Goal: Task Accomplishment & Management: Manage account settings

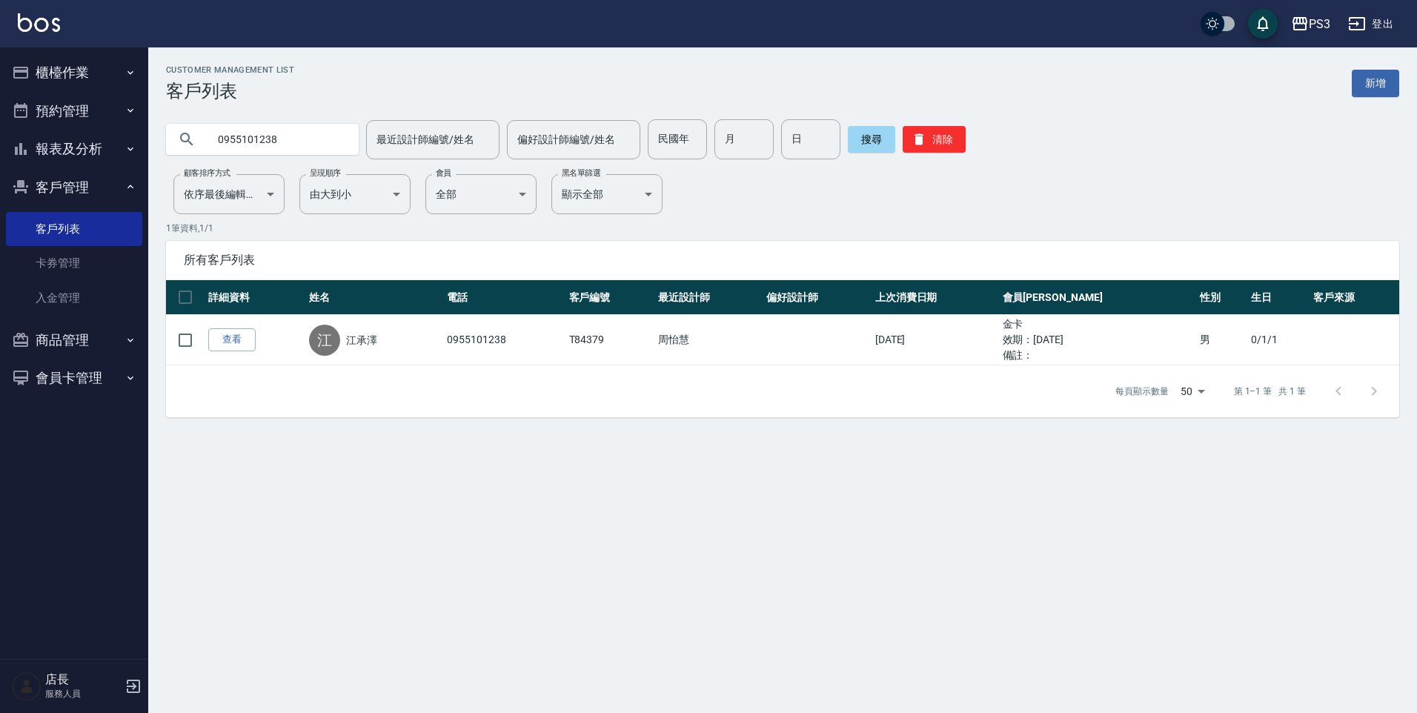
drag, startPoint x: 287, startPoint y: 135, endPoint x: 199, endPoint y: 141, distance: 87.7
click at [199, 141] on div "0955101238" at bounding box center [262, 139] width 193 height 31
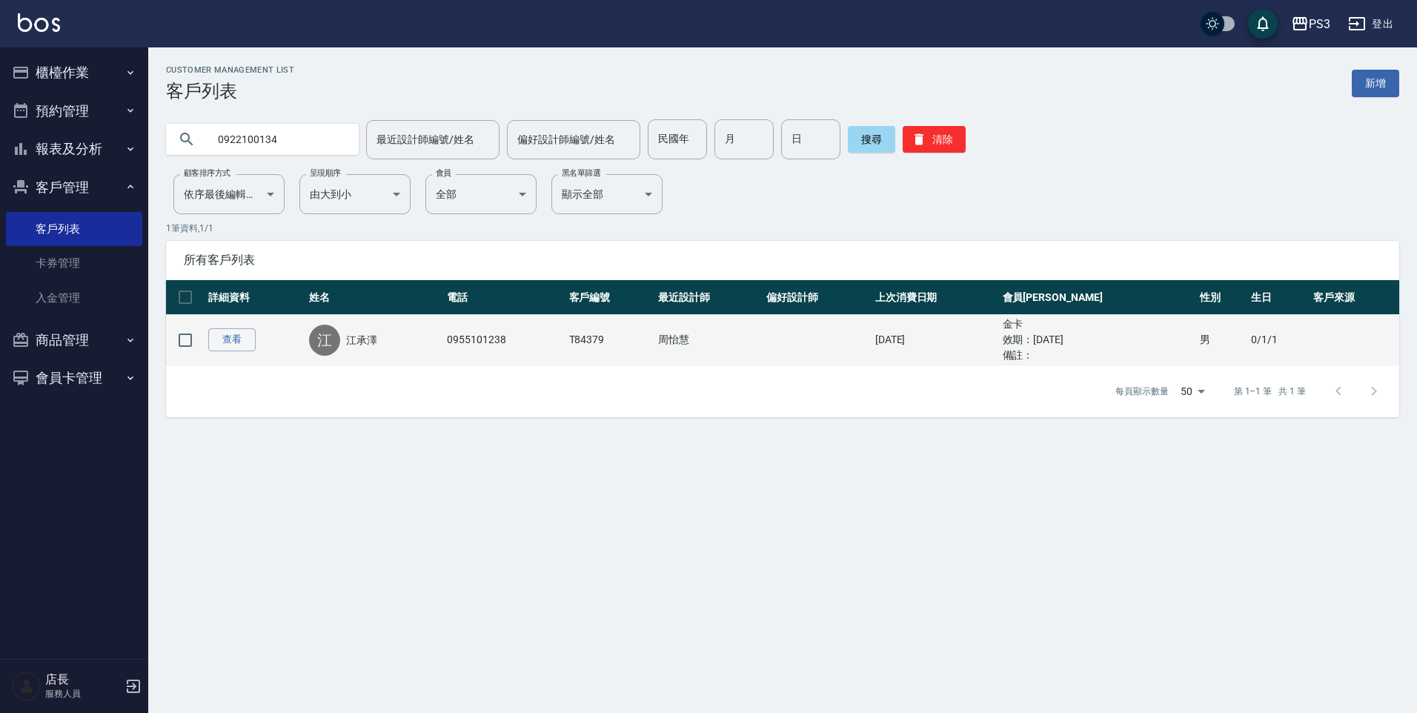
type input "0922100134"
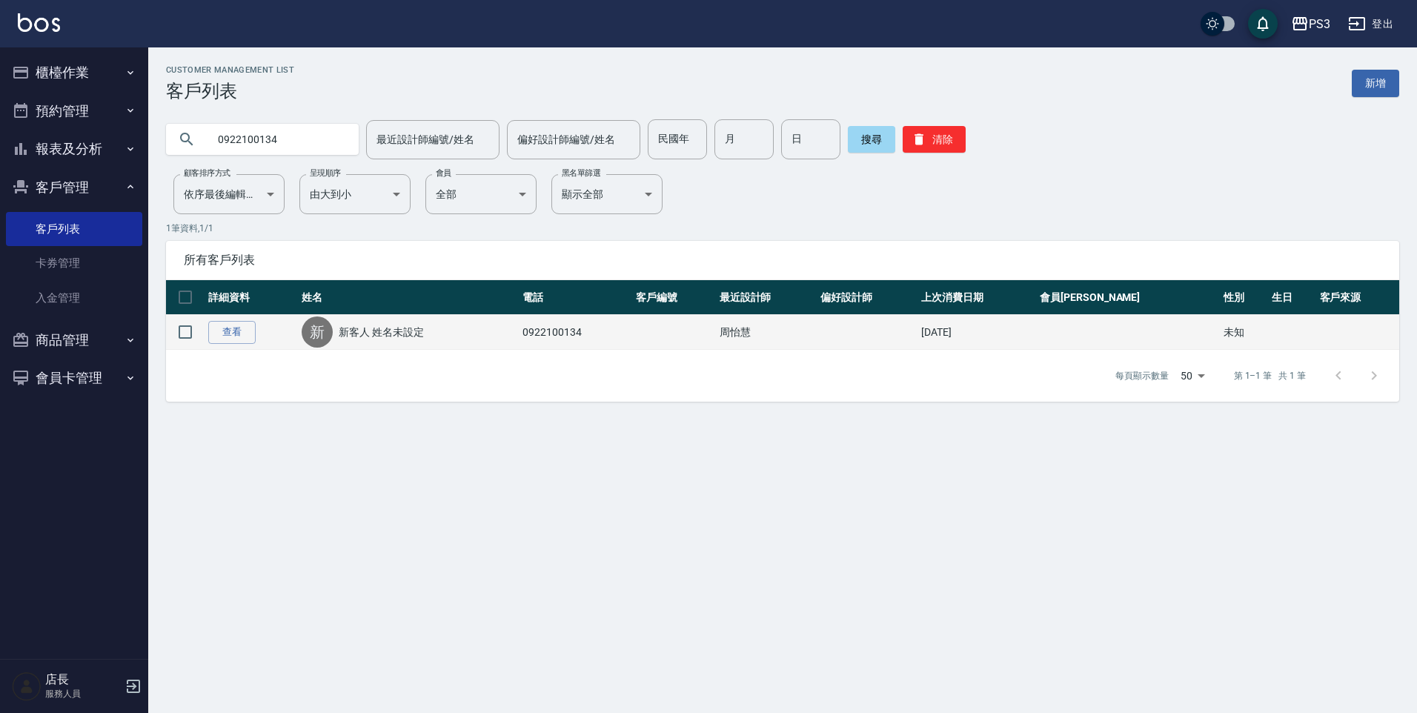
click at [202, 333] on td at bounding box center [185, 332] width 39 height 35
click at [222, 334] on link "查看" at bounding box center [231, 332] width 47 height 23
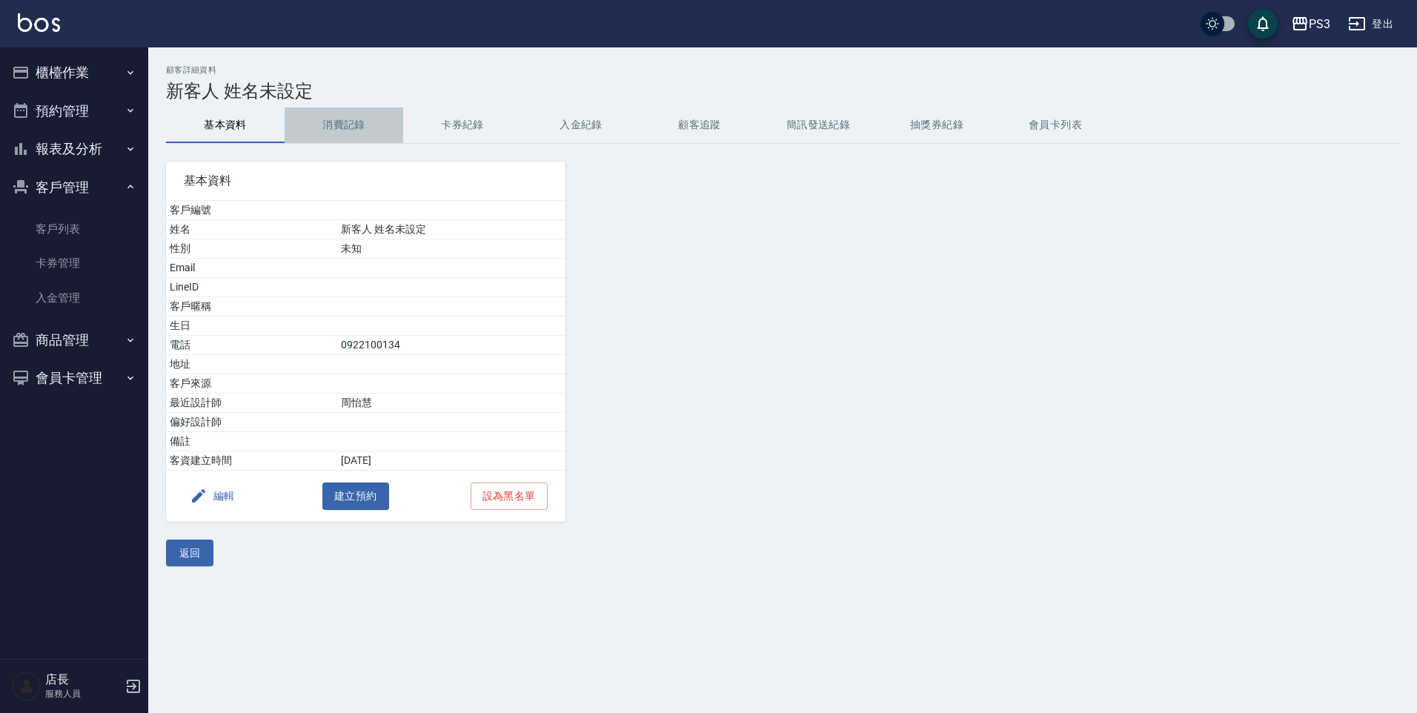
drag, startPoint x: 345, startPoint y: 136, endPoint x: 342, endPoint y: 144, distance: 8.0
click at [345, 136] on button "消費記錄" at bounding box center [344, 125] width 119 height 36
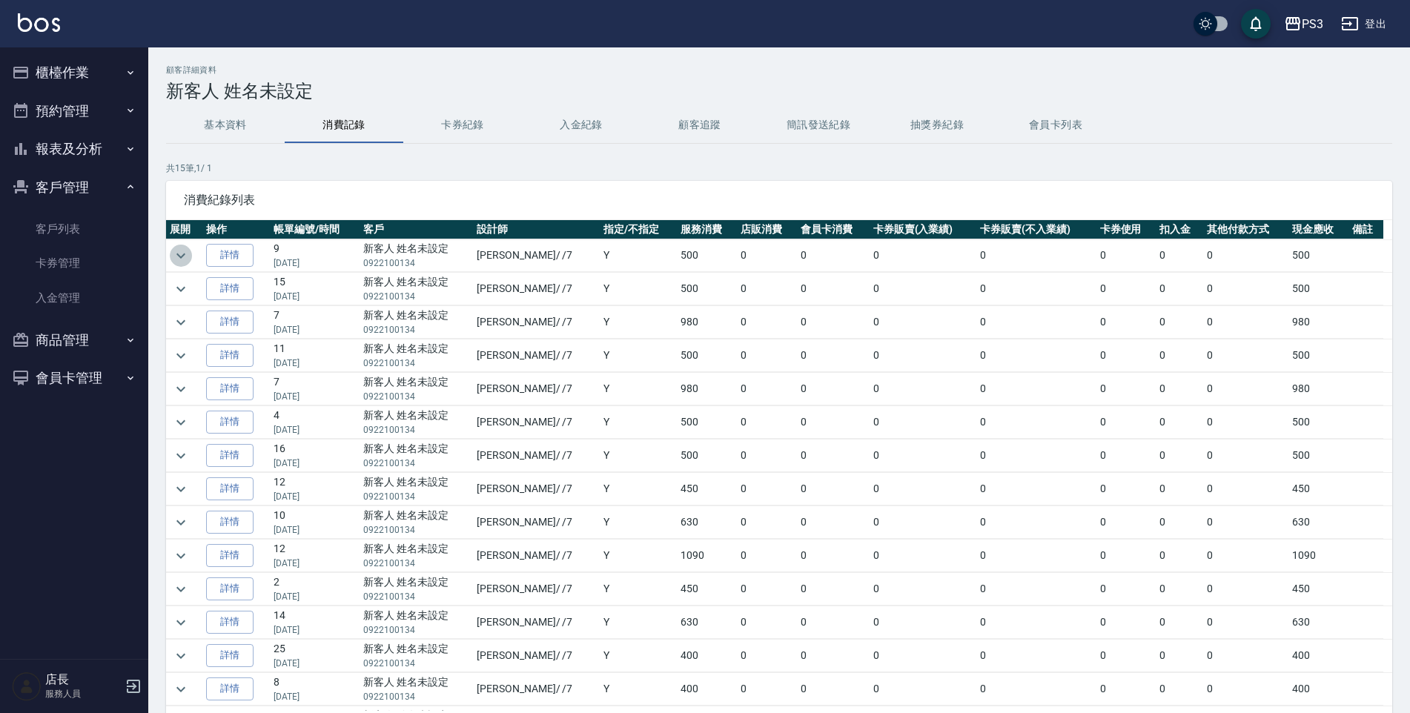
click at [171, 256] on button "expand row" at bounding box center [181, 256] width 22 height 22
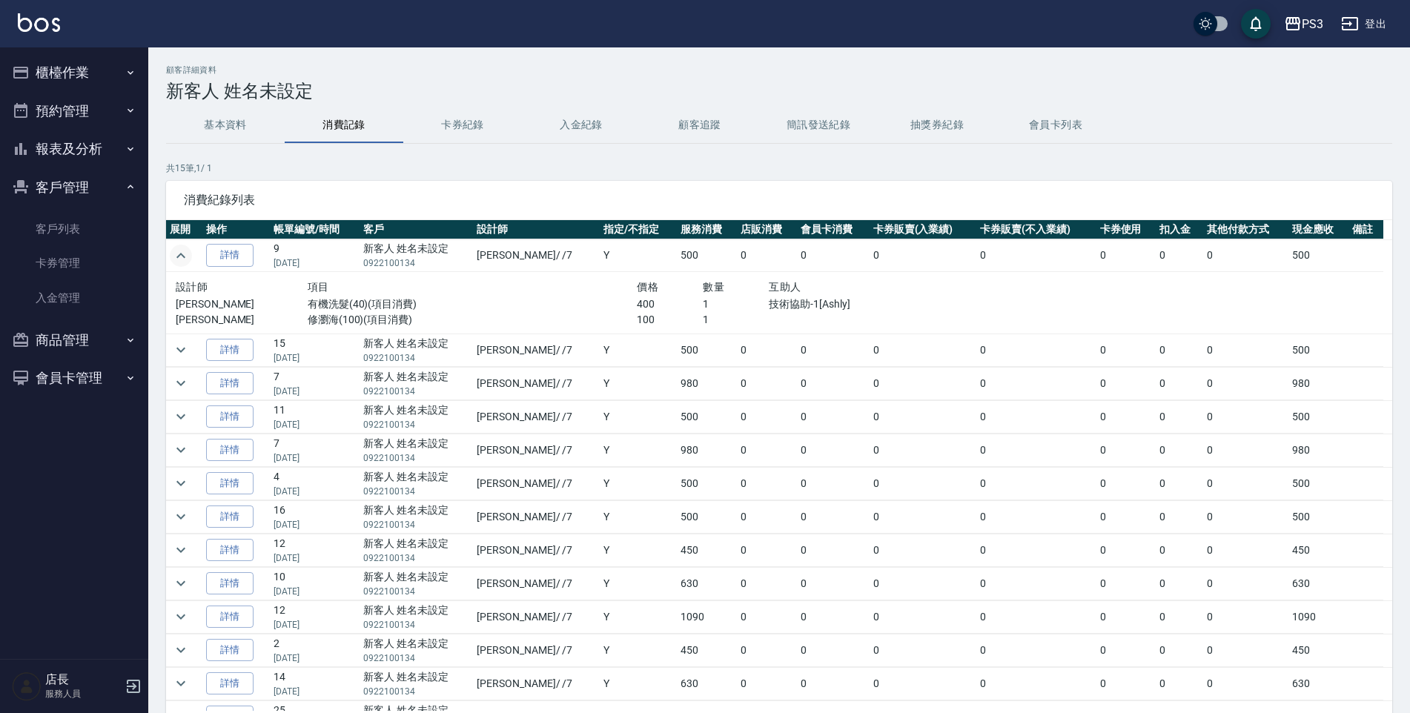
click at [173, 255] on icon "expand row" at bounding box center [181, 256] width 18 height 18
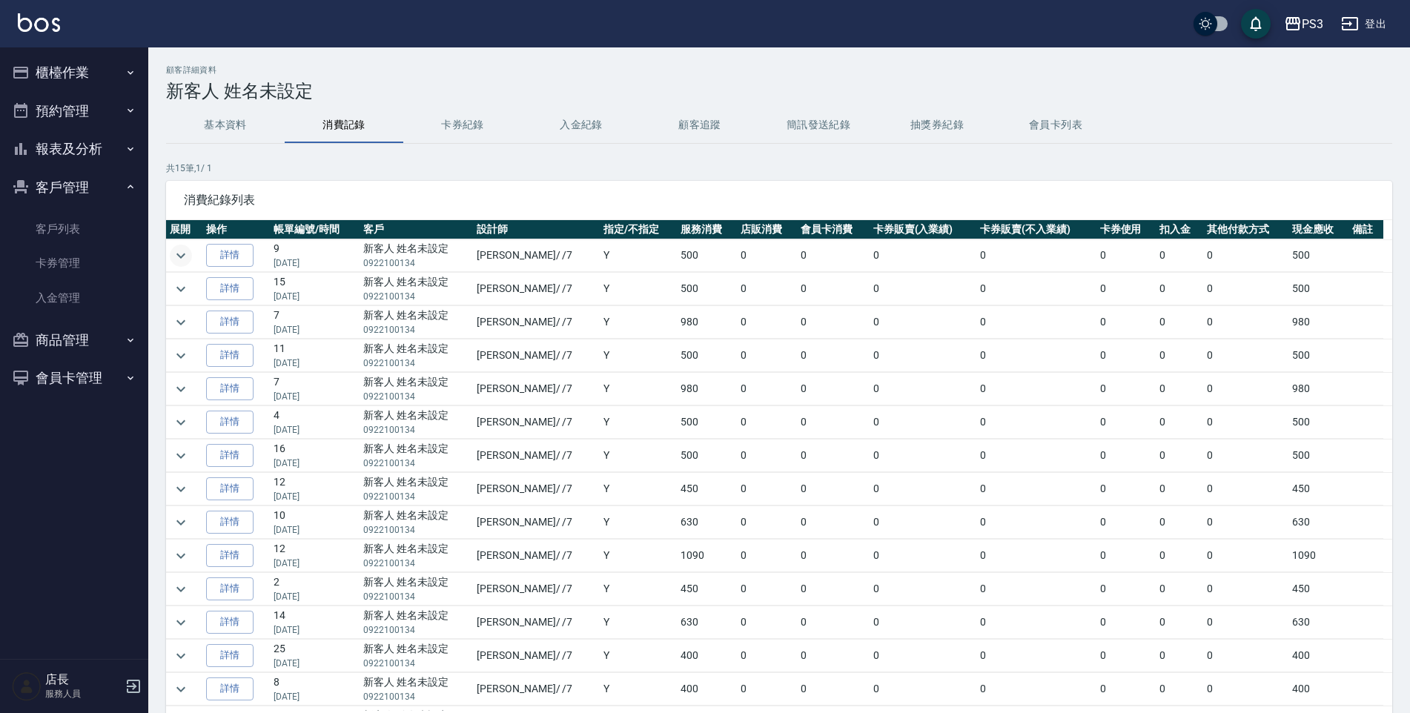
click at [225, 125] on button "基本資料" at bounding box center [225, 125] width 119 height 36
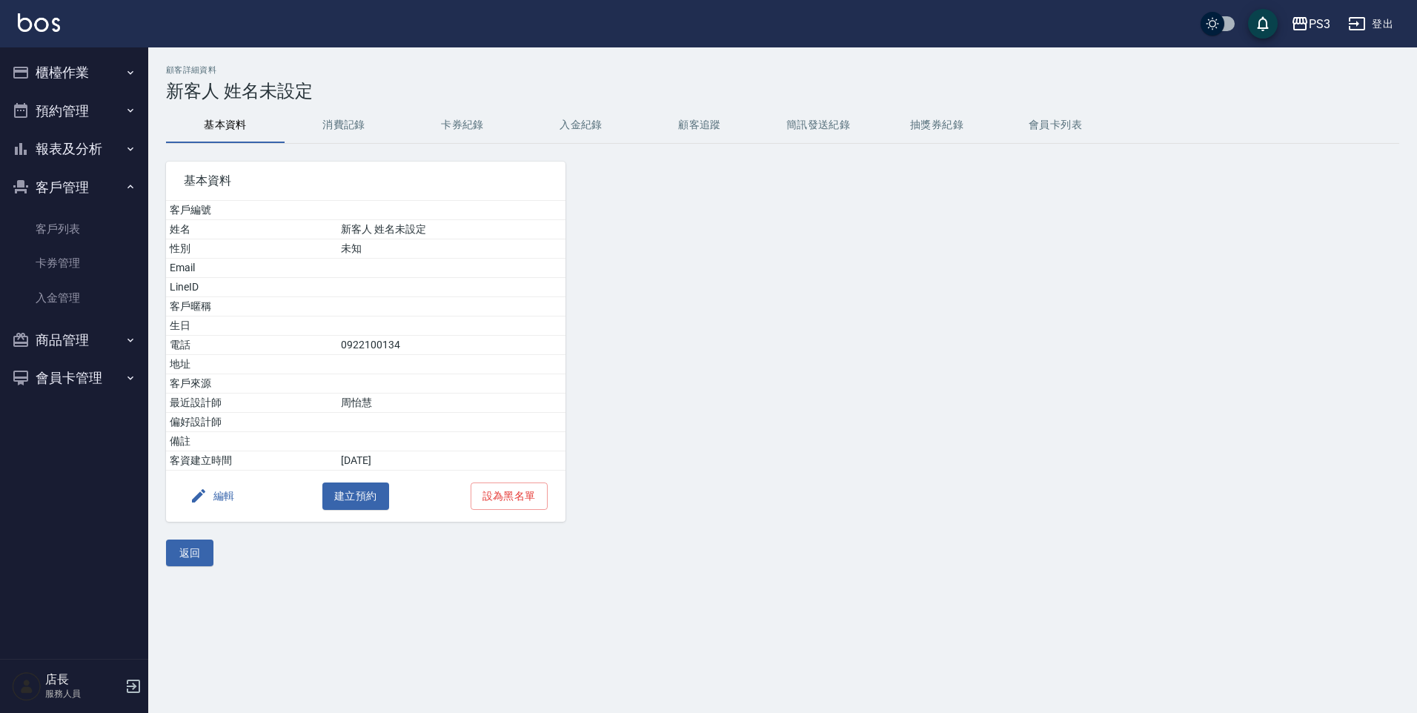
click at [69, 81] on button "櫃檯作業" at bounding box center [74, 72] width 136 height 39
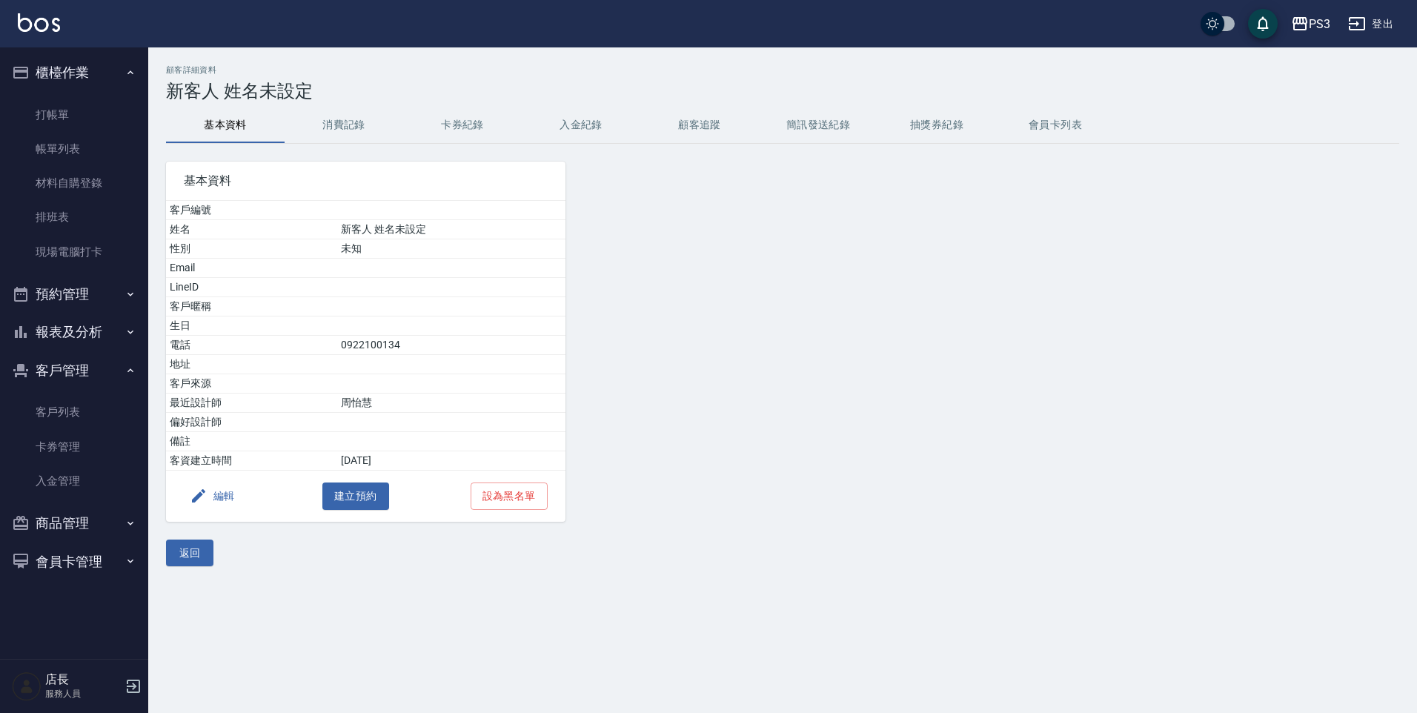
click at [64, 689] on p "服務人員" at bounding box center [83, 693] width 76 height 13
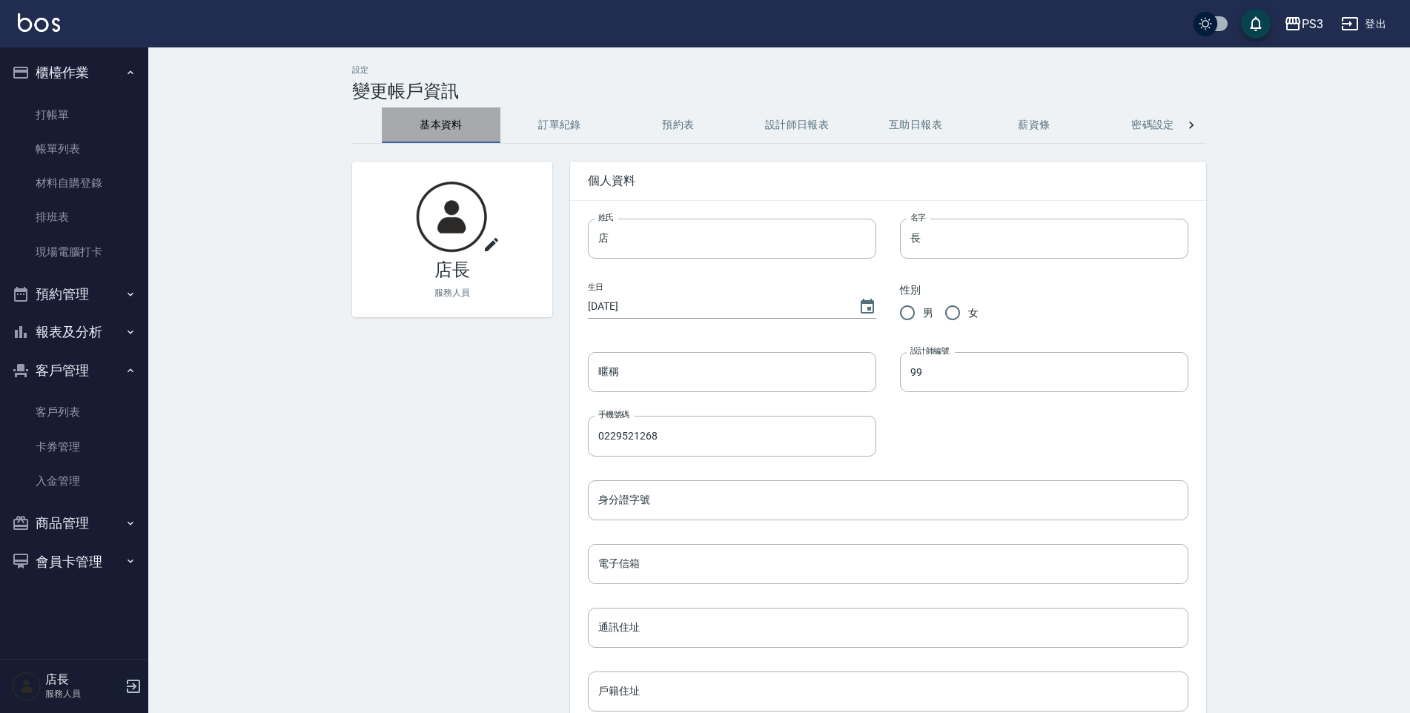
click at [457, 133] on button "基本資料" at bounding box center [441, 125] width 119 height 36
click at [1154, 115] on button "密碼設定" at bounding box center [1152, 125] width 119 height 36
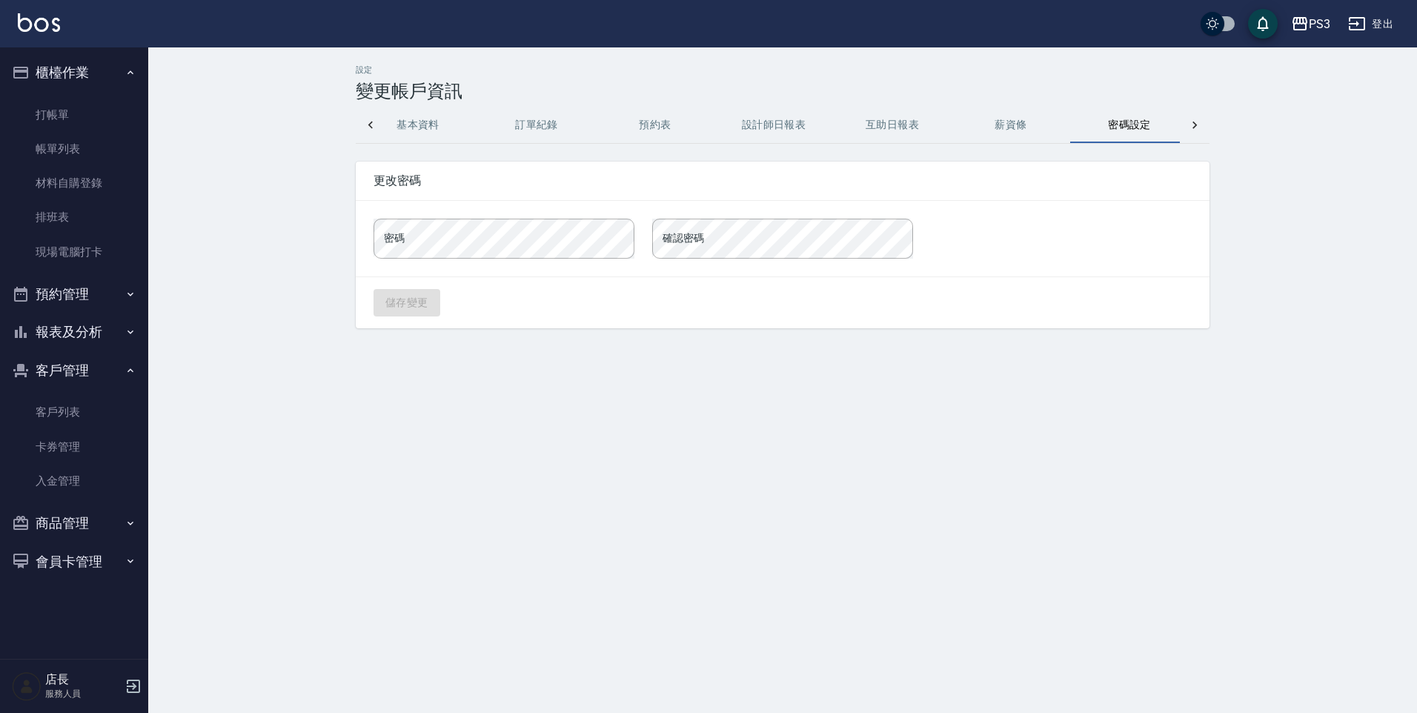
scroll to position [0, 36]
click at [981, 130] on button "薪資條" at bounding box center [1002, 125] width 119 height 36
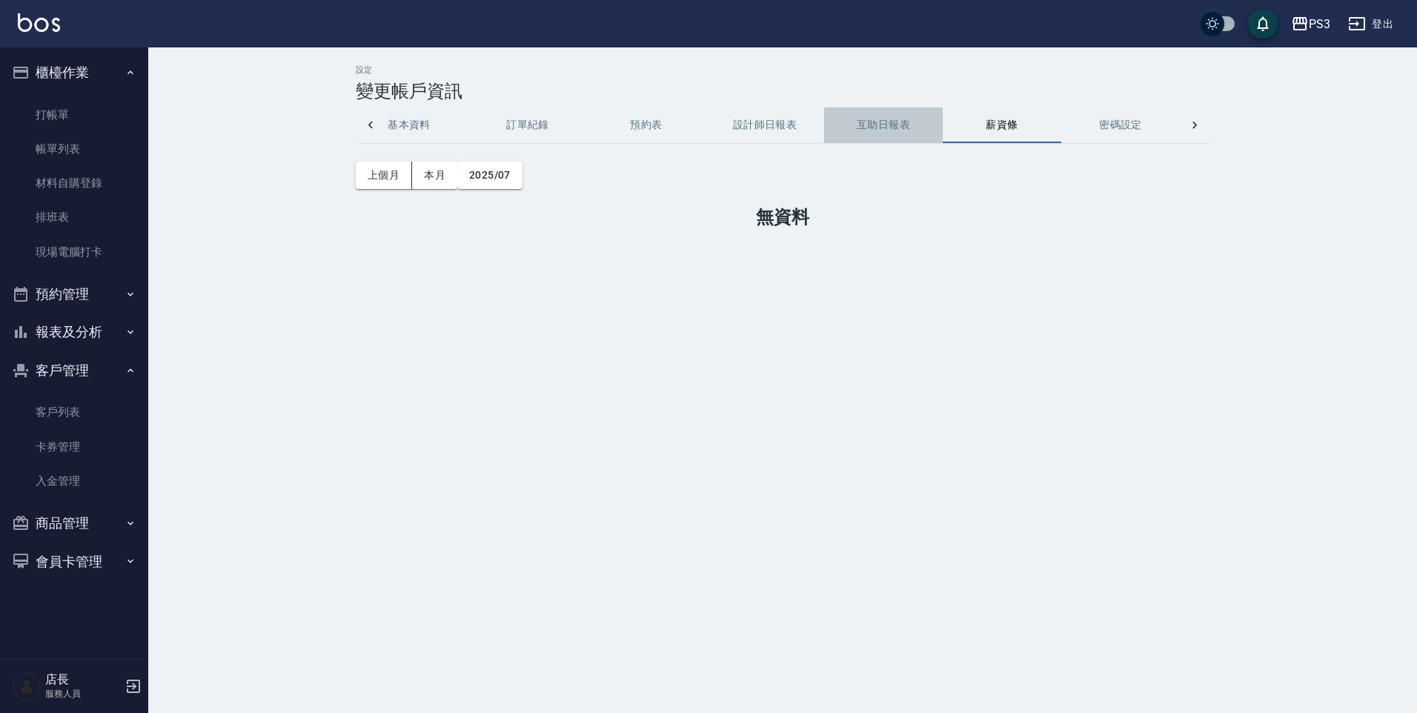
click at [890, 127] on button "互助日報表" at bounding box center [883, 125] width 119 height 36
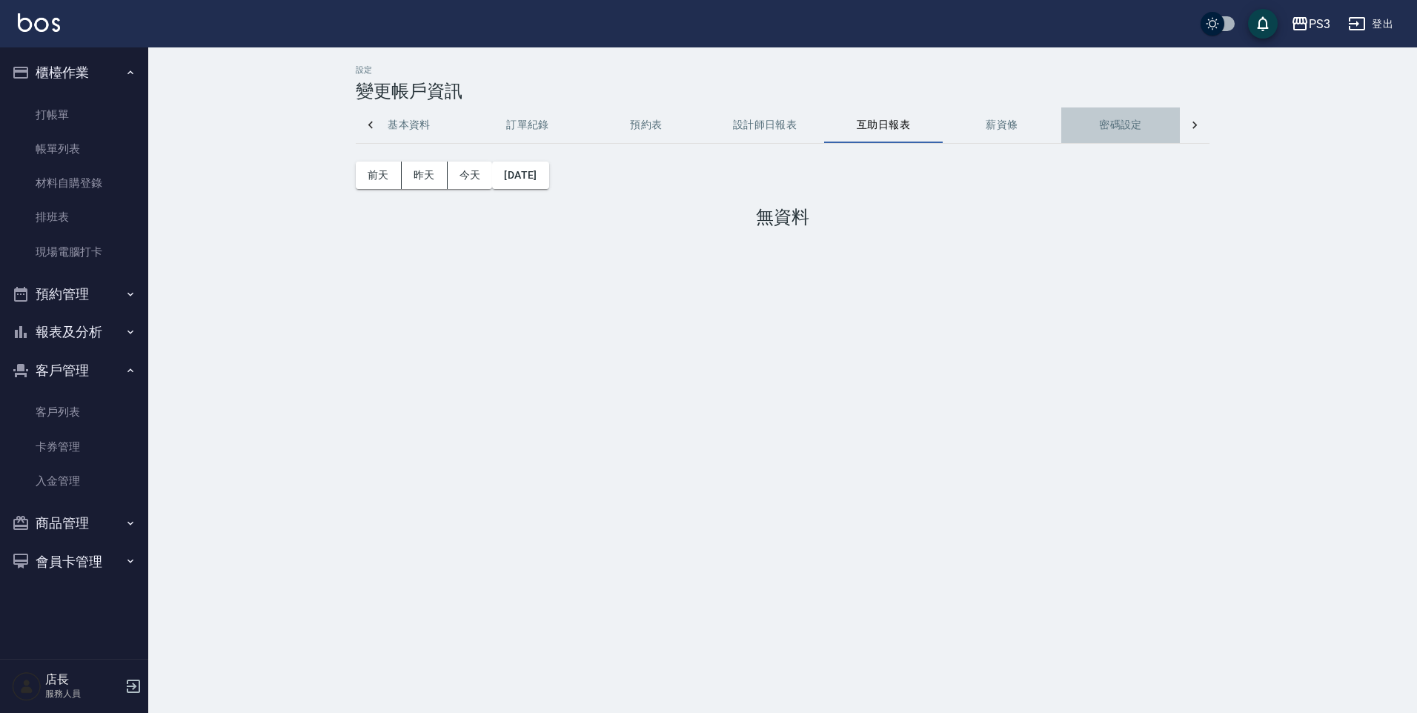
click at [1121, 125] on button "密碼設定" at bounding box center [1120, 125] width 119 height 36
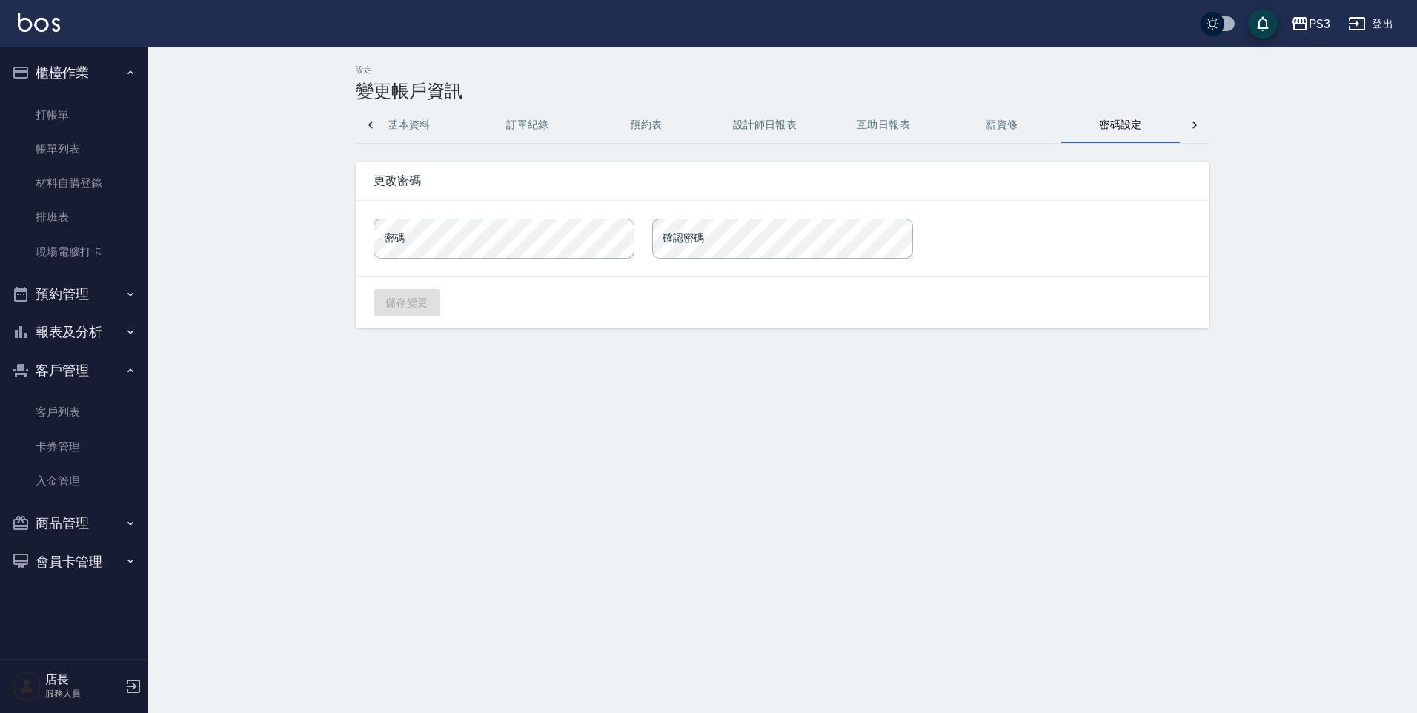
click at [376, 497] on div "設定 變更帳戶資訊 基本資料 訂單紀錄 預約表 設計師日報表 互助日報表 薪資條 密碼設定 打卡紀錄 功能釘選 更改密碼 密碼 密碼 確認密碼 確認密碼 儲存…" at bounding box center [708, 356] width 1417 height 713
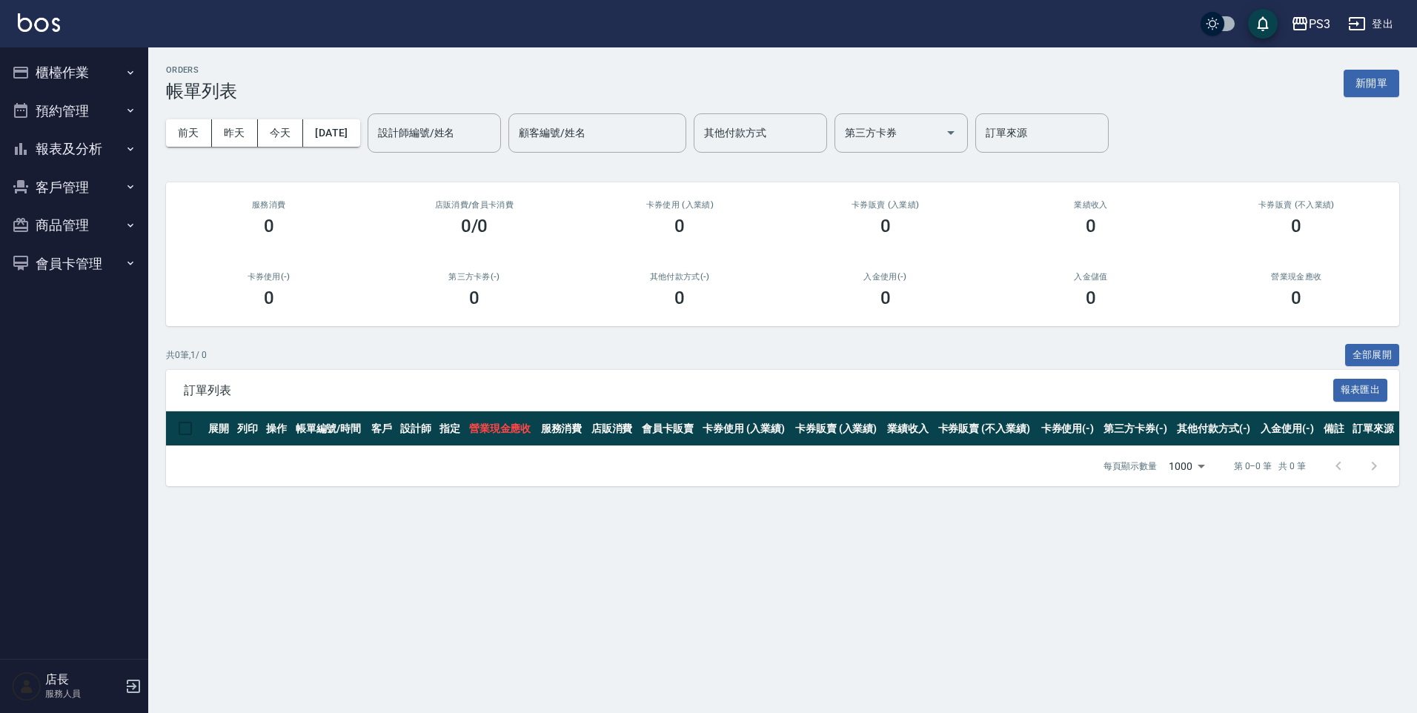
click at [1349, 28] on icon "button" at bounding box center [1357, 24] width 18 height 18
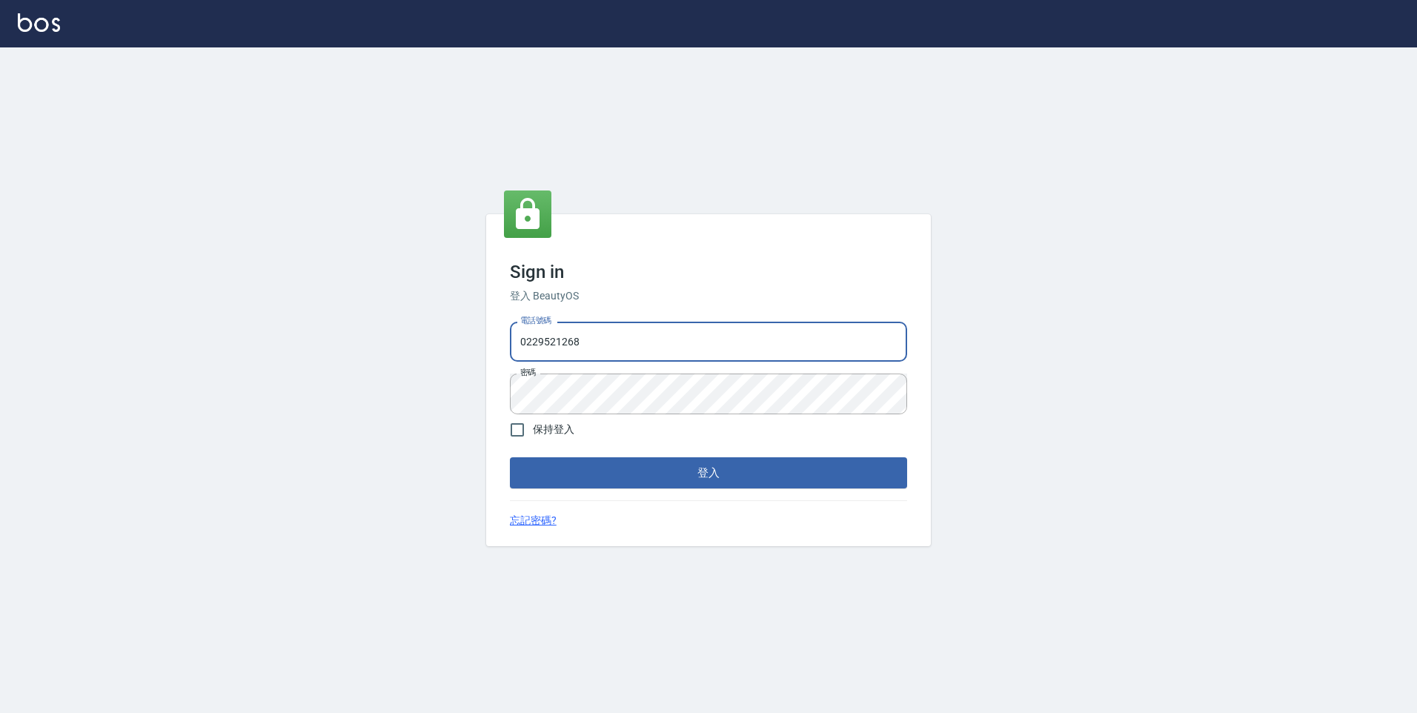
drag, startPoint x: 606, startPoint y: 346, endPoint x: 484, endPoint y: 332, distance: 123.1
click at [484, 332] on div "Sign in 登入 BeautyOS 電話號碼 0229521268 電話號碼 密碼 密碼 保持登入 登入 忘記密碼?" at bounding box center [708, 380] width 1417 height 666
type input "0909291021"
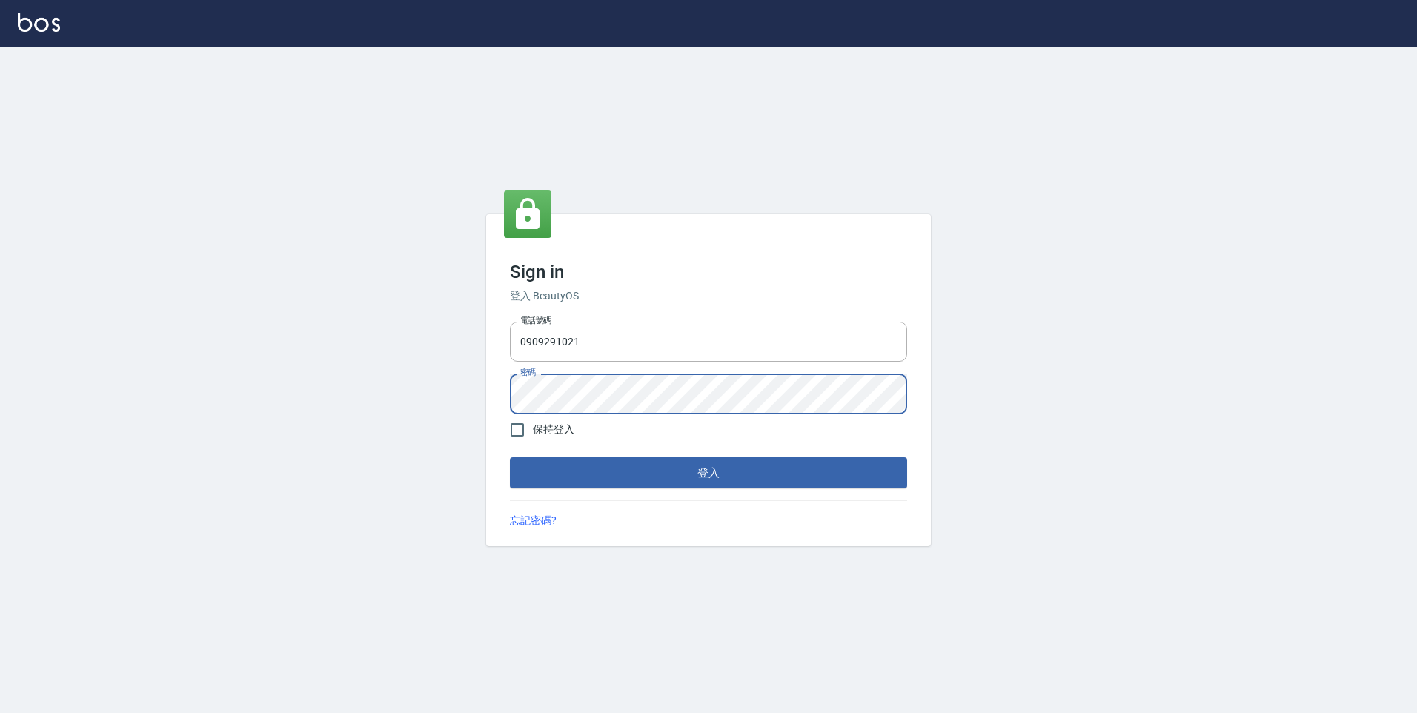
click at [510, 457] on button "登入" at bounding box center [708, 472] width 397 height 31
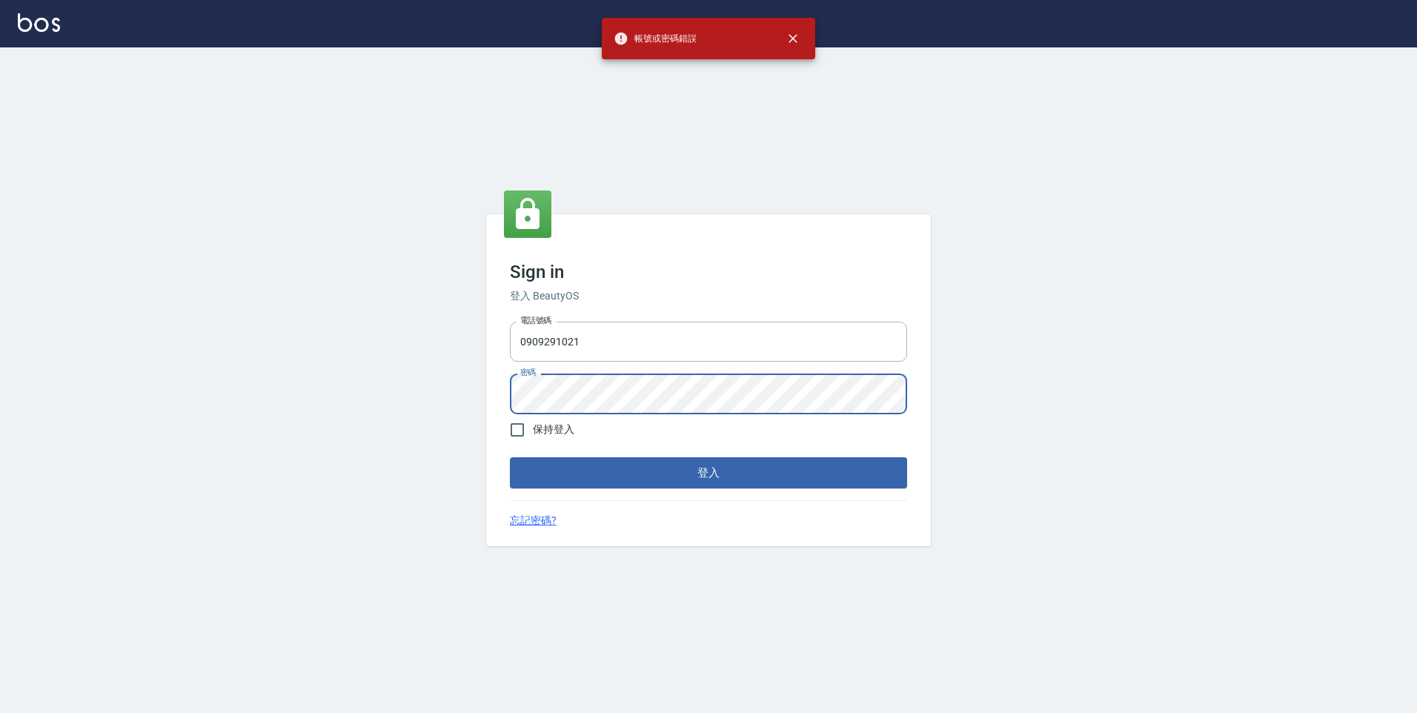
click at [492, 382] on div "Sign in 登入 BeautyOS 電話號碼 0909291021 電話號碼 密碼 密碼 保持登入 登入 忘記密碼?" at bounding box center [708, 380] width 445 height 332
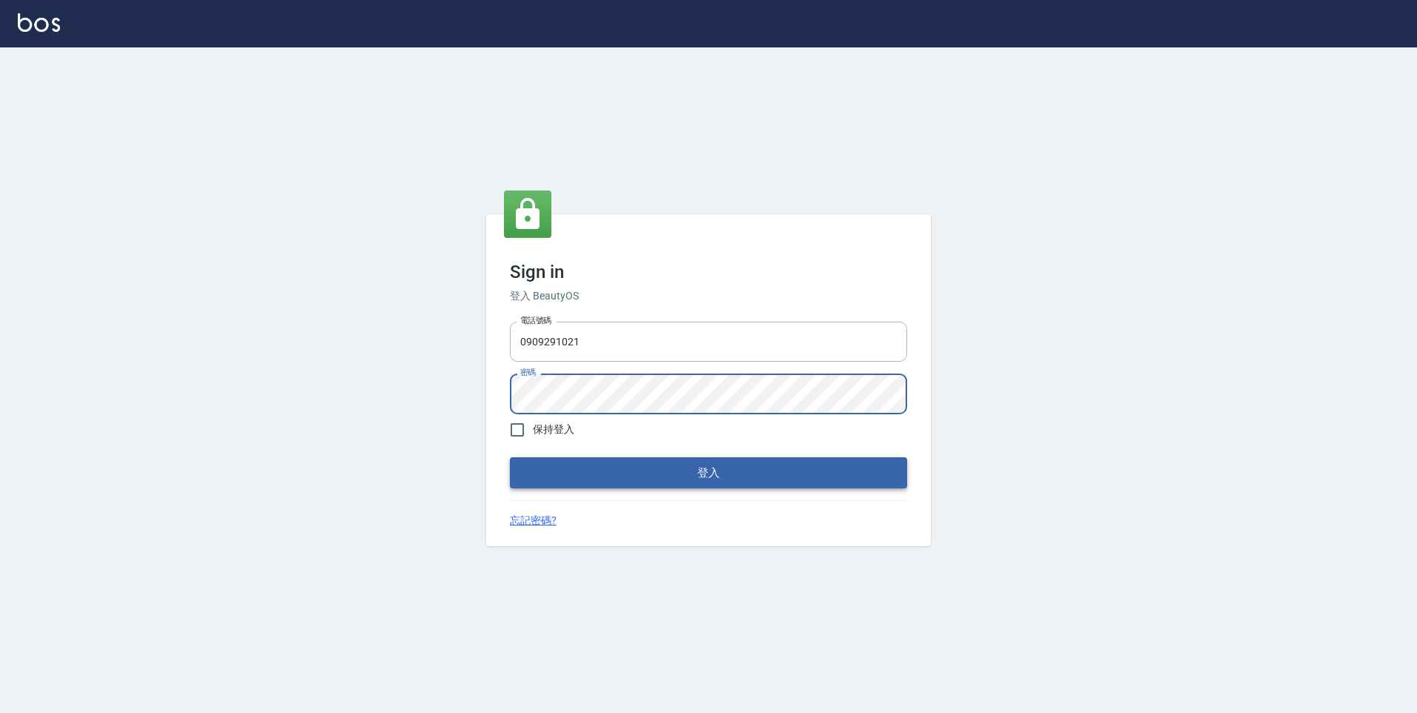
click at [843, 475] on button "登入" at bounding box center [708, 472] width 397 height 31
click at [510, 457] on button "登入" at bounding box center [708, 472] width 397 height 31
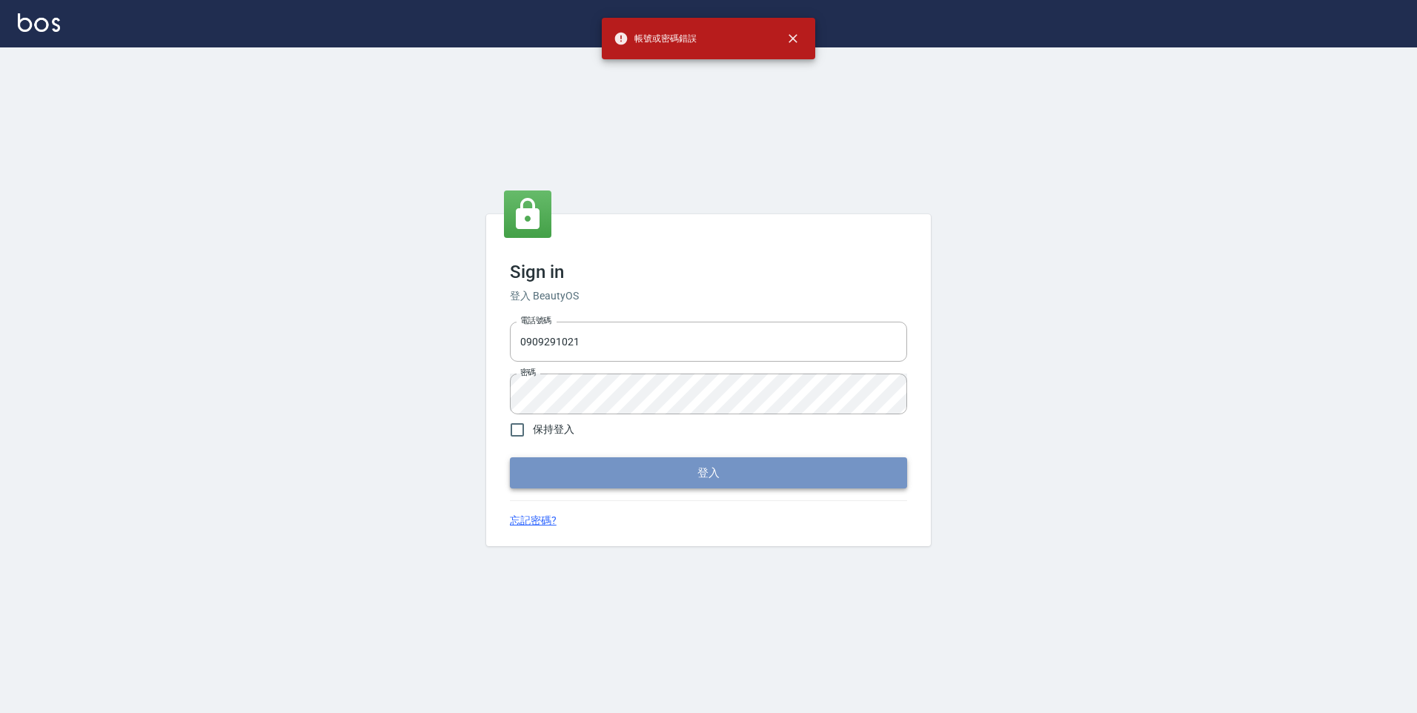
click at [856, 469] on button "登入" at bounding box center [708, 472] width 397 height 31
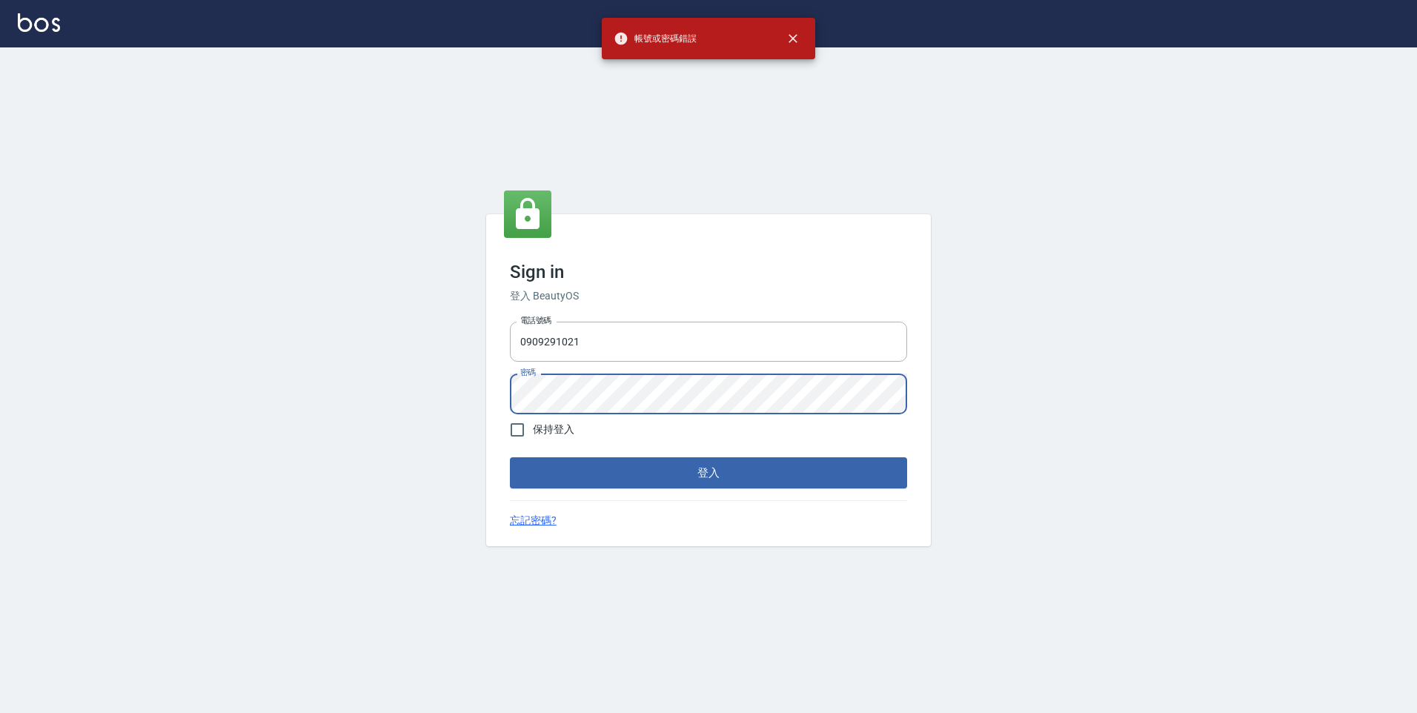
click at [417, 396] on div "Sign in 登入 BeautyOS 電話號碼 0909291021 電話號碼 密碼 密碼 保持登入 登入 忘記密碼?" at bounding box center [708, 380] width 1417 height 666
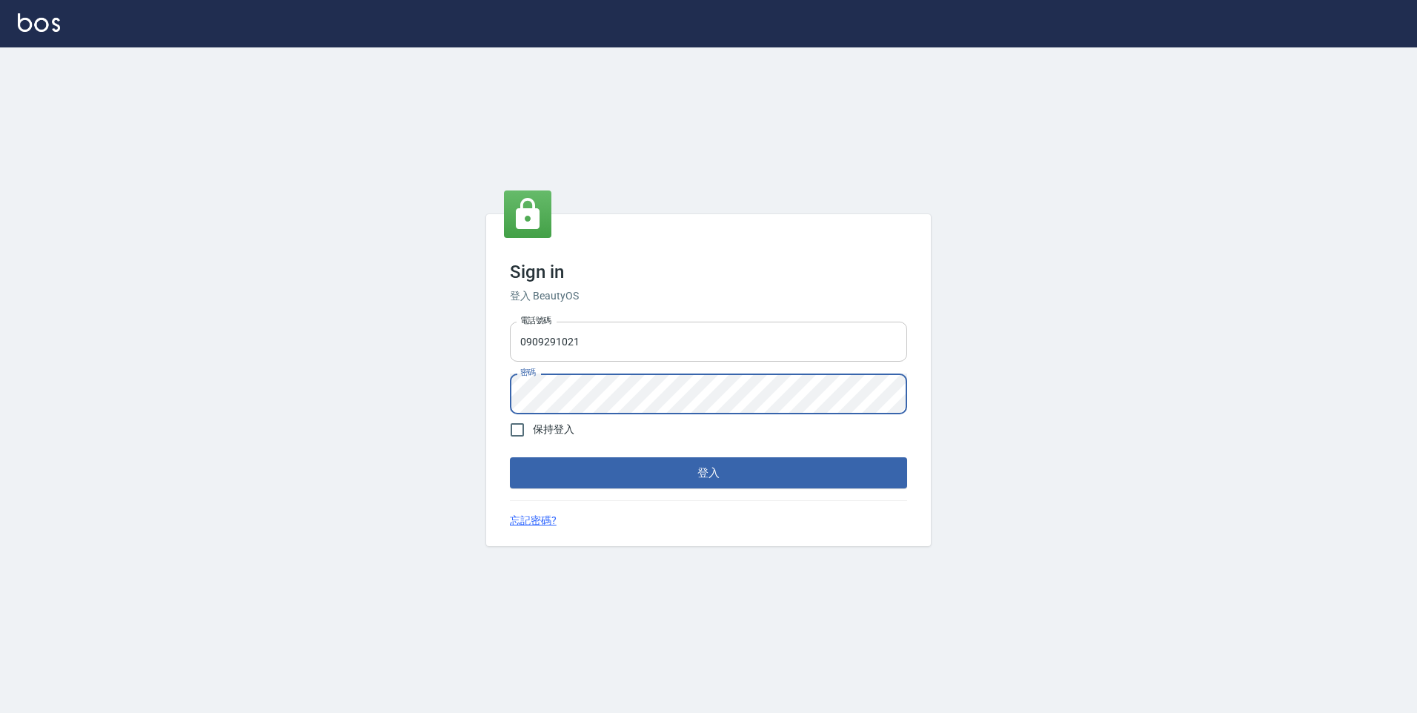
click at [510, 457] on button "登入" at bounding box center [708, 472] width 397 height 31
click at [409, 464] on div "Sign in 登入 BeautyOS 電話號碼 0909291021 電話號碼 密碼 密碼 保持登入 登入 忘記密碼?" at bounding box center [708, 380] width 1417 height 666
click at [437, 402] on div "Sign in 登入 BeautyOS 電話號碼 0909291021 電話號碼 密碼 密碼 保持登入 登入 忘記密碼?" at bounding box center [708, 380] width 1417 height 666
type input "0229521268"
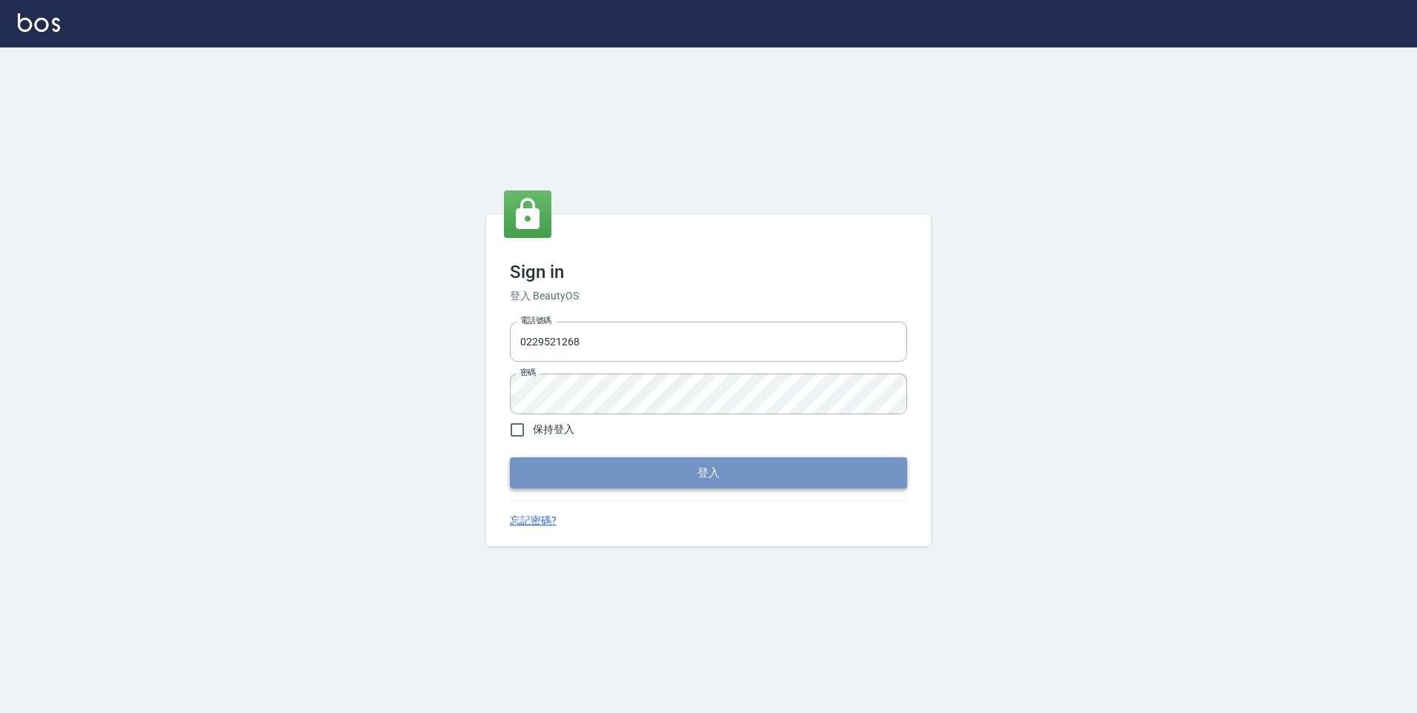
click at [571, 480] on button "登入" at bounding box center [708, 472] width 397 height 31
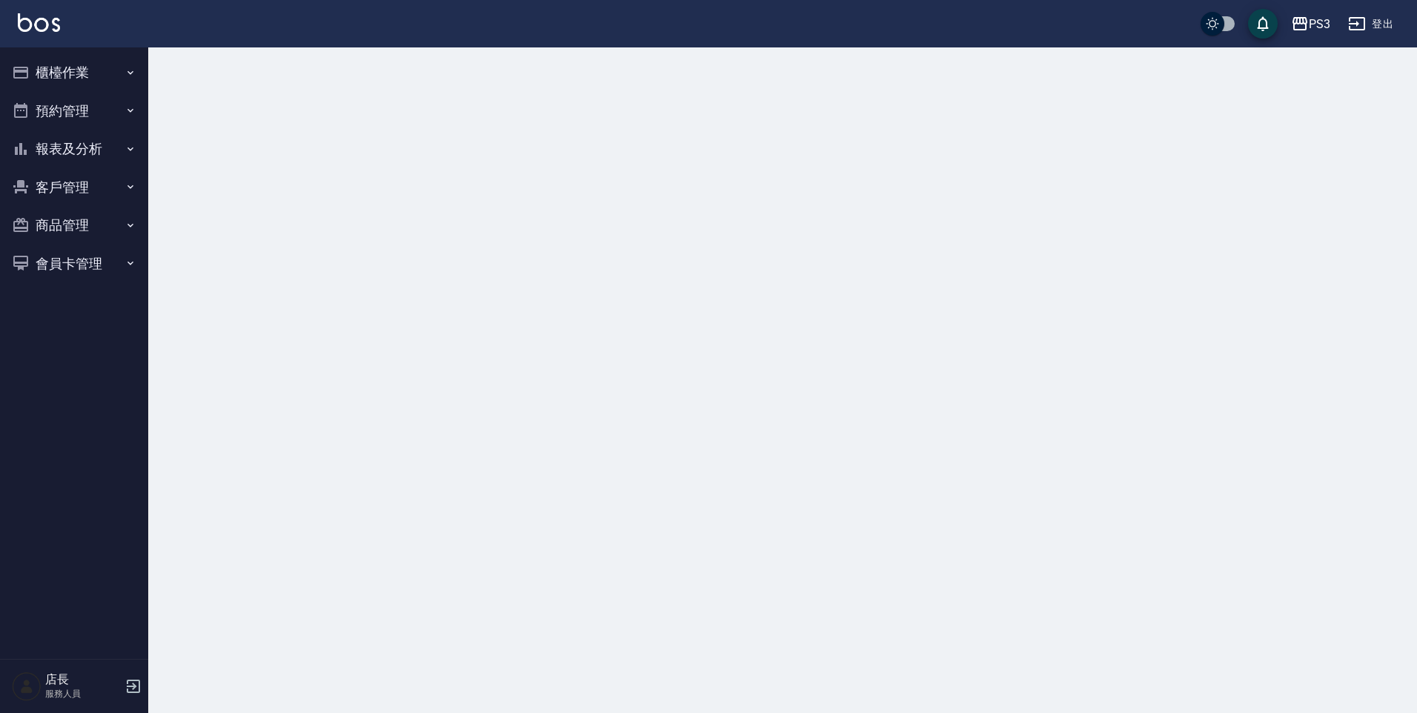
click at [25, 65] on icon "button" at bounding box center [21, 73] width 18 height 18
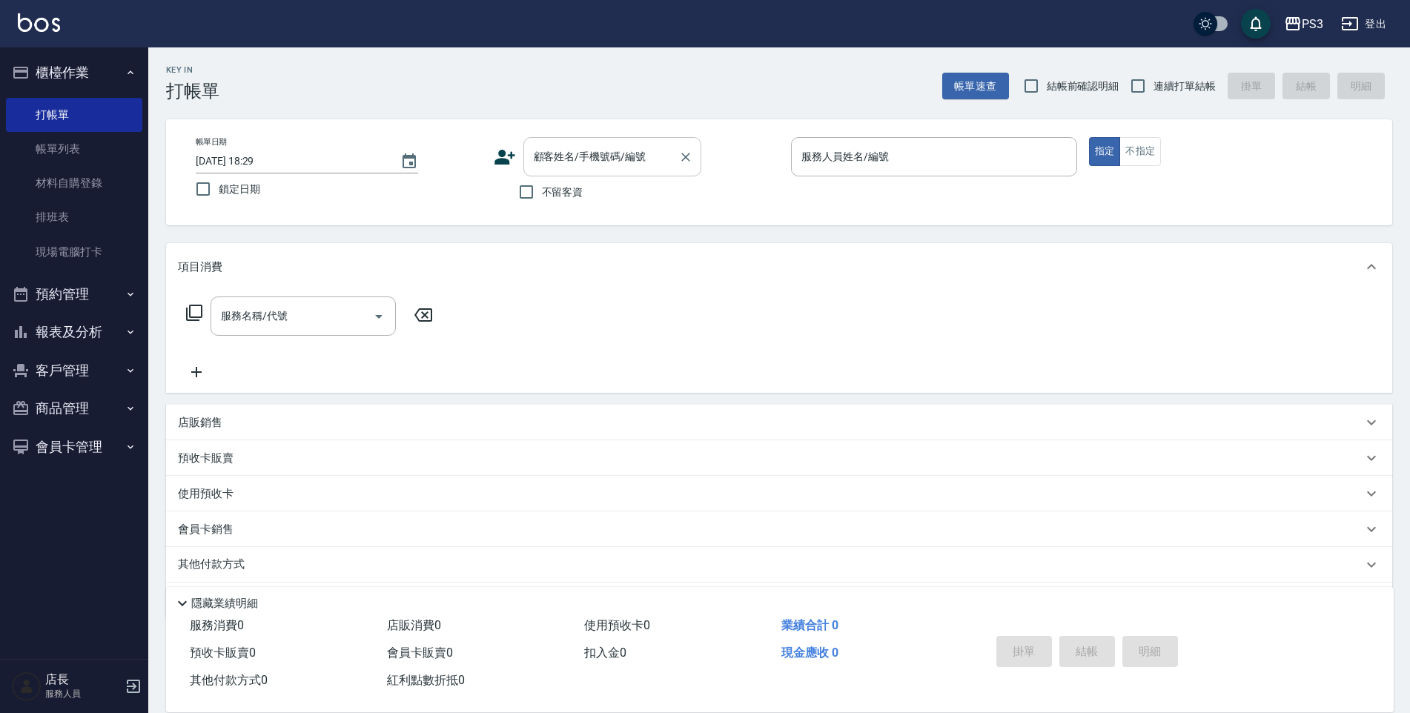
click at [534, 148] on input "顧客姓名/手機號碼/編號" at bounding box center [601, 157] width 142 height 26
type input "[PERSON_NAME]/0980503226/t85875"
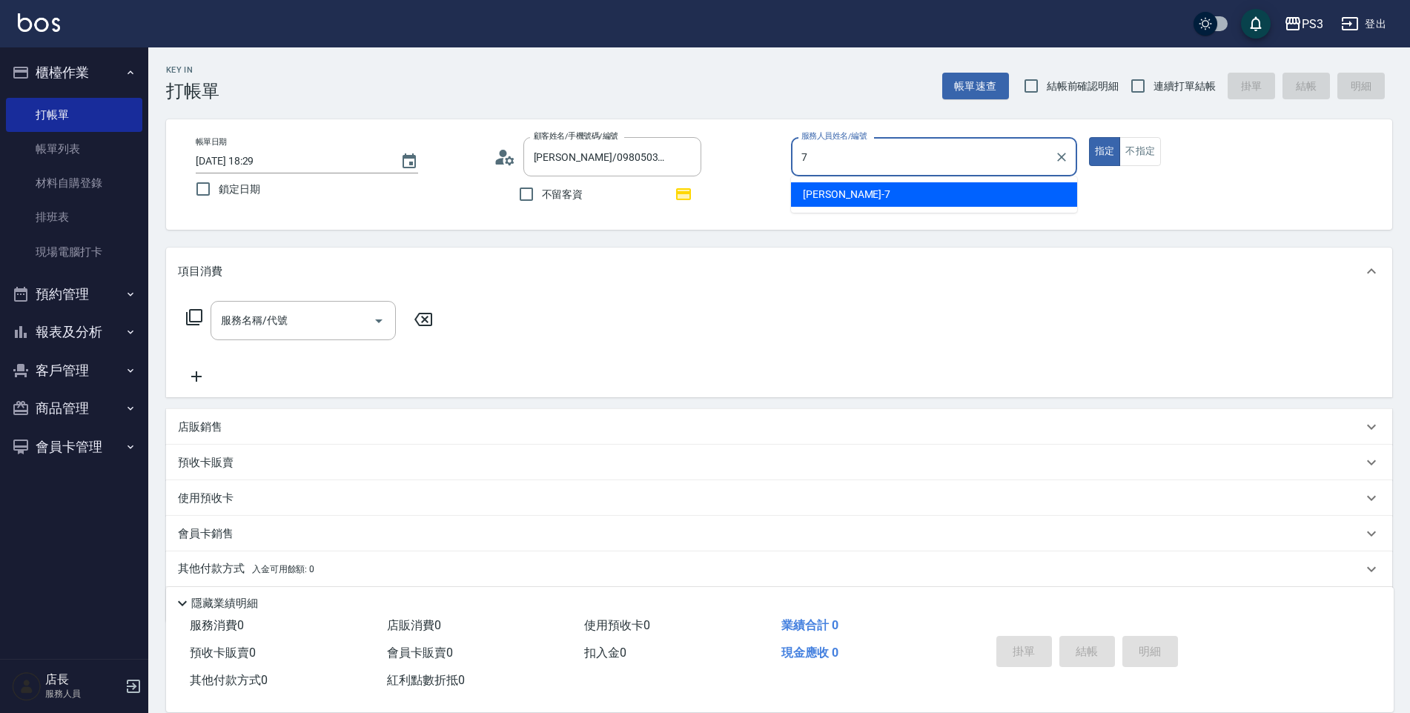
type input "7"
type button "true"
type input "[PERSON_NAME]-7"
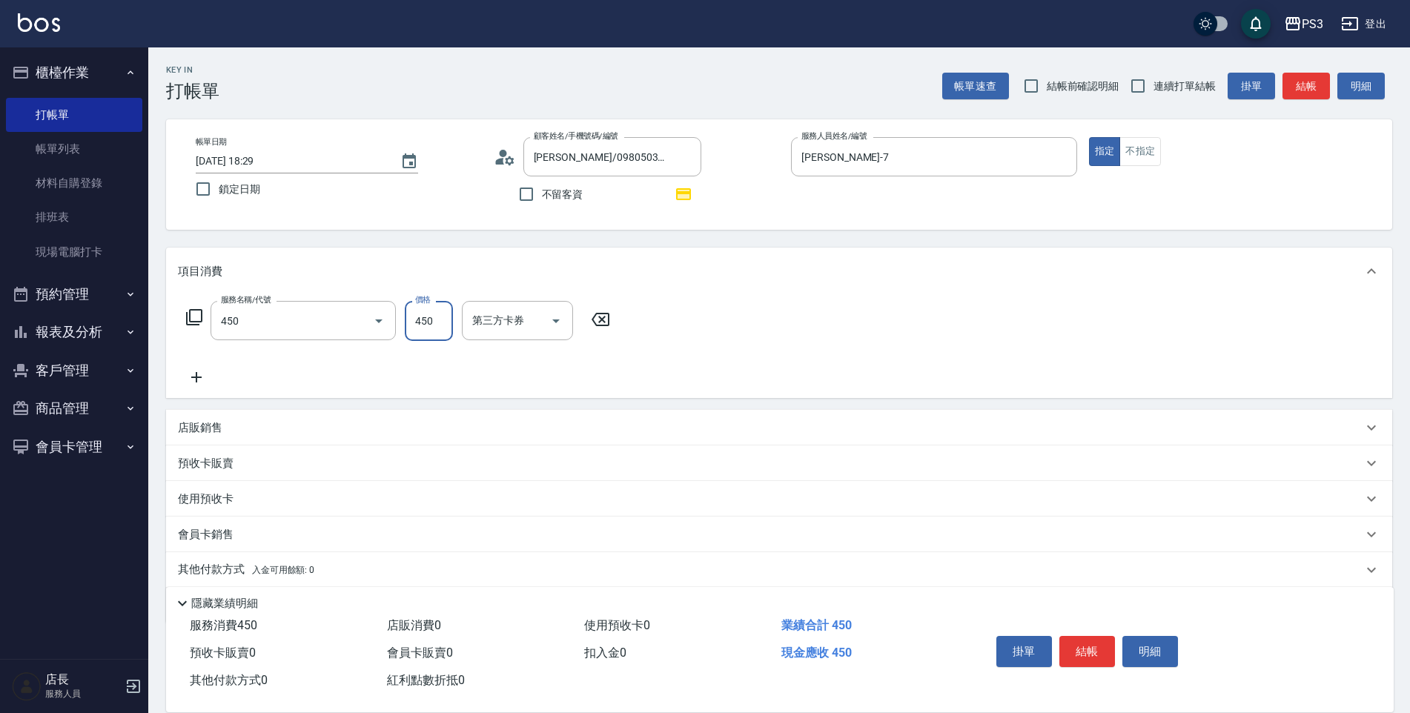
type input "有機洗髮(450)"
type input "Ashly-21"
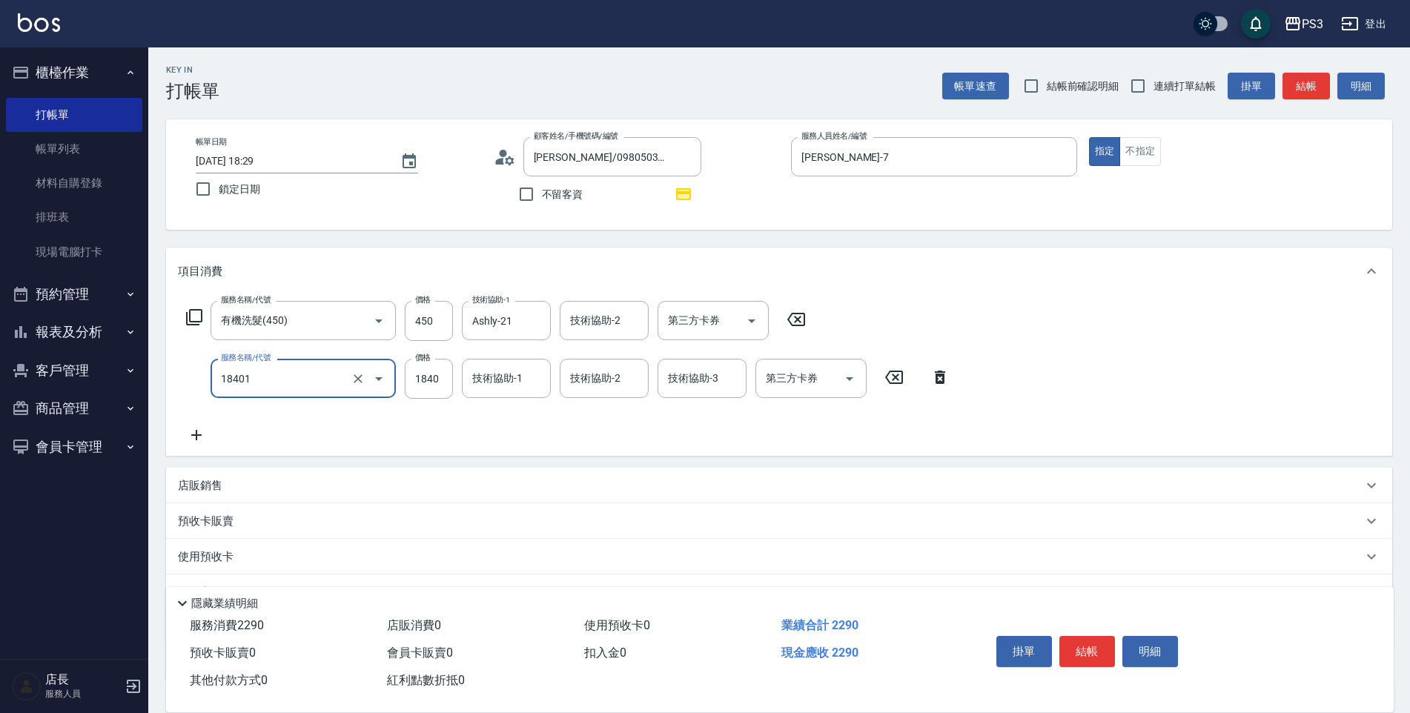
type input "L燙(18401)"
type input "3510"
type input "Ashly-21"
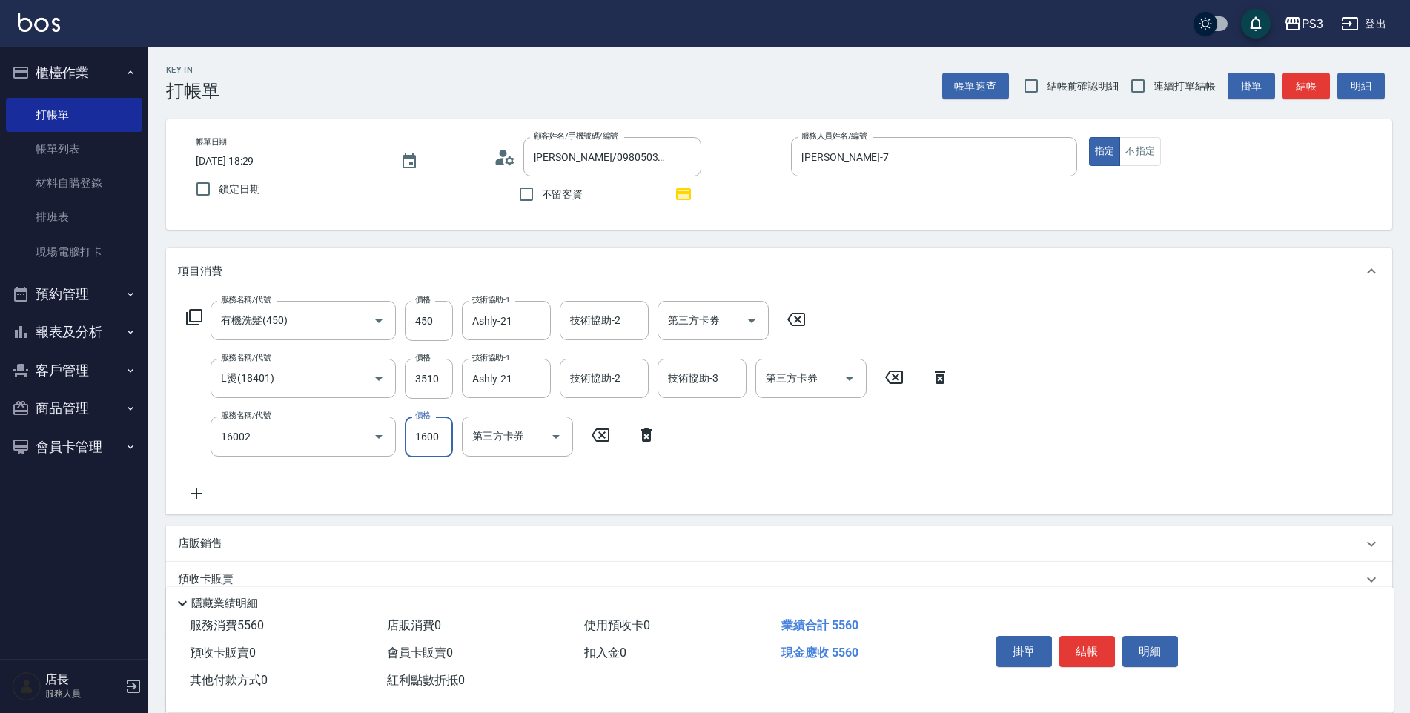
type input "染L(16002)"
type input "2430"
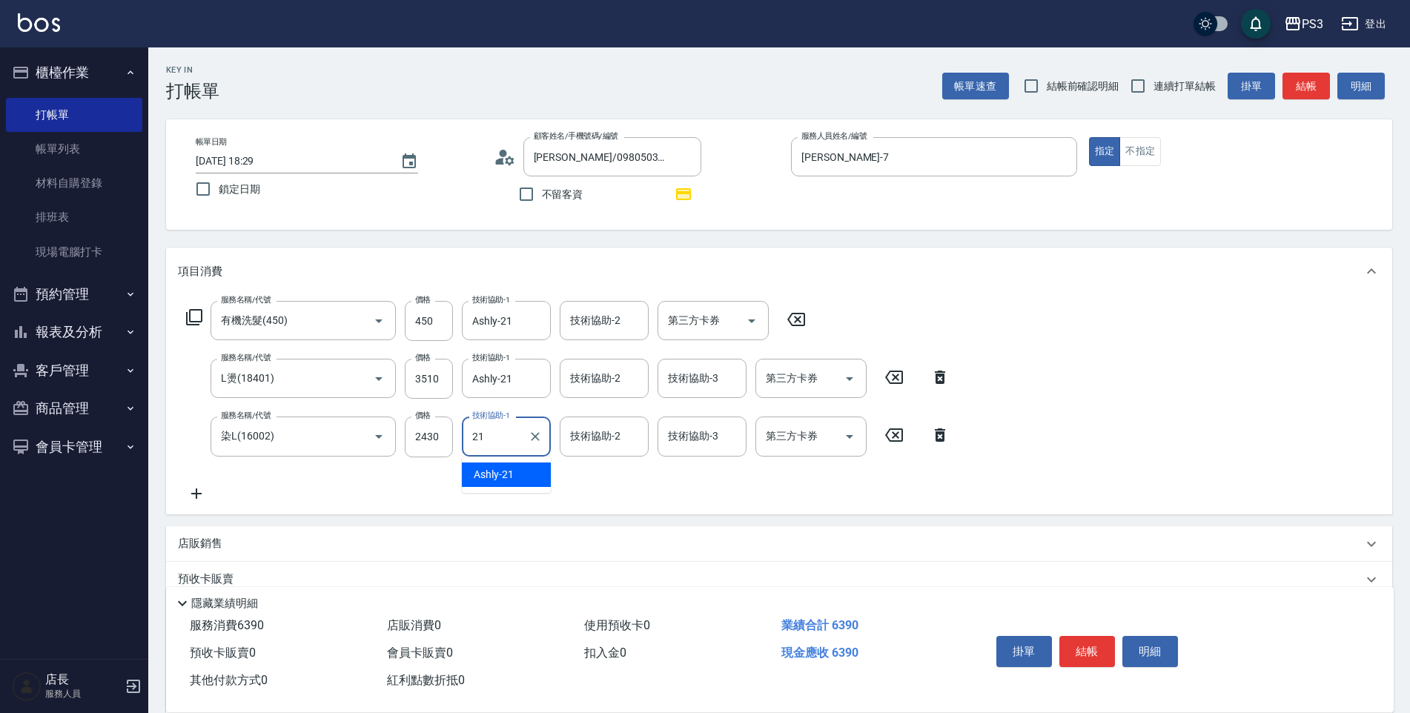
type input "Ashly-21"
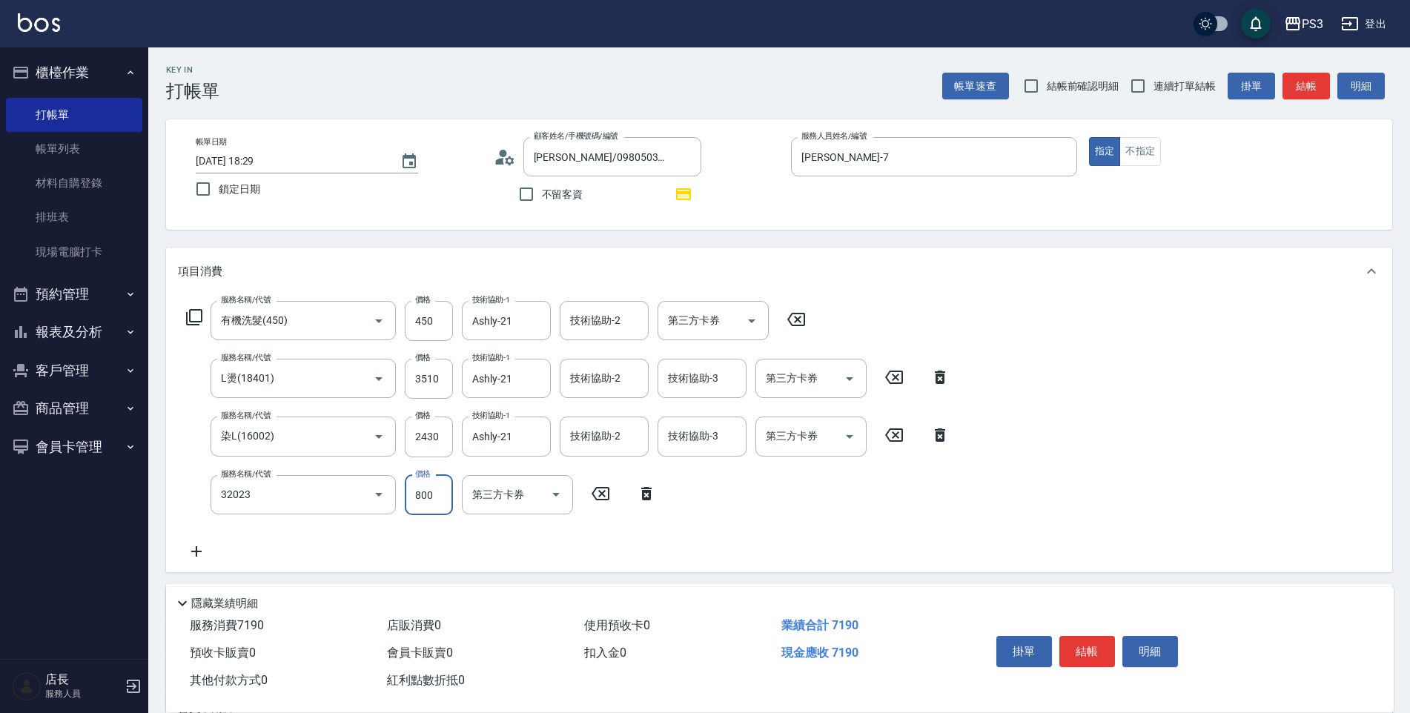
type input "隔離+結構染(32023)"
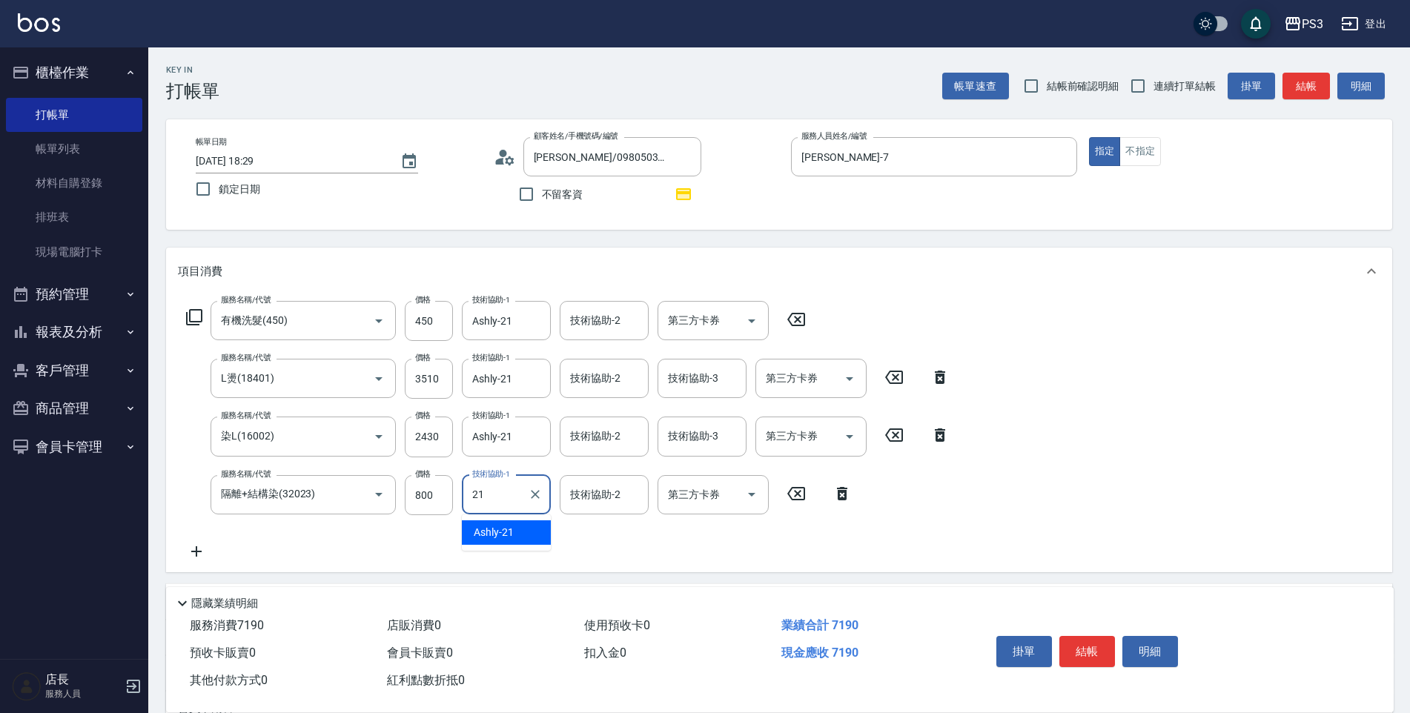
type input "Ashly-21"
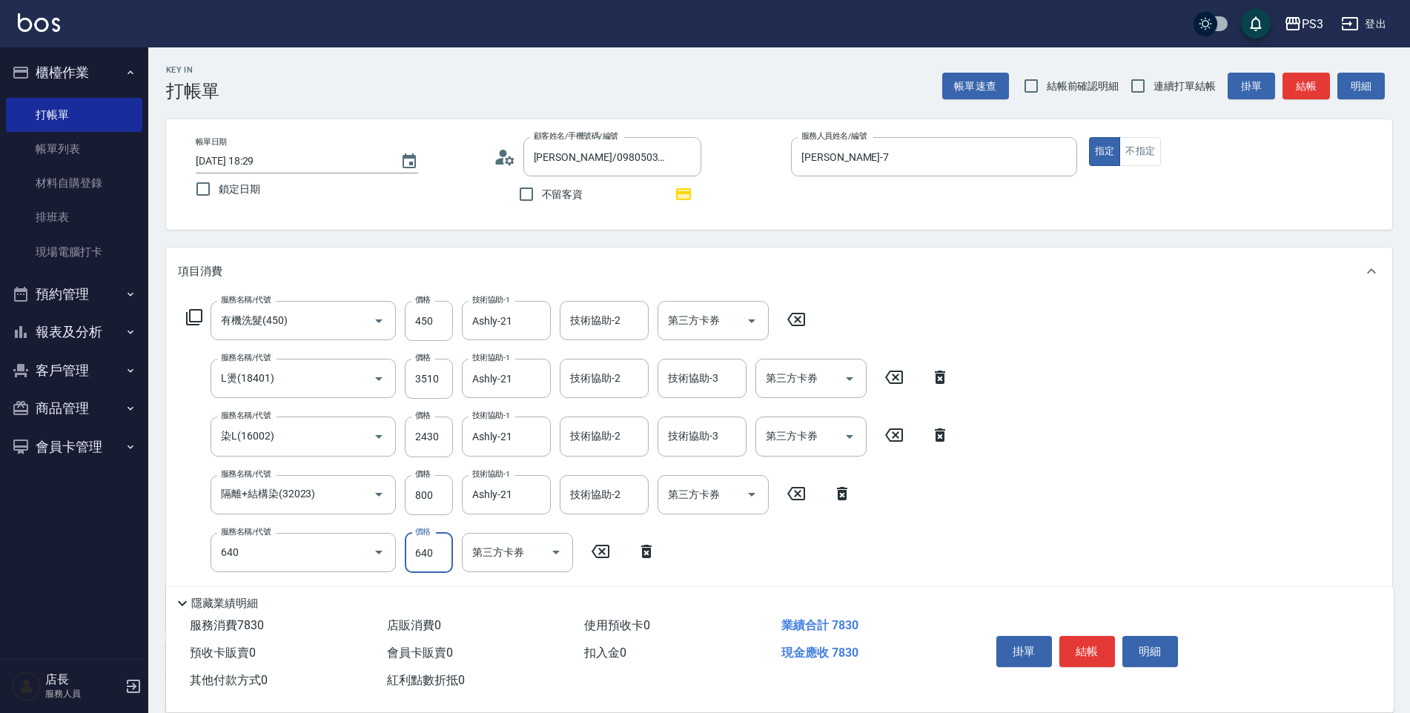
type input "潤澤中(640)"
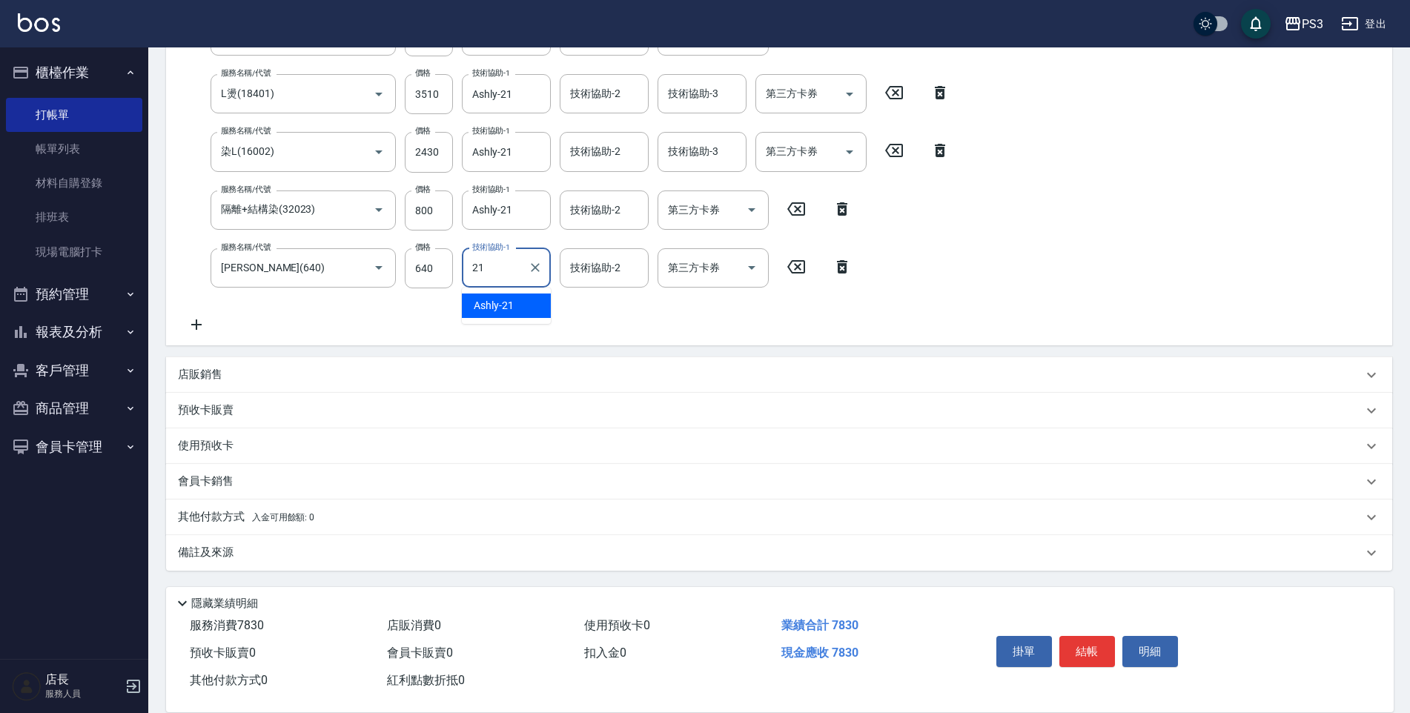
type input "Ashly-21"
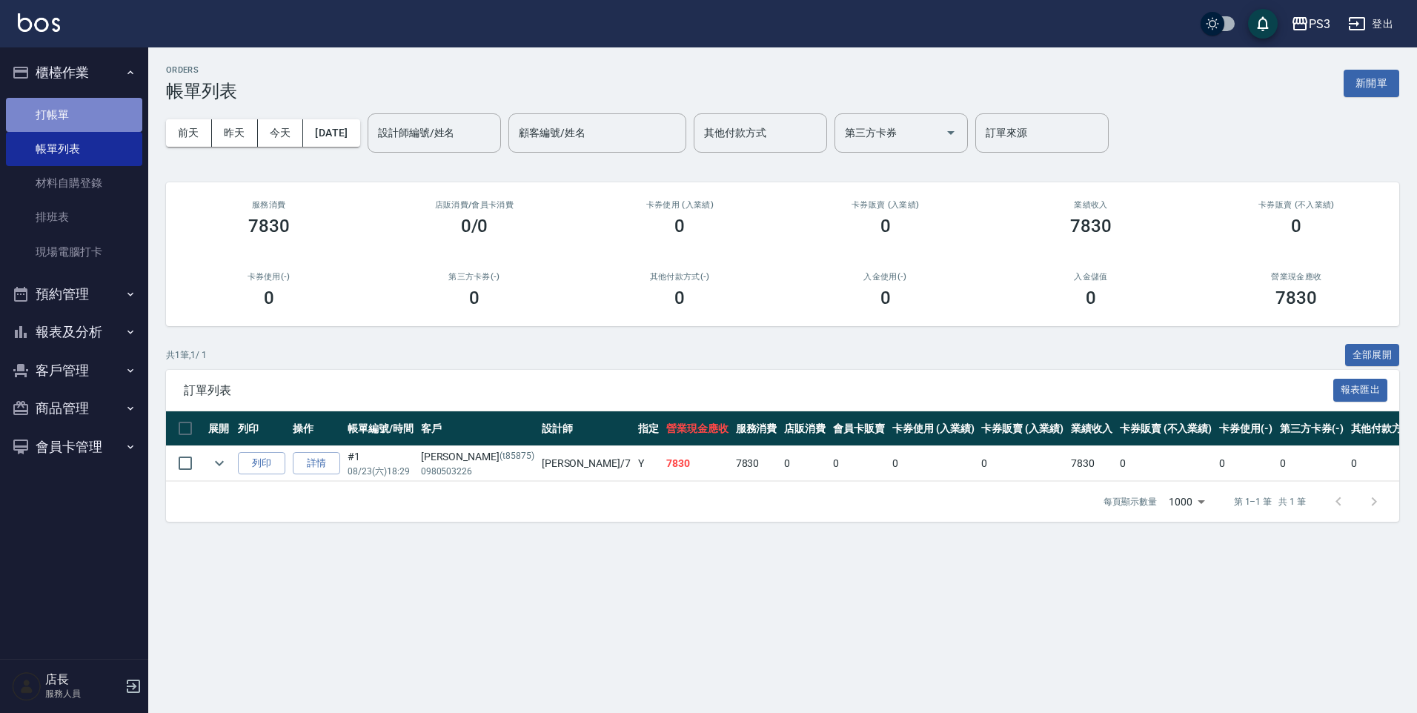
click at [125, 122] on link "打帳單" at bounding box center [74, 115] width 136 height 34
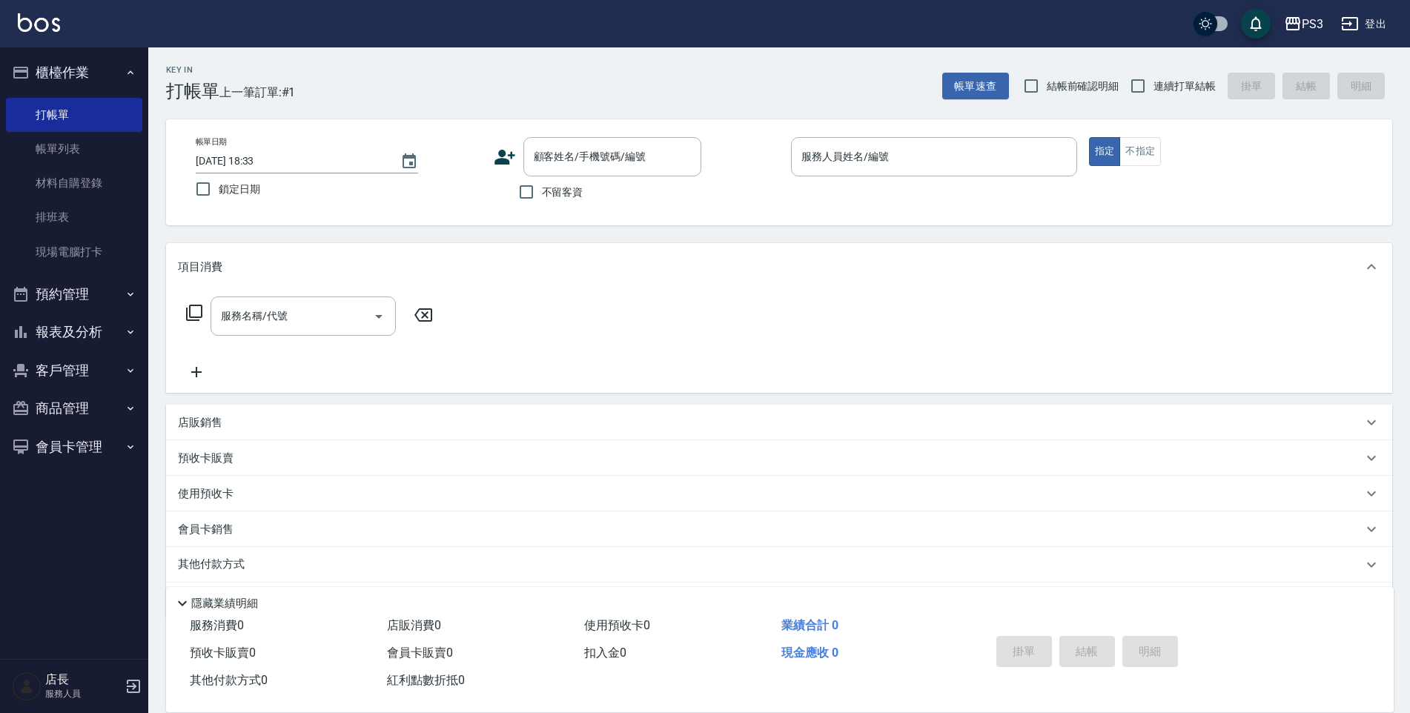
click at [1050, 87] on span "結帳前確認明細" at bounding box center [1083, 87] width 73 height 16
click at [1047, 87] on input "結帳前確認明細" at bounding box center [1030, 85] width 31 height 31
click at [1040, 91] on input "結帳前確認明細" at bounding box center [1030, 85] width 31 height 31
checkbox input "false"
click at [1137, 82] on input "連續打單結帳" at bounding box center [1137, 85] width 31 height 31
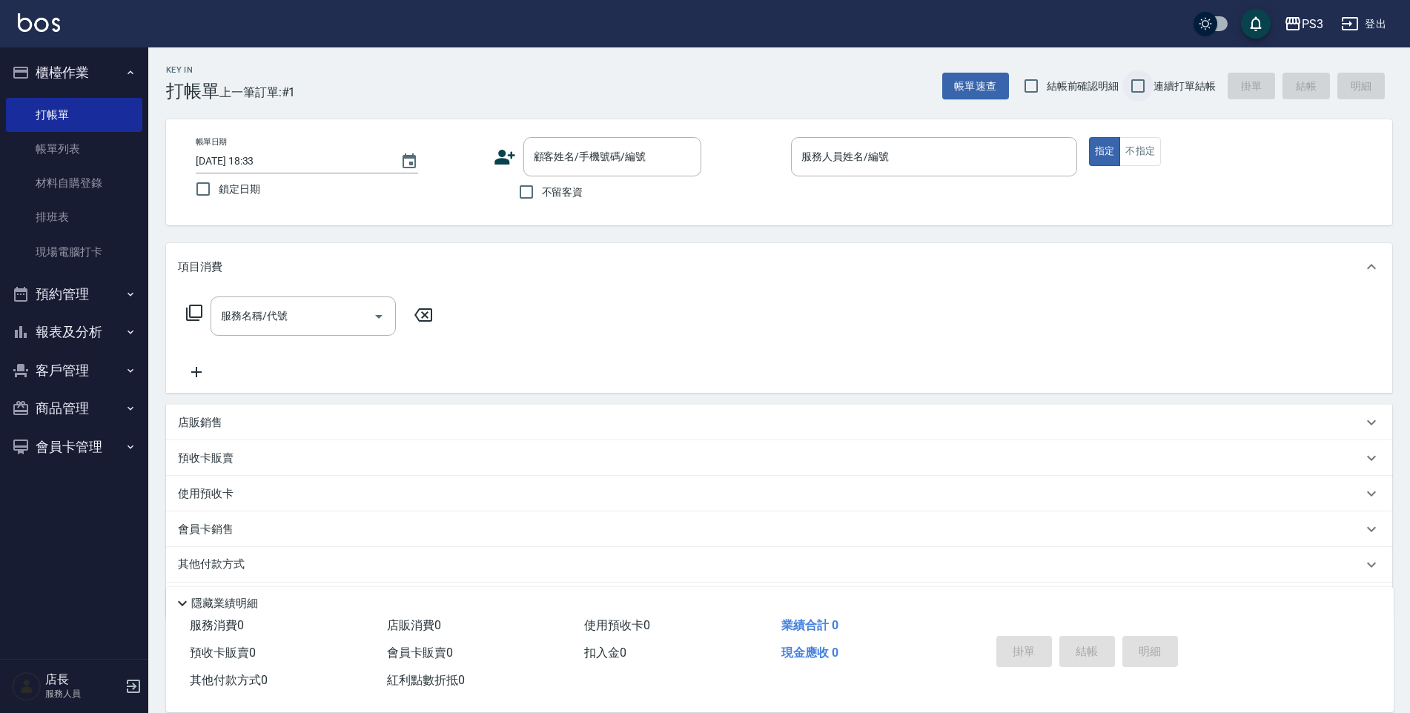
checkbox input "true"
click at [623, 159] on div "顧客姓名/手機號碼/編號 顧客姓名/手機號碼/編號" at bounding box center [612, 156] width 178 height 39
type input "0983768816"
type input "9"
type input "[PERSON_NAME]([DATE])/0983768816/T82565"
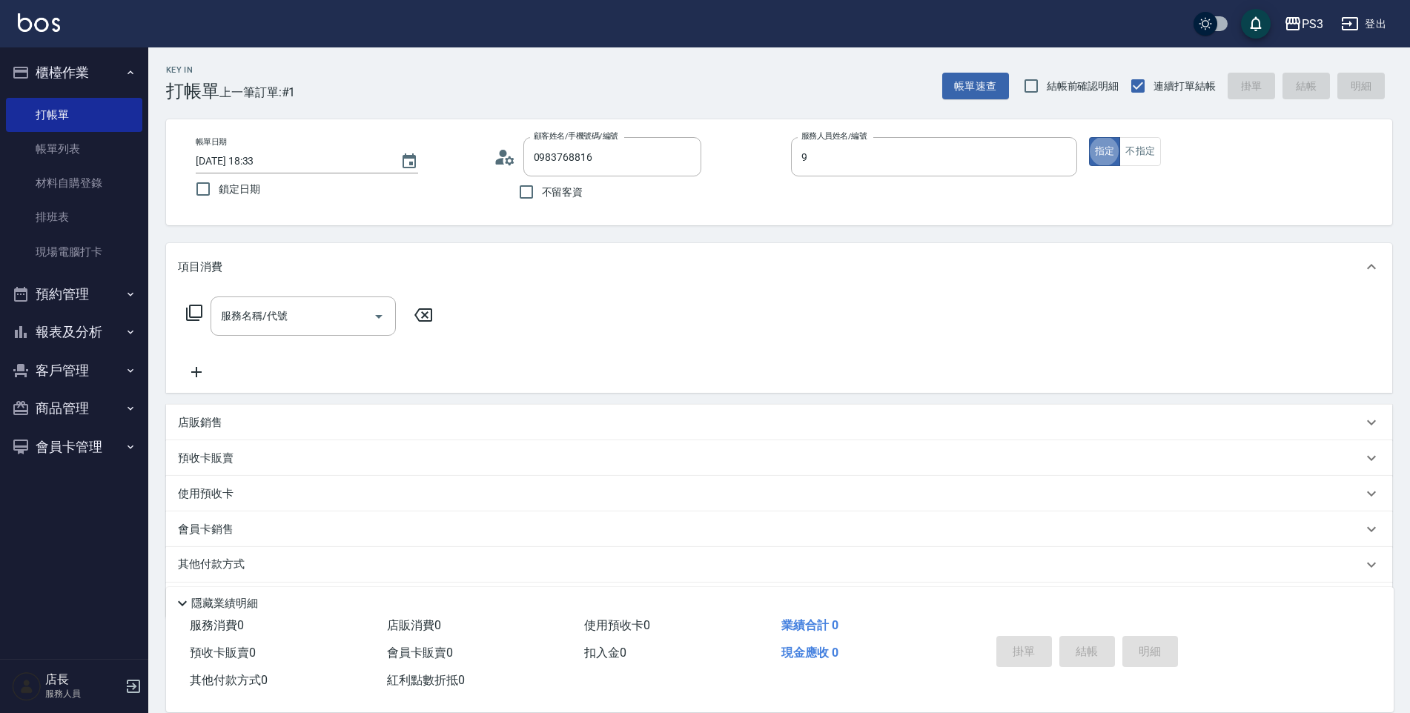
type input "[PERSON_NAME]-9"
type button "true"
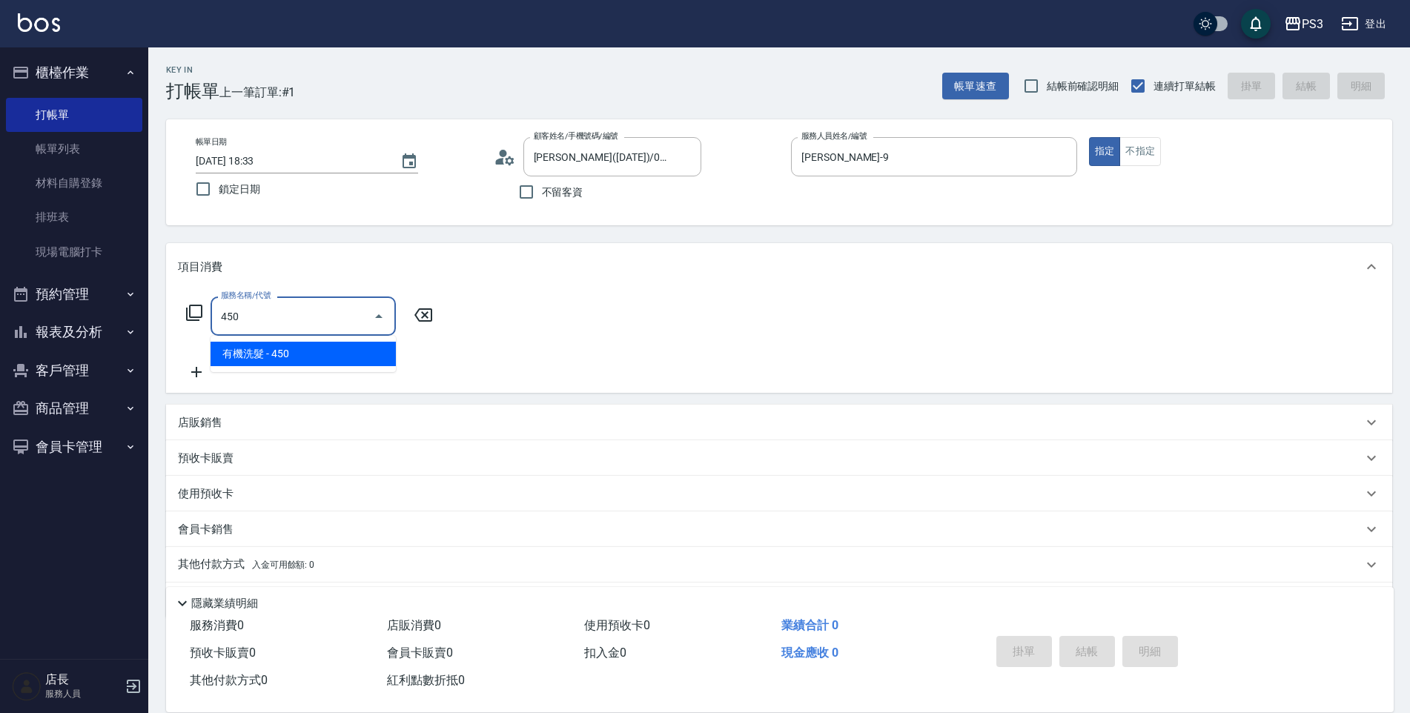
type input "有機洗髮(450)"
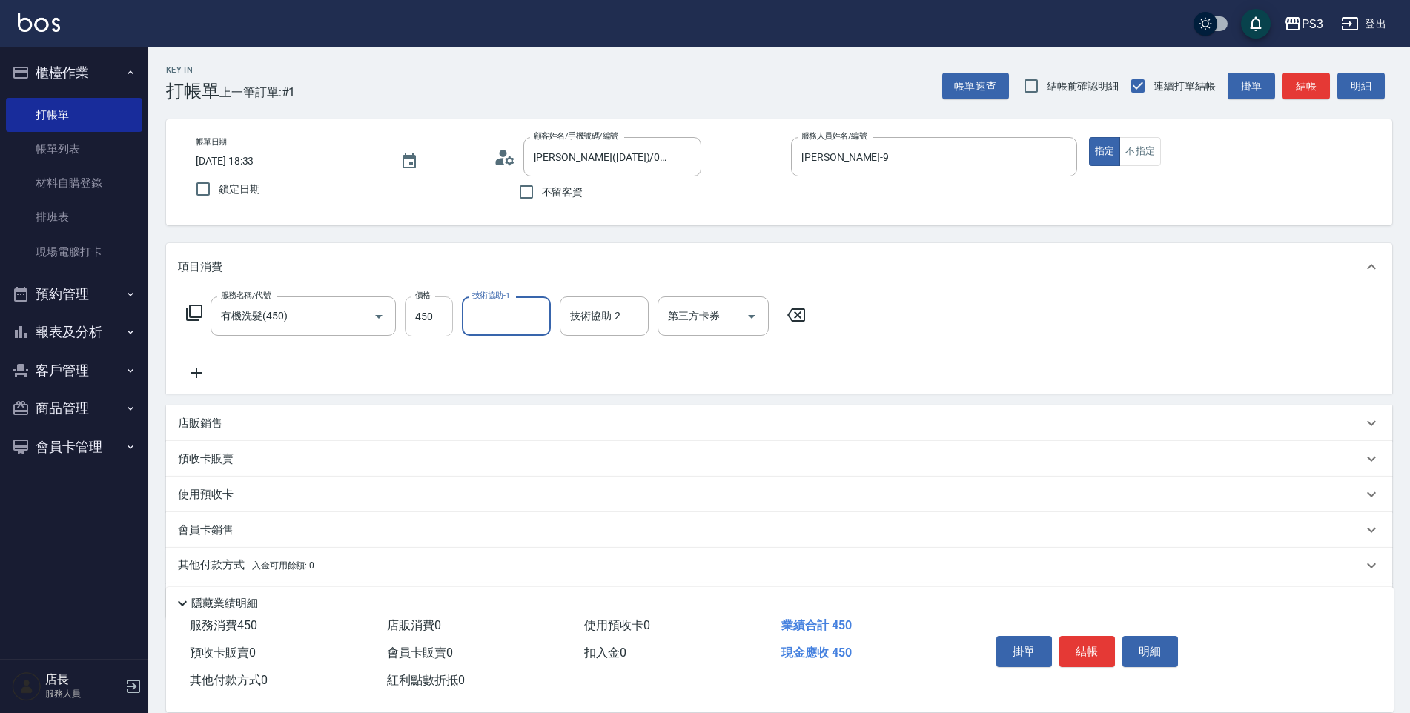
click at [440, 323] on input "450" at bounding box center [429, 316] width 48 height 40
type input "430"
type input "Junson-25"
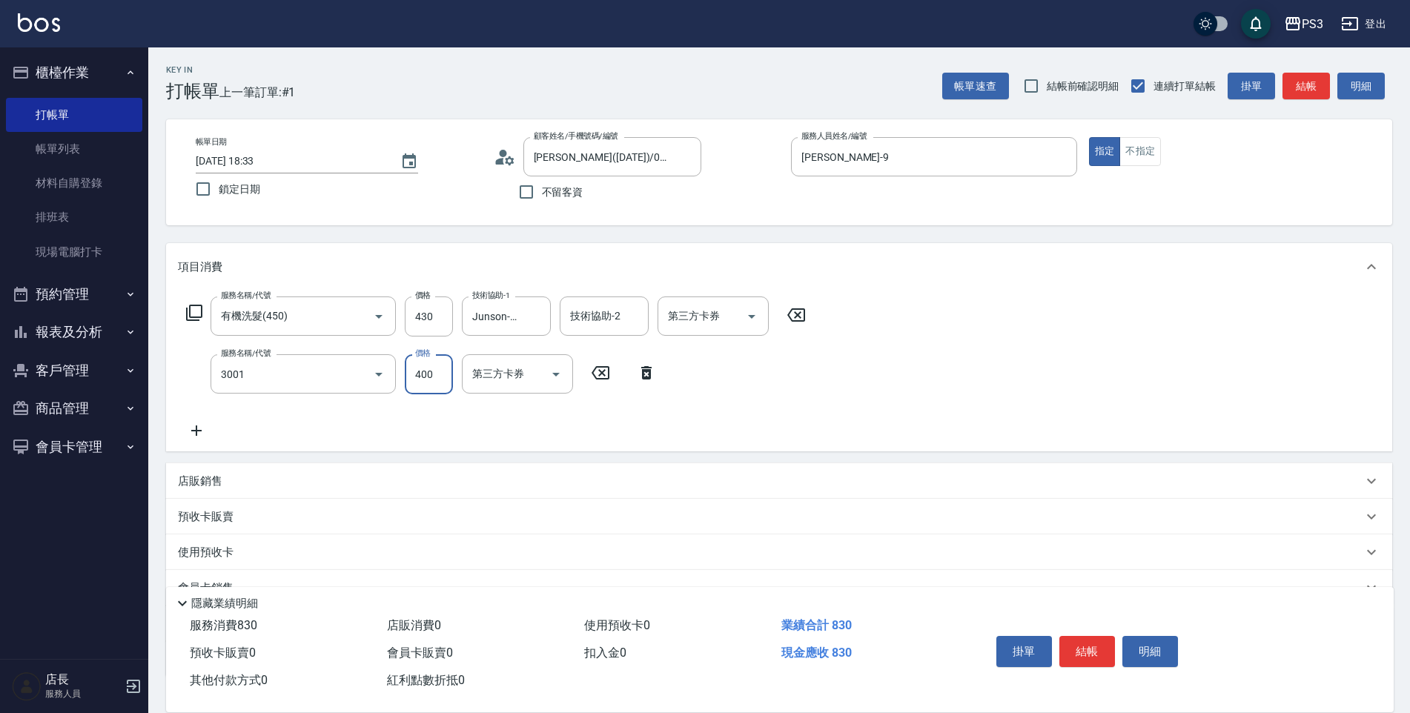
type input "燙貼(3001)"
type input "Junson-25"
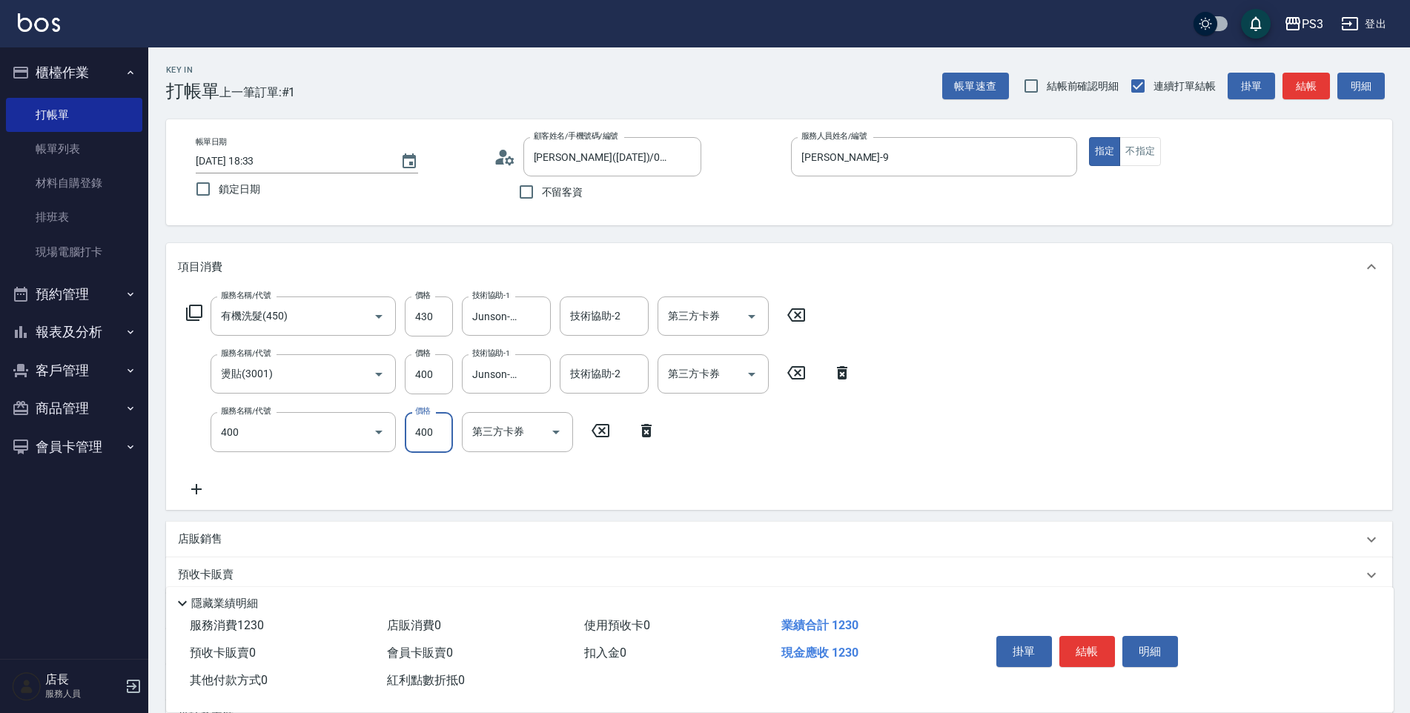
type input "剪(400)"
click at [433, 425] on input "400" at bounding box center [429, 432] width 48 height 40
type input "700"
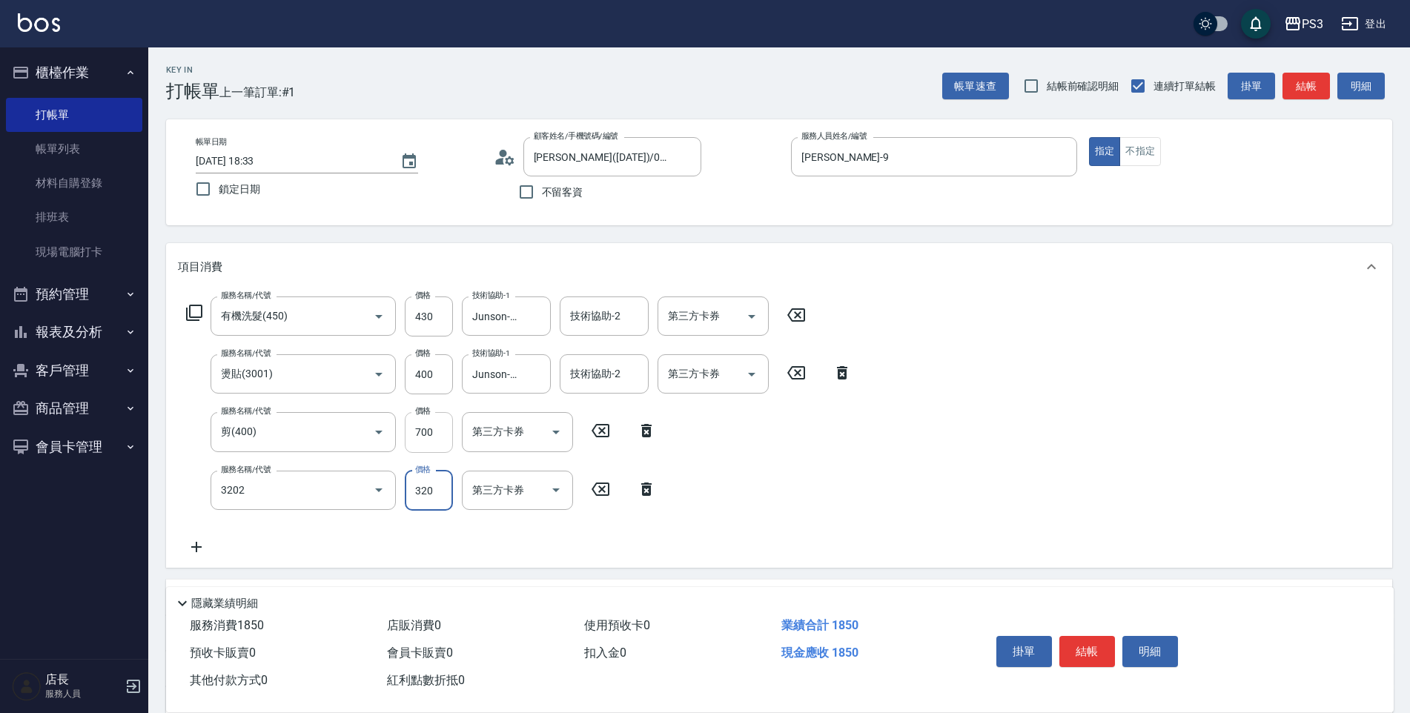
type input "頭皮隔離(3202)"
type input "Junson-25"
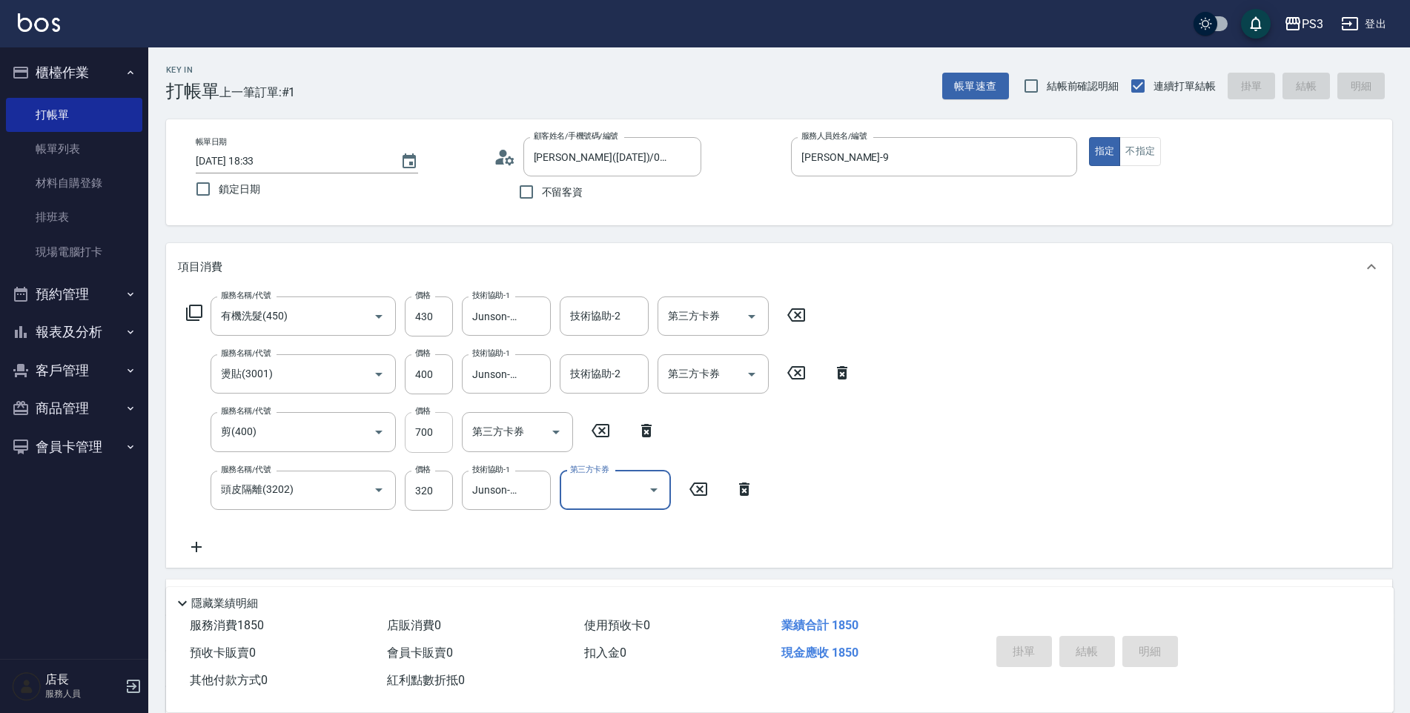
type input "[DATE] 18:34"
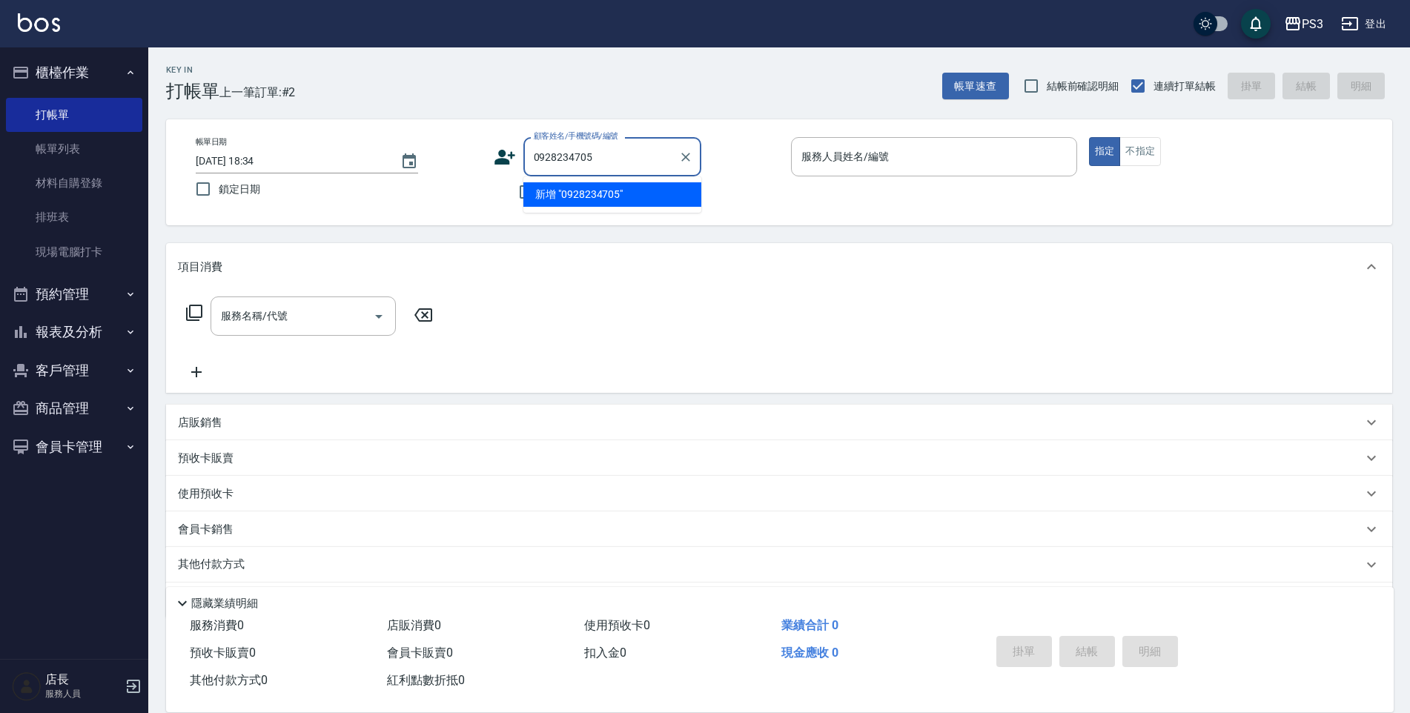
type input "0928234705"
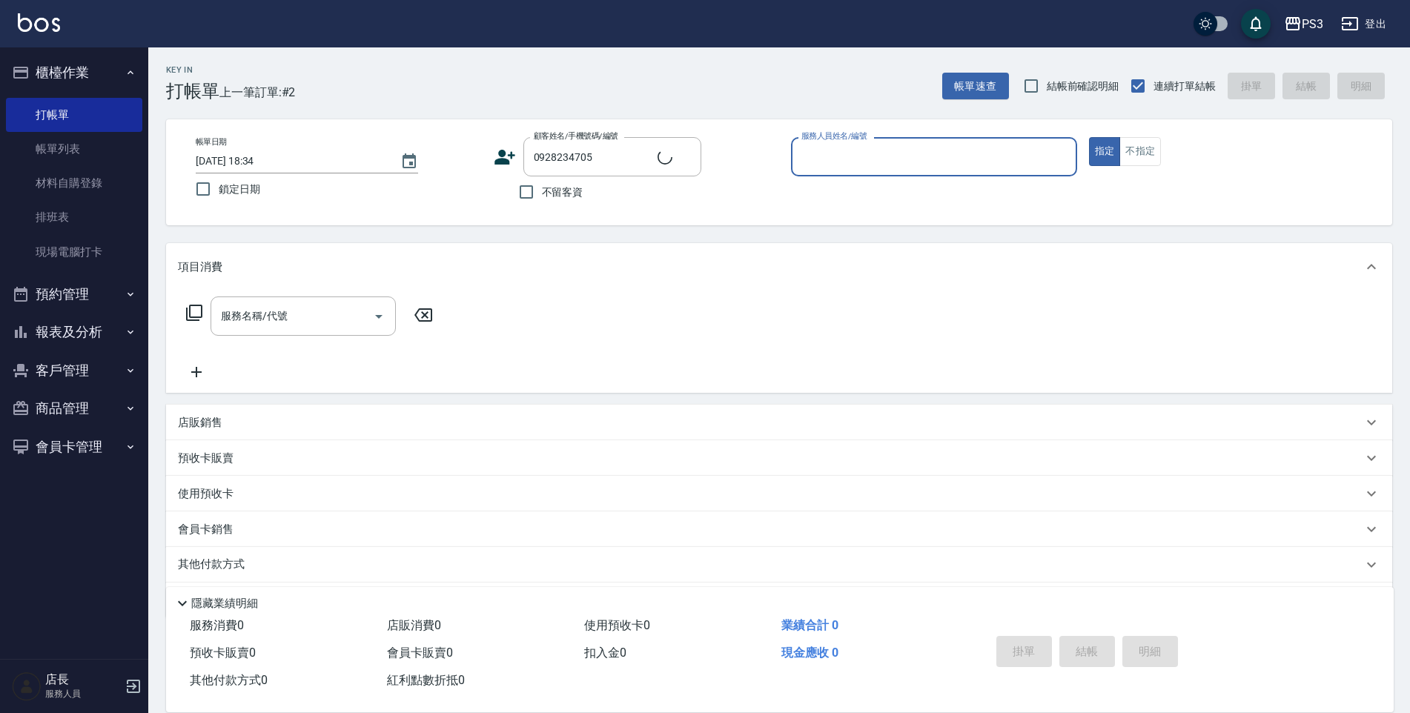
type input "9"
type input "麵包/0928234705/null"
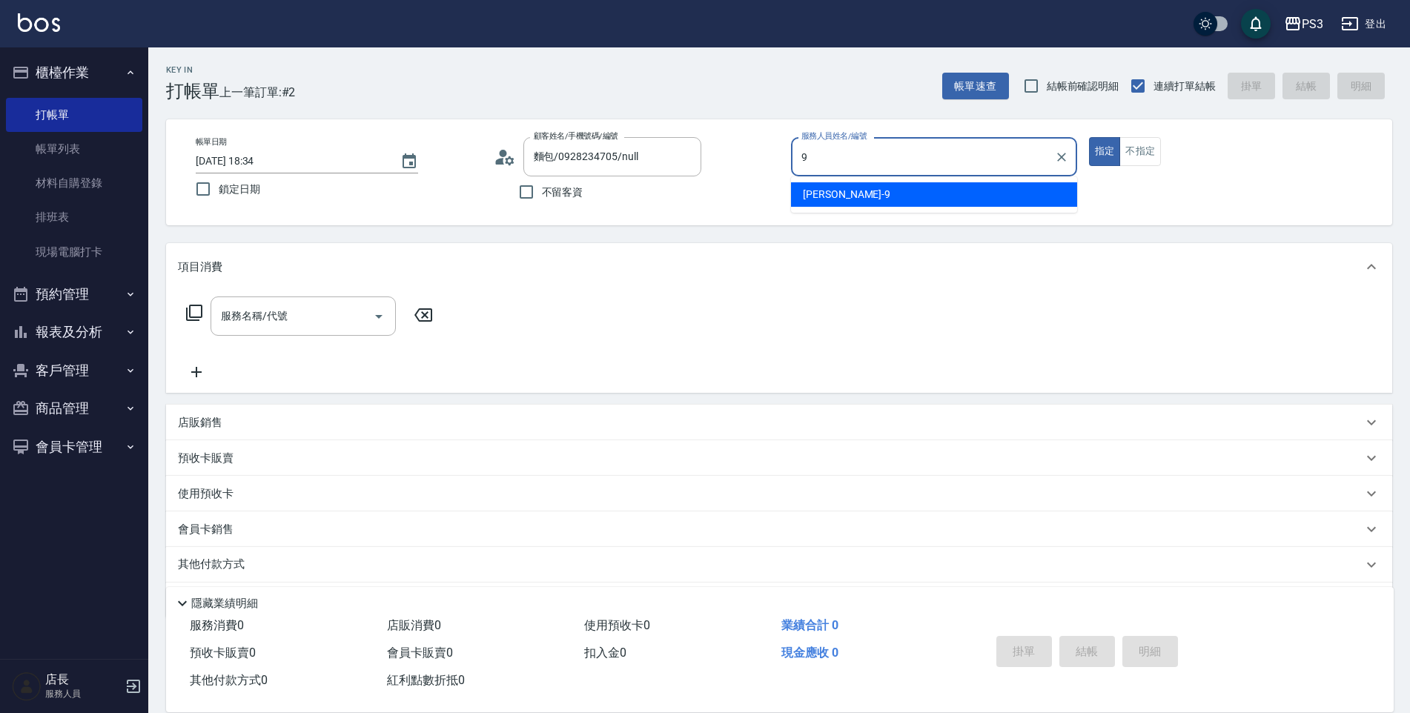
type input "[PERSON_NAME]-9"
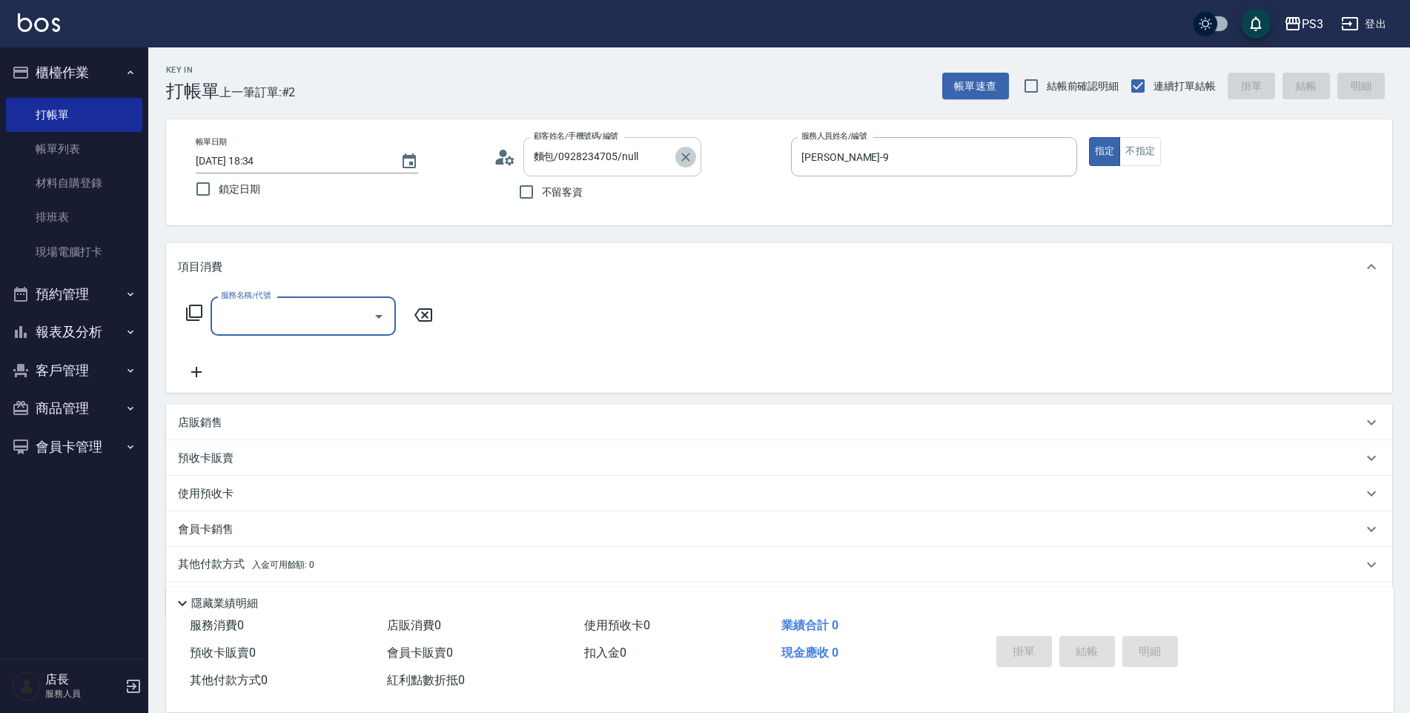
click at [686, 156] on icon "Clear" at bounding box center [685, 157] width 9 height 9
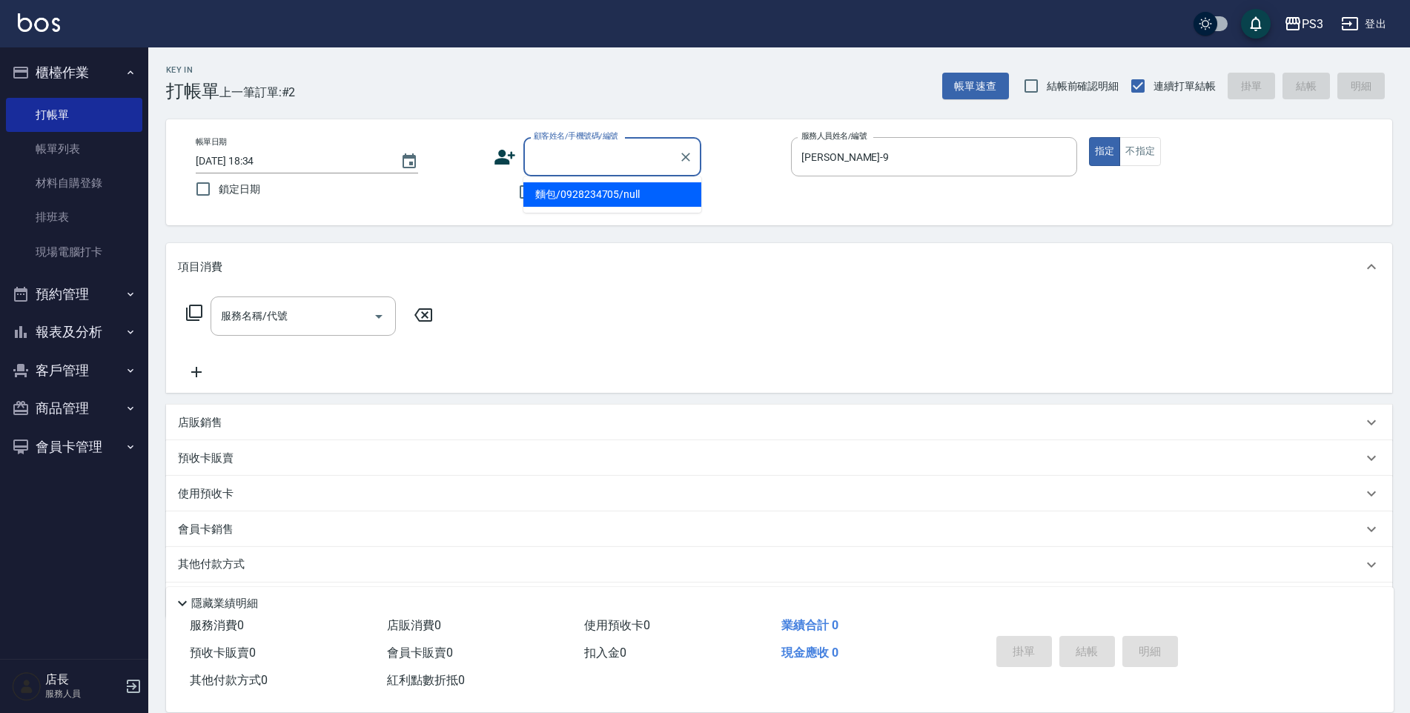
click at [645, 165] on input "顧客姓名/手機號碼/編號" at bounding box center [601, 157] width 142 height 26
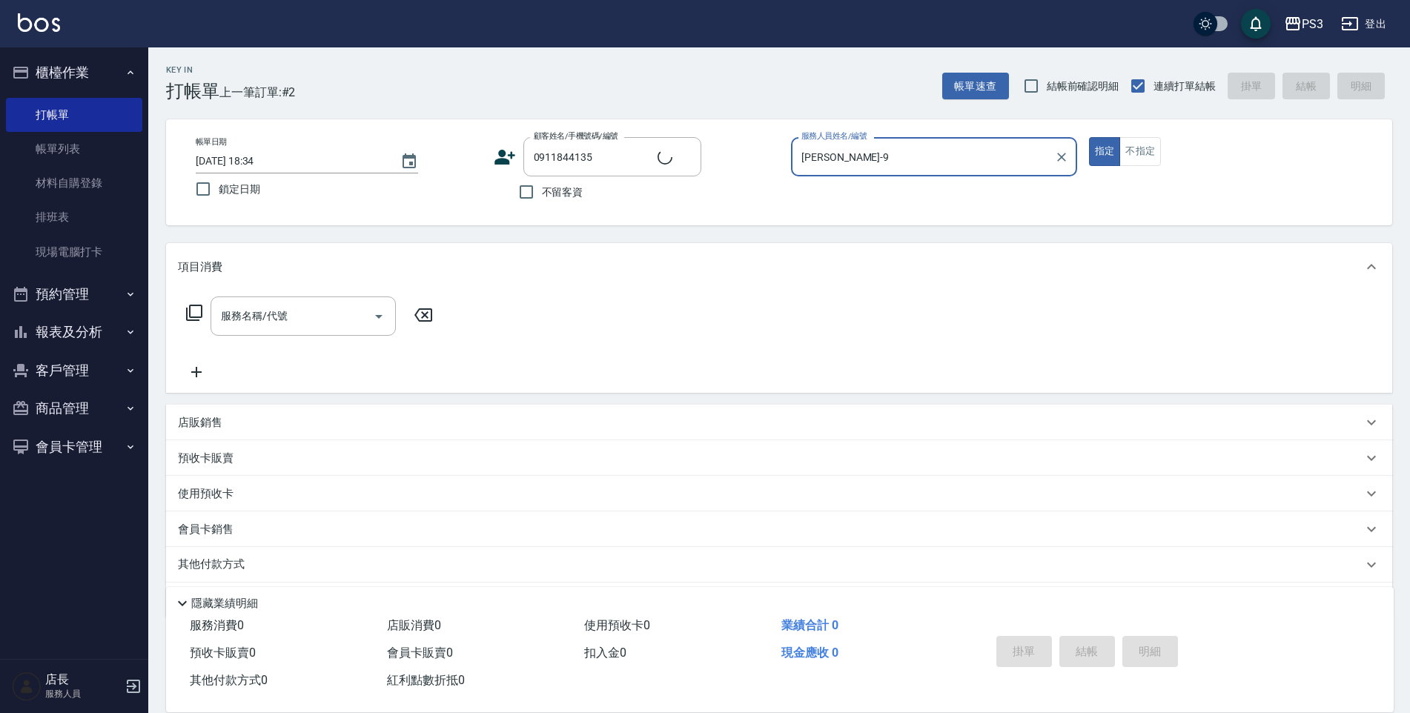
type input "[PERSON_NAME]/0911844135/T10871"
click at [1089, 137] on button "指定" at bounding box center [1105, 151] width 32 height 29
type input "[PERSON_NAME]-7"
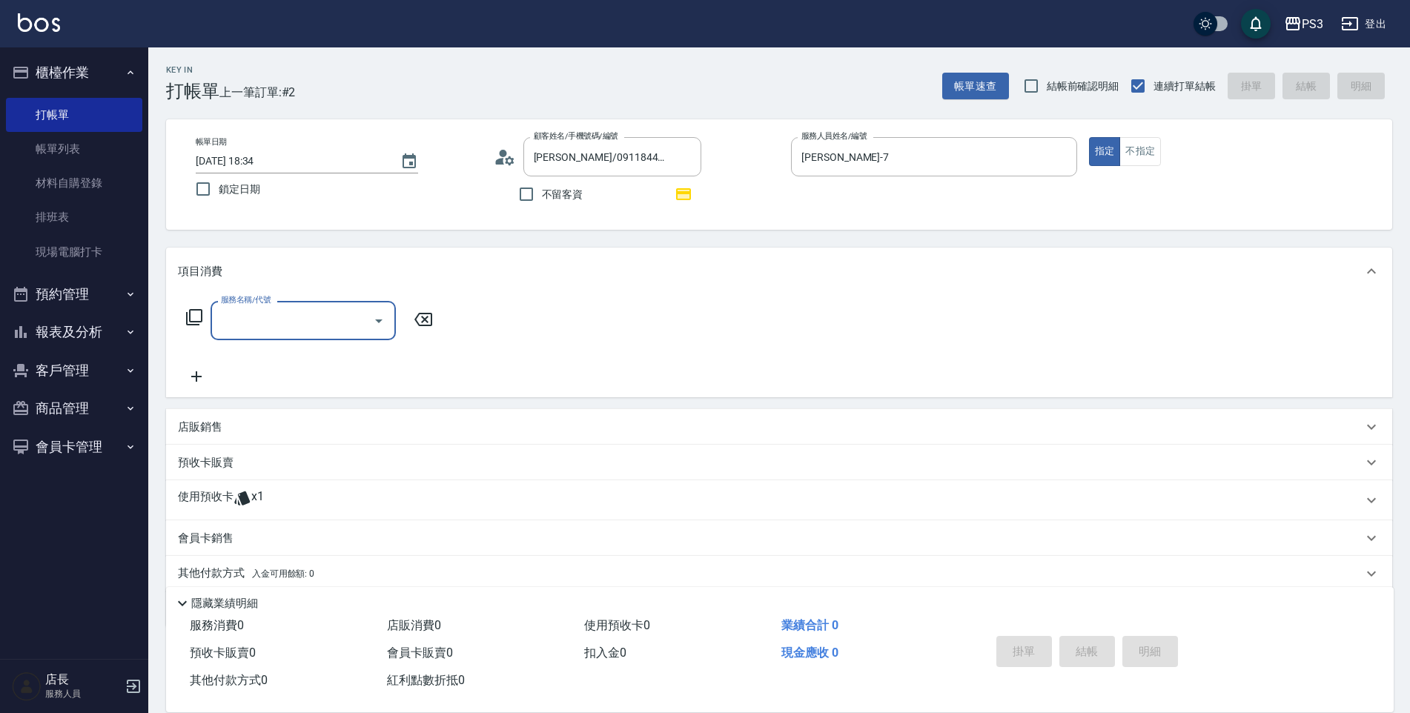
click at [303, 325] on input "服務名稱/代號" at bounding box center [292, 321] width 150 height 26
type input "450"
click at [446, 354] on div "服務名稱/代號 服務名稱/代號" at bounding box center [779, 346] width 1226 height 102
click at [321, 336] on div "服務名稱/代號" at bounding box center [303, 320] width 185 height 39
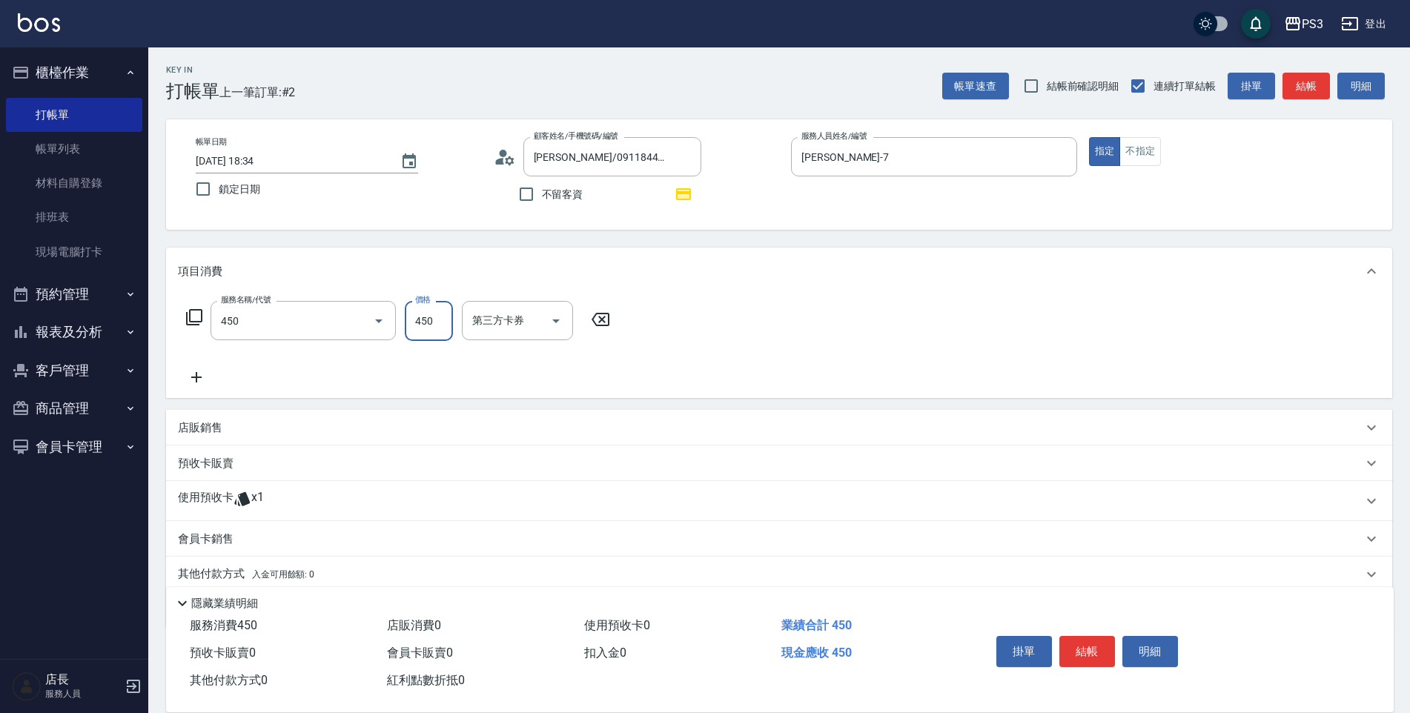
type input "有機洗髮(450)"
type input "Ashly-21"
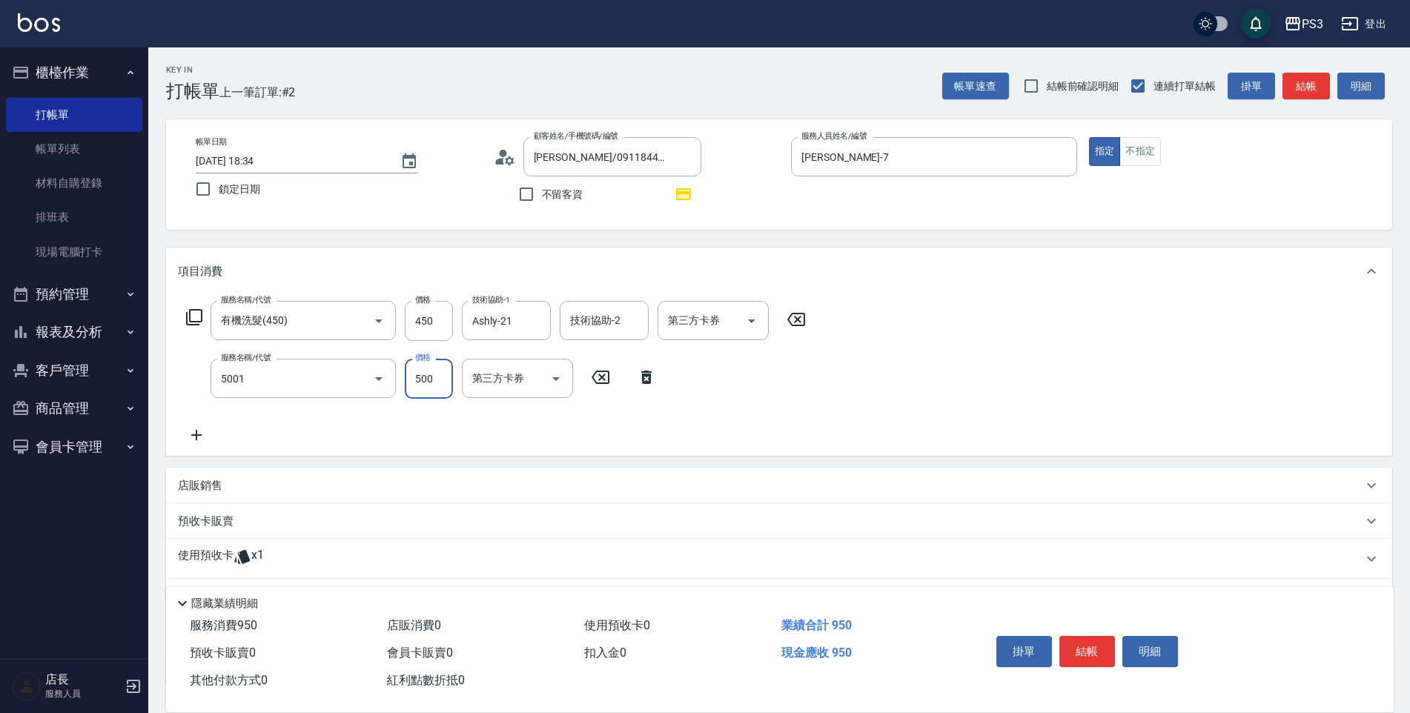
type input "燙瀏海500/800(5001)"
type input "600"
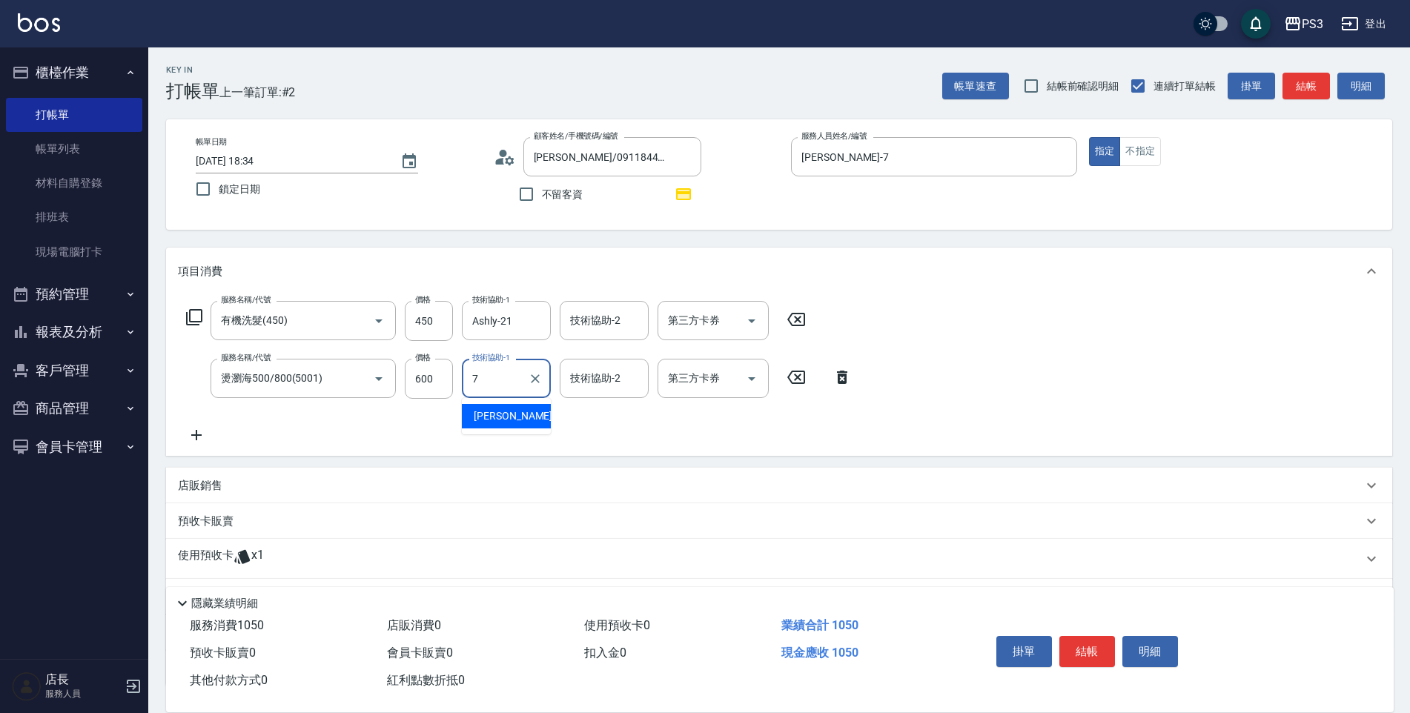
type input "[PERSON_NAME]-7"
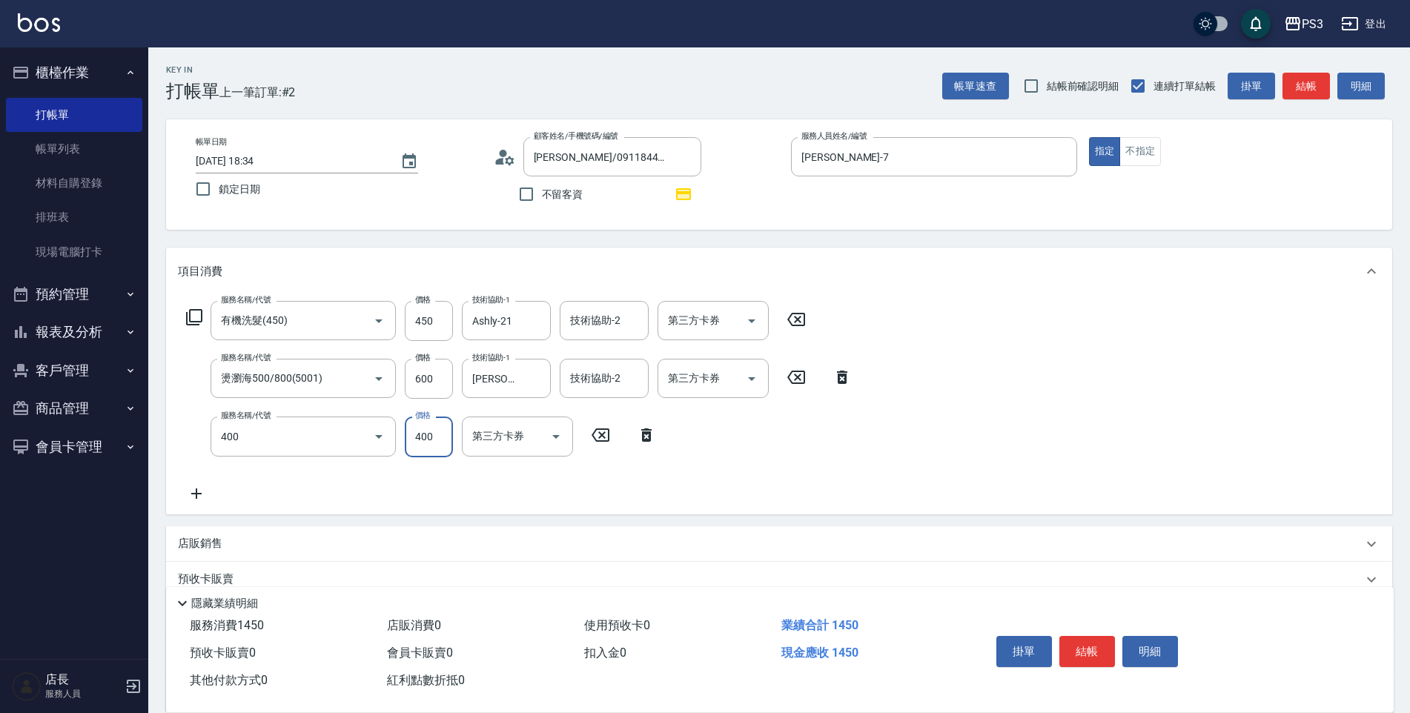
type input "剪(400)"
click at [422, 426] on input "370" at bounding box center [429, 437] width 48 height 40
type input "380"
click at [431, 473] on div "服務名稱/代號 有機洗髮(450) 服務名稱/代號 價格 450 價格 技術協助-1 Ashly-21 技術協助-1 技術協助-2 技術協助-2 第三方卡券 …" at bounding box center [519, 401] width 683 height 201
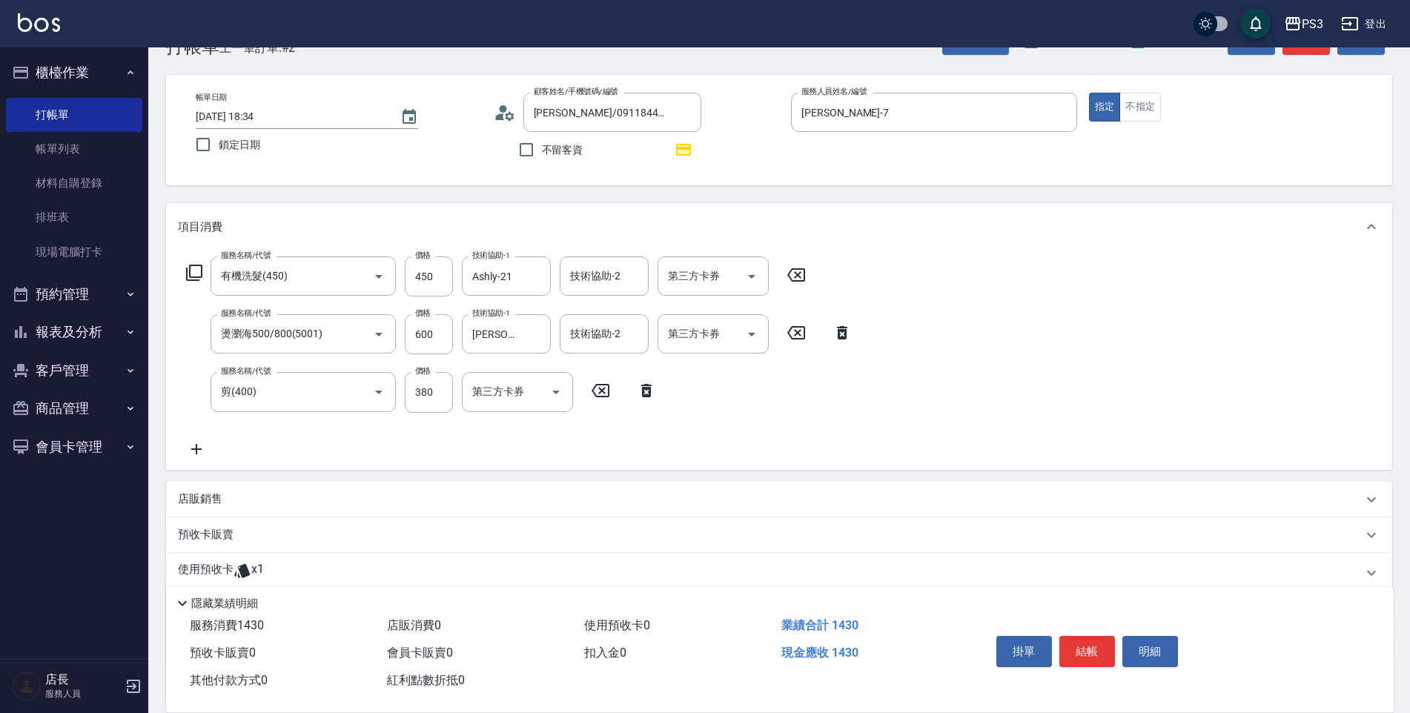
scroll to position [148, 0]
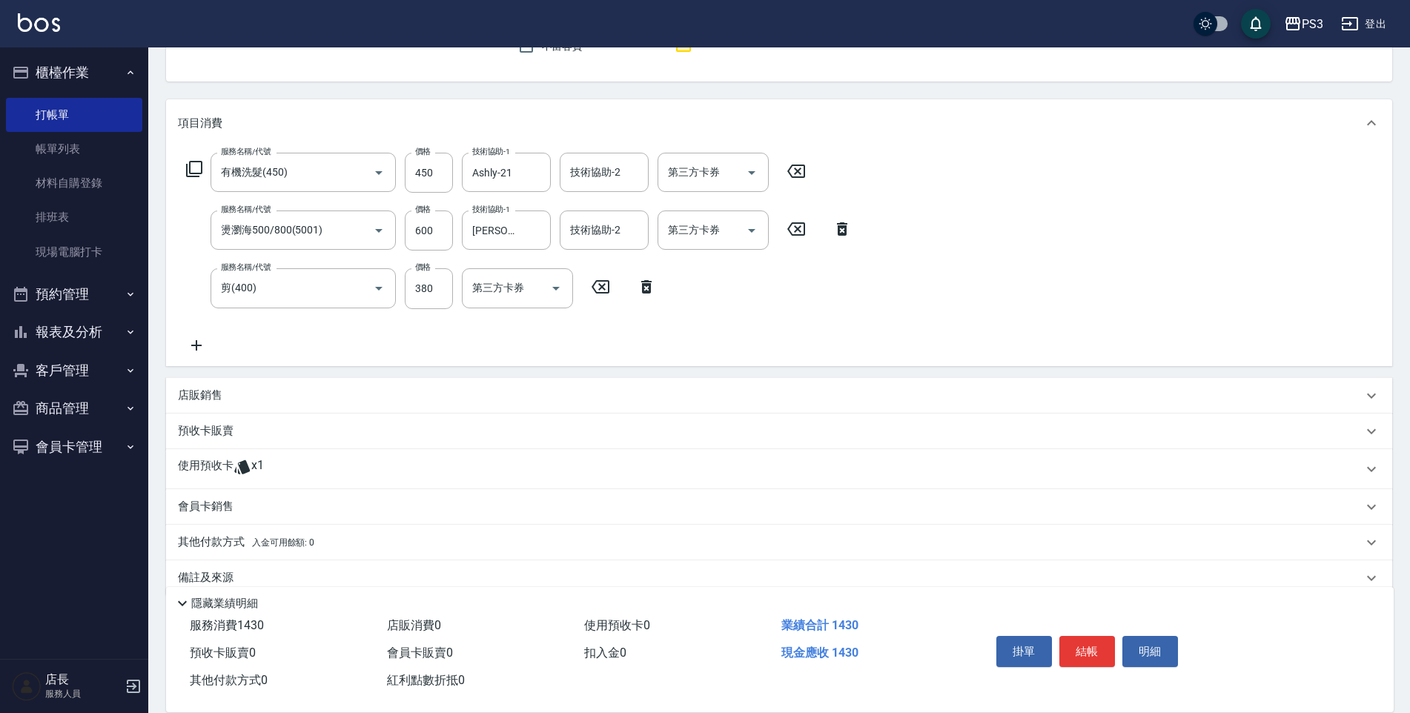
click at [200, 456] on div "使用預收卡 x1" at bounding box center [779, 469] width 1226 height 40
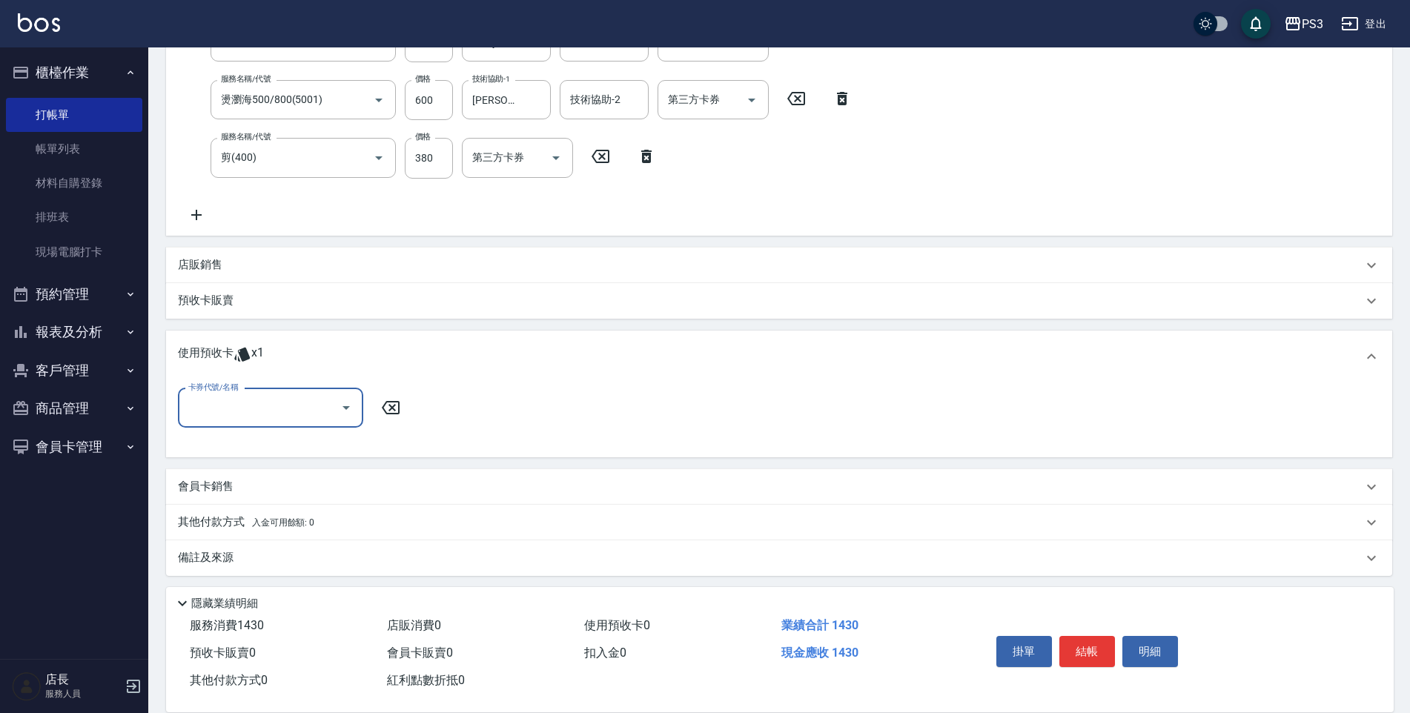
scroll to position [284, 0]
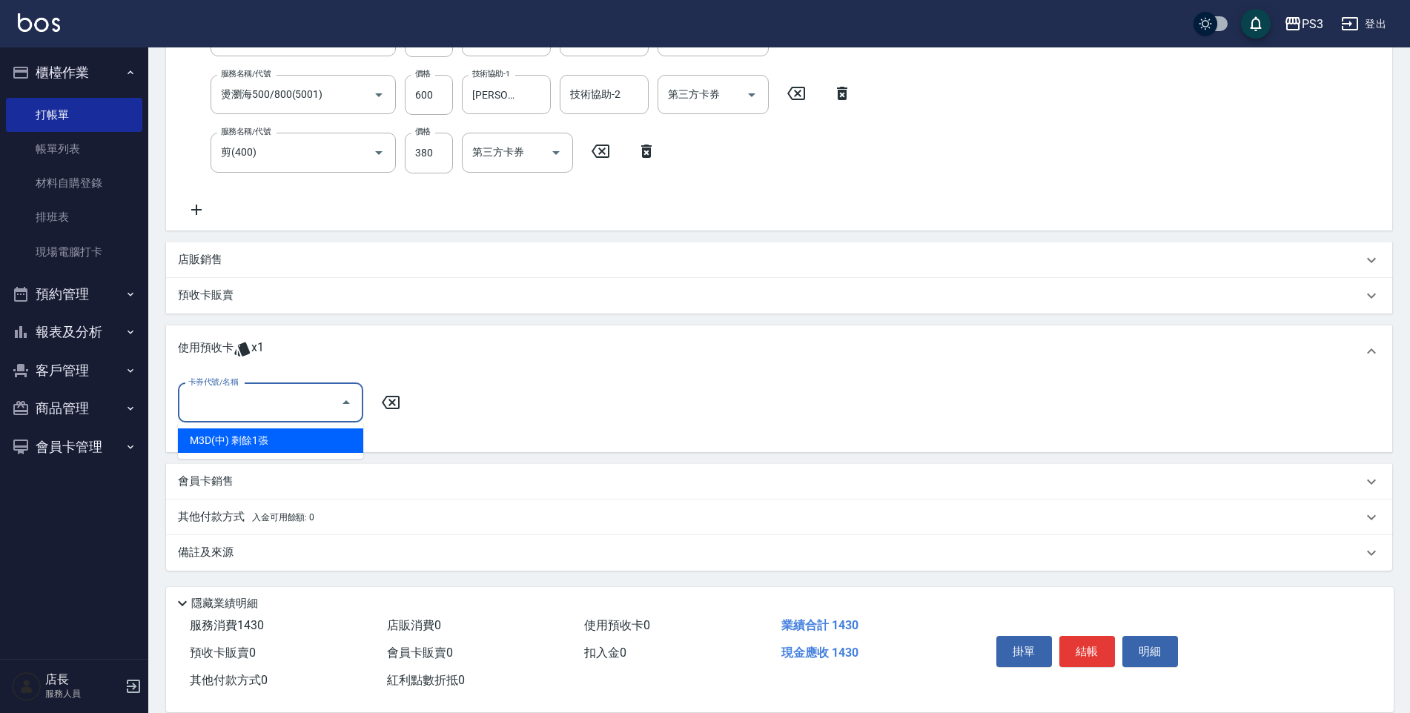
click at [304, 405] on input "卡券代號/名稱" at bounding box center [260, 403] width 150 height 26
click at [296, 448] on div "M3D(中) 剩餘1張" at bounding box center [270, 440] width 185 height 24
type input "M3D(中)"
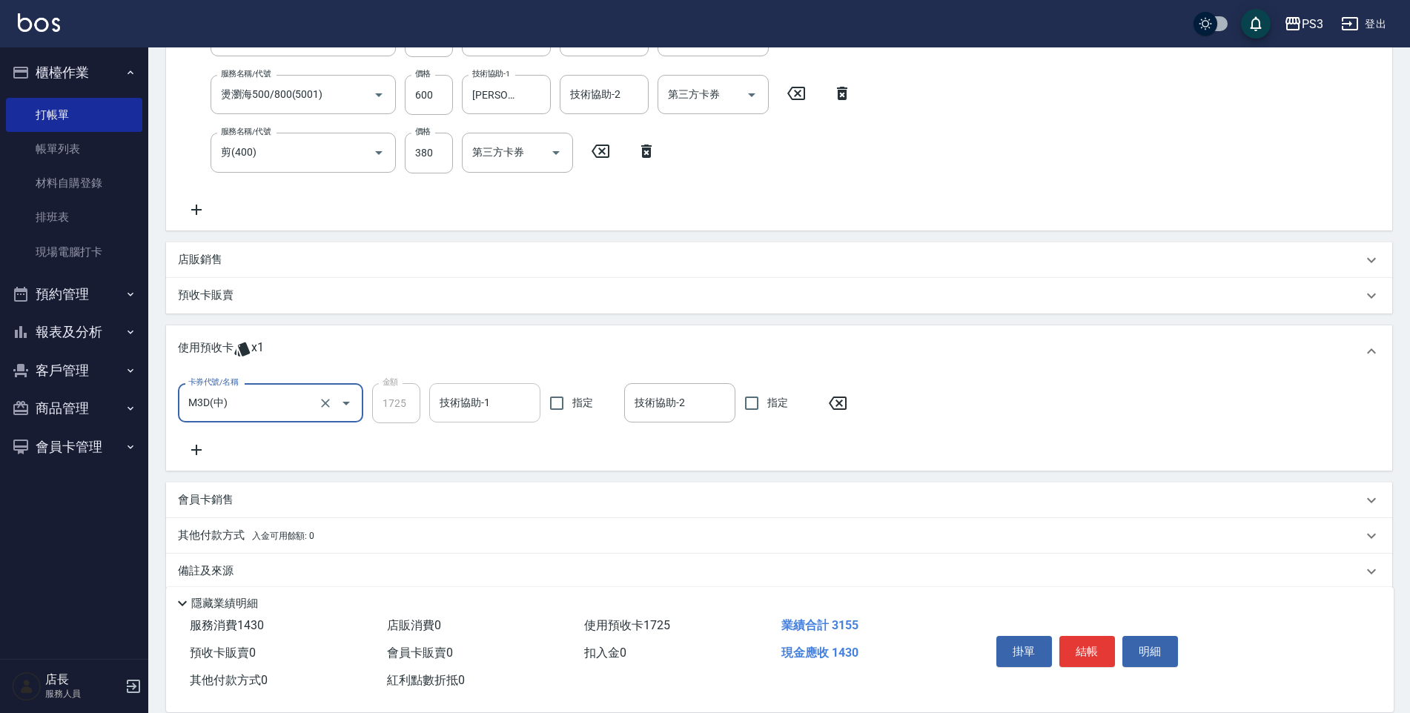
click at [464, 410] on div "技術協助-1 技術協助-1" at bounding box center [484, 402] width 111 height 39
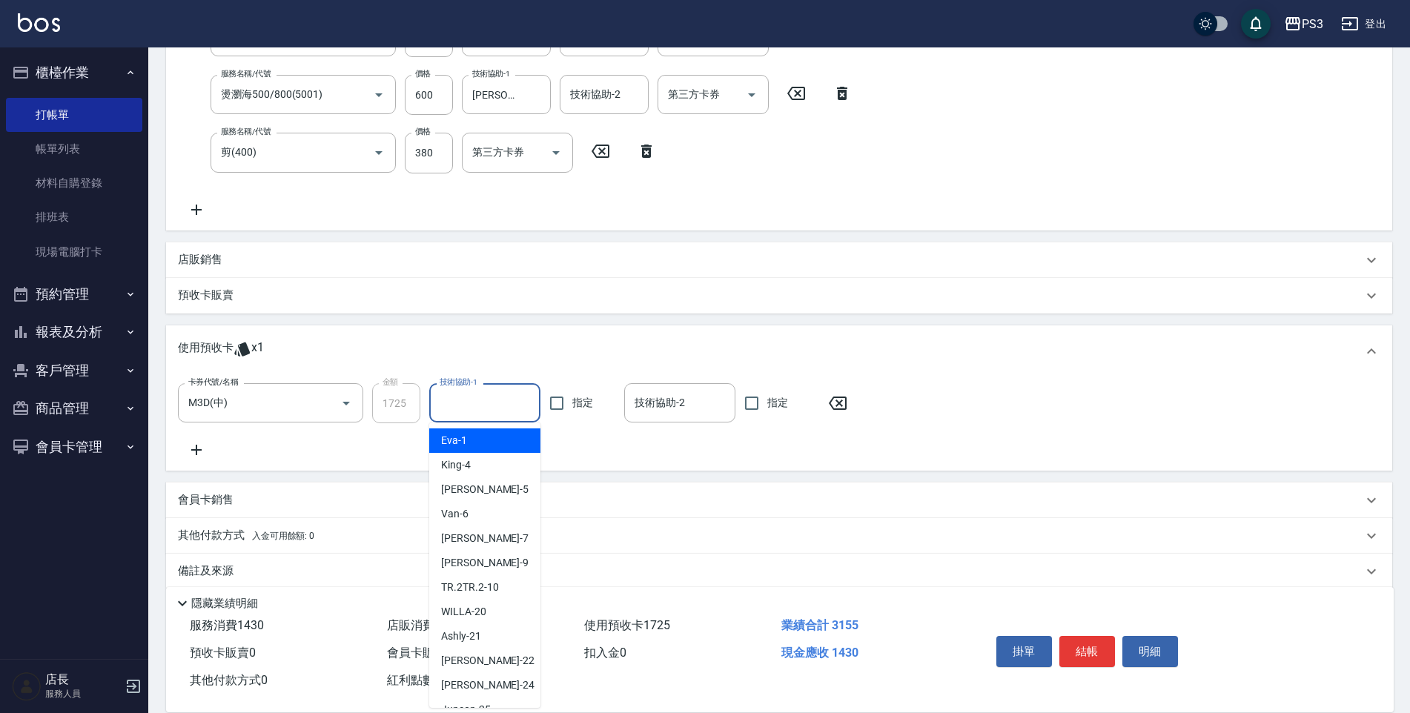
type input "1"
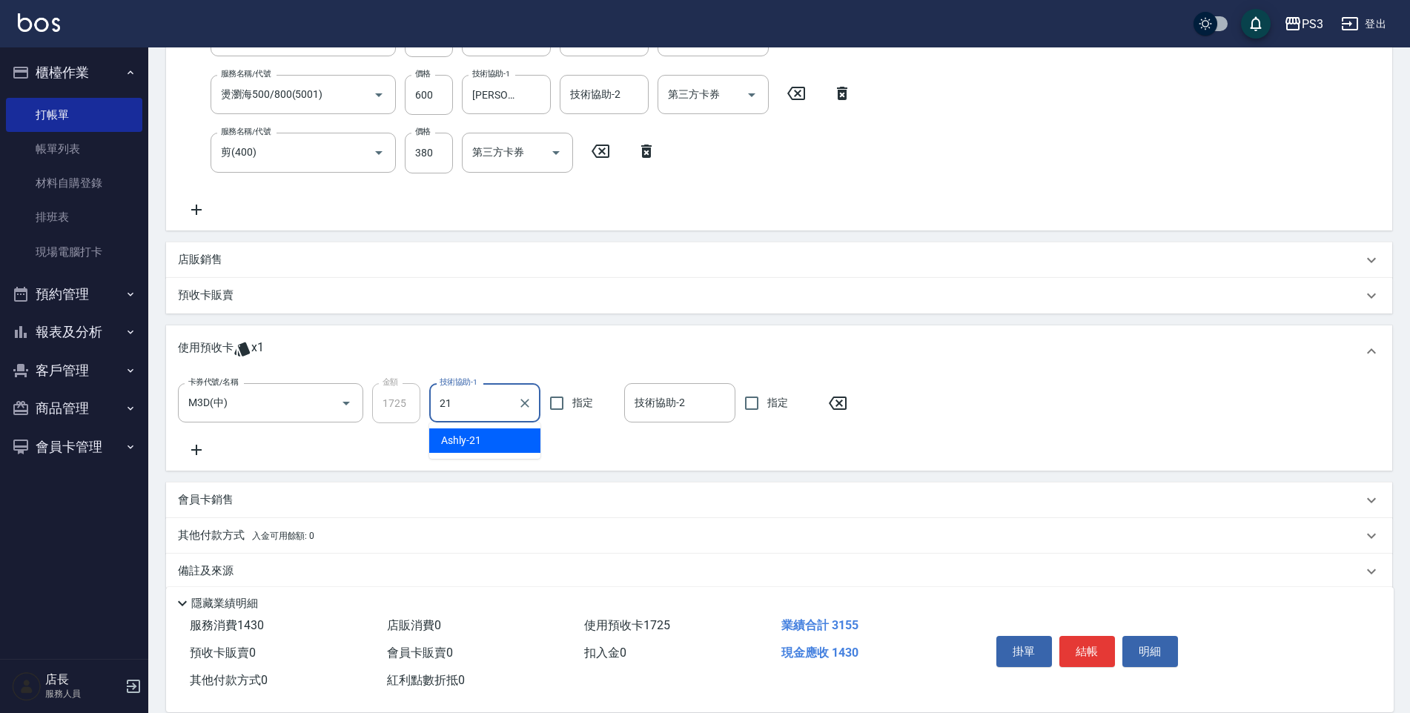
type input "Ashly-21"
click at [478, 463] on div "卡券代號/名稱 M3D(中) 卡券代號/名稱 金額 1725 金額 技術協助-1 Ashly-21 技術協助-1 指定 技術協助-2 技術協助-2 指定" at bounding box center [779, 423] width 1226 height 93
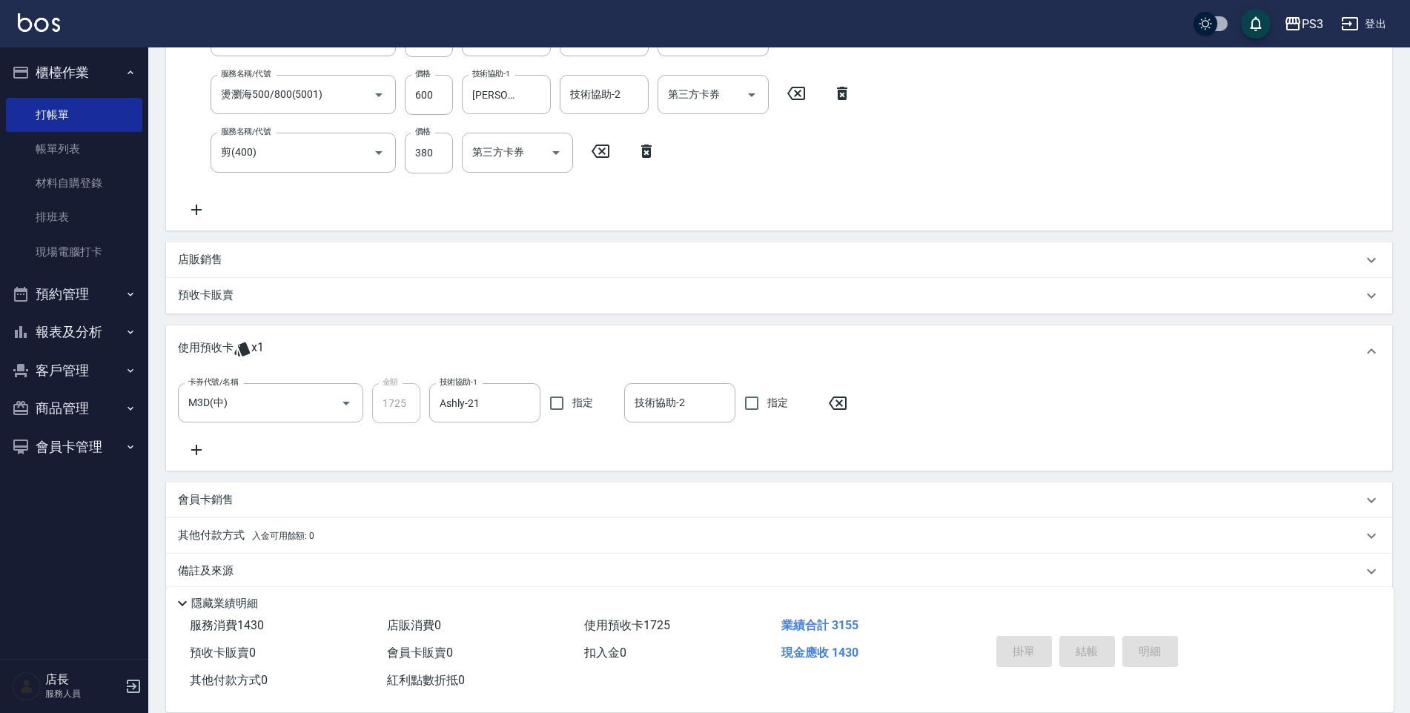
type input "2025/08/23 18:36"
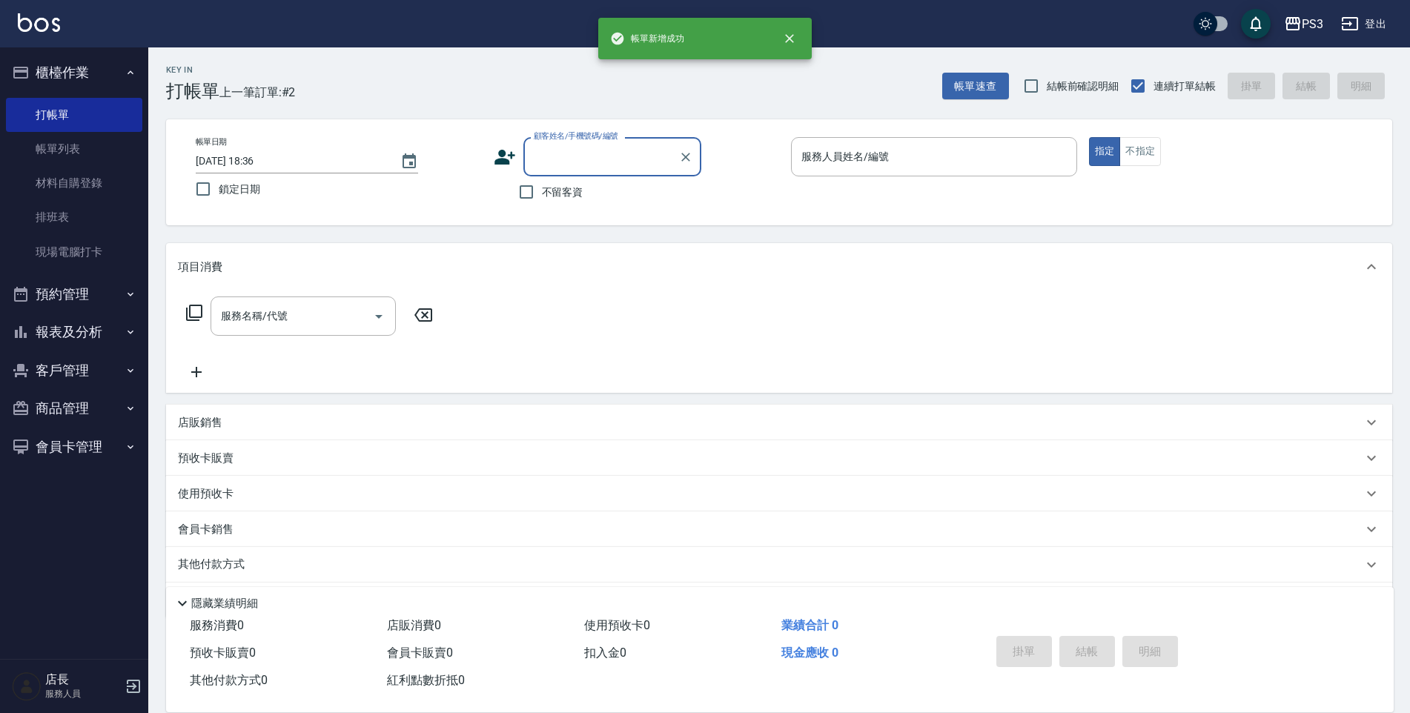
scroll to position [0, 0]
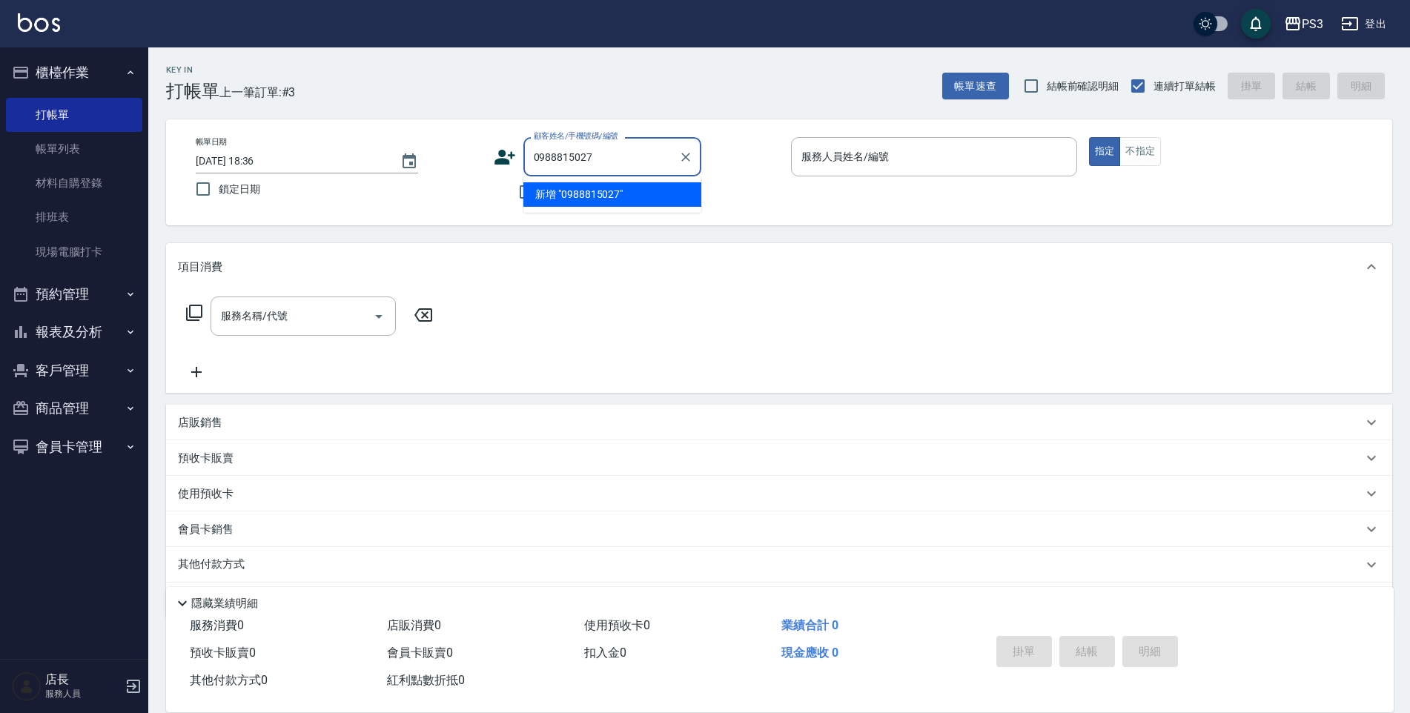
type input "0988815027"
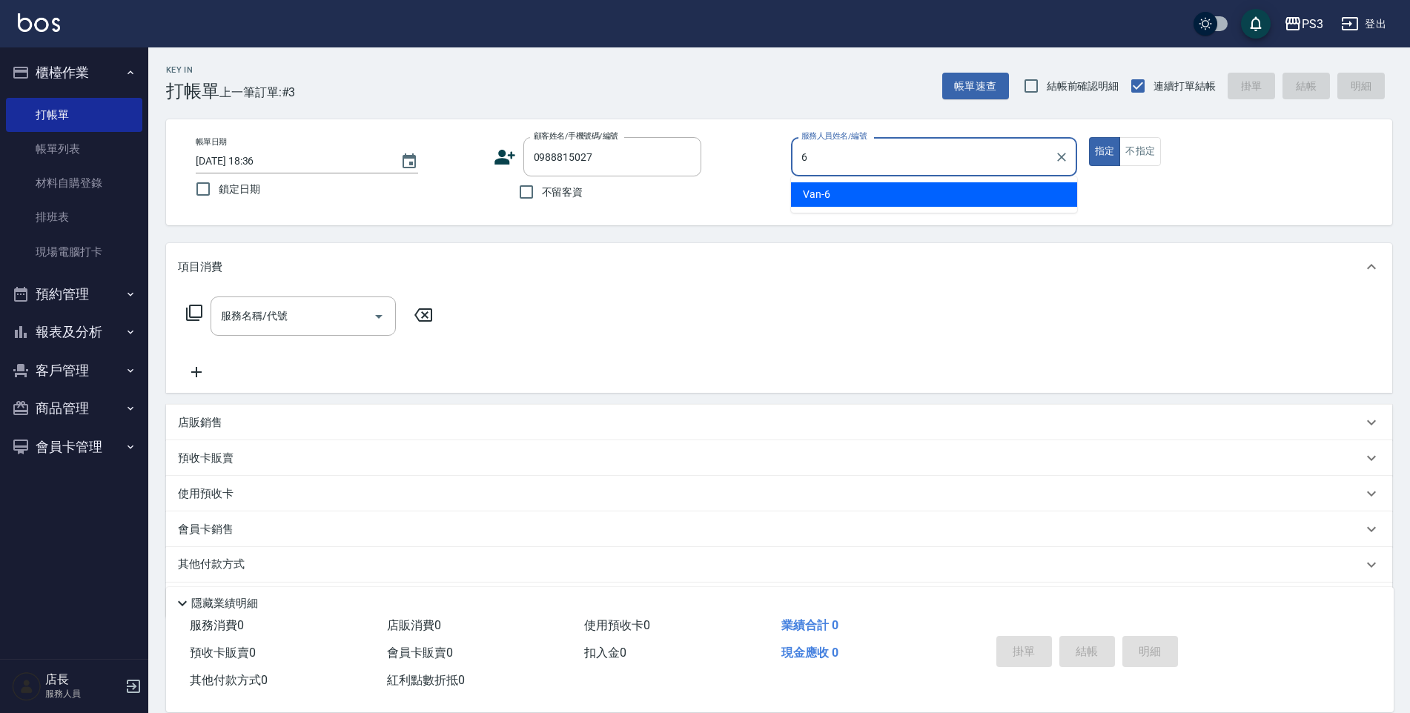
type input "Van-6"
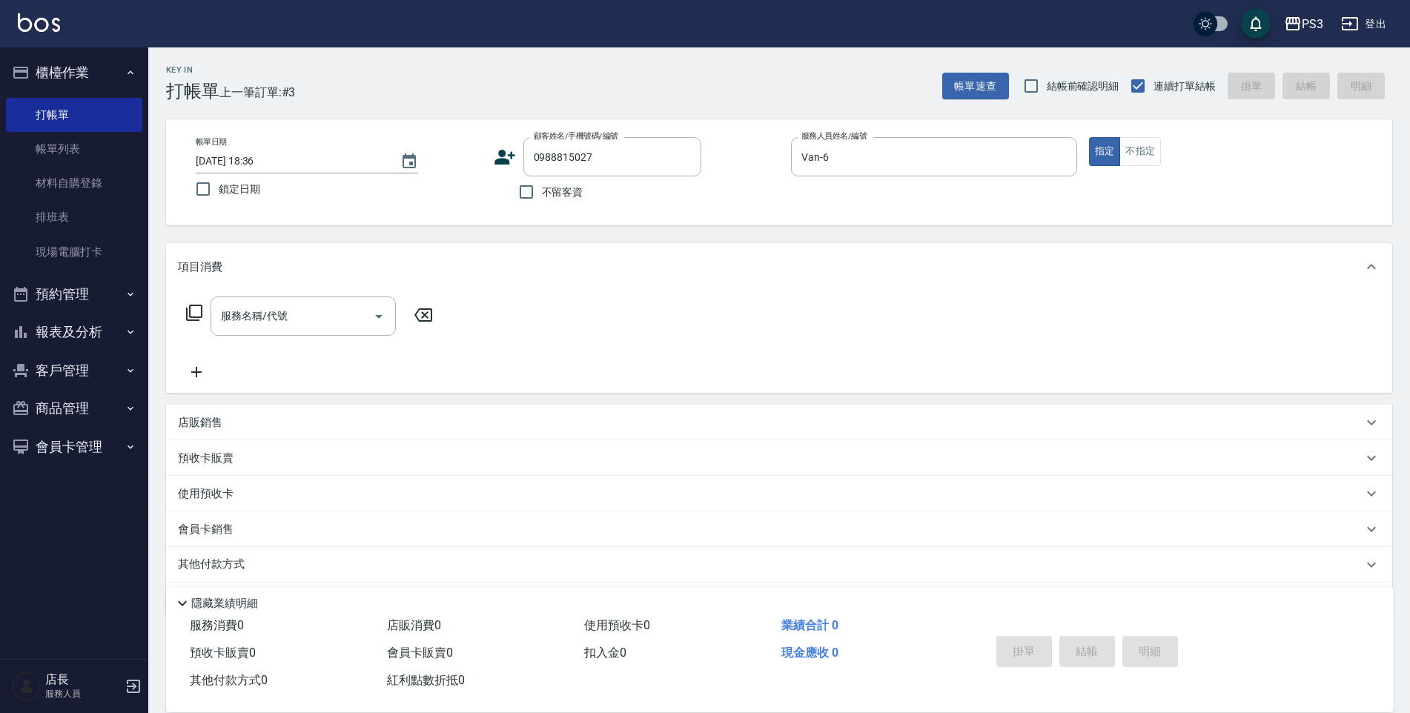
click at [494, 153] on icon at bounding box center [505, 157] width 22 height 22
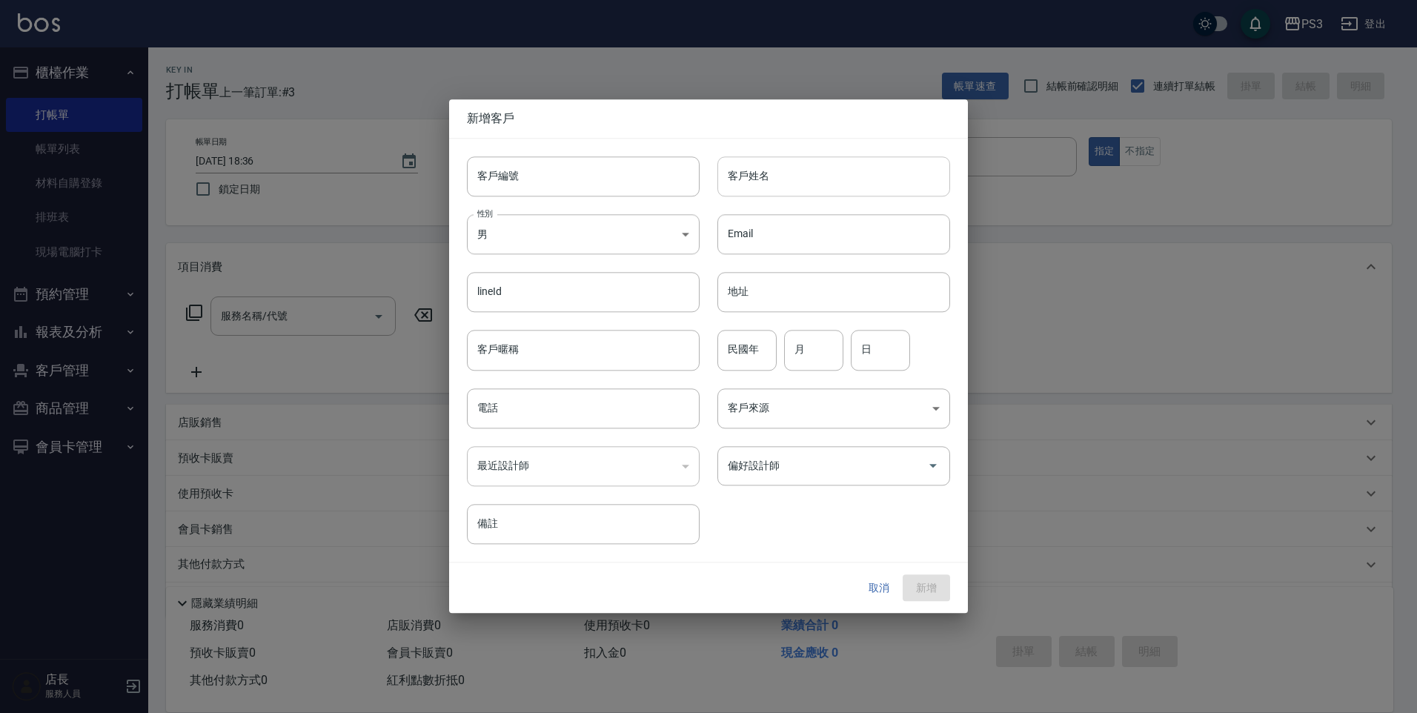
click at [815, 166] on input "客戶姓名" at bounding box center [834, 176] width 233 height 40
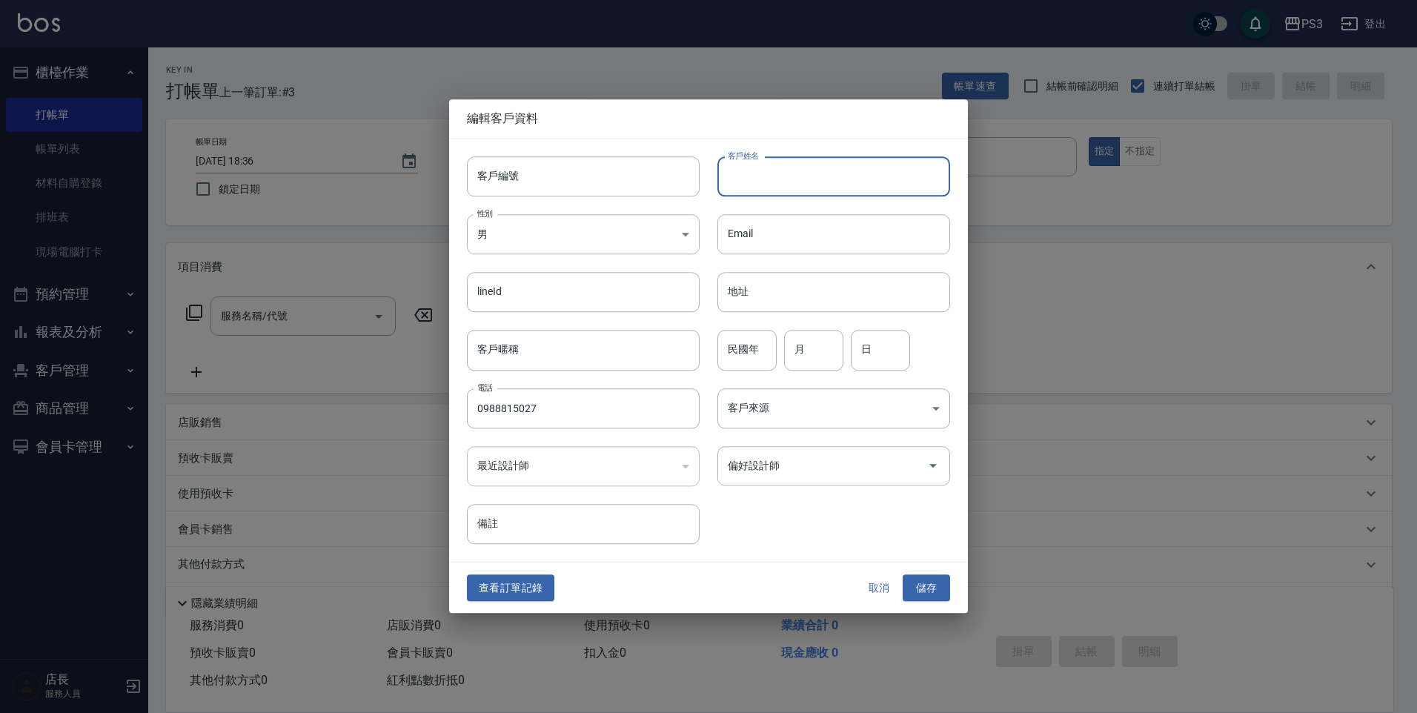
type input "0988815027"
type input "'"
type input "[PERSON_NAME]"
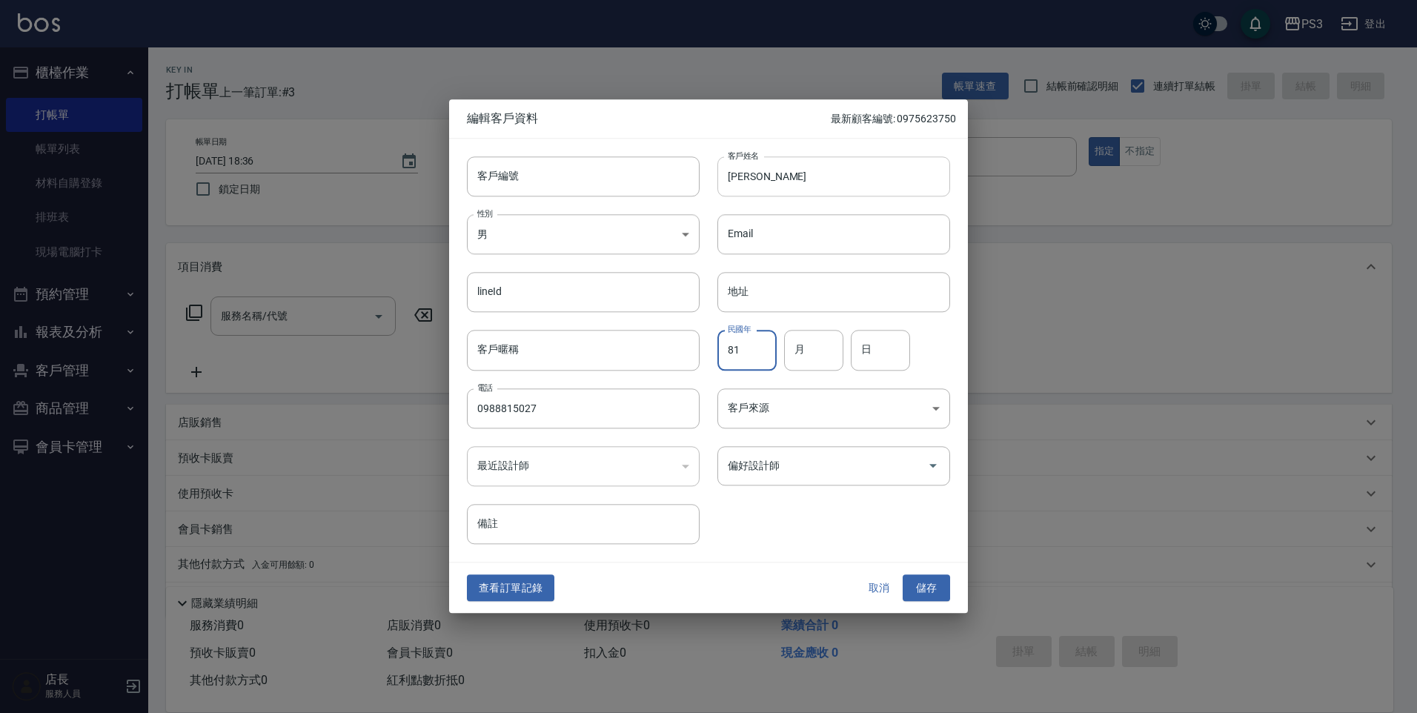
type input "81"
type input "9"
type input "5"
click at [927, 582] on button "儲存" at bounding box center [926, 587] width 47 height 27
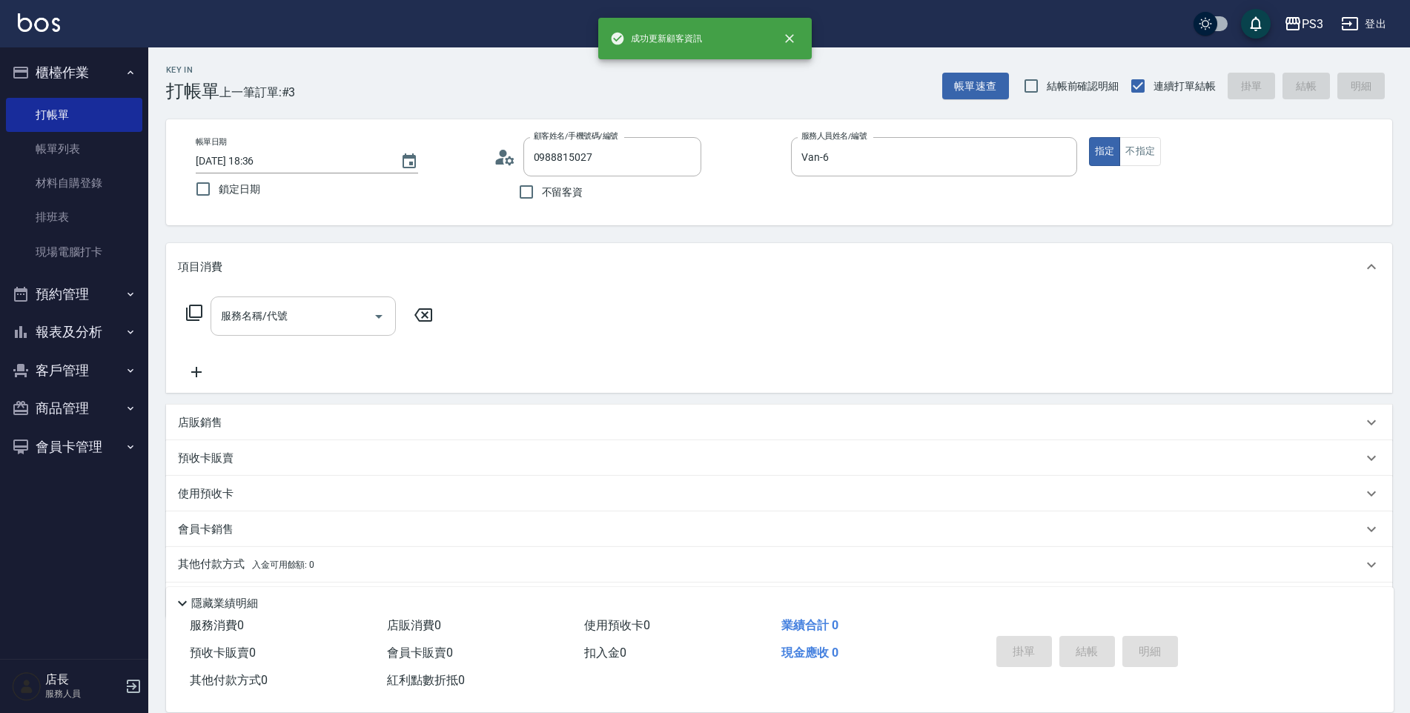
click at [328, 304] on input "服務名稱/代號" at bounding box center [292, 316] width 150 height 26
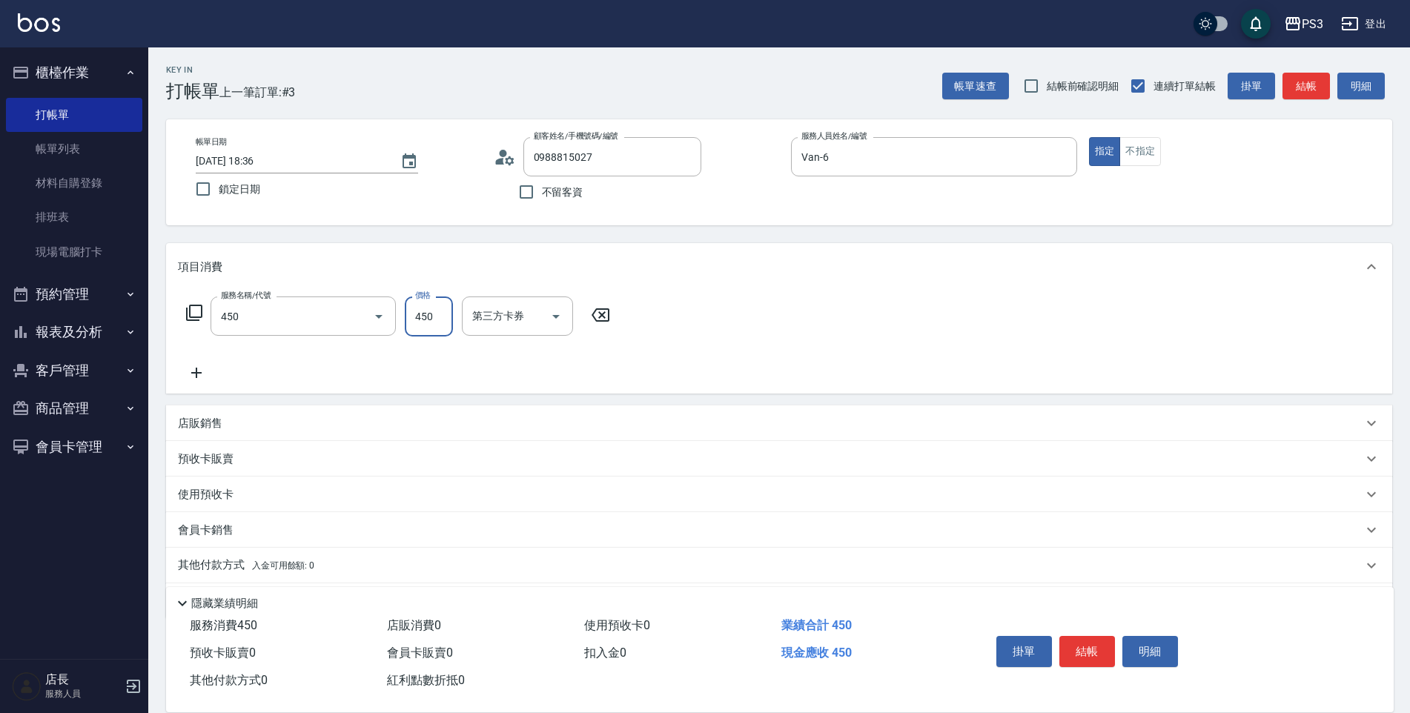
type input "有機洗髮(450)"
type input "Van-6"
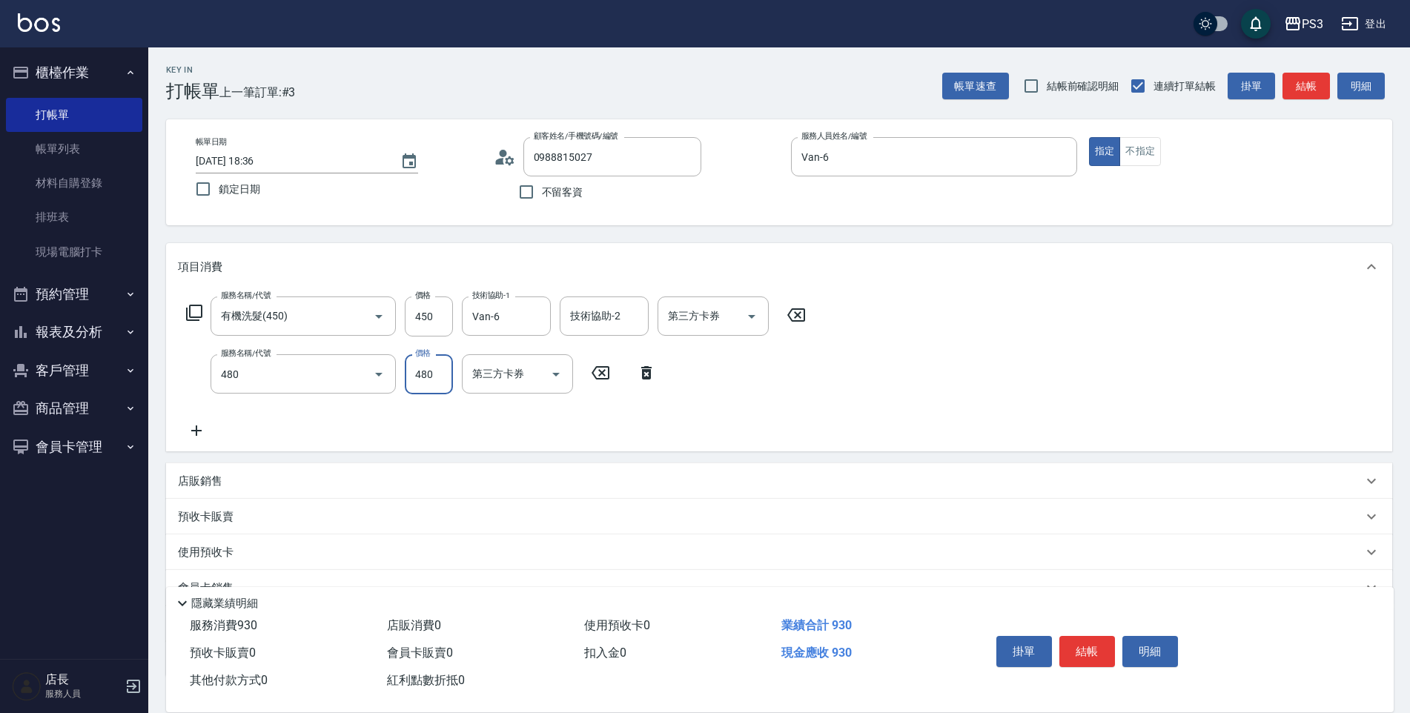
type input "潤澤短(480)"
type input "Van-6"
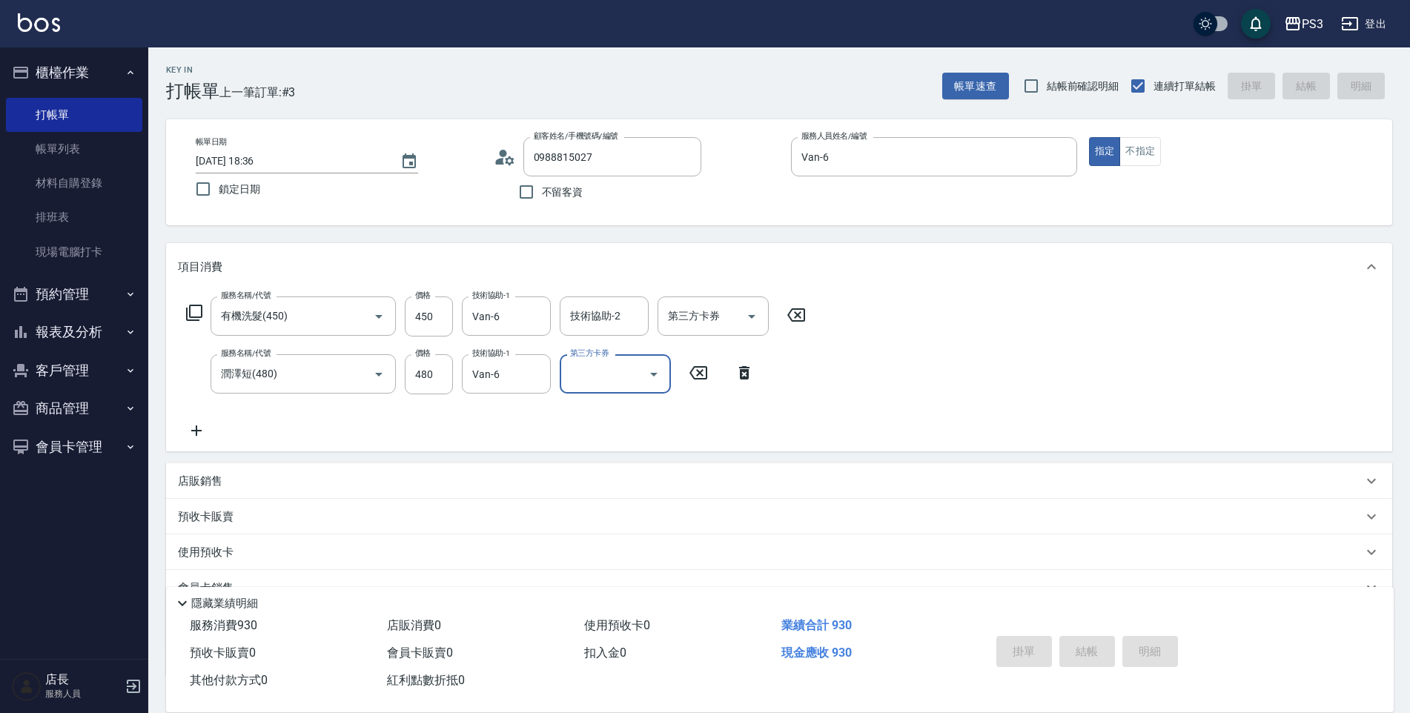
type input "2025/08/23 18:37"
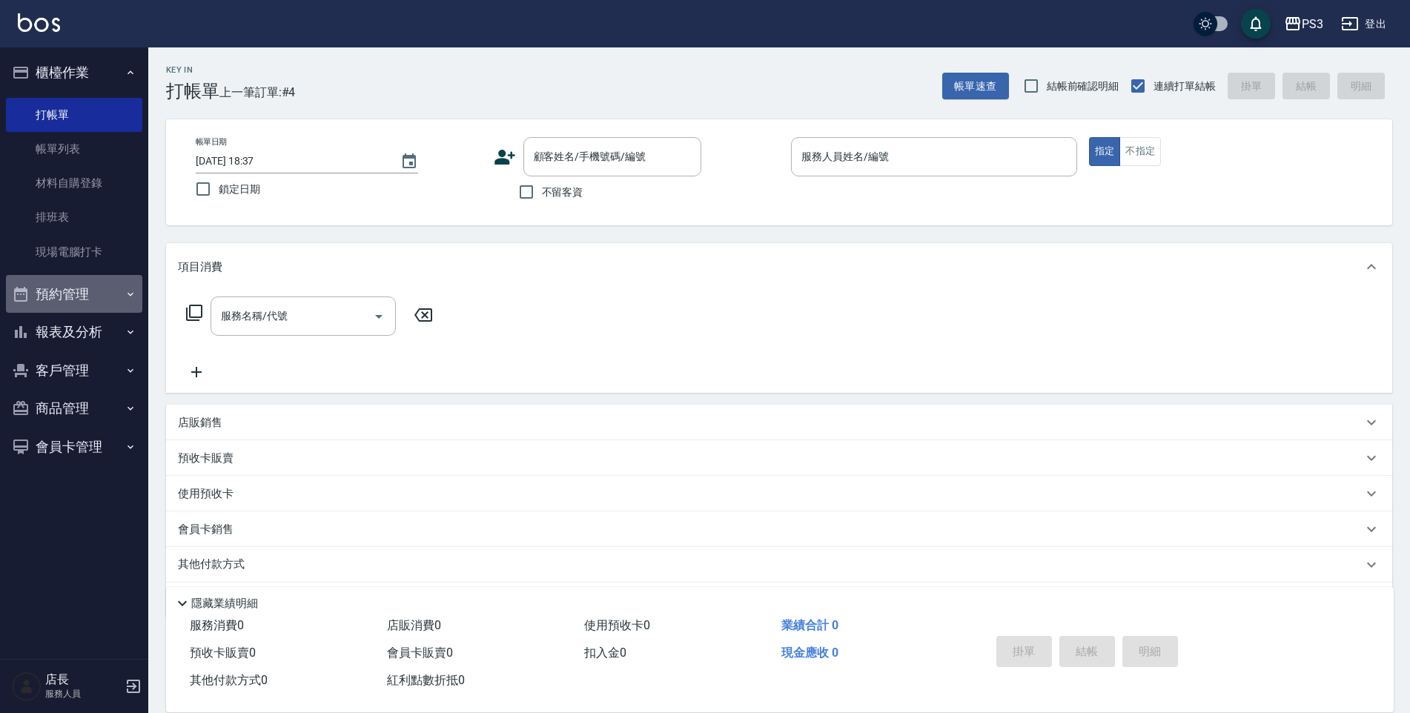
click at [67, 300] on button "預約管理" at bounding box center [74, 294] width 136 height 39
click at [104, 76] on button "櫃檯作業" at bounding box center [74, 72] width 136 height 39
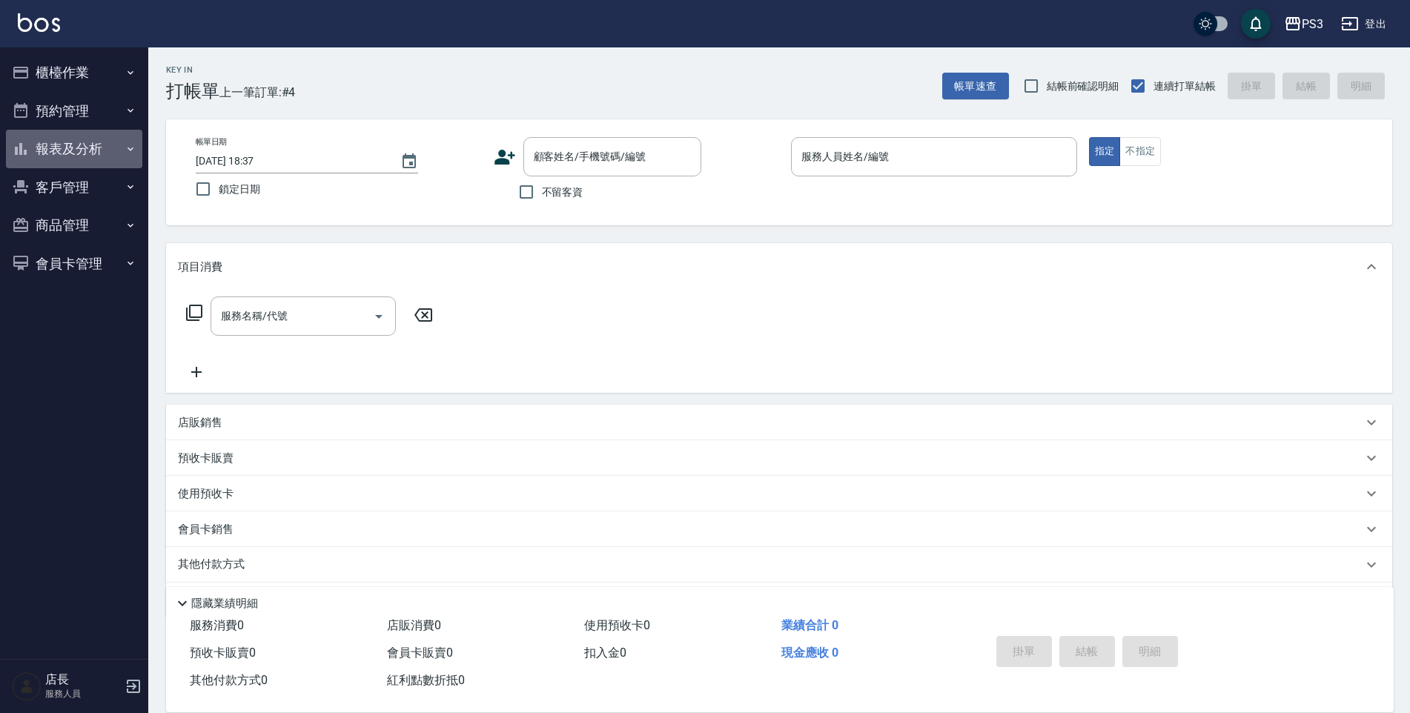
click at [103, 153] on button "報表及分析" at bounding box center [74, 149] width 136 height 39
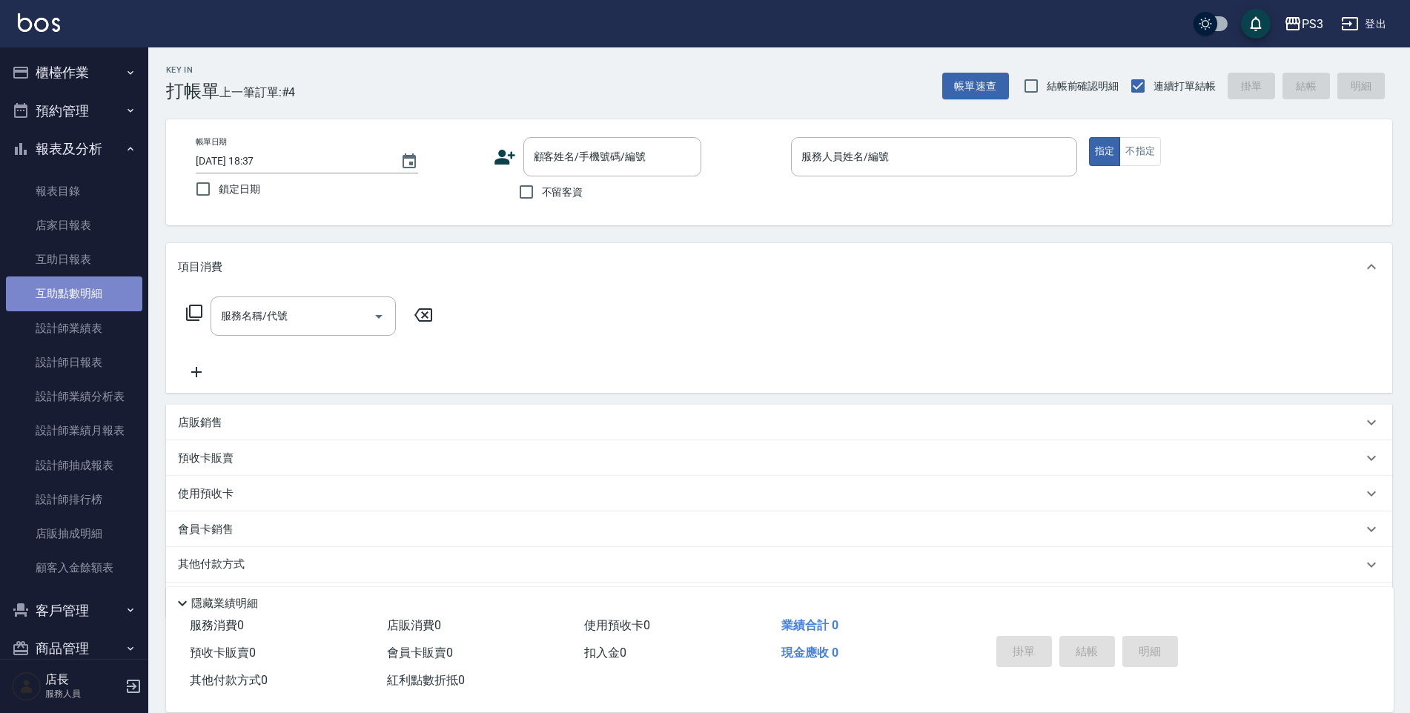
click at [77, 302] on link "互助點數明細" at bounding box center [74, 293] width 136 height 34
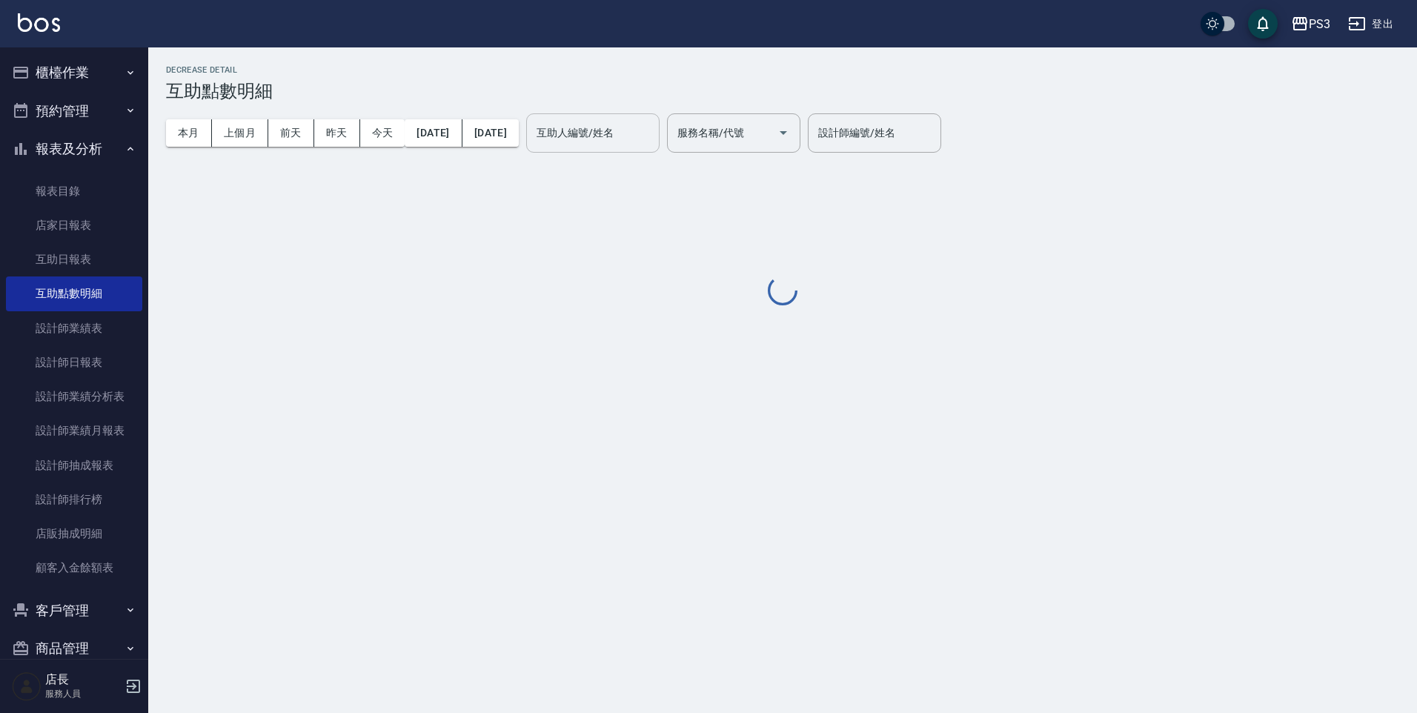
click at [603, 131] on div "互助人編號/姓名 互助人編號/姓名" at bounding box center [592, 132] width 133 height 39
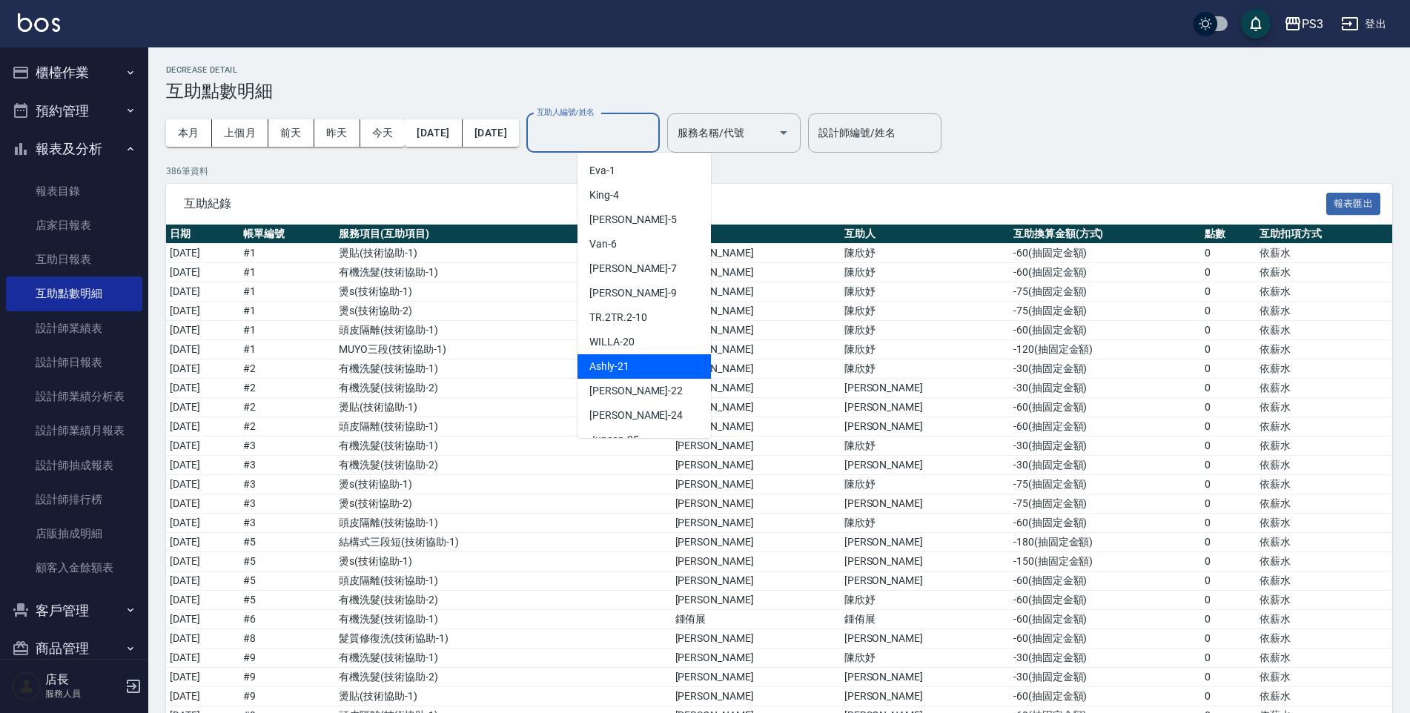
click at [591, 359] on span "Ashly -21" at bounding box center [609, 367] width 40 height 16
type input "Ashly-21"
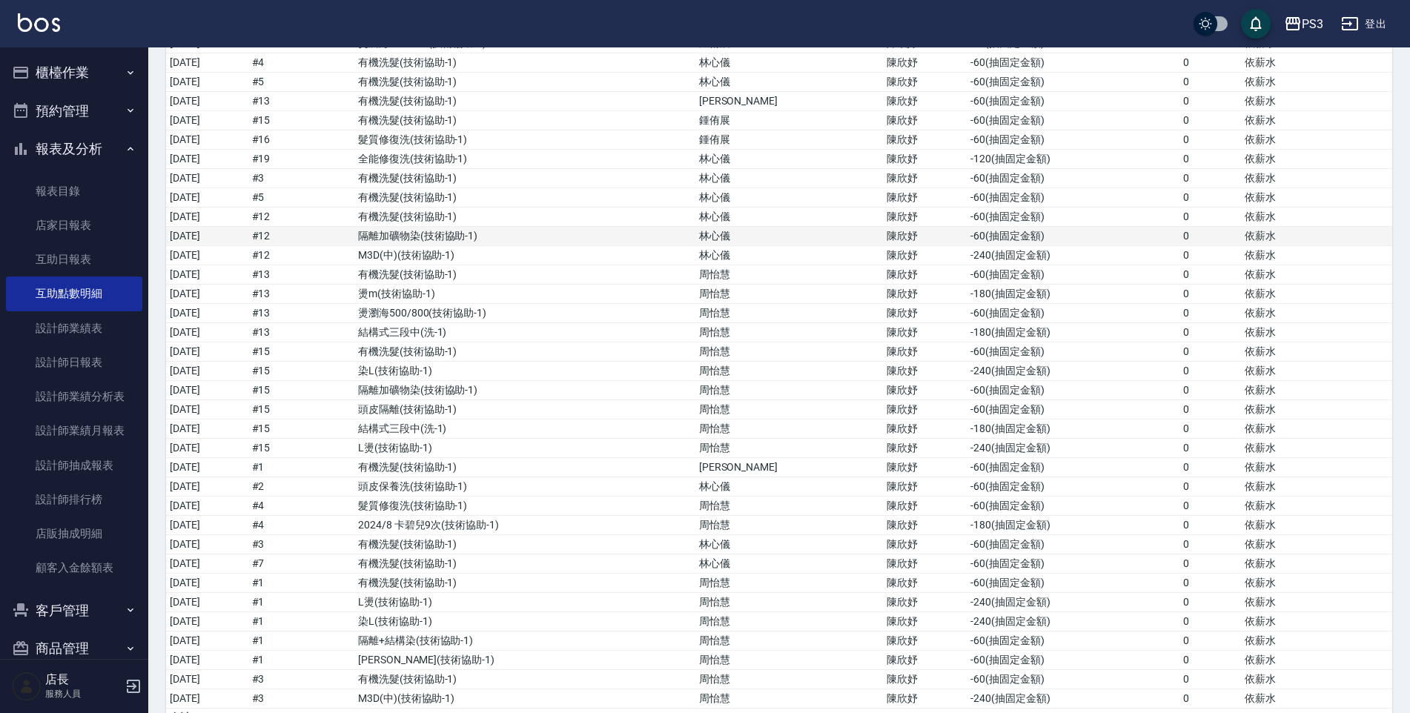
scroll to position [2342, 0]
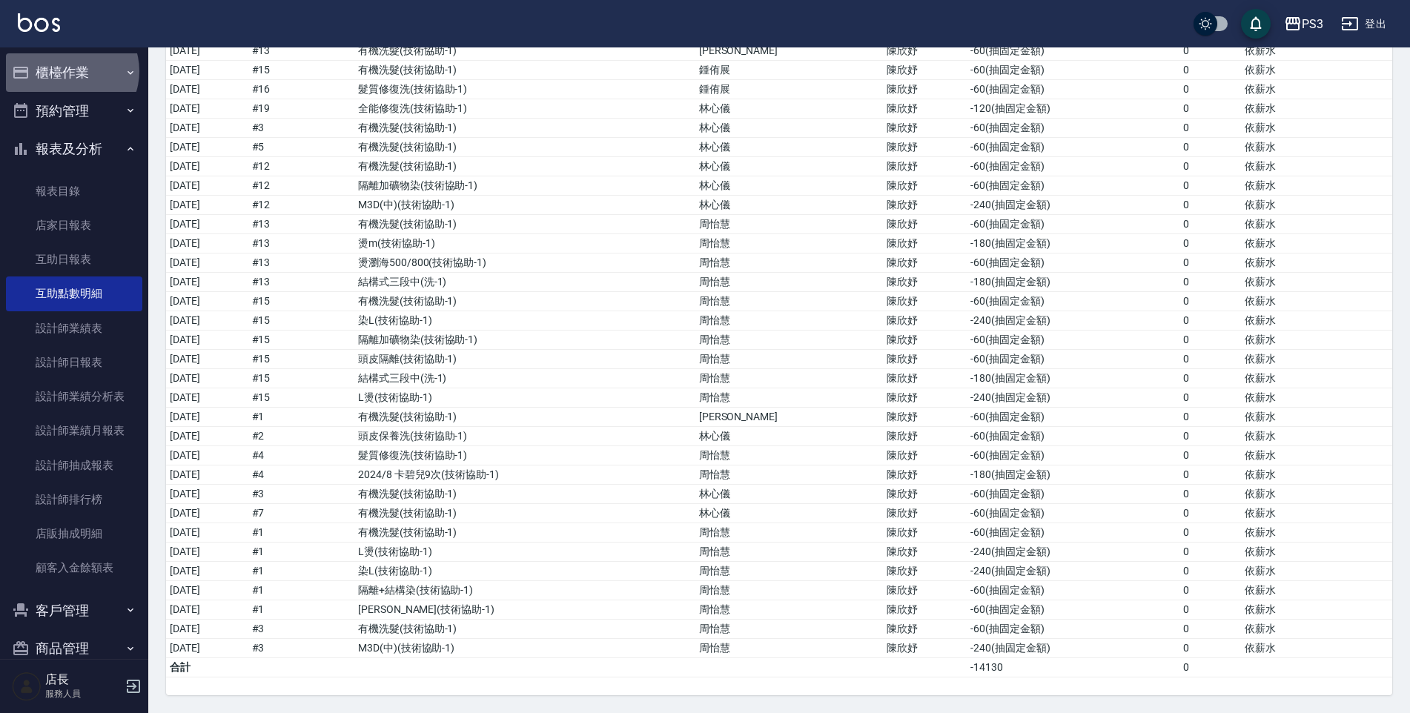
click at [70, 71] on button "櫃檯作業" at bounding box center [74, 72] width 136 height 39
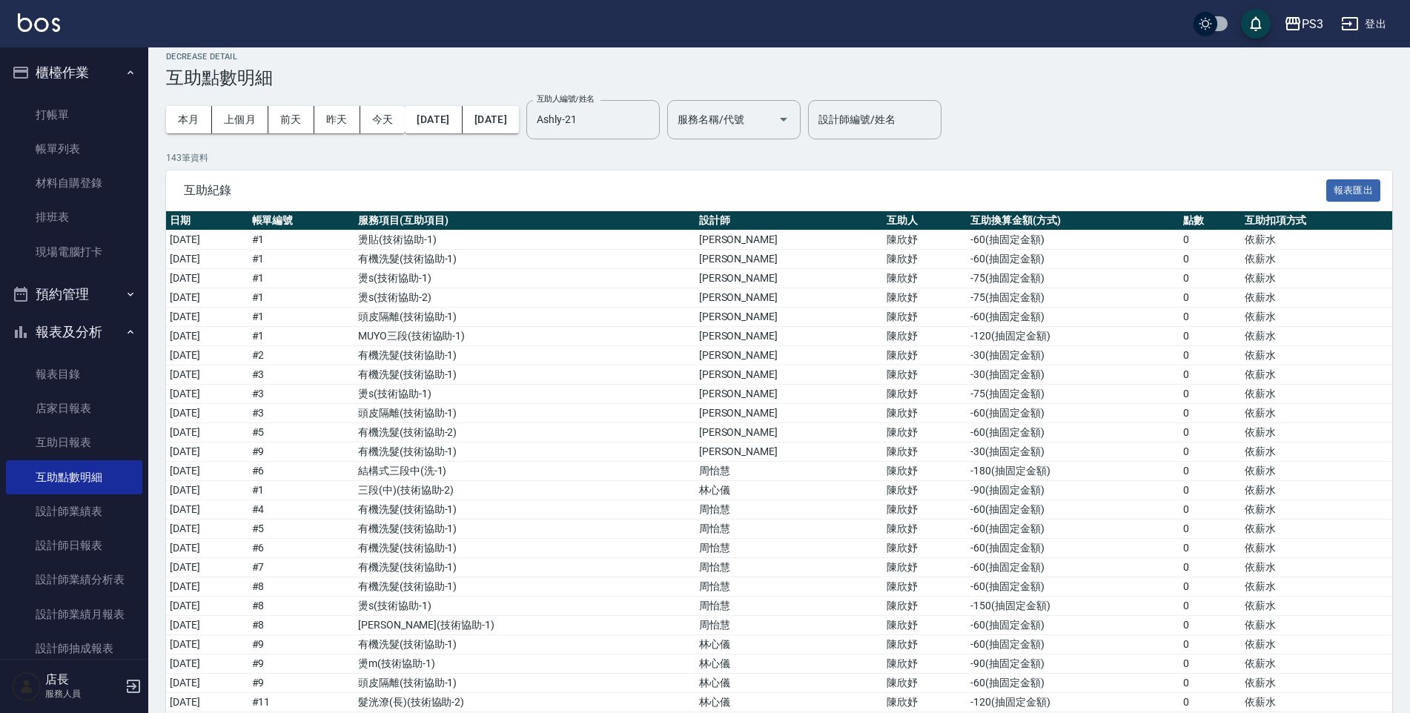
scroll to position [0, 0]
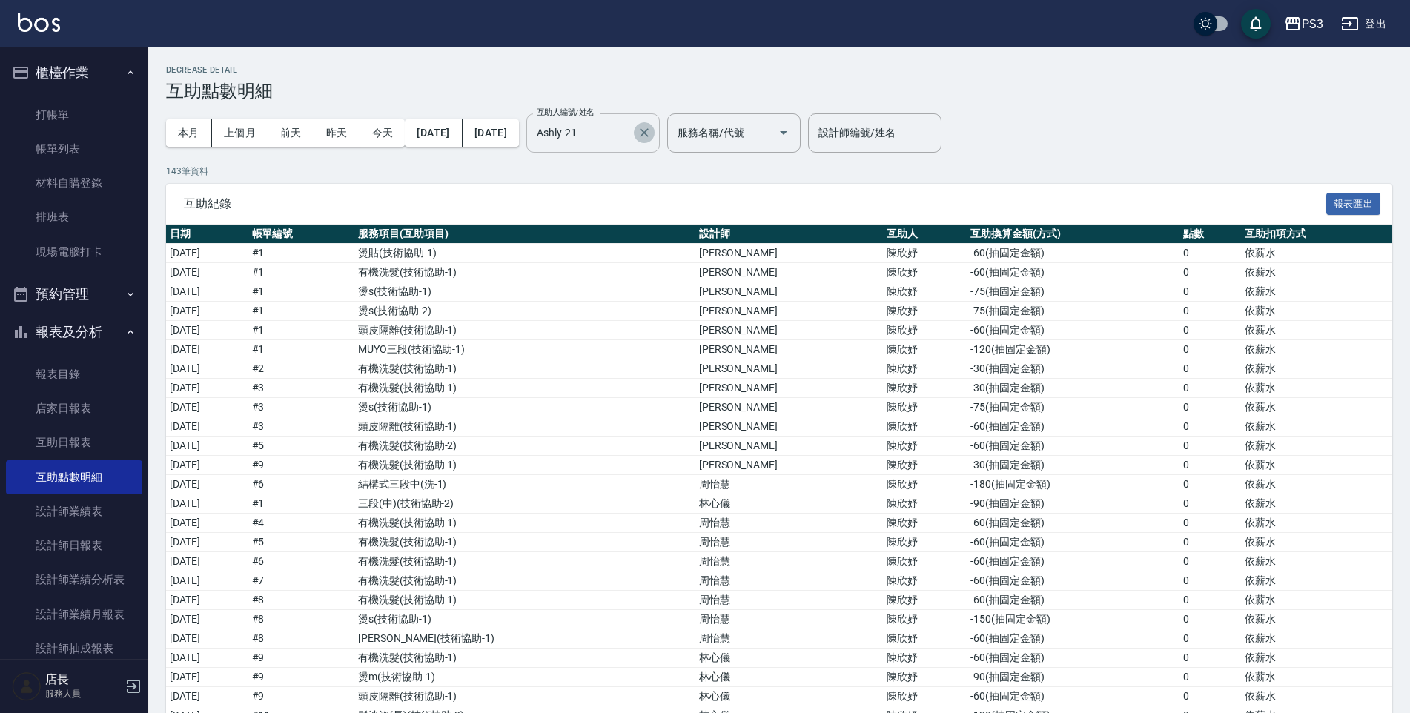
click at [652, 129] on icon "Clear" at bounding box center [644, 132] width 15 height 15
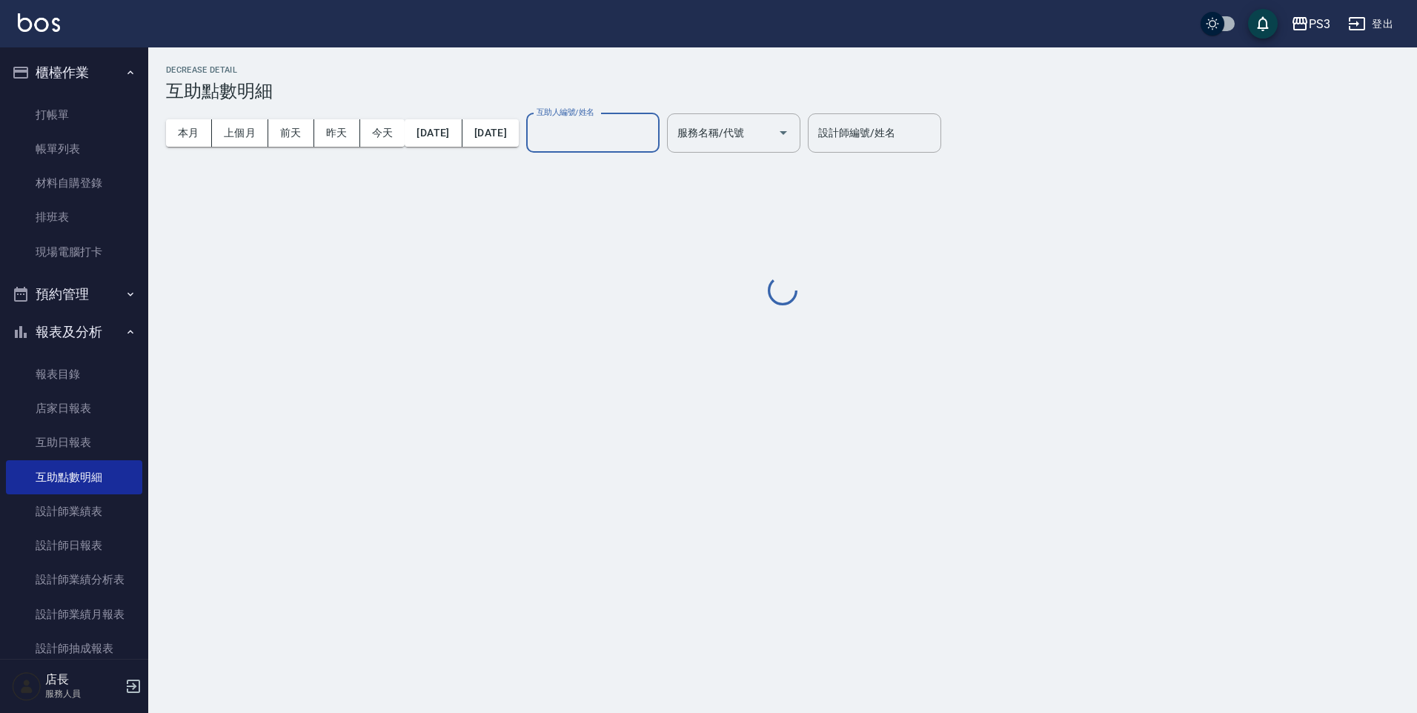
click at [653, 133] on input "互助人編號/姓名" at bounding box center [593, 133] width 120 height 26
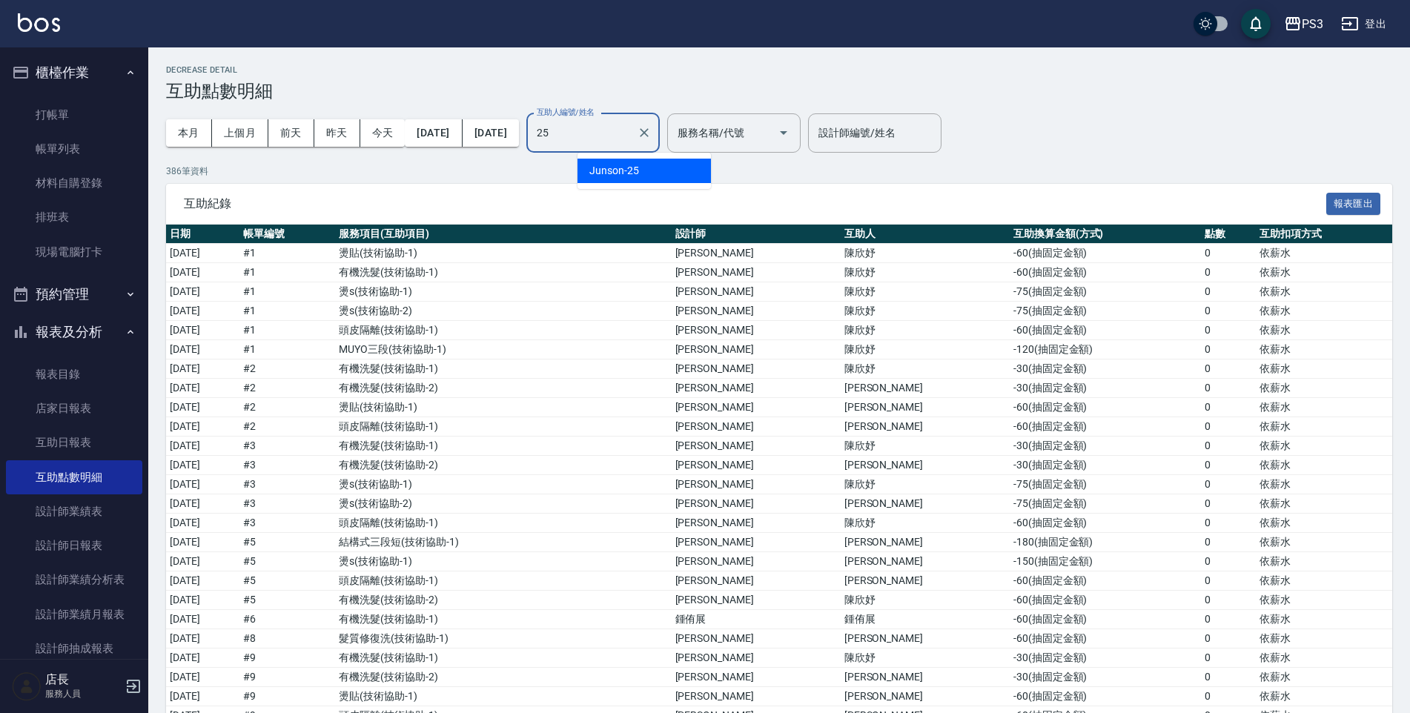
type input "Junson-25"
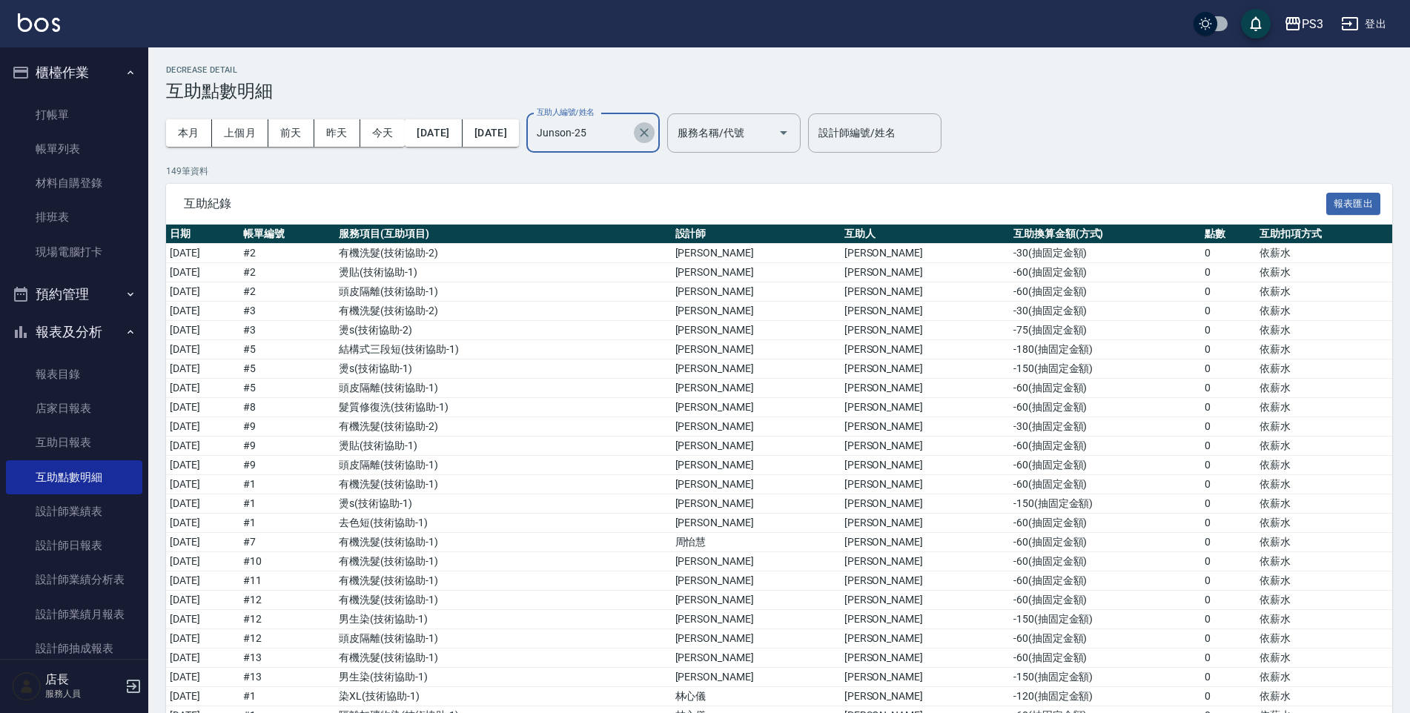
click at [652, 134] on icon "Clear" at bounding box center [644, 132] width 15 height 15
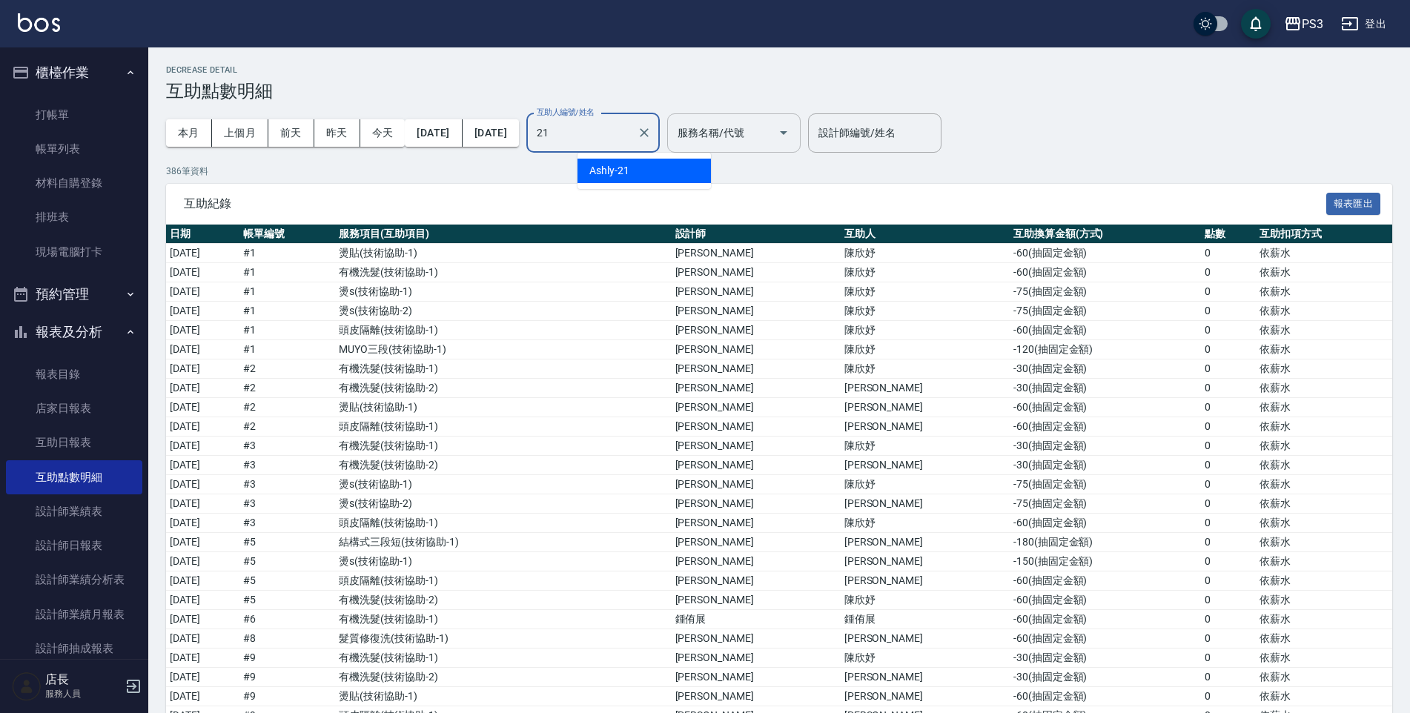
type input "Ashly-21"
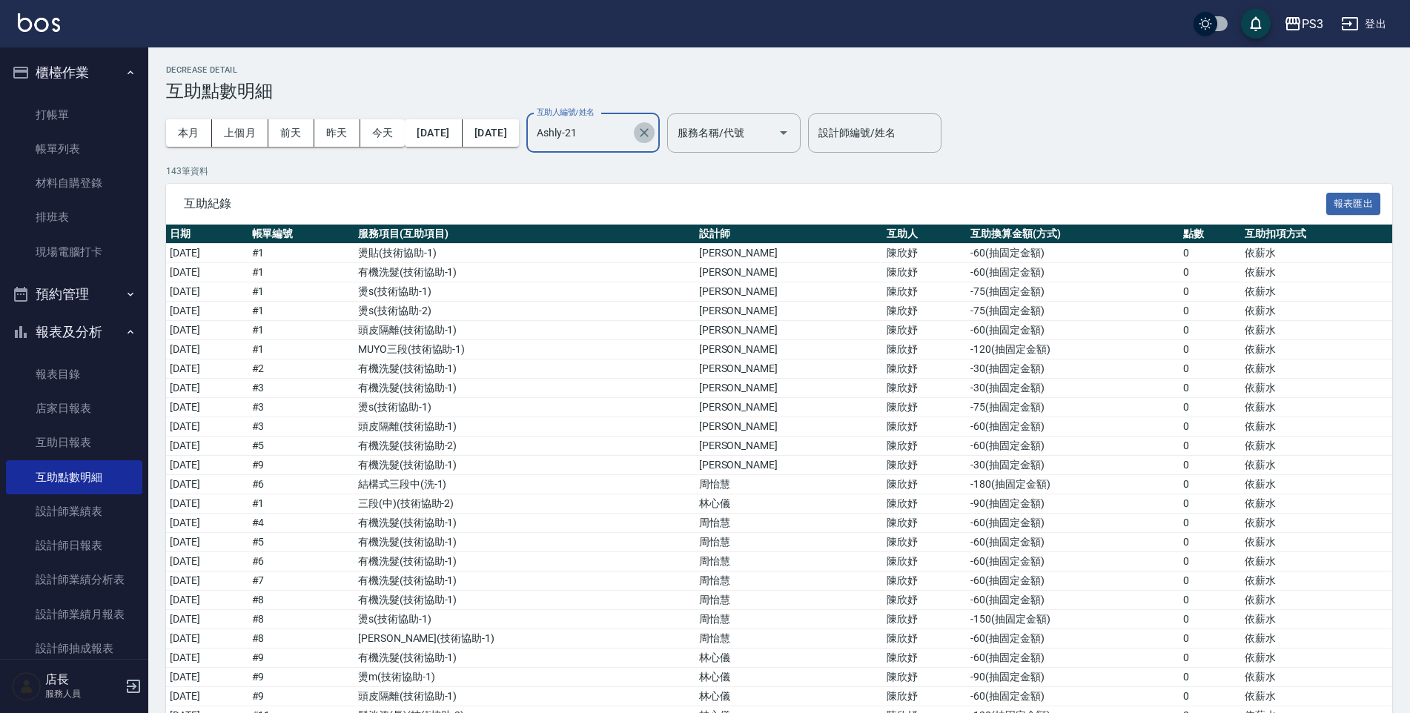
click at [652, 134] on icon "Clear" at bounding box center [644, 132] width 15 height 15
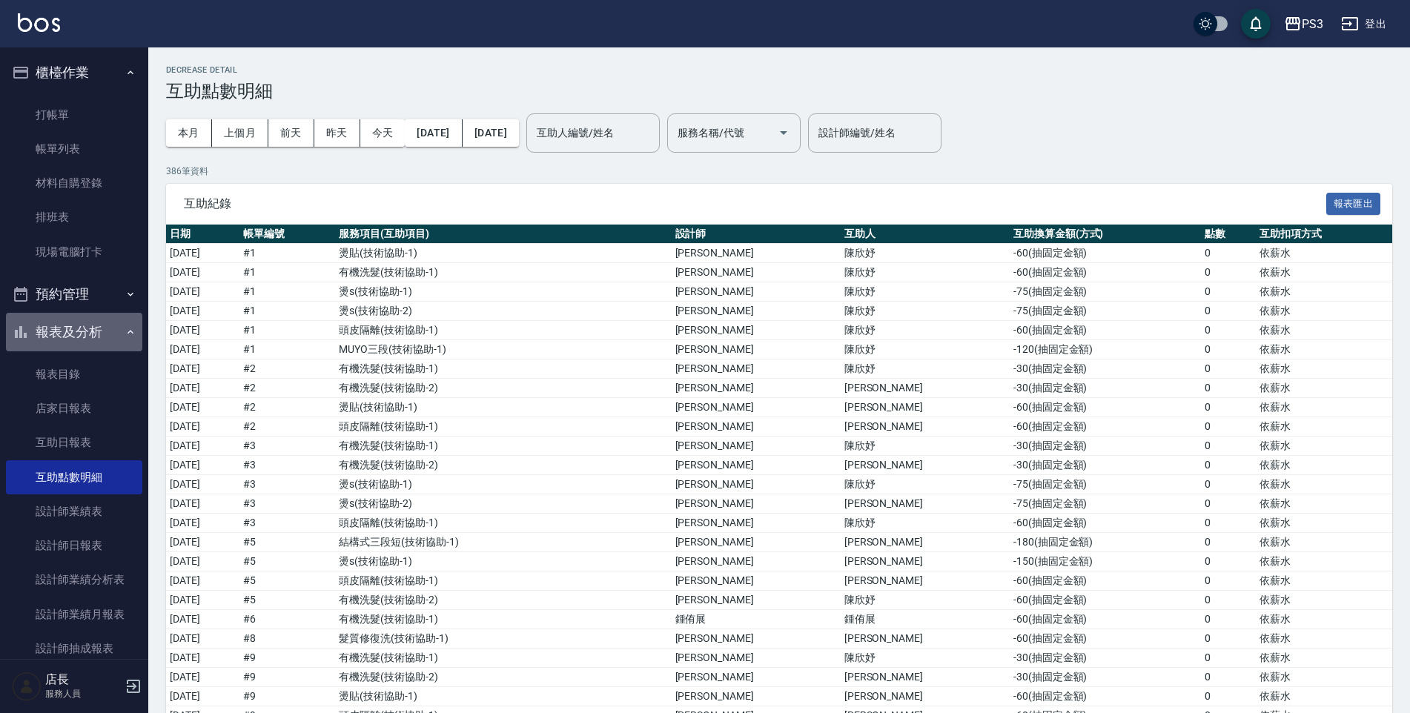
click at [130, 338] on button "報表及分析" at bounding box center [74, 332] width 136 height 39
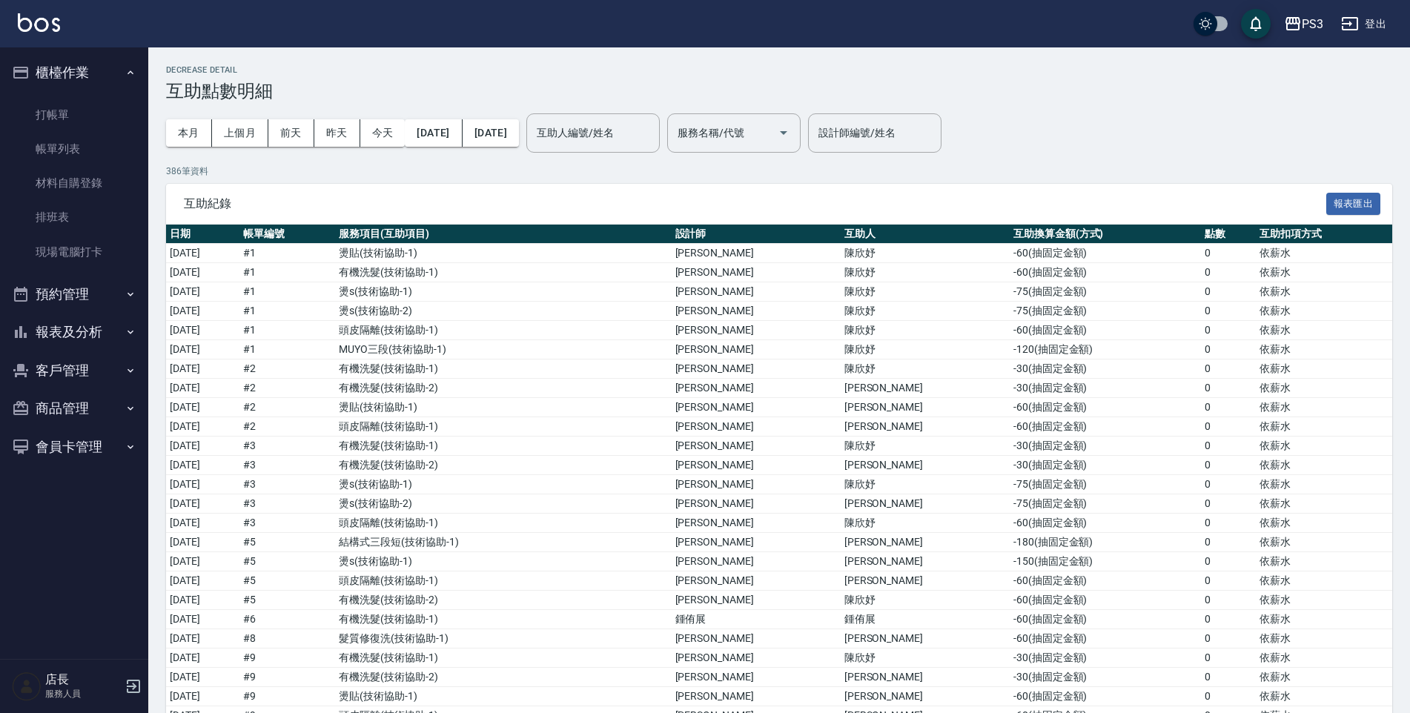
click at [110, 289] on button "預約管理" at bounding box center [74, 294] width 136 height 39
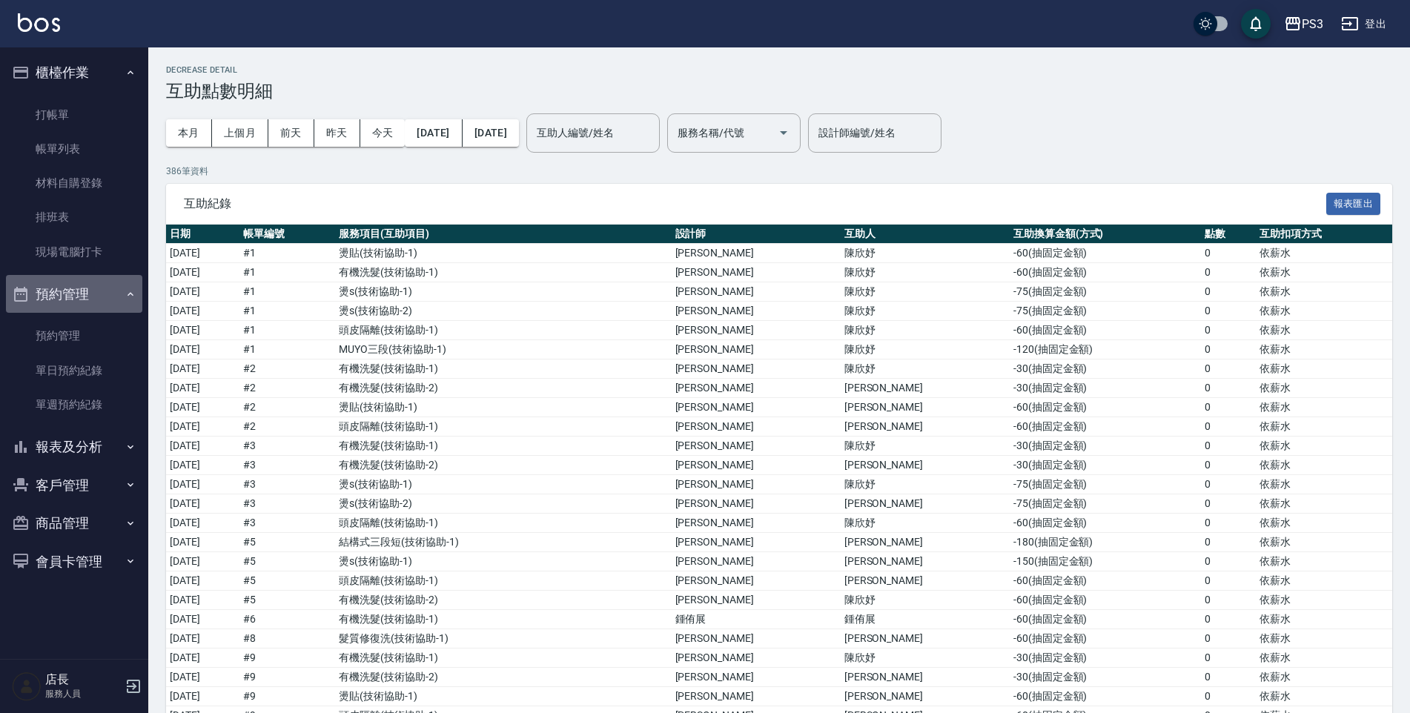
click at [86, 288] on button "預約管理" at bounding box center [74, 294] width 136 height 39
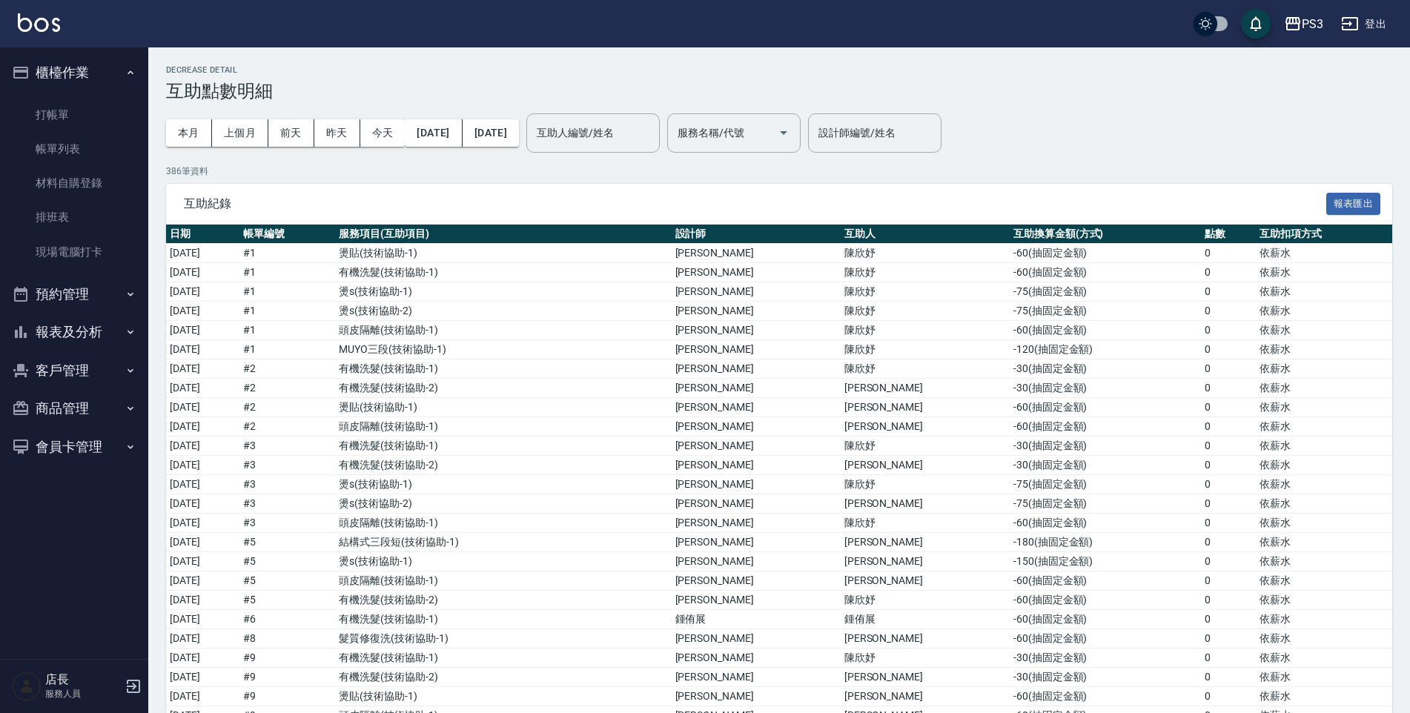
click at [79, 357] on button "客戶管理" at bounding box center [74, 370] width 136 height 39
click at [88, 402] on link "客戶列表" at bounding box center [74, 412] width 136 height 34
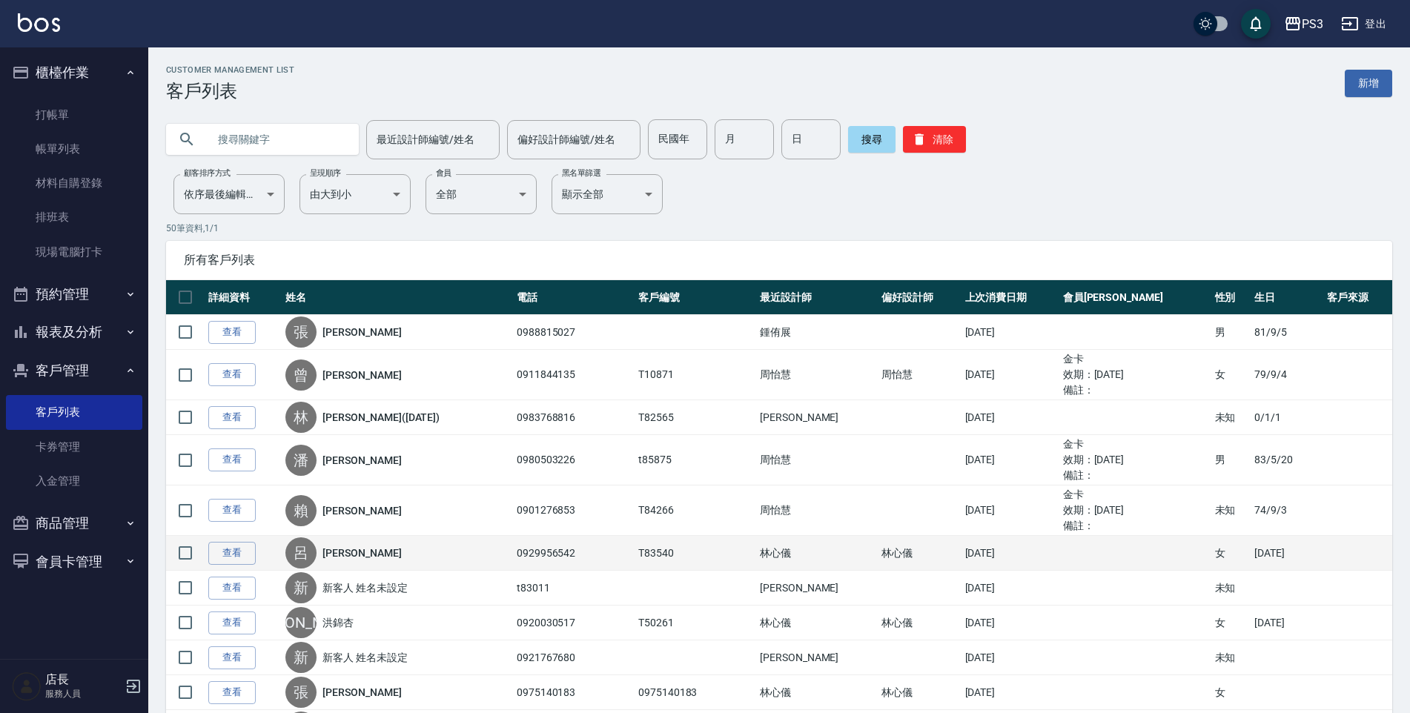
click at [282, 555] on td "查看" at bounding box center [243, 553] width 77 height 35
click at [282, 557] on td "查看" at bounding box center [243, 553] width 77 height 35
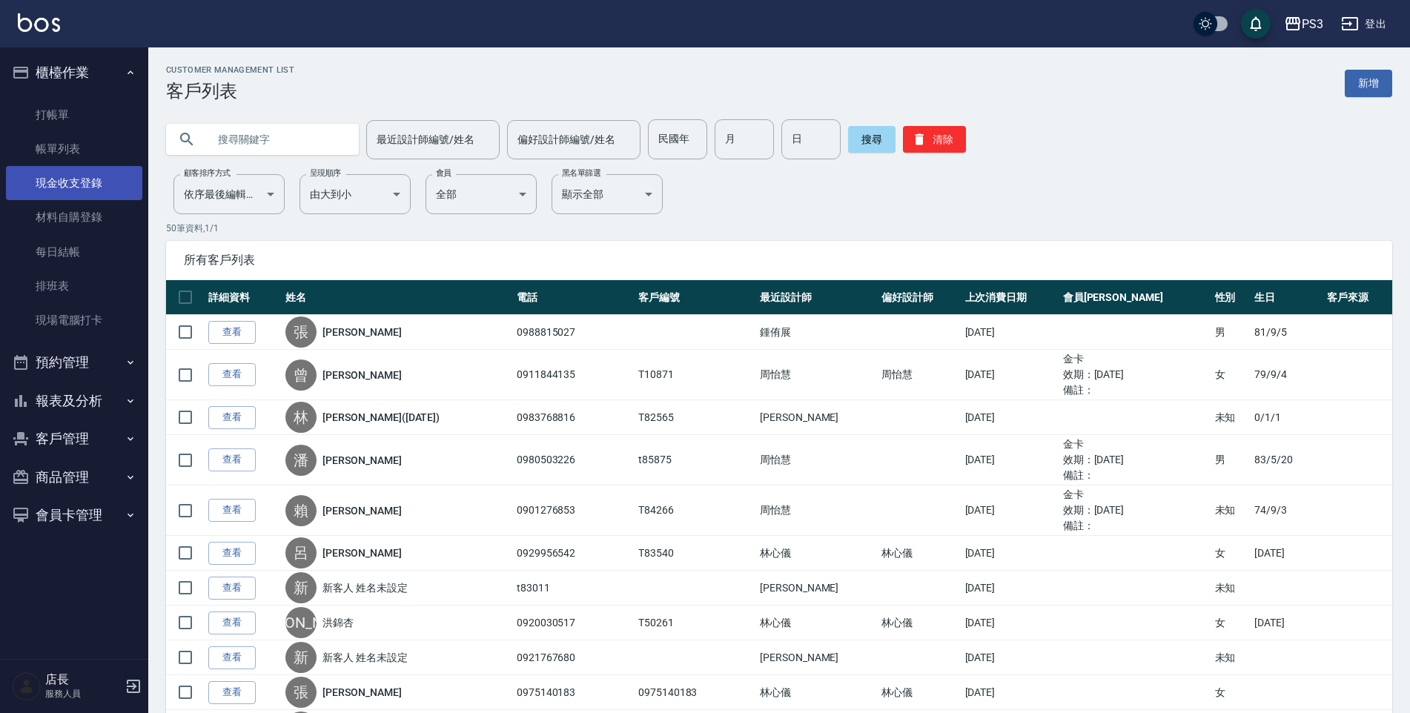
click at [78, 179] on link "現金收支登錄" at bounding box center [74, 183] width 136 height 34
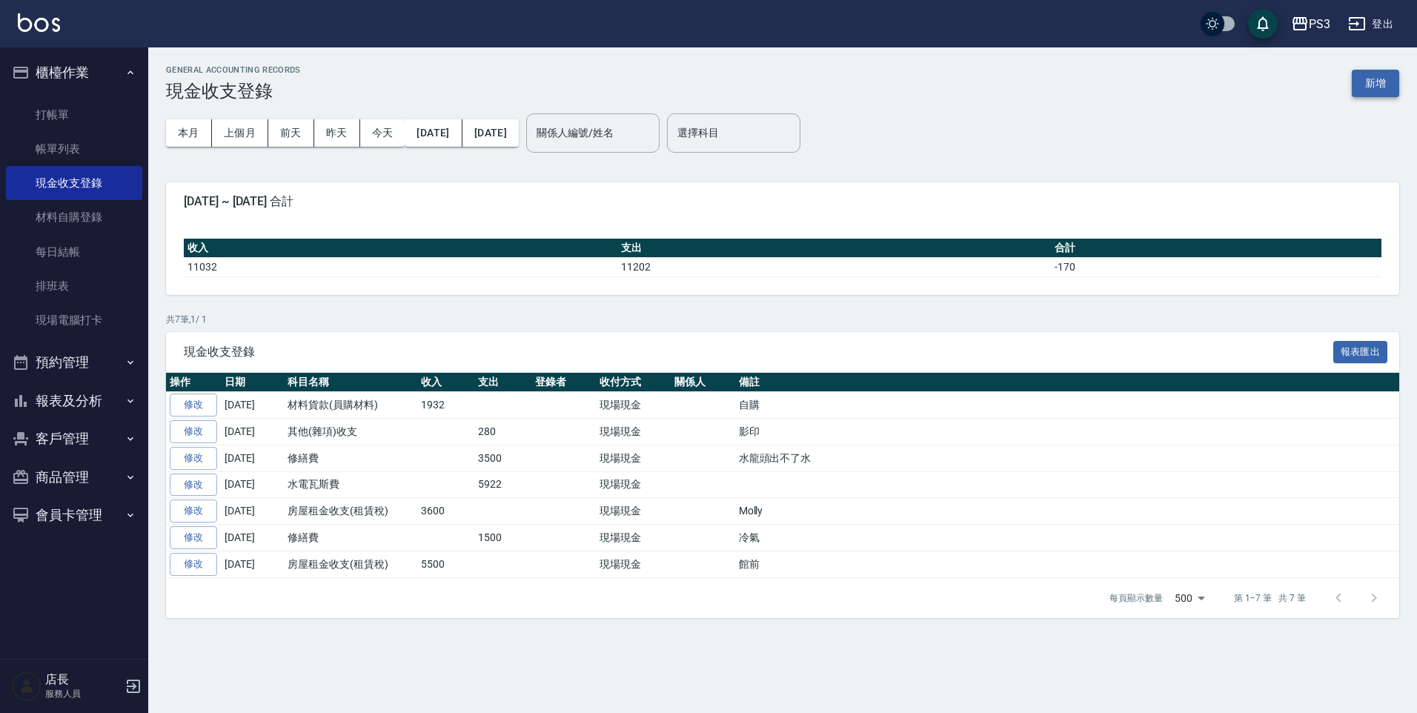
click at [1386, 75] on button "新增" at bounding box center [1375, 83] width 47 height 27
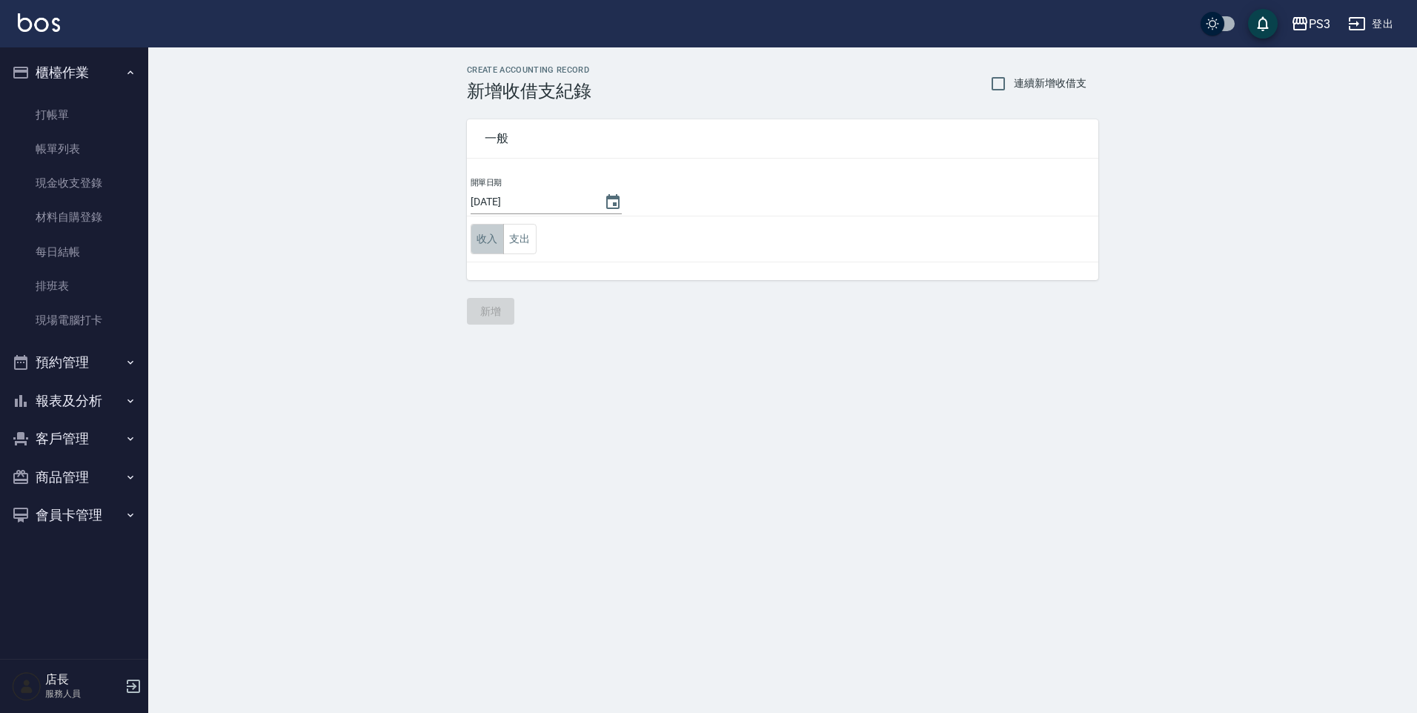
click at [494, 228] on button "收入" at bounding box center [487, 239] width 33 height 30
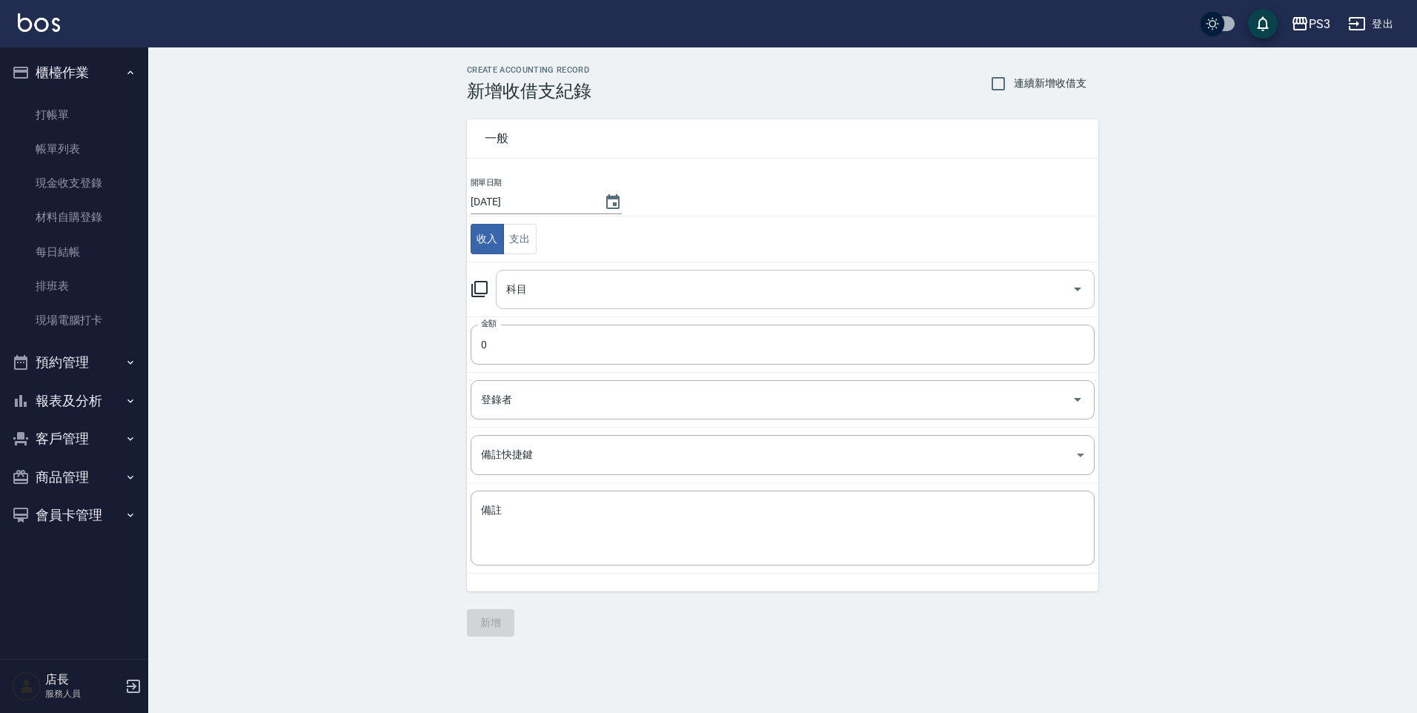
click at [515, 274] on div "科目" at bounding box center [795, 289] width 599 height 39
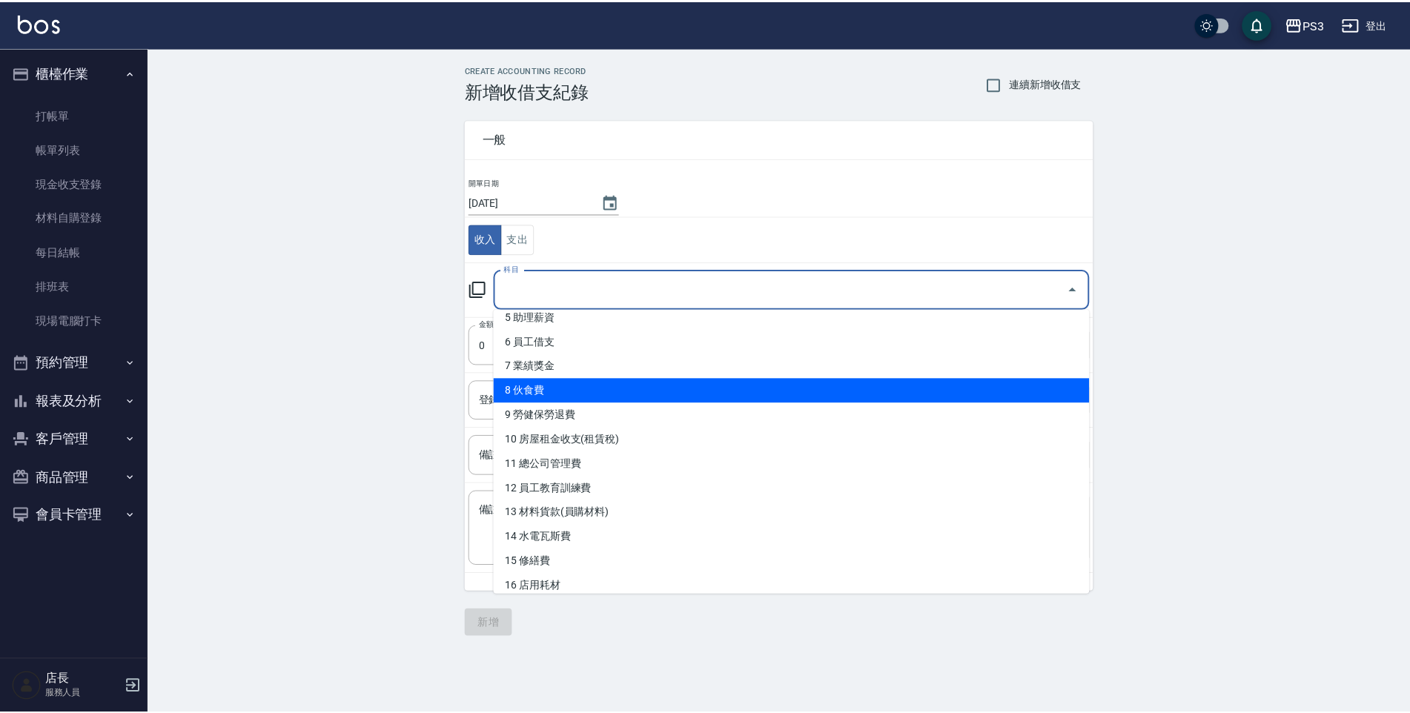
scroll to position [148, 0]
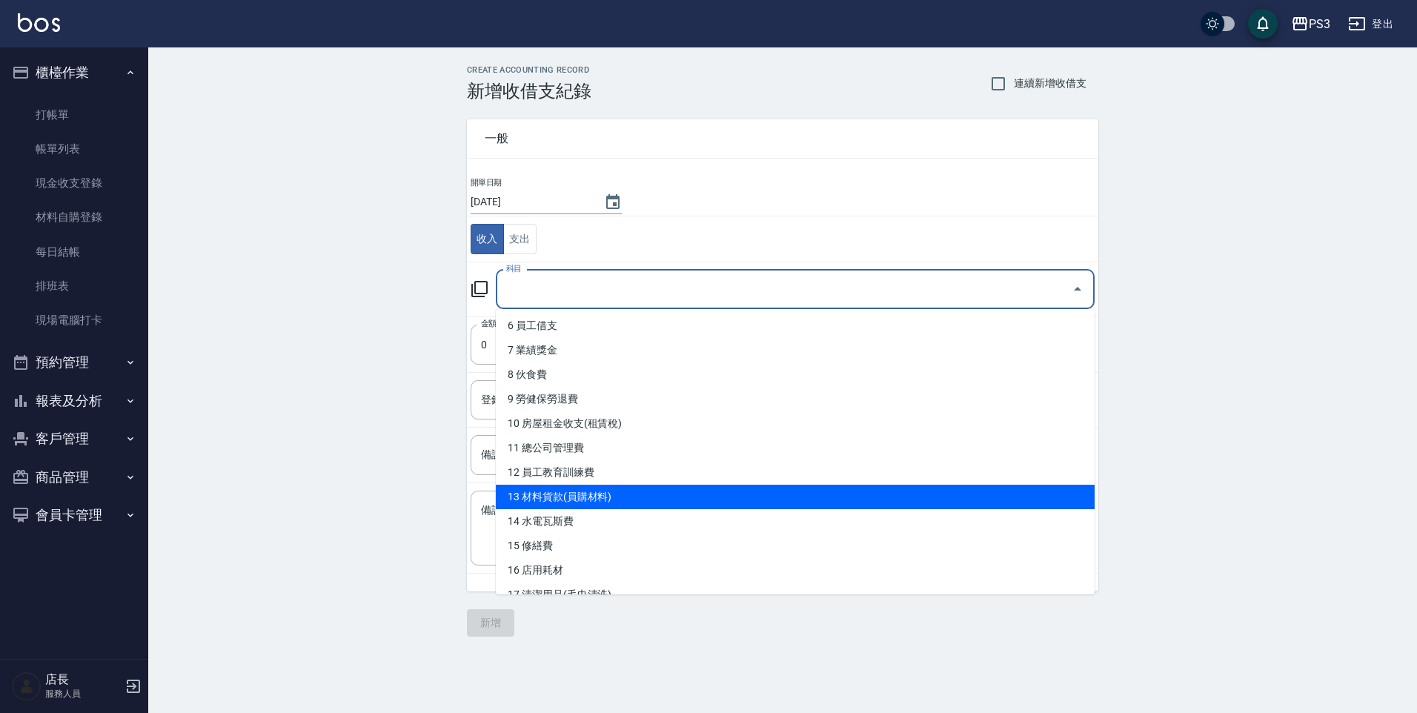
click at [570, 491] on li "13 材料貨款(員購材料)" at bounding box center [795, 497] width 599 height 24
type input "13 材料貨款(員購材料)"
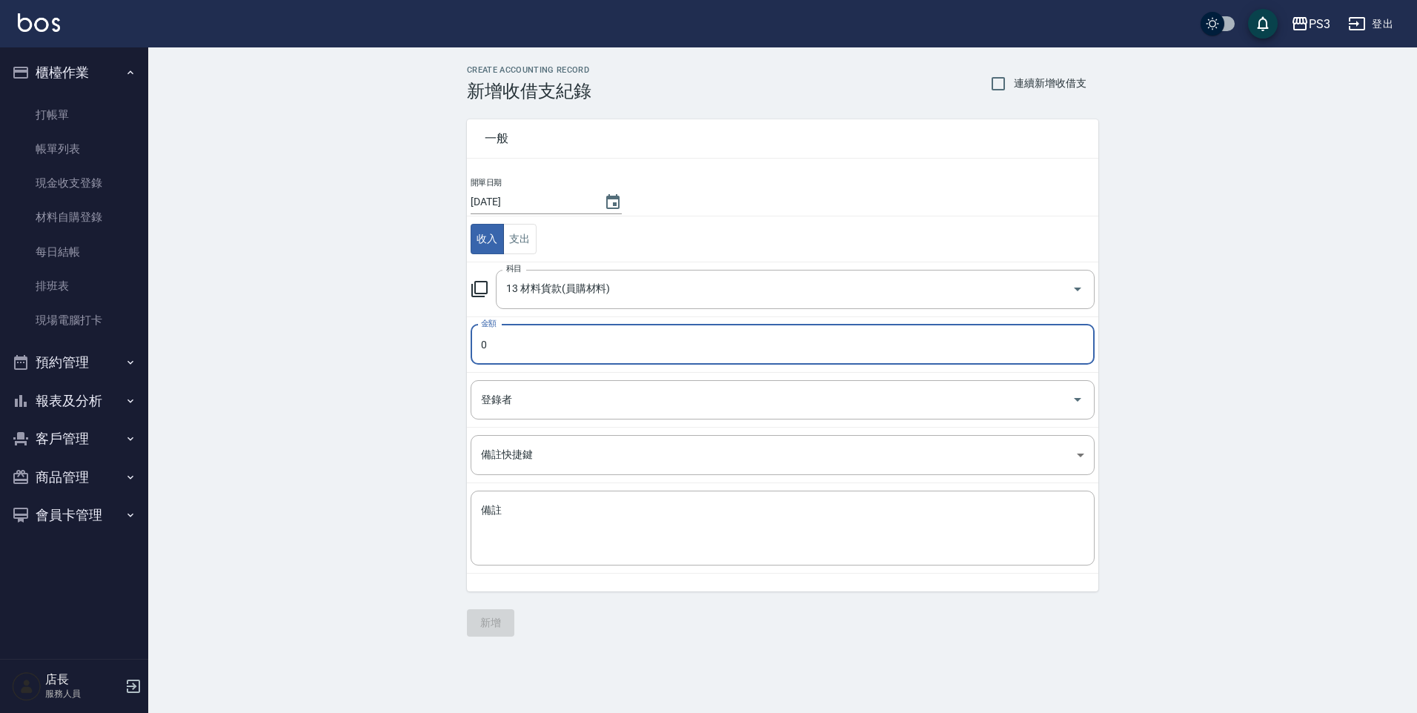
click at [558, 339] on input "0" at bounding box center [783, 345] width 624 height 40
drag, startPoint x: 558, startPoint y: 339, endPoint x: 470, endPoint y: 321, distance: 90.0
click at [470, 321] on td "金額 0 金額" at bounding box center [783, 345] width 632 height 56
type input "150"
click at [471, 491] on div "備註 x 備註" at bounding box center [783, 528] width 624 height 75
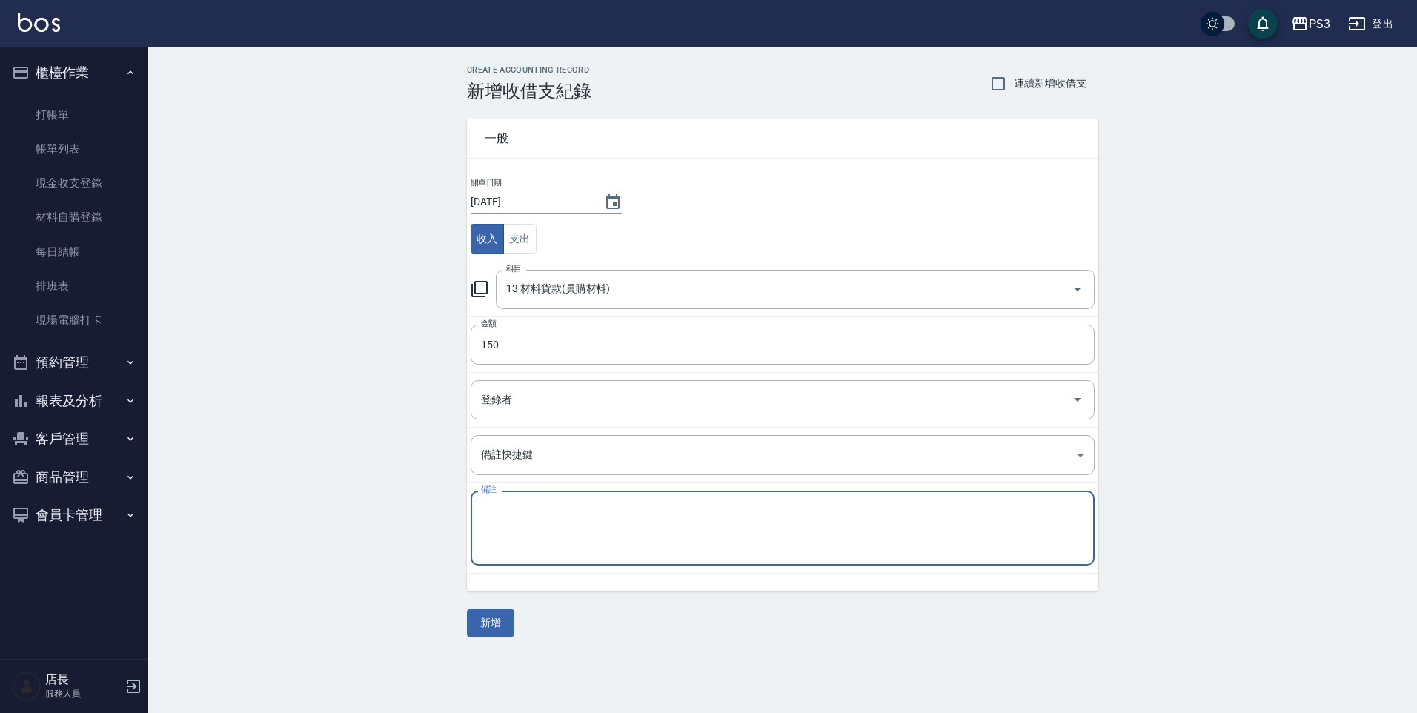
click at [503, 517] on textarea "備註" at bounding box center [782, 528] width 603 height 50
type textarea "b"
type textarea "染膏"
click at [495, 628] on button "新增" at bounding box center [490, 622] width 47 height 27
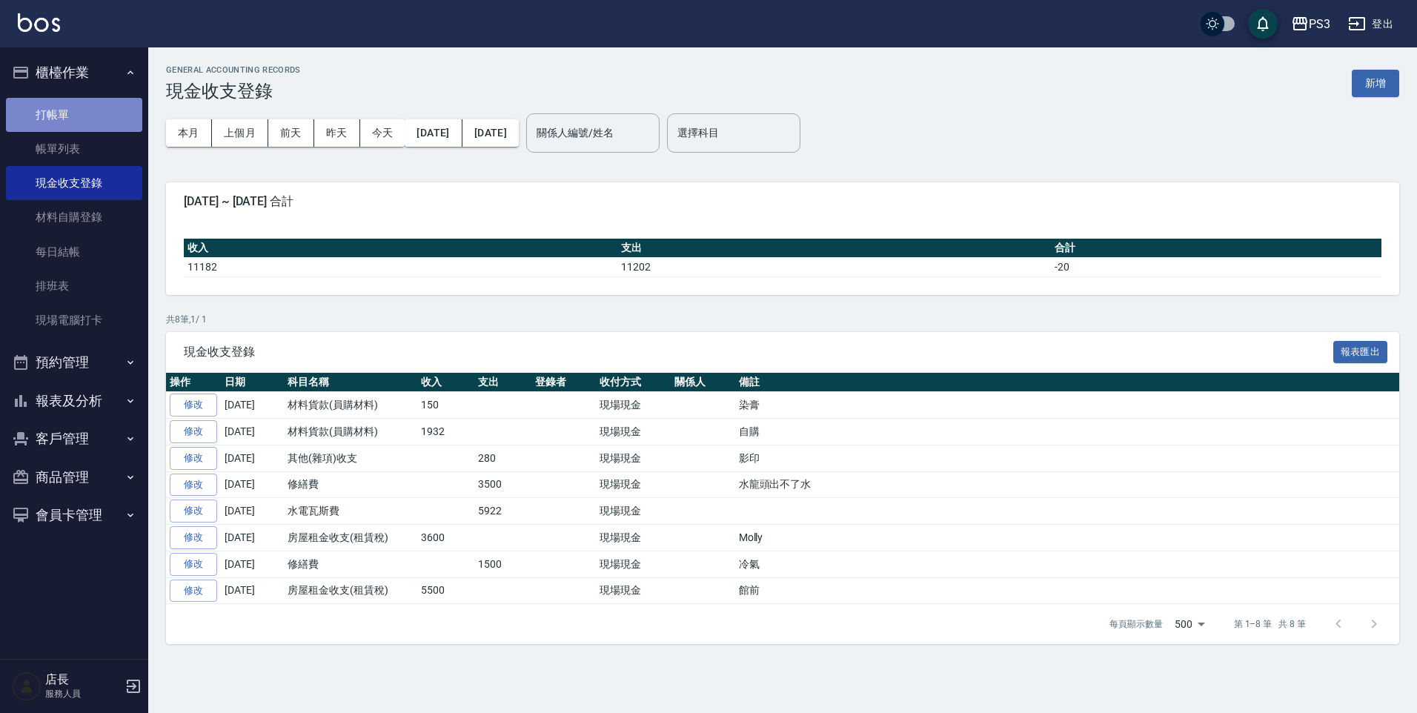
click at [37, 118] on link "打帳單" at bounding box center [74, 115] width 136 height 34
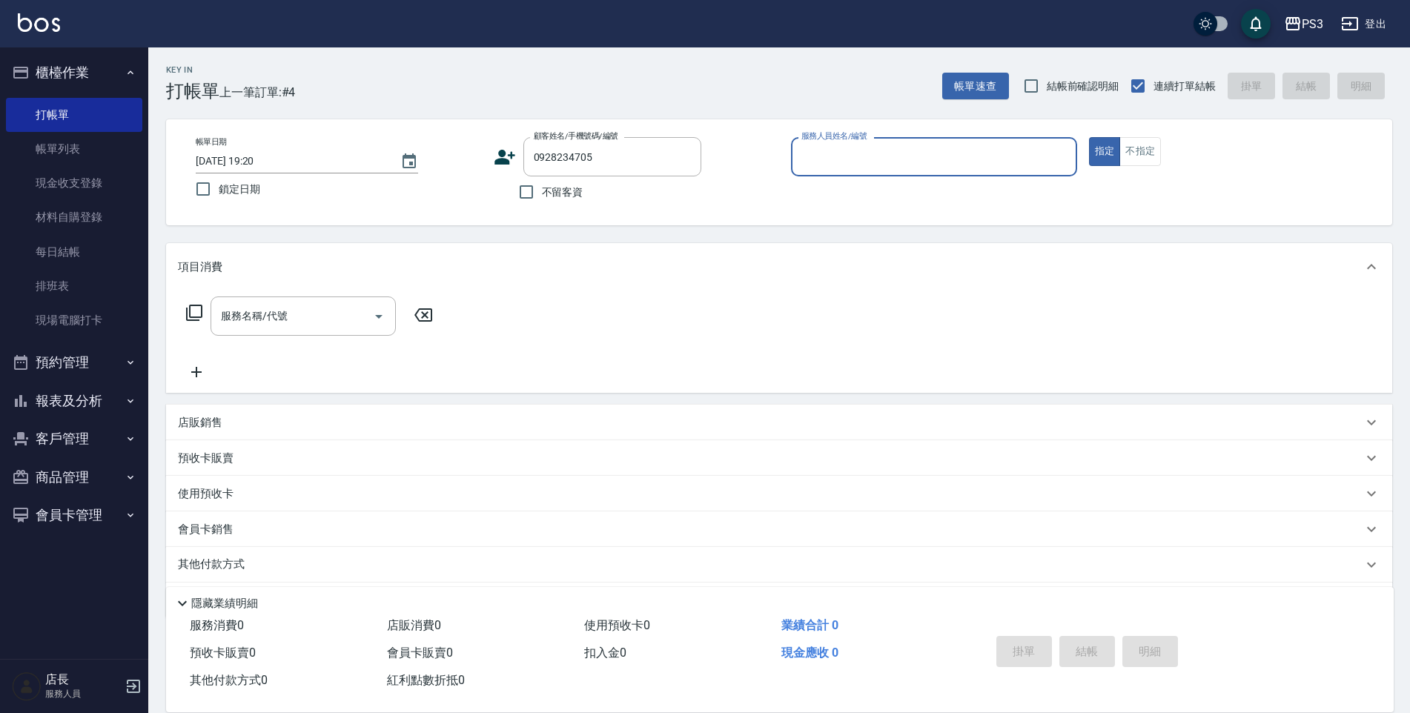
type input "麵包/0928234705/null"
type input "9"
type button "true"
type input "[PERSON_NAME]-9"
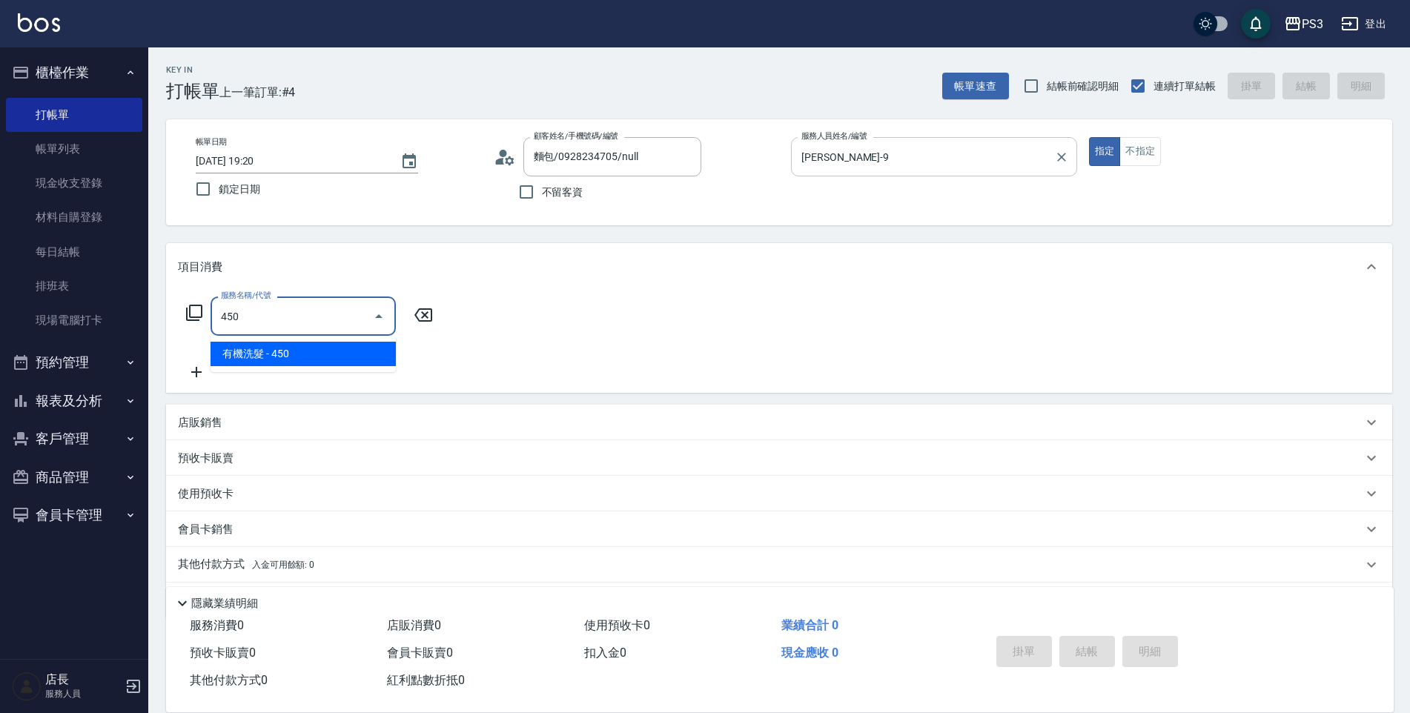
type input "有機洗髮(450)"
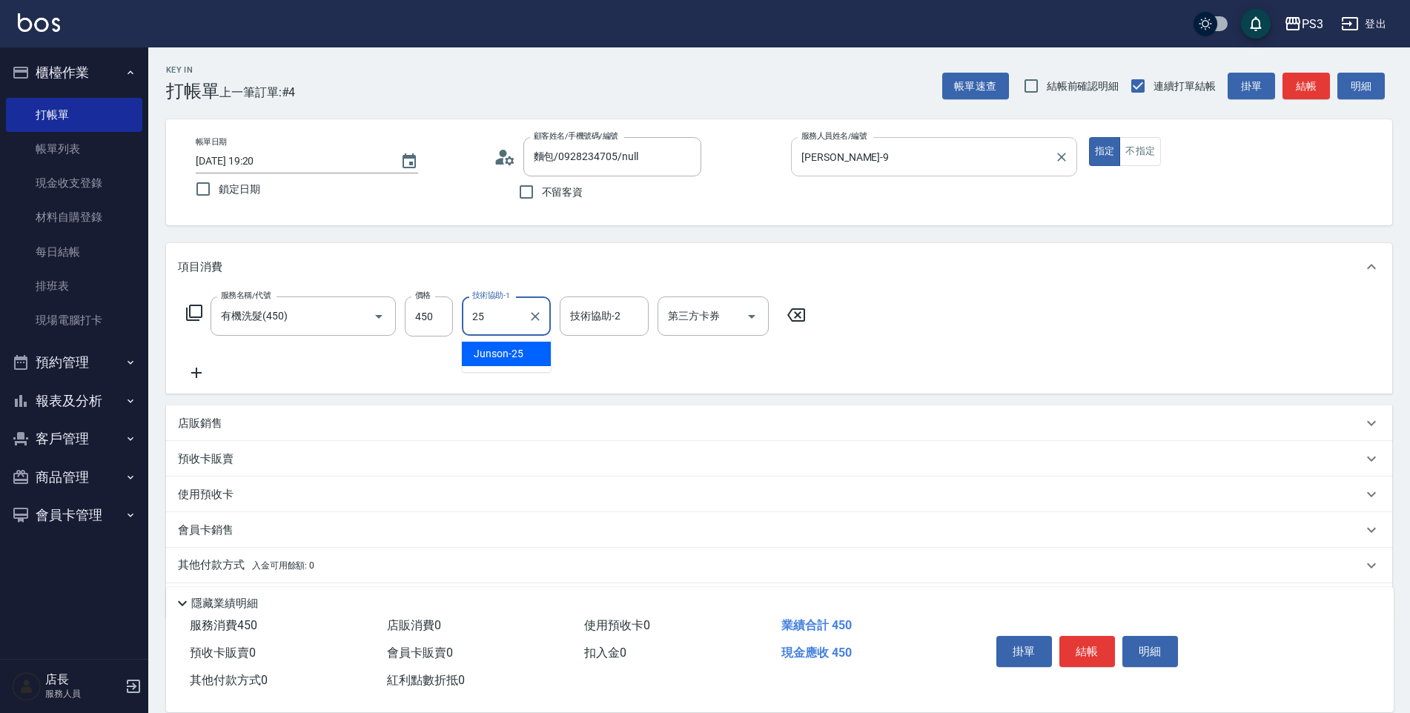
type input "Junson-25"
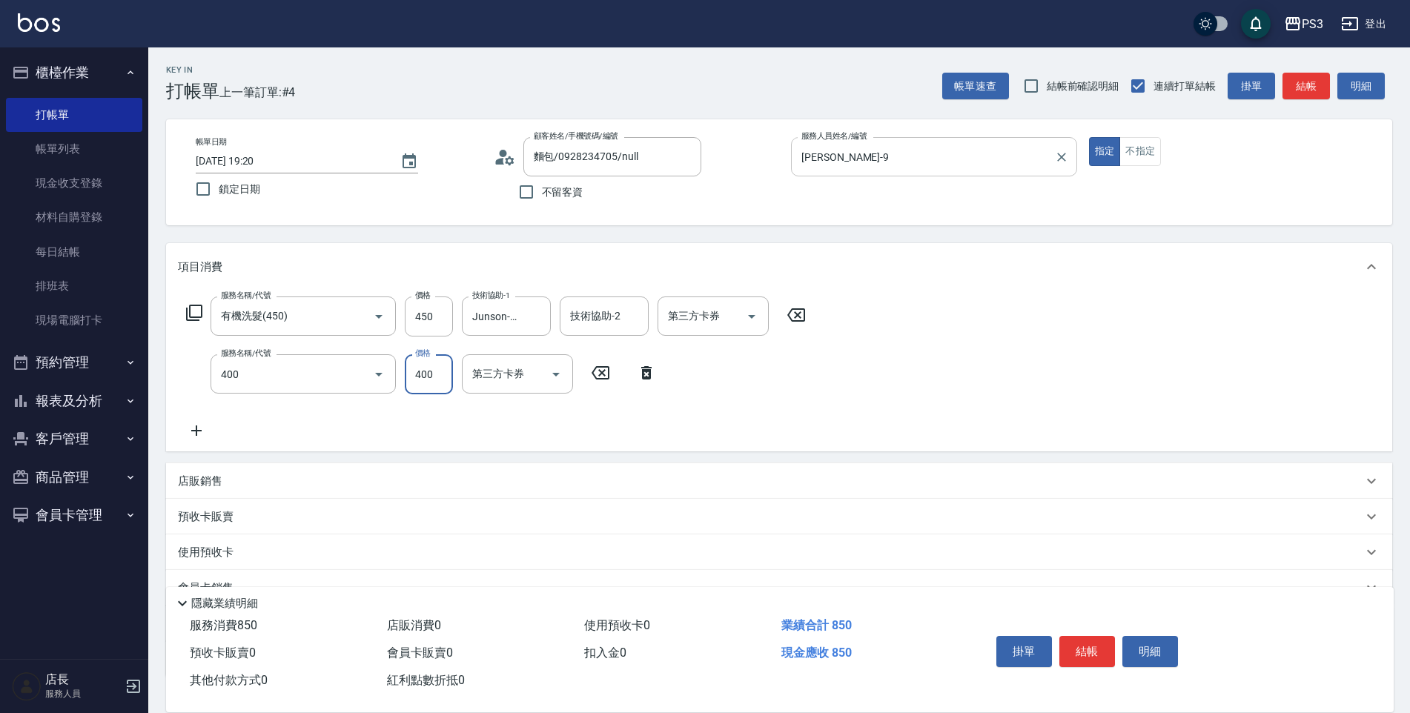
type input "剪(400)"
click at [410, 377] on input "400" at bounding box center [429, 374] width 48 height 40
type input "700"
click at [766, 411] on div "服務名稱/代號 有機洗髮(450) 服務名稱/代號 價格 450 價格 技術協助-1 Junson-25 技術協助-1 技術協助-2 技術協助-2 第三方卡券…" at bounding box center [496, 367] width 637 height 143
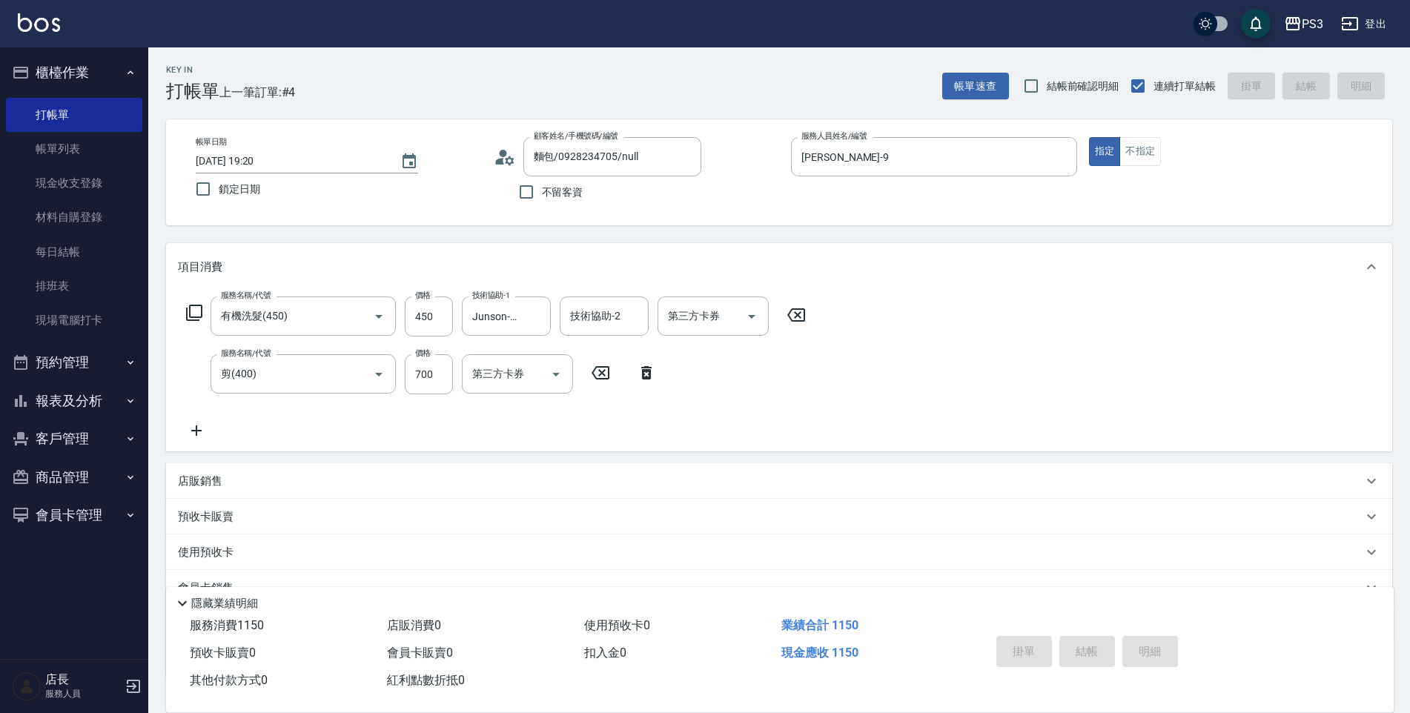
type input "[DATE] 19:21"
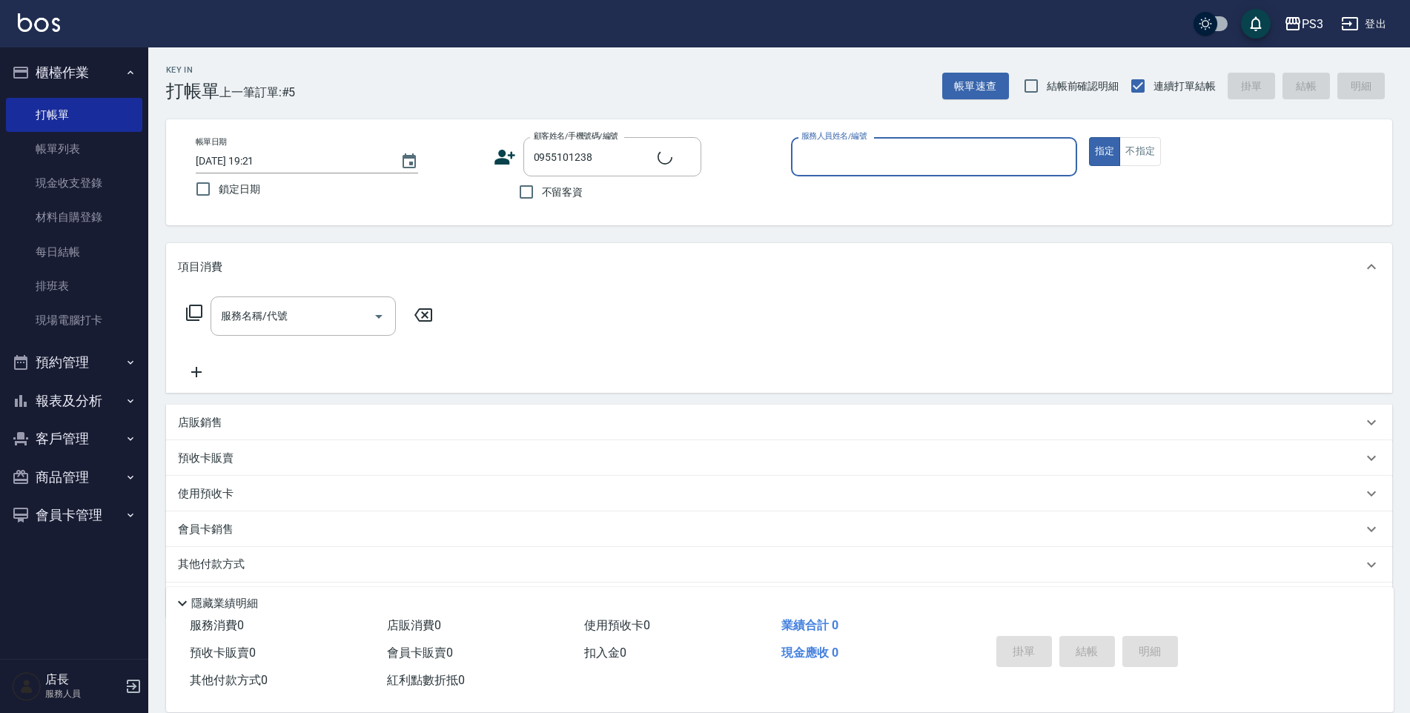
type input "[PERSON_NAME]/0955101238/T84379"
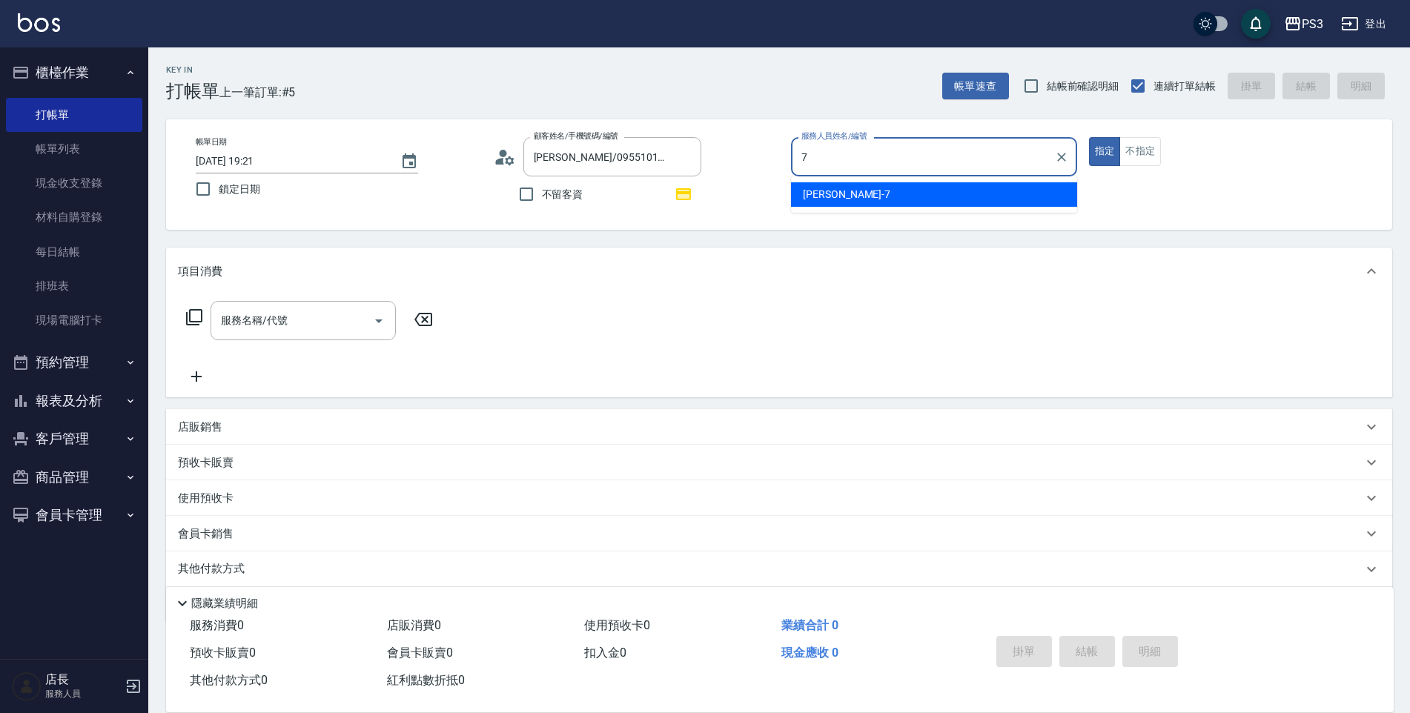
type input "[PERSON_NAME]-7"
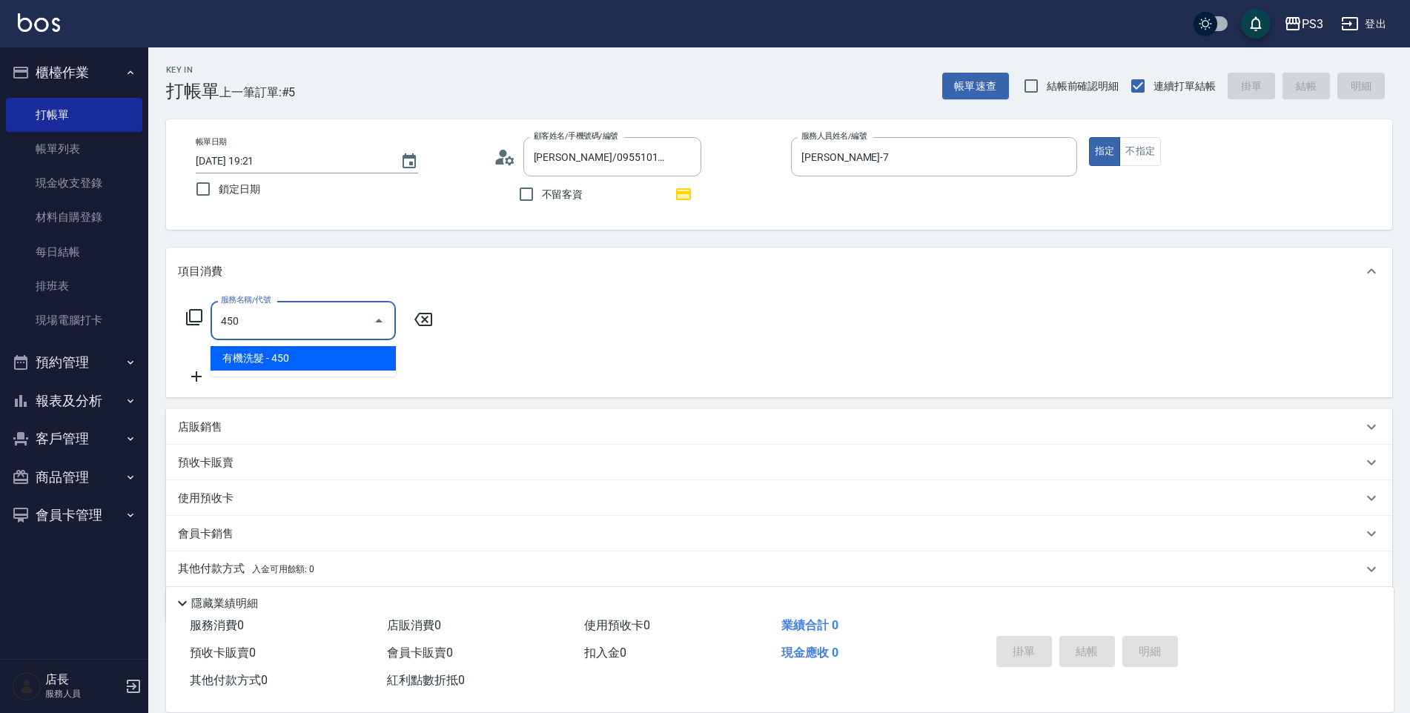
type input "有機洗髮(450)"
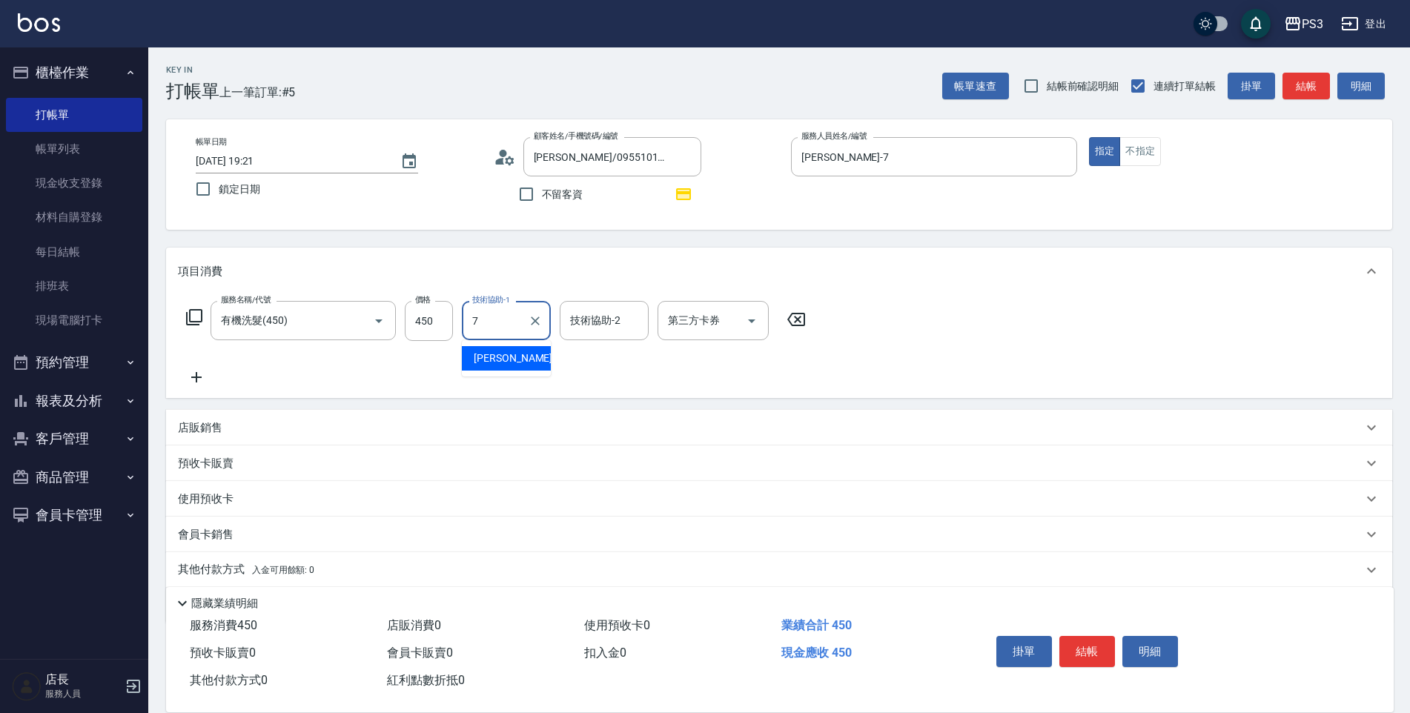
type input "[PERSON_NAME]-7"
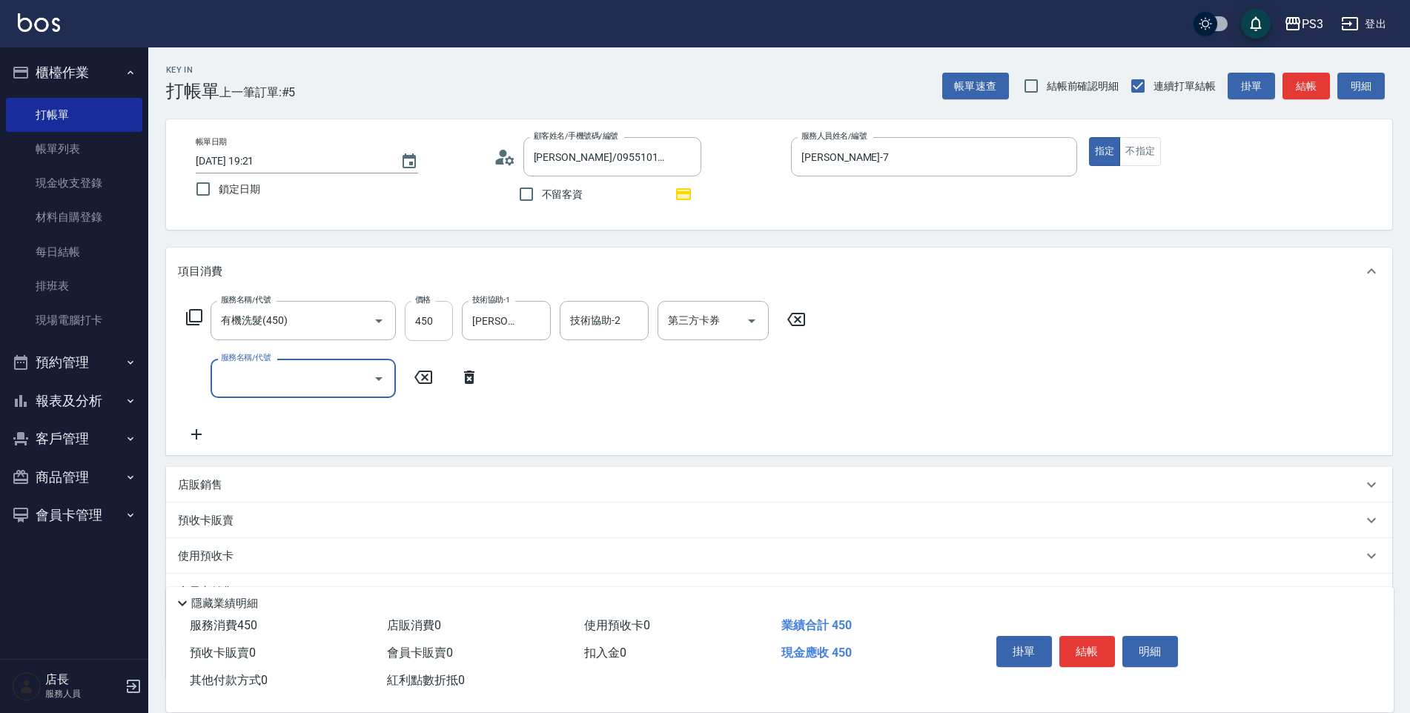
click at [439, 317] on input "450" at bounding box center [429, 321] width 48 height 40
type input "21"
type input "燙s(12001)"
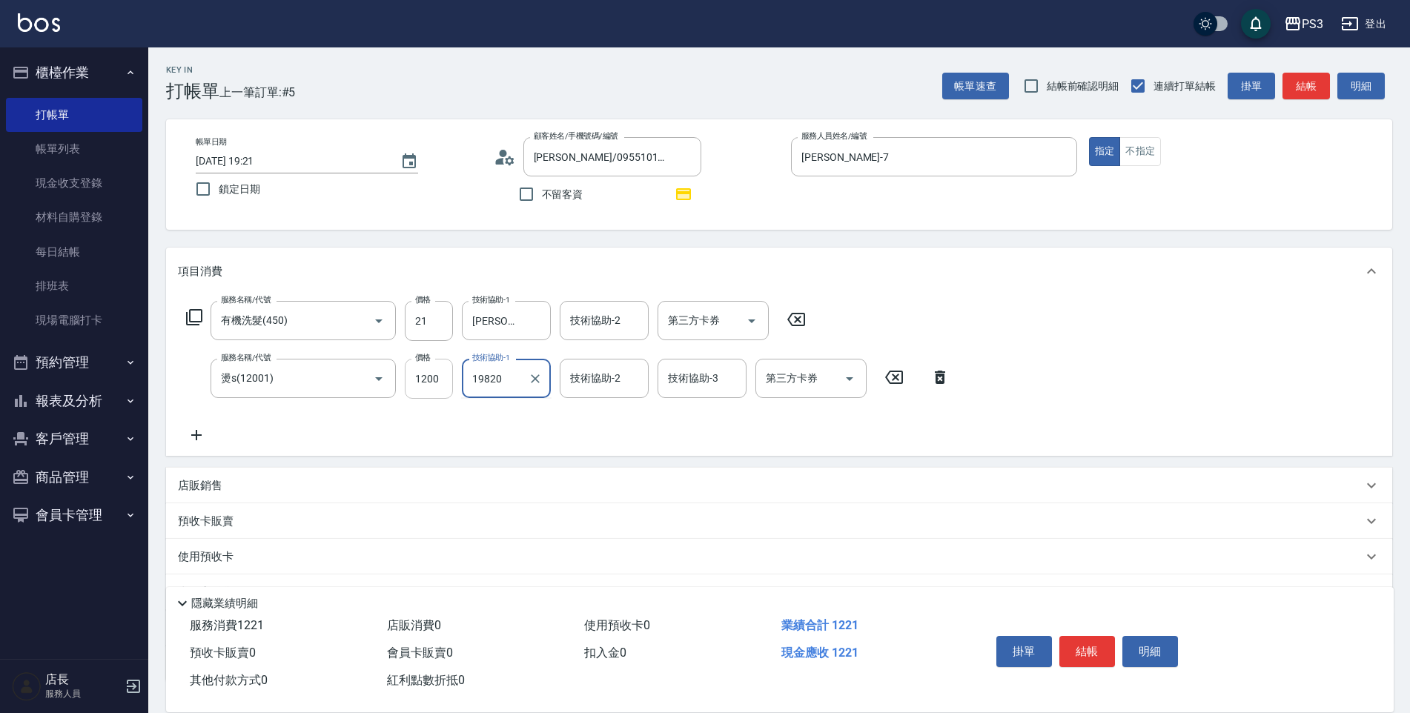
type input "19820"
type input "1980"
click at [489, 386] on input "技術協助-1" at bounding box center [506, 378] width 76 height 26
type input "7"
click at [416, 443] on div "服務名稱/代號 有機洗髮(450) 服務名稱/代號 價格 21 價格 技術協助-1 [PERSON_NAME]-7 技術協助-1 技術協助-2 技術協助-2 …" at bounding box center [568, 372] width 781 height 143
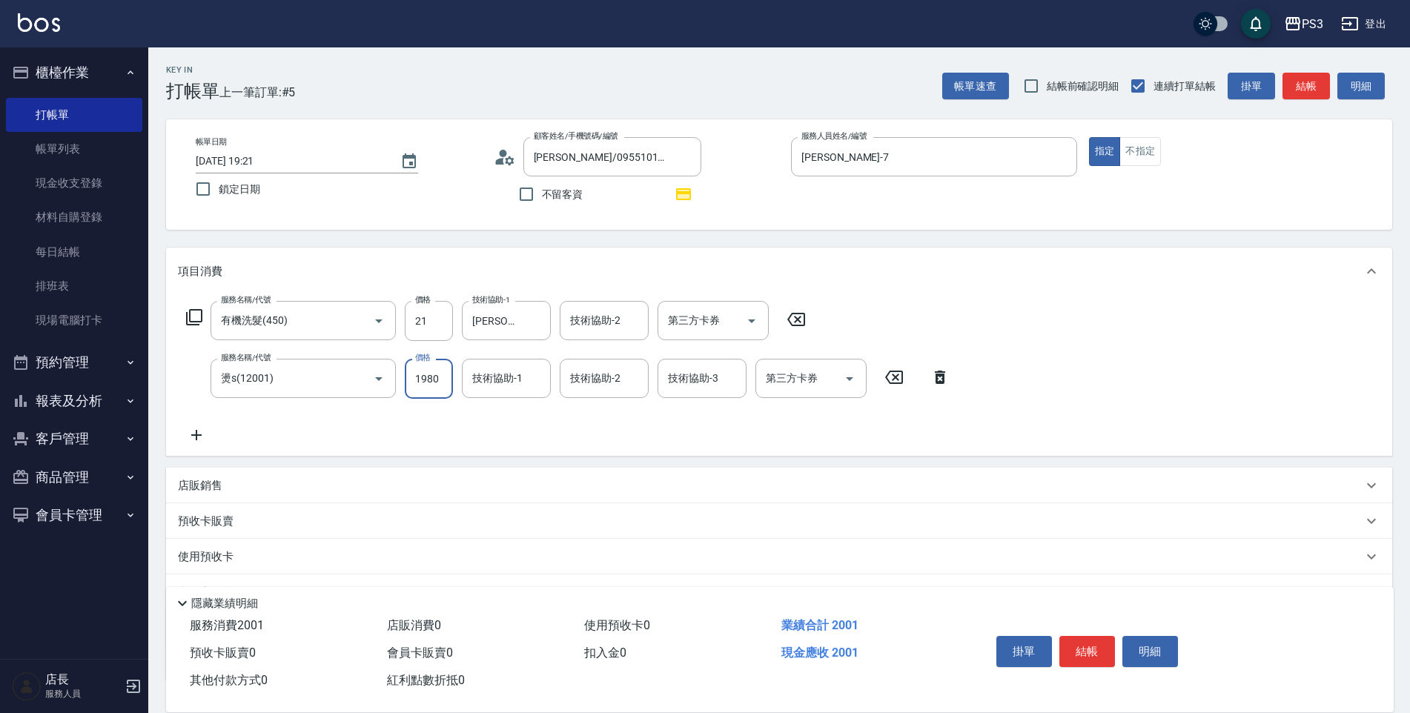
drag, startPoint x: 434, startPoint y: 322, endPoint x: 396, endPoint y: 334, distance: 40.3
click at [396, 334] on div "服務名稱/代號 有機洗髮(450) 服務名稱/代號 價格 21 價格 技術協助-1 [PERSON_NAME]-7 技術協助-1 技術協助-2 技術協助-2 …" at bounding box center [496, 321] width 637 height 40
click at [427, 323] on input "21" at bounding box center [429, 321] width 48 height 40
type input "450"
click at [516, 323] on input "[PERSON_NAME]-7" at bounding box center [494, 321] width 53 height 26
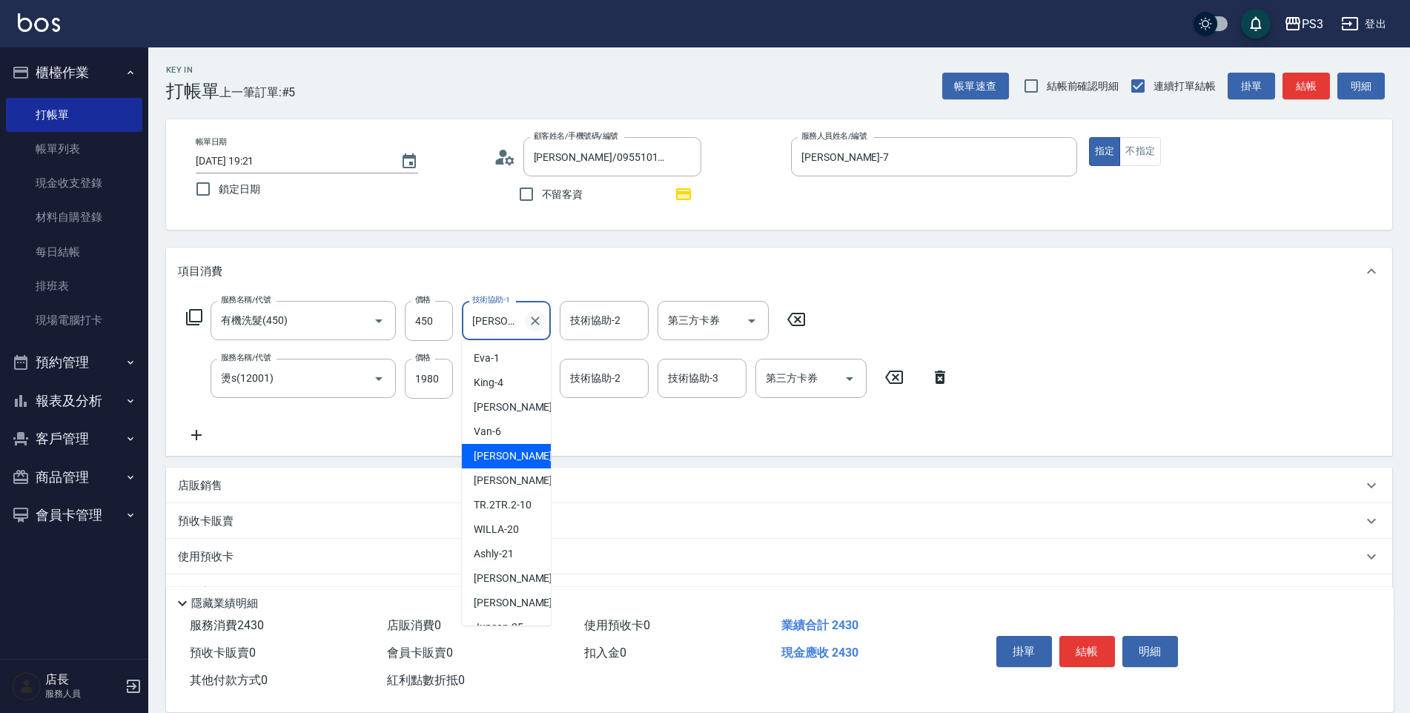
click at [540, 317] on icon "Clear" at bounding box center [535, 321] width 15 height 15
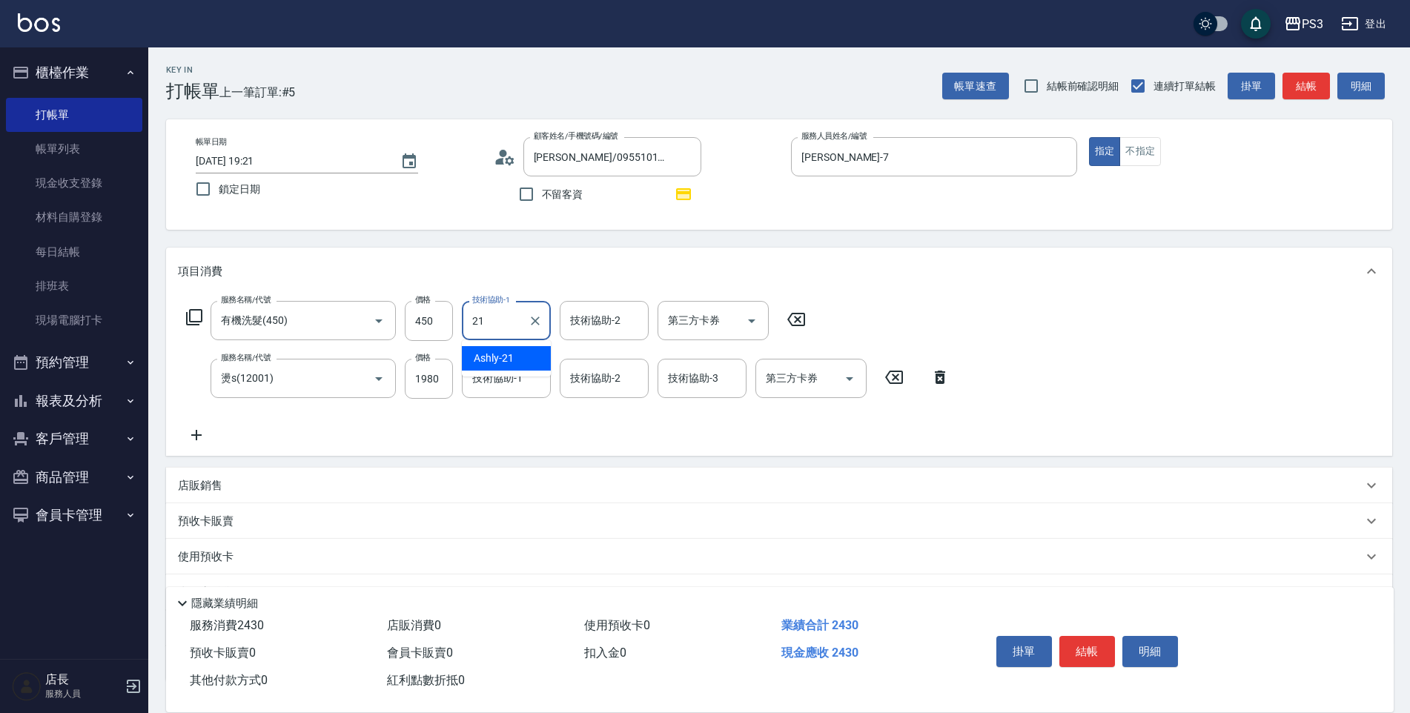
type input "Ashly-21"
click at [516, 422] on div "服務名稱/代號 有機洗髮(450) 服務名稱/代號 價格 450 價格 技術協助-1 Ashly-21 技術協助-1 技術協助-2 技術協助-2 第三方卡券 …" at bounding box center [568, 372] width 781 height 143
click at [510, 395] on div "技術協助-1" at bounding box center [506, 378] width 89 height 39
type input "[PERSON_NAME]-7"
click at [507, 437] on div "服務名稱/代號 有機洗髮(450) 服務名稱/代號 價格 450 價格 技術協助-1 Ashly-21 技術協助-1 技術協助-2 技術協助-2 第三方卡券 …" at bounding box center [568, 372] width 781 height 143
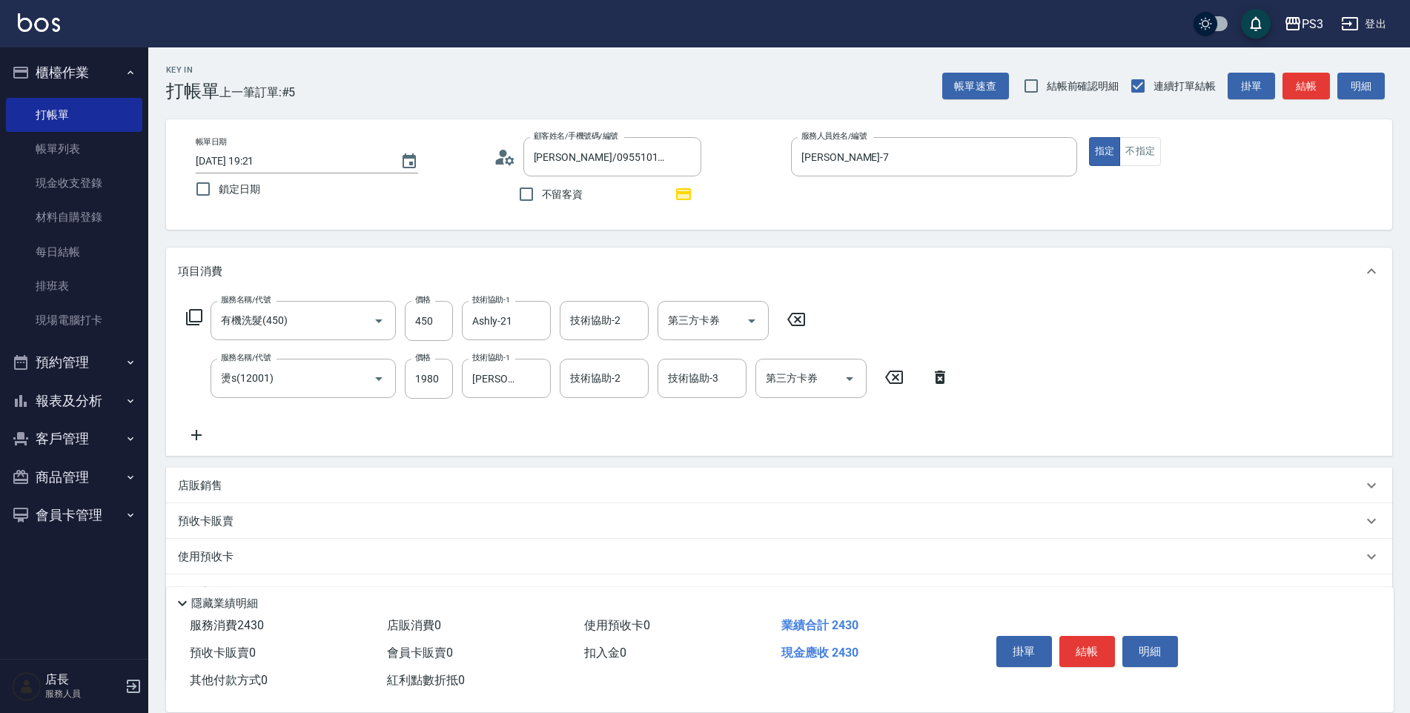
click at [205, 435] on icon at bounding box center [196, 435] width 37 height 18
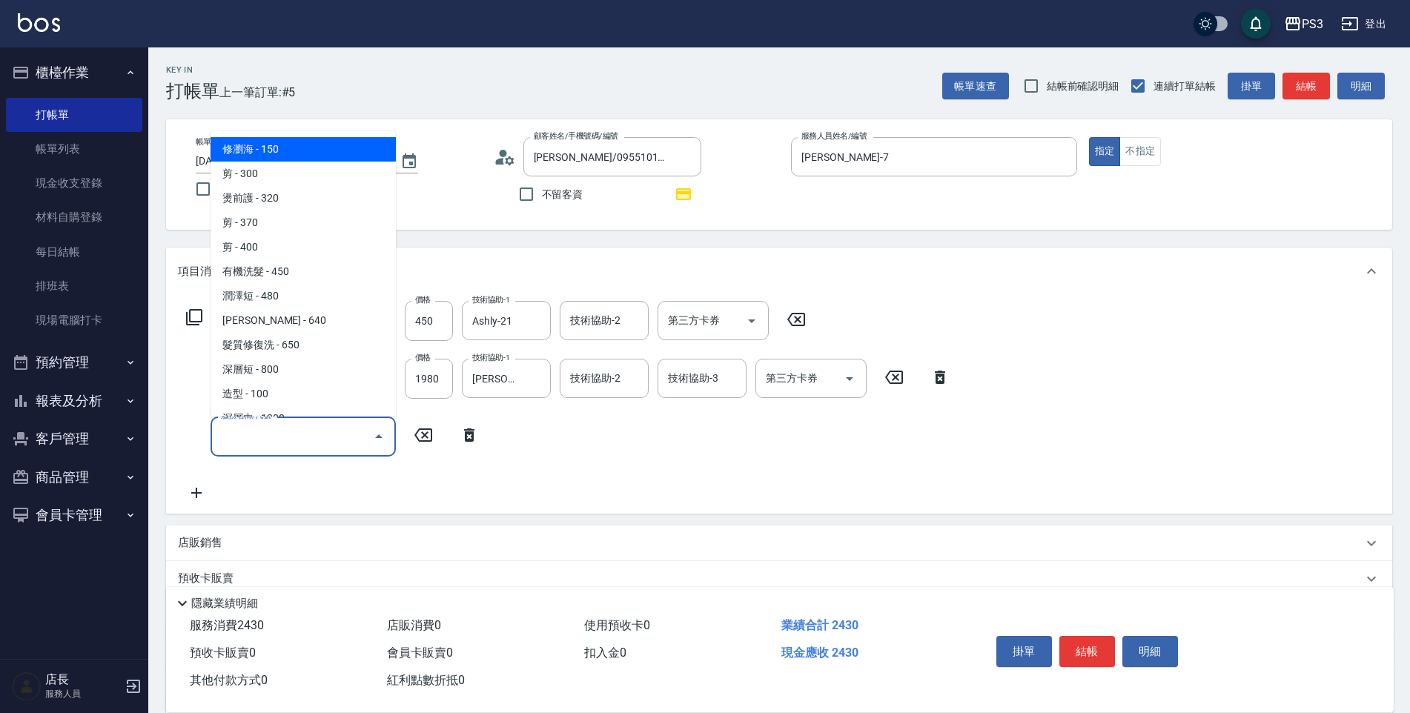
click at [249, 437] on input "服務名稱/代號" at bounding box center [292, 436] width 150 height 26
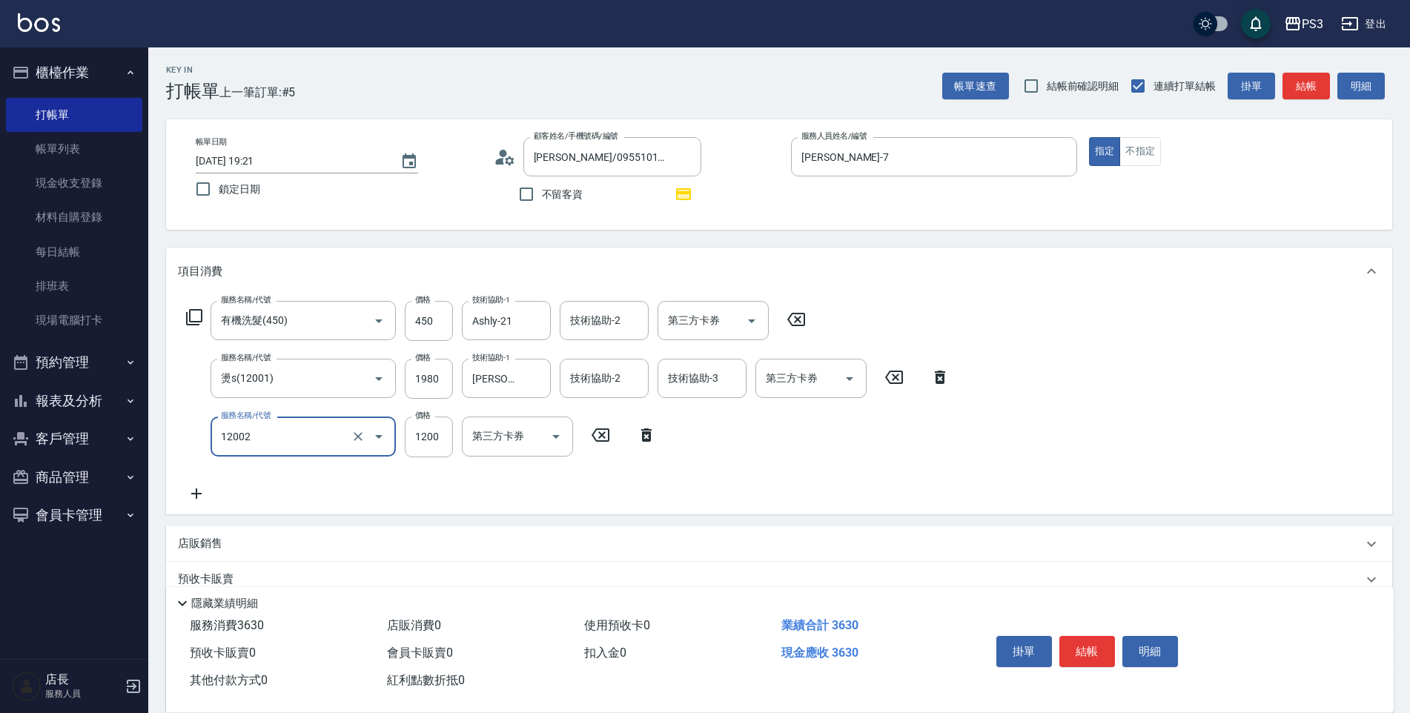
type input "男生染(12002)"
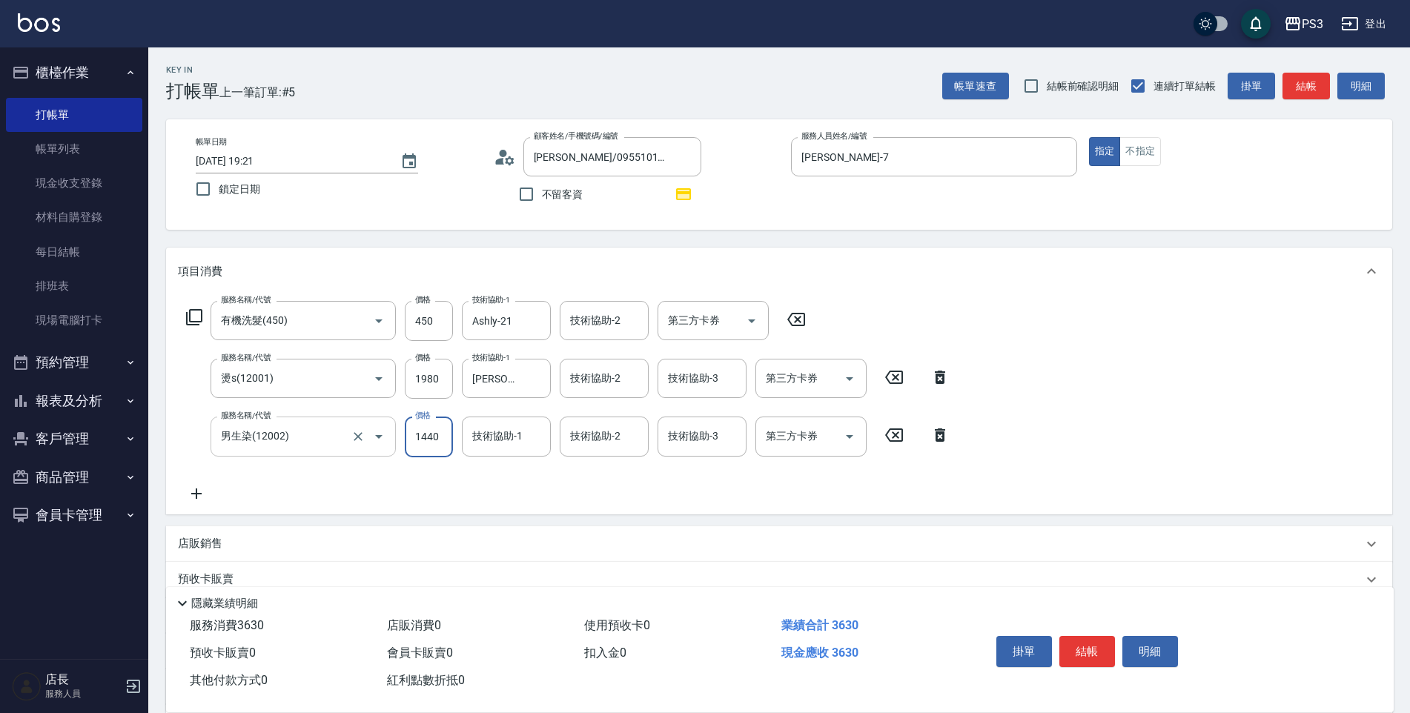
type input "1440"
type input "Ashly-21"
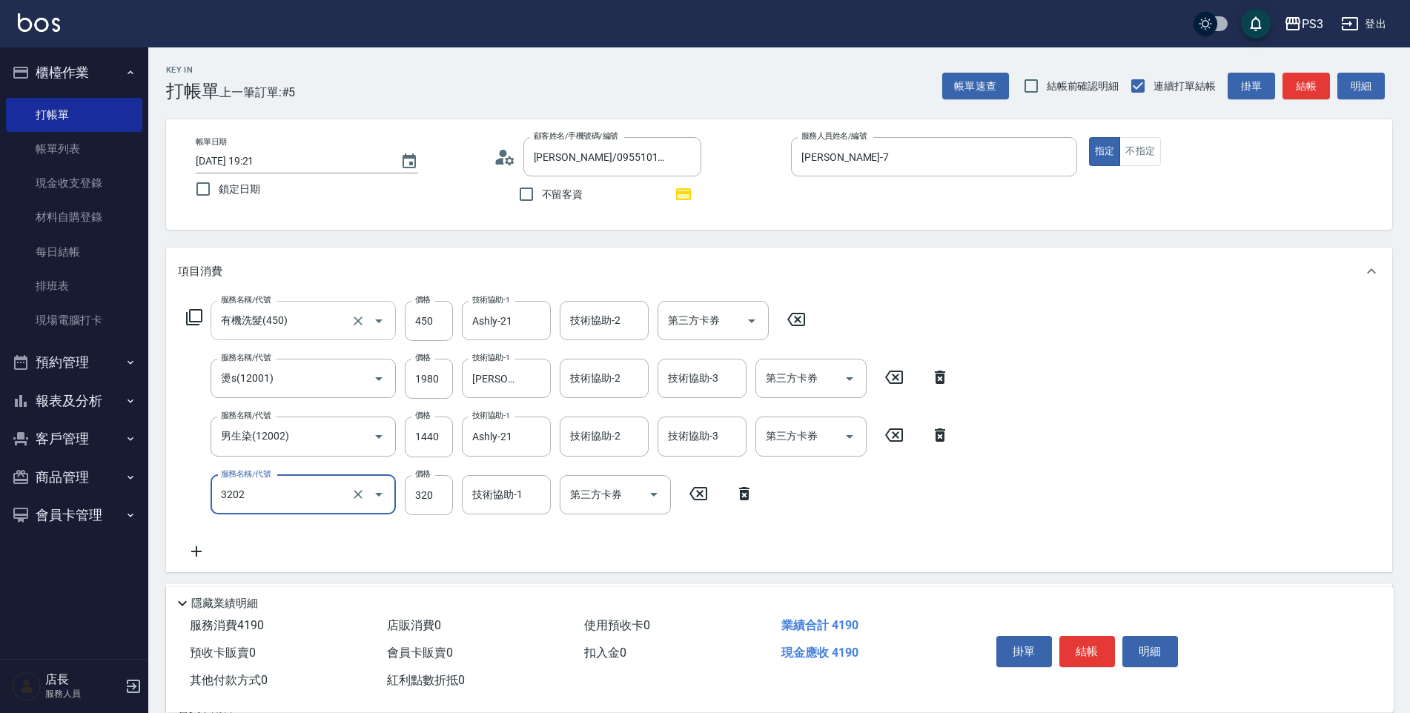
type input "頭皮隔離(3202)"
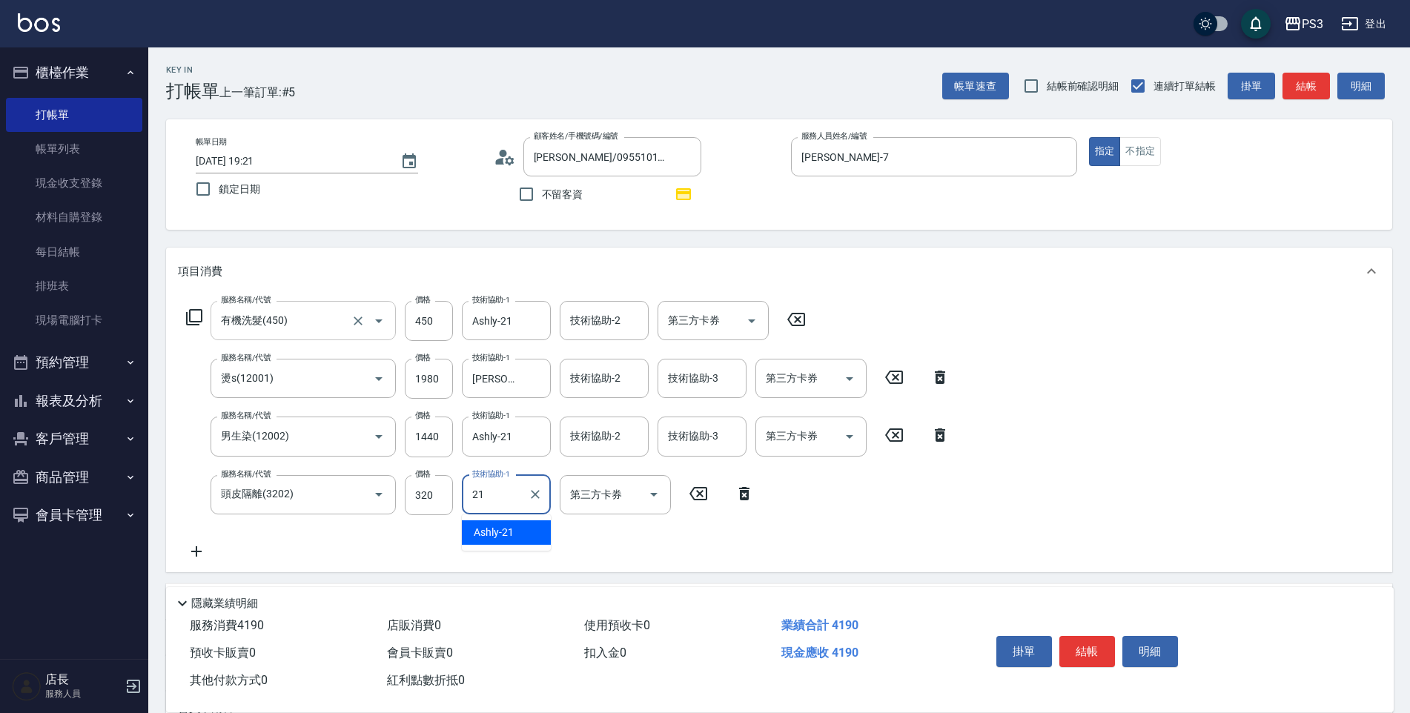
type input "Ashly-21"
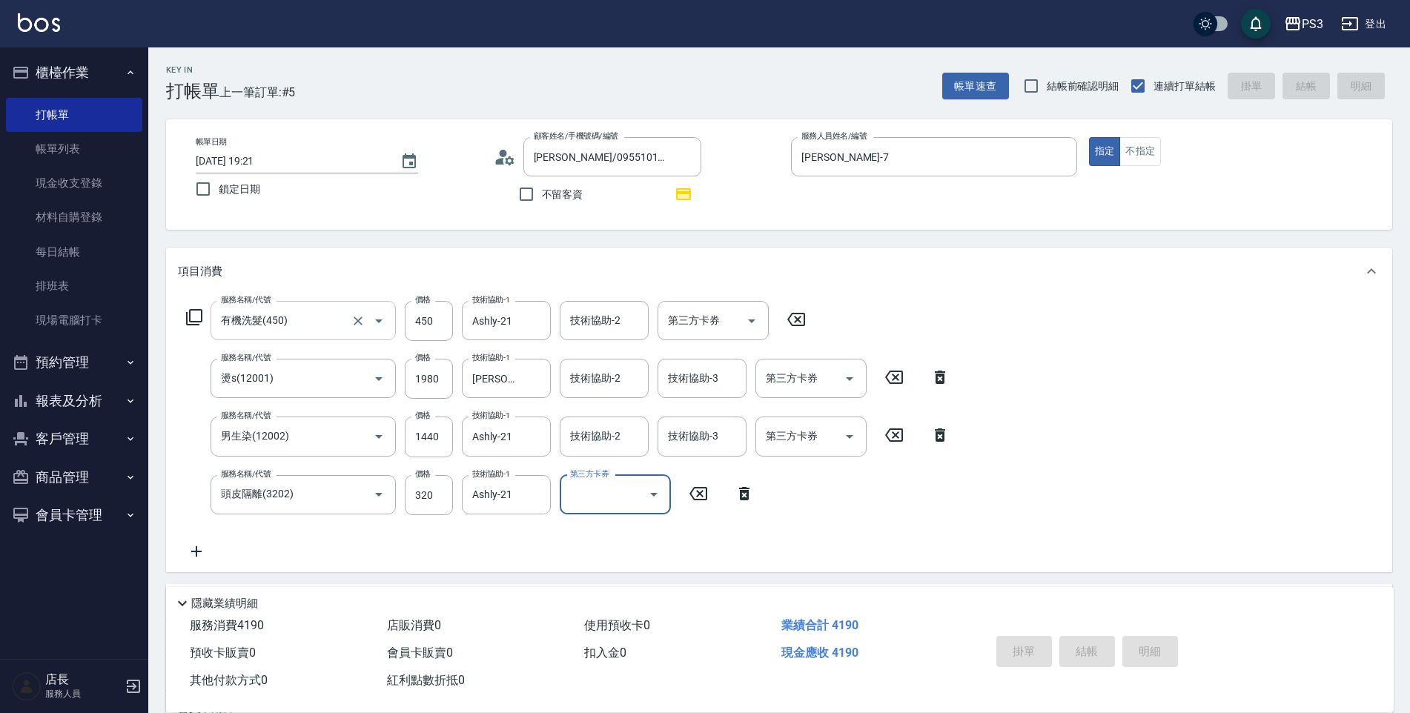
type input "[DATE] 19:22"
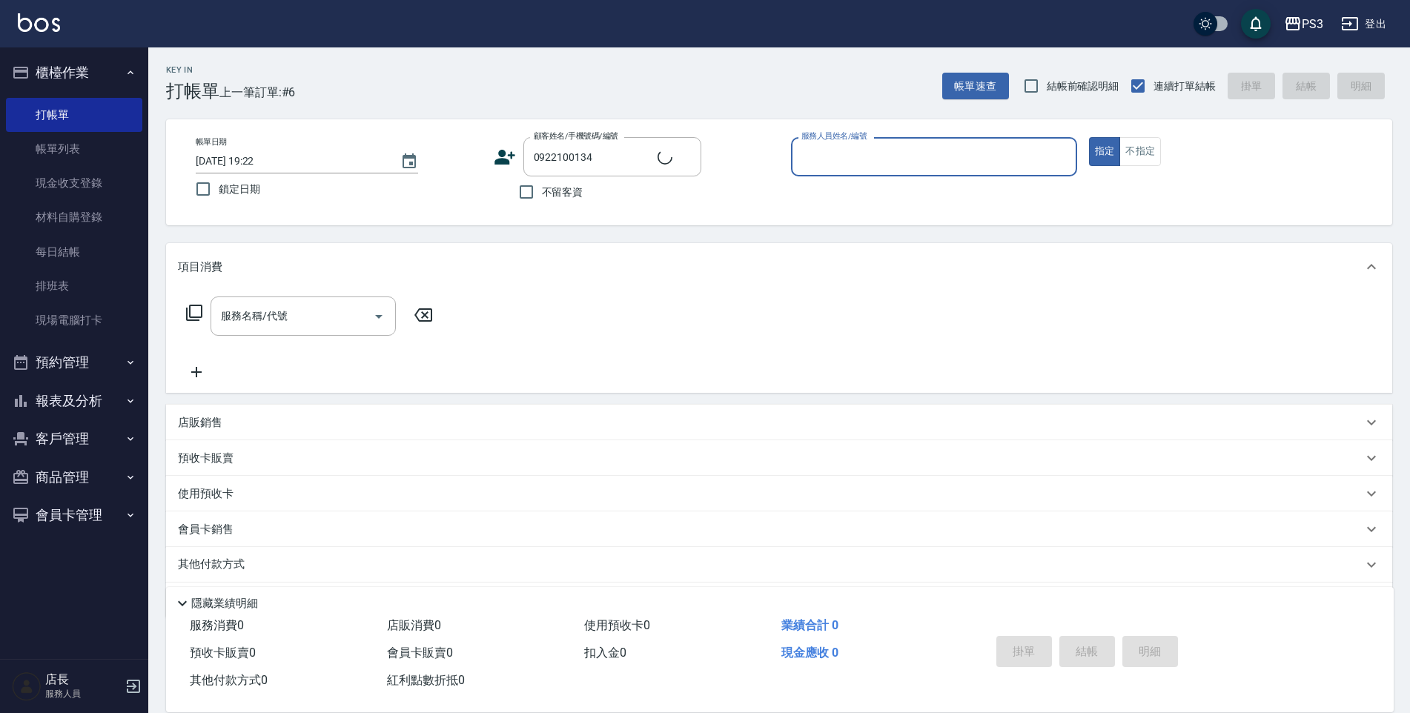
type input "新客人 姓名未設定/0922100134/null"
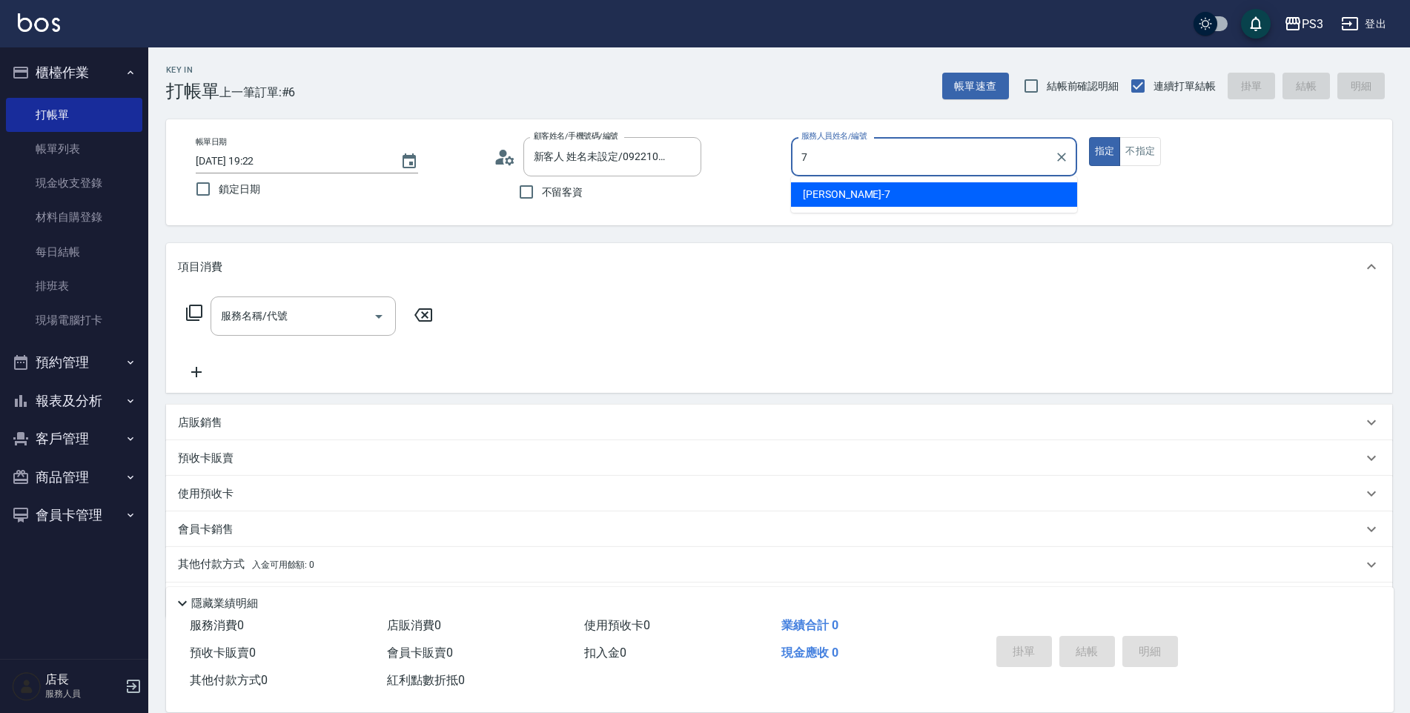
type input "[PERSON_NAME]-7"
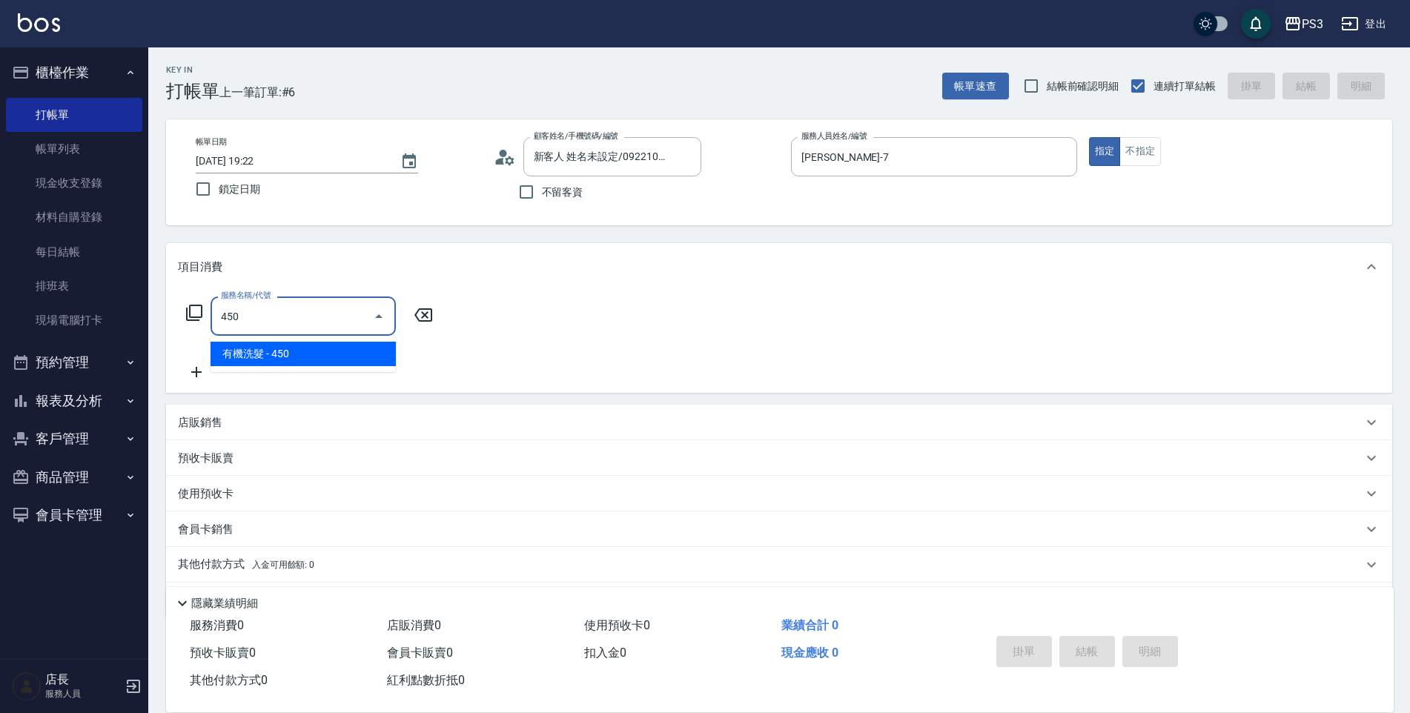
type input "有機洗髮(450)"
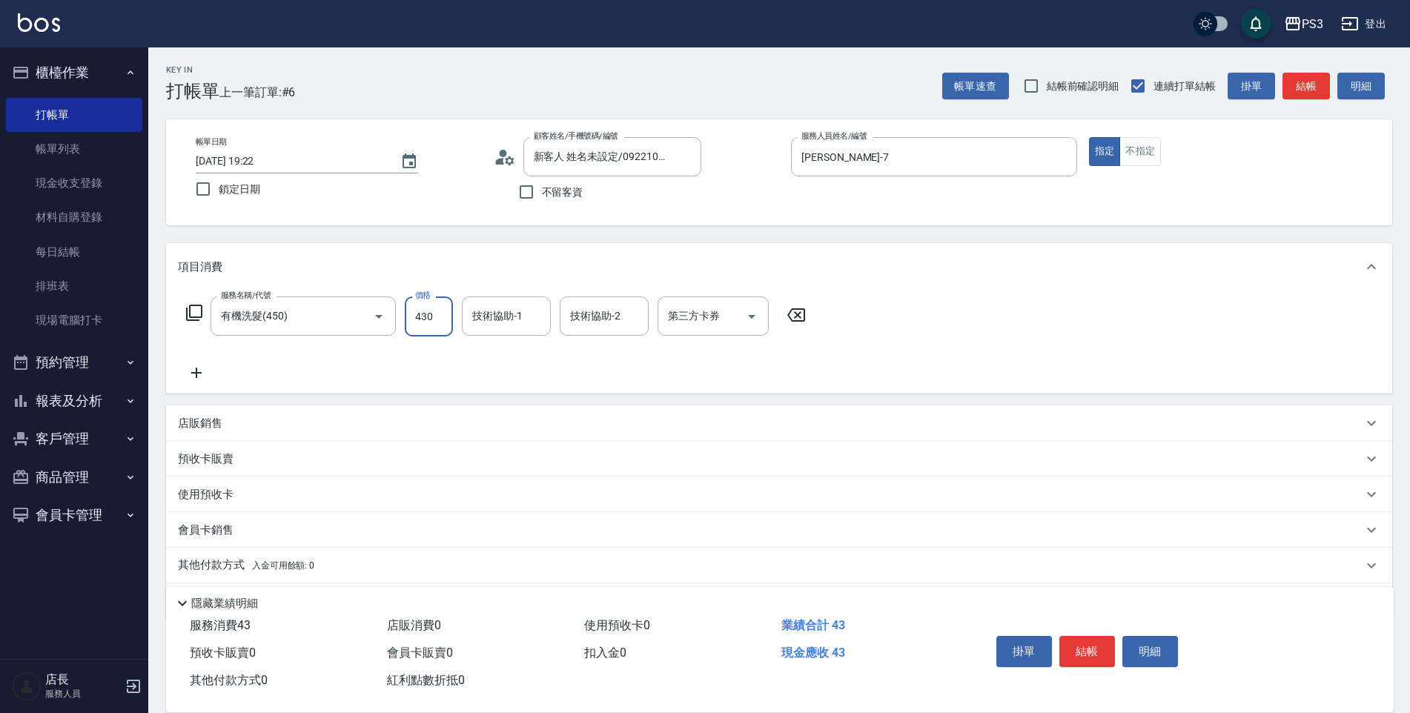
type input "430"
type input "Ashly-21"
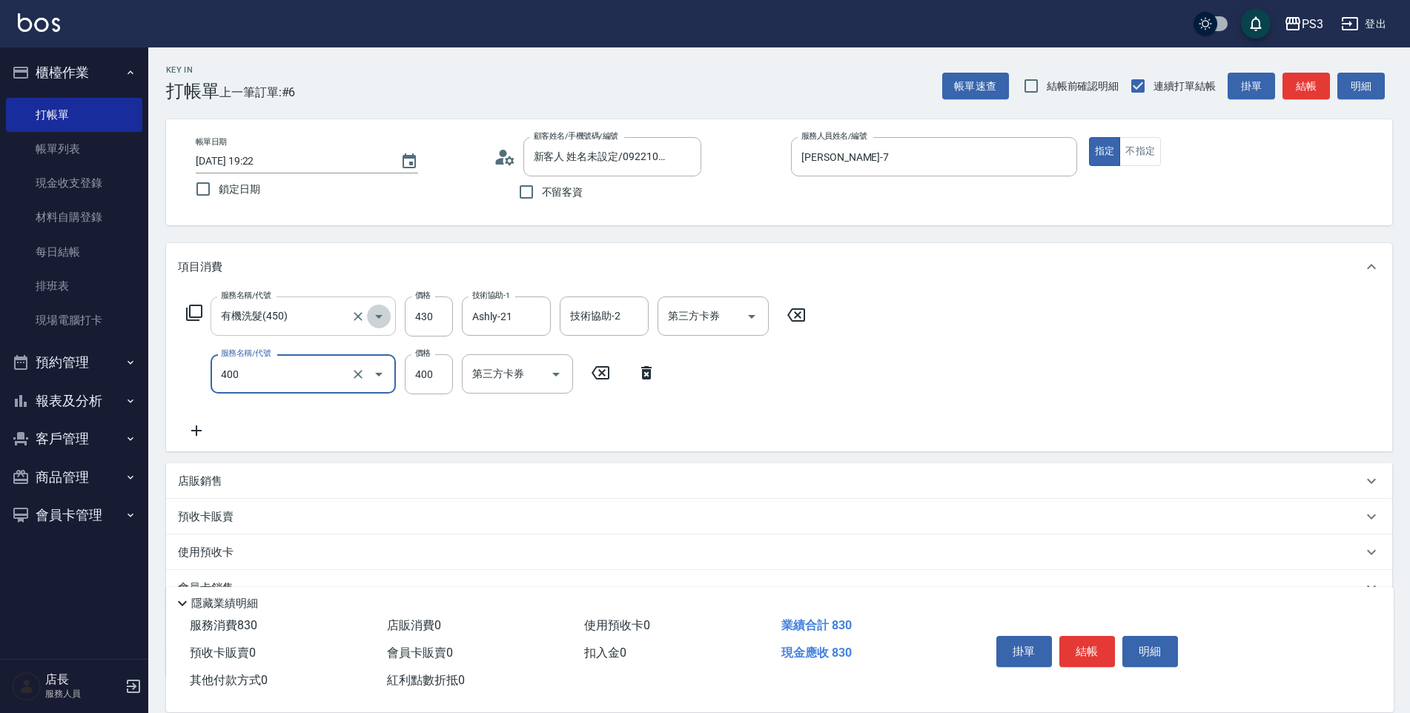
click at [367, 317] on button "Open" at bounding box center [379, 317] width 24 height 24
type input "剪(400)"
type input "髮質修復洗(650)"
click at [509, 323] on div "技術協助-1 技術協助-1" at bounding box center [506, 315] width 89 height 39
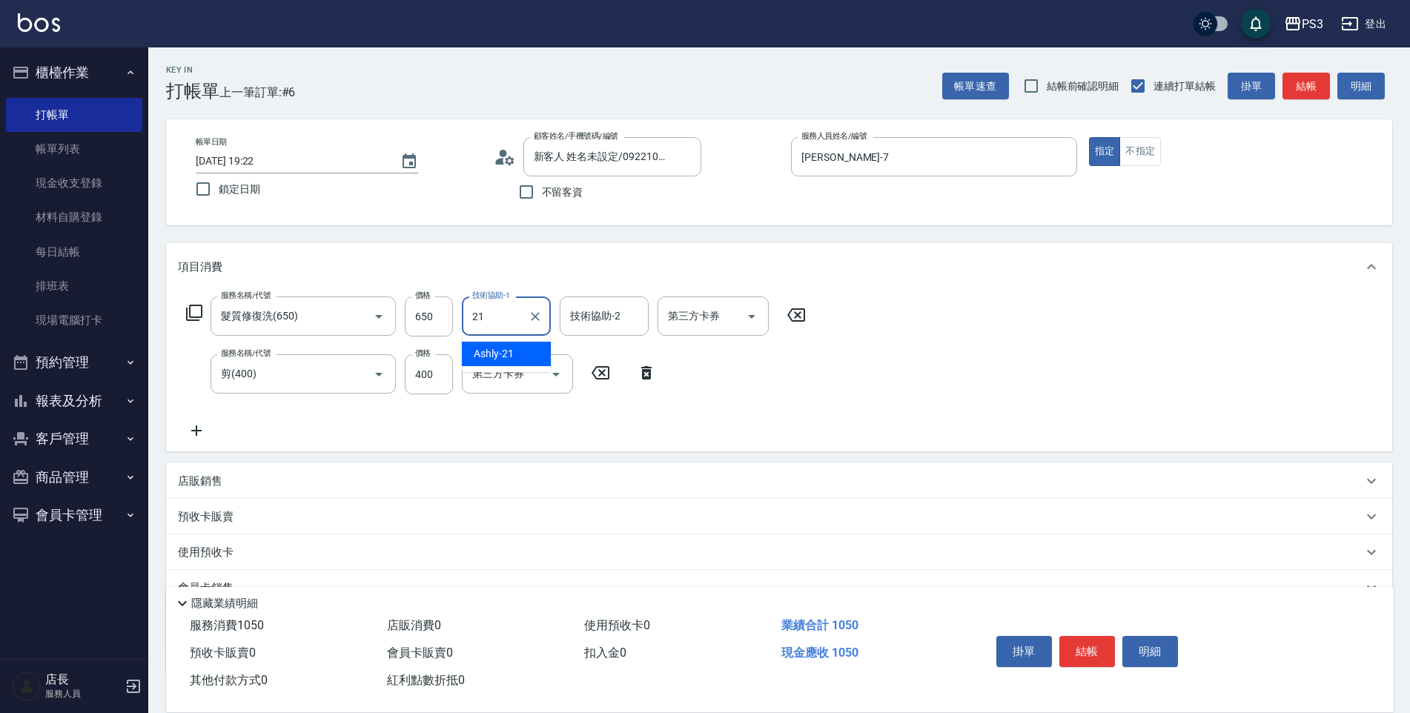
type input "Ashly-21"
click at [272, 361] on input "剪(400)" at bounding box center [282, 374] width 130 height 26
click at [439, 382] on input "400" at bounding box center [429, 374] width 48 height 40
type input "剪(400)"
type input "430"
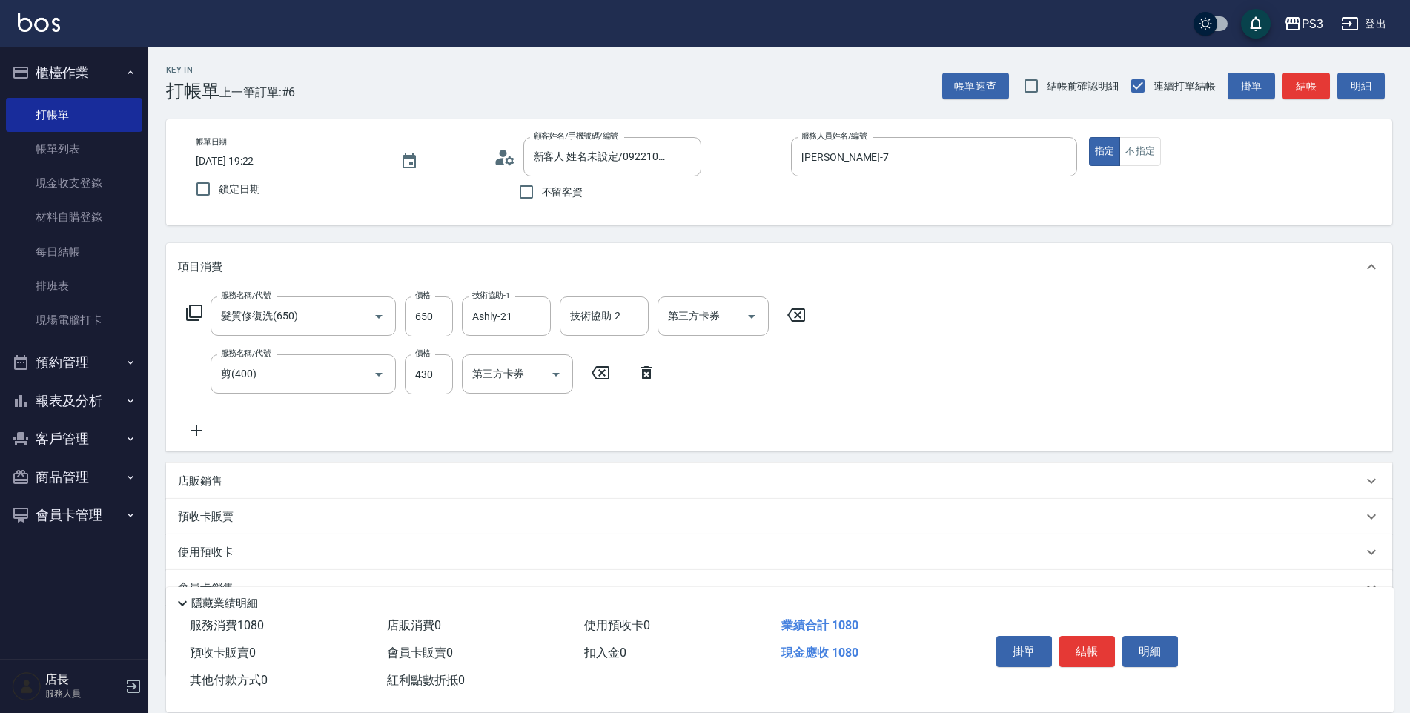
drag, startPoint x: 314, startPoint y: 434, endPoint x: 312, endPoint y: 450, distance: 16.5
click at [312, 450] on div "服務名稱/代號 髮質修復洗(650) 服務名稱/代號 價格 650 價格 技術協助-1 Ashly-21 技術協助-1 技術協助-2 技術協助-2 第三方卡券…" at bounding box center [779, 371] width 1226 height 161
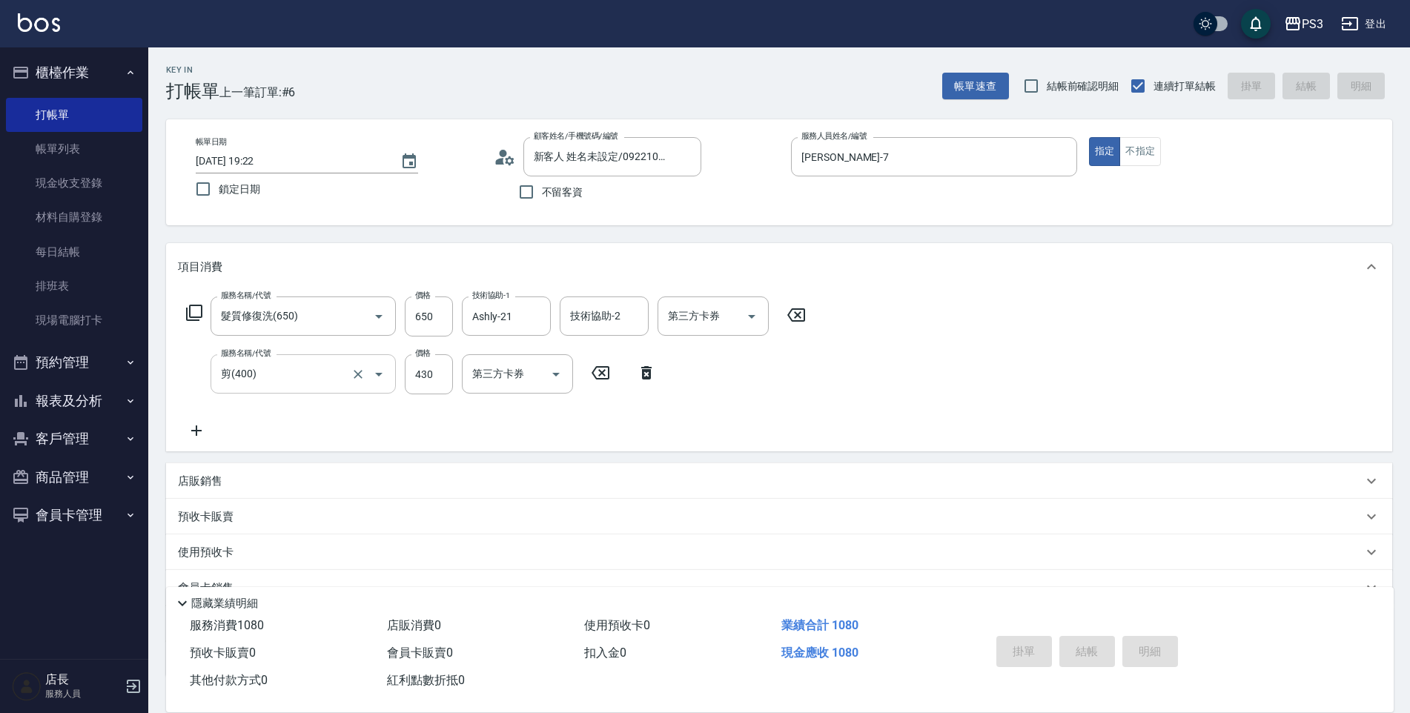
type input "[DATE] 19:24"
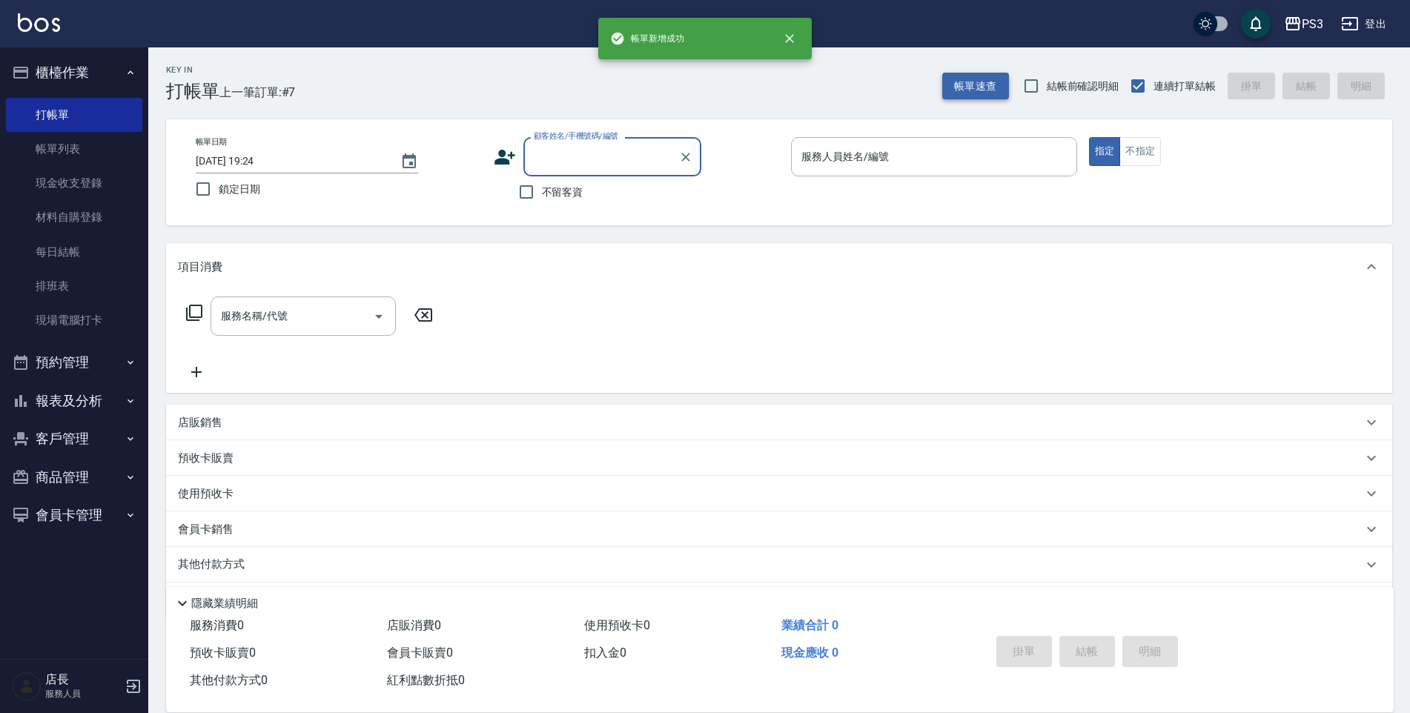
click at [972, 84] on button "帳單速查" at bounding box center [975, 86] width 67 height 27
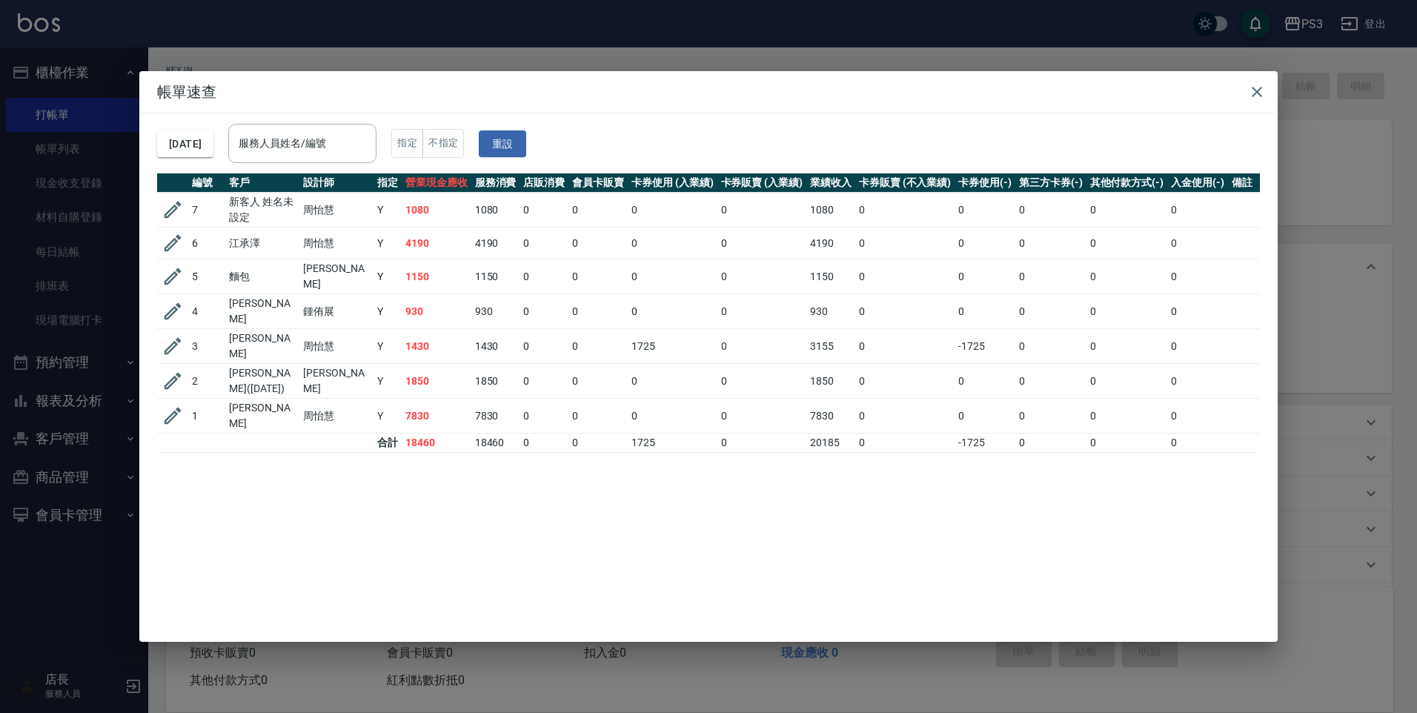
click at [392, 411] on td "Y" at bounding box center [388, 416] width 28 height 35
click at [176, 408] on icon "button" at bounding box center [173, 416] width 17 height 17
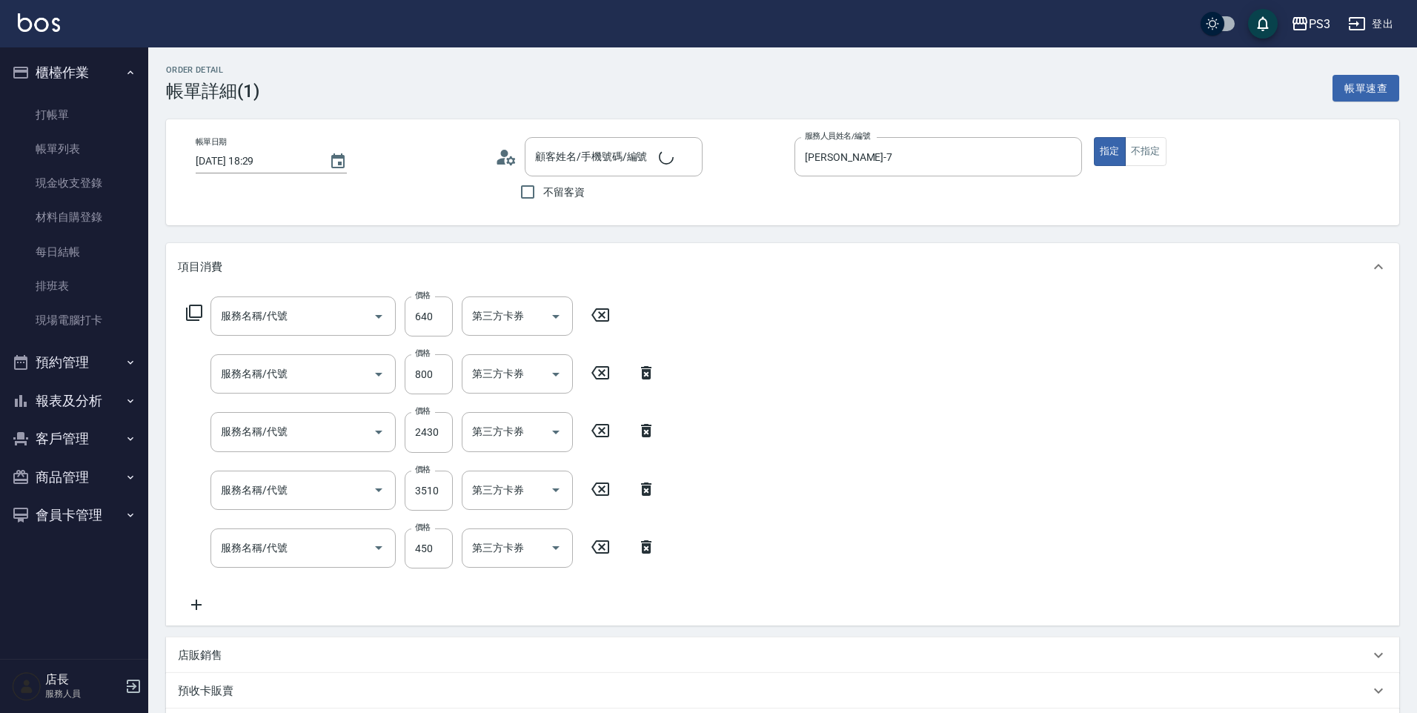
type input "[DATE] 18:29"
type input "[PERSON_NAME]-7"
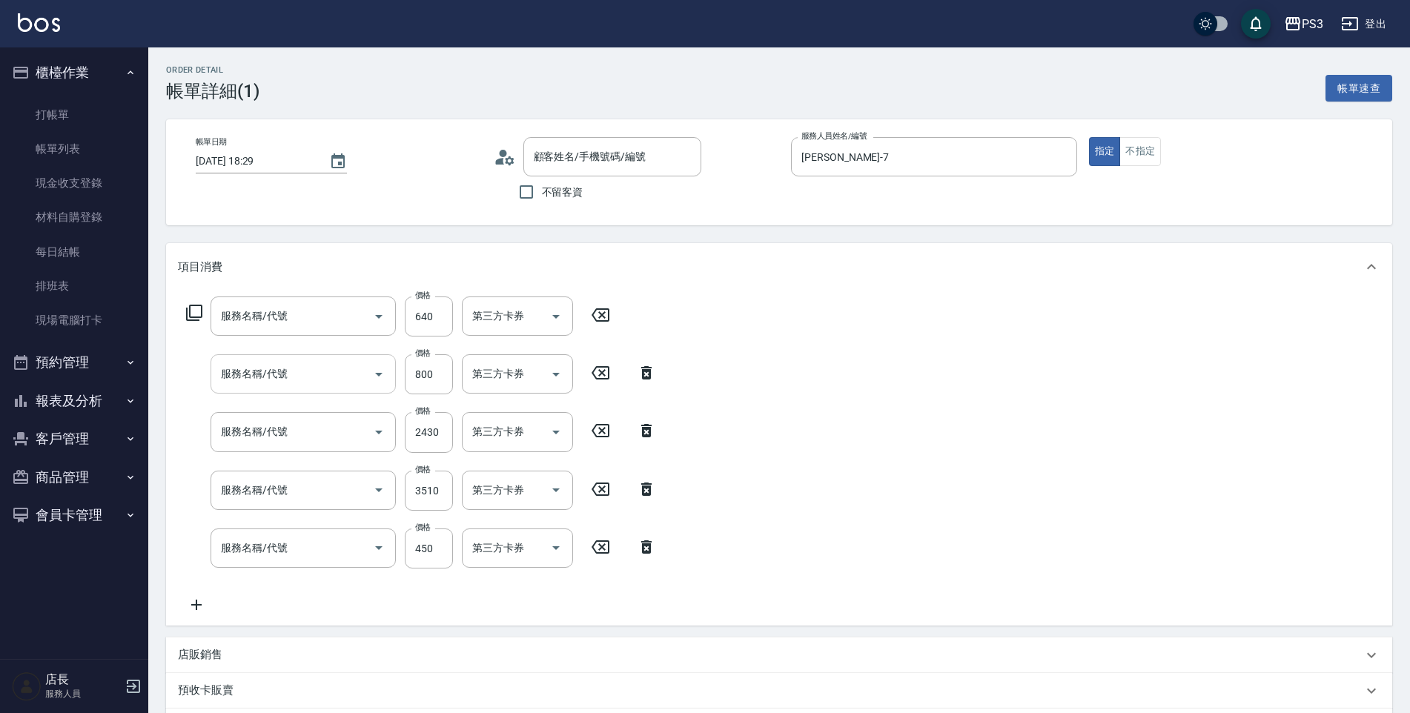
type input "[PERSON_NAME](640)"
type input "隔離+結構染(32023)"
type input "染L(16002)"
type input "L燙(18401)"
type input "有機洗髮(450)"
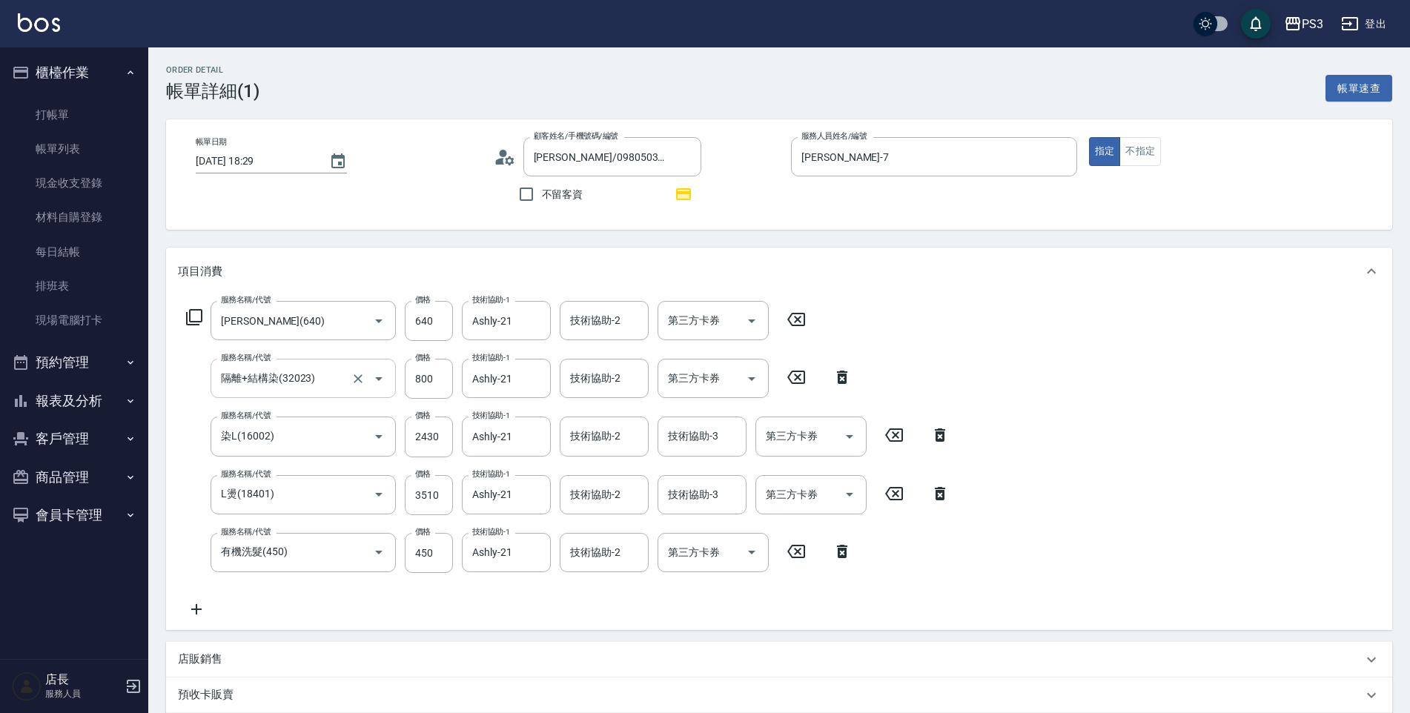
type input "[PERSON_NAME]/0980503226/t85875"
click at [1344, 87] on button "帳單速查" at bounding box center [1358, 88] width 67 height 27
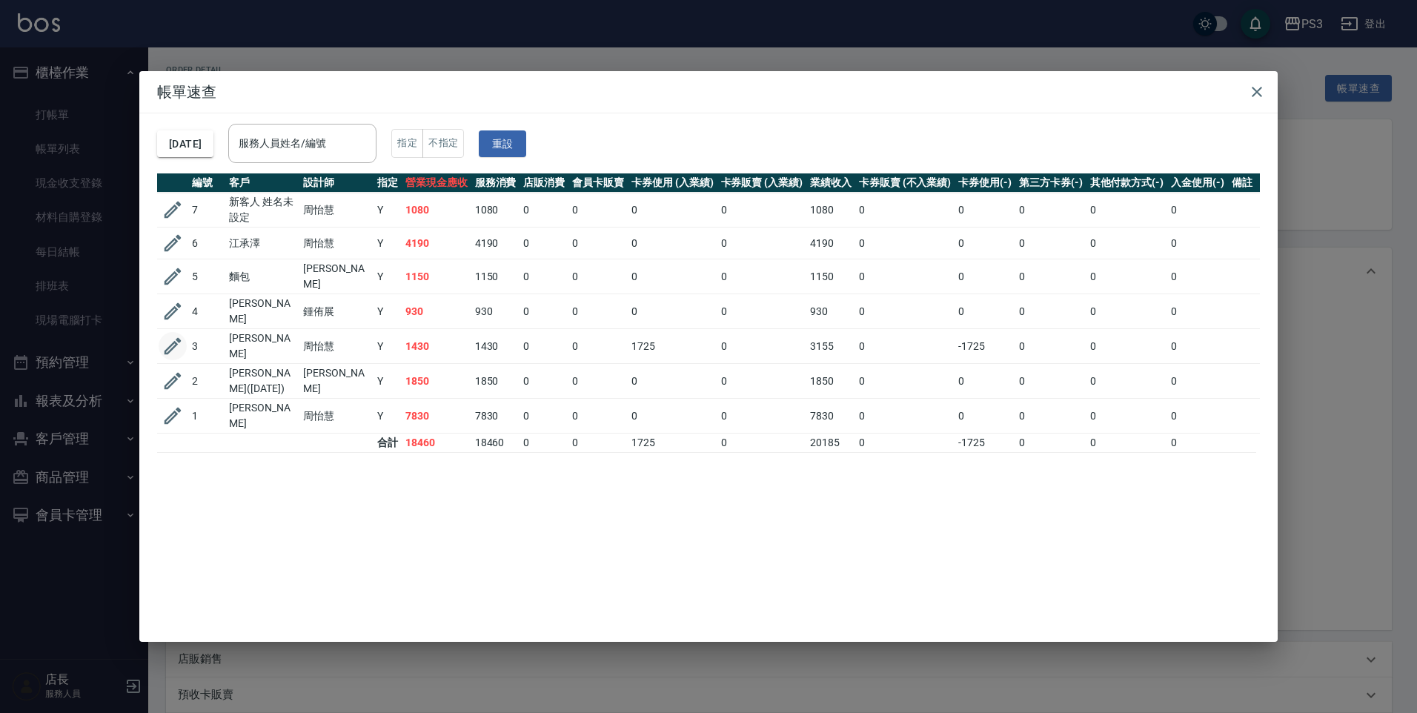
click at [176, 338] on icon "button" at bounding box center [173, 346] width 17 height 17
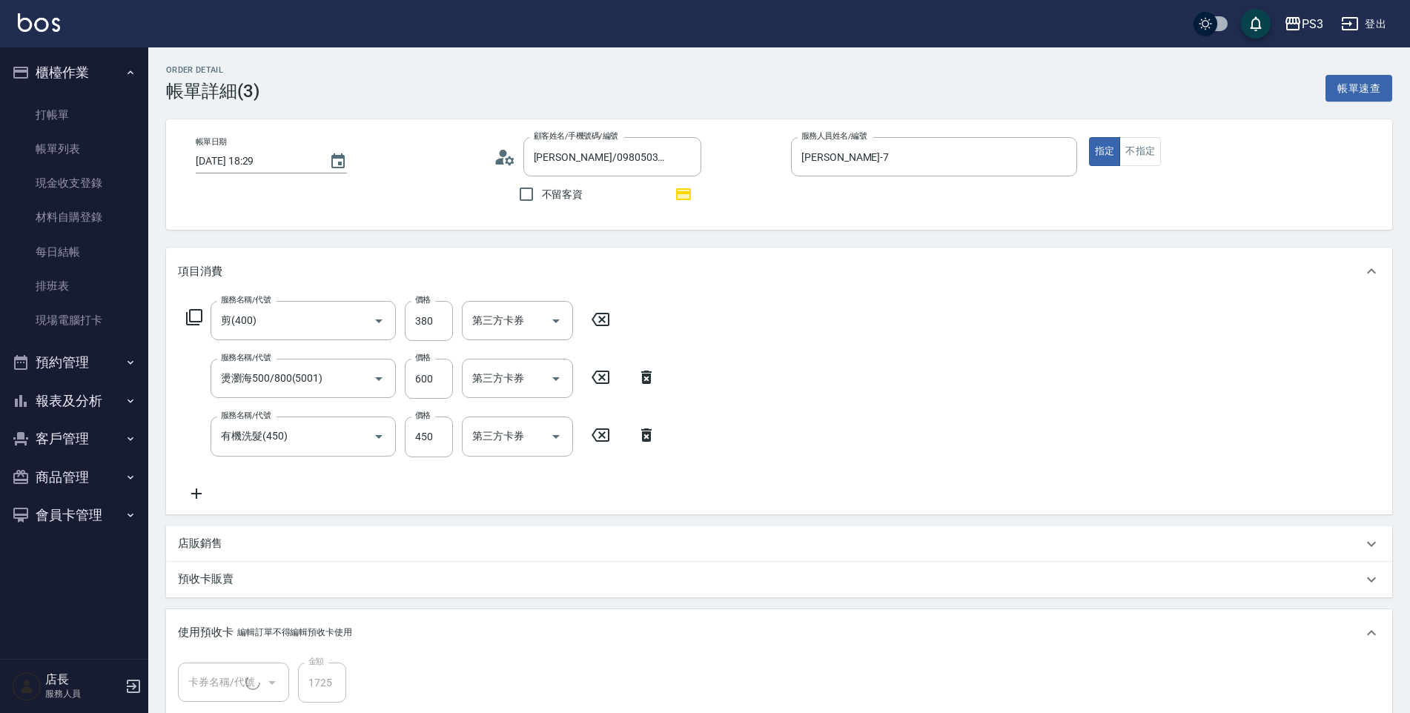
type input "[DATE] 18:34"
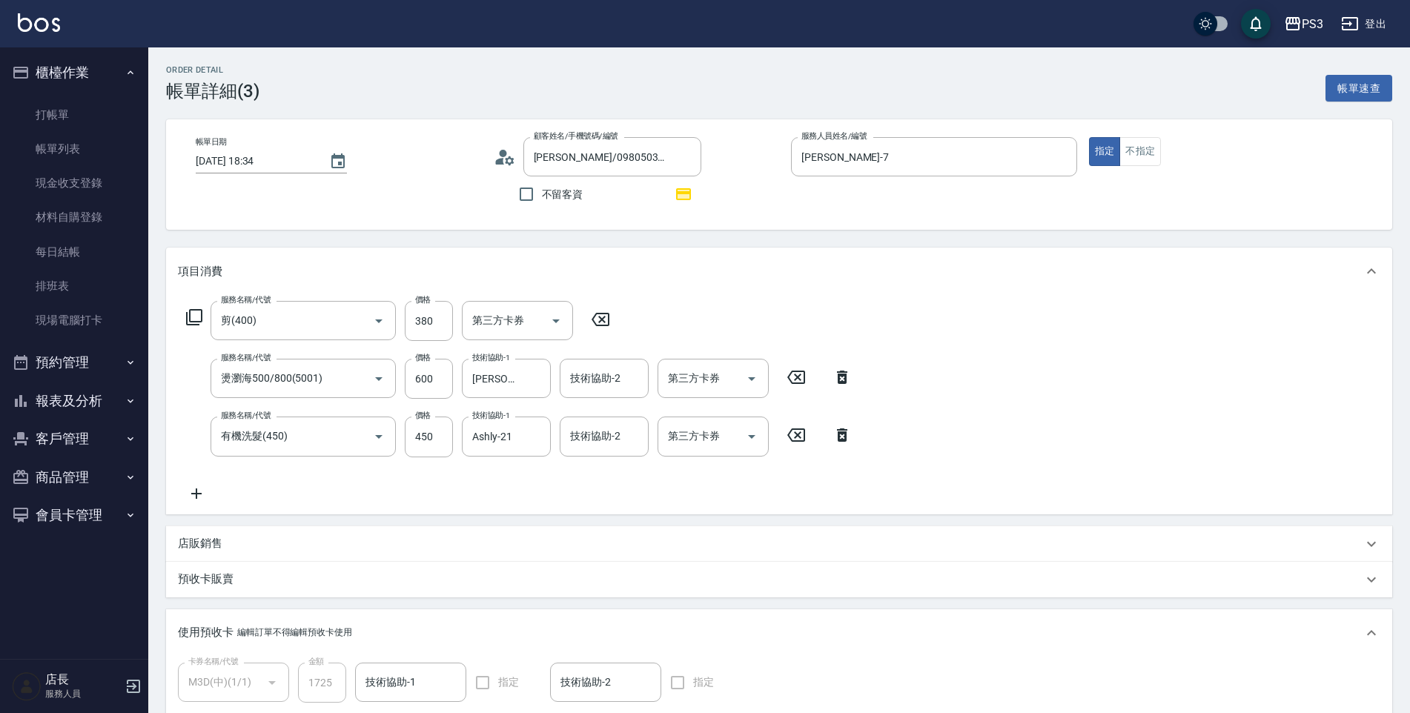
type input "[PERSON_NAME]/0911844135/T10871"
type input "M3D(中)(1/1)"
click at [537, 384] on icon "Clear" at bounding box center [535, 378] width 15 height 15
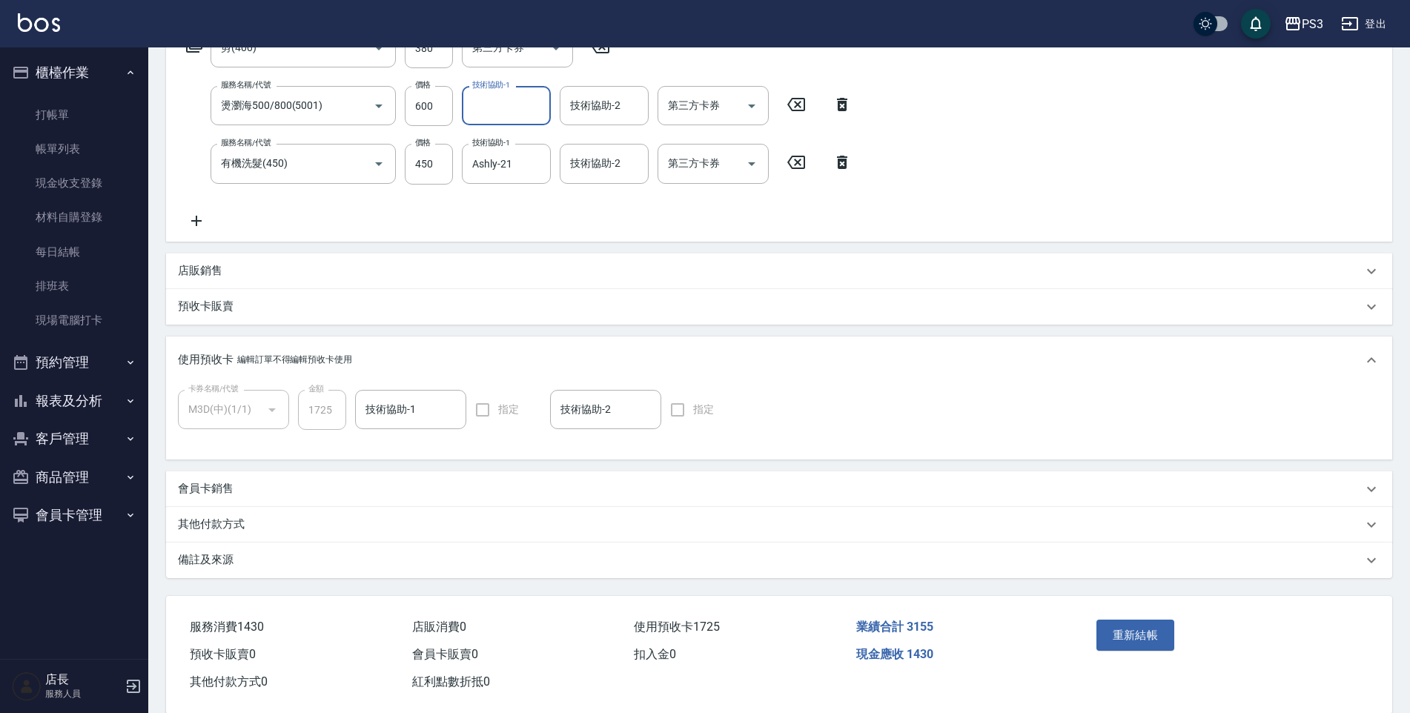
scroll to position [296, 0]
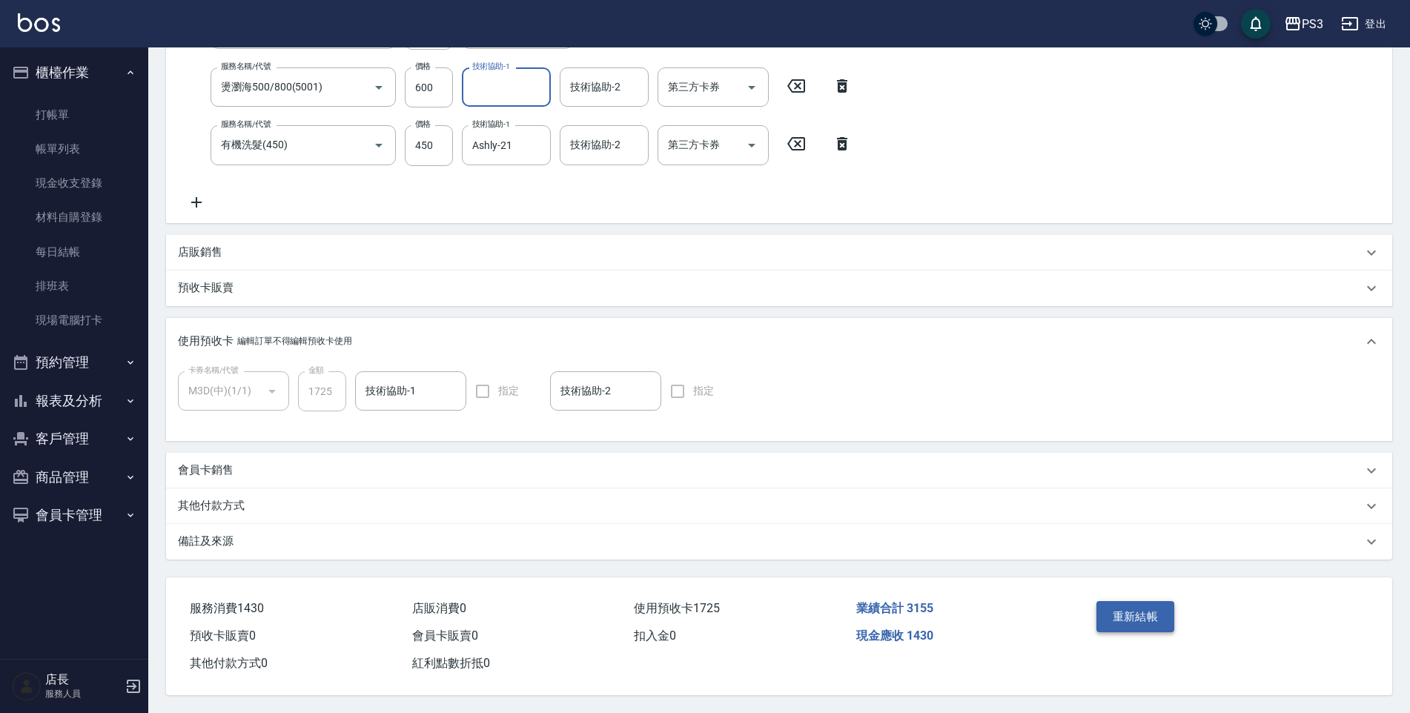
click at [1104, 606] on button "重新結帳" at bounding box center [1135, 616] width 79 height 31
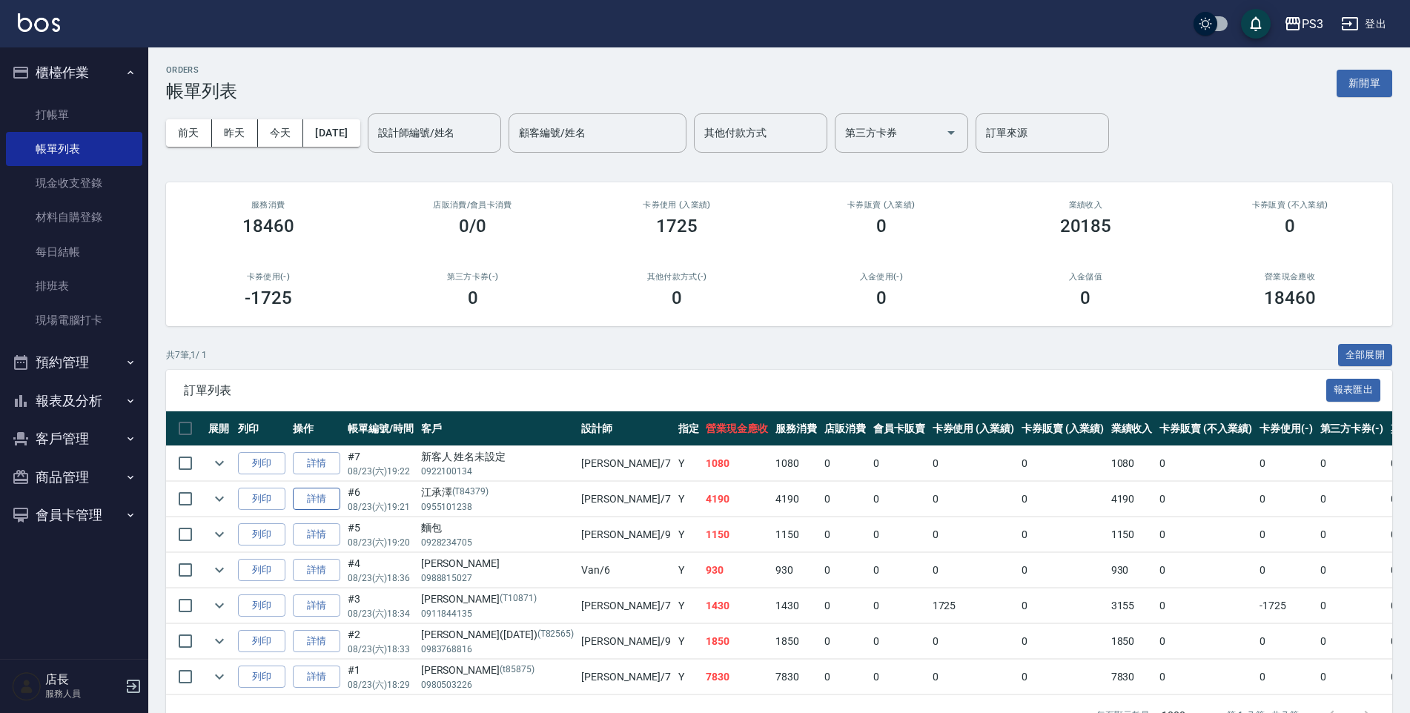
click at [309, 500] on link "詳情" at bounding box center [316, 499] width 47 height 23
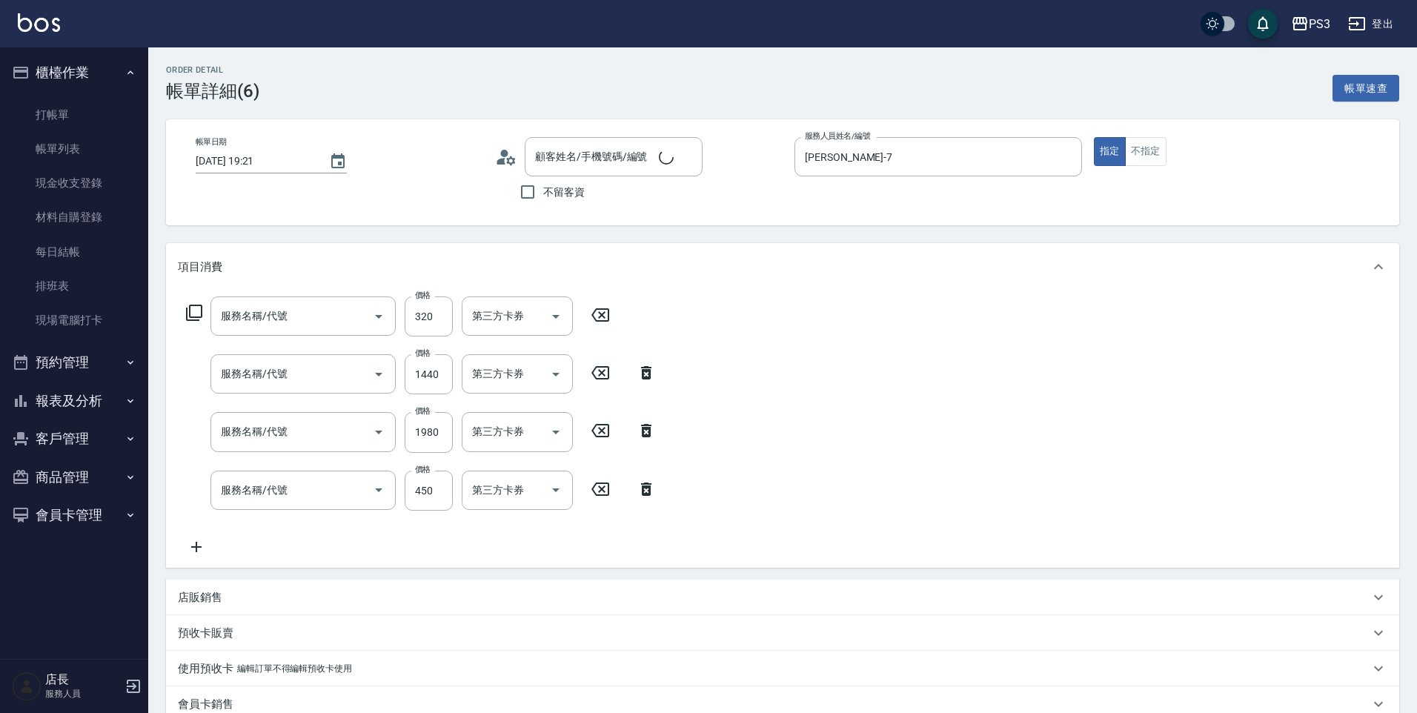
type input "[DATE] 19:21"
type input "[PERSON_NAME]-7"
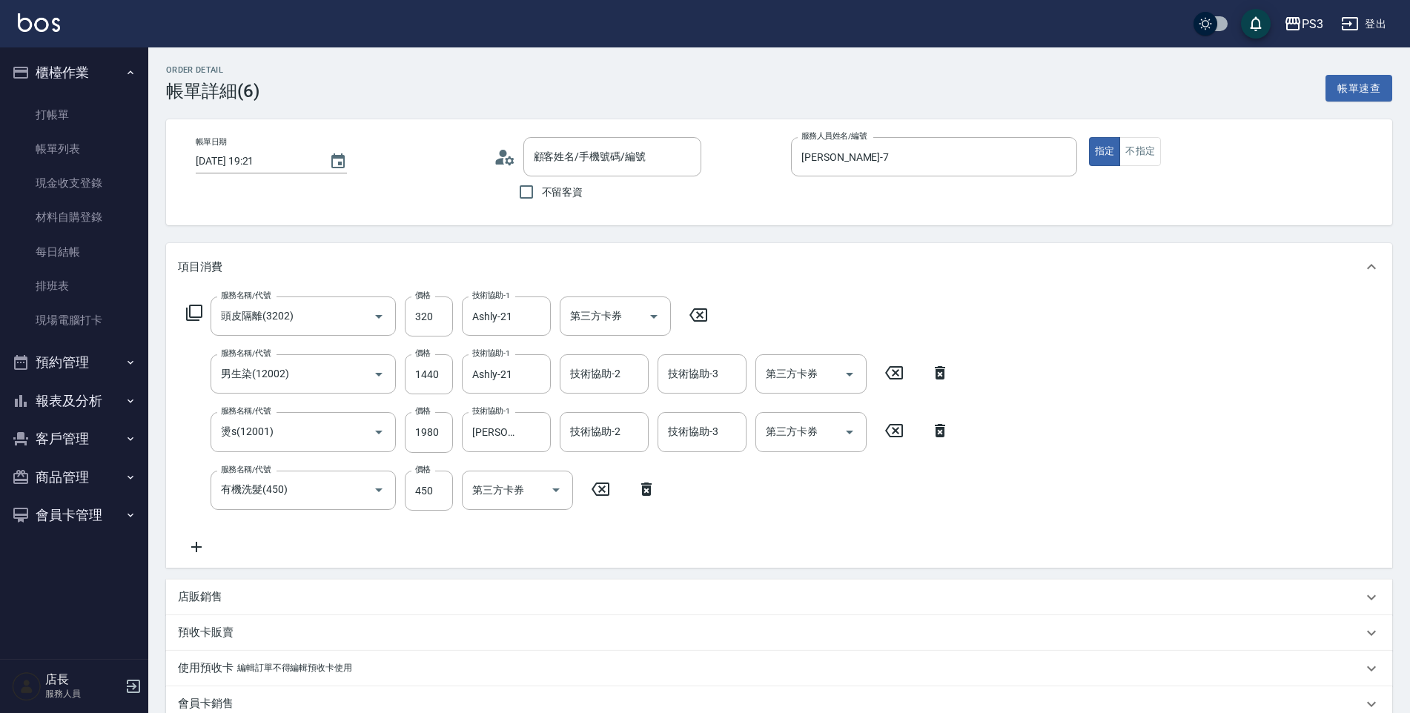
type input "頭皮隔離(3202)"
type input "男生染(12002)"
type input "燙s(12001)"
type input "有機洗髮(450)"
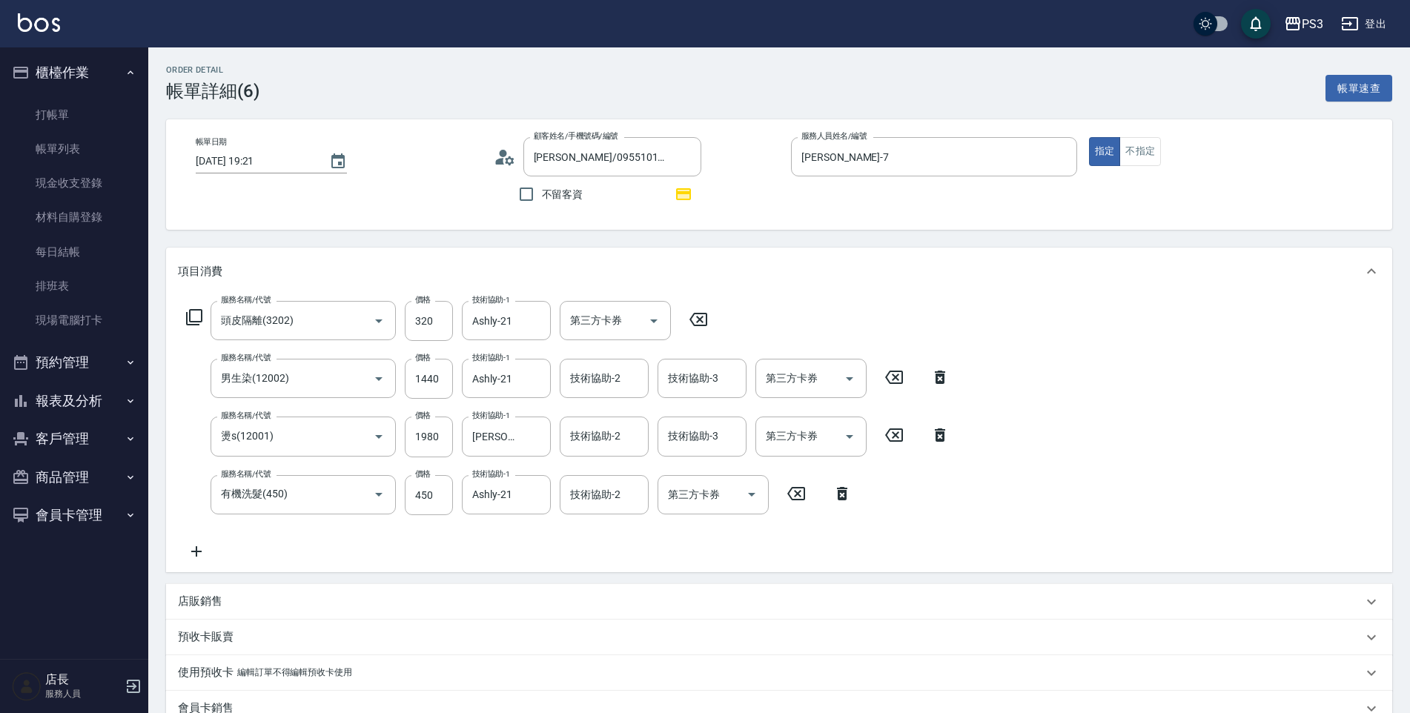
type input "[PERSON_NAME]/0955101238/T84379"
click at [529, 434] on icon "Clear" at bounding box center [535, 436] width 15 height 15
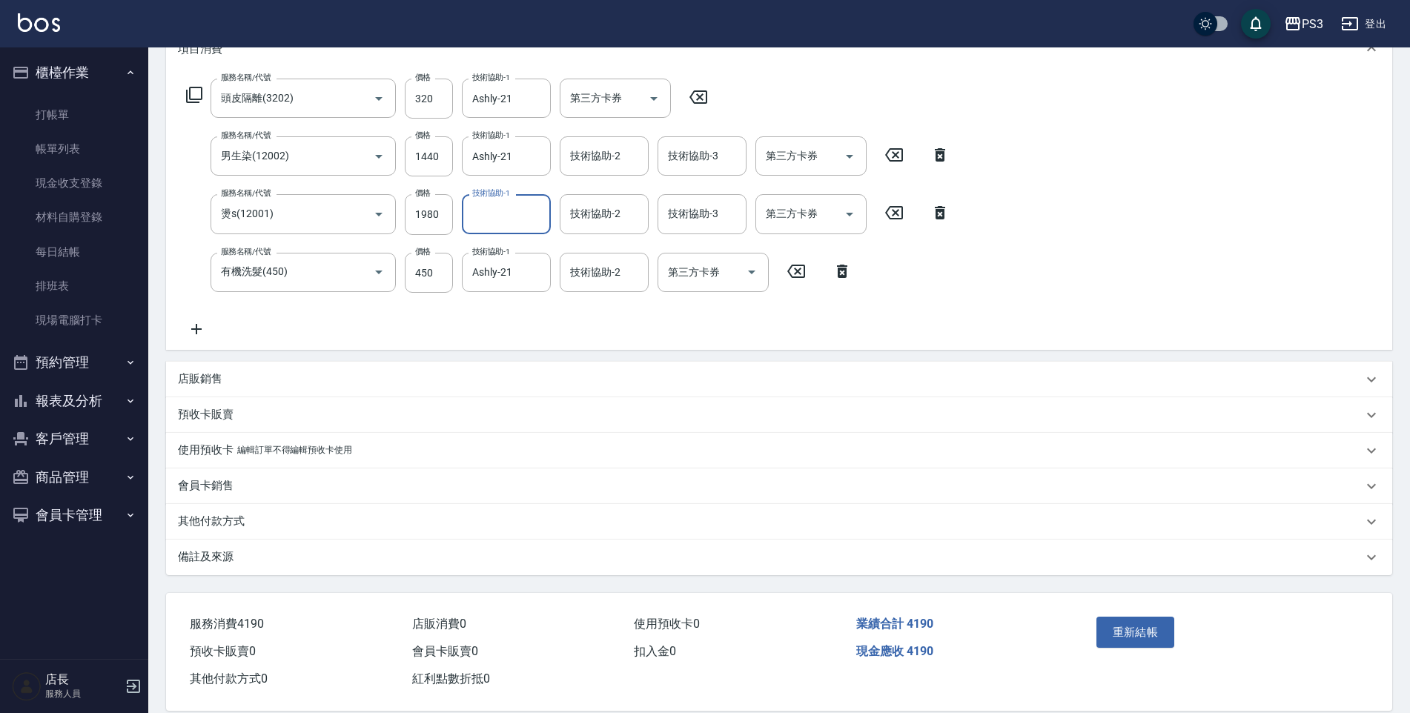
scroll to position [245, 0]
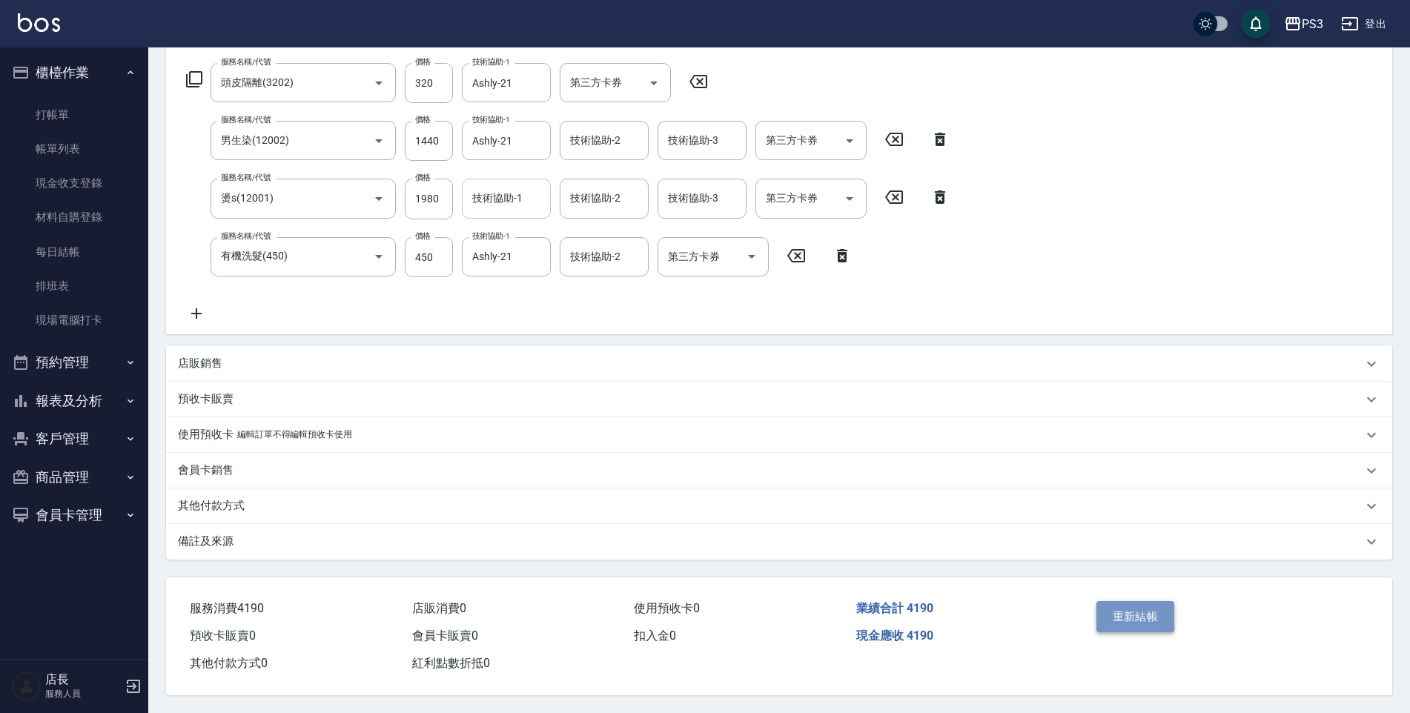
click at [1121, 603] on button "重新結帳" at bounding box center [1135, 616] width 79 height 31
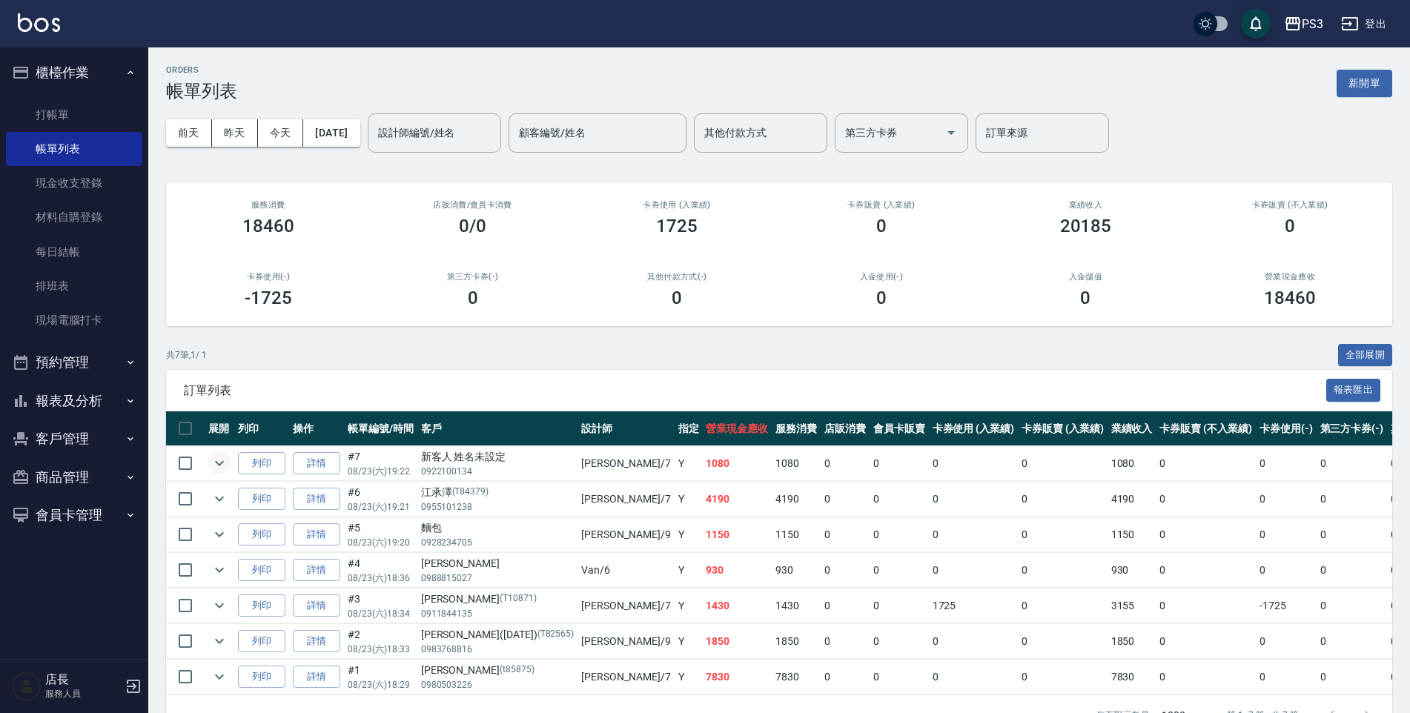
click at [217, 462] on icon "expand row" at bounding box center [220, 463] width 18 height 18
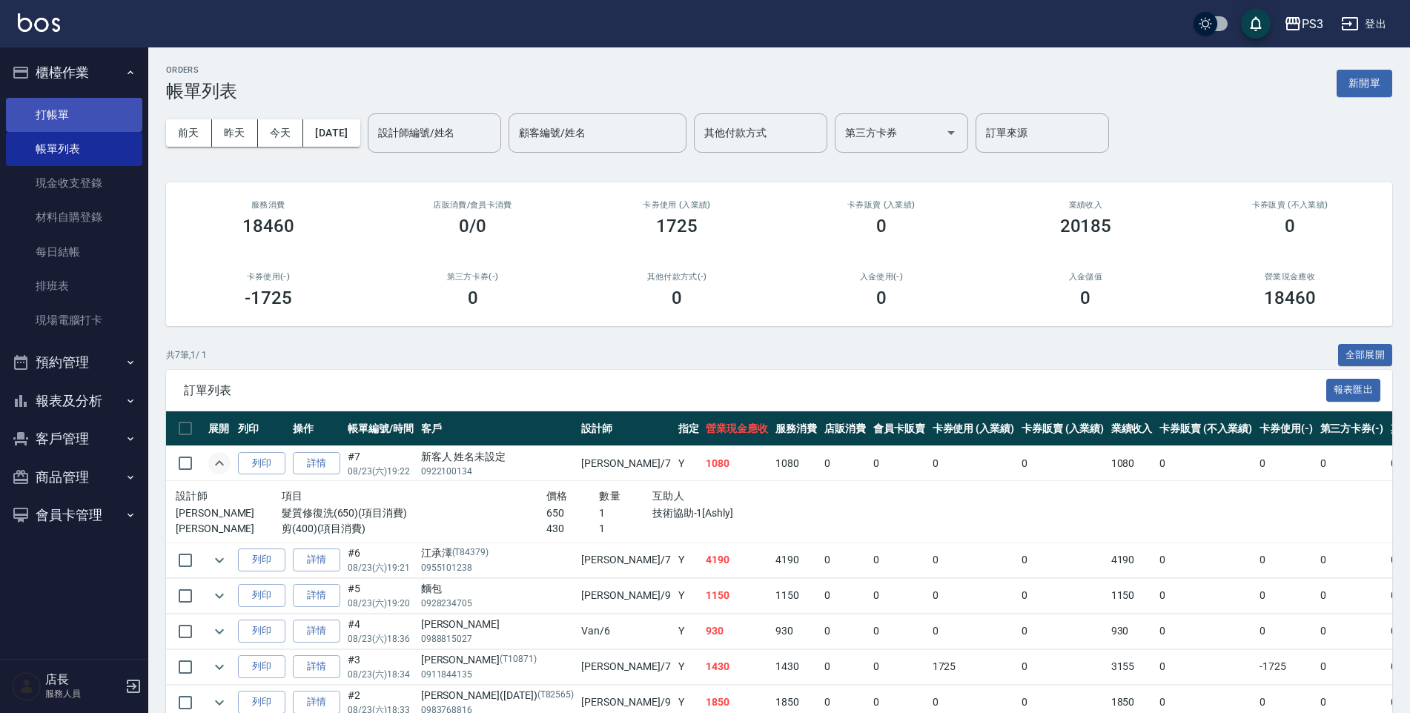
click at [62, 123] on link "打帳單" at bounding box center [74, 115] width 136 height 34
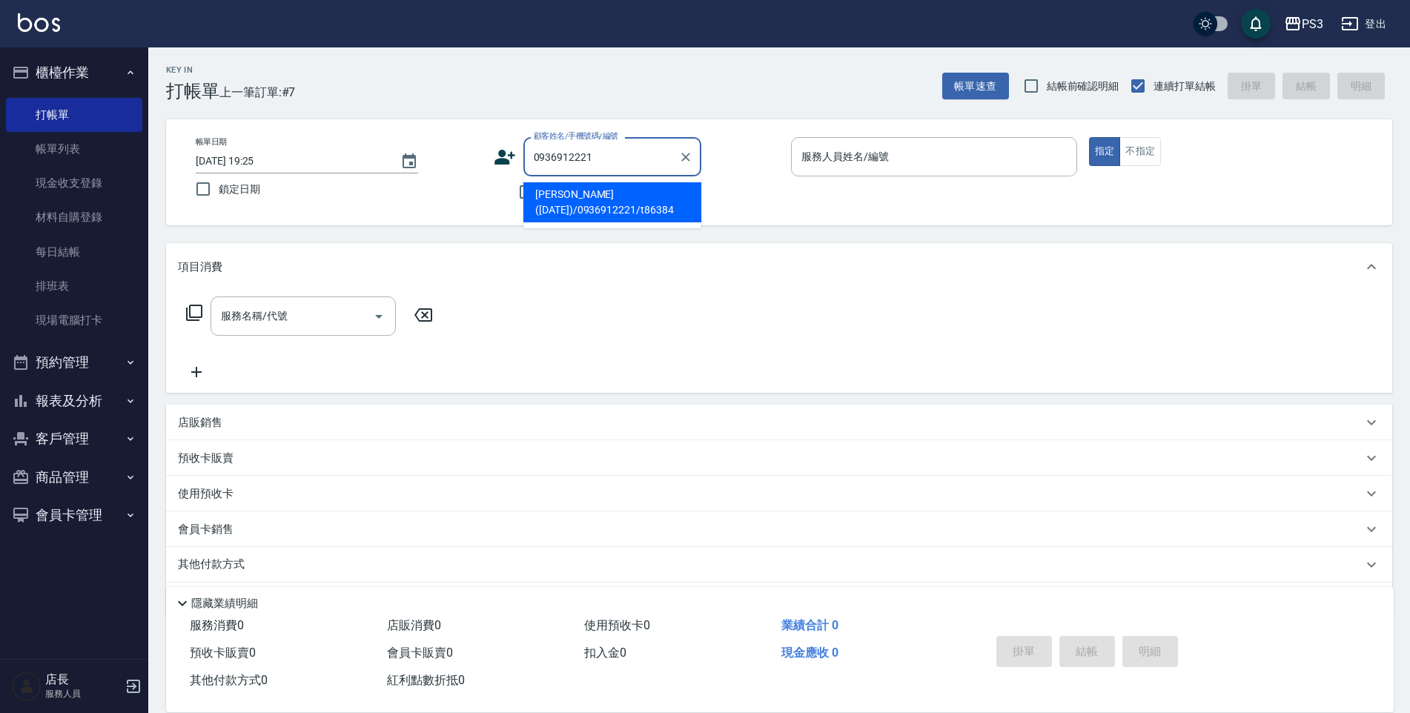
type input "[PERSON_NAME]([DATE])/0936912221/t86384"
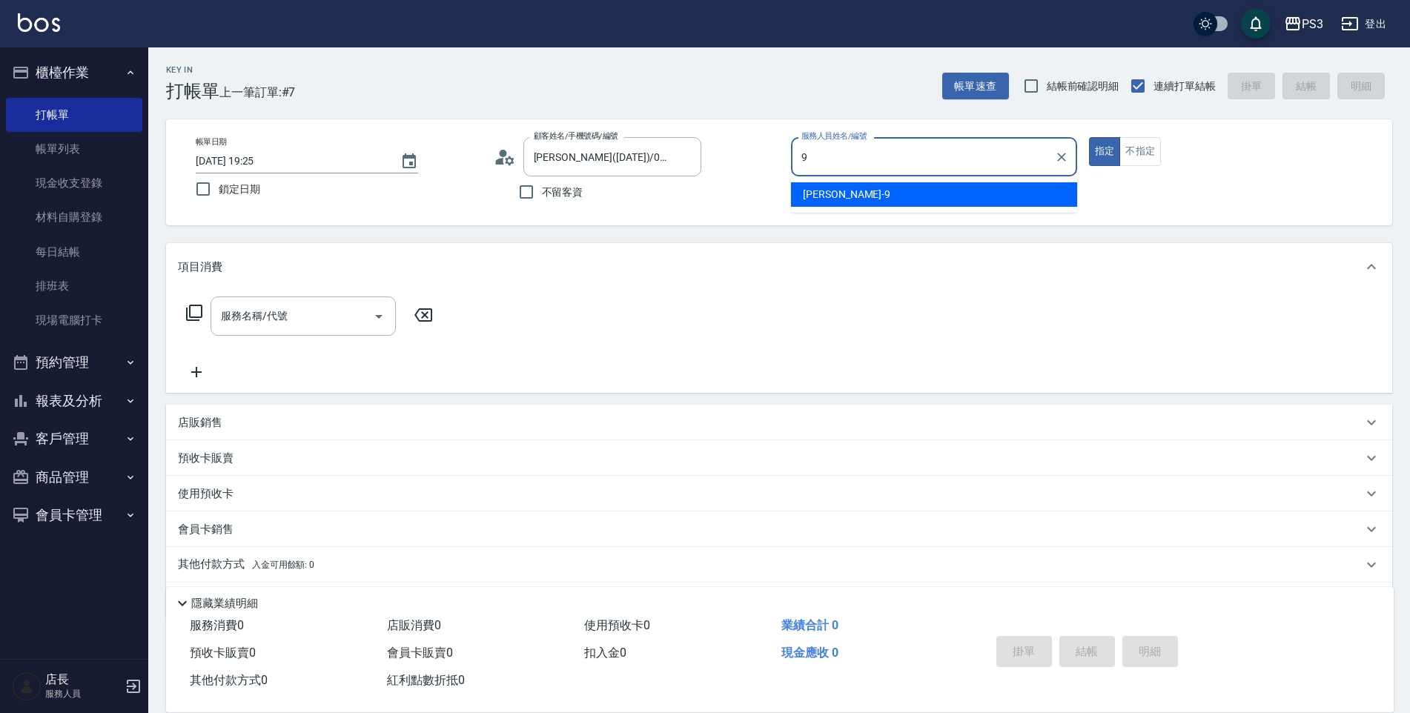
type input "9"
type button "true"
type input "[PERSON_NAME]-9"
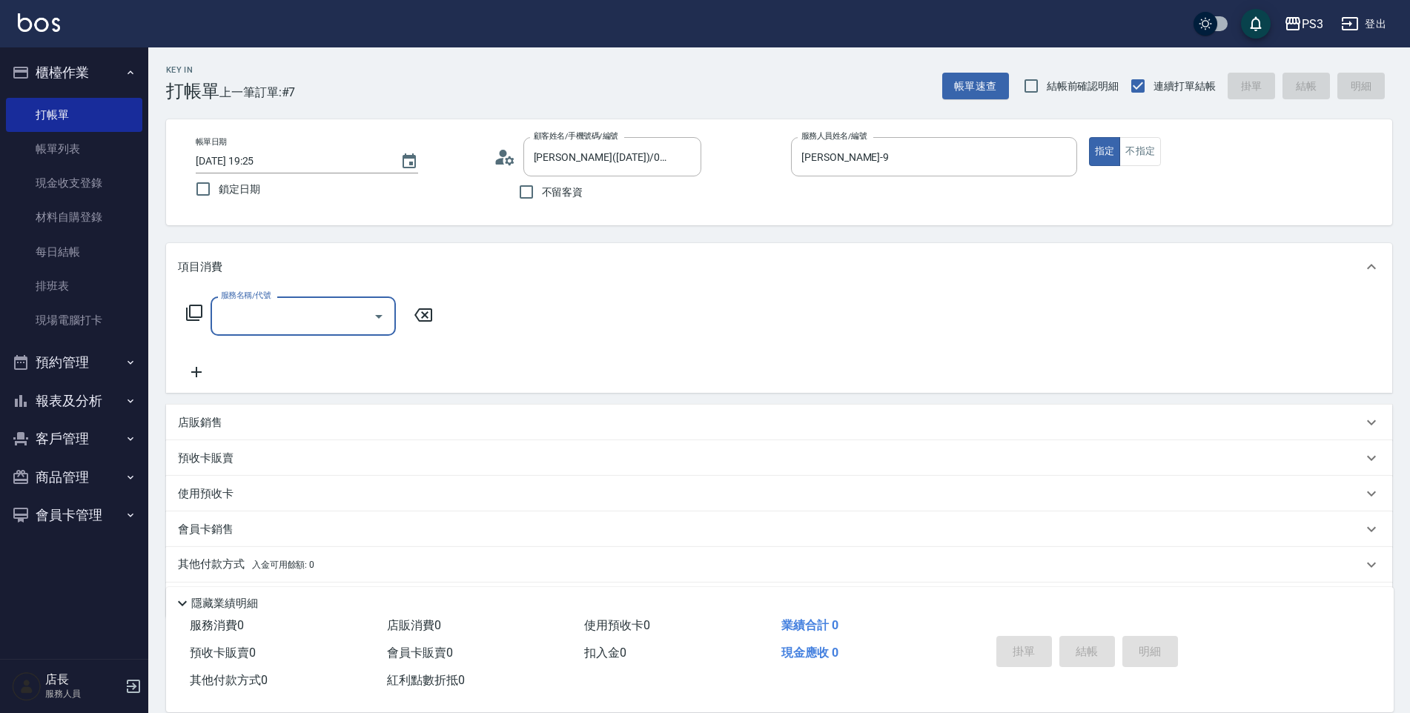
type input "1"
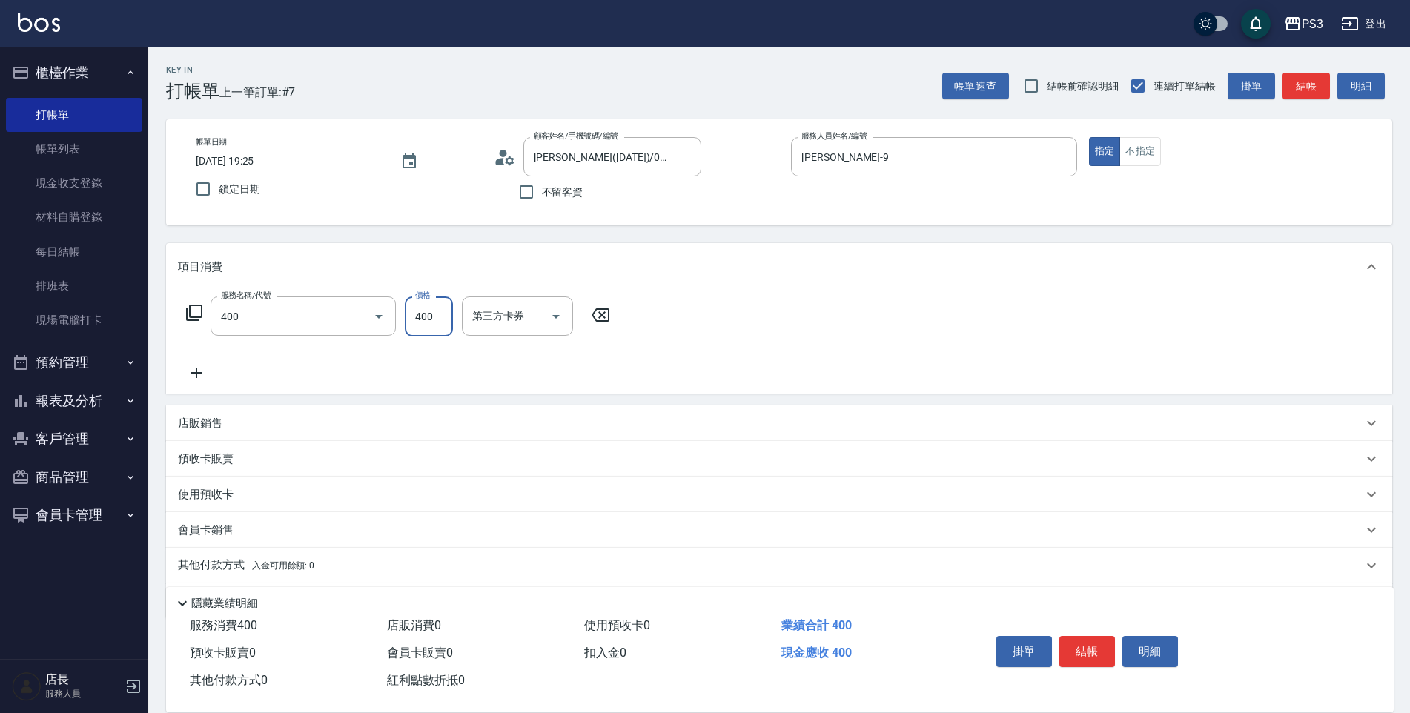
type input "剪(400)"
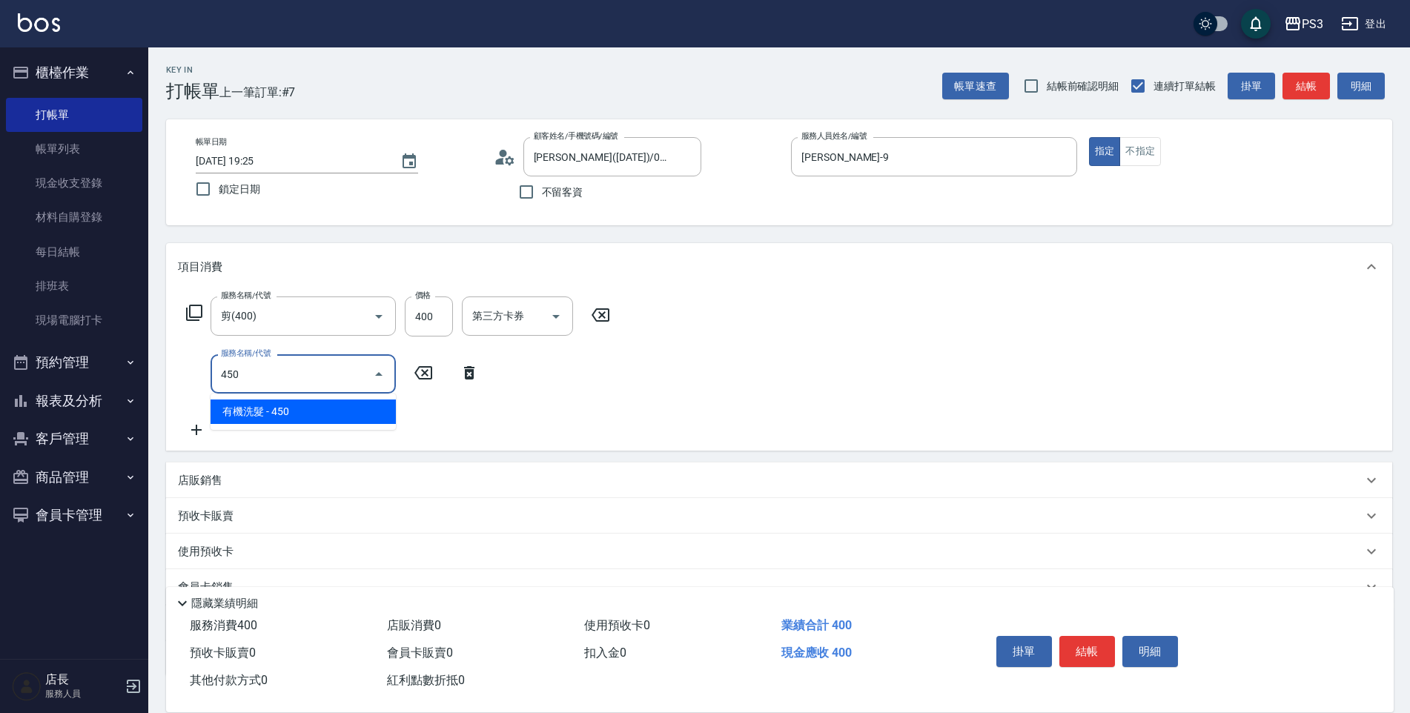
type input "有機洗髮(450)"
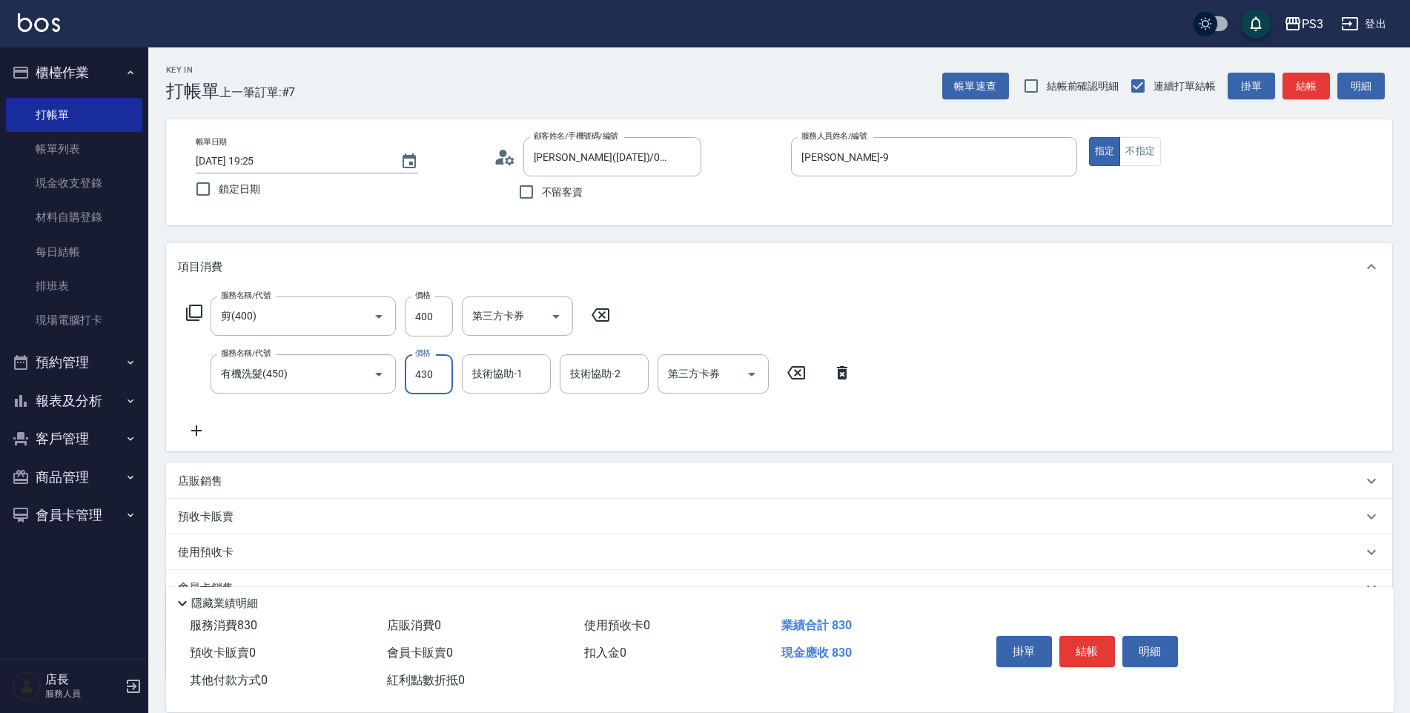
type input "430"
type input "Junson-25"
click at [442, 308] on input "400" at bounding box center [429, 316] width 48 height 40
click at [442, 302] on input "400" at bounding box center [429, 316] width 48 height 40
type input "700"
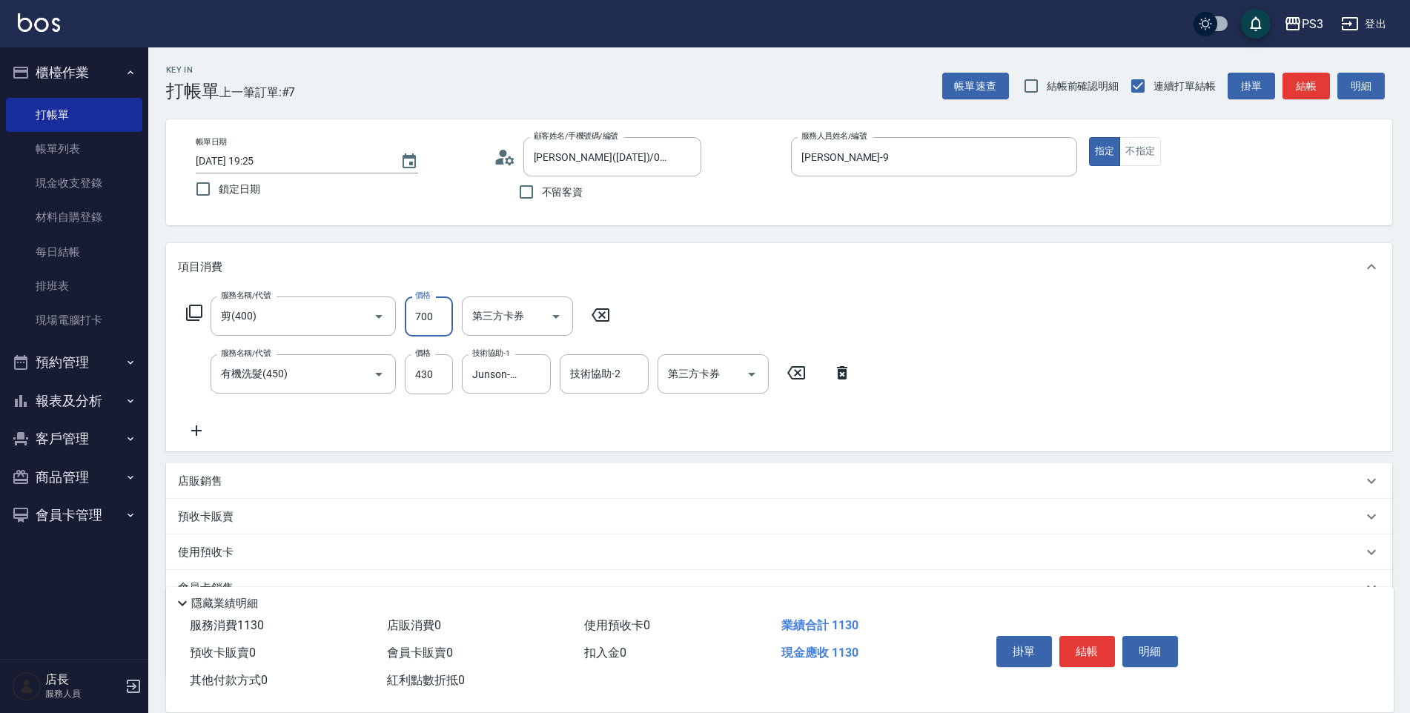
click at [755, 324] on div "服務名稱/代號 剪(400) 服務名稱/代號 價格 700 價格 第三方卡券 第三方卡券 服務名稱/代號 有機洗髮(450) 服務名稱/代號 價格 430 價…" at bounding box center [519, 367] width 683 height 143
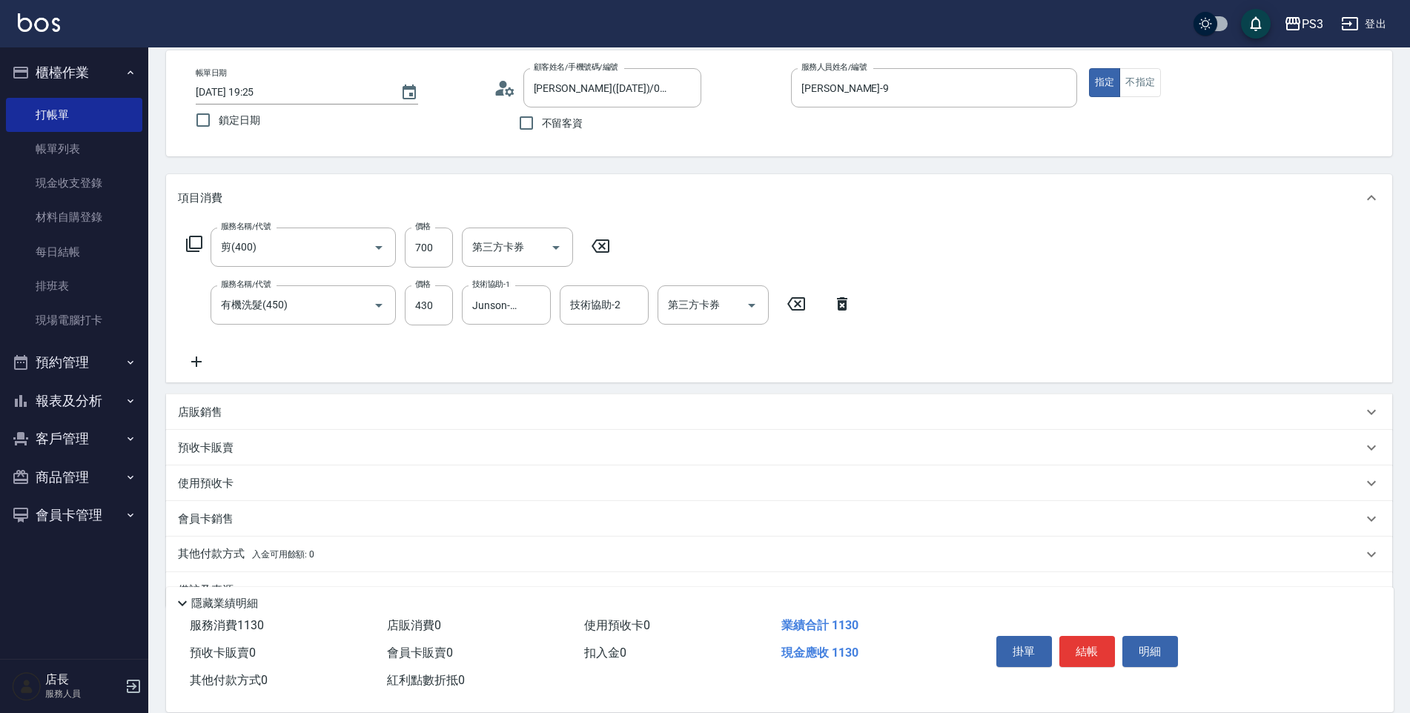
scroll to position [106, 0]
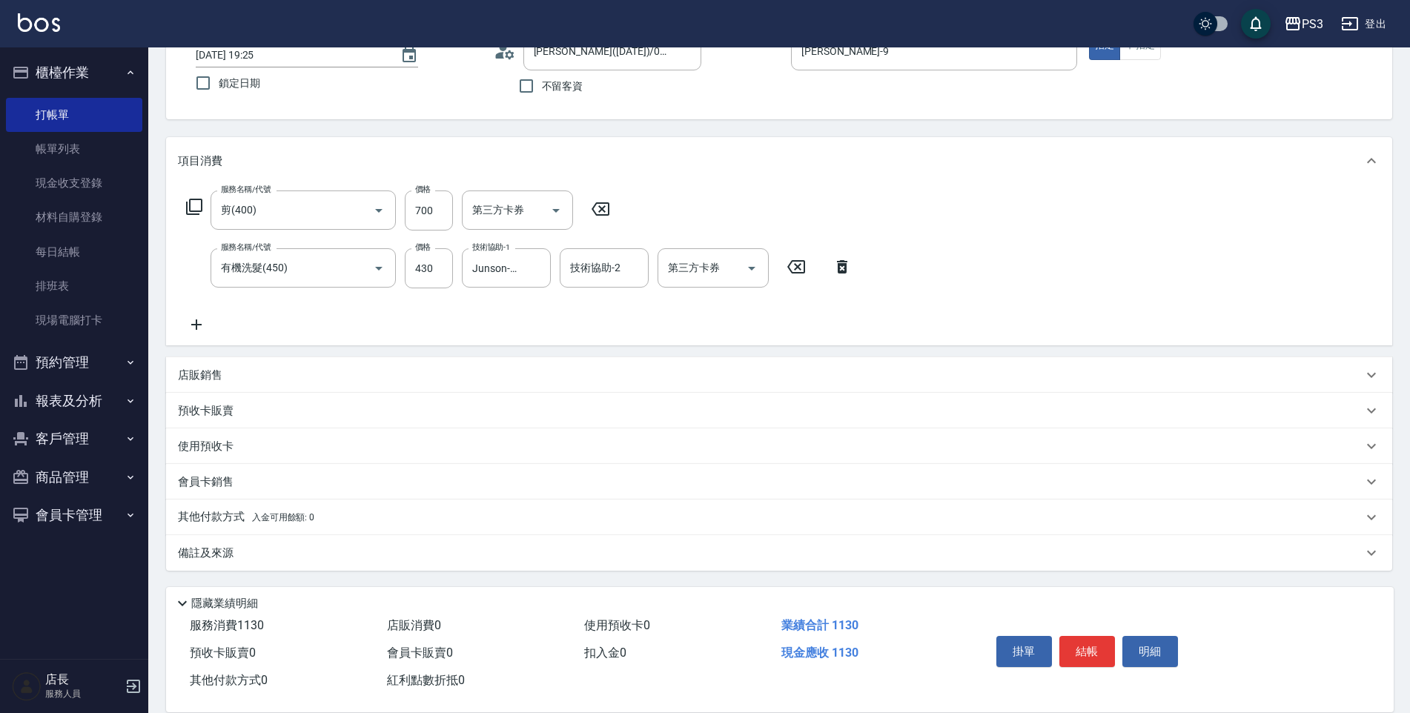
click at [195, 324] on icon at bounding box center [196, 325] width 37 height 18
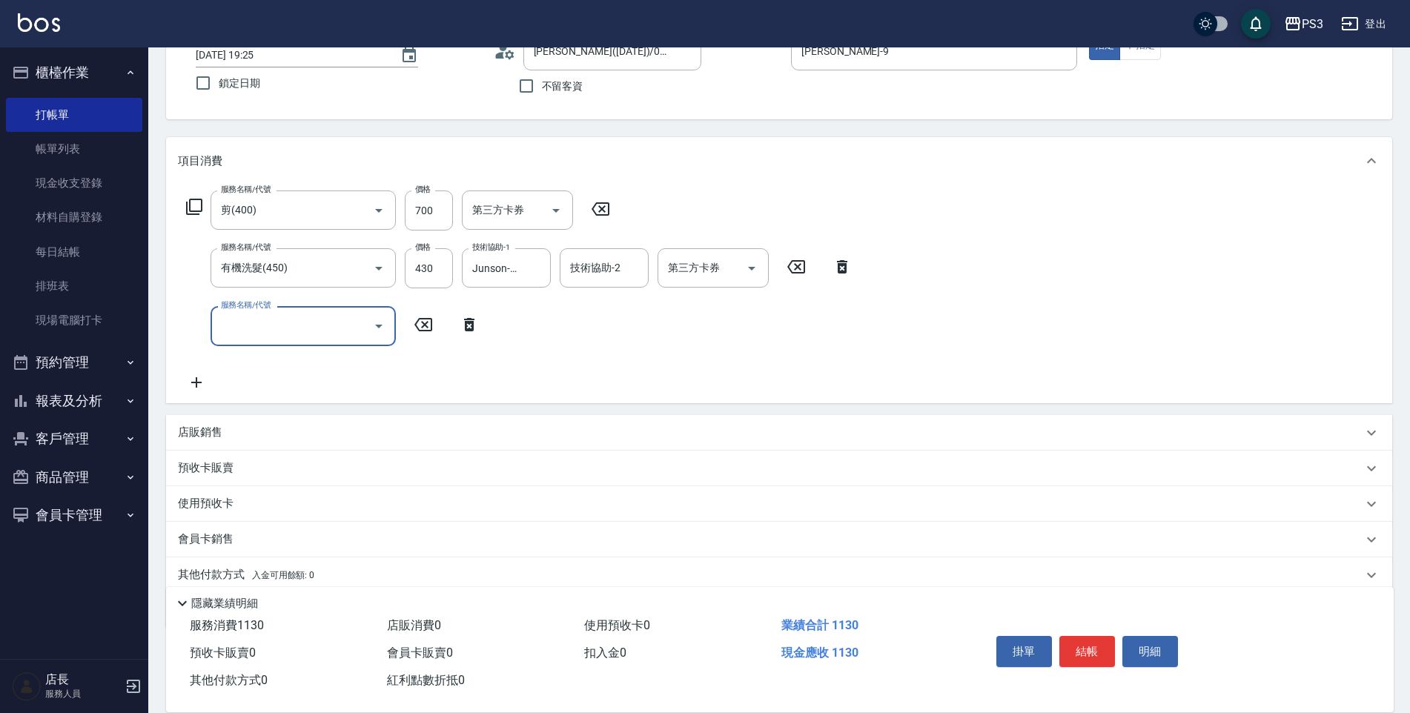
click at [242, 321] on input "服務名稱/代號" at bounding box center [292, 326] width 150 height 26
type input "燙貼(3001)"
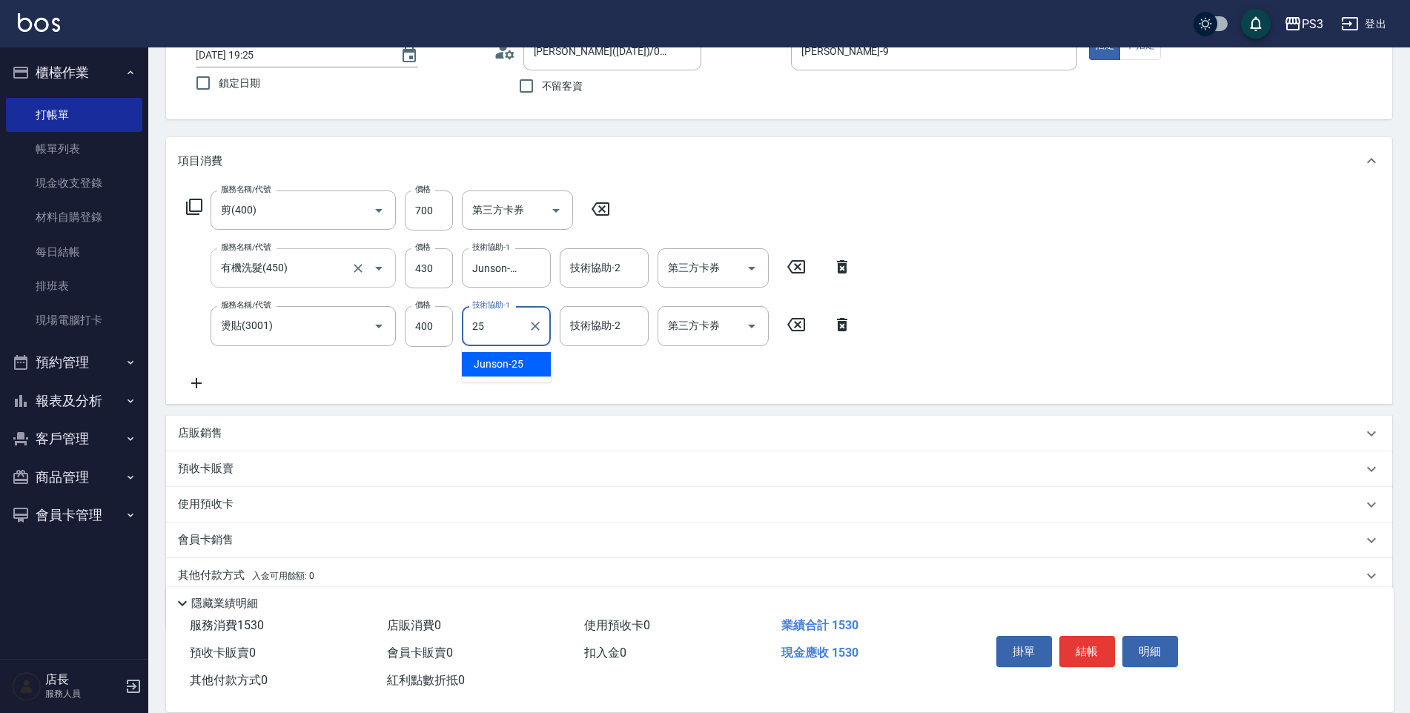
type input "Junson-25"
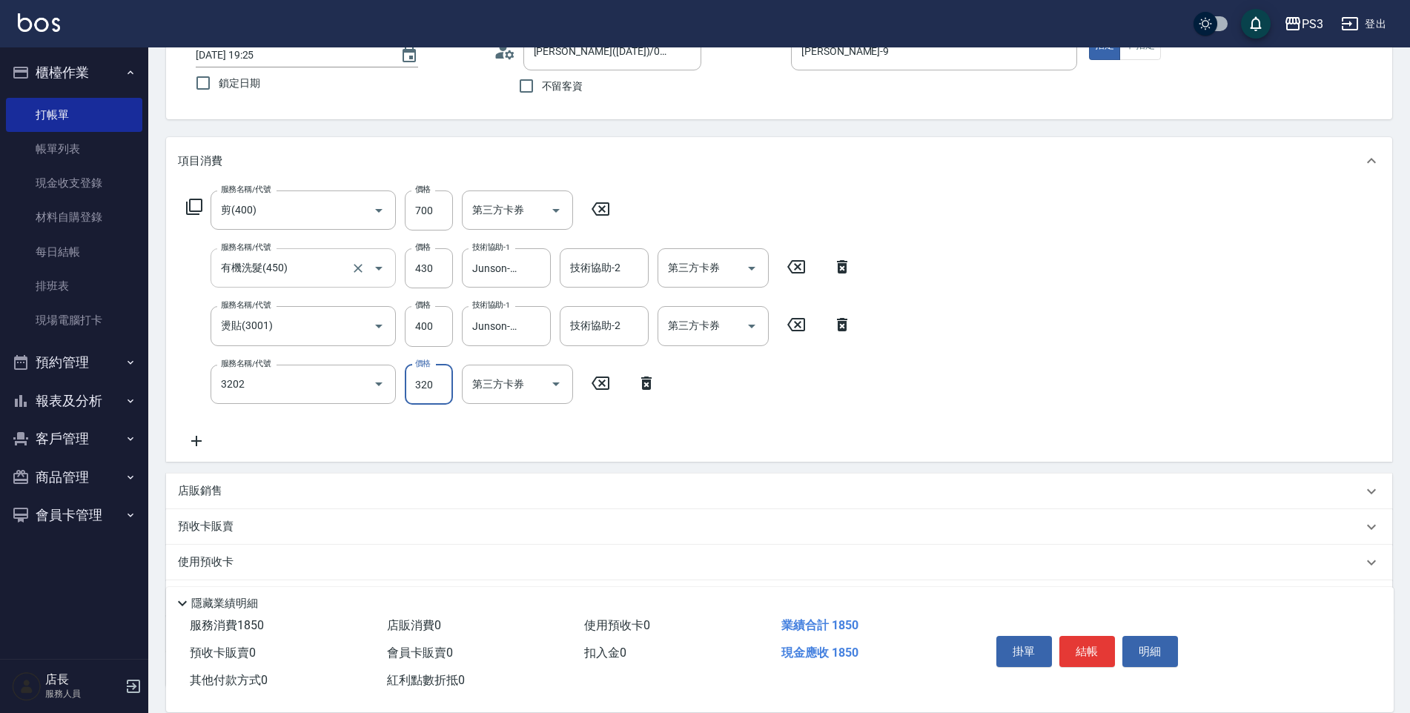
type input "頭皮隔離(3202)"
type input "Junson-25"
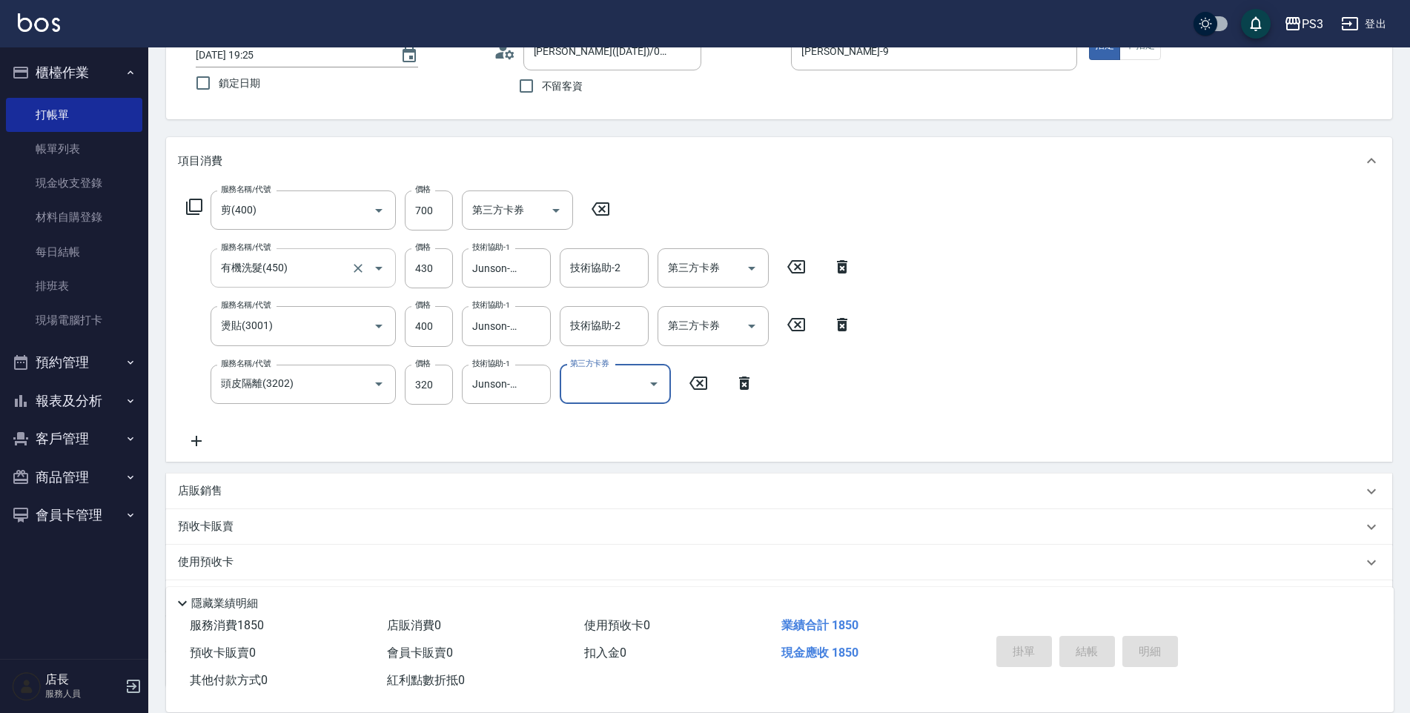
type input "[DATE] 19:26"
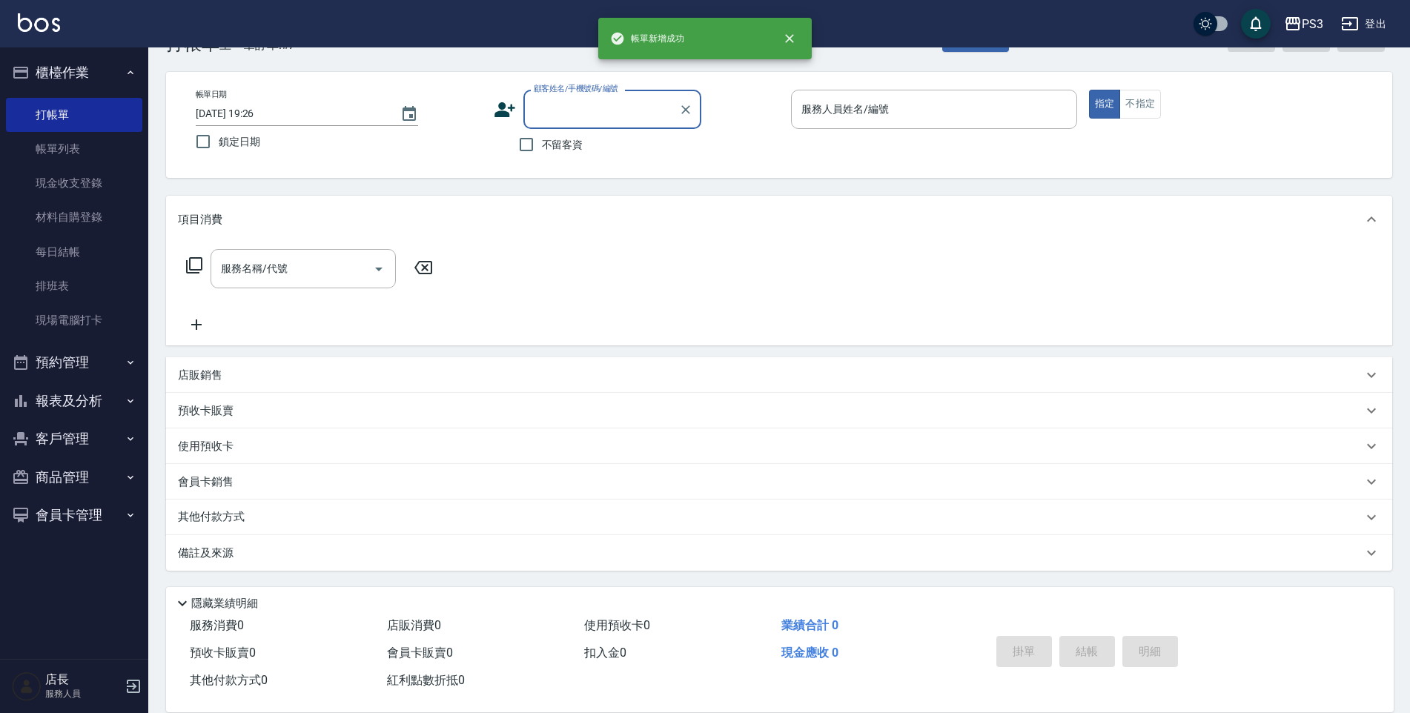
scroll to position [0, 0]
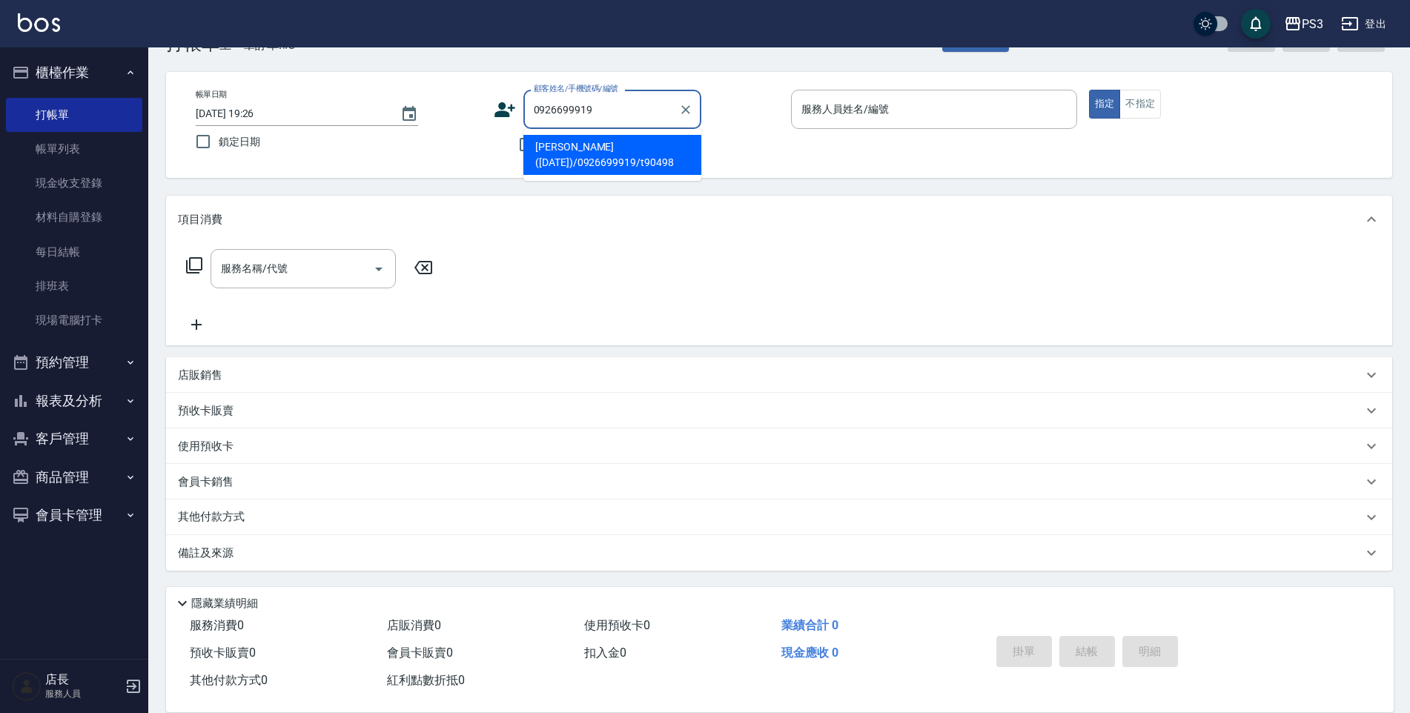
type input "[PERSON_NAME]([DATE])/0926699919/t90498"
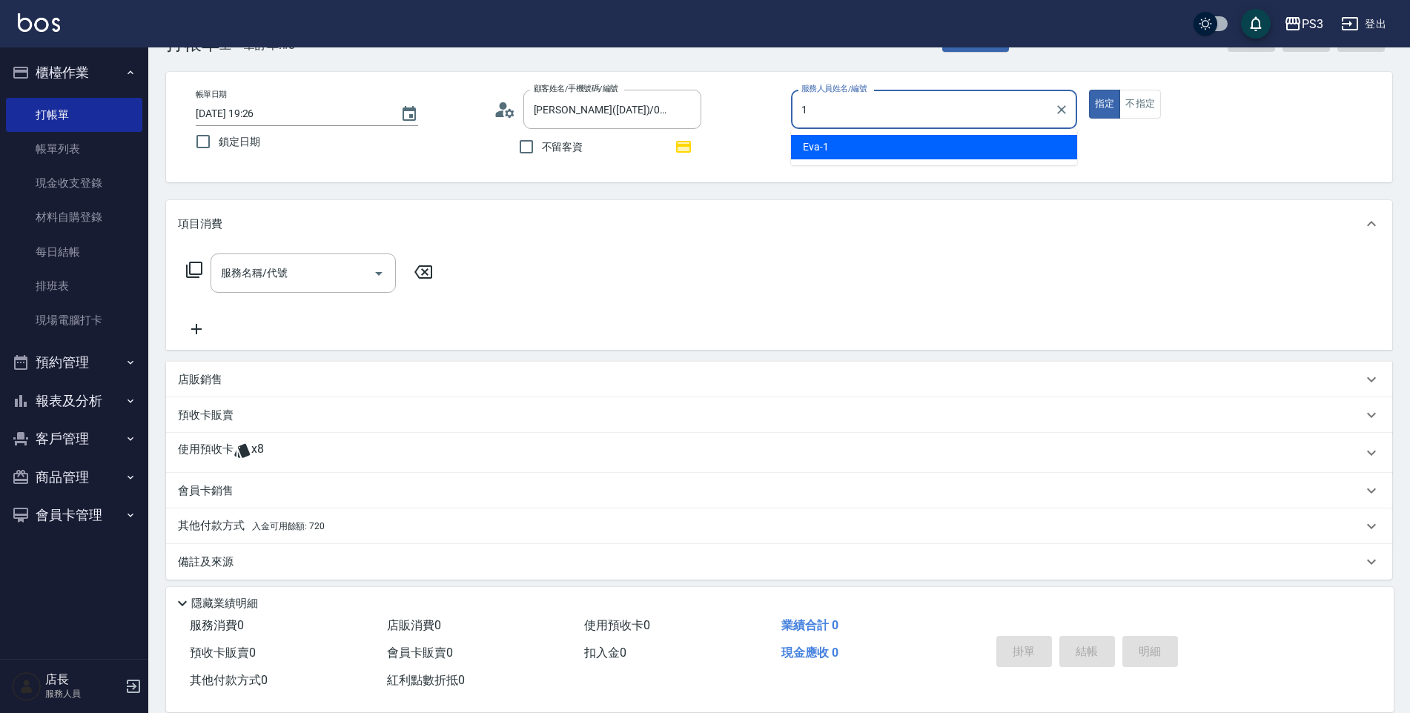
type input "[PERSON_NAME]-1"
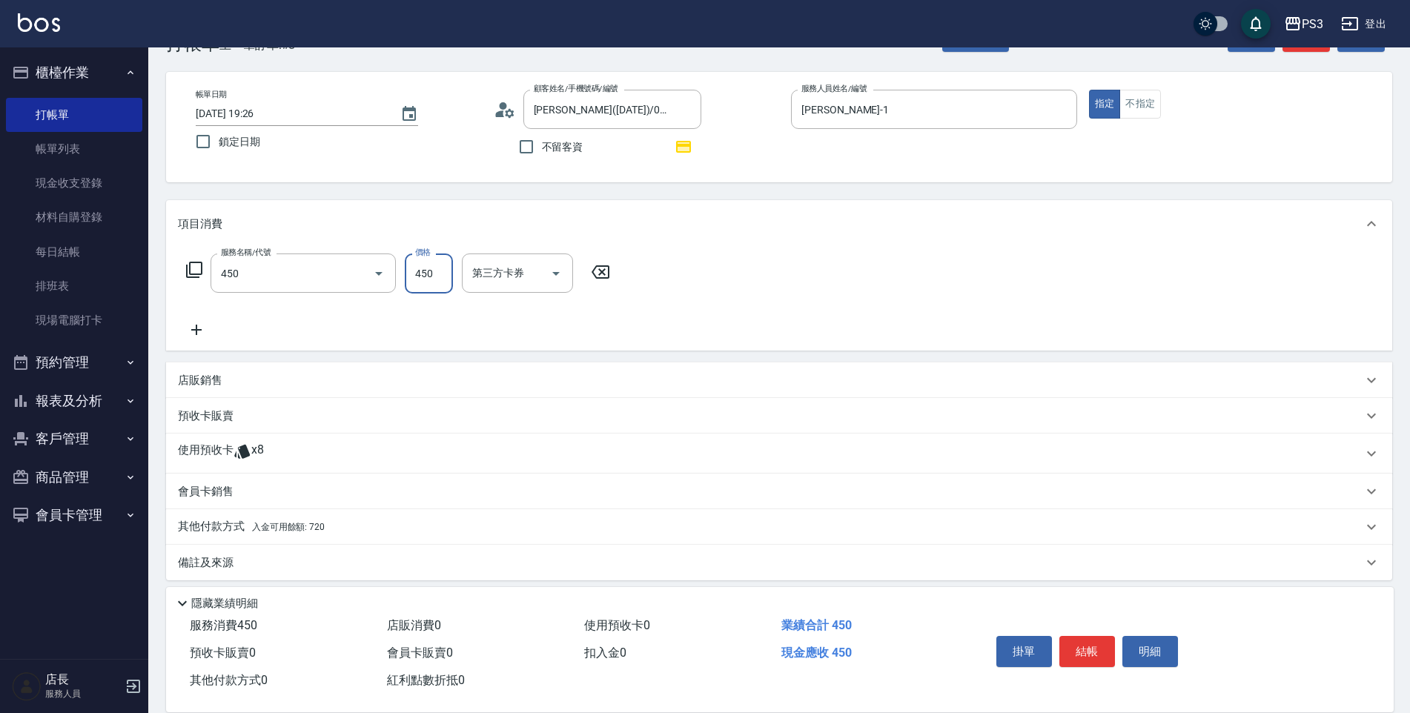
type input "有機洗髮(450)"
type input "Ashly-21"
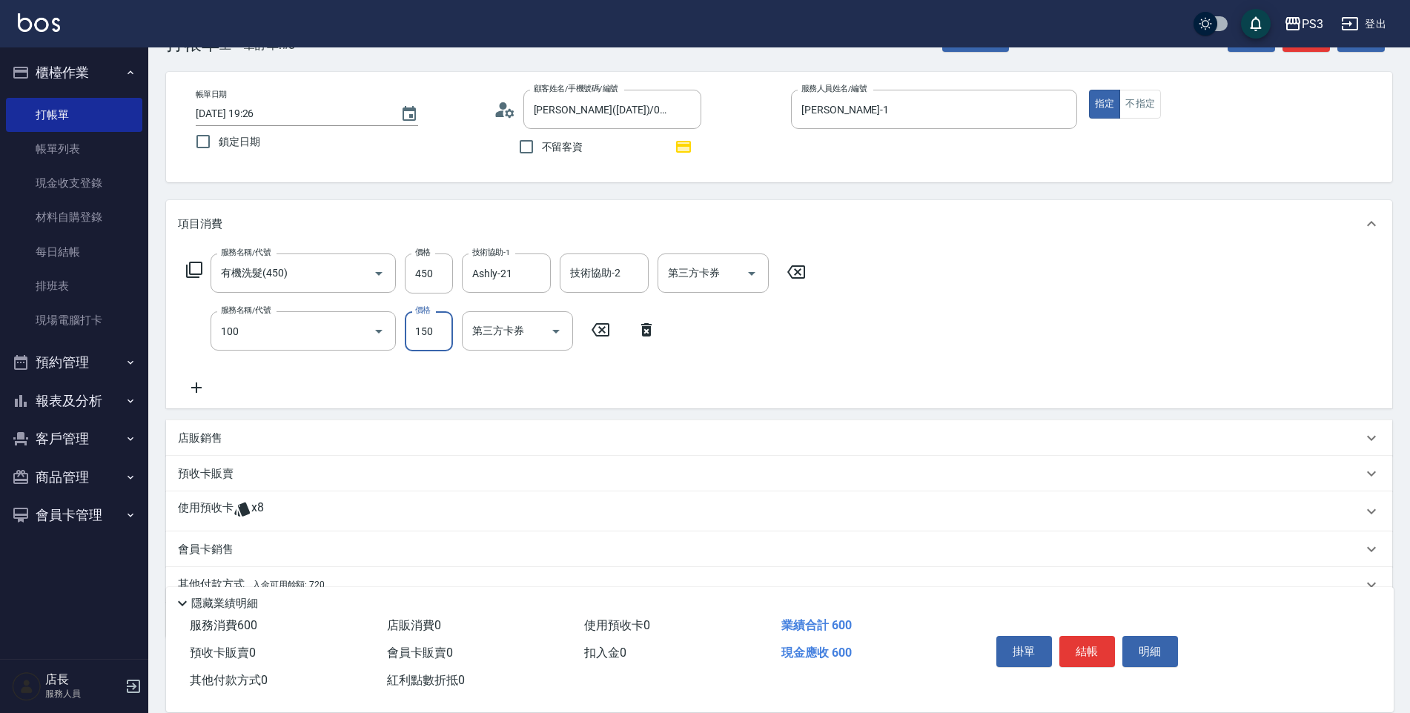
type input "修瀏海(100)"
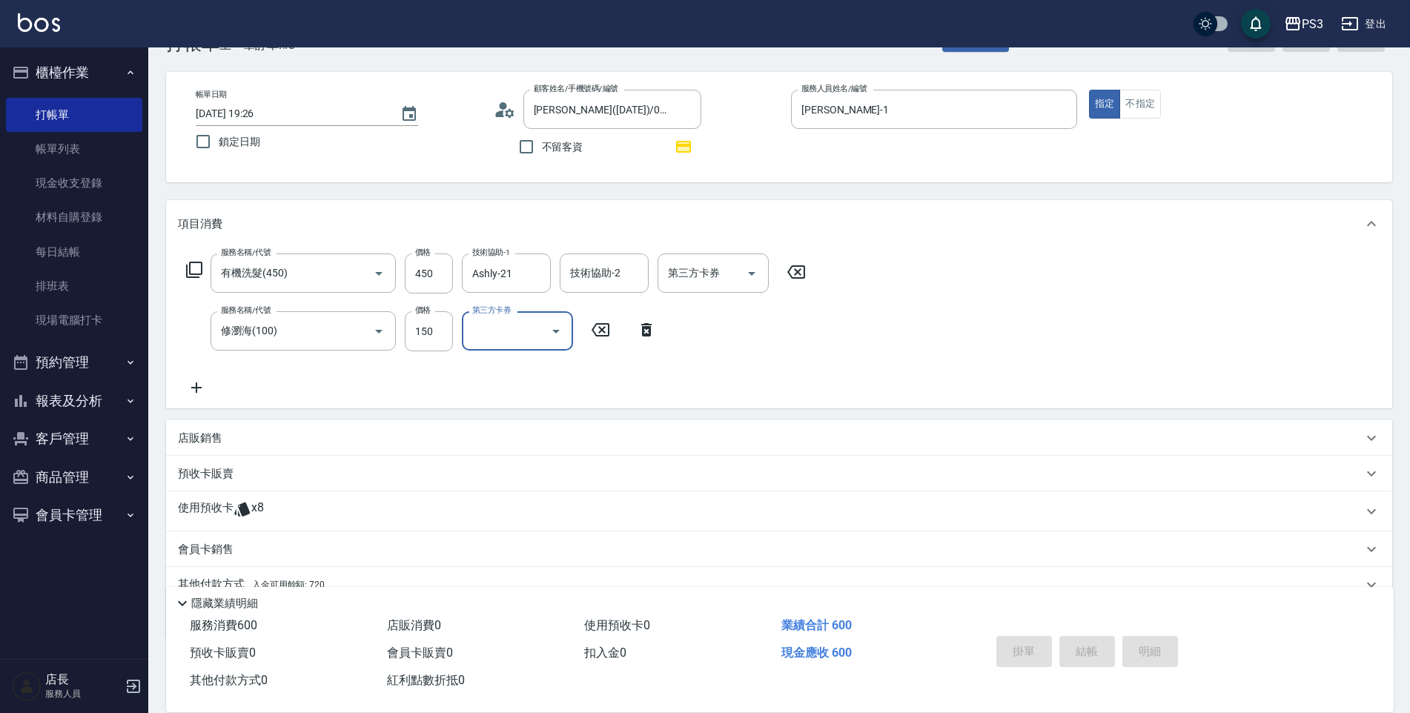
type input "[DATE] 19:27"
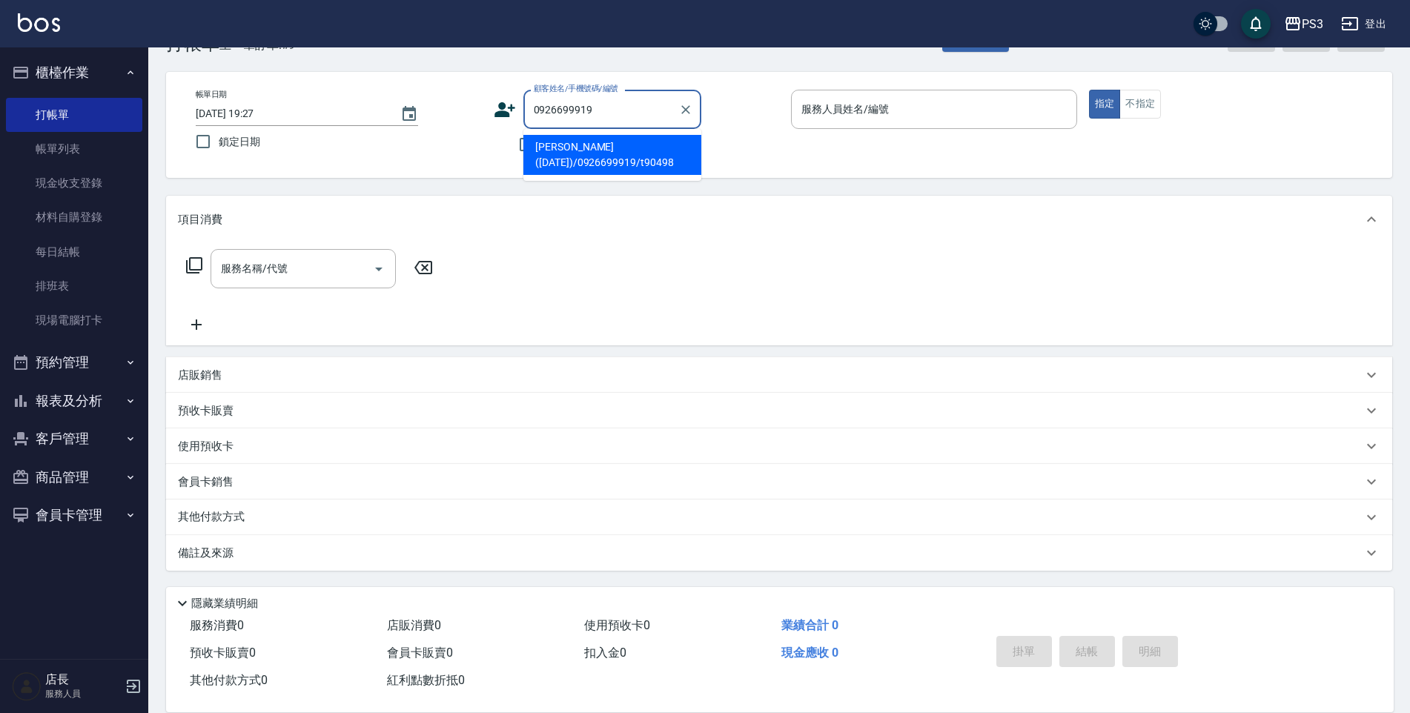
type input "[PERSON_NAME]([DATE])/0926699919/t90498"
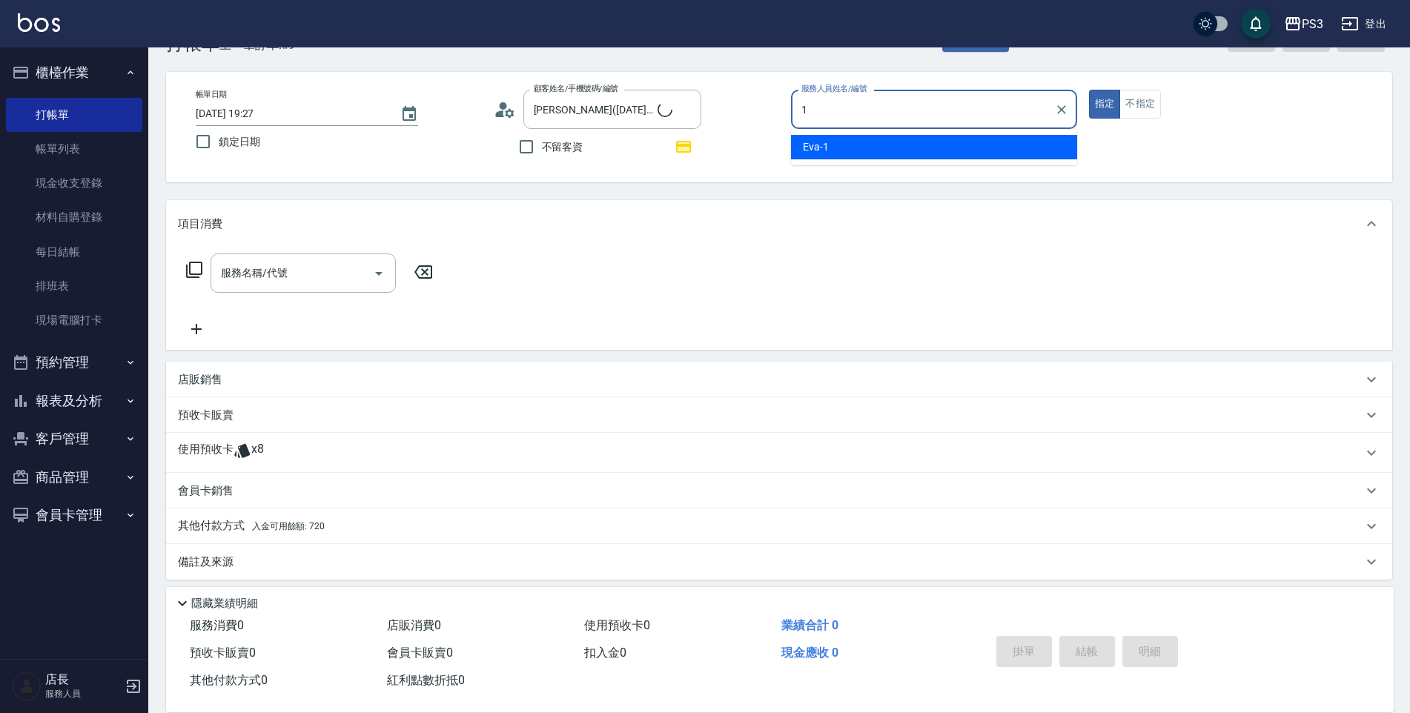
type input "[PERSON_NAME]-1"
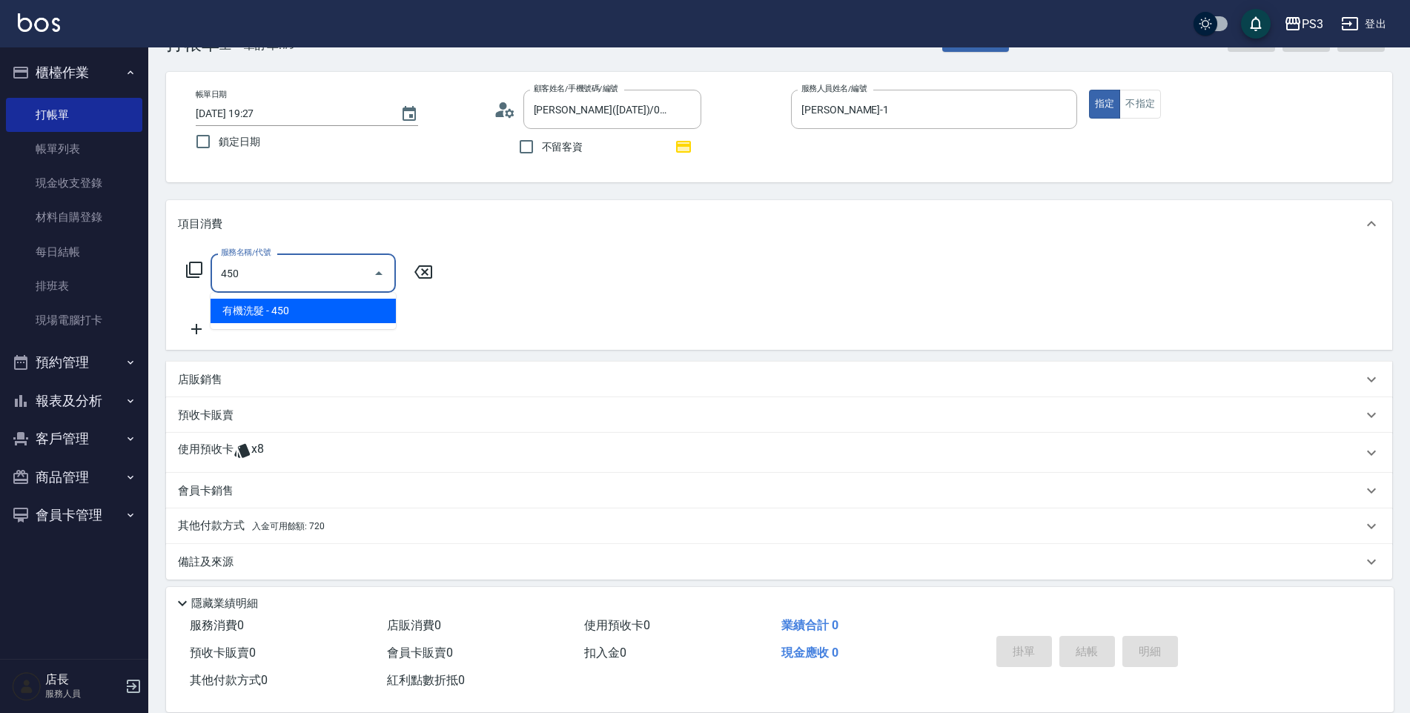
type input "有機洗髮(450)"
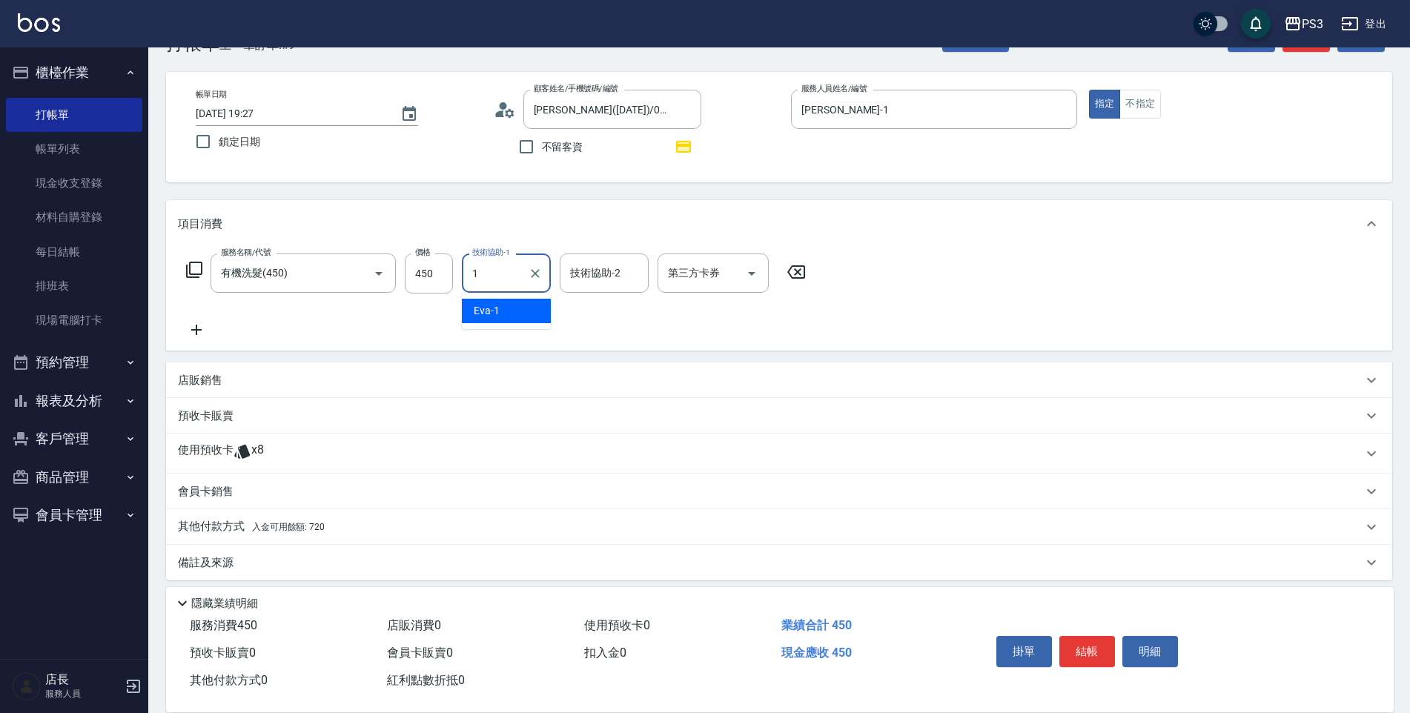
type input "[PERSON_NAME]-1"
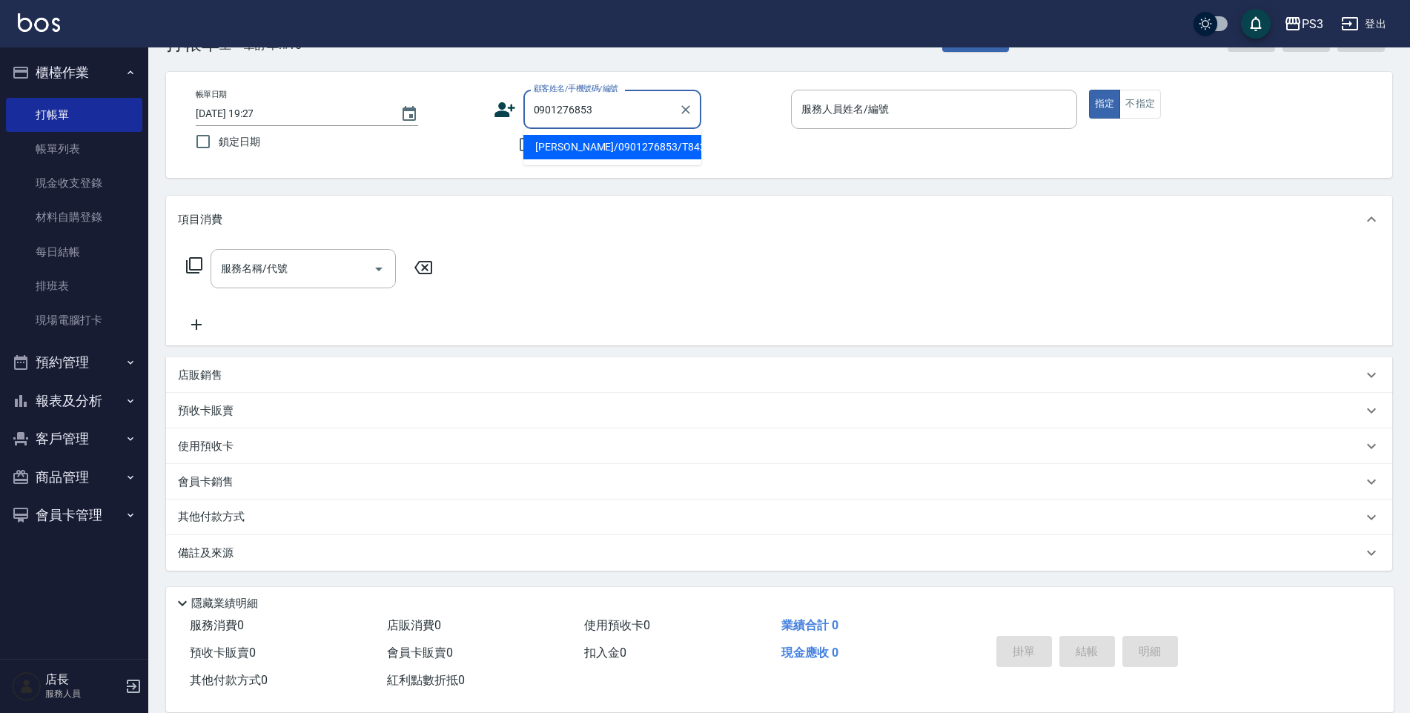
type input "[PERSON_NAME]/0901276853/T84266"
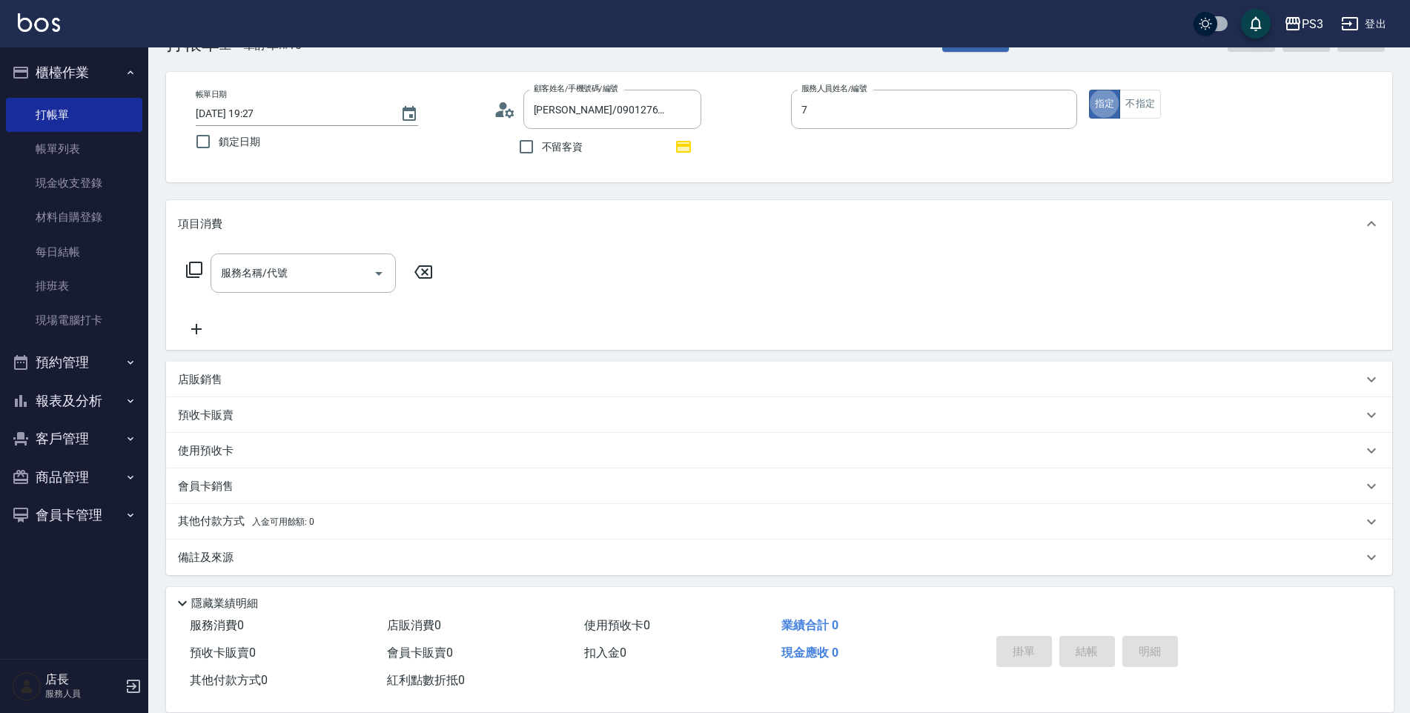
type input "[PERSON_NAME]-7"
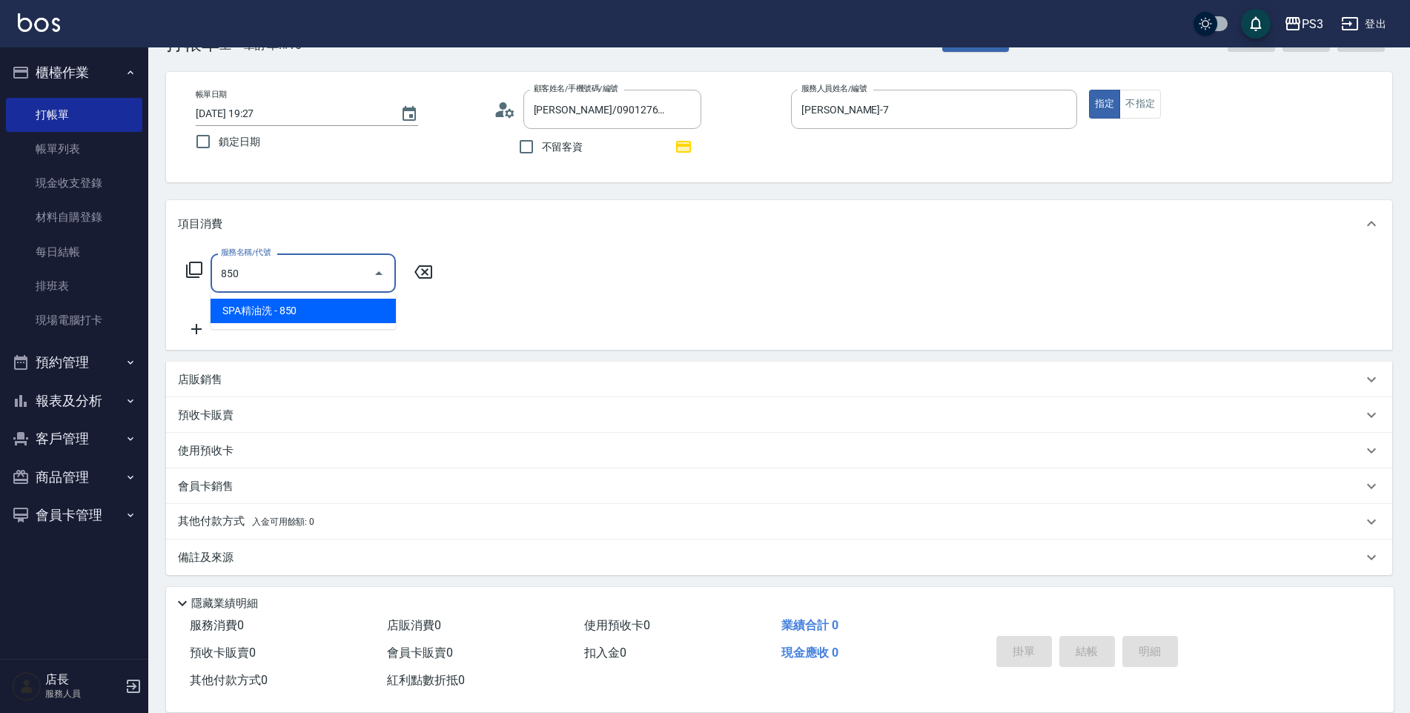
type input "SPA精油洗(850)"
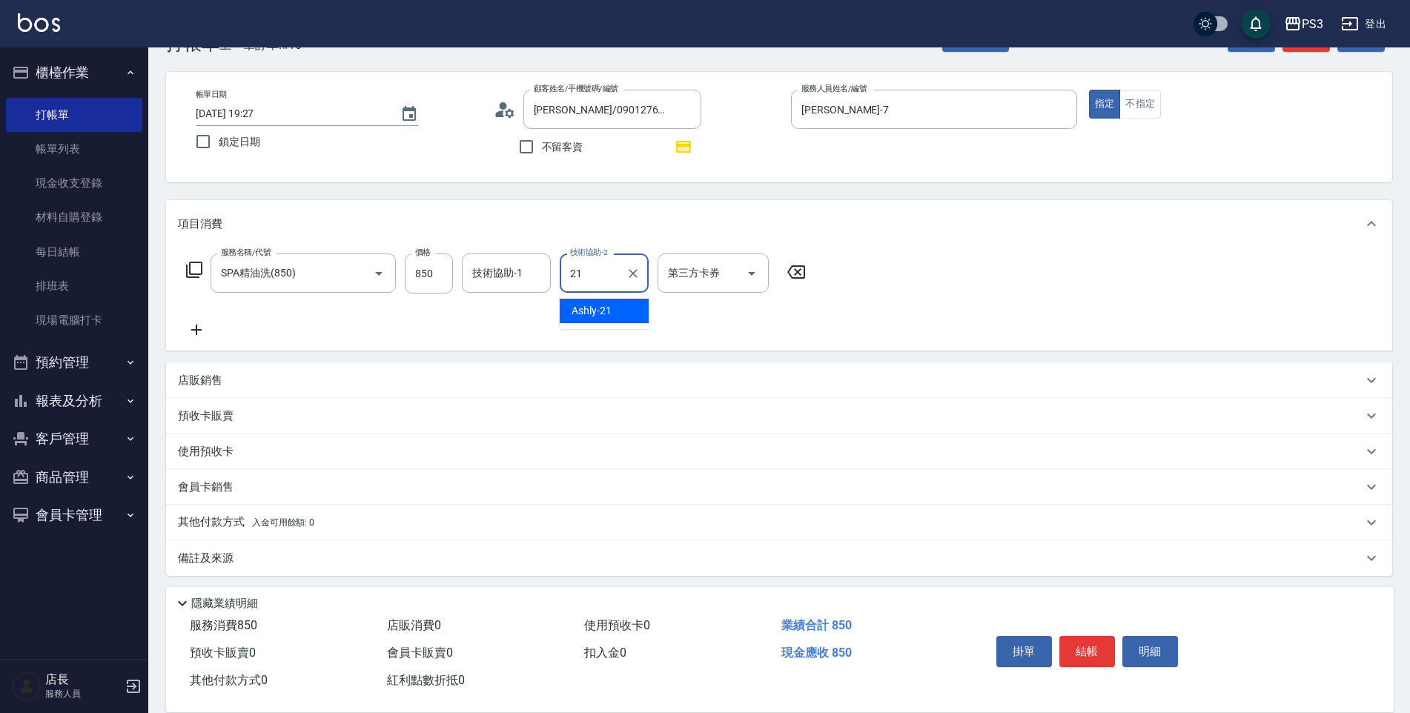
type input "Ashly-21"
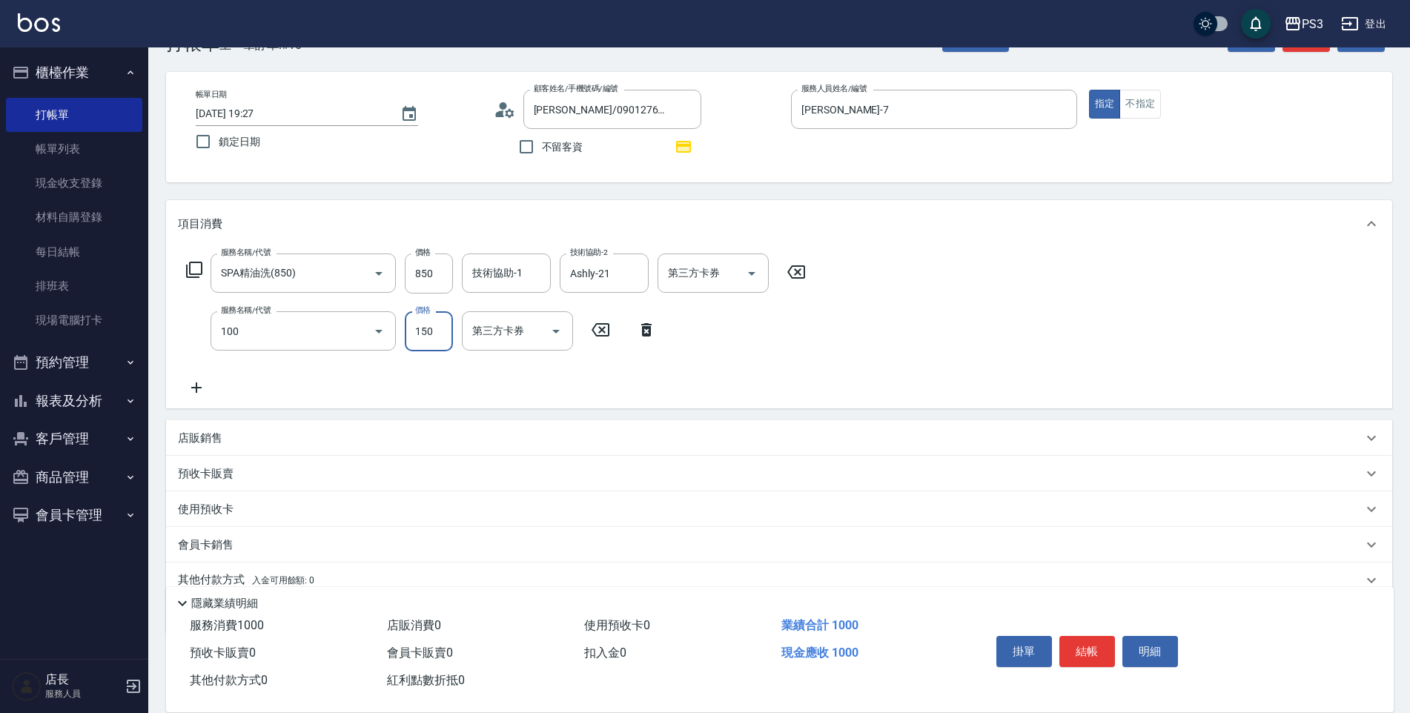
type input "修瀏海(100)"
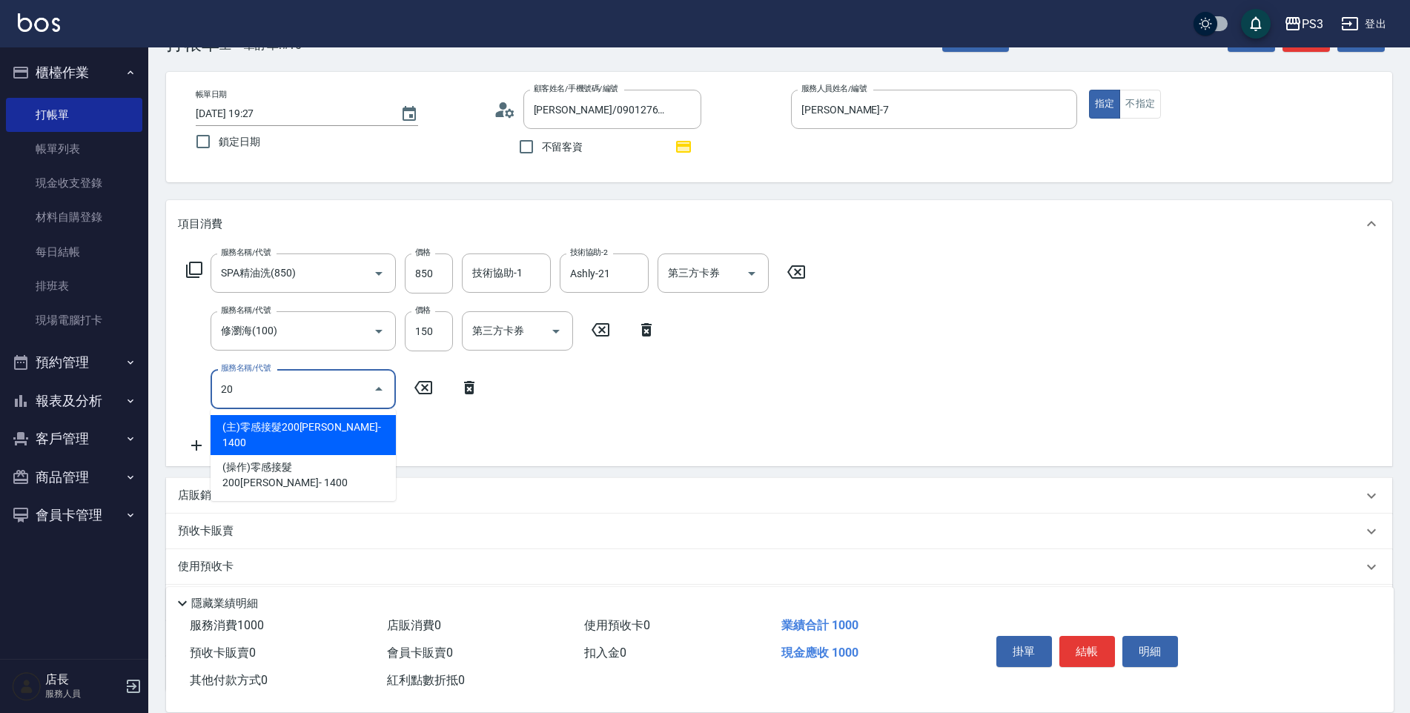
type input "2"
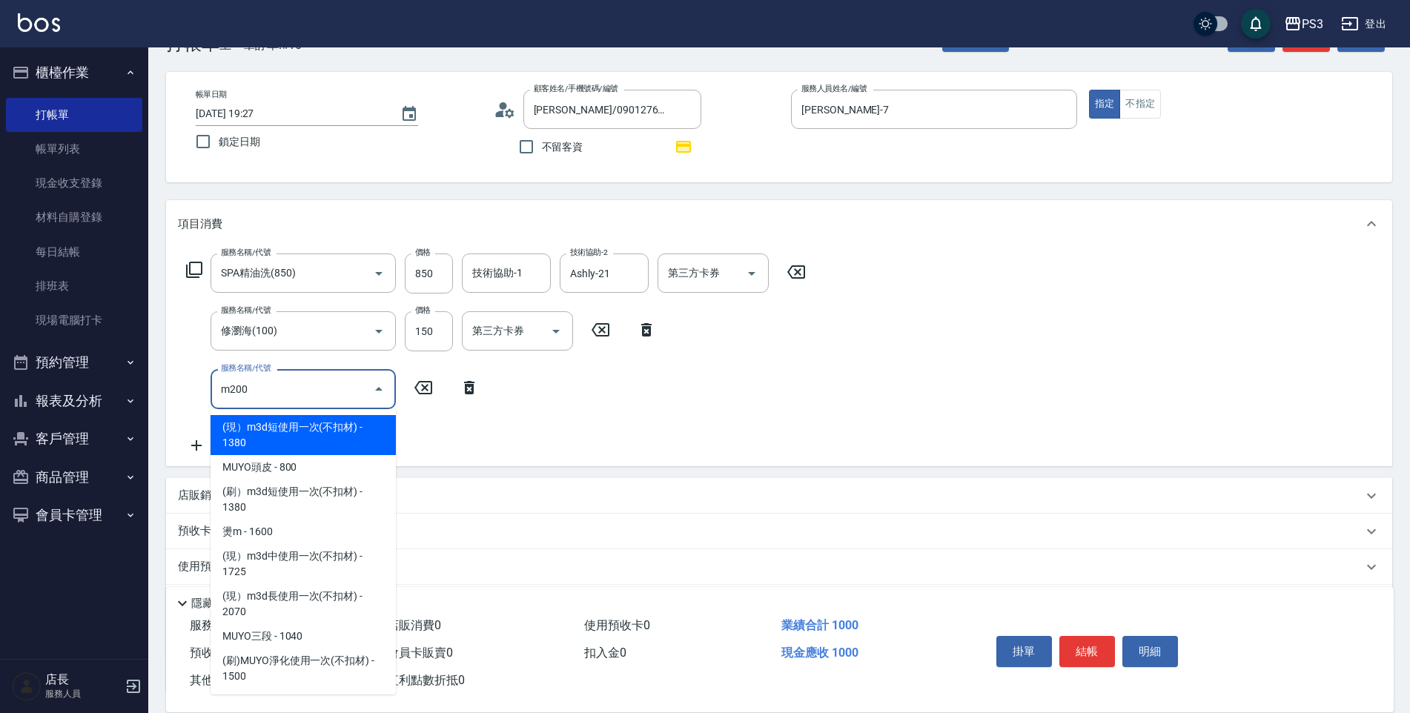
type input "m2000"
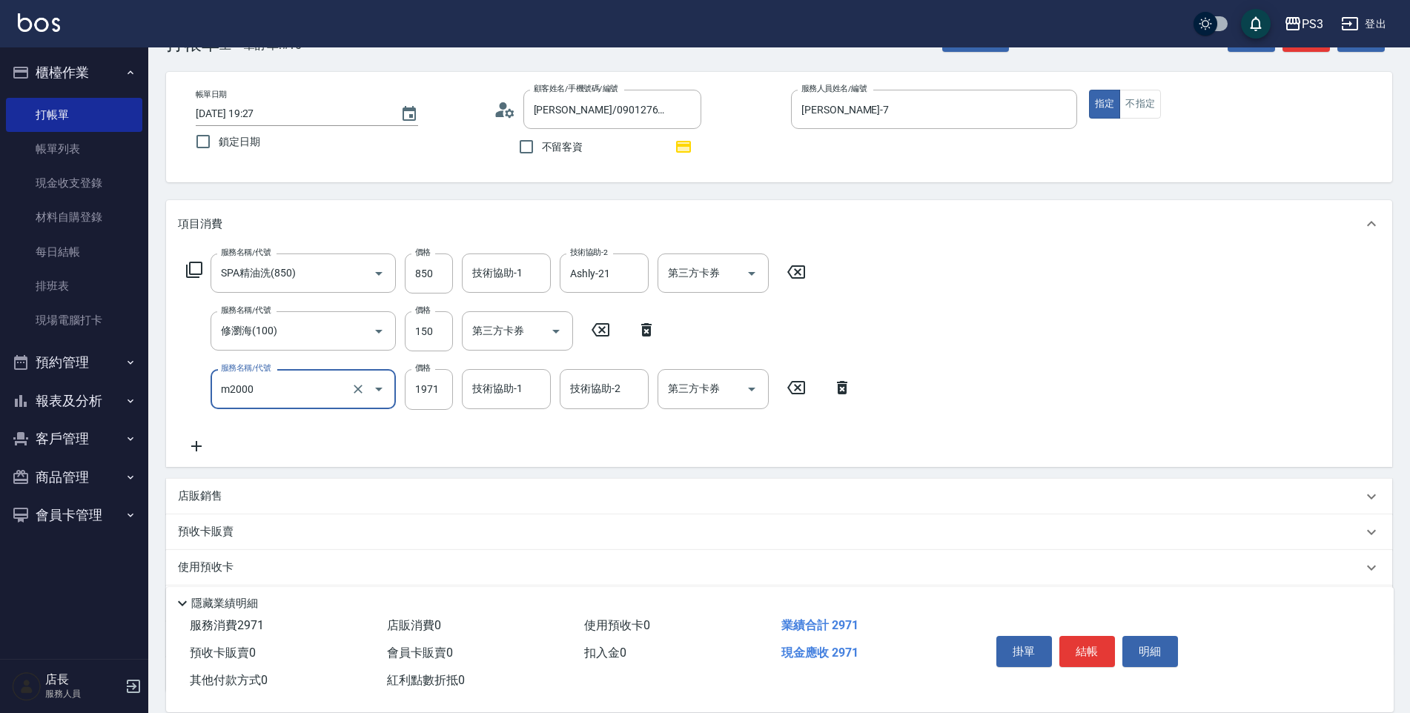
click at [298, 381] on input "m2000" at bounding box center [282, 389] width 130 height 26
type input "m3d短(m1600)"
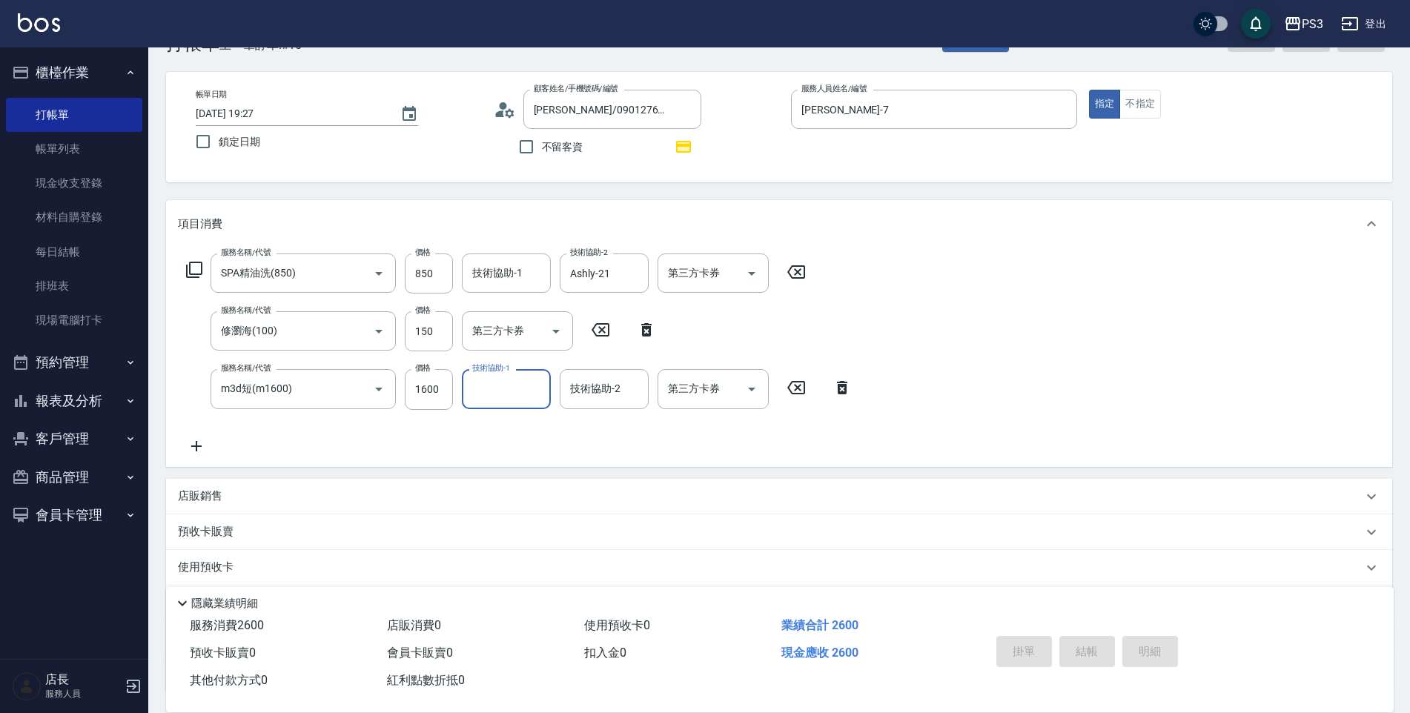
type input "[DATE] 19:29"
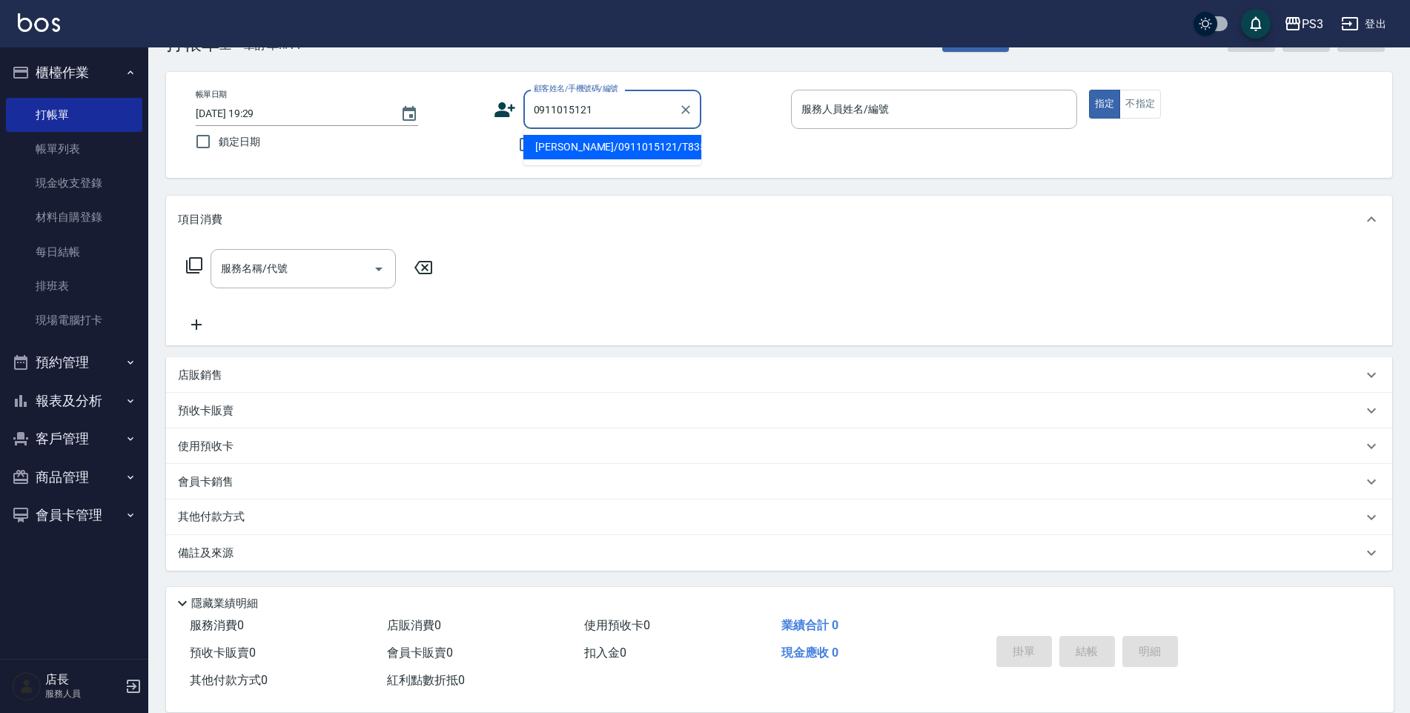
type input "[PERSON_NAME]/0911015121/T83542"
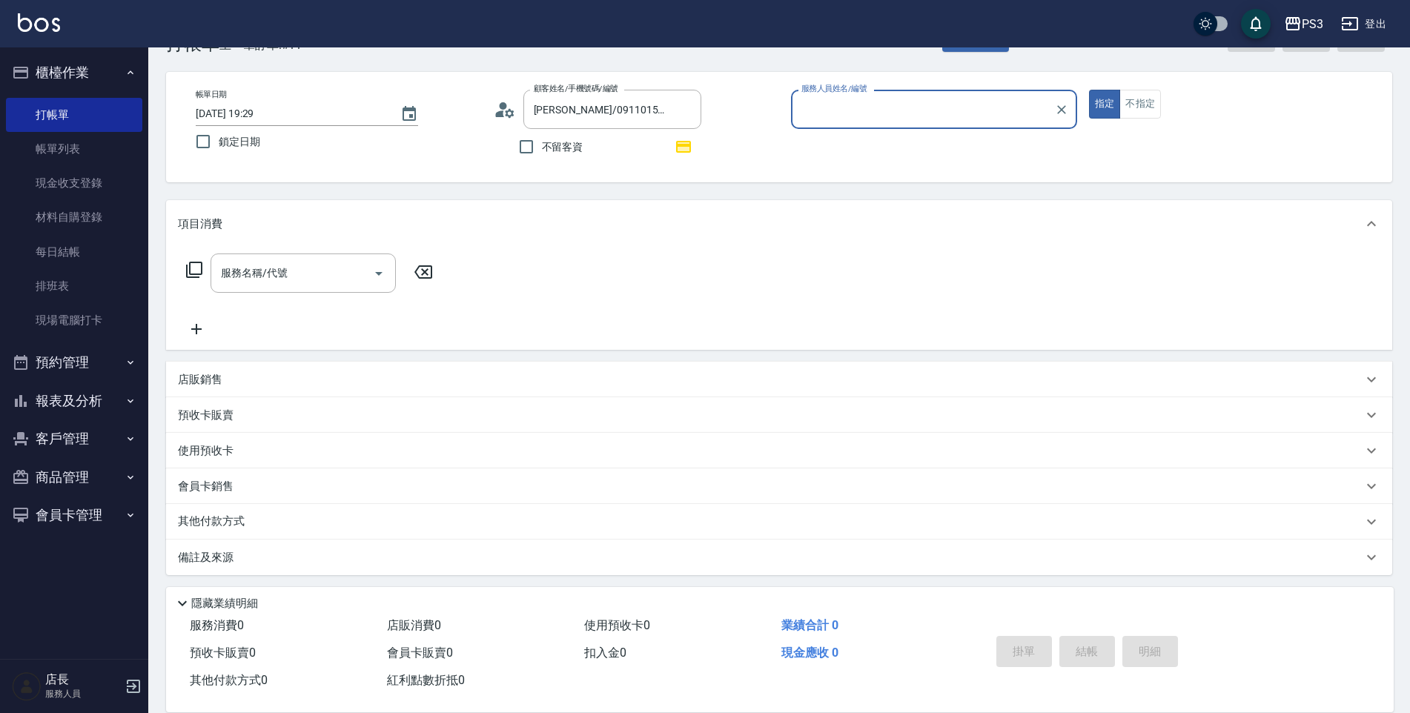
type input "[PERSON_NAME]-7"
click at [1089, 90] on button "指定" at bounding box center [1105, 104] width 32 height 29
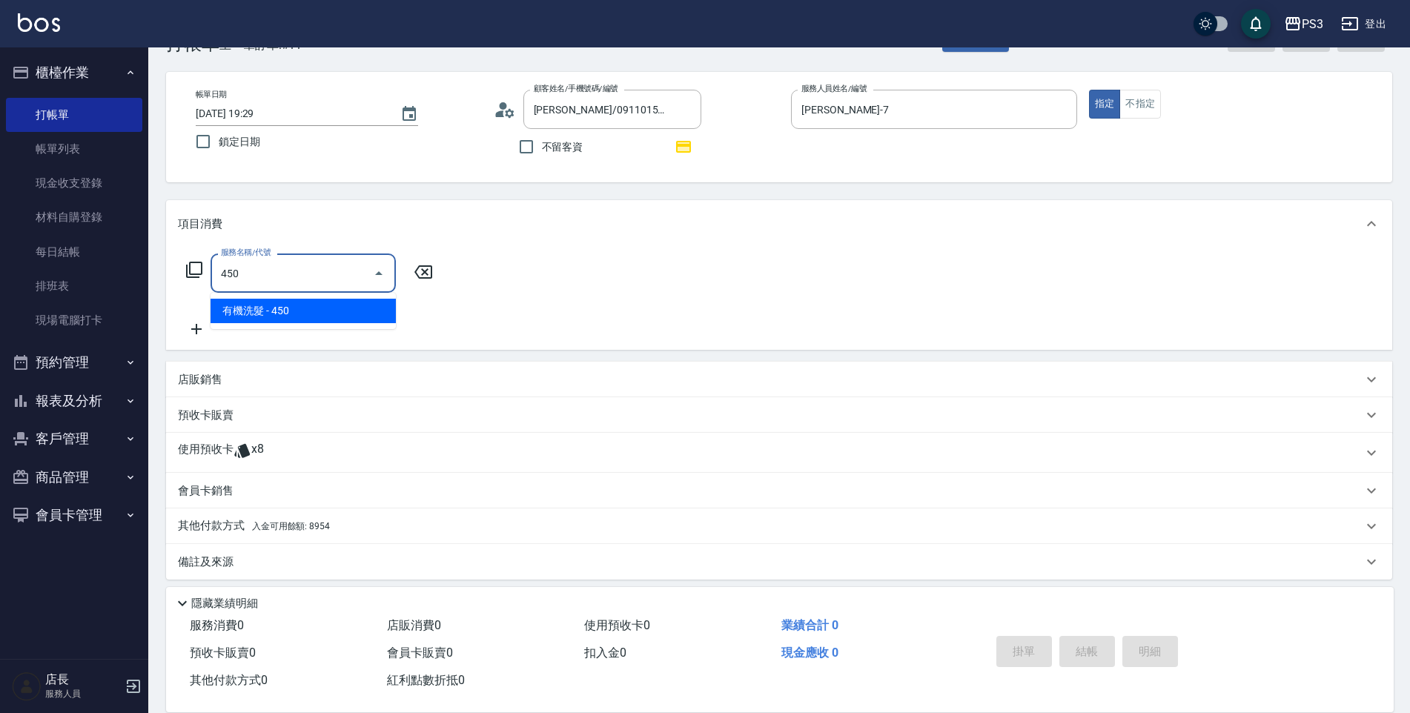
type input "有機洗髮(450)"
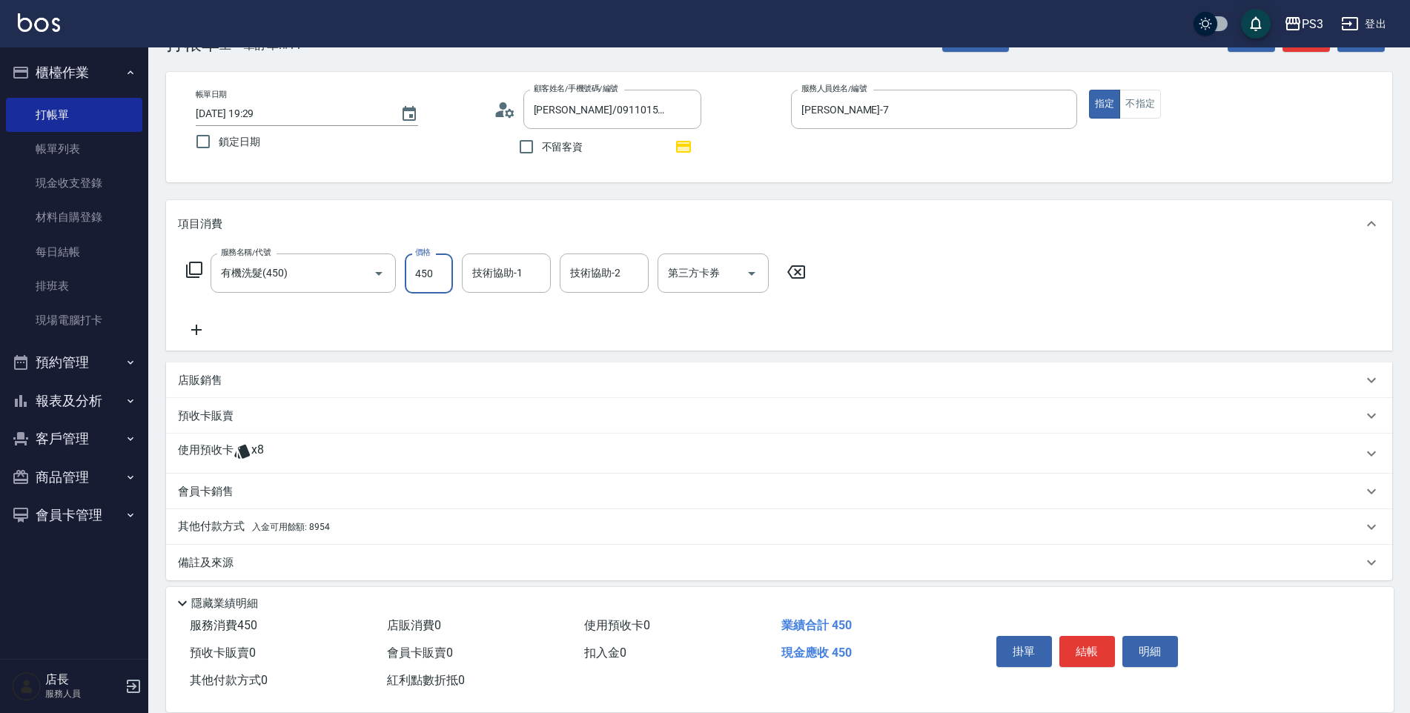
click at [801, 274] on icon at bounding box center [796, 272] width 37 height 18
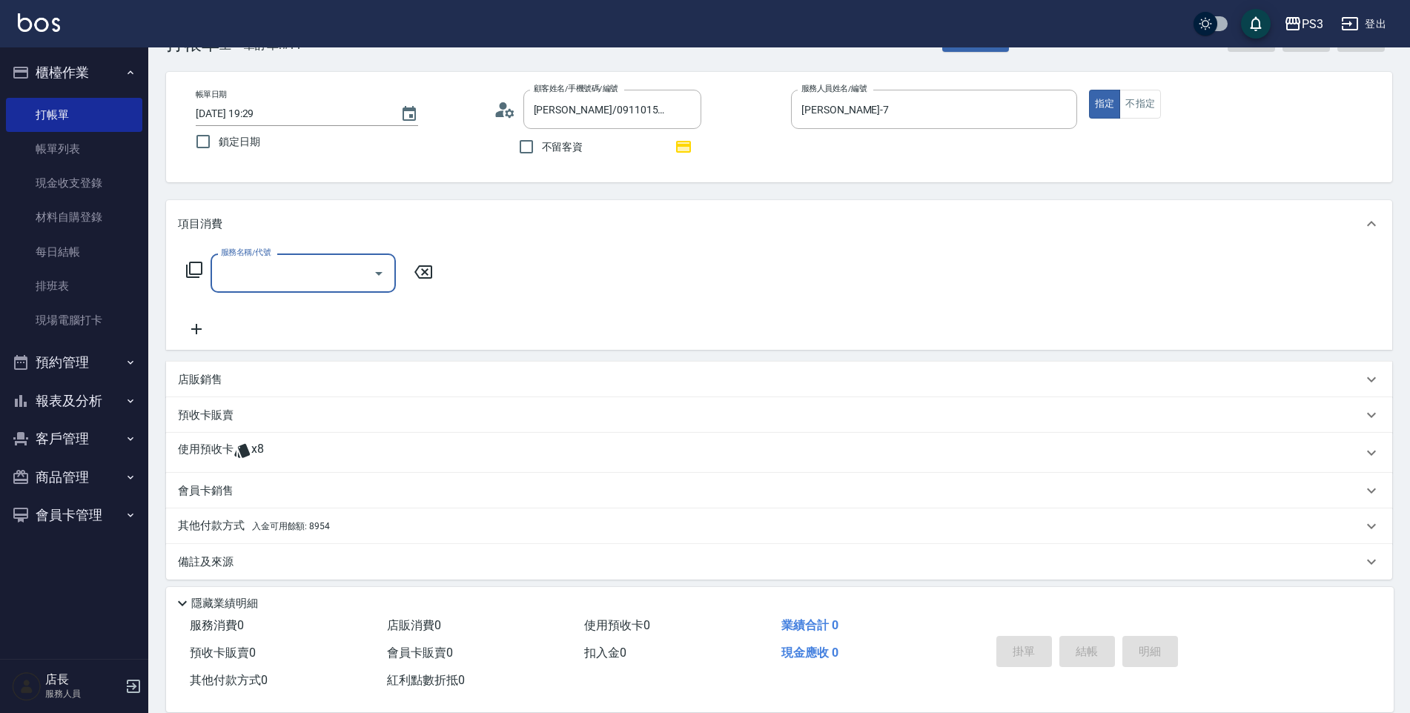
click at [274, 381] on div "店販銷售" at bounding box center [770, 380] width 1184 height 16
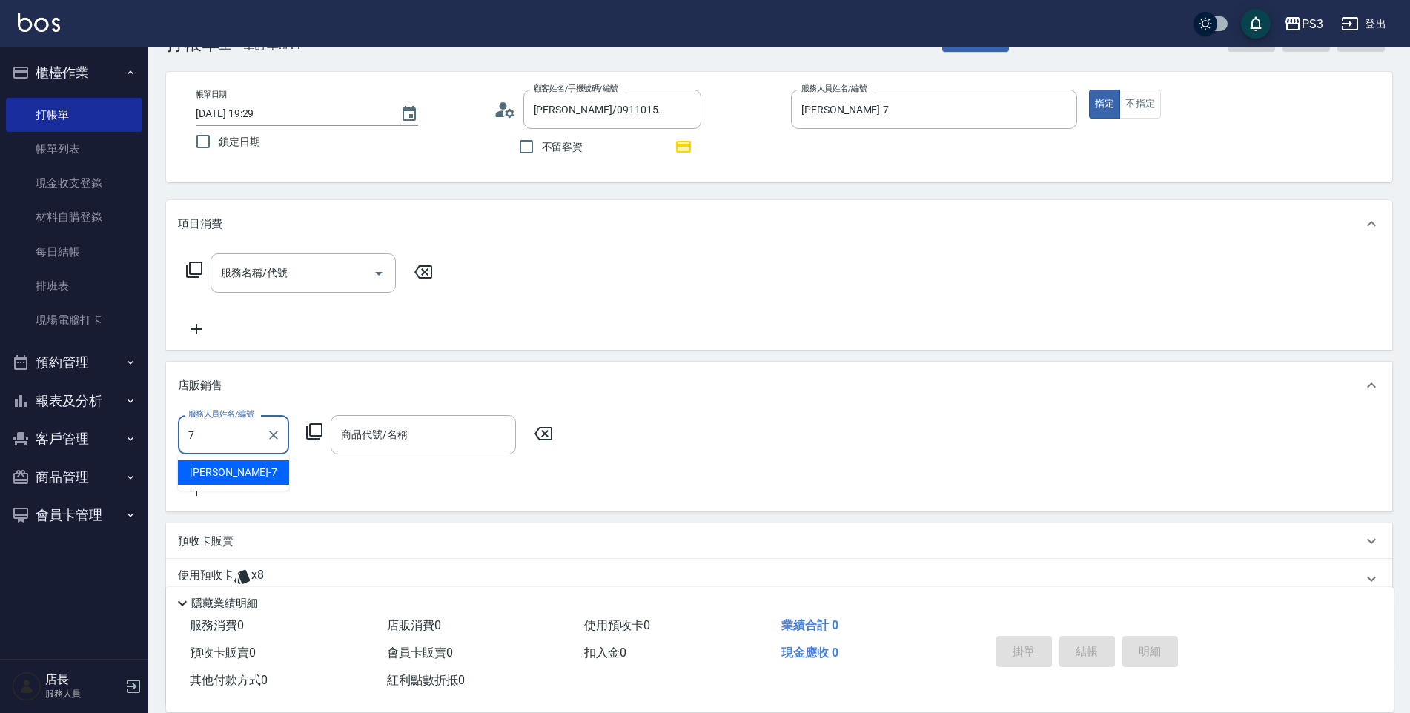
type input "[PERSON_NAME]-7"
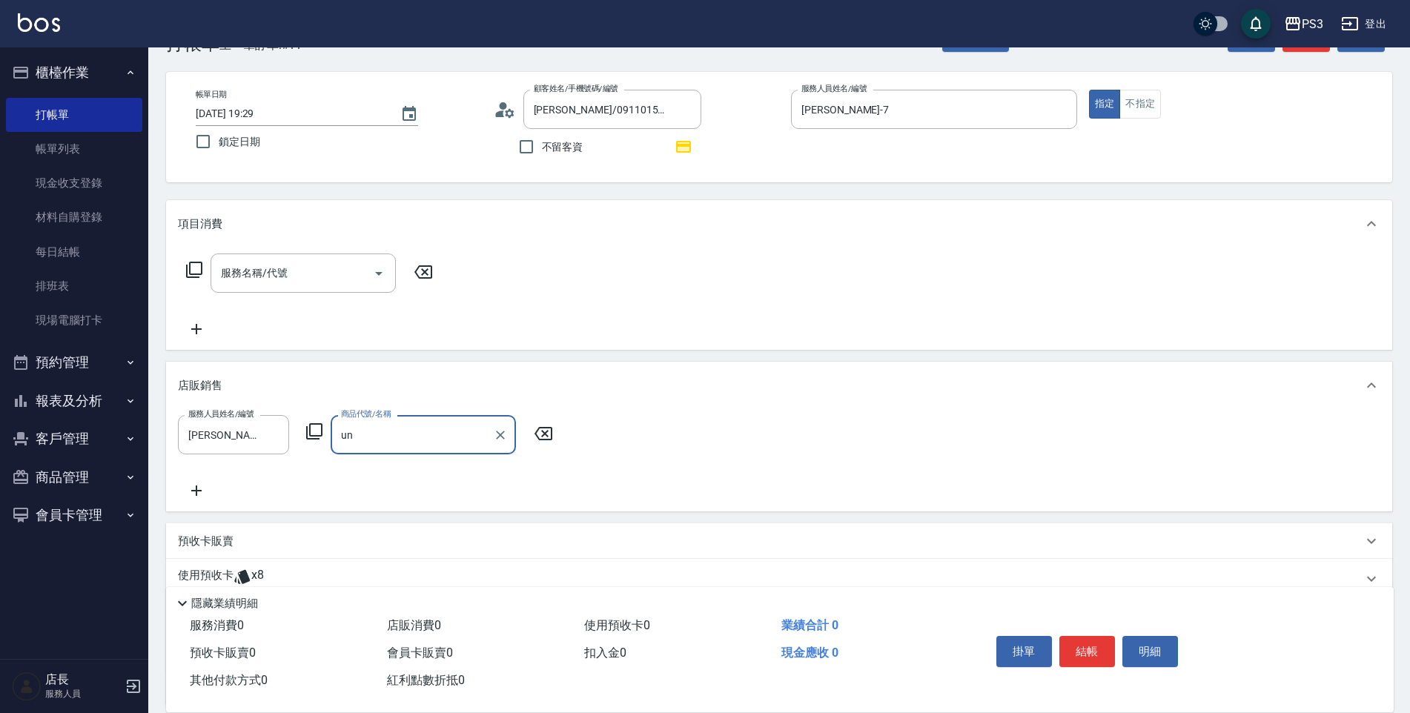
type input "u"
type input "undefined"
click at [495, 439] on icon "Clear" at bounding box center [500, 435] width 15 height 15
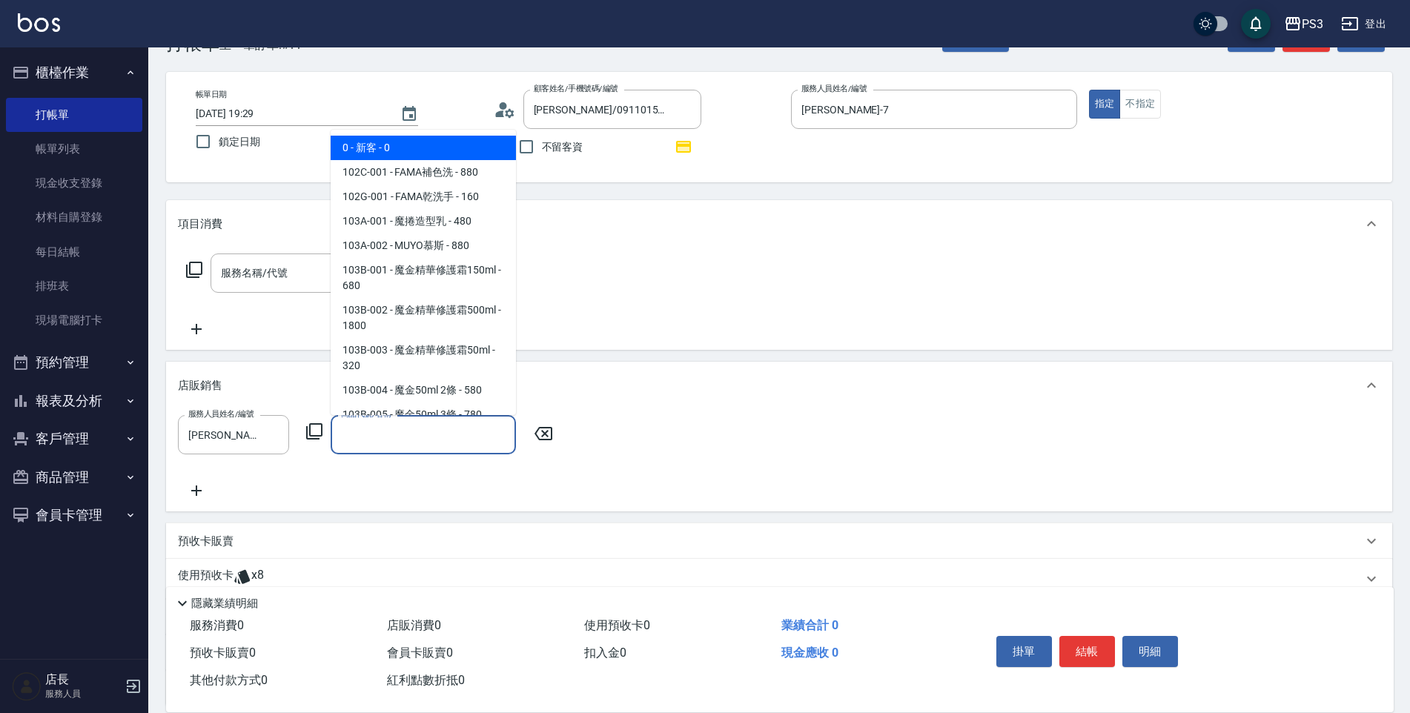
click at [379, 435] on input "商品代號/名稱" at bounding box center [423, 435] width 172 height 26
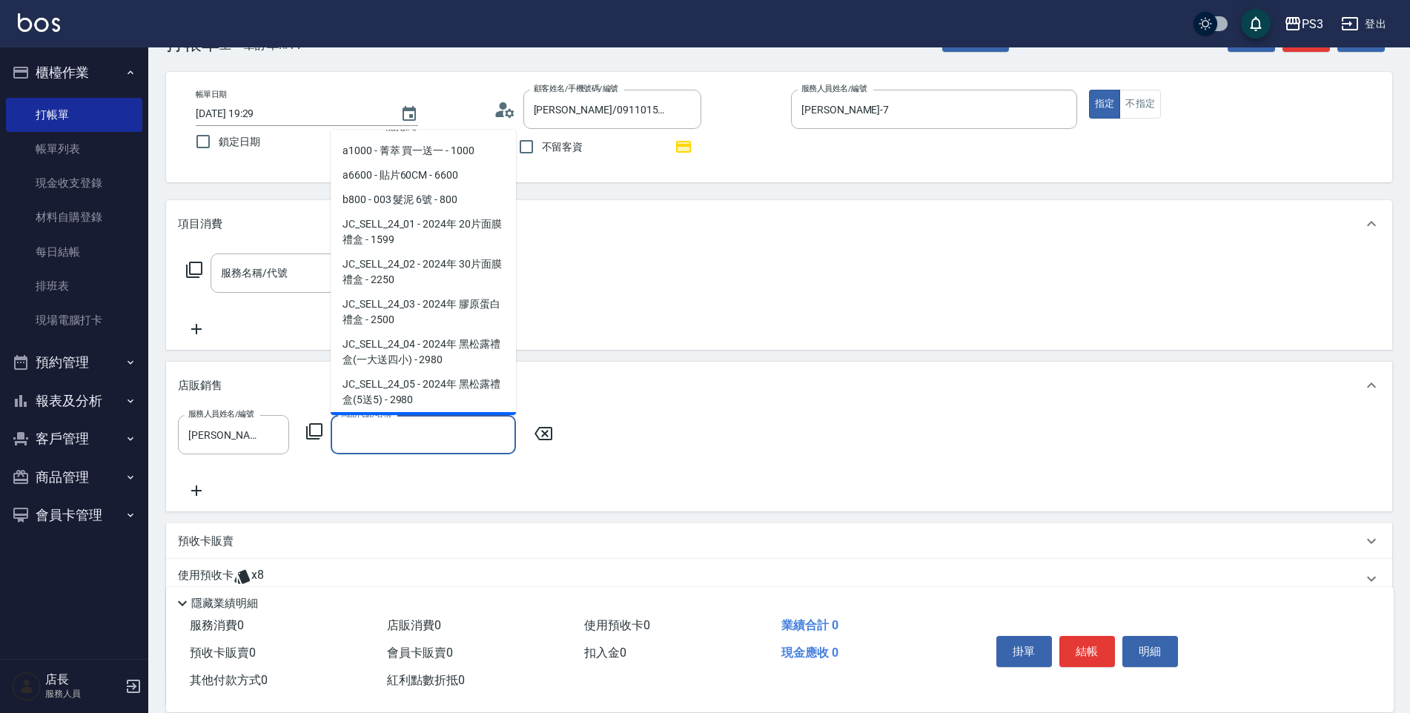
scroll to position [6523, 0]
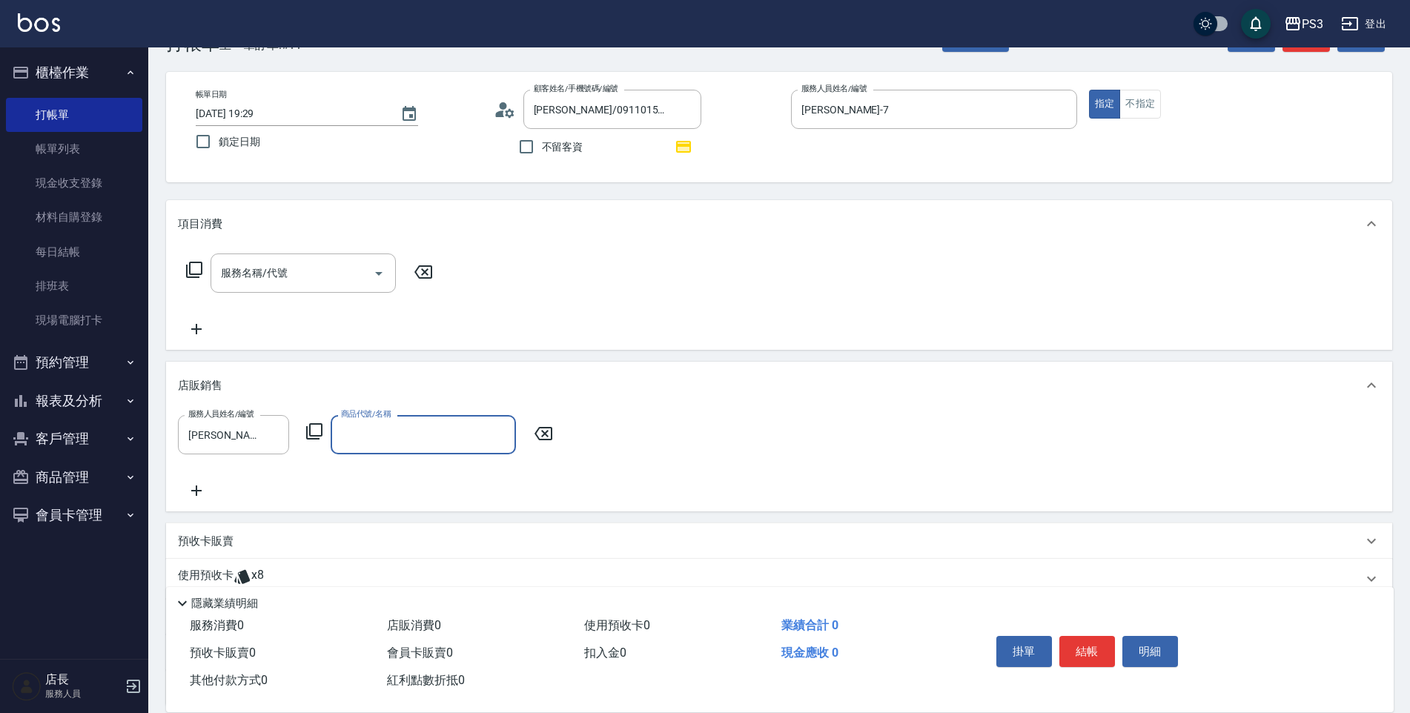
click at [405, 442] on input "商品代號/名稱" at bounding box center [423, 435] width 172 height 26
type input "套餐使用"
click at [577, 487] on div "服務人員姓名/編號 [PERSON_NAME]-7 服務人員姓名/編號 商品代號/名稱 套餐使用 商品代號/名稱 價格 0 價格 數量 1 數量 第三方卡券 …" at bounding box center [779, 457] width 1202 height 85
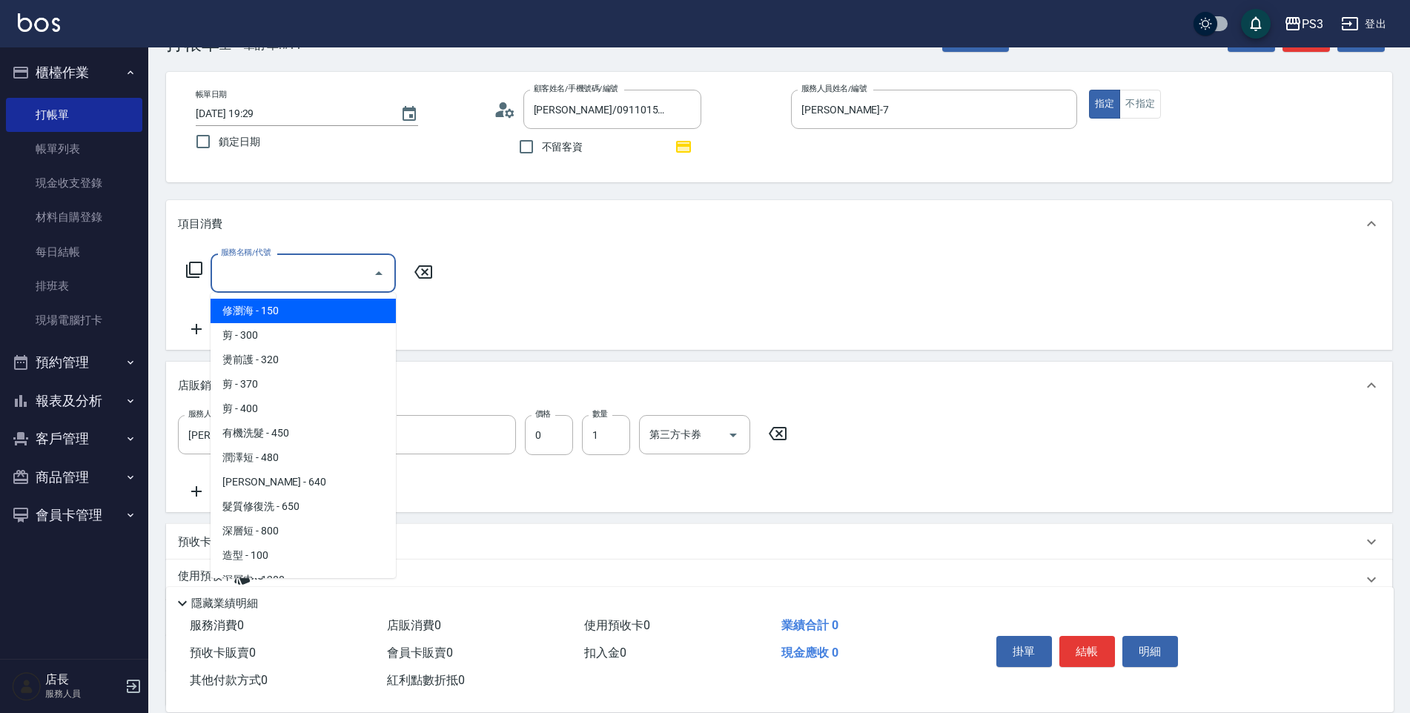
click at [305, 274] on input "服務名稱/代號" at bounding box center [292, 273] width 150 height 26
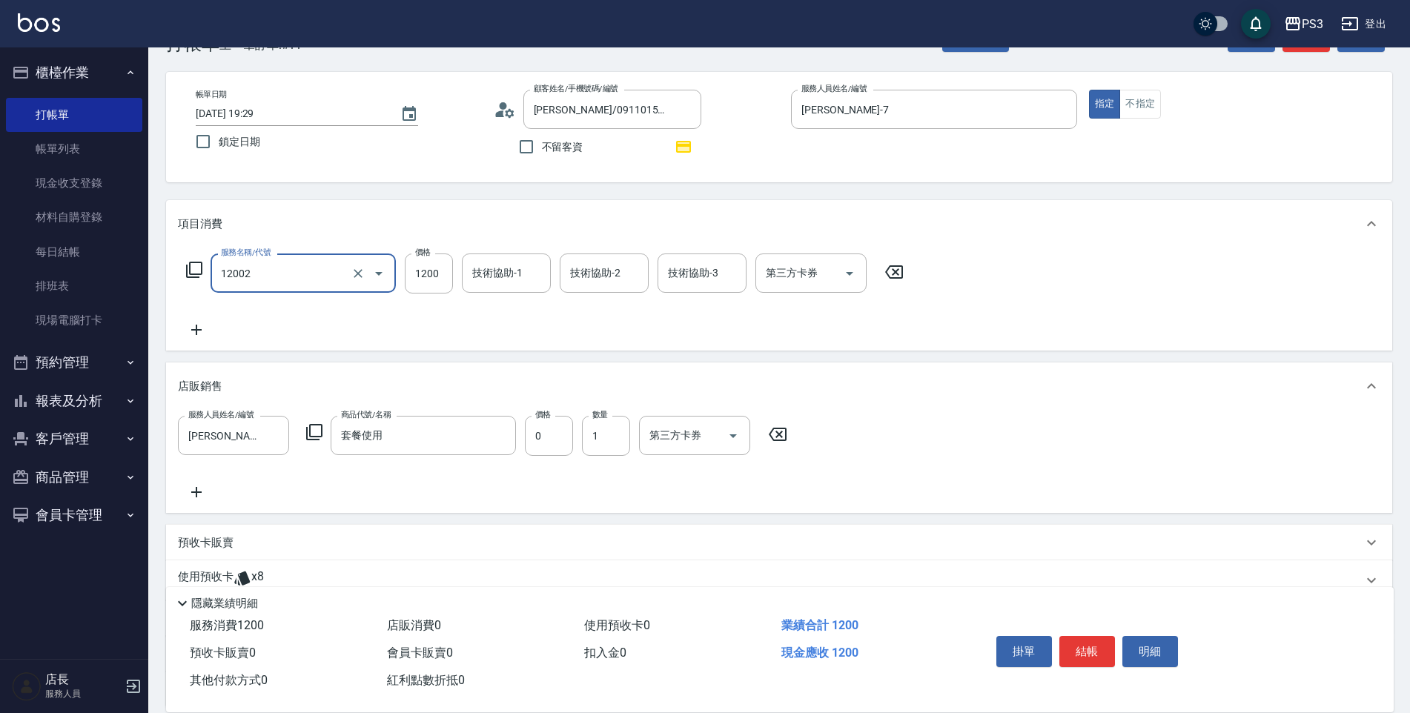
type input "男生染(12002)"
type input "1440"
type input "Ashly-21"
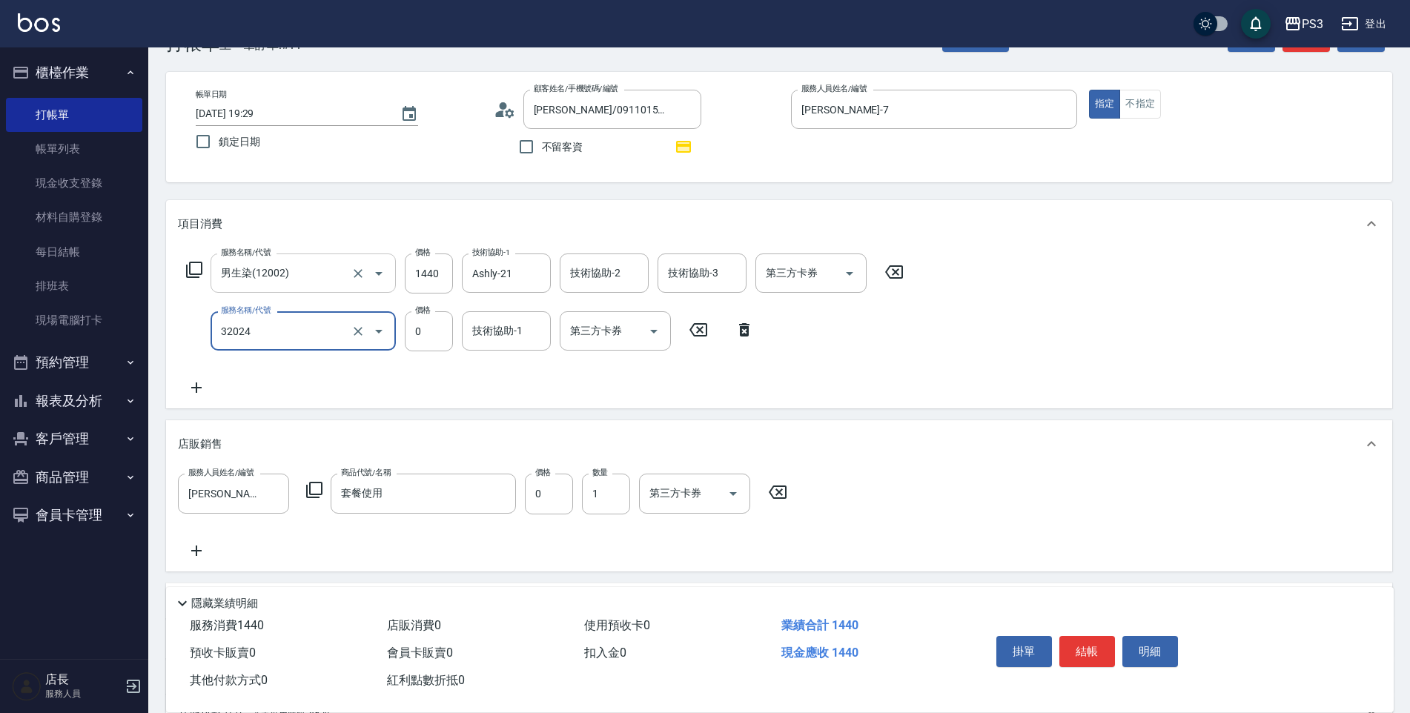
type input "隔離加礦物染(32024)"
type input "1000"
type input "2"
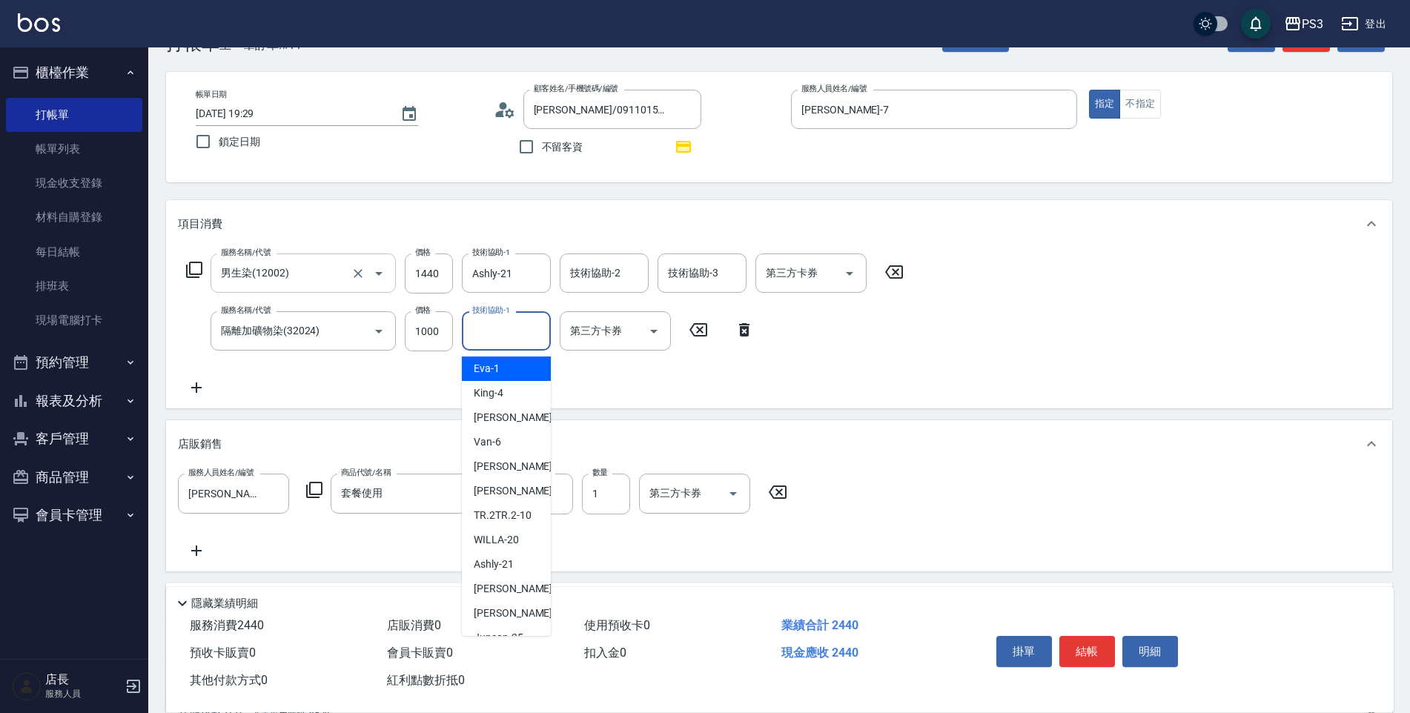
type input "."
type input "[PERSON_NAME]-1"
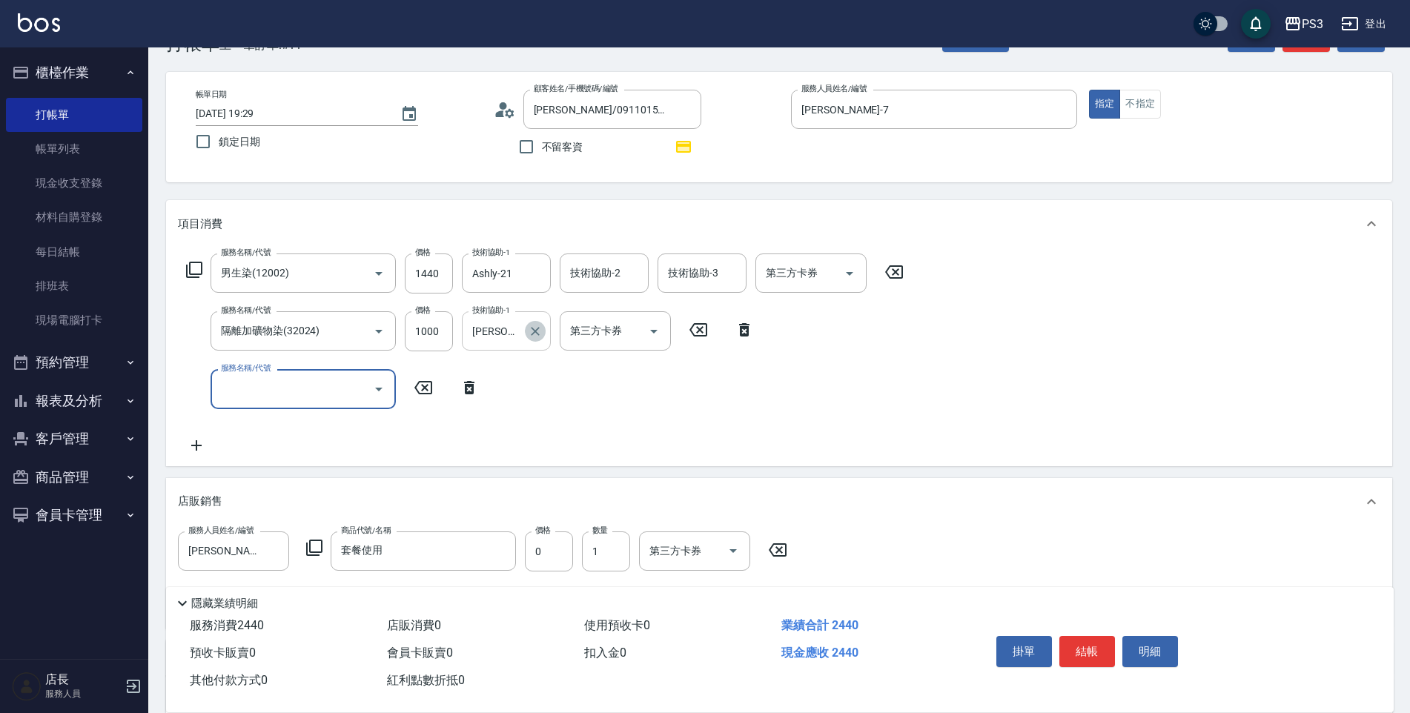
click at [539, 327] on icon "Clear" at bounding box center [535, 331] width 15 height 15
click at [348, 385] on input "服務名稱/代號" at bounding box center [292, 389] width 150 height 26
type input "頭皮隔離(3202)"
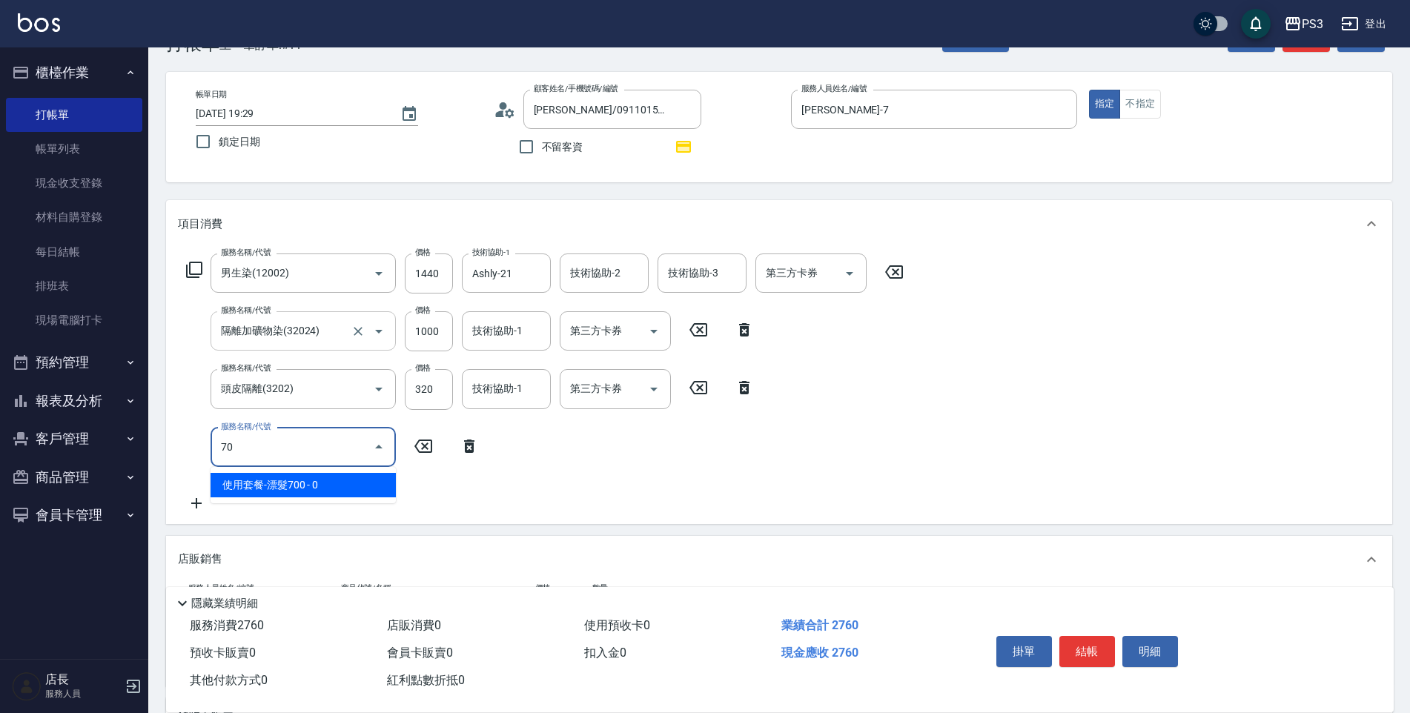
type input "7"
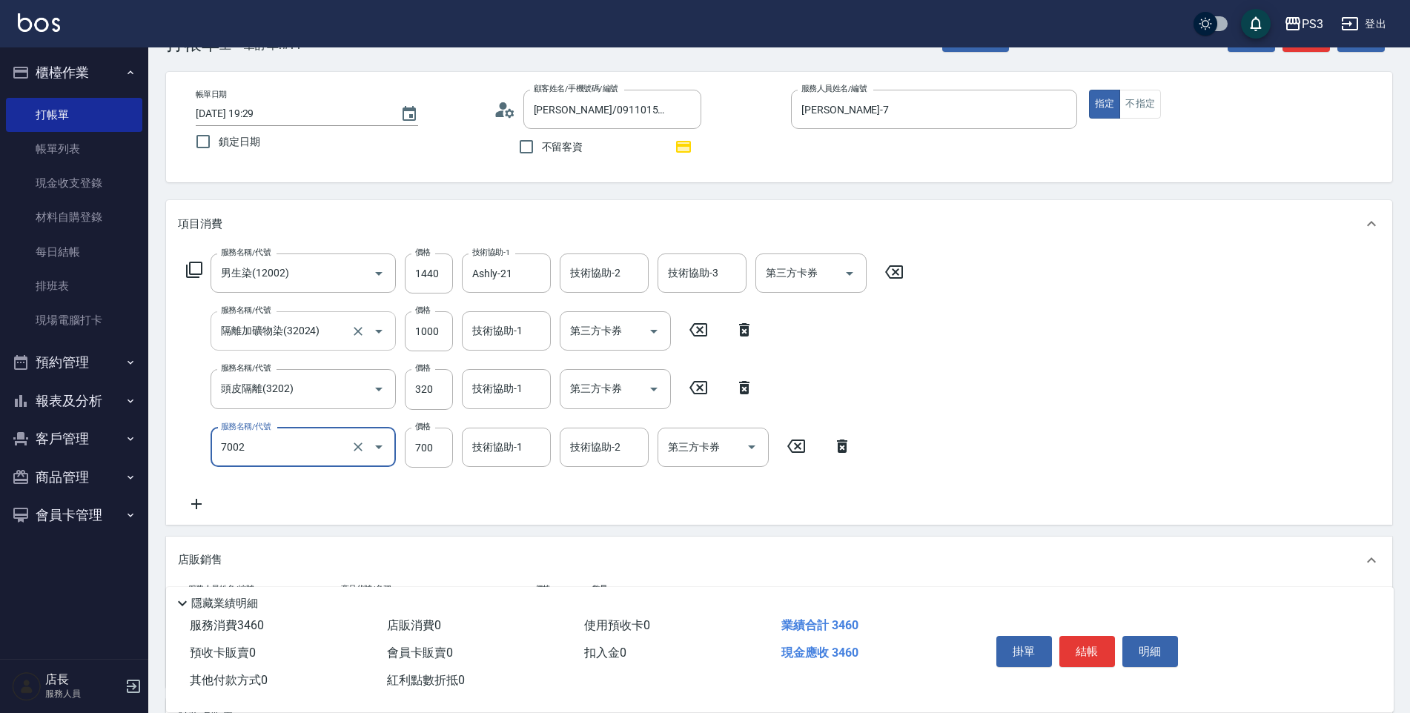
type input "漂髮s(7002)"
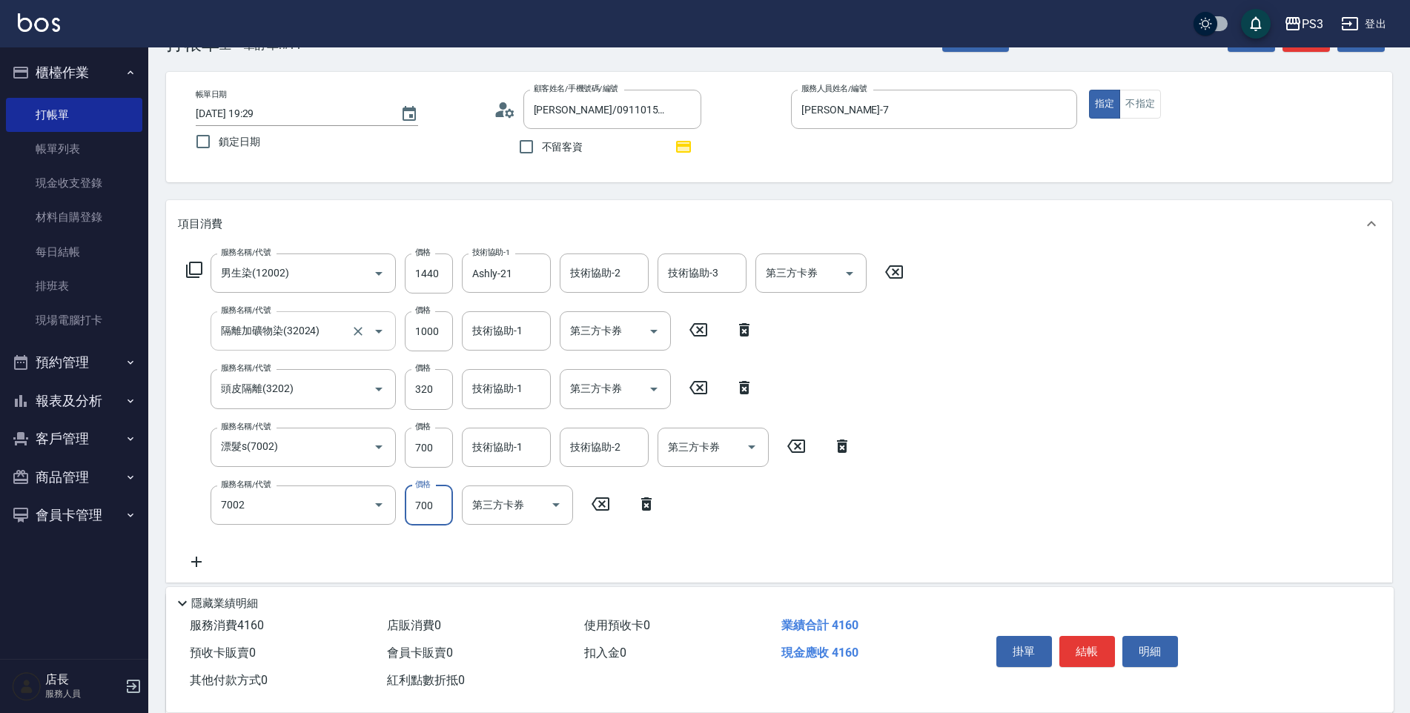
type input "漂髮s(7002)"
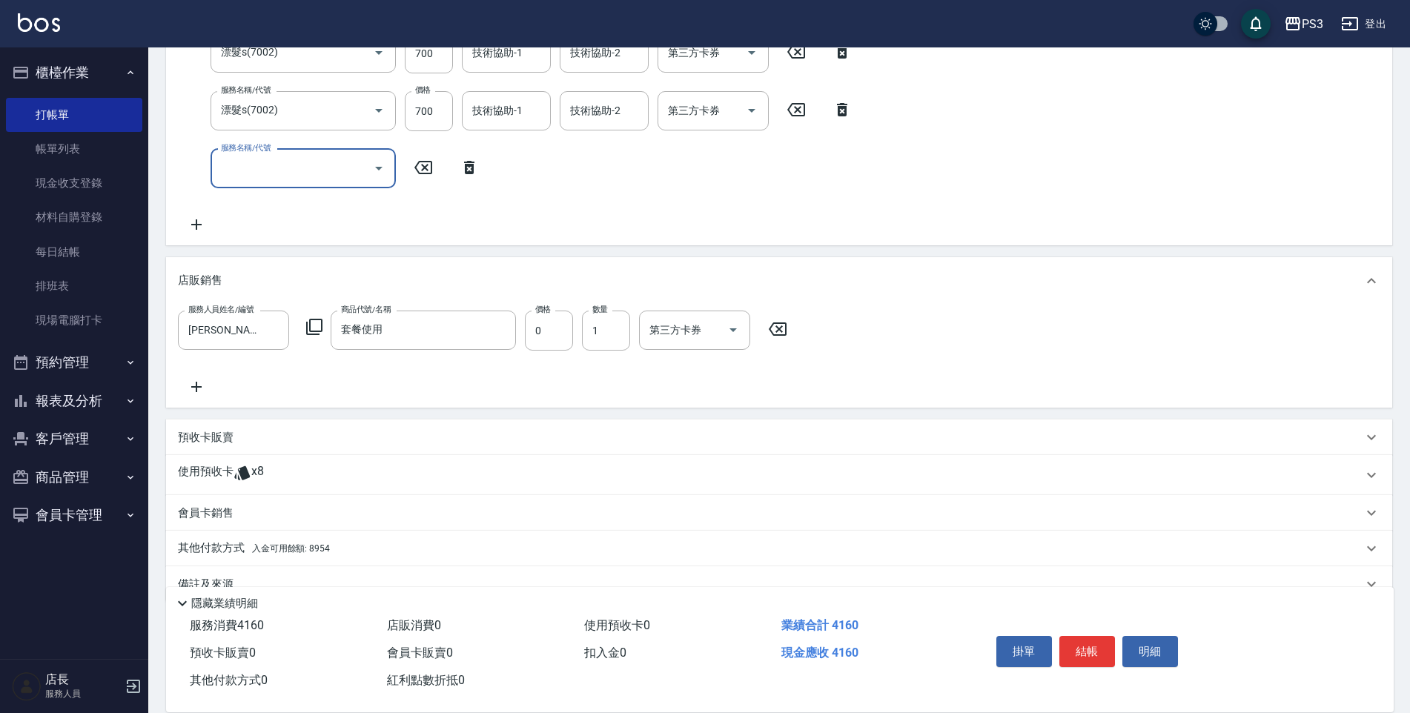
scroll to position [473, 0]
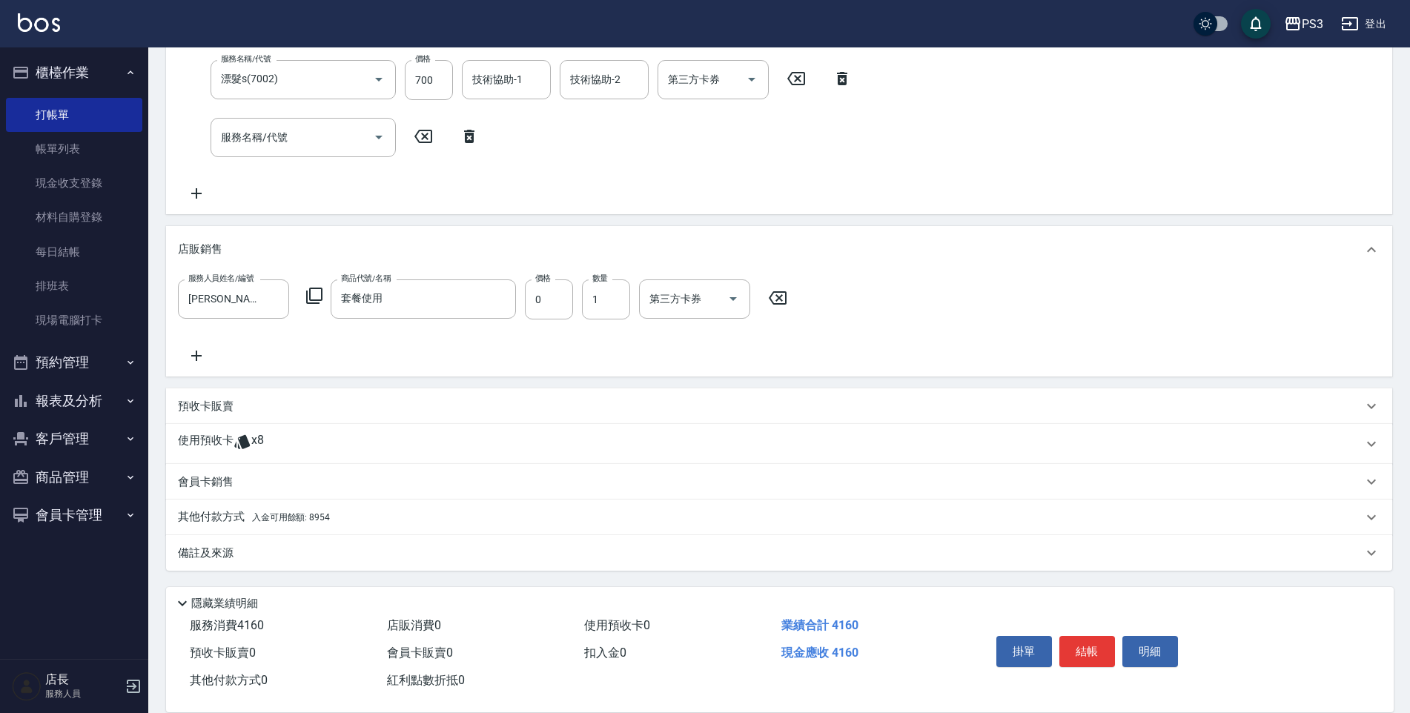
click at [412, 427] on div "使用預收卡 x8" at bounding box center [779, 444] width 1226 height 40
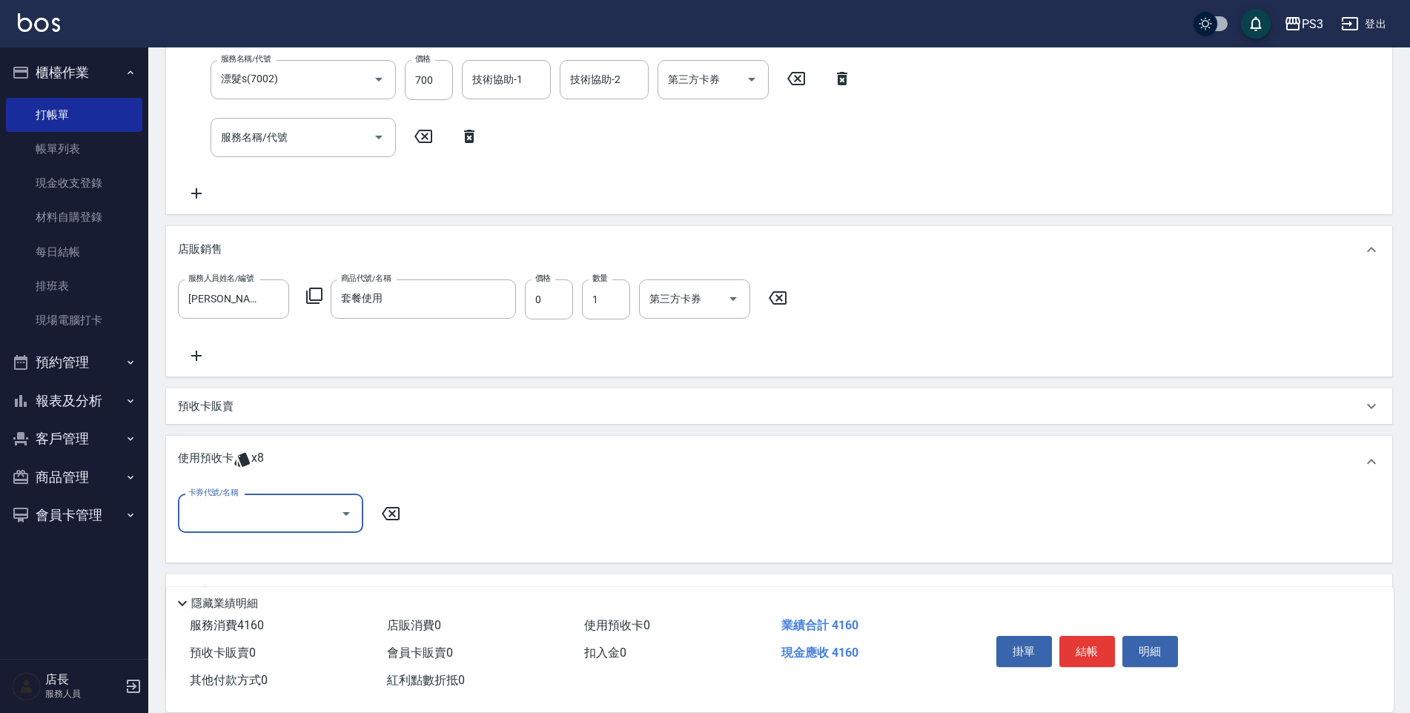
scroll to position [1, 0]
drag, startPoint x: 292, startPoint y: 506, endPoint x: 277, endPoint y: 552, distance: 48.3
click at [277, 552] on body "PS3 登出 櫃檯作業 打帳單 帳單列表 現金收支登錄 材料自購登錄 每日結帳 排班表 現場電腦打卡 預約管理 預約管理 單日預約紀錄 單週預約紀錄 報表及分…" at bounding box center [705, 175] width 1410 height 1296
click at [286, 503] on input "卡券代號/名稱" at bounding box center [260, 513] width 150 height 26
click at [285, 505] on input "卡券代號/名稱" at bounding box center [260, 513] width 150 height 26
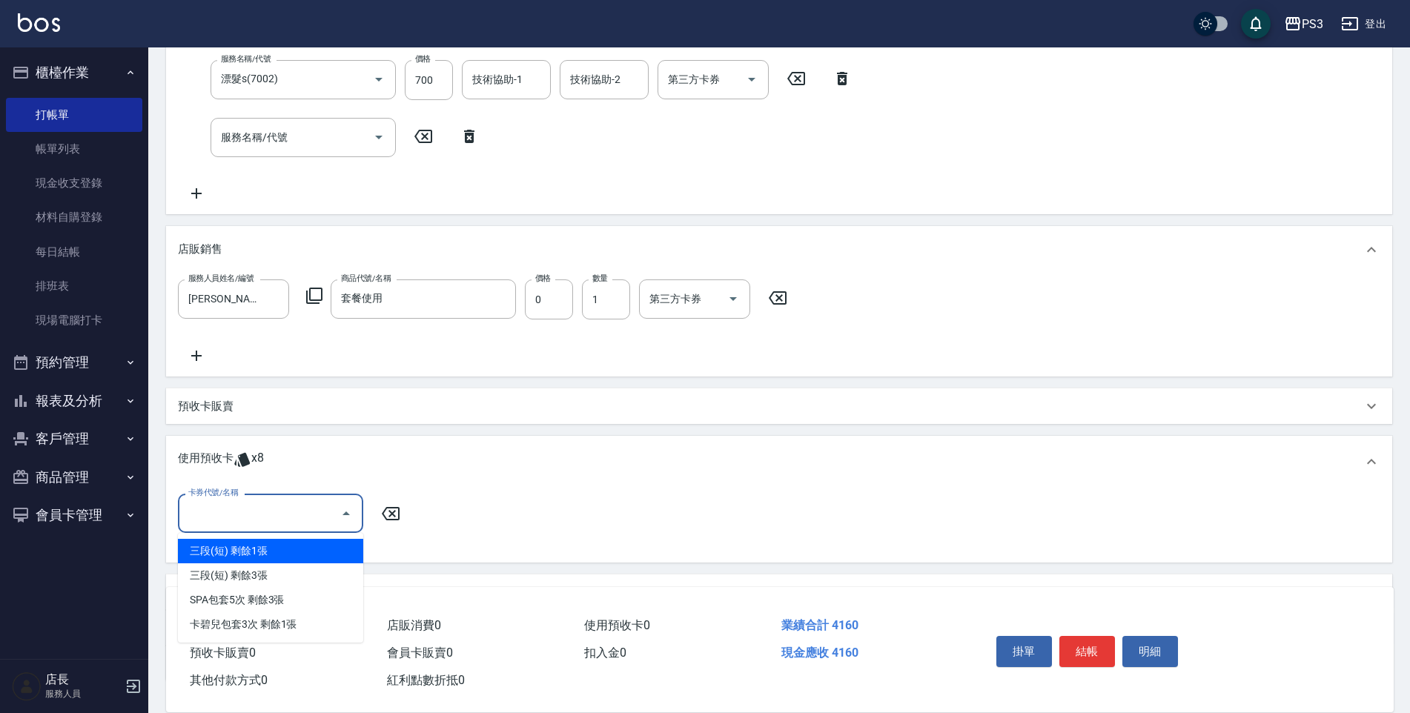
click at [288, 553] on div "三段(短) 剩餘1張" at bounding box center [270, 551] width 185 height 24
type input "三段(短)"
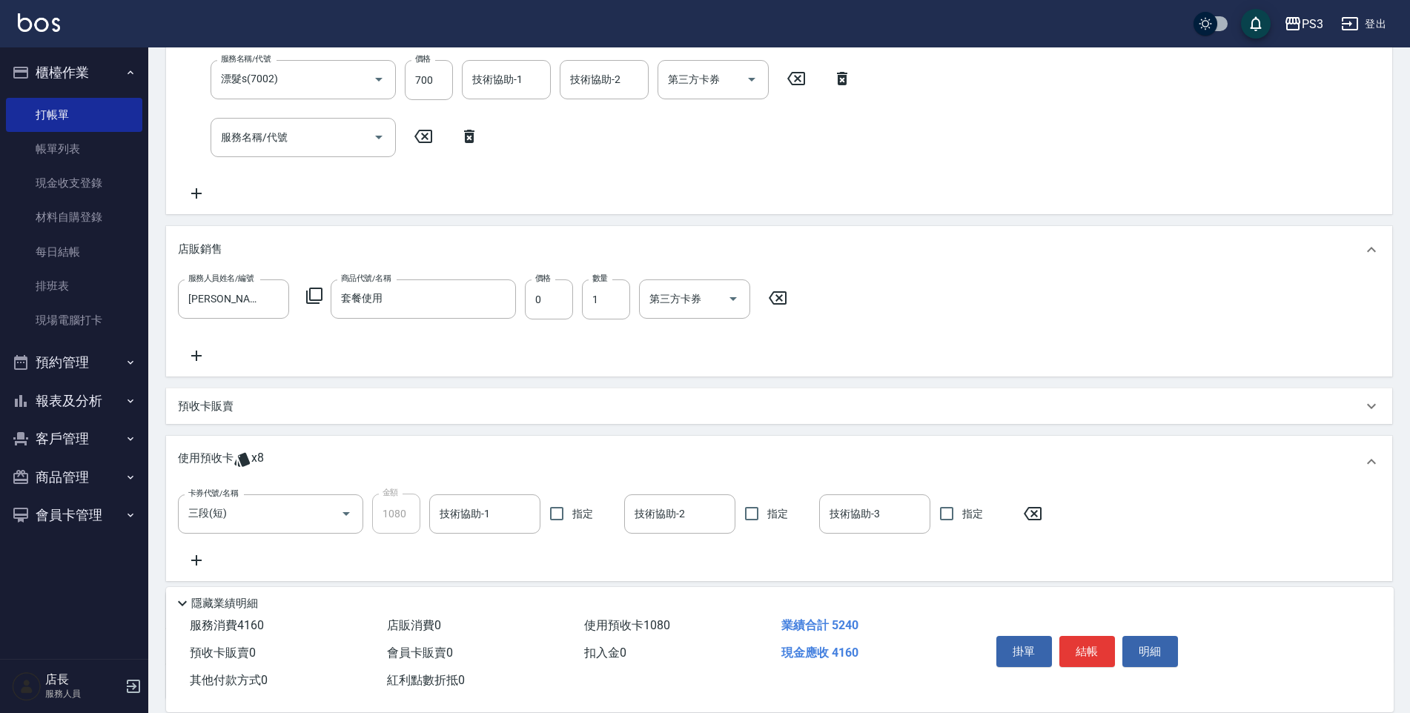
click at [419, 546] on div "卡券代號/名稱 三段(短) 卡券代號/名稱 金額 1080 金額 技術協助-1 技術協助-1 指定 技術協助-2 技術協助-2 指定 技術協助-3 技術協助-…" at bounding box center [779, 532] width 1202 height 76
click at [468, 511] on div "技術協助-1 技術協助-1" at bounding box center [484, 513] width 111 height 39
type input "Ashly-21"
click at [769, 328] on div "服務人員姓名/編號 [PERSON_NAME]-7 服務人員姓名/編號 商品代號/名稱 套餐使用 商品代號/名稱 價格 0 價格 數量 1 數量 第三方卡券 …" at bounding box center [779, 321] width 1202 height 85
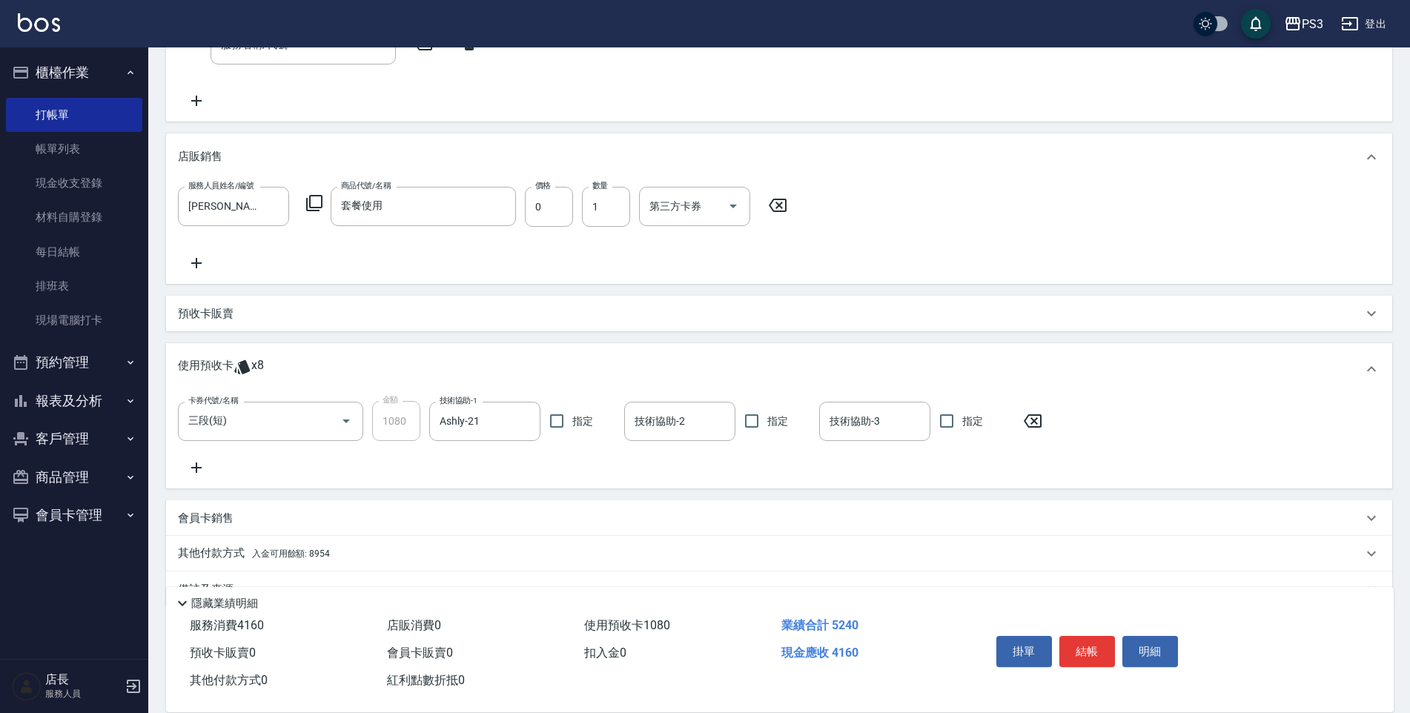
scroll to position [602, 0]
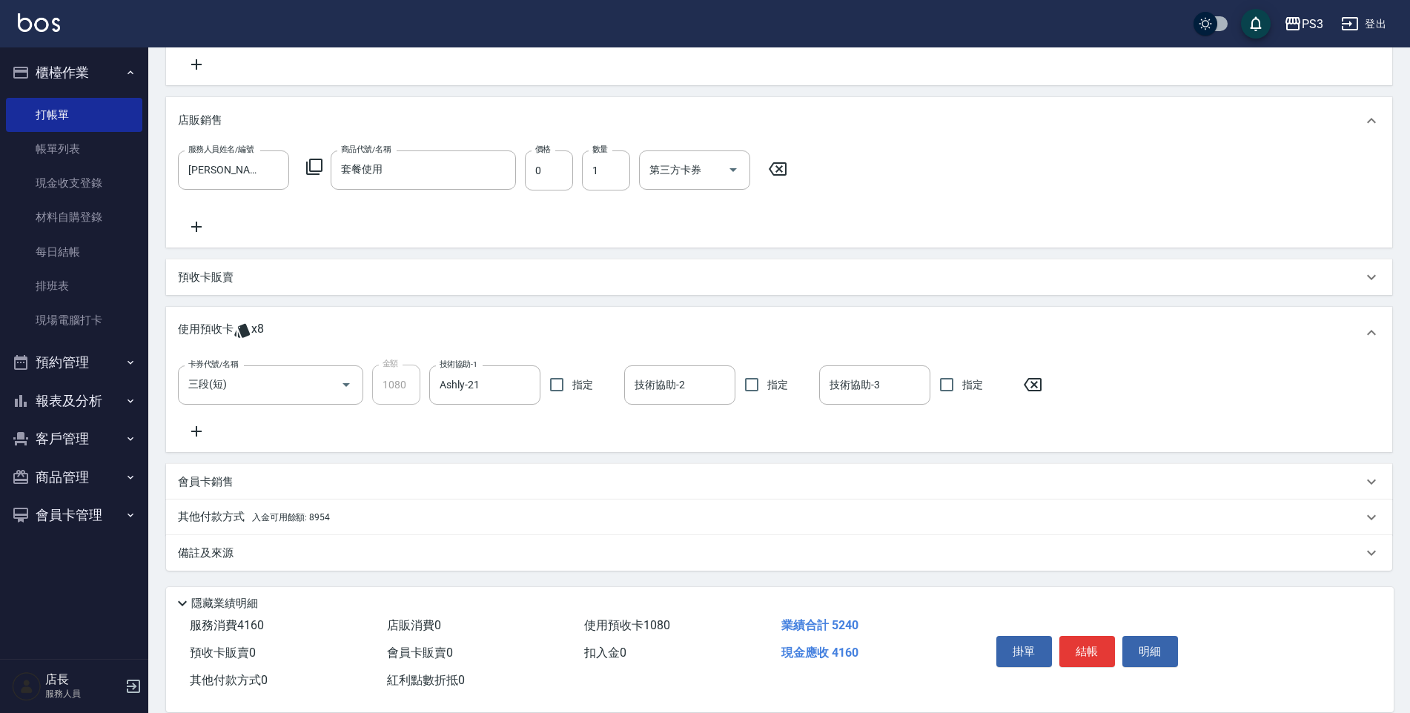
click at [205, 218] on icon at bounding box center [196, 227] width 37 height 18
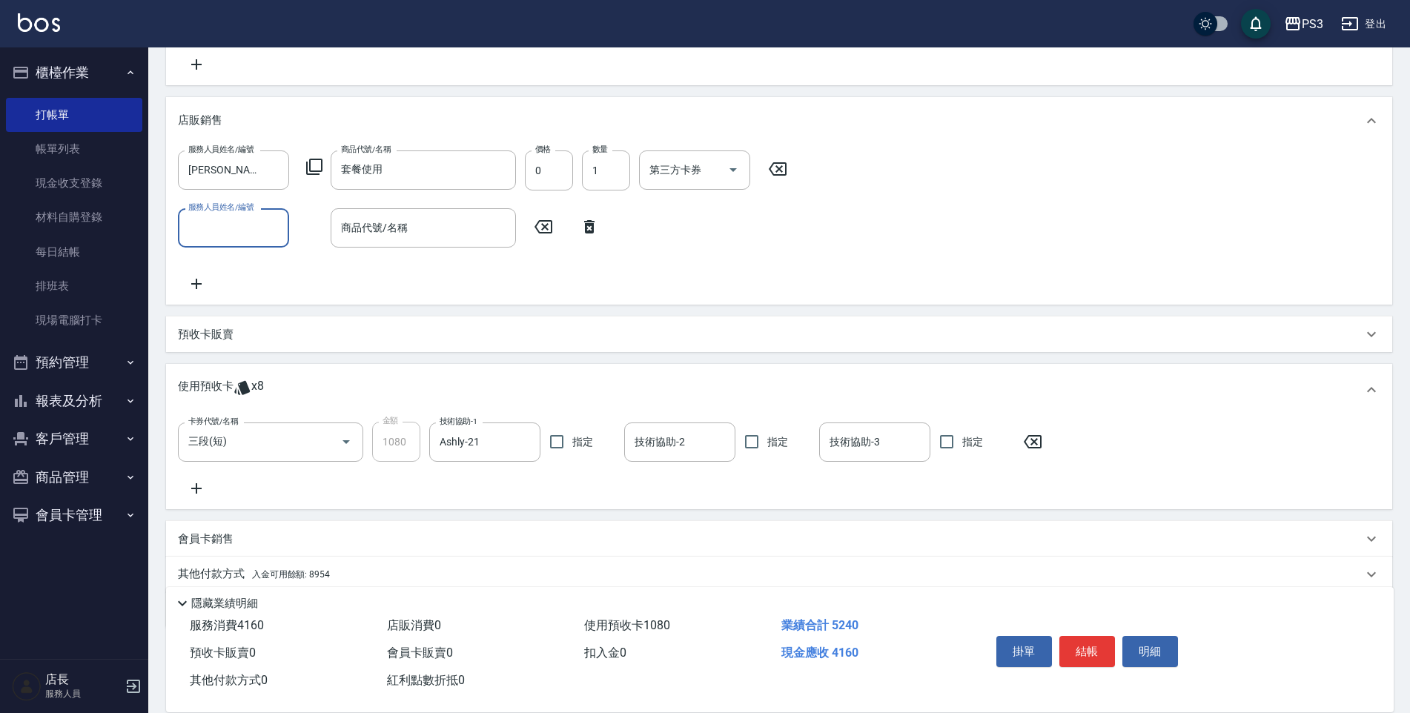
click at [205, 220] on input "服務人員姓名/編號" at bounding box center [234, 228] width 98 height 26
type input "[PERSON_NAME]-7"
click at [443, 225] on input "商品代號/名稱" at bounding box center [423, 228] width 172 height 26
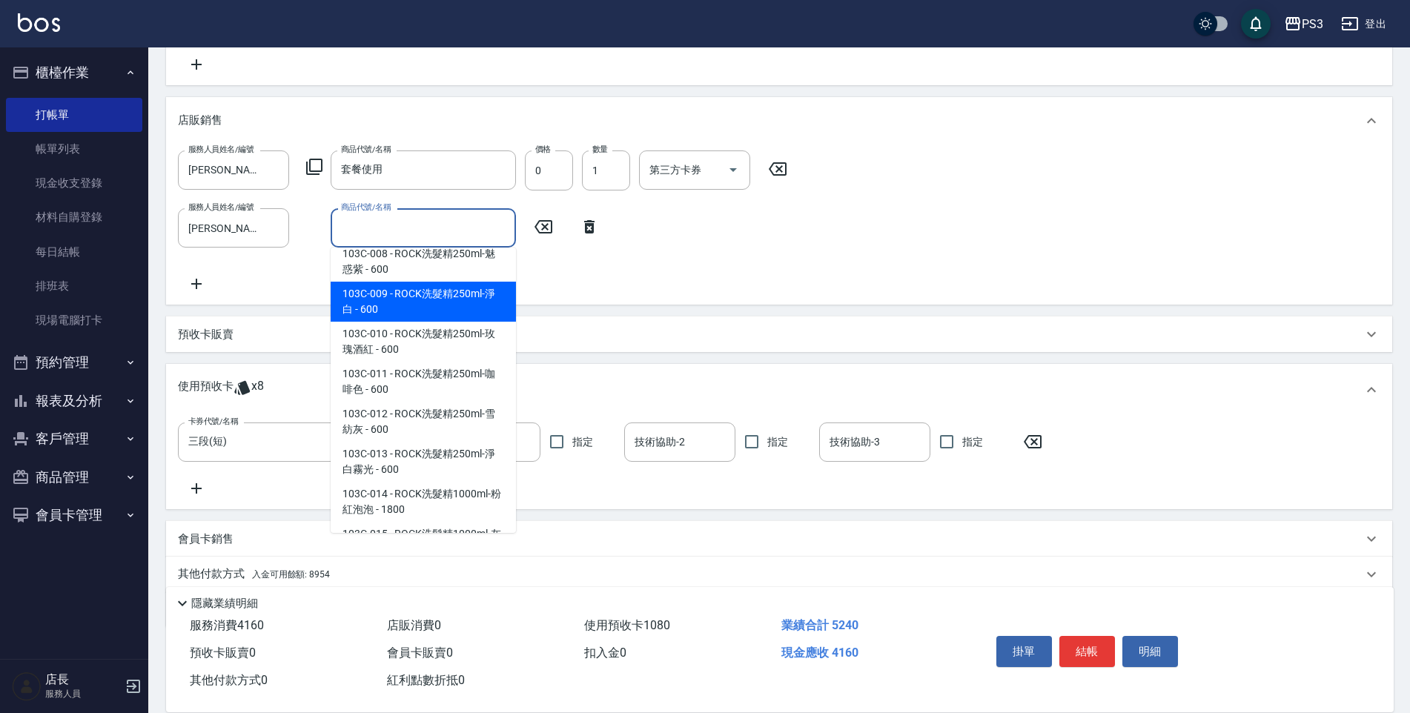
scroll to position [593, 0]
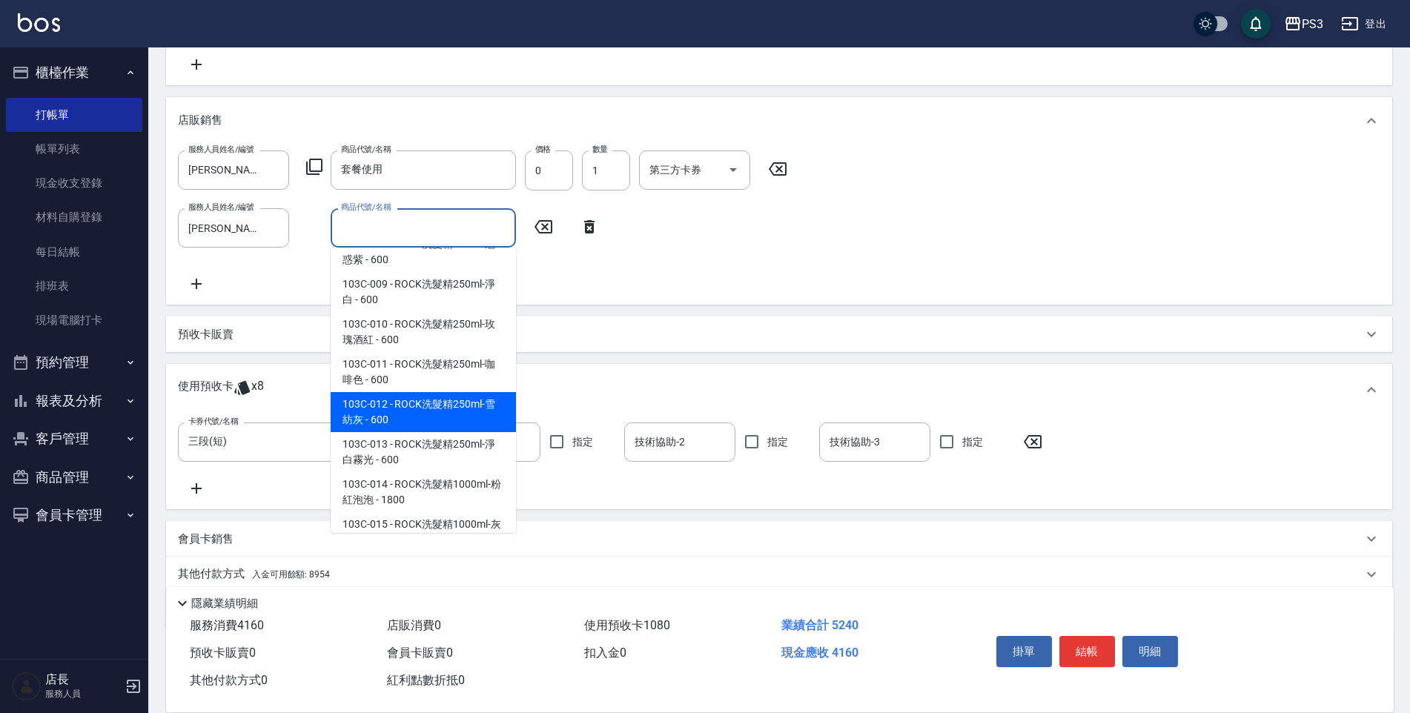
click at [448, 419] on span "103C-012 - ROCK洗髮精250ml-雪紡灰 - 600" at bounding box center [423, 412] width 185 height 40
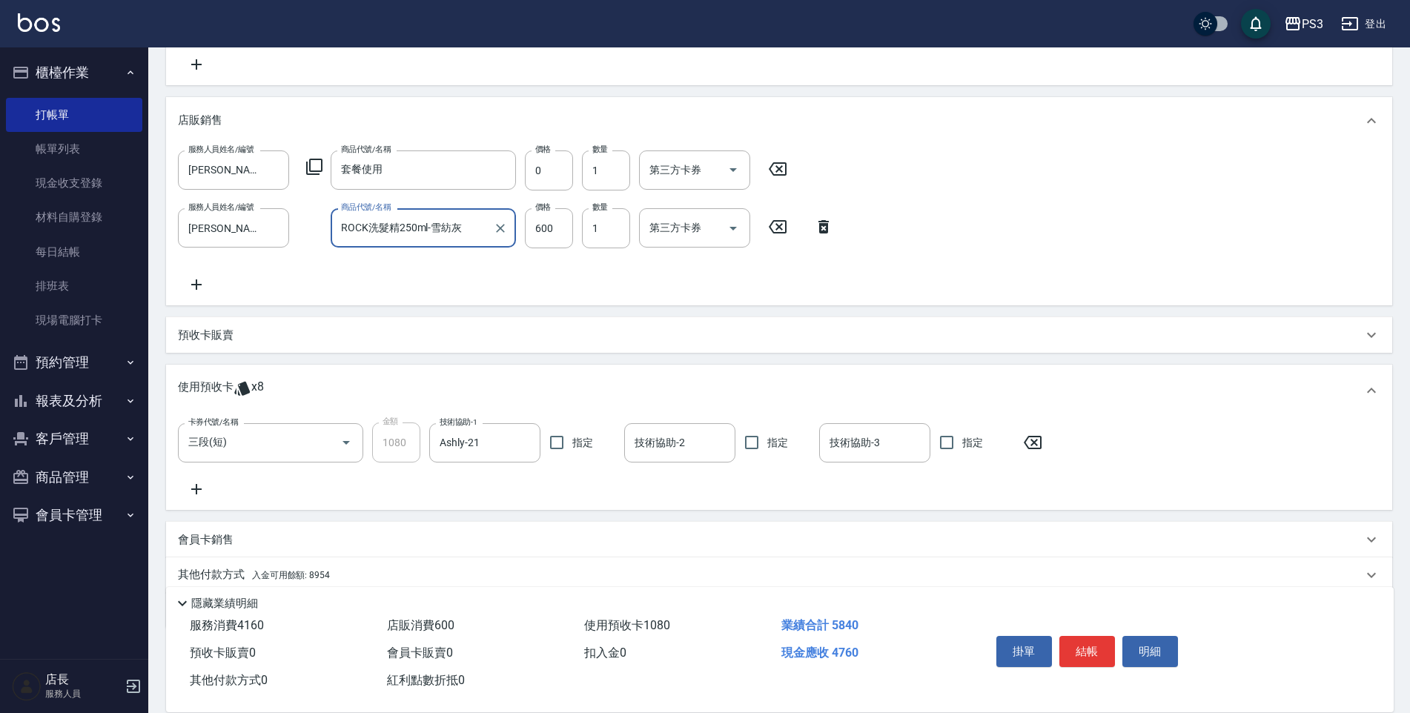
type input "ROCK洗髮精250ml-雪紡灰"
click at [541, 223] on input "600" at bounding box center [549, 228] width 48 height 40
type input "540"
click at [546, 279] on div "服務人員姓名/編號 [PERSON_NAME]-7 服務人員姓名/編號 商品代號/名稱 套餐使用 商品代號/名稱 價格 0 價格 數量 1 數量 第三方卡券 …" at bounding box center [779, 221] width 1202 height 143
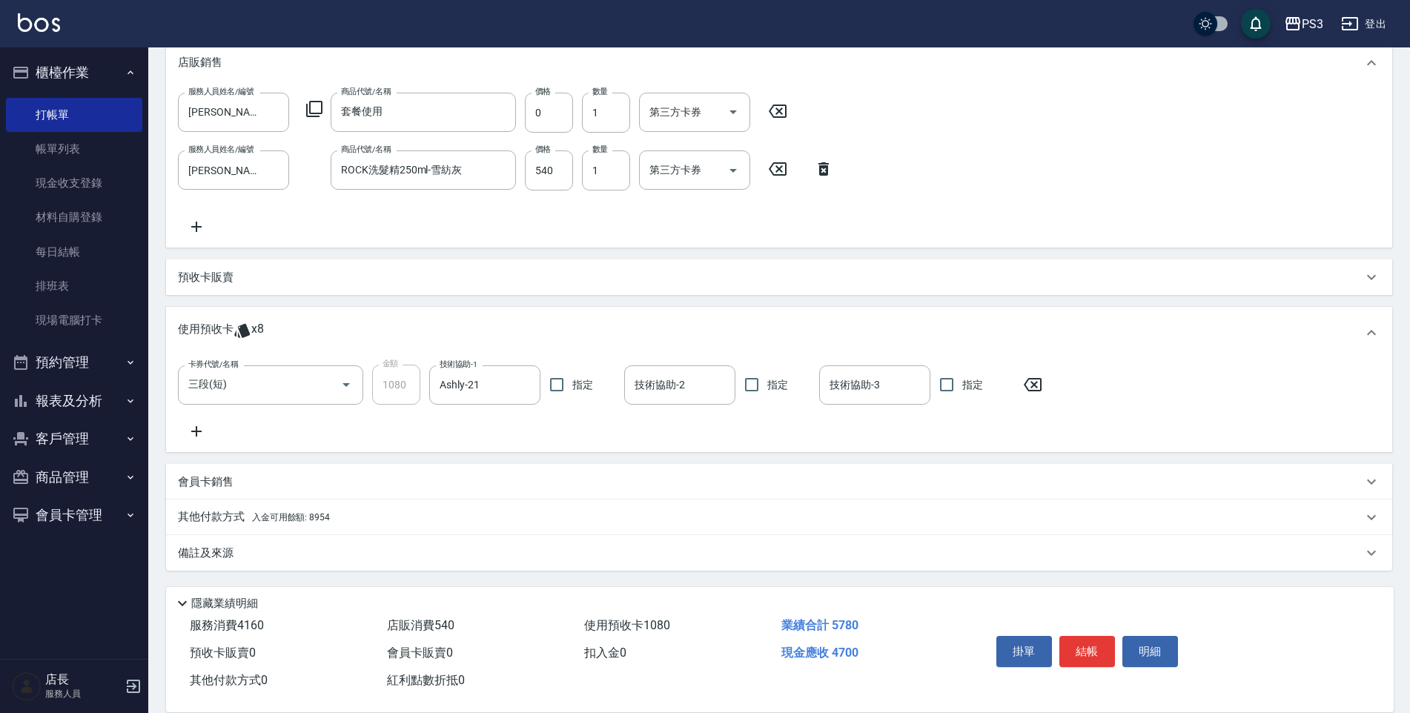
click at [295, 509] on p "其他付款方式 入金可用餘額: 8954" at bounding box center [254, 517] width 152 height 16
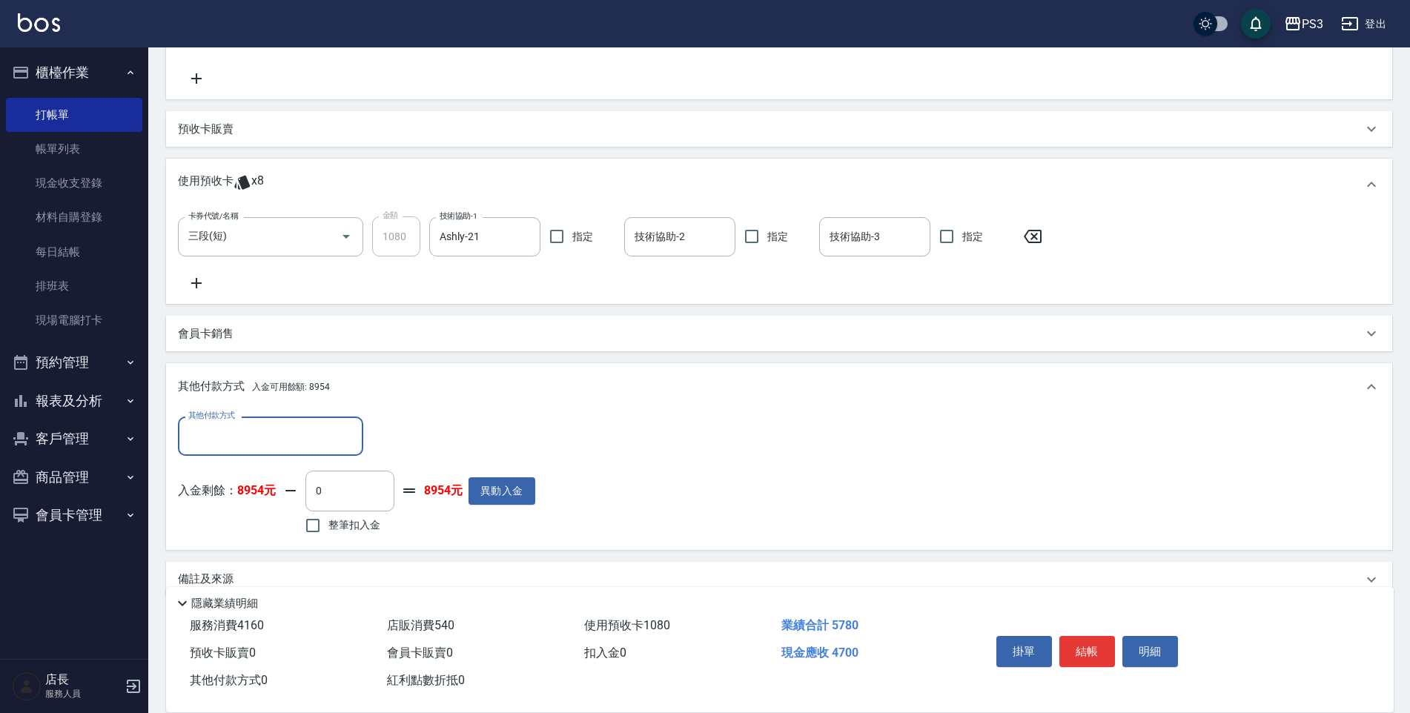
scroll to position [835, 0]
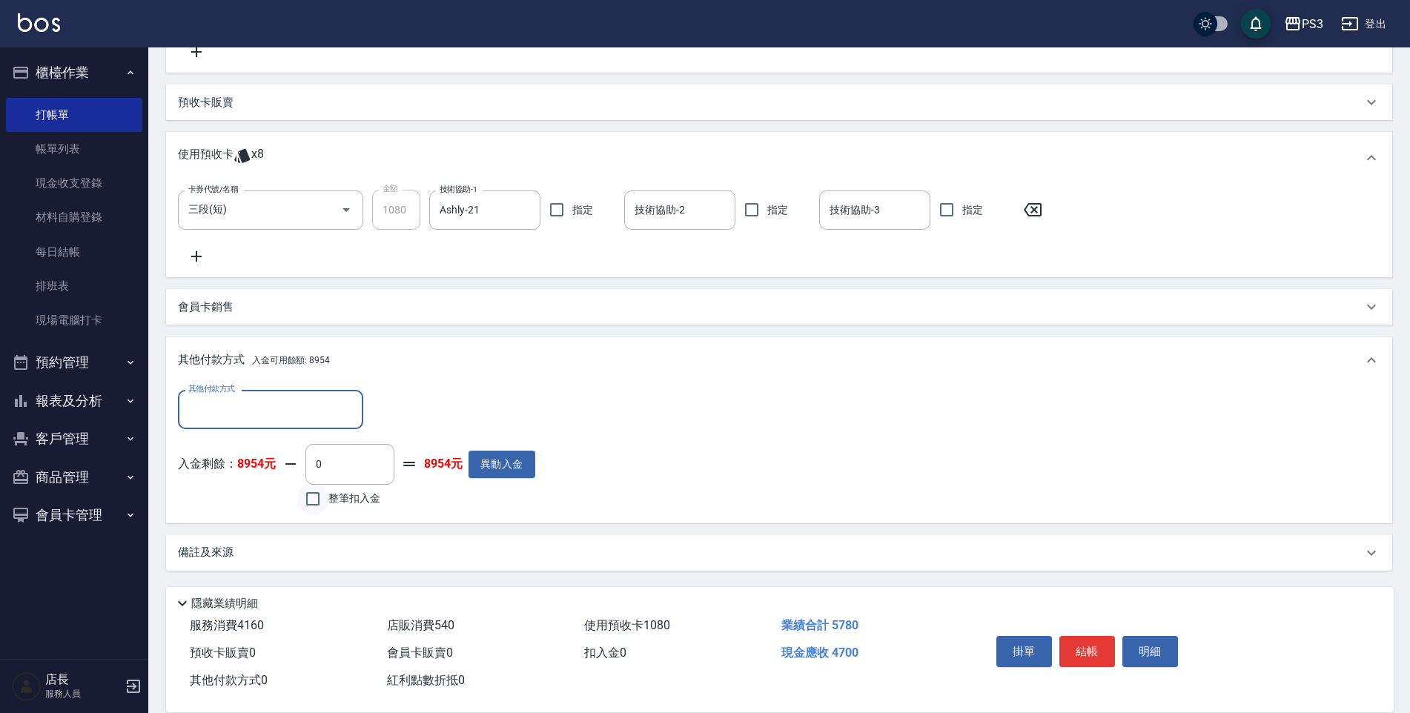
click at [308, 499] on input "整筆扣入金" at bounding box center [312, 498] width 31 height 31
checkbox input "true"
type input "4700"
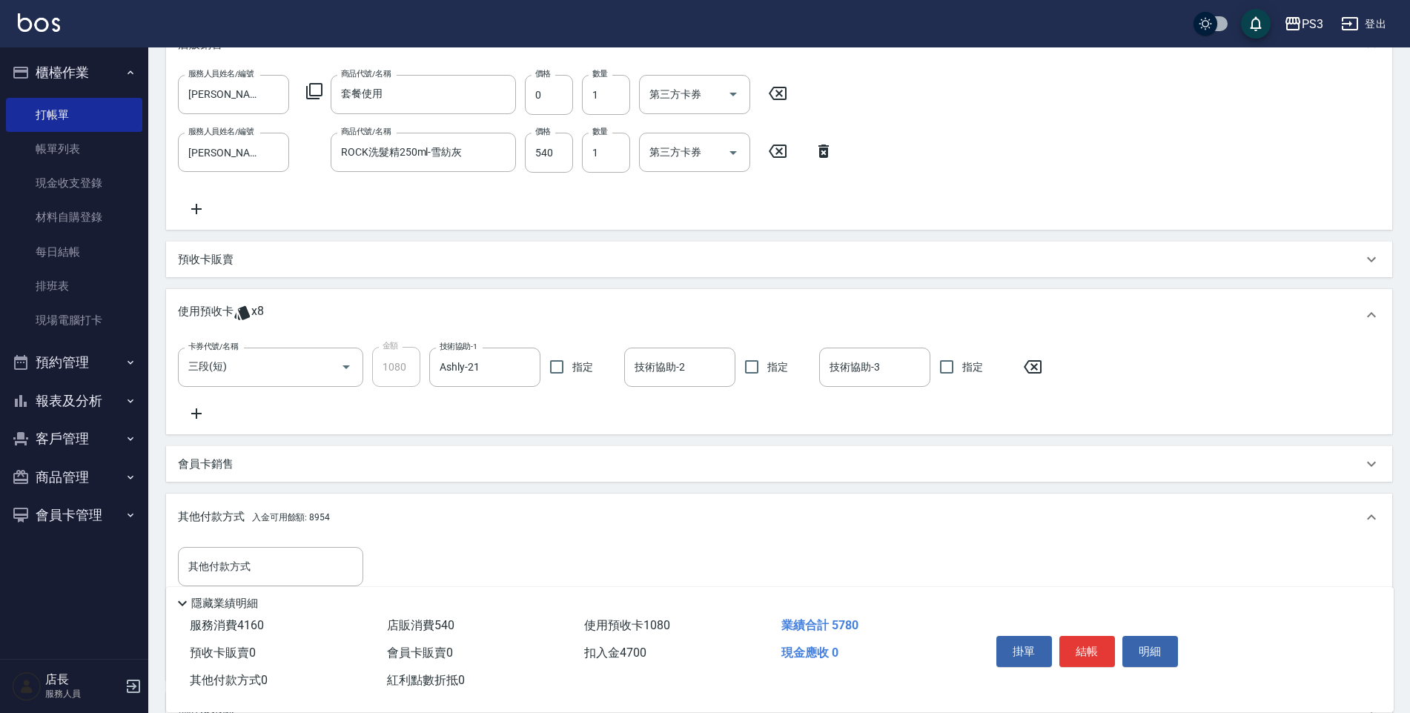
scroll to position [612, 0]
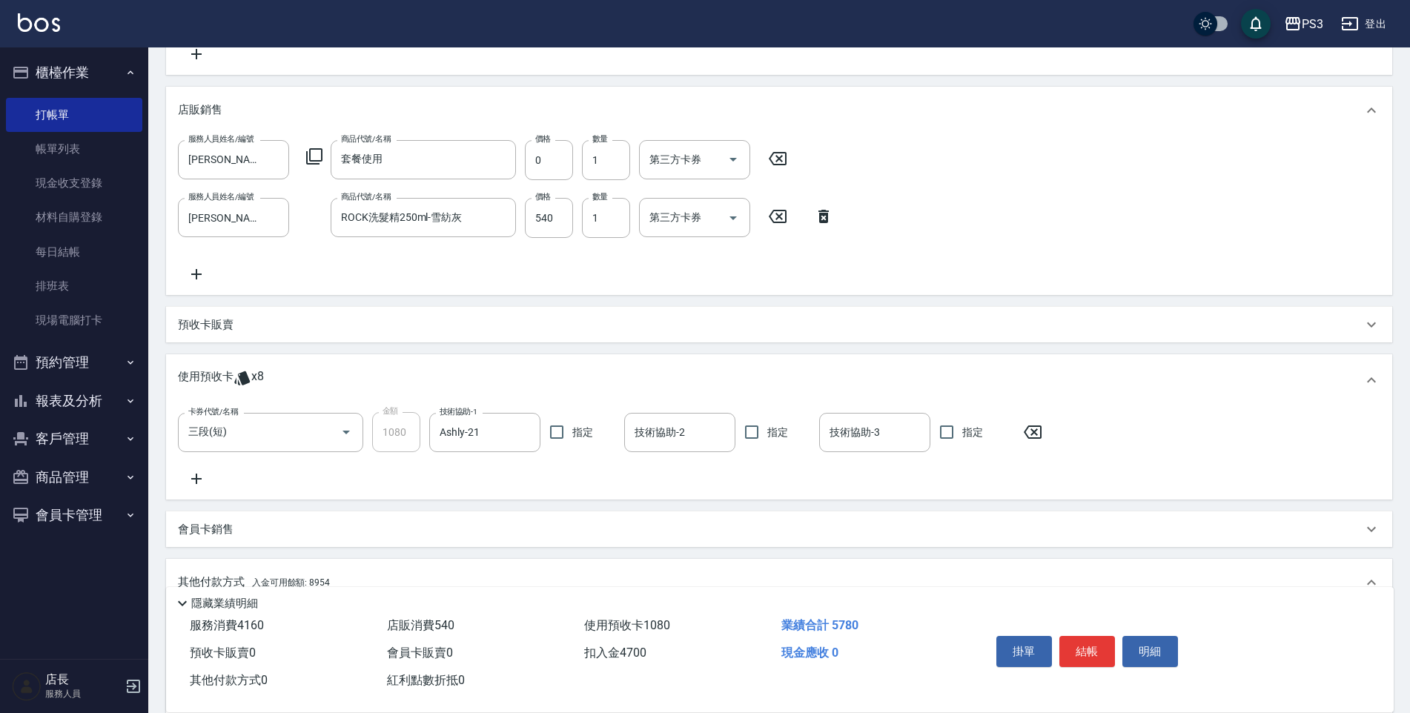
click at [242, 329] on div "預收卡販賣" at bounding box center [770, 325] width 1184 height 16
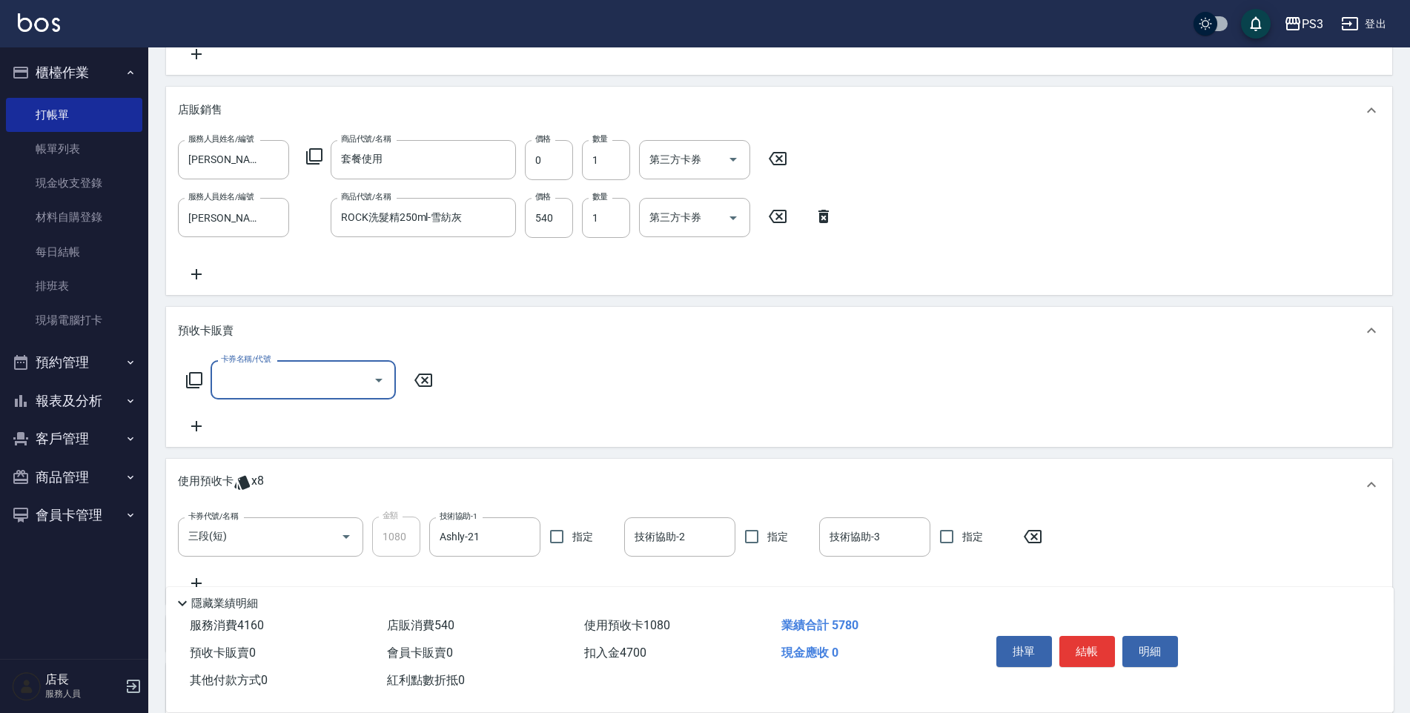
scroll to position [0, 0]
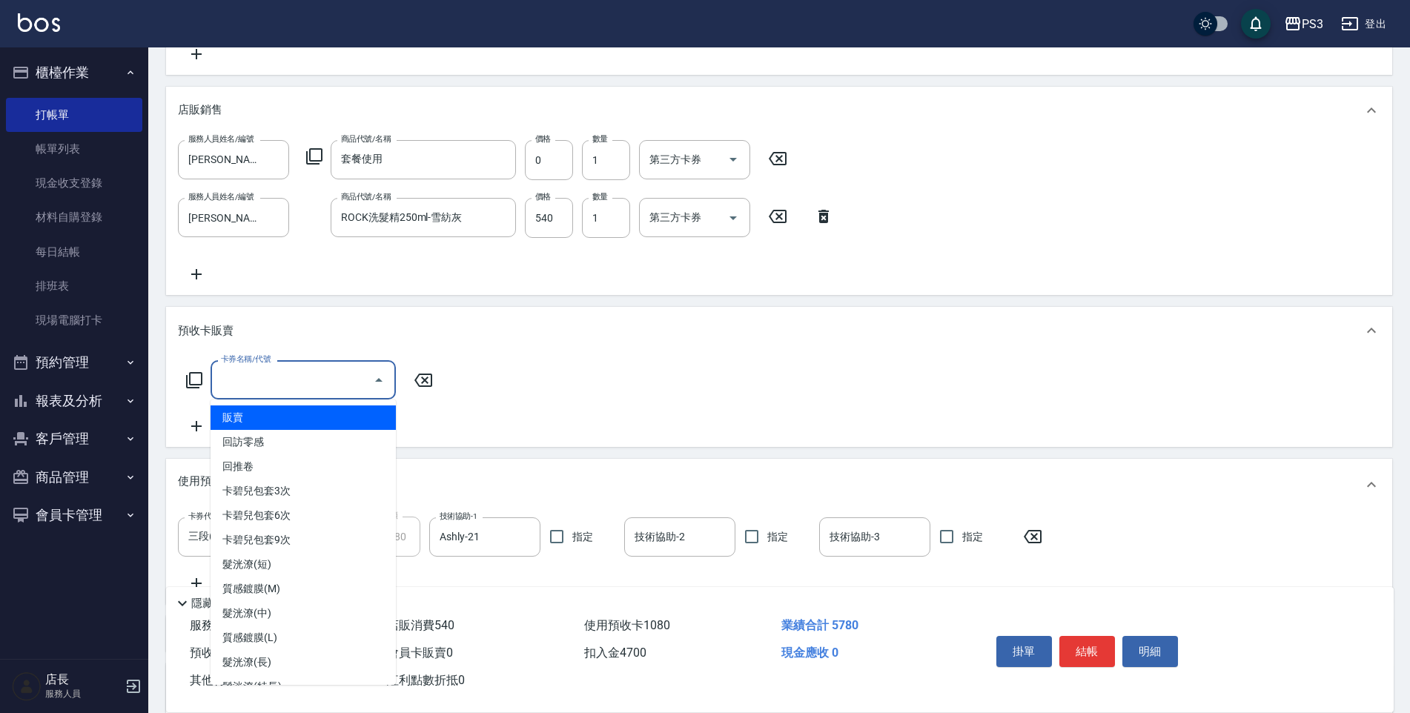
click at [242, 370] on input "卡券名稱/代號" at bounding box center [292, 380] width 150 height 26
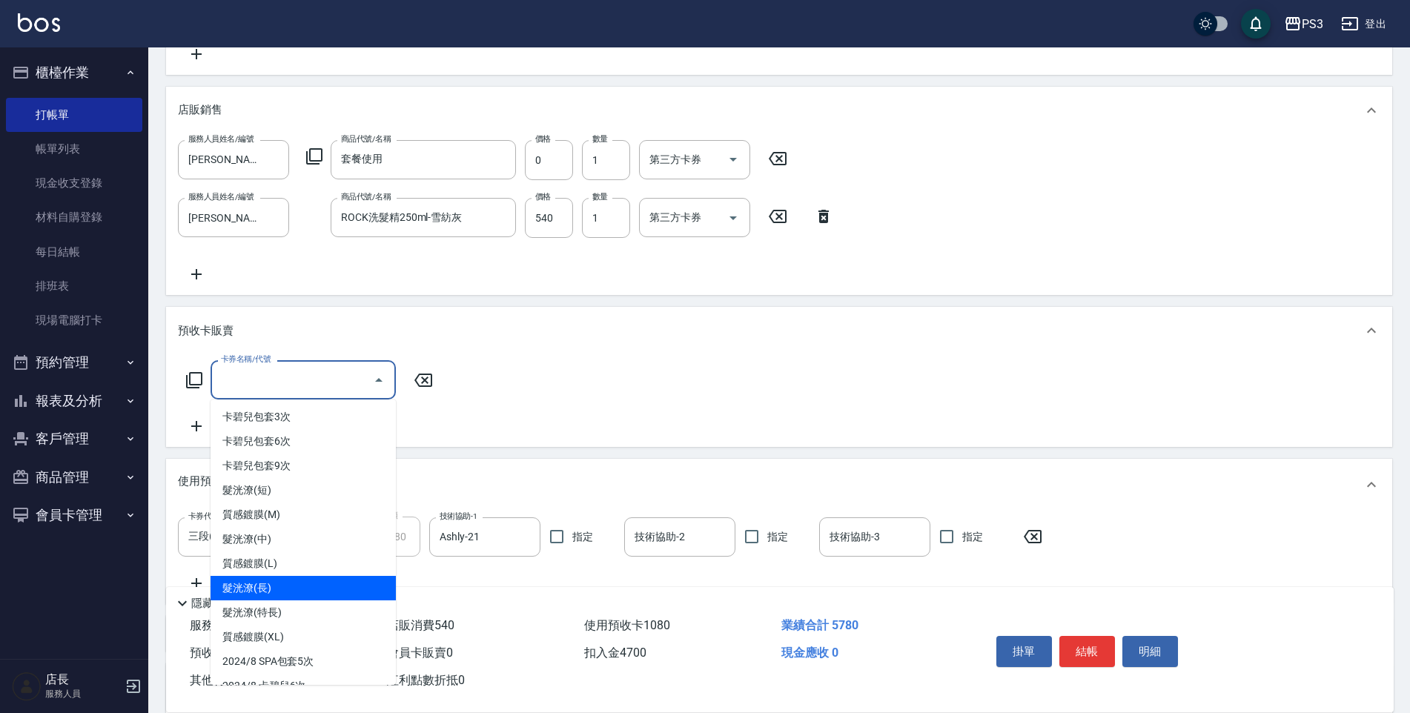
scroll to position [296, 0]
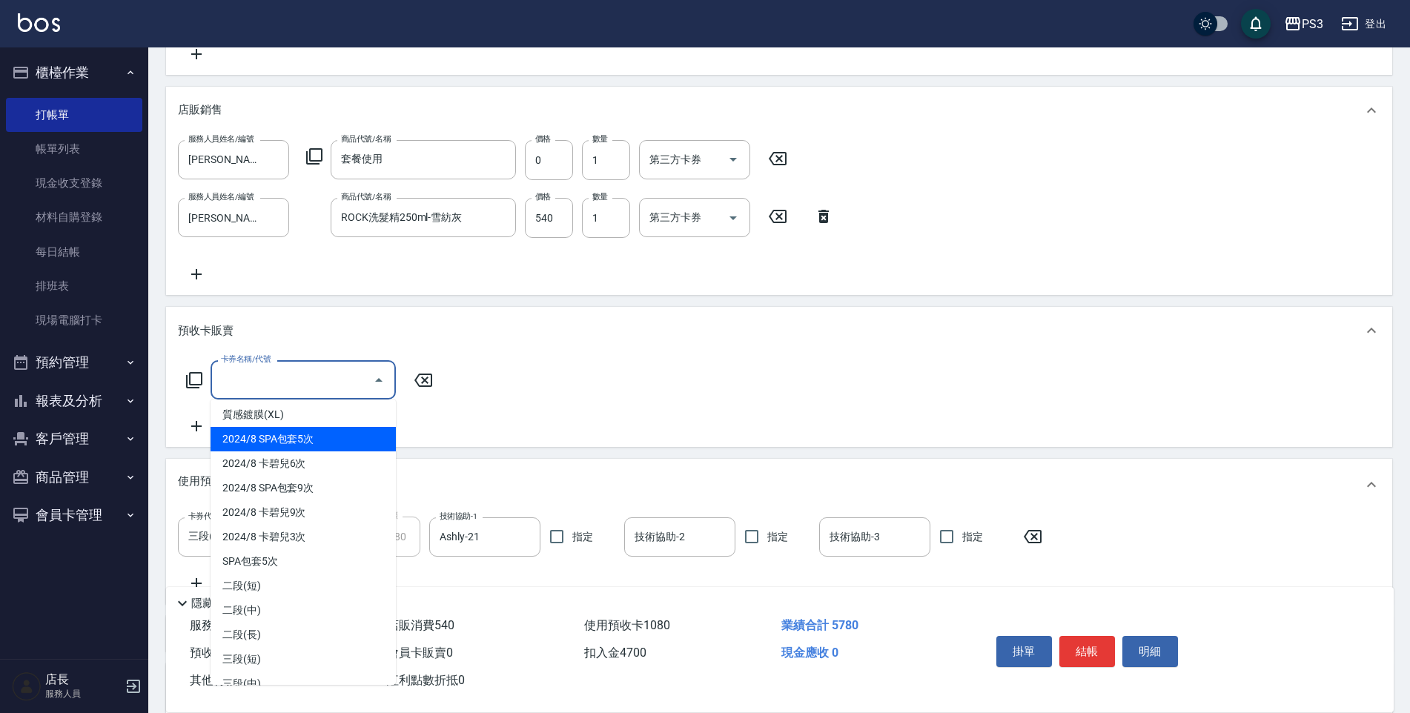
click at [308, 448] on span "2024/8 SPA包套5次" at bounding box center [303, 439] width 185 height 24
type input "2024/8 SPA包套5次(5625)"
type input "0"
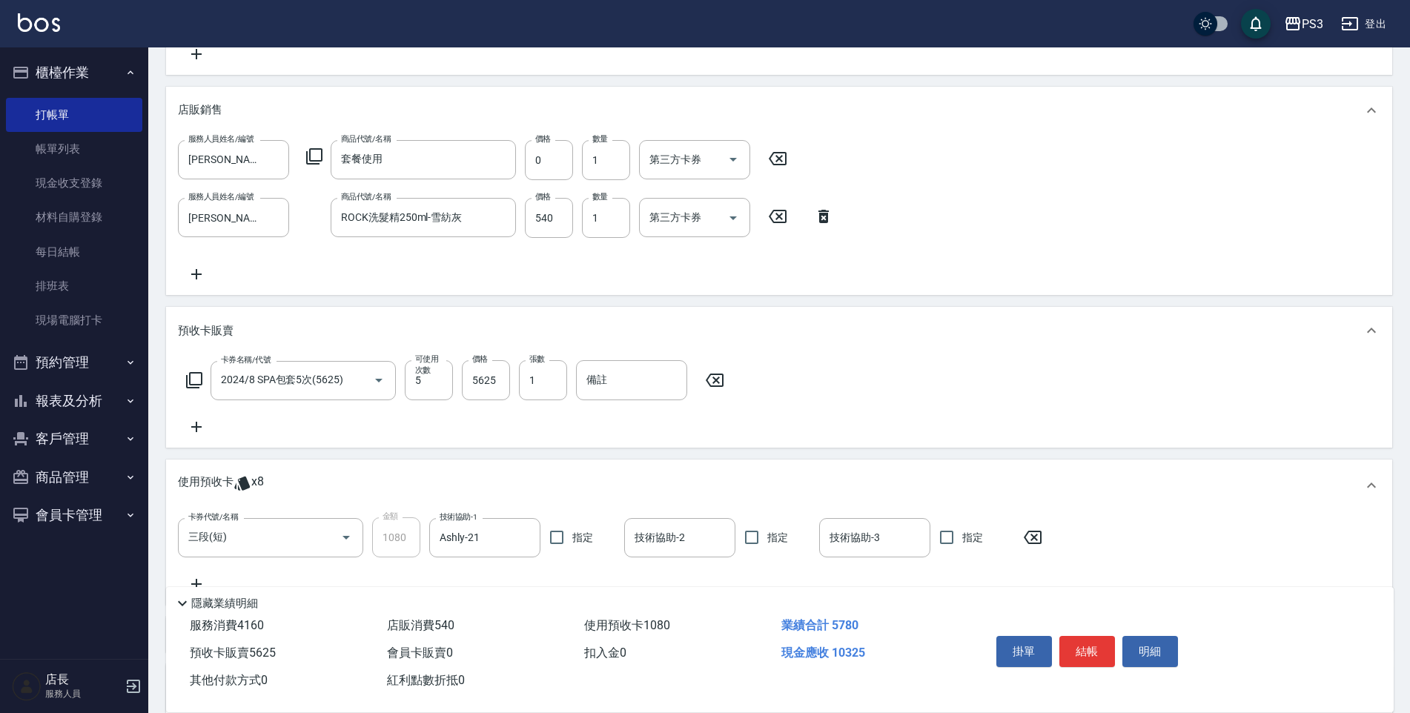
click at [508, 426] on div "卡券名稱/代號 2024/8 SPA包套5次(5625) 卡券名稱/代號 可使用次數 5 可使用次數 價格 5625 價格 張數 1 張數 備註 備註" at bounding box center [779, 398] width 1202 height 76
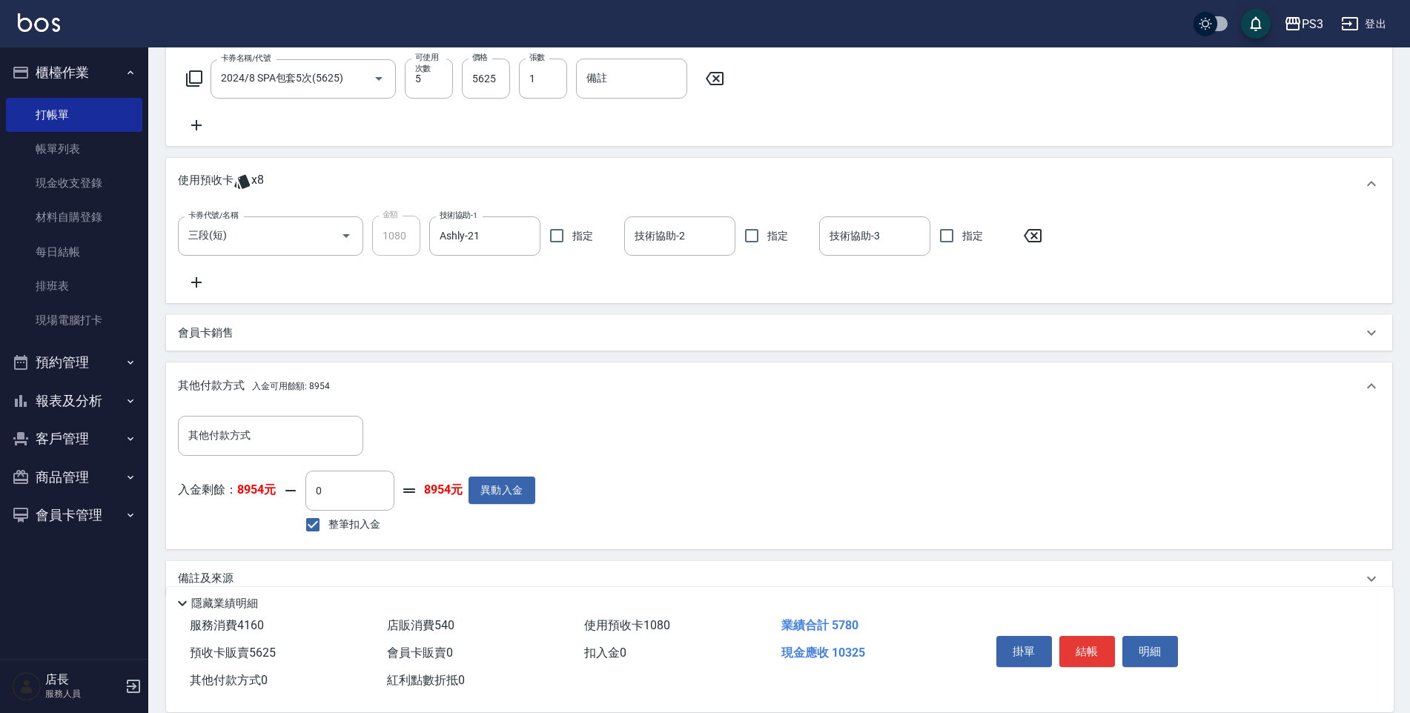
scroll to position [940, 0]
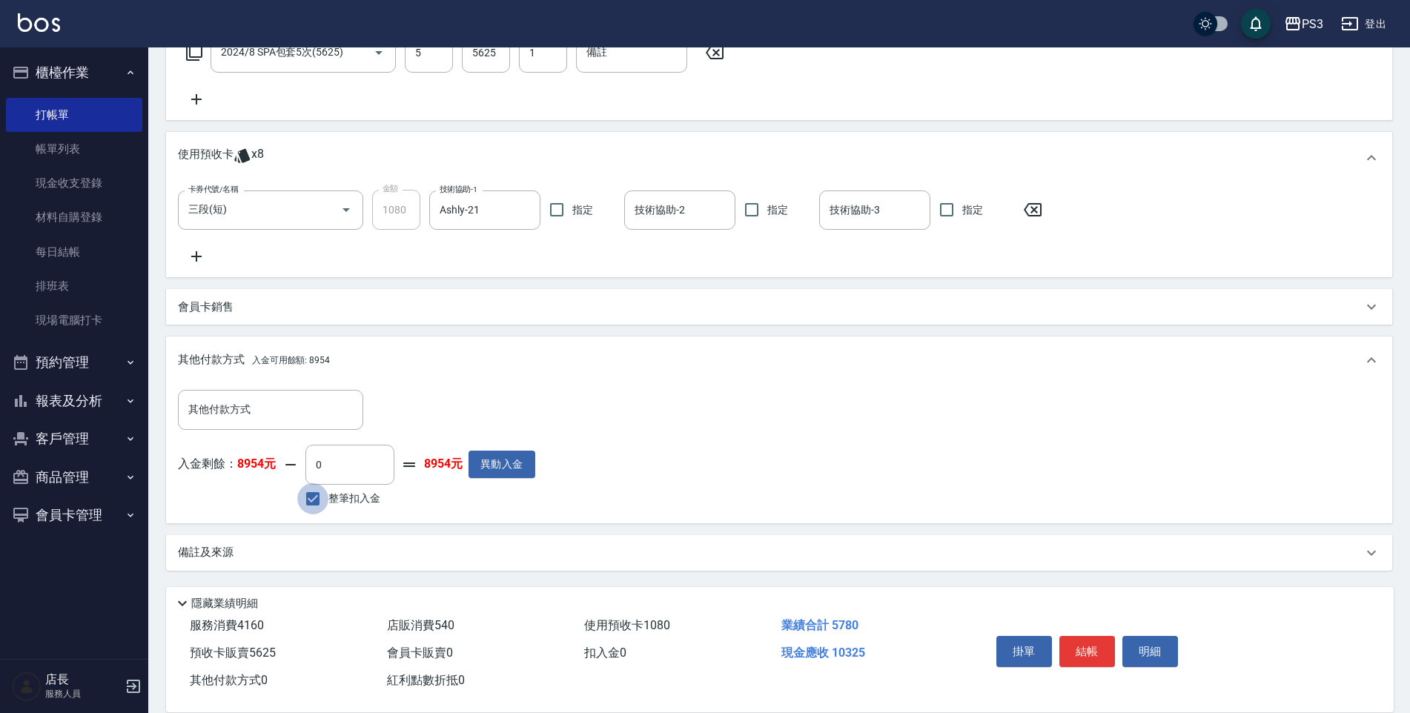
click at [317, 488] on input "整筆扣入金" at bounding box center [312, 498] width 31 height 31
checkbox input "false"
click at [330, 469] on input "0" at bounding box center [349, 465] width 89 height 40
drag, startPoint x: 330, startPoint y: 469, endPoint x: 298, endPoint y: 470, distance: 31.9
click at [298, 470] on div "入金剩餘： 8954元 0 ​ 整筆扣入金 8954元 異動入金" at bounding box center [356, 478] width 357 height 67
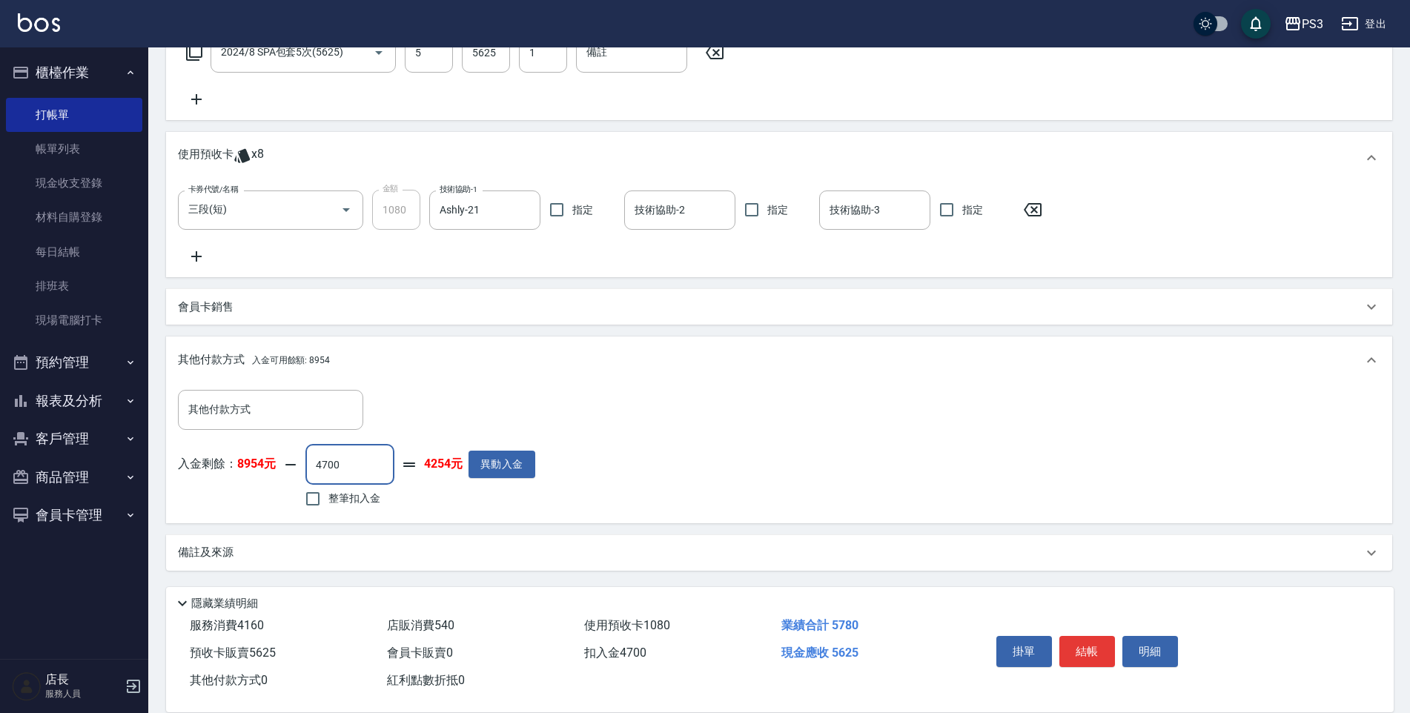
type input "4700"
click at [675, 487] on div "其他付款方式 其他付款方式 入金剩餘： 8954元 4700 ​ 整筆扣入金 4254元 異動入金" at bounding box center [779, 450] width 1202 height 121
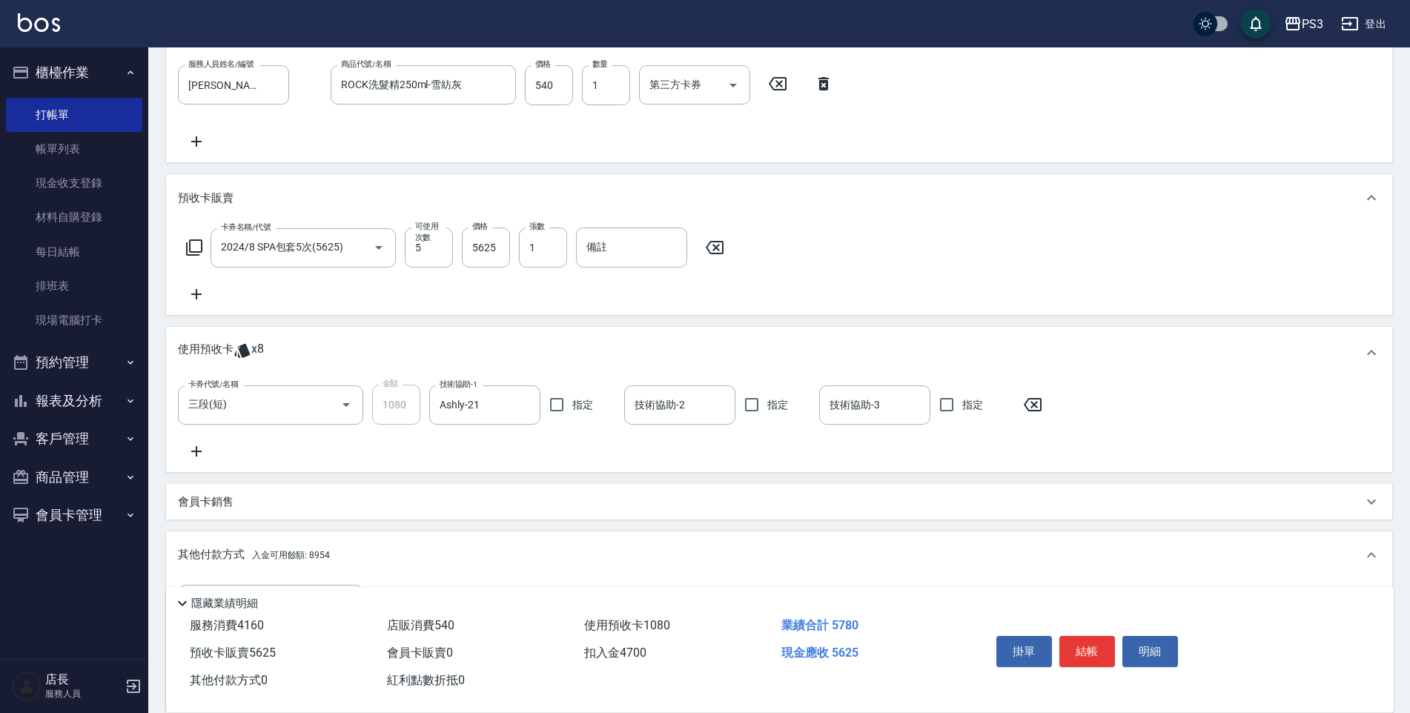
scroll to position [718, 0]
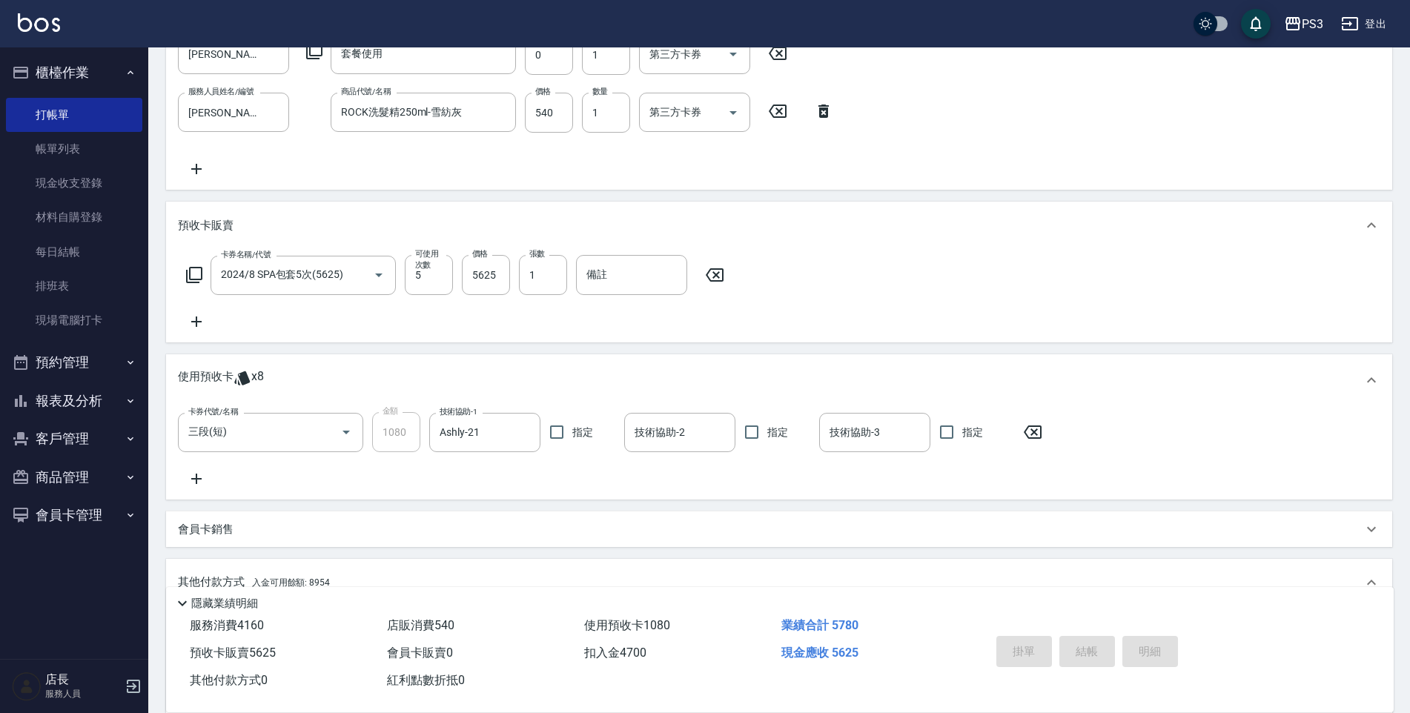
type input "[DATE] 19:33"
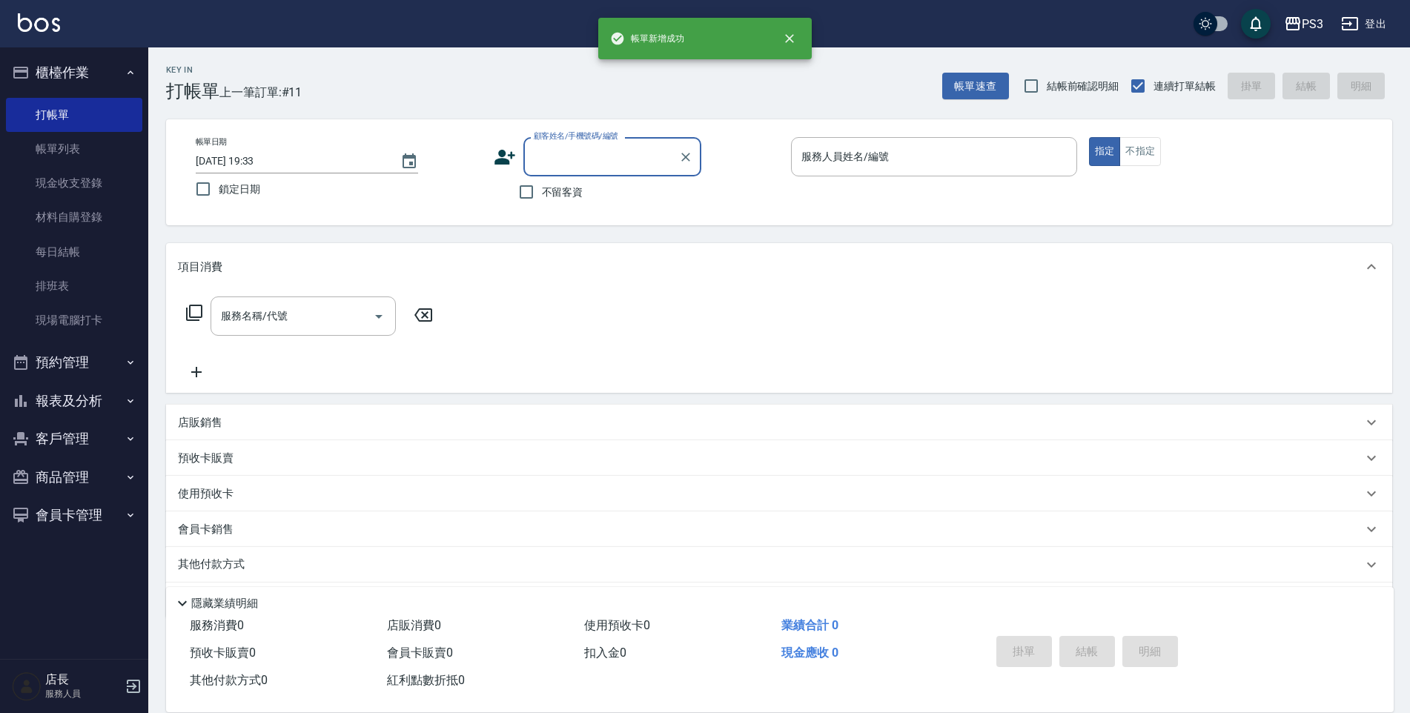
scroll to position [0, 0]
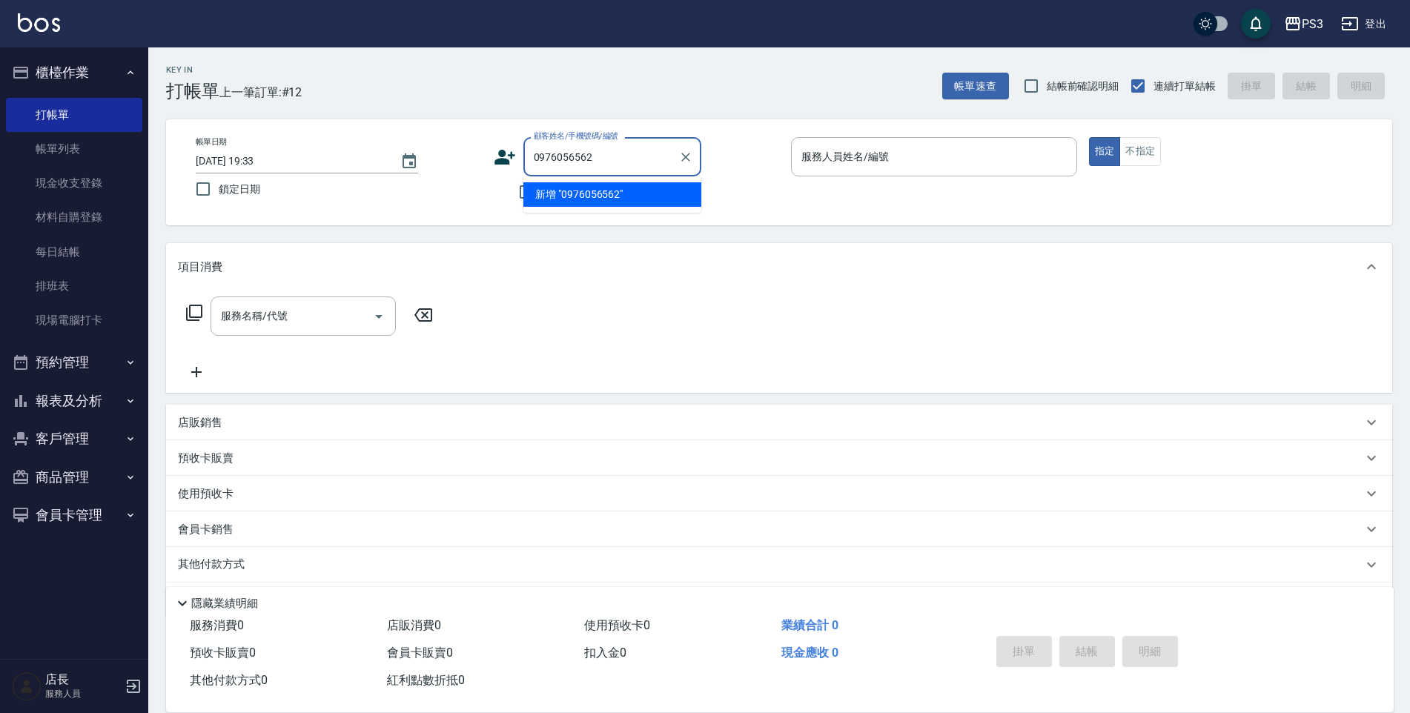
type input "0976056562"
click at [494, 156] on icon at bounding box center [505, 157] width 22 height 22
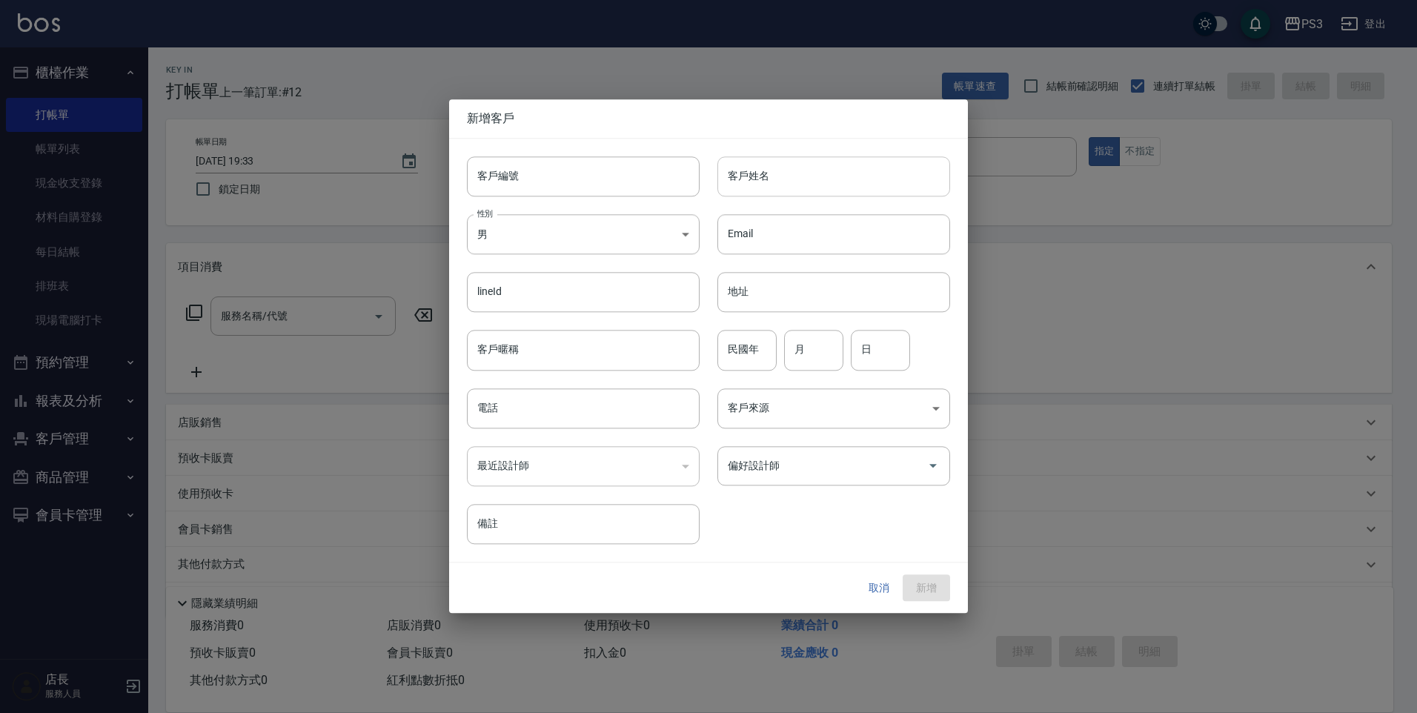
click at [772, 158] on input "客戶姓名" at bounding box center [834, 176] width 233 height 40
type input "0976056562"
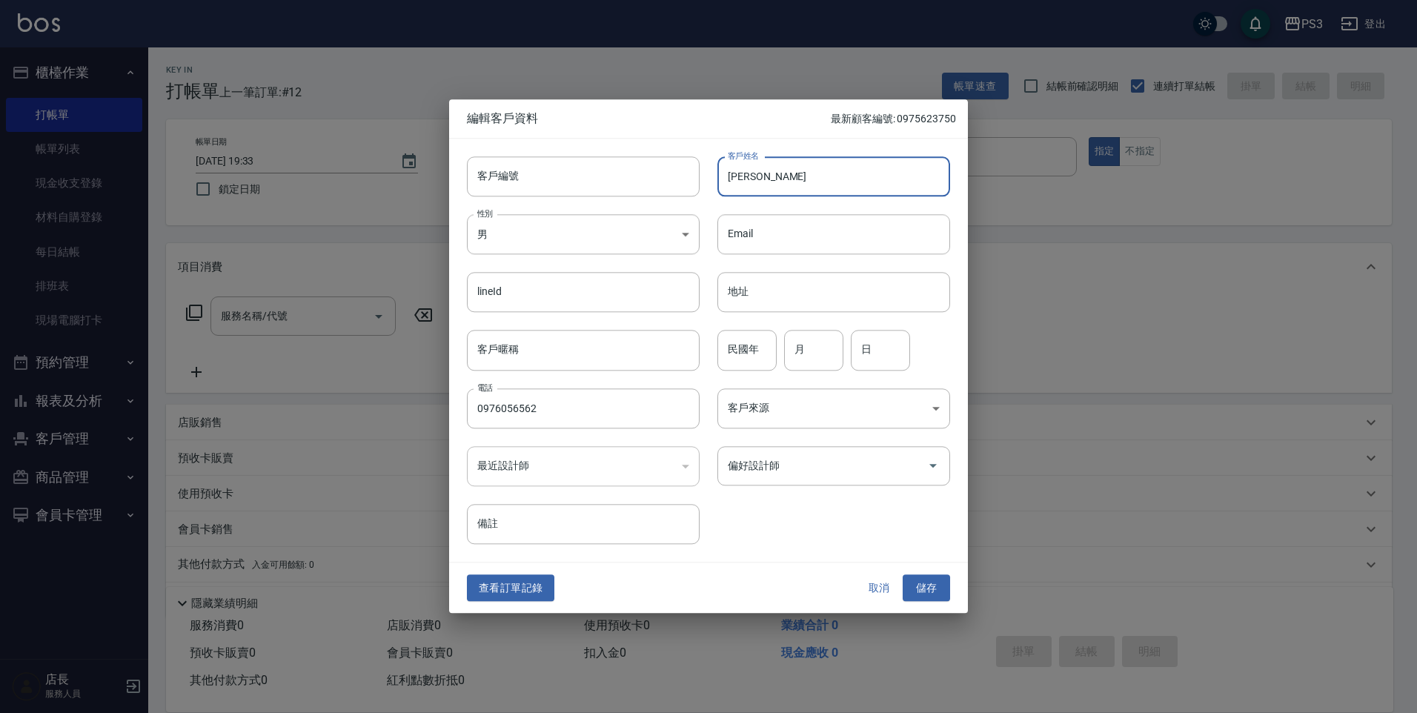
type input "[PERSON_NAME]"
type input "11"
type input "08"
drag, startPoint x: 910, startPoint y: 589, endPoint x: 767, endPoint y: 348, distance: 280.2
click at [911, 589] on button "儲存" at bounding box center [926, 587] width 47 height 27
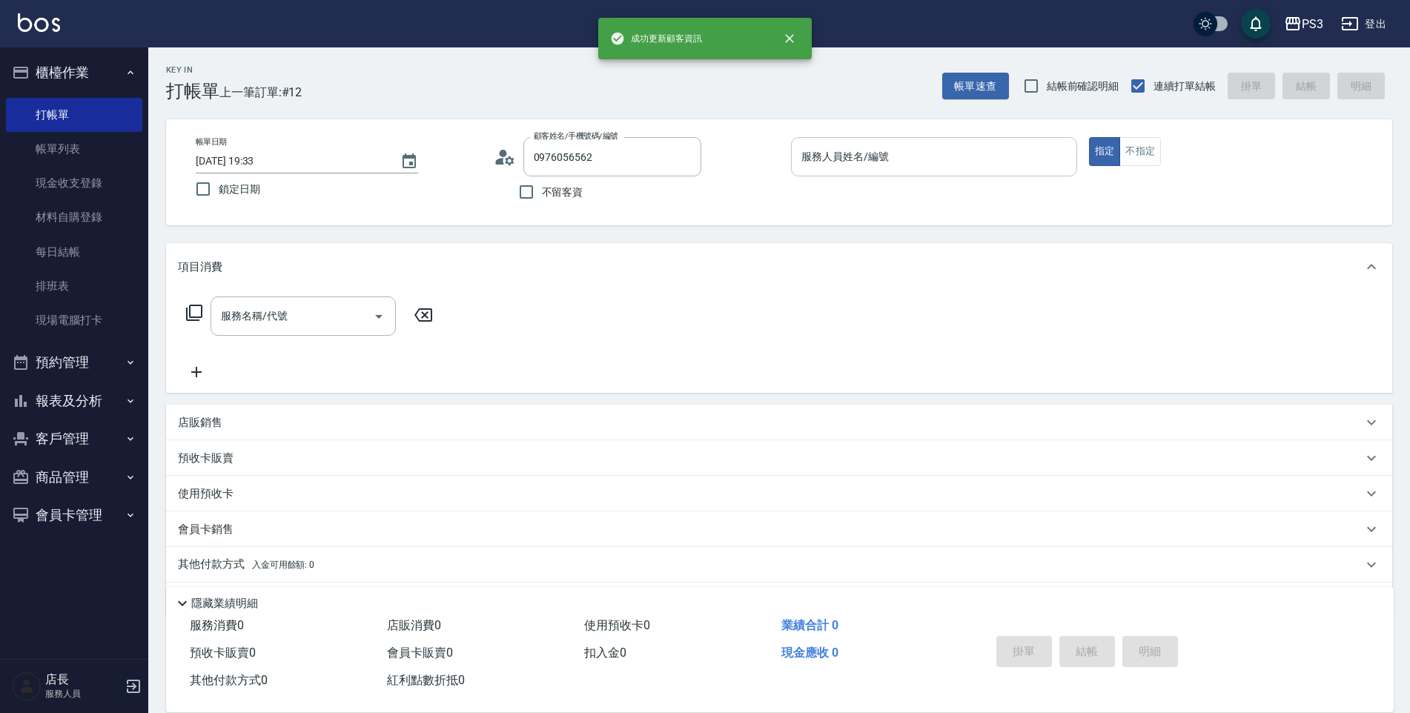
click at [996, 159] on input "服務人員姓名/編號" at bounding box center [934, 157] width 273 height 26
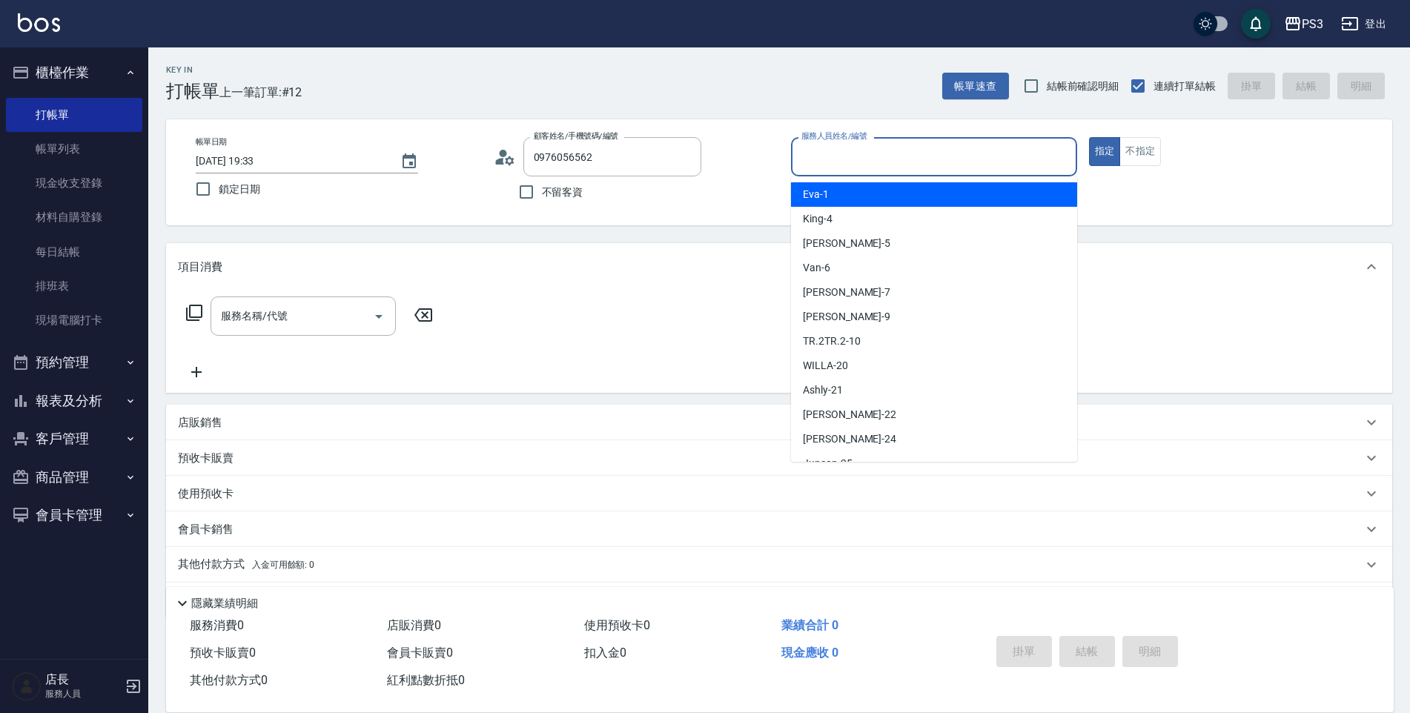
click at [996, 159] on input "服務人員姓名/編號" at bounding box center [934, 157] width 273 height 26
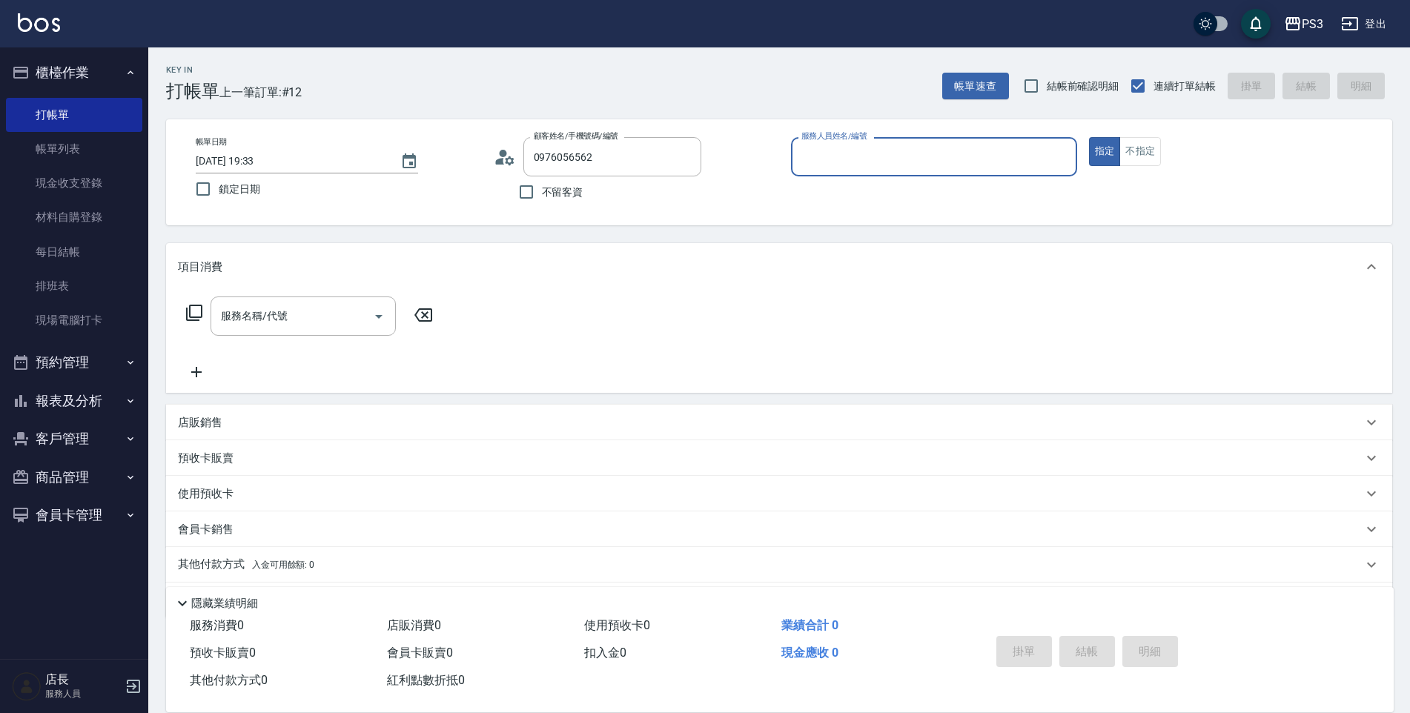
click at [996, 159] on input "服務人員姓名/編號" at bounding box center [934, 157] width 273 height 26
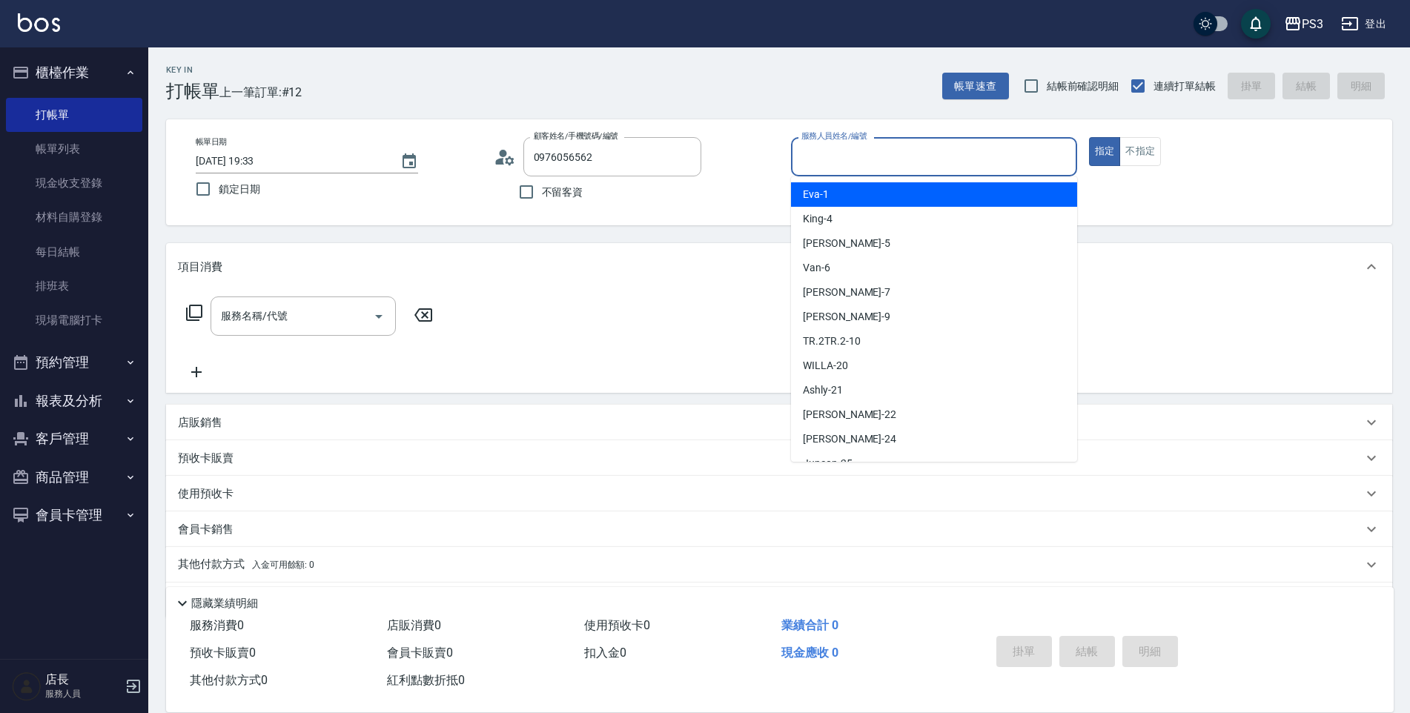
click at [921, 200] on div "[PERSON_NAME] -1" at bounding box center [934, 194] width 286 height 24
type input "[PERSON_NAME]-1"
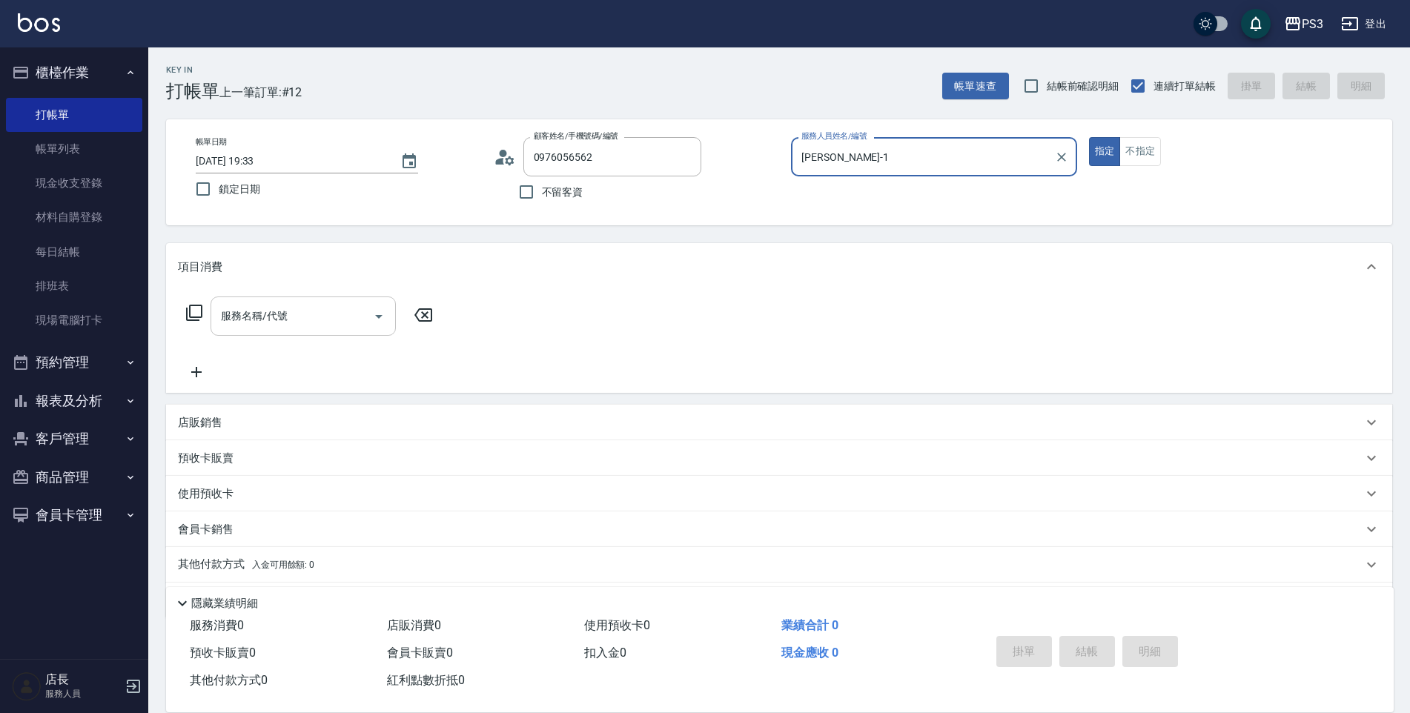
click at [268, 296] on div "服務名稱/代號" at bounding box center [303, 315] width 185 height 39
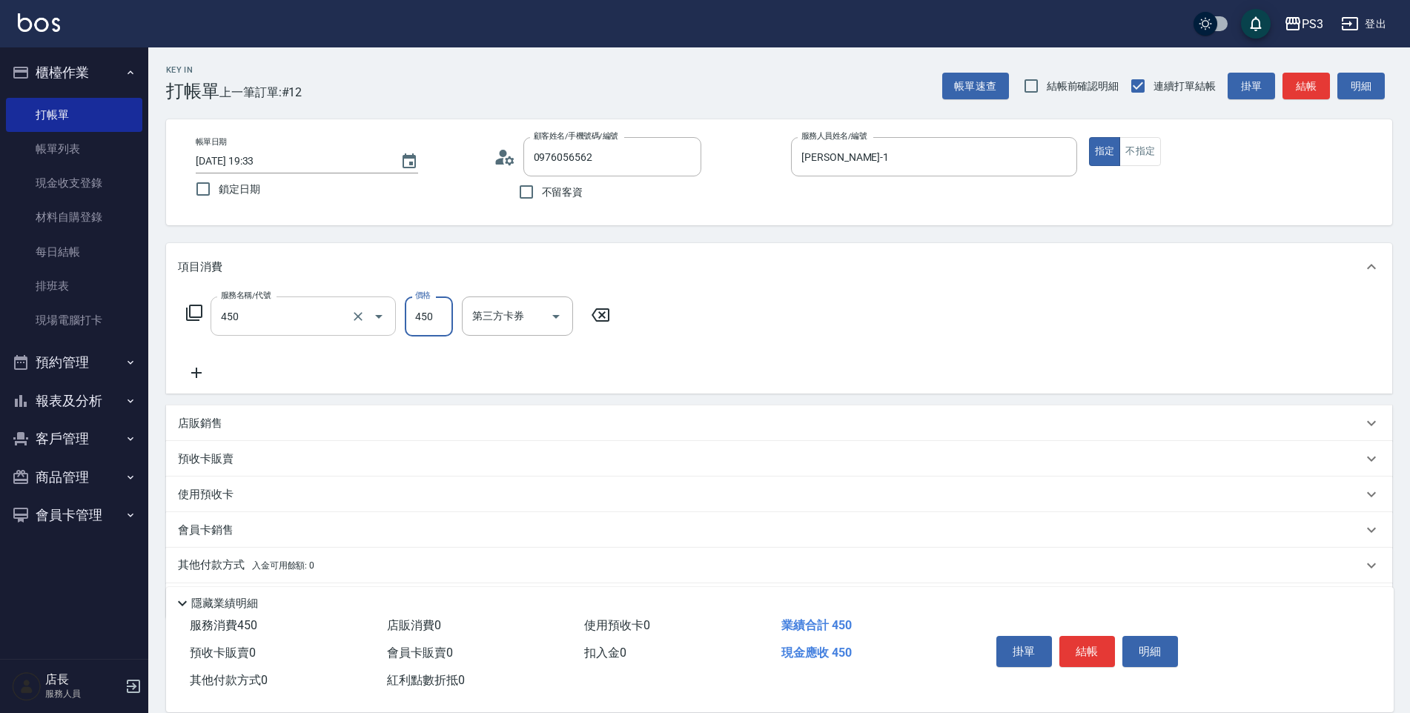
type input "有機洗髮(450)"
type input "Ashly-21"
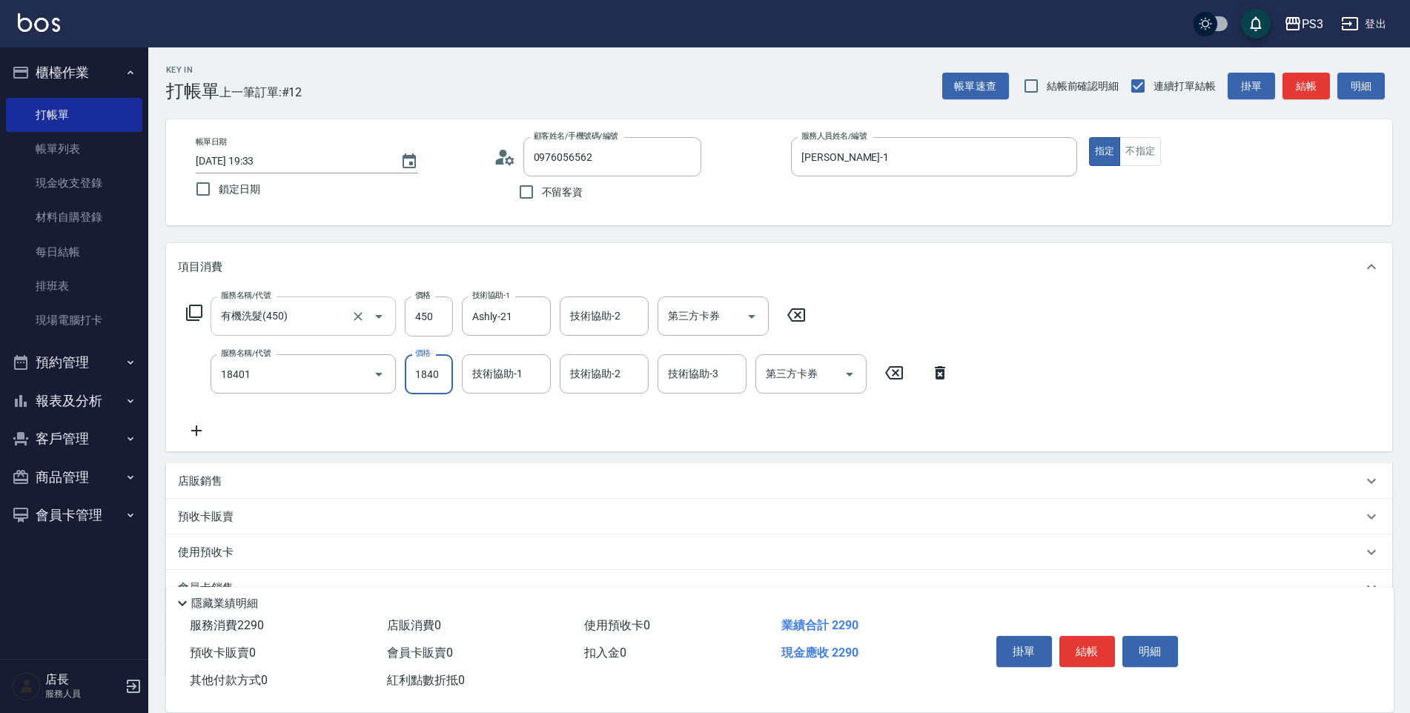
type input "L燙(18401)"
type input "2550"
type input "Ashly-21"
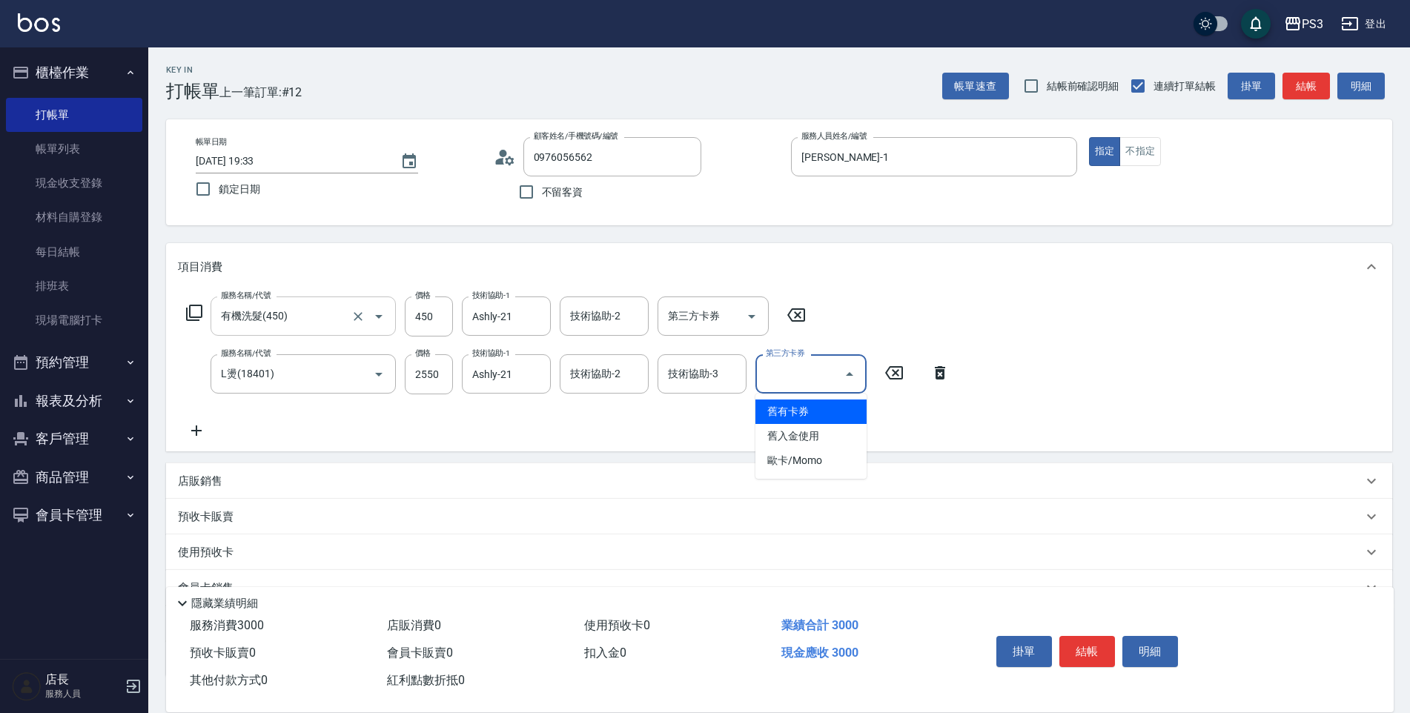
type input "舊有卡券"
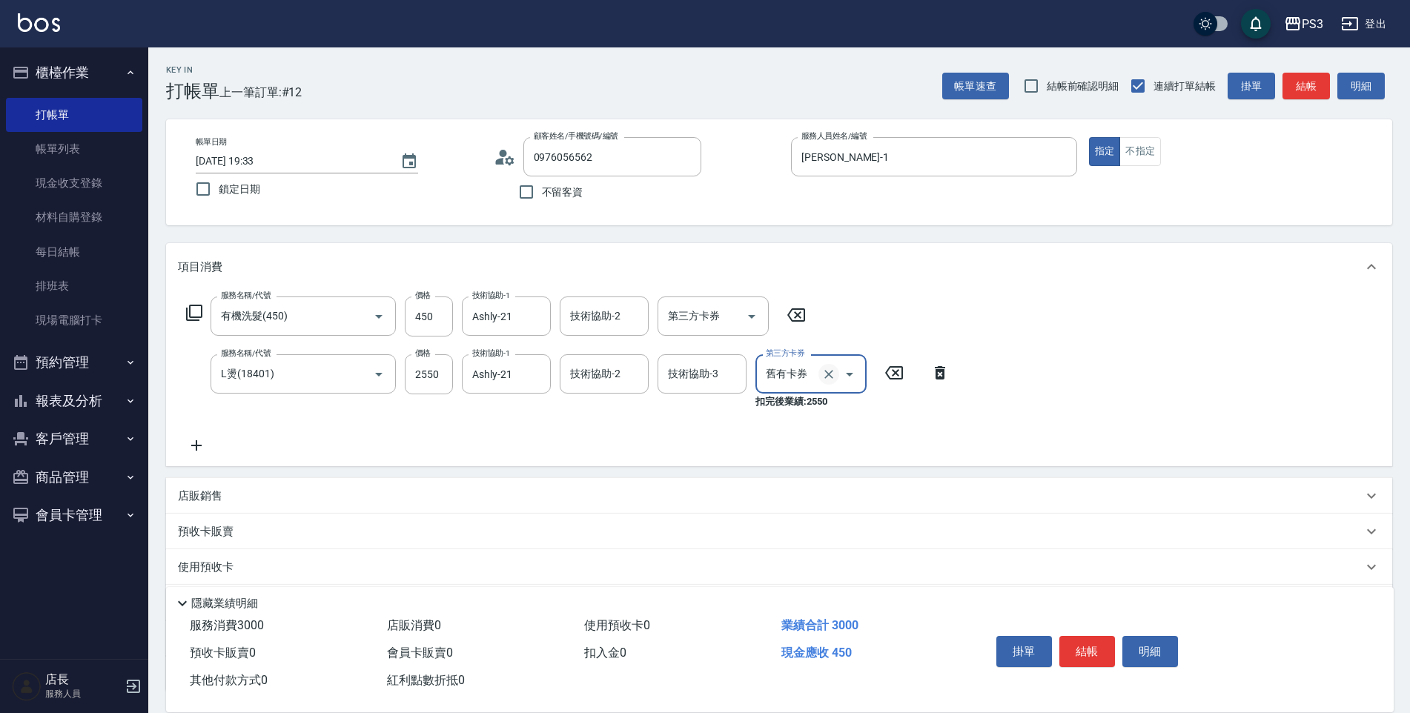
click at [832, 381] on icon "Clear" at bounding box center [828, 374] width 15 height 15
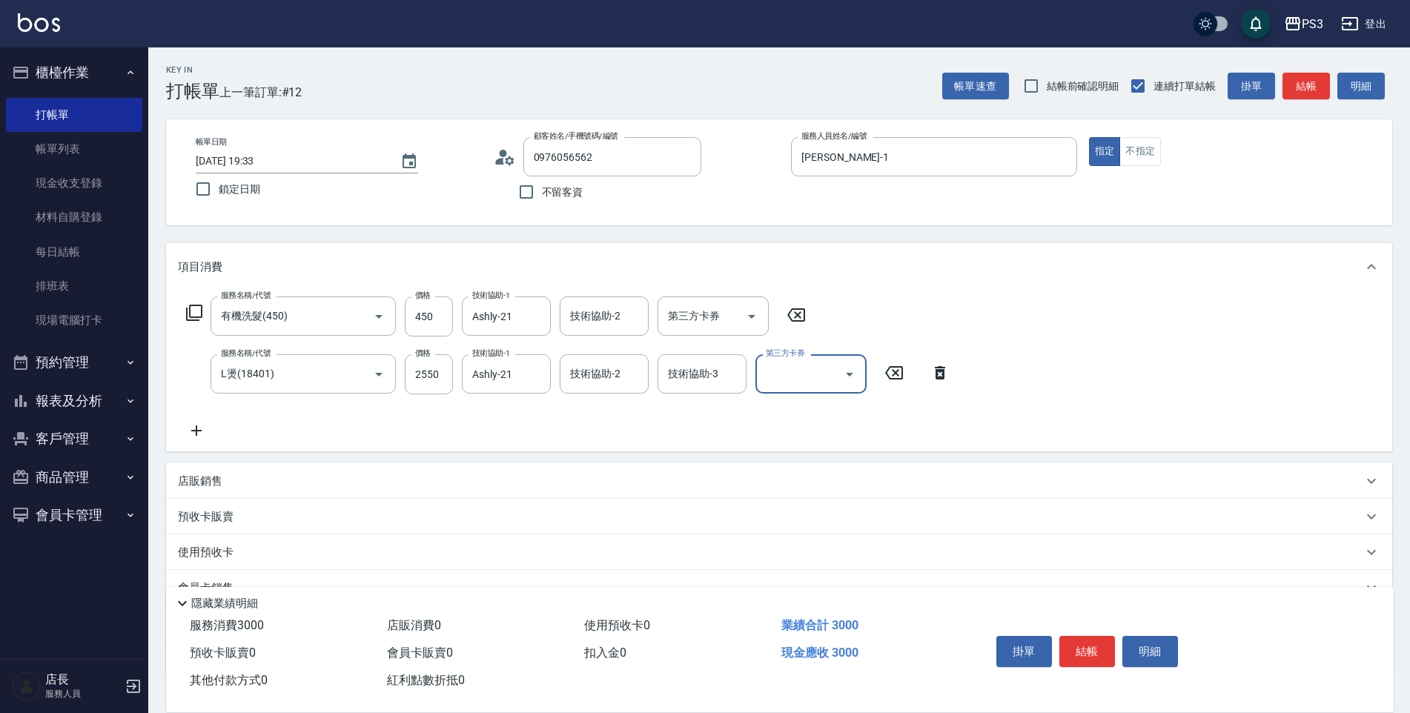
click at [191, 430] on icon at bounding box center [196, 431] width 37 height 18
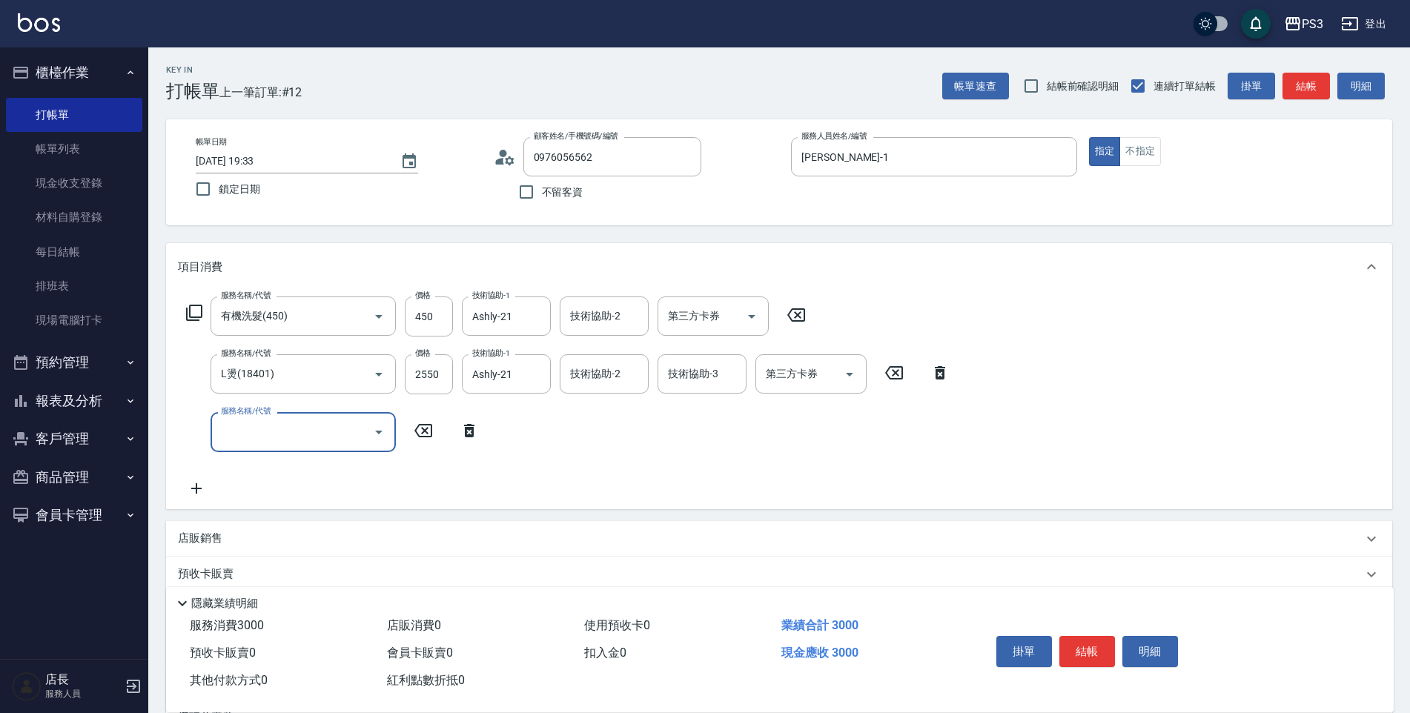
click at [248, 427] on input "服務名稱/代號" at bounding box center [292, 432] width 150 height 26
type input "染L(16002)"
type input "2070"
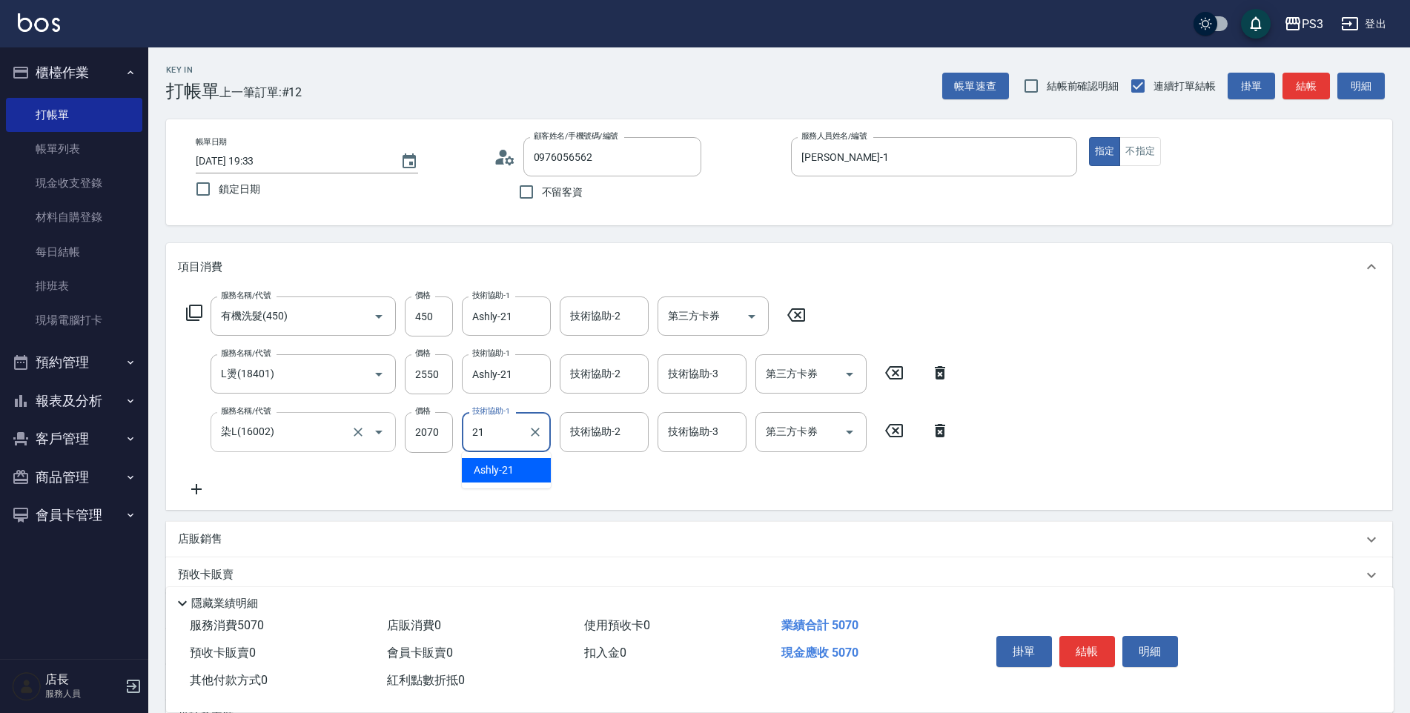
type input "Ashly-21"
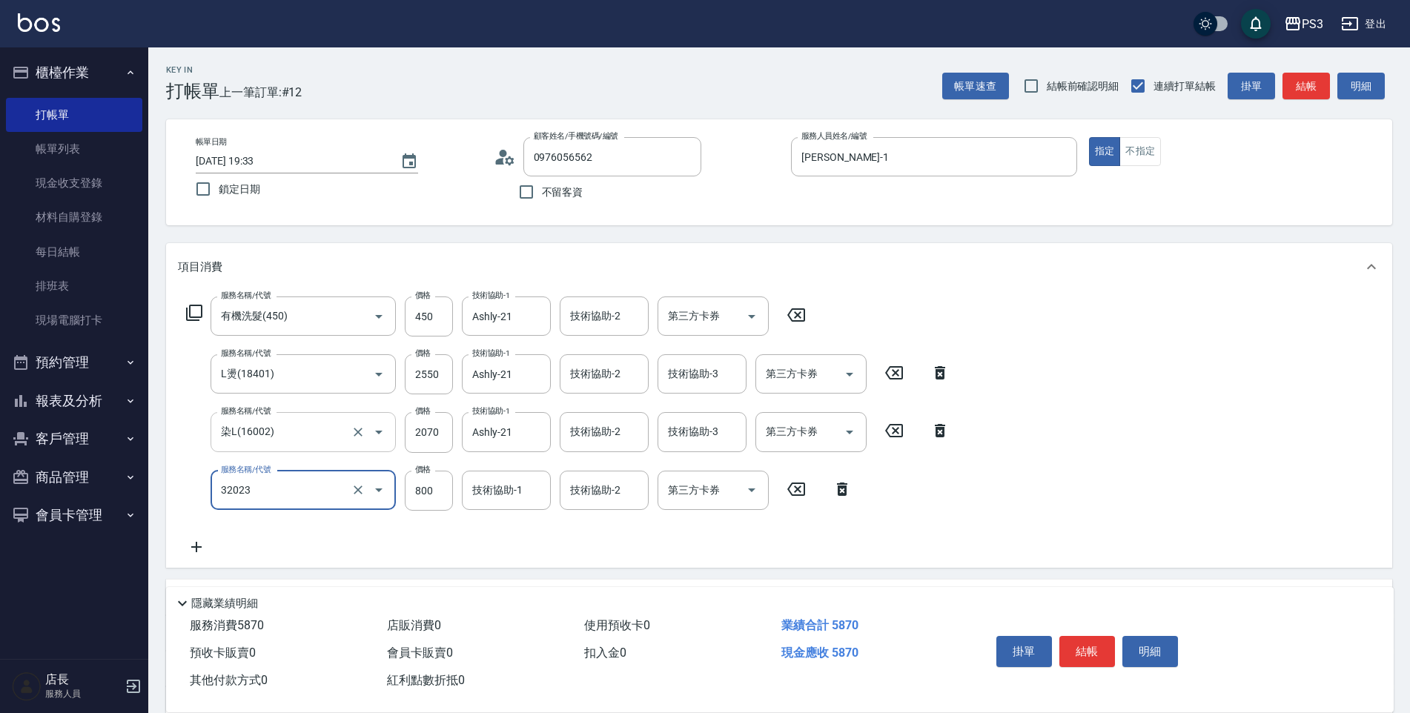
type input "隔離+結構染(32023)"
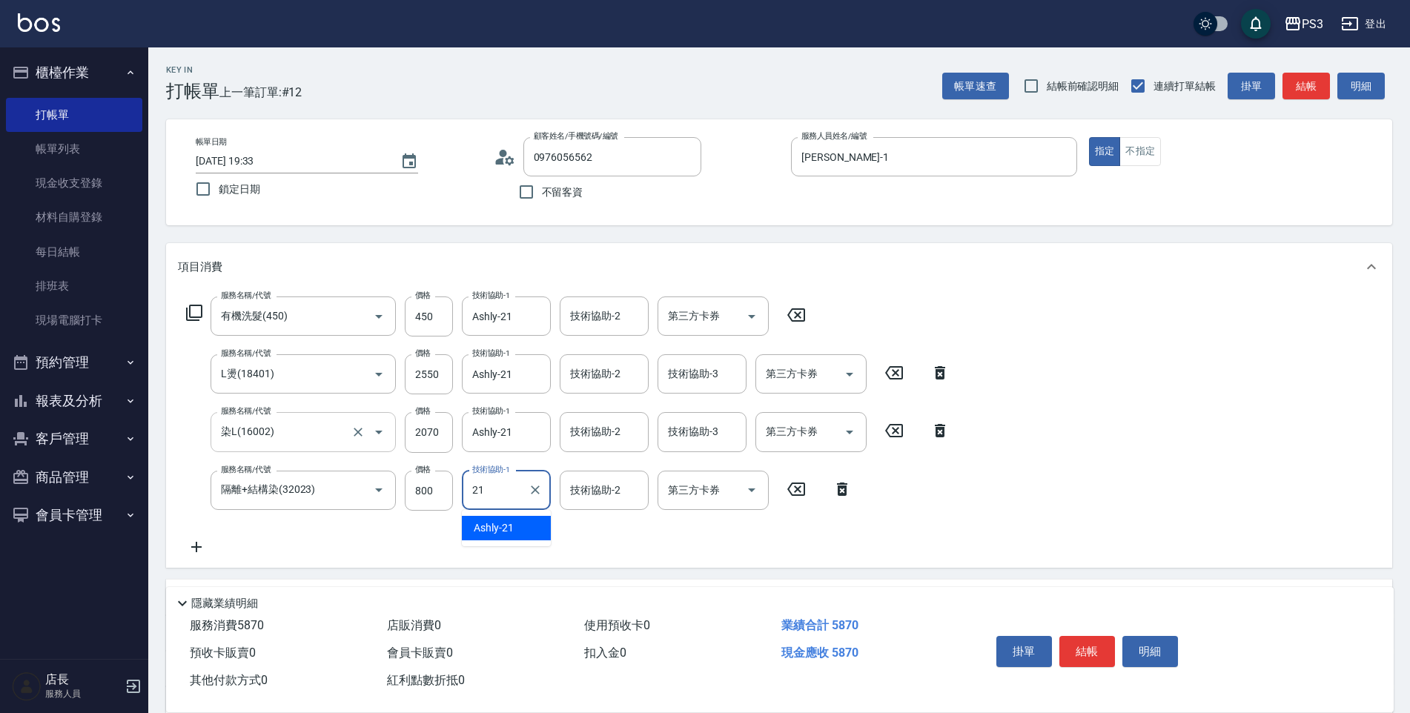
type input "Ashly-21"
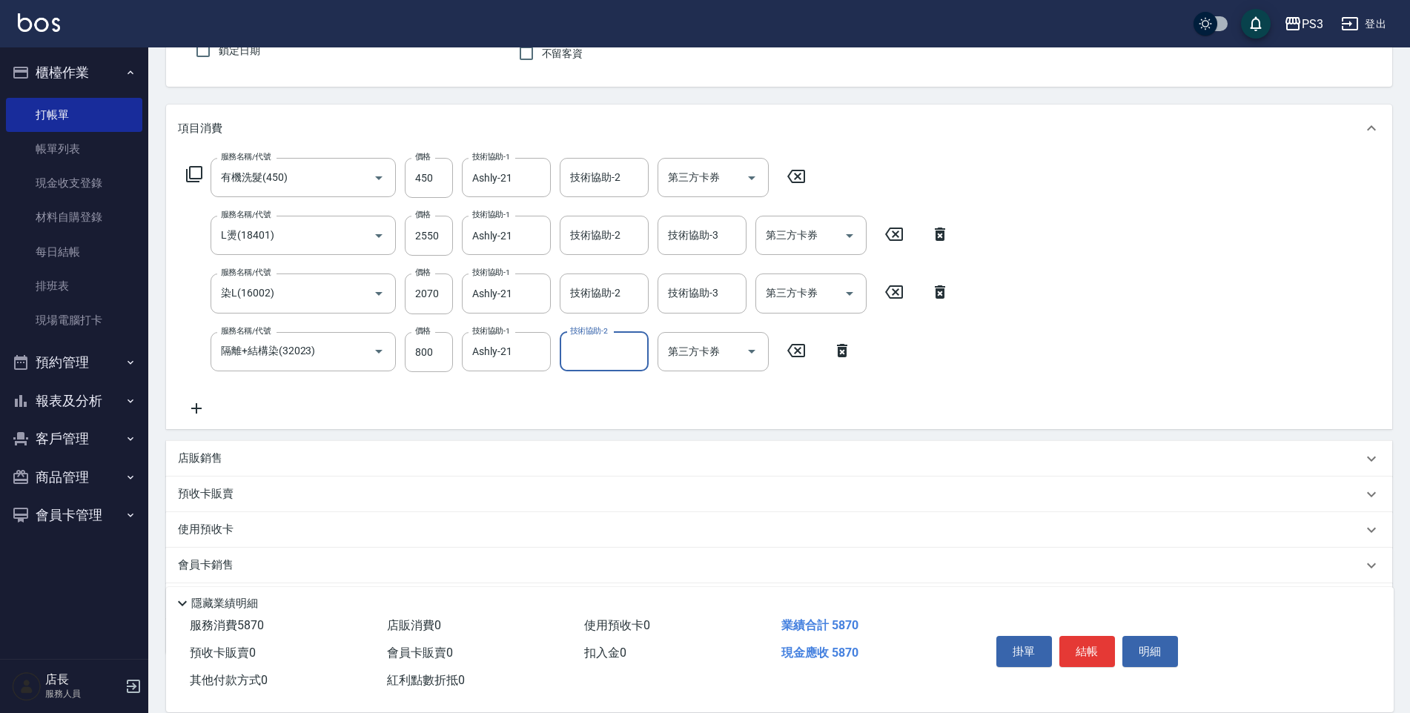
scroll to position [222, 0]
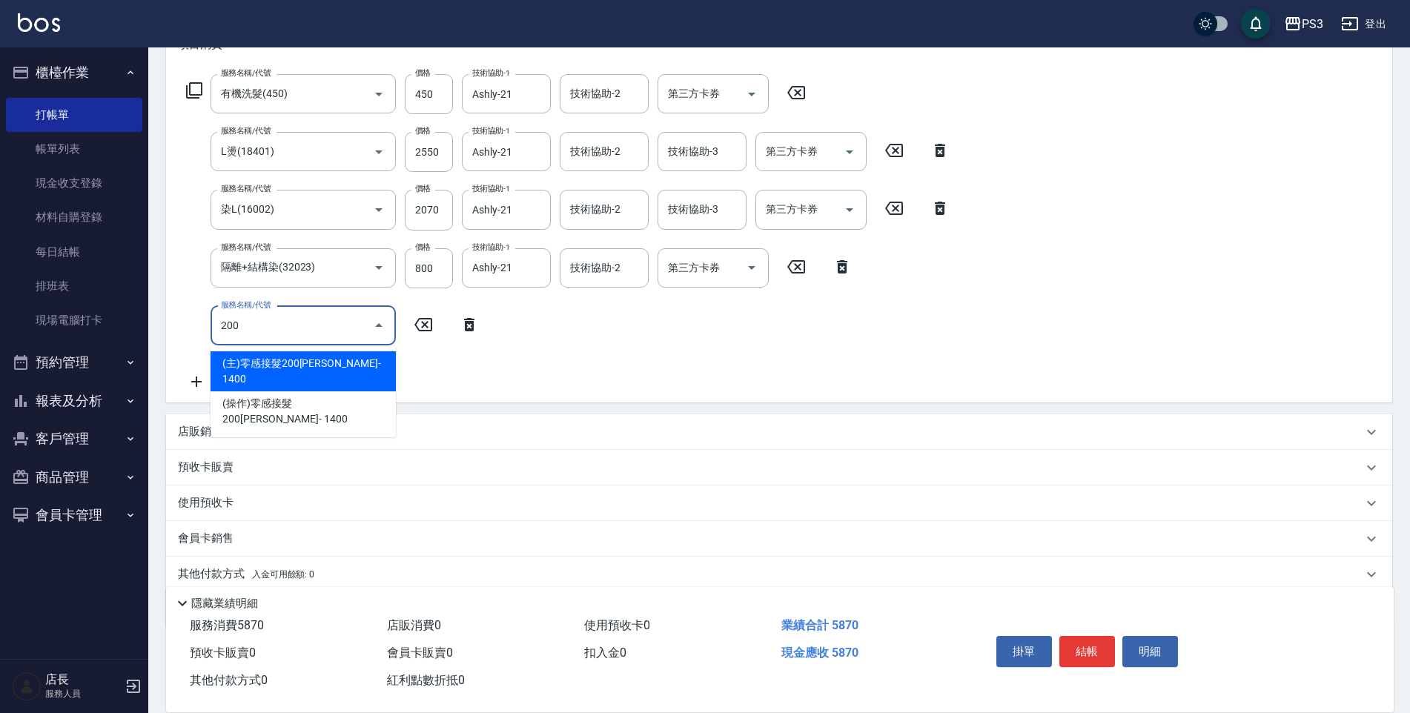
type input "(主)零感接髮200根(6000)"
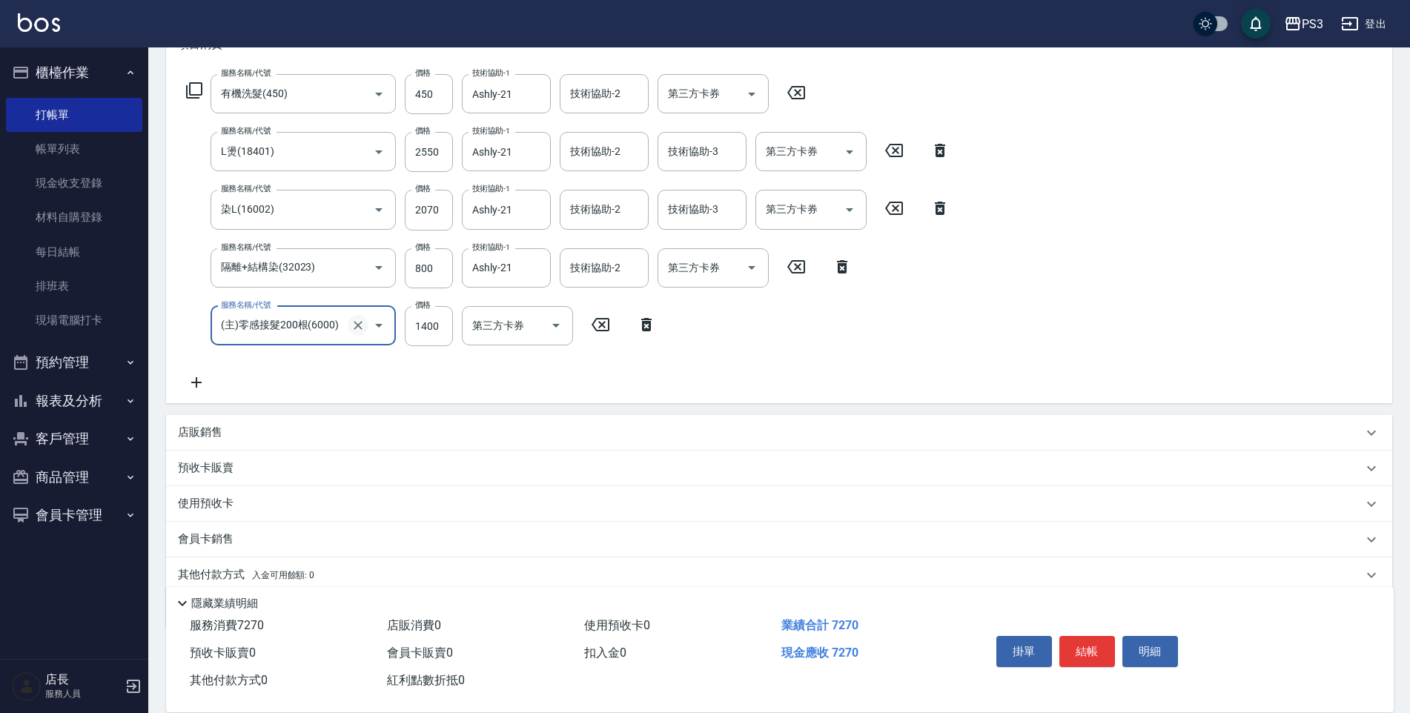
click at [352, 319] on icon "Clear" at bounding box center [358, 325] width 15 height 15
type input "ㄩ"
type input "m3d中(m2000)"
type input "2000"
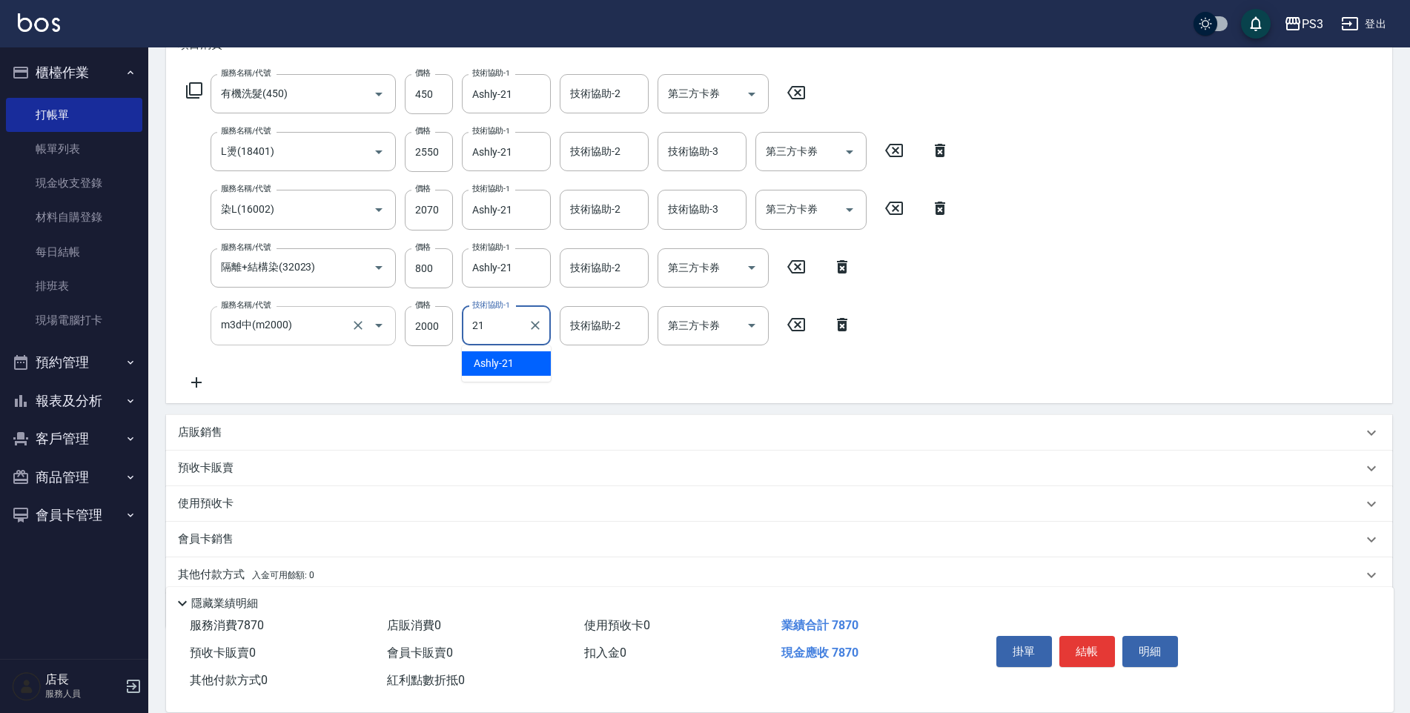
type input "Ashly-21"
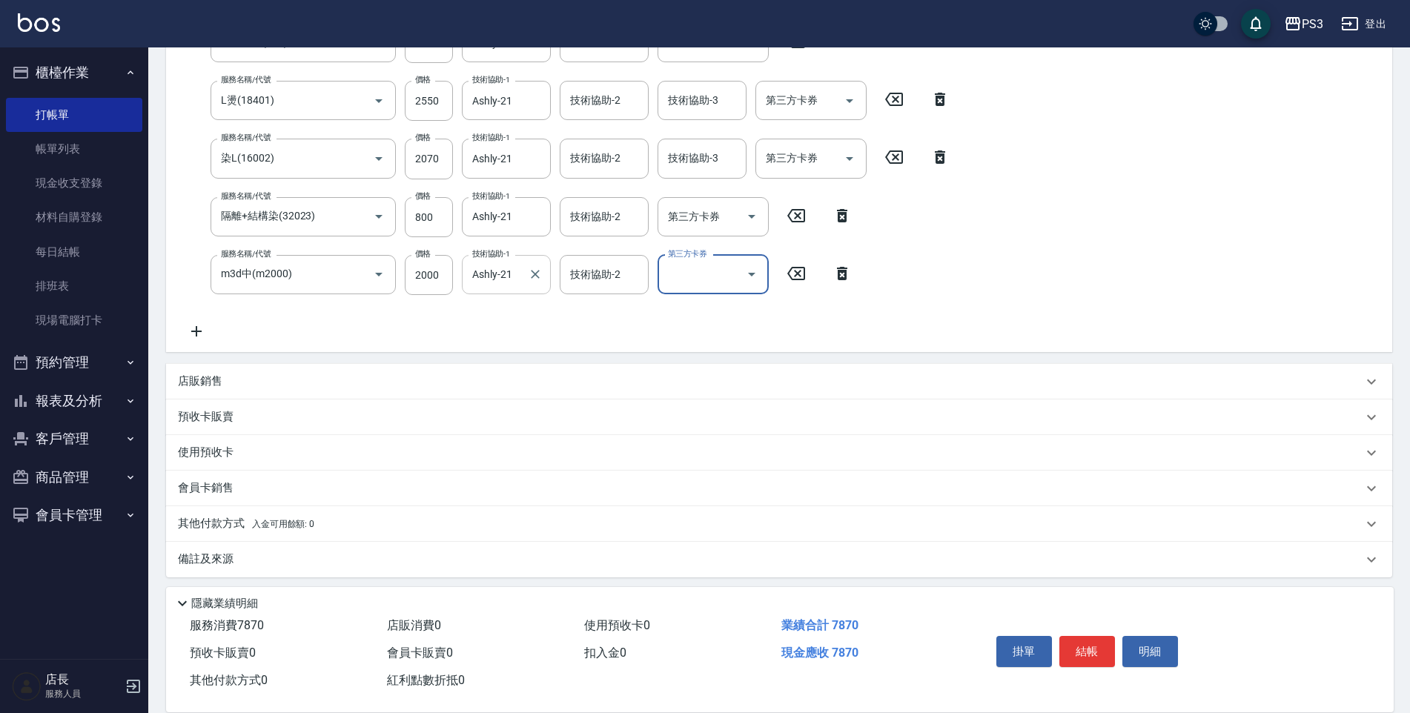
scroll to position [280, 0]
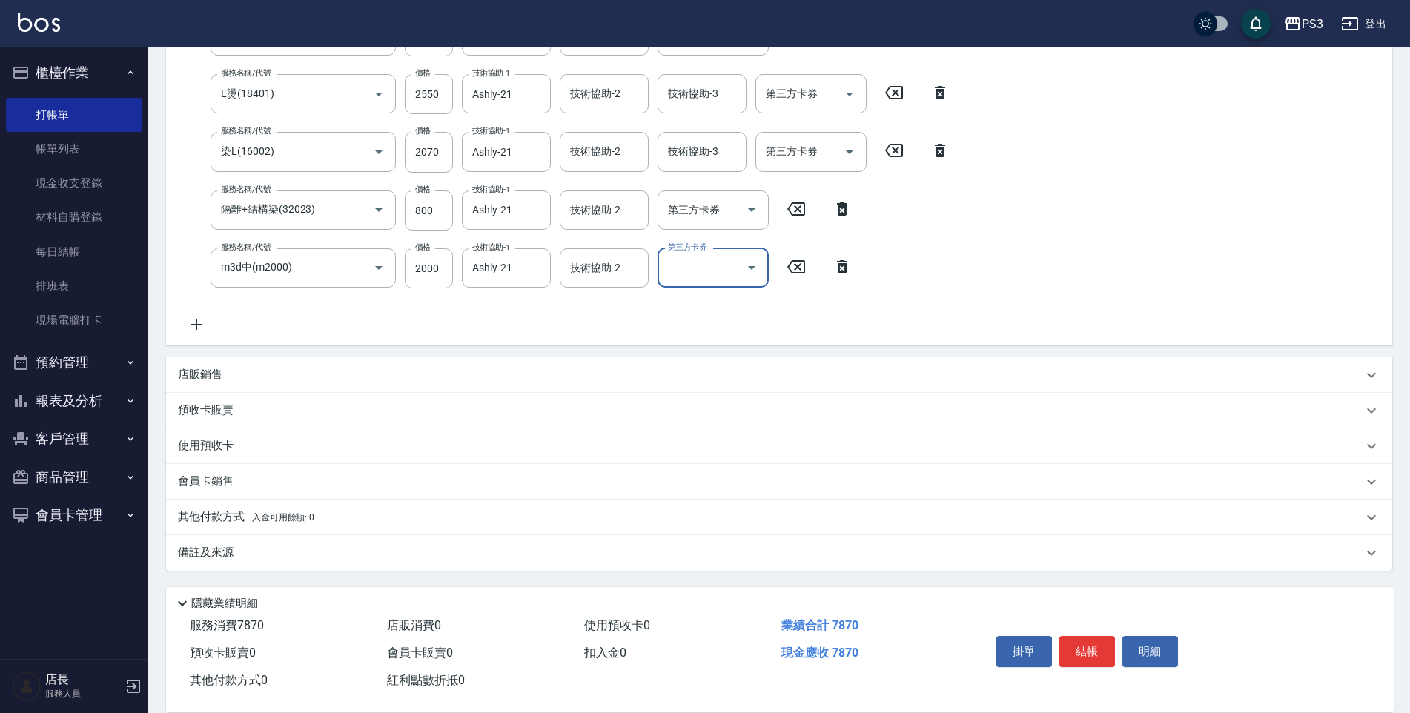
click at [279, 377] on div "店販銷售" at bounding box center [770, 375] width 1184 height 16
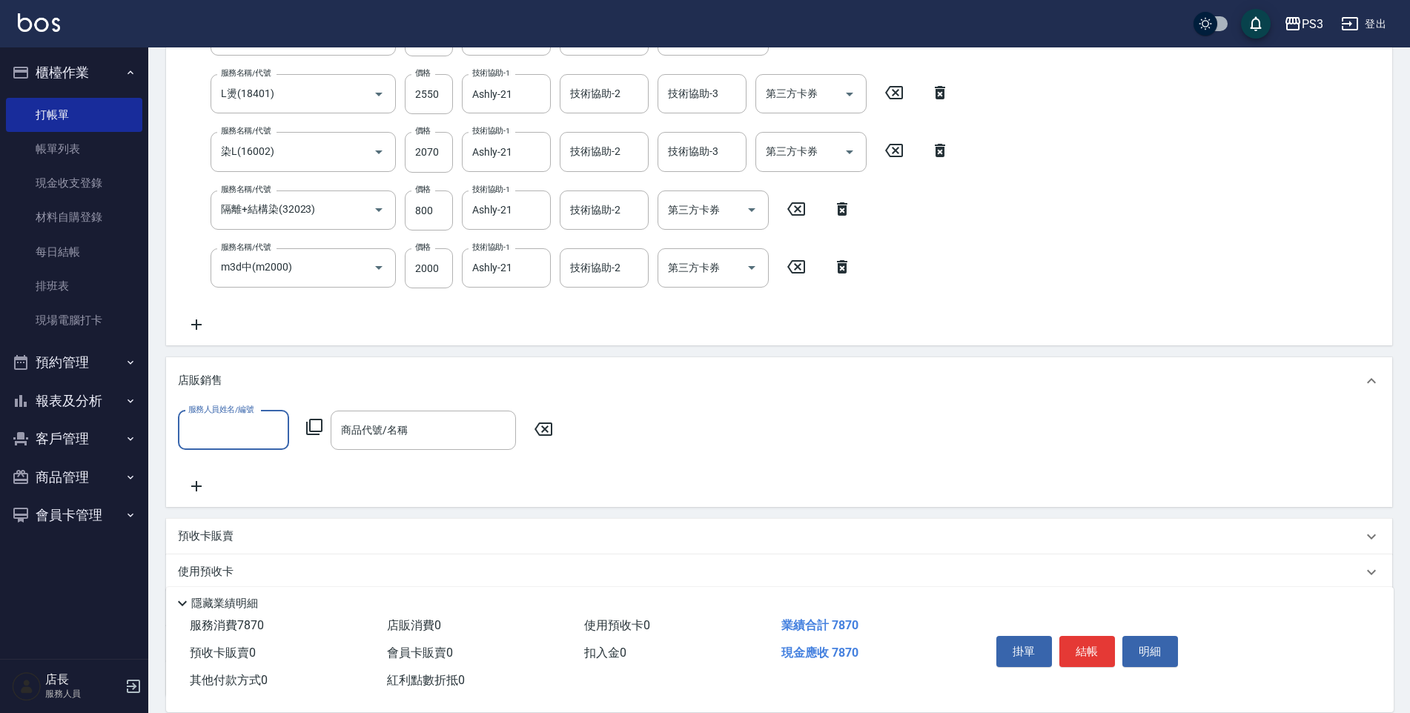
scroll to position [0, 0]
click at [248, 419] on input "服務人員姓名/編號" at bounding box center [234, 430] width 98 height 26
type input "[PERSON_NAME]-1"
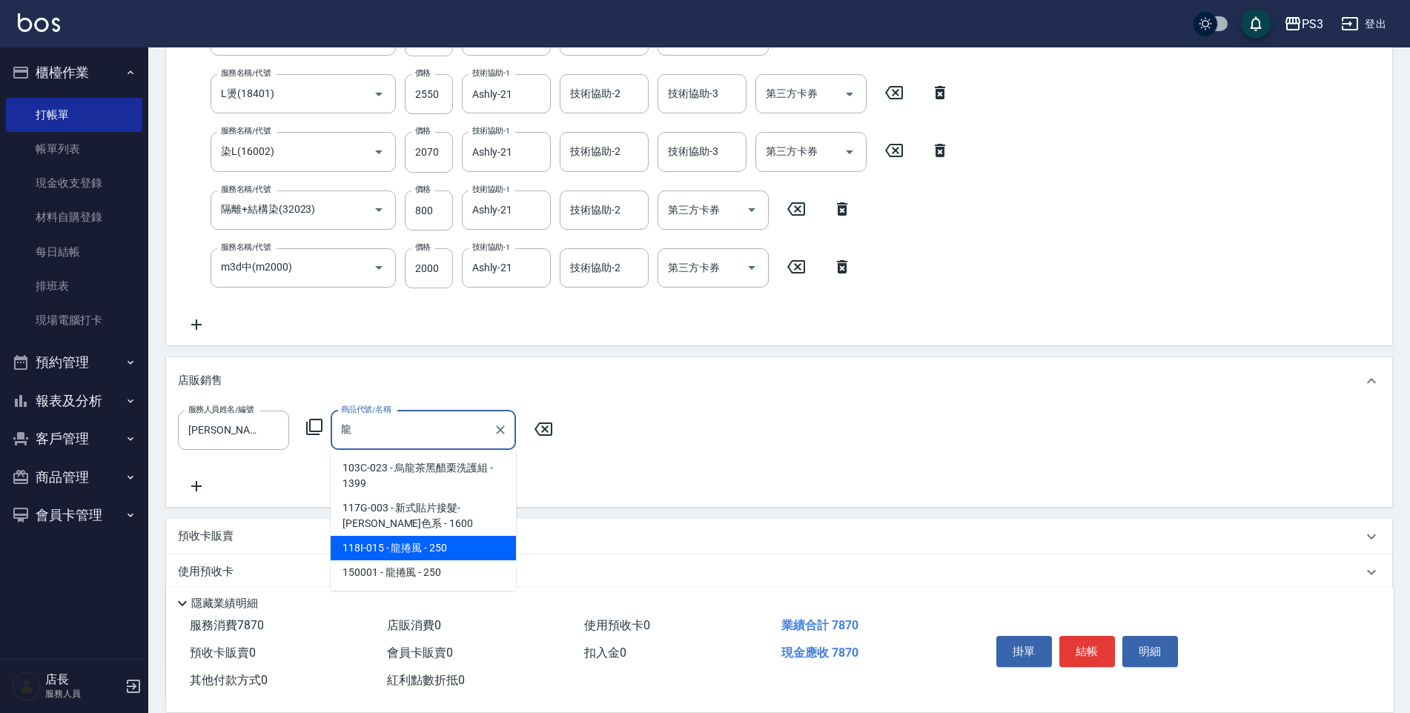
click at [382, 546] on span "118I-015 - 龍捲風 - 250" at bounding box center [423, 548] width 185 height 24
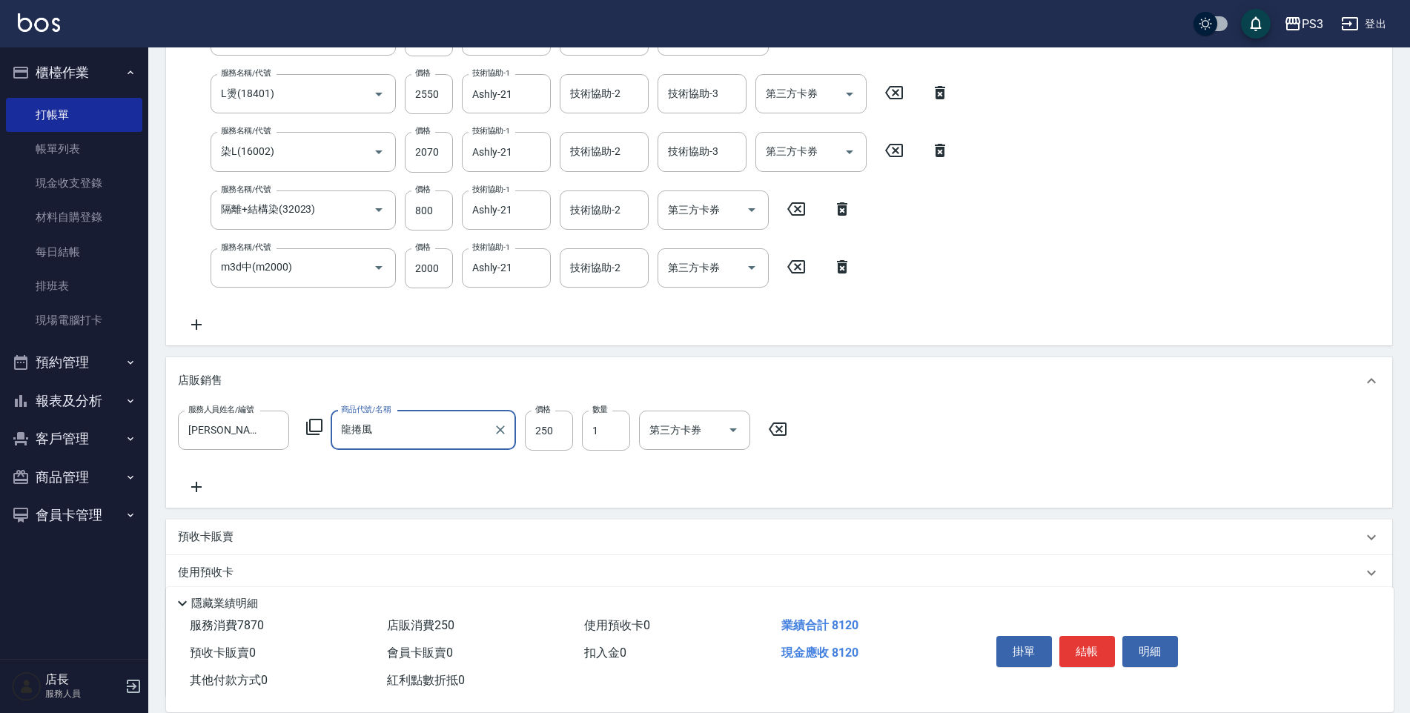
type input "龍捲風"
click at [523, 483] on div "服務人員姓名/編號 [PERSON_NAME]-1 服務人員姓名/編號 商品代號/名稱 龍捲風 商品代號/名稱 價格 250 價格 數量 1 數量 第三方卡券…" at bounding box center [779, 453] width 1202 height 85
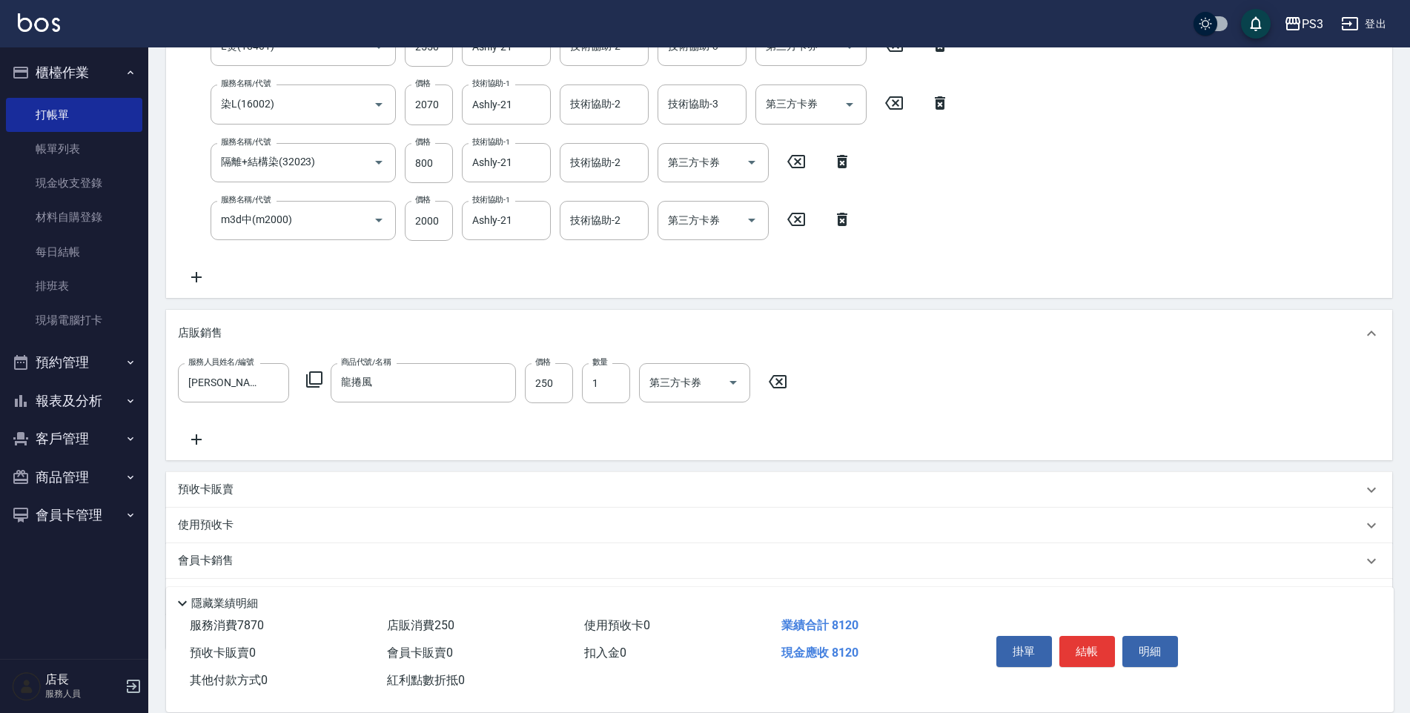
scroll to position [407, 0]
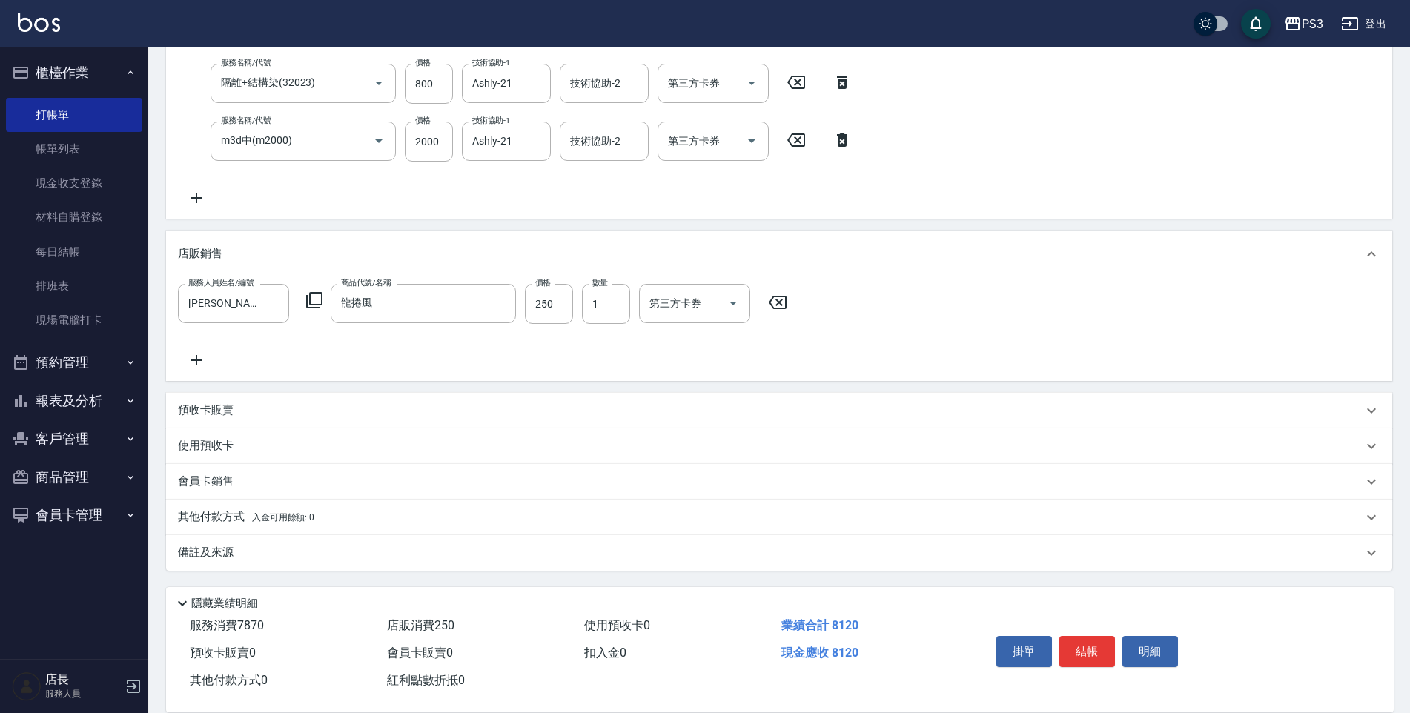
click at [217, 416] on p "預收卡販賣" at bounding box center [206, 410] width 56 height 16
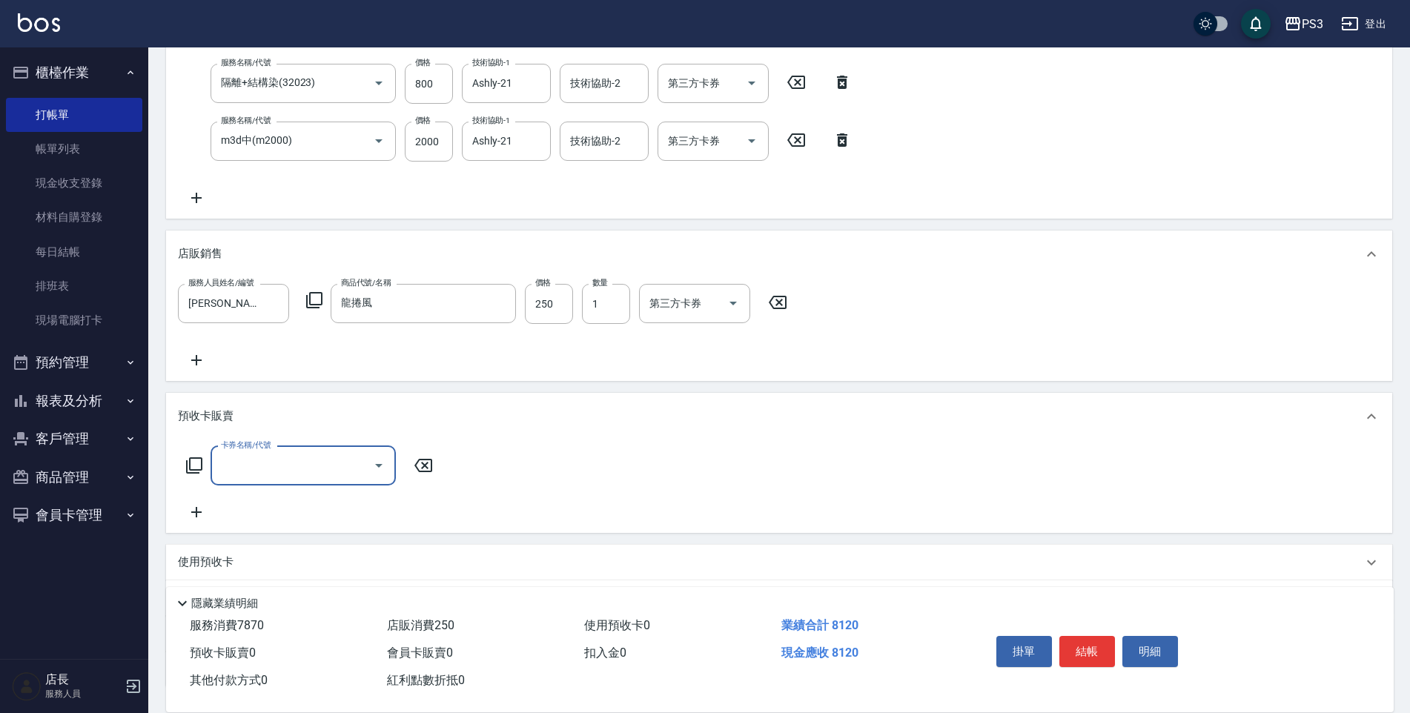
scroll to position [18, 0]
click at [217, 416] on p "預收卡販賣" at bounding box center [206, 416] width 56 height 16
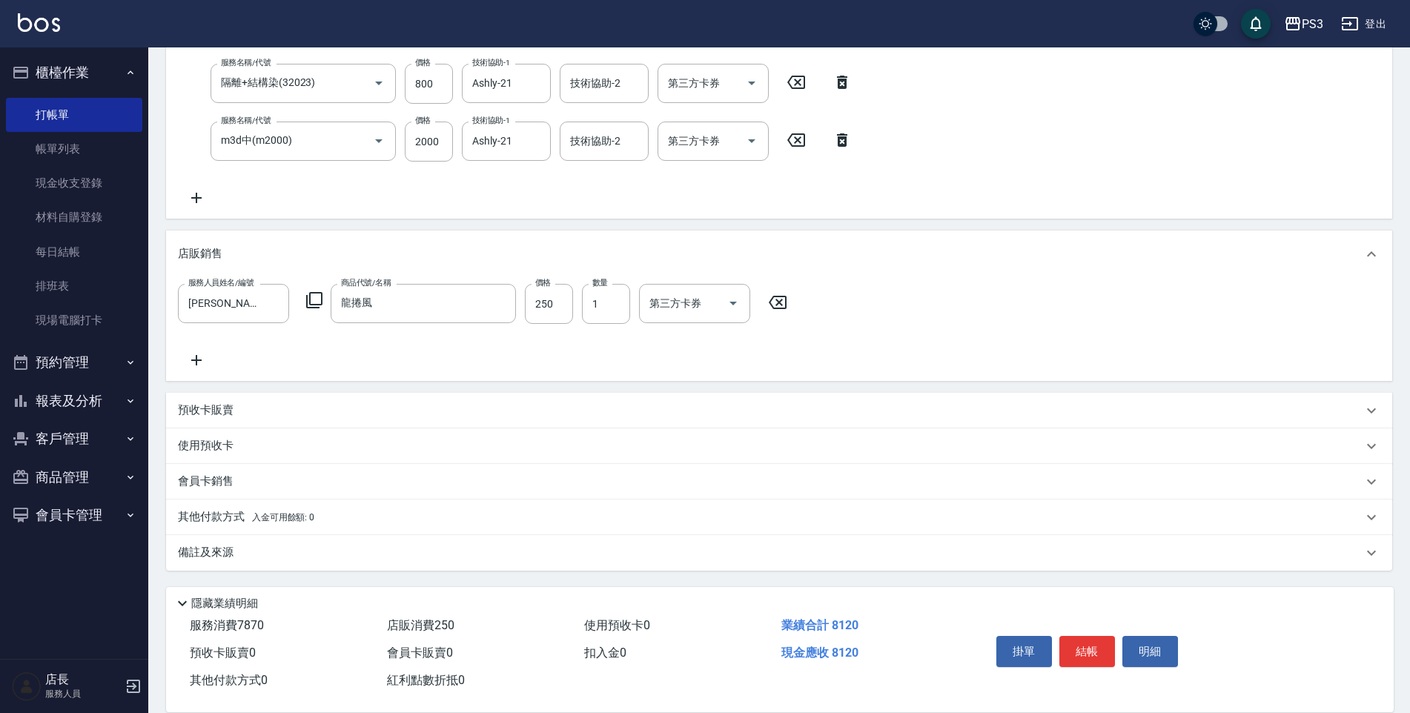
scroll to position [0, 0]
click at [202, 361] on icon at bounding box center [196, 360] width 37 height 18
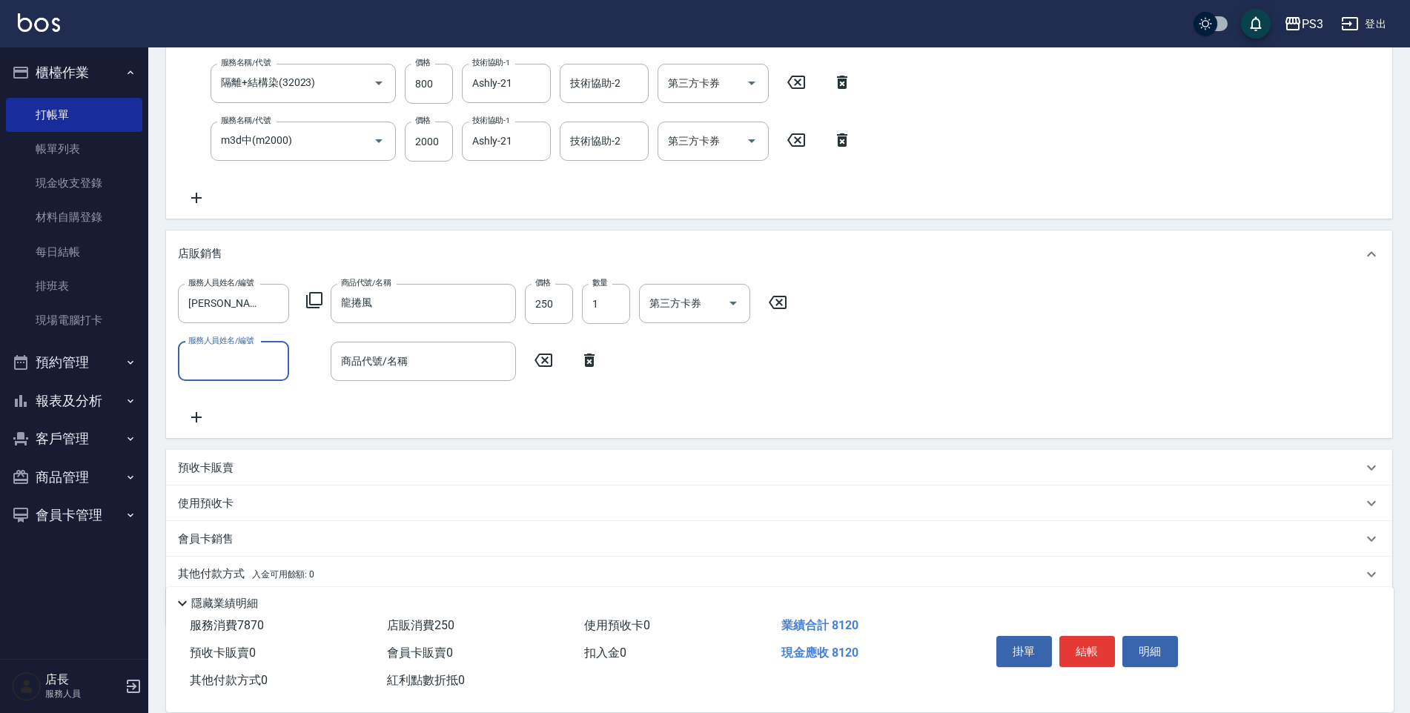
click at [202, 360] on input "服務人員姓名/編號" at bounding box center [234, 361] width 98 height 26
type input "[PERSON_NAME]-1"
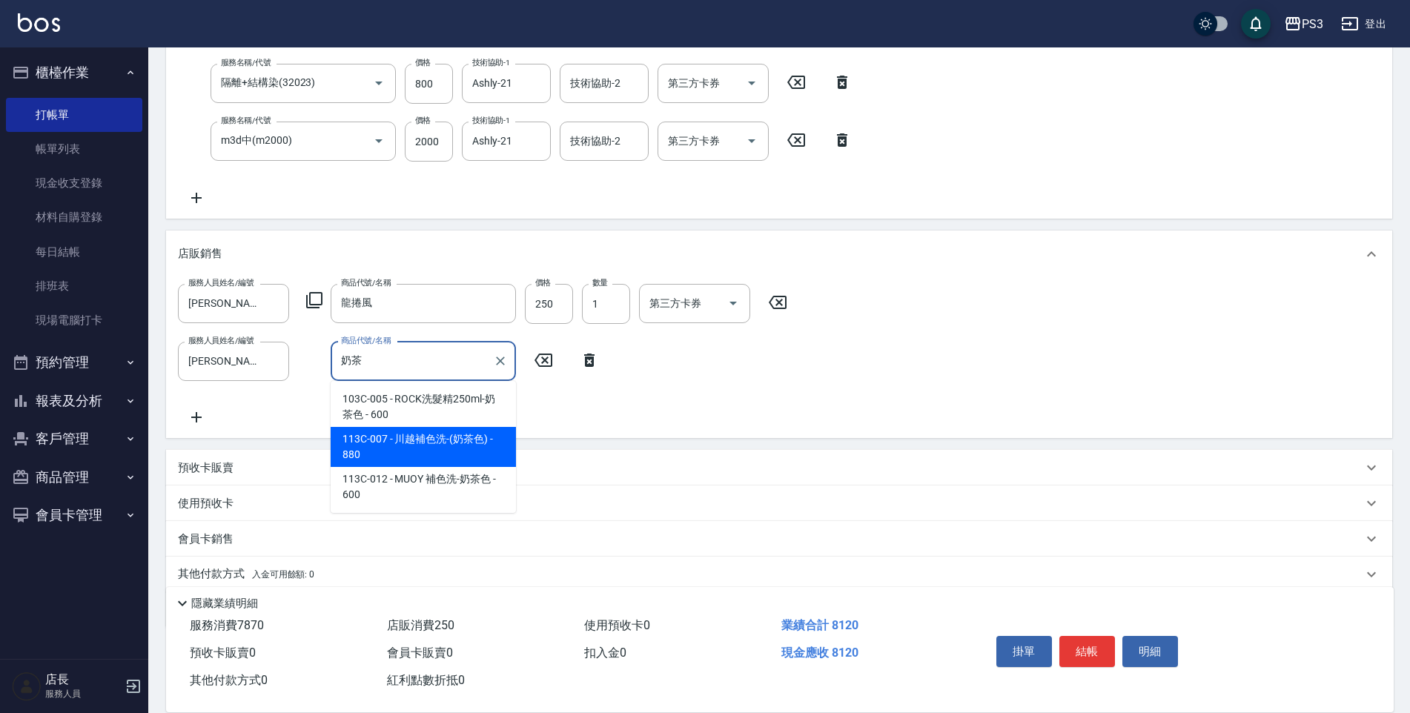
click at [380, 450] on span "113C-007 - 川越補色洗-(奶茶色) - 880" at bounding box center [423, 447] width 185 height 40
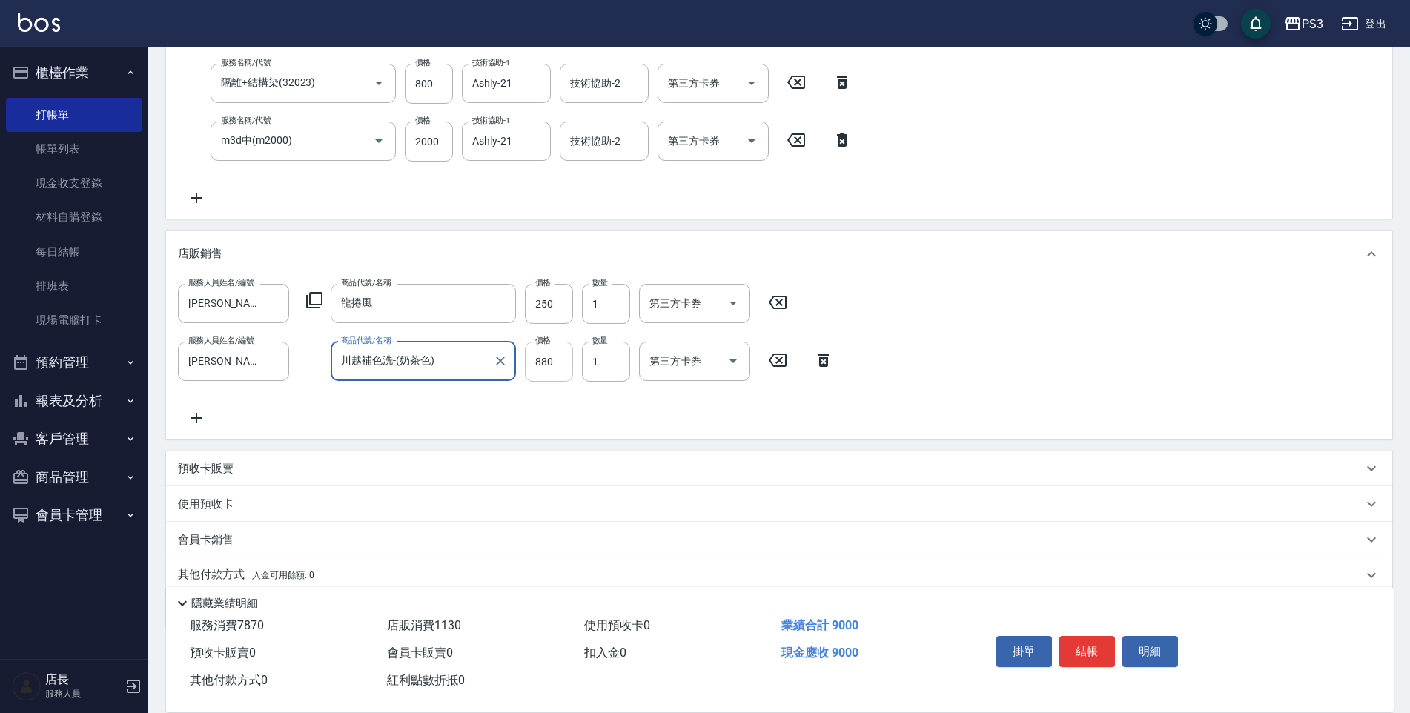
type input "川越補色洗-(奶茶色)"
click at [557, 359] on input "880" at bounding box center [549, 362] width 48 height 40
click at [580, 420] on div "服務人員姓名/編號 [PERSON_NAME]-1 服務人員姓名/編號 商品代號/名稱 龍捲風 商品代號/名稱 價格 250 價格 數量 1 數量 第三方卡券…" at bounding box center [779, 355] width 1202 height 143
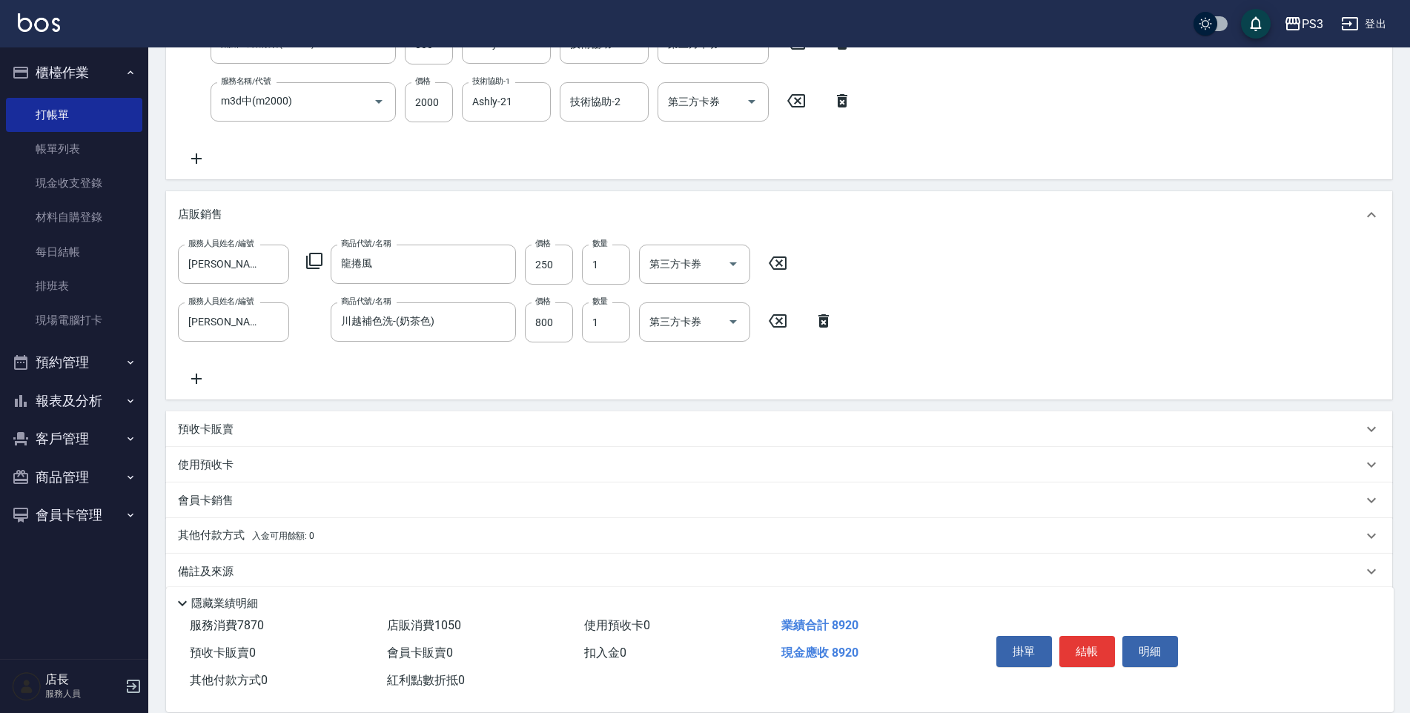
scroll to position [465, 0]
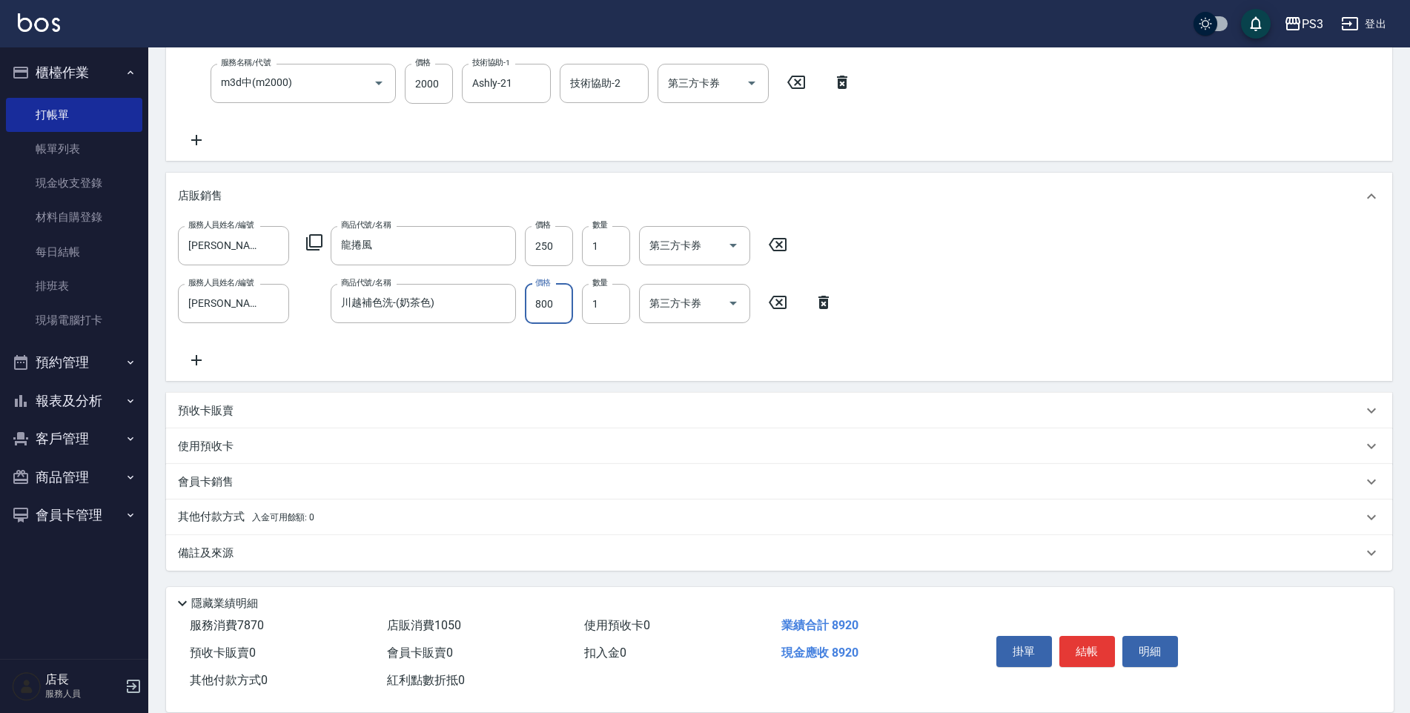
click at [549, 309] on input "800" at bounding box center [549, 304] width 48 height 40
type input "720"
click at [233, 492] on div "會員卡銷售" at bounding box center [779, 482] width 1226 height 36
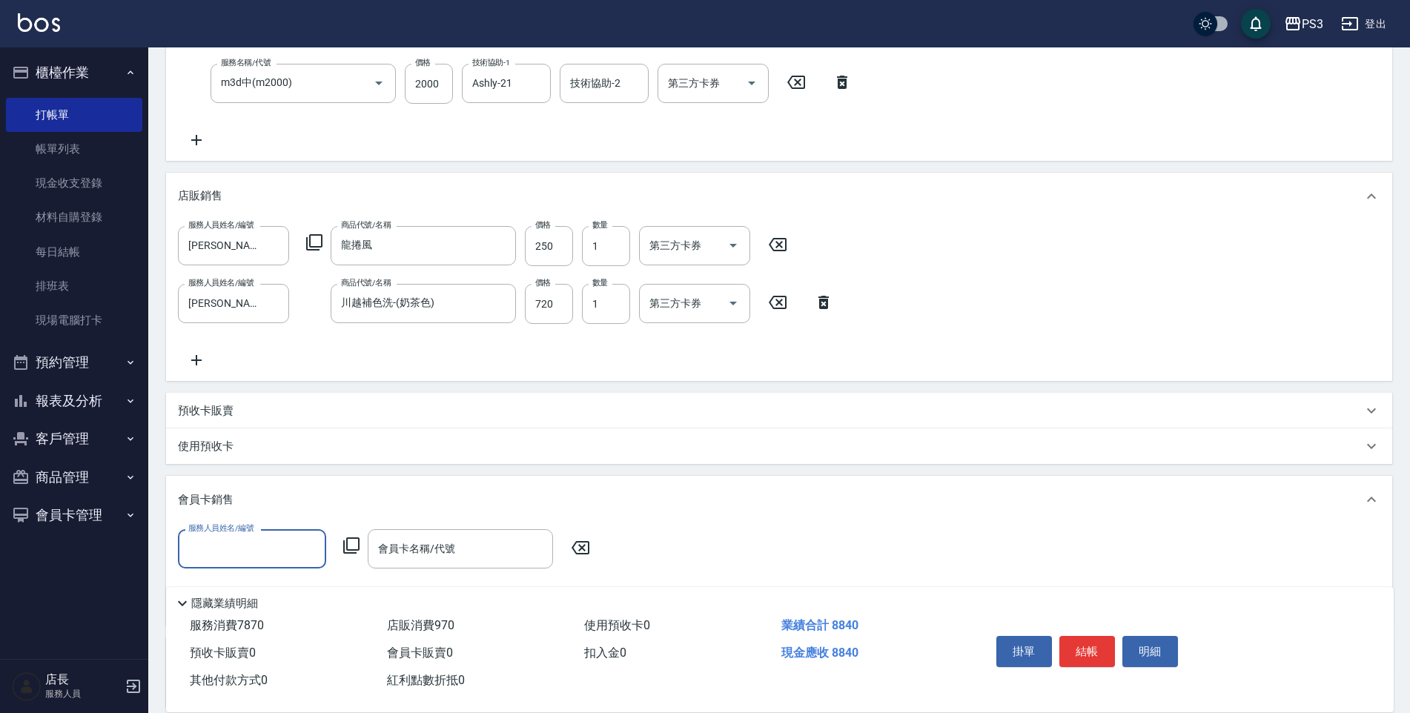
scroll to position [26, 0]
click at [231, 517] on div "會員卡銷售" at bounding box center [779, 499] width 1226 height 47
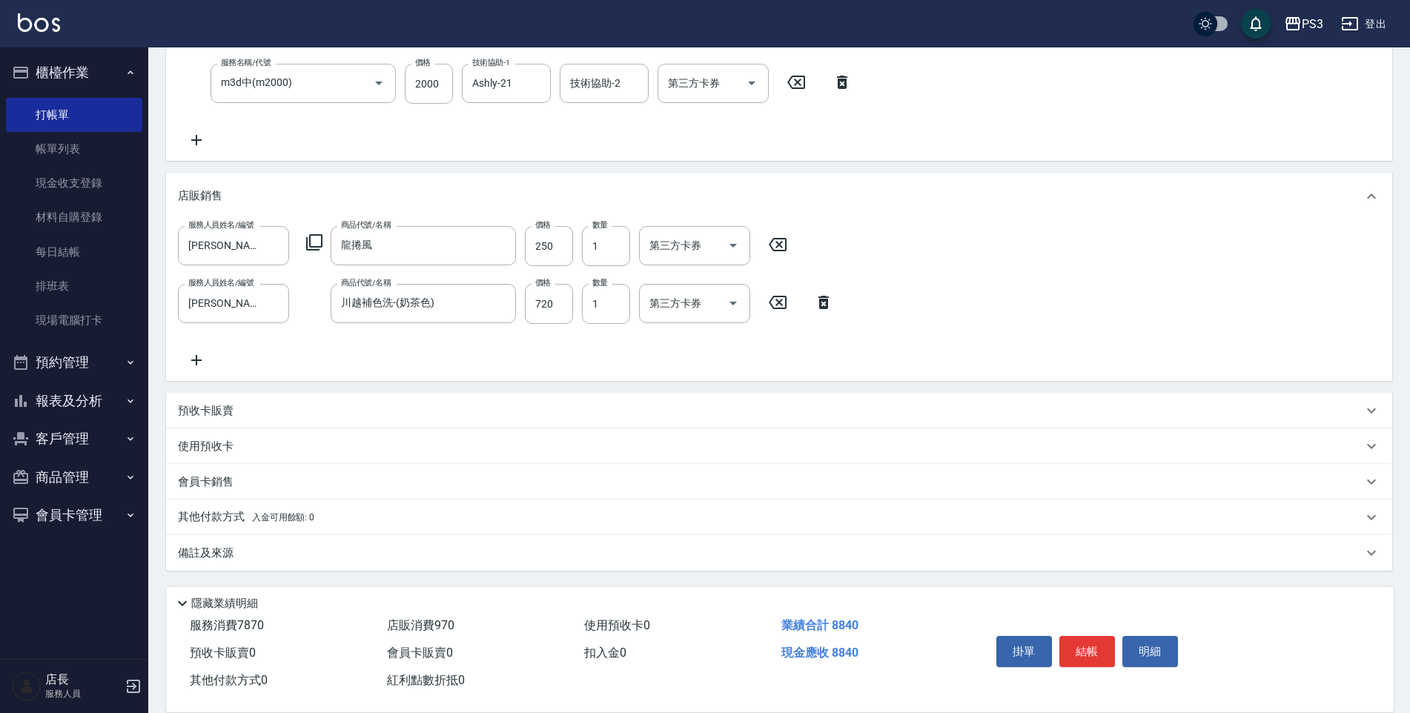
scroll to position [0, 0]
click at [231, 539] on div "備註及來源" at bounding box center [779, 553] width 1226 height 36
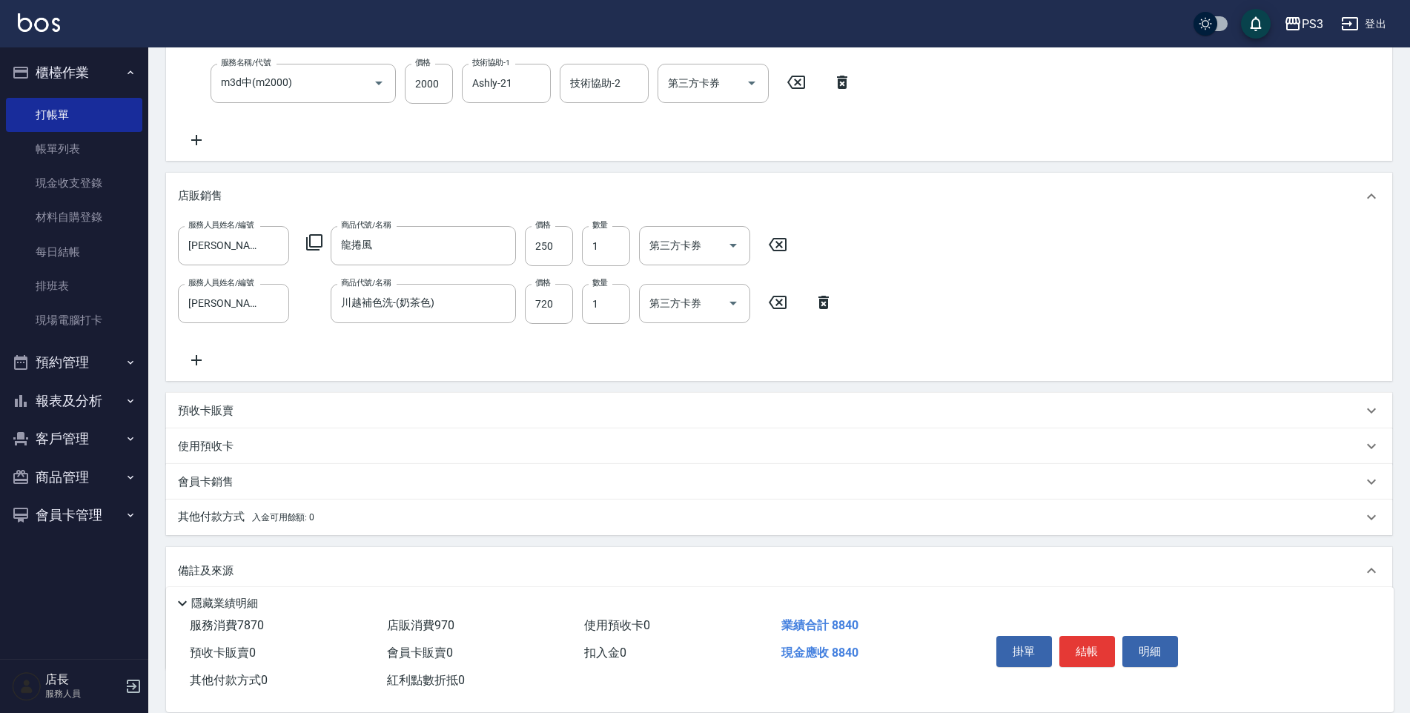
click at [224, 489] on p "會員卡銷售" at bounding box center [206, 482] width 56 height 16
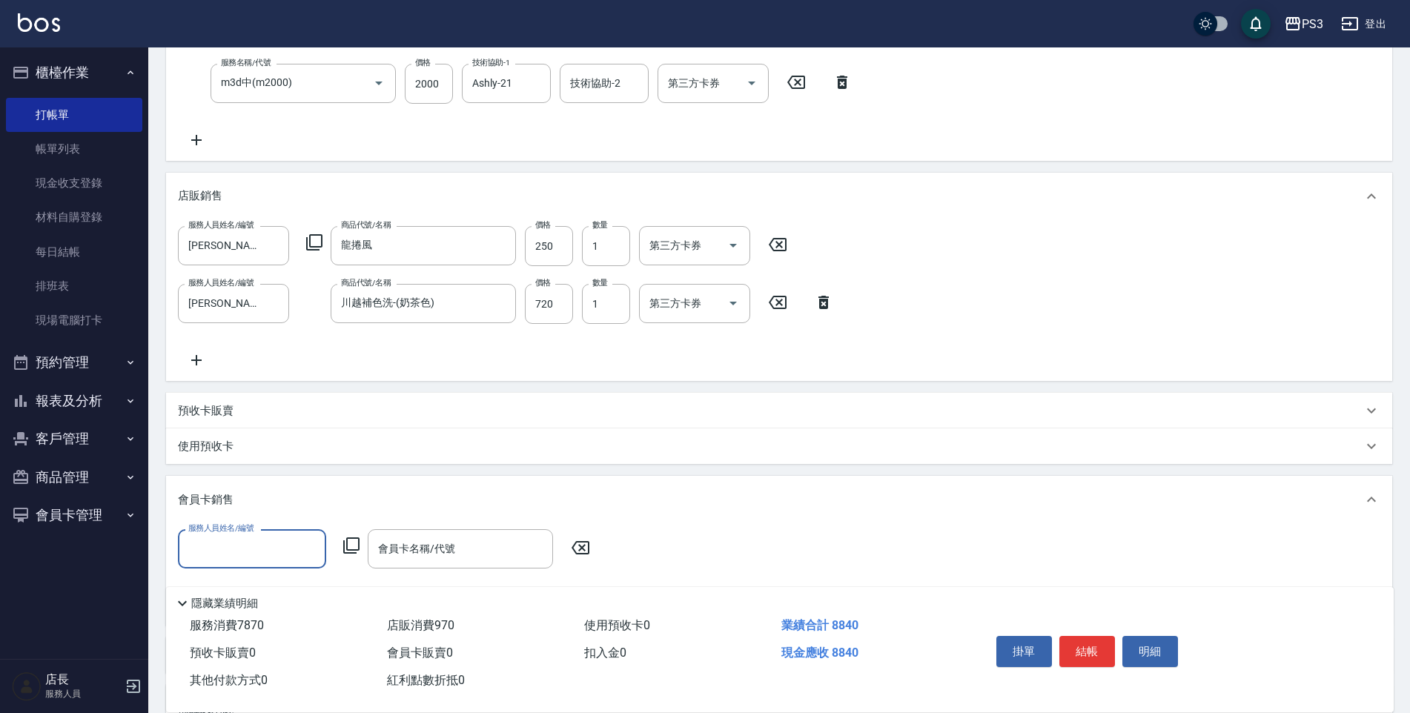
click at [218, 534] on label "服務人員姓名/編號" at bounding box center [220, 528] width 65 height 11
click at [218, 536] on input "服務人員姓名/編號" at bounding box center [252, 549] width 135 height 26
type input "[PERSON_NAME]-1"
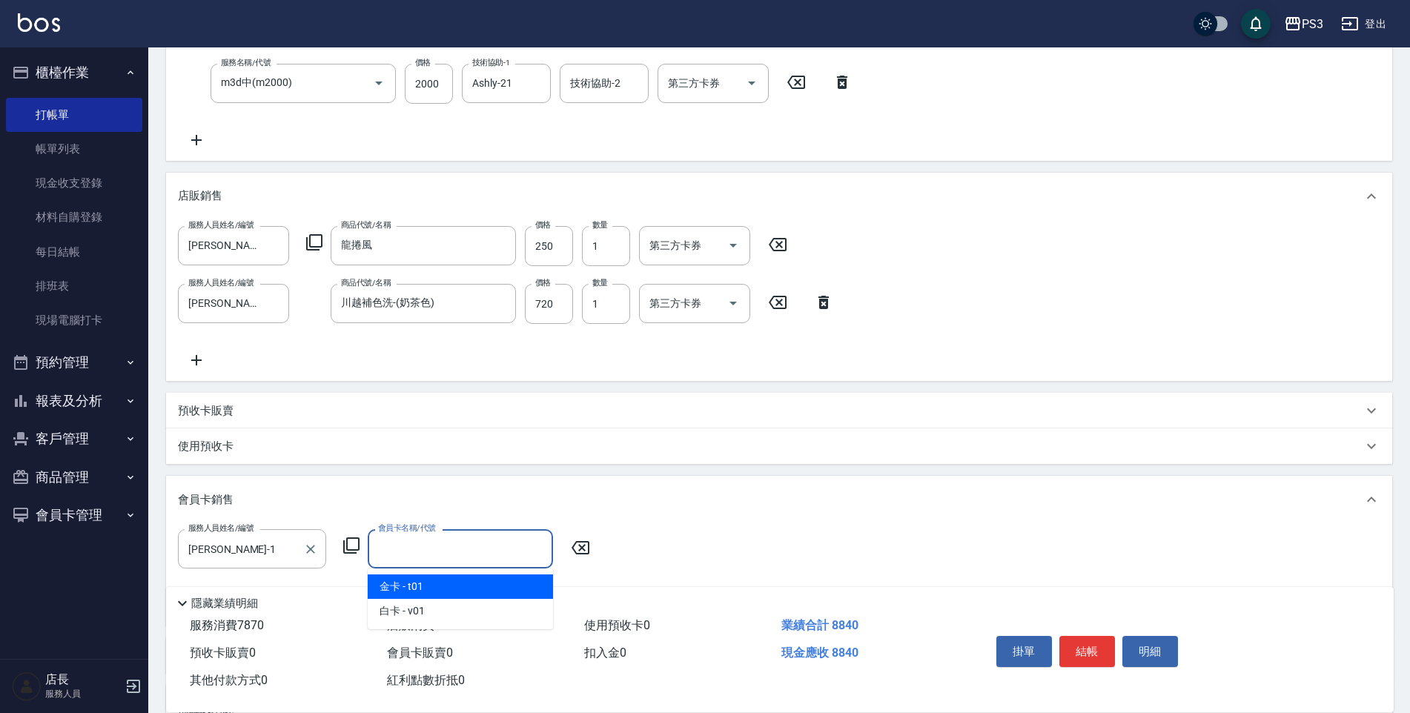
type input "金卡-730天"
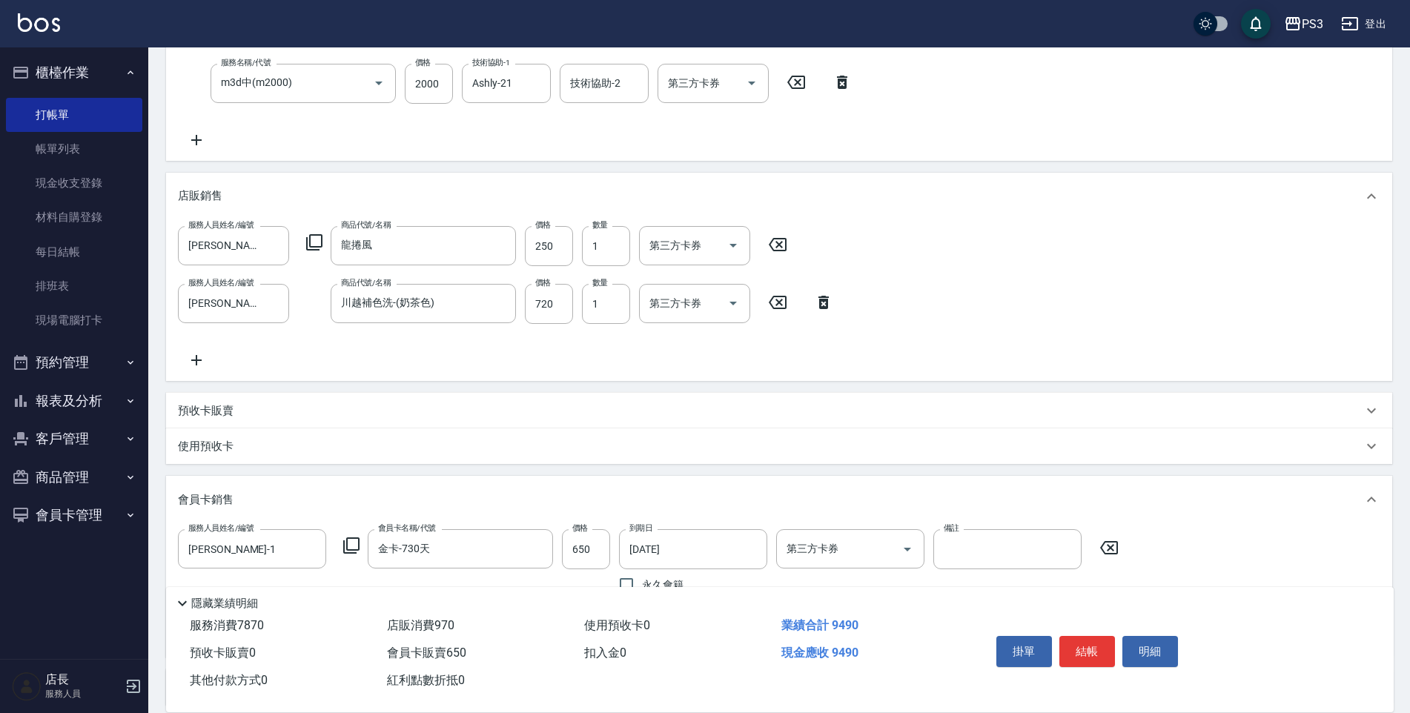
click at [553, 509] on div "會員卡銷售" at bounding box center [779, 499] width 1226 height 47
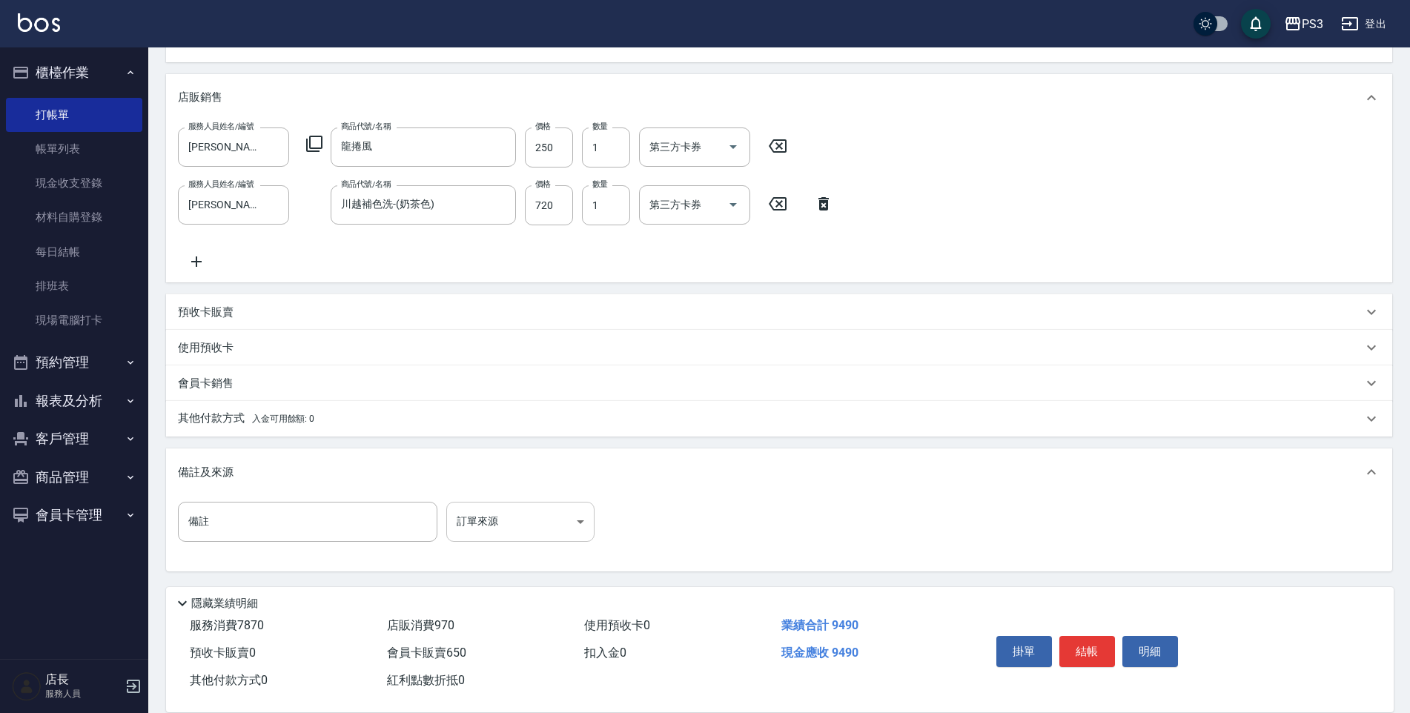
scroll to position [564, 0]
click at [190, 460] on div "備註及來源" at bounding box center [779, 471] width 1226 height 47
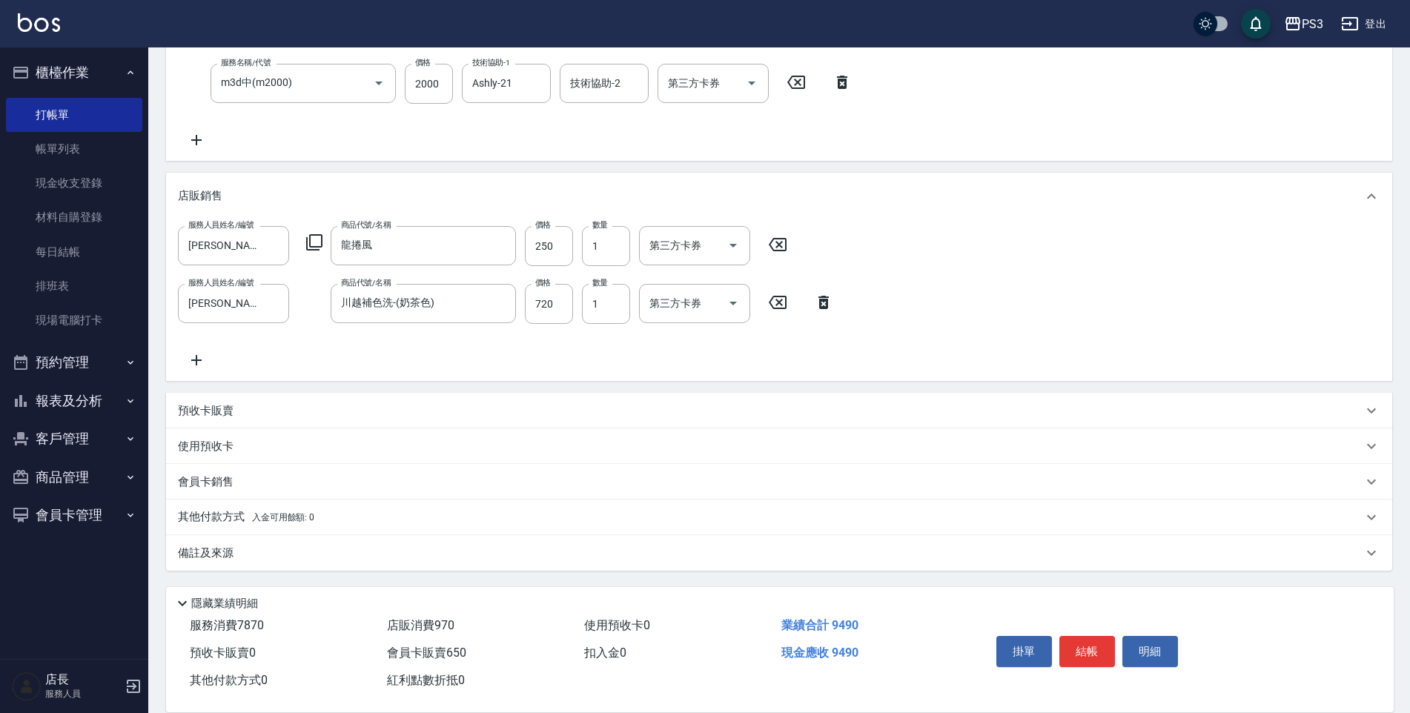
scroll to position [465, 0]
click at [234, 519] on p "其他付款方式 入金可用餘額: 0" at bounding box center [246, 517] width 136 height 16
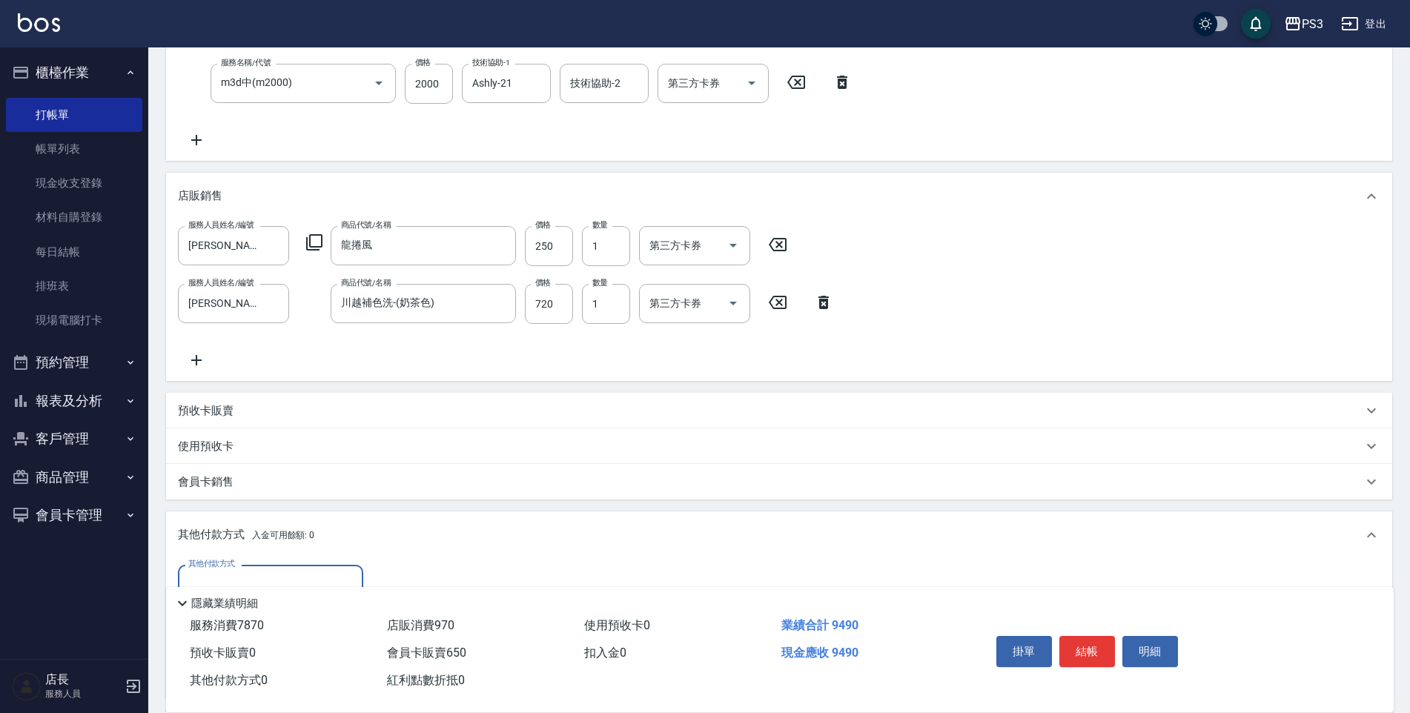
scroll to position [0, 0]
click at [240, 574] on input "其他付款方式" at bounding box center [271, 584] width 172 height 26
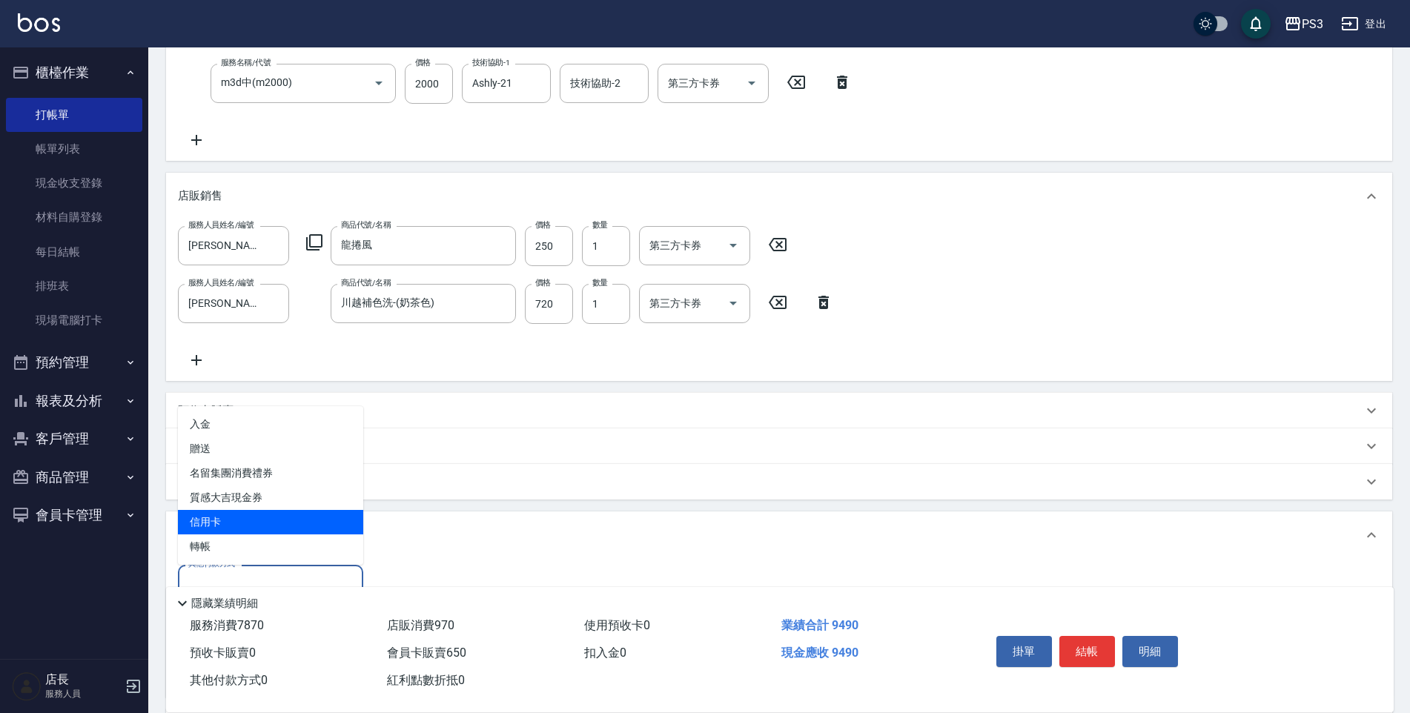
click at [230, 512] on span "信用卡" at bounding box center [270, 522] width 185 height 24
type input "信用卡"
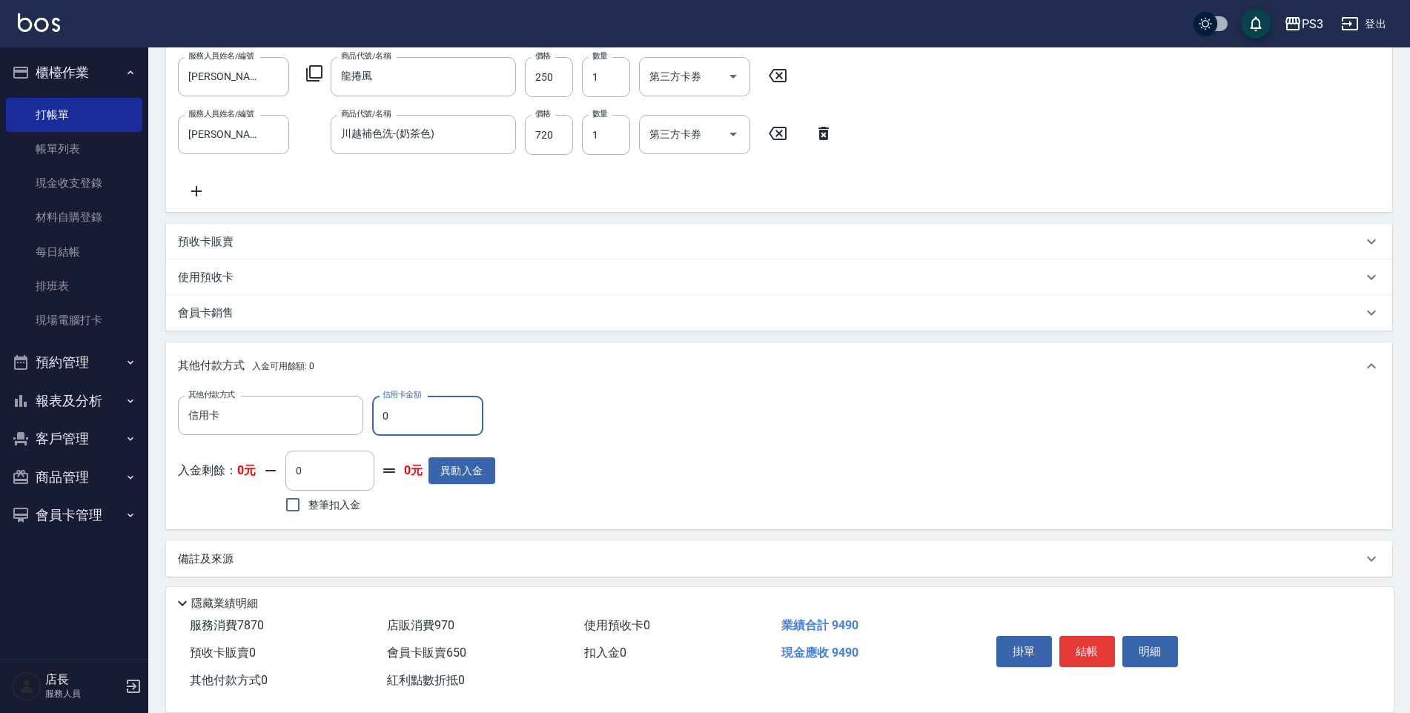
scroll to position [640, 0]
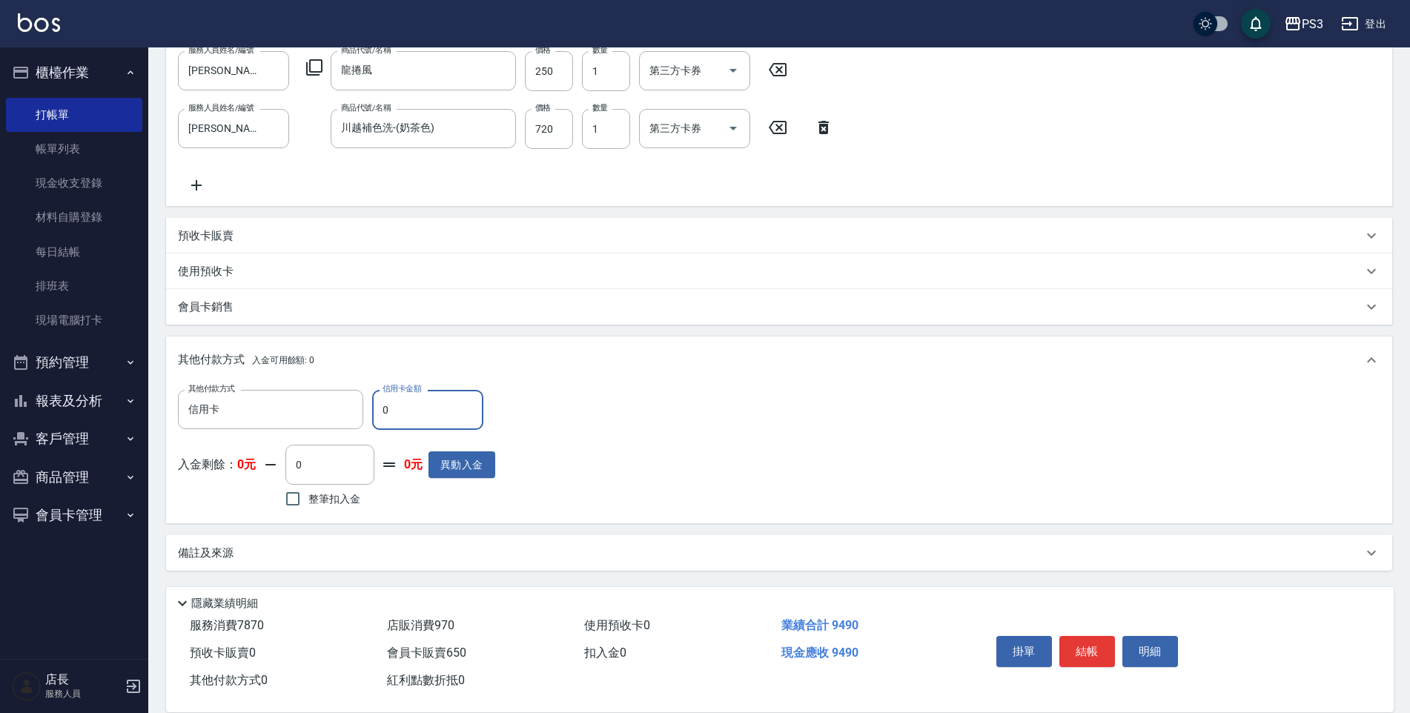
click at [457, 405] on input "0" at bounding box center [427, 410] width 111 height 40
drag, startPoint x: 453, startPoint y: 405, endPoint x: 406, endPoint y: 407, distance: 46.7
click at [406, 407] on input "0" at bounding box center [427, 410] width 111 height 40
click at [406, 427] on input "994" at bounding box center [427, 410] width 111 height 40
type input "9490"
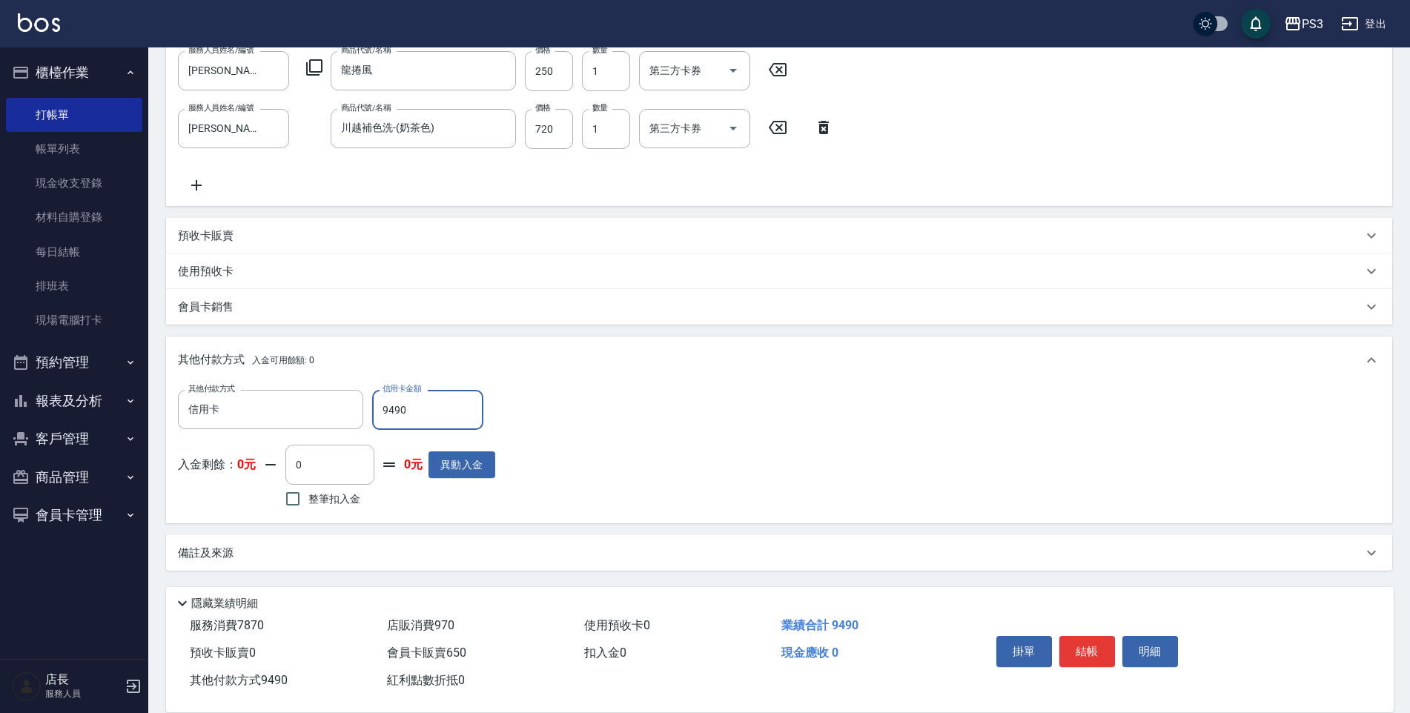
click at [583, 426] on div "其他付款方式 信用卡 其他付款方式 信用卡金額 9490 信用卡金額 入金剩餘： 0元 0 ​ 整筆扣入金 0元 異動入金" at bounding box center [779, 451] width 1202 height 122
type input "[DATE] 19:36"
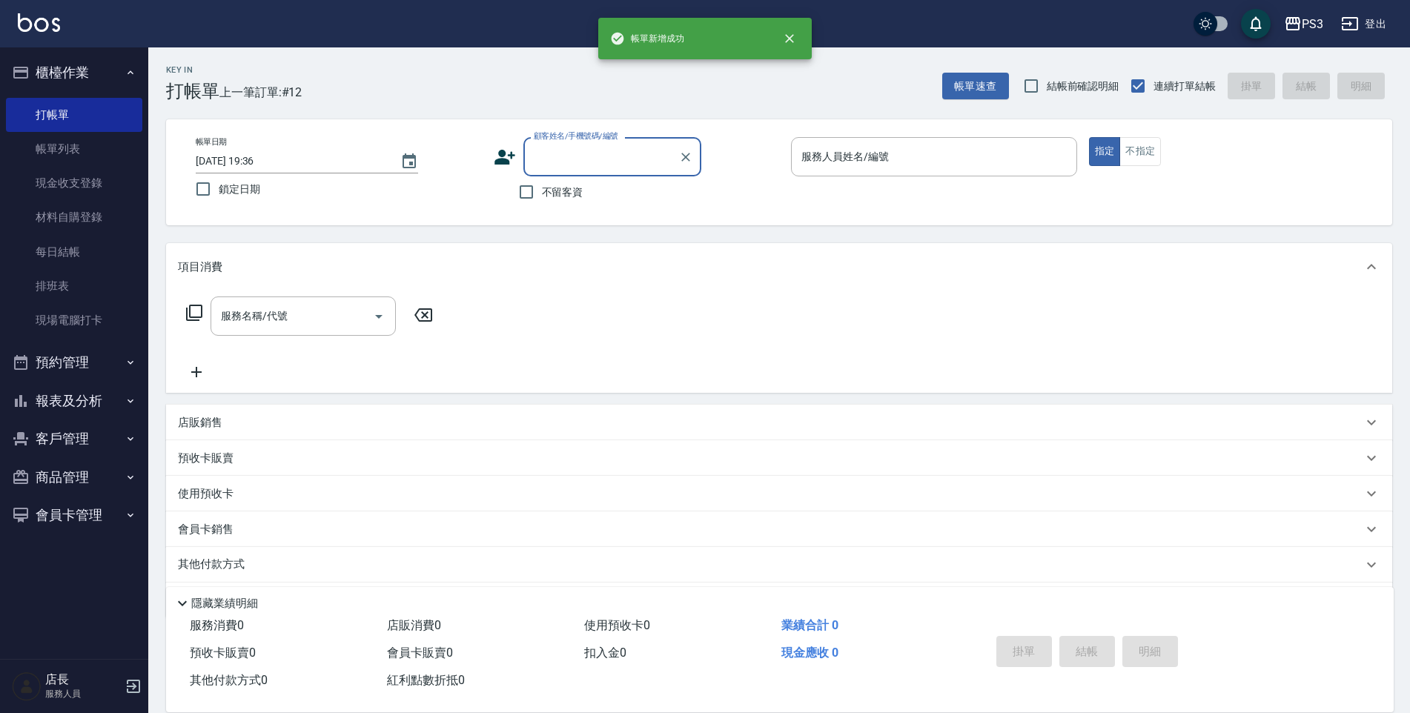
scroll to position [0, 0]
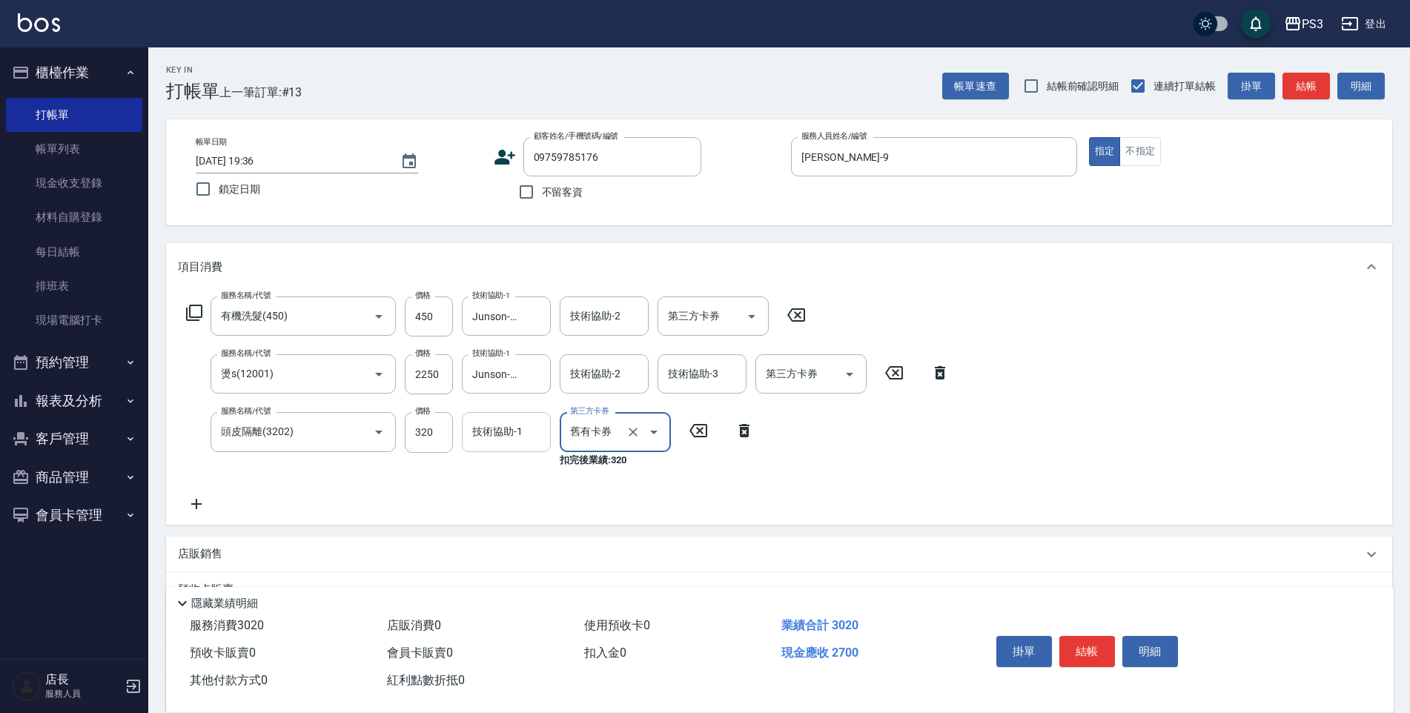
drag, startPoint x: 632, startPoint y: 437, endPoint x: 531, endPoint y: 437, distance: 101.5
click at [632, 438] on icon "Clear" at bounding box center [633, 432] width 15 height 15
click at [531, 437] on input "技術協助-1" at bounding box center [506, 432] width 76 height 26
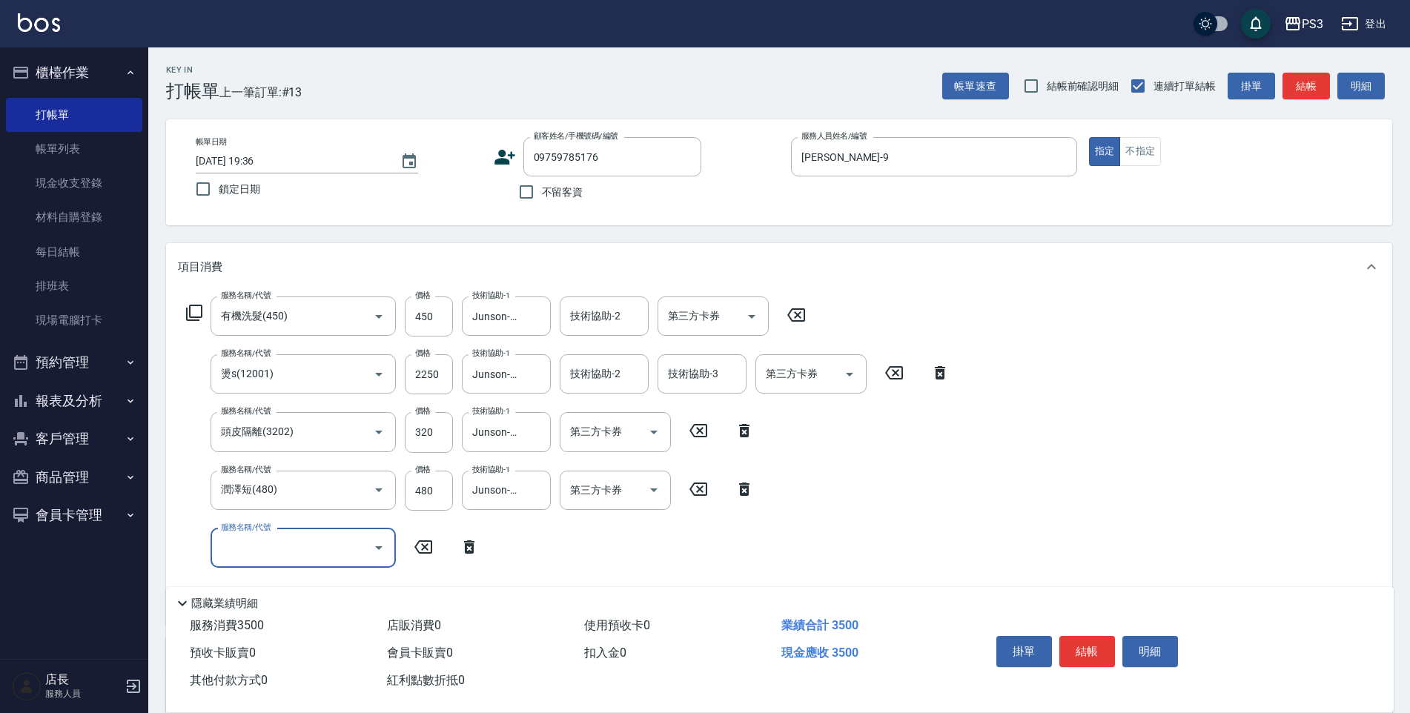
scroll to position [222, 0]
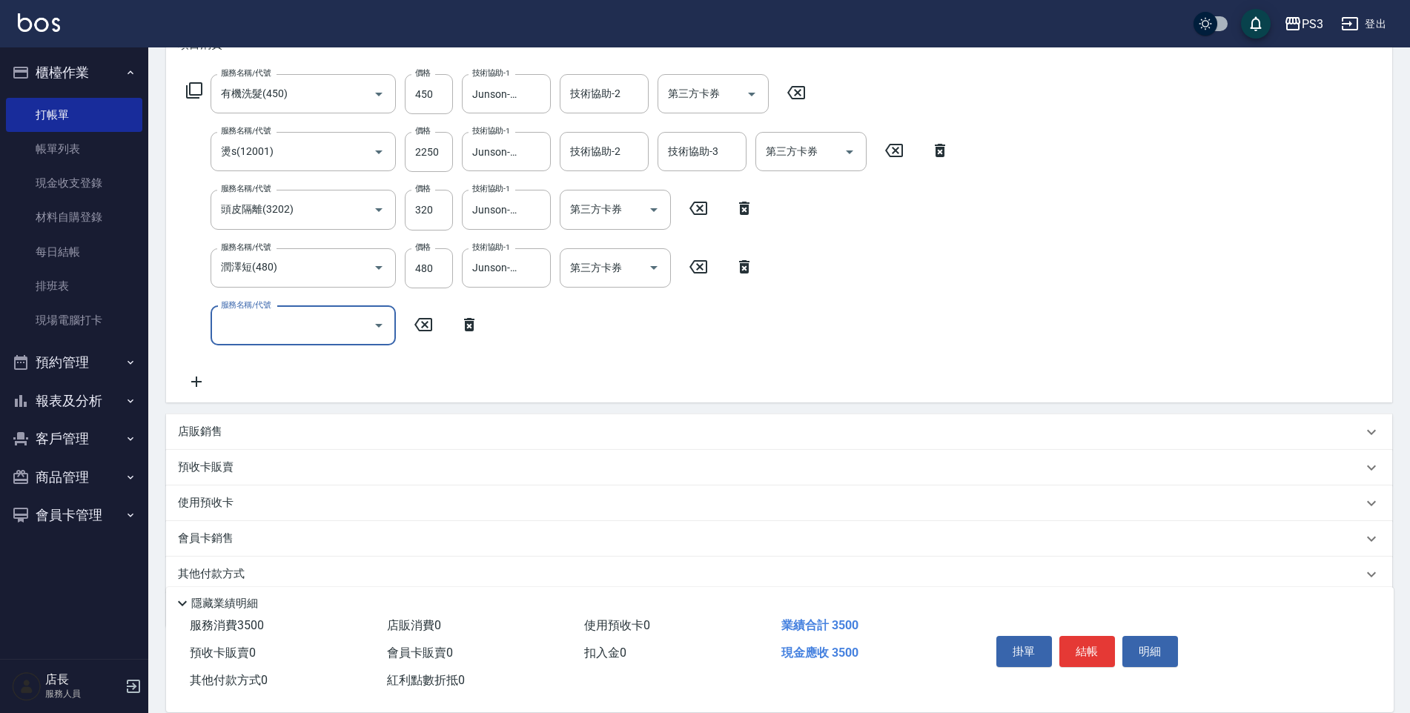
click at [228, 443] on div "店販銷售" at bounding box center [779, 432] width 1226 height 36
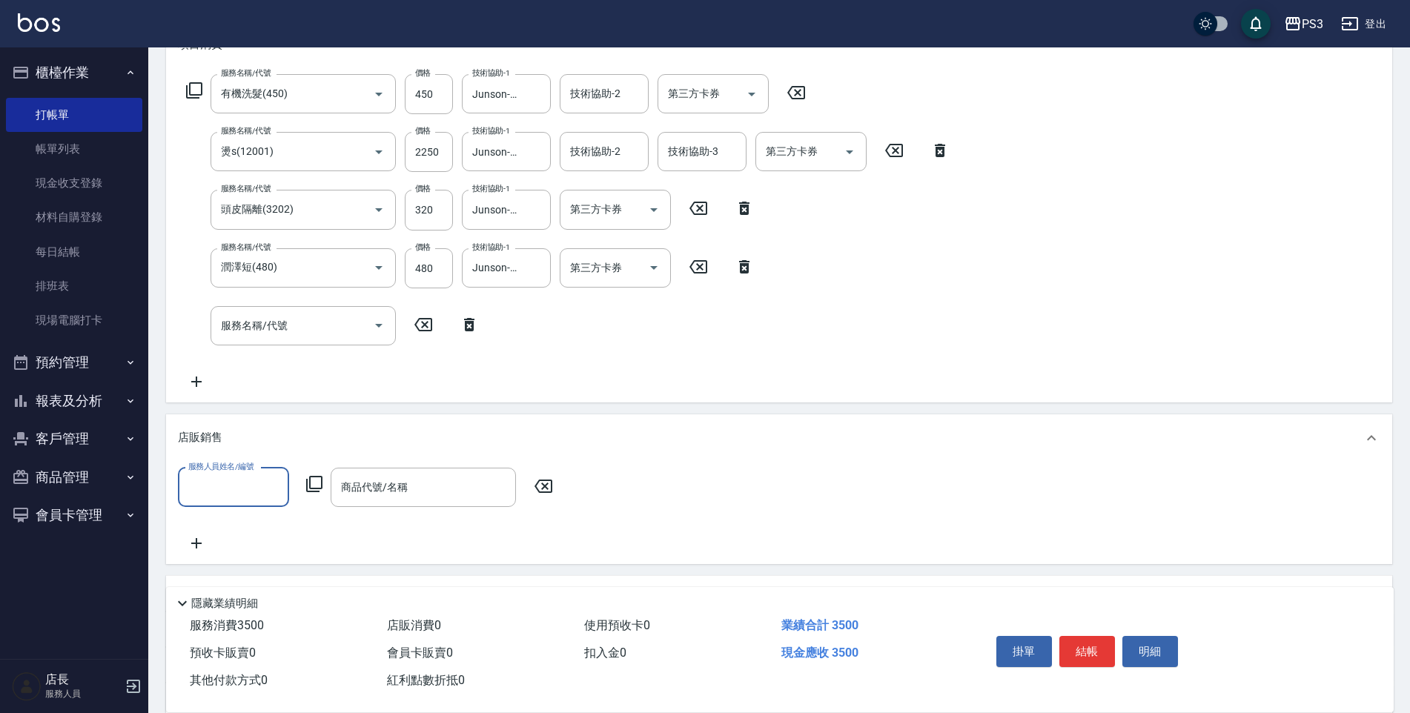
scroll to position [3, 0]
click at [211, 426] on div "店販銷售" at bounding box center [779, 437] width 1226 height 47
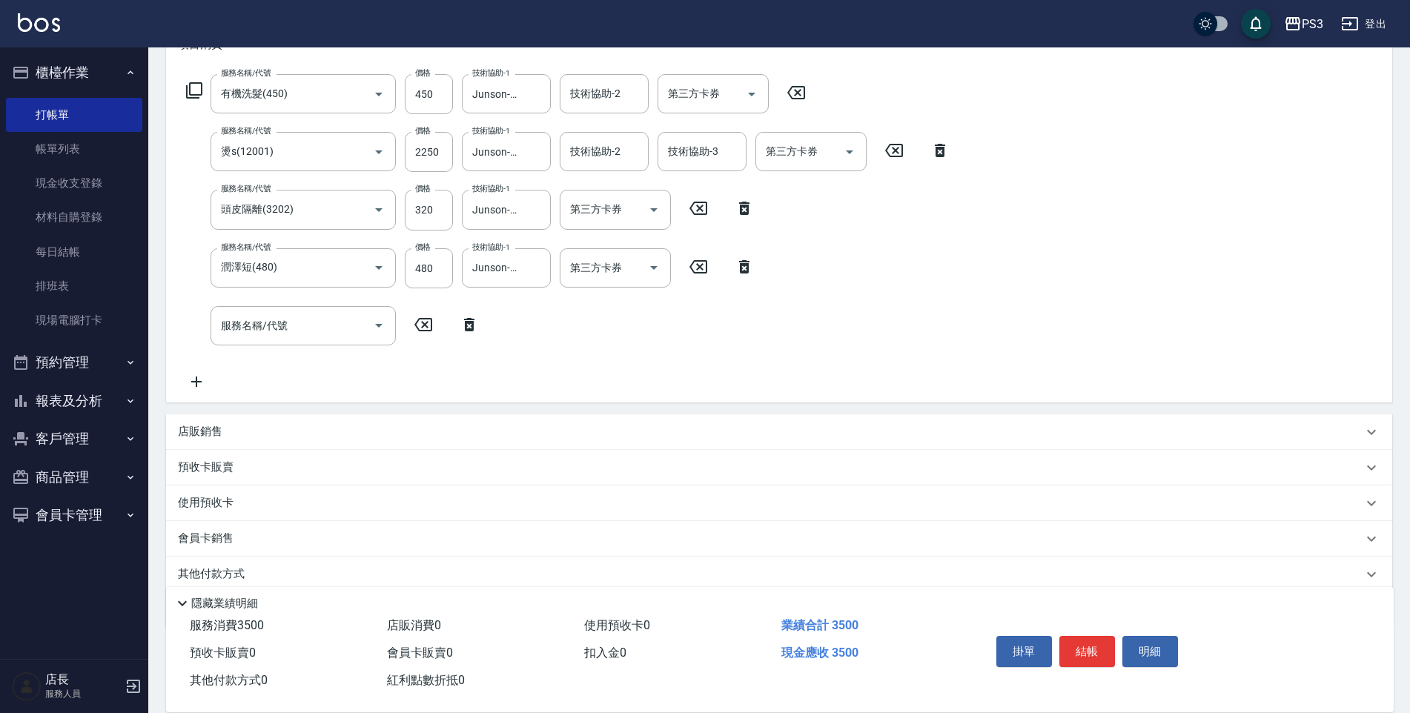
scroll to position [0, 0]
click at [193, 536] on p "會員卡銷售" at bounding box center [206, 539] width 56 height 16
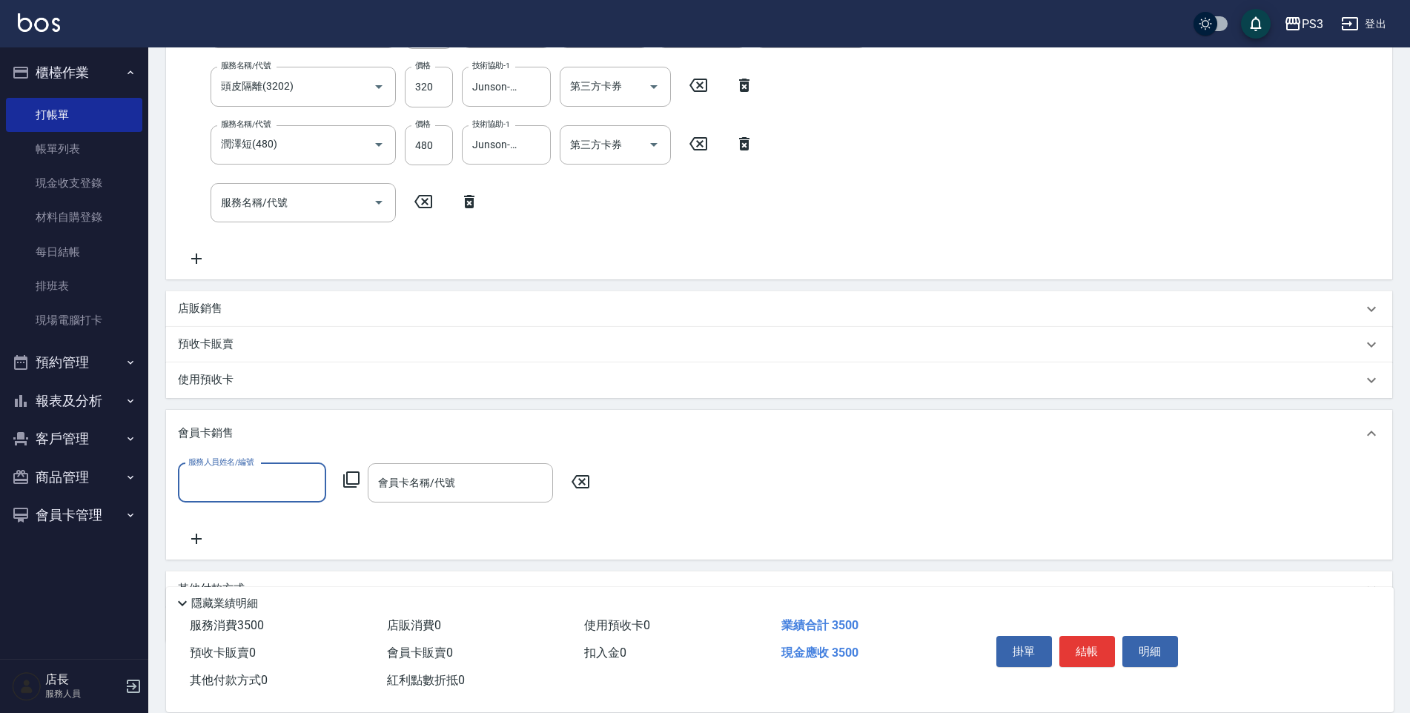
scroll to position [417, 0]
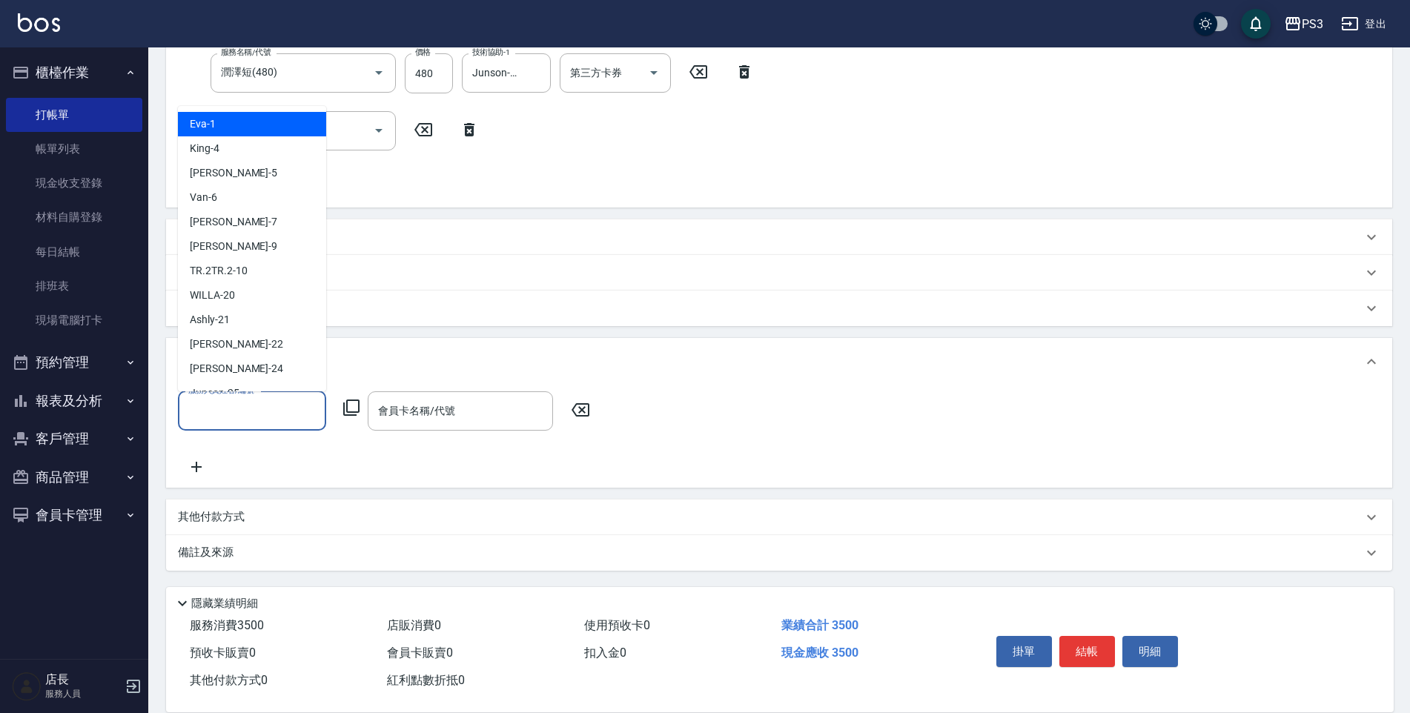
click at [253, 420] on input "服務人員姓名/編號" at bounding box center [252, 411] width 135 height 26
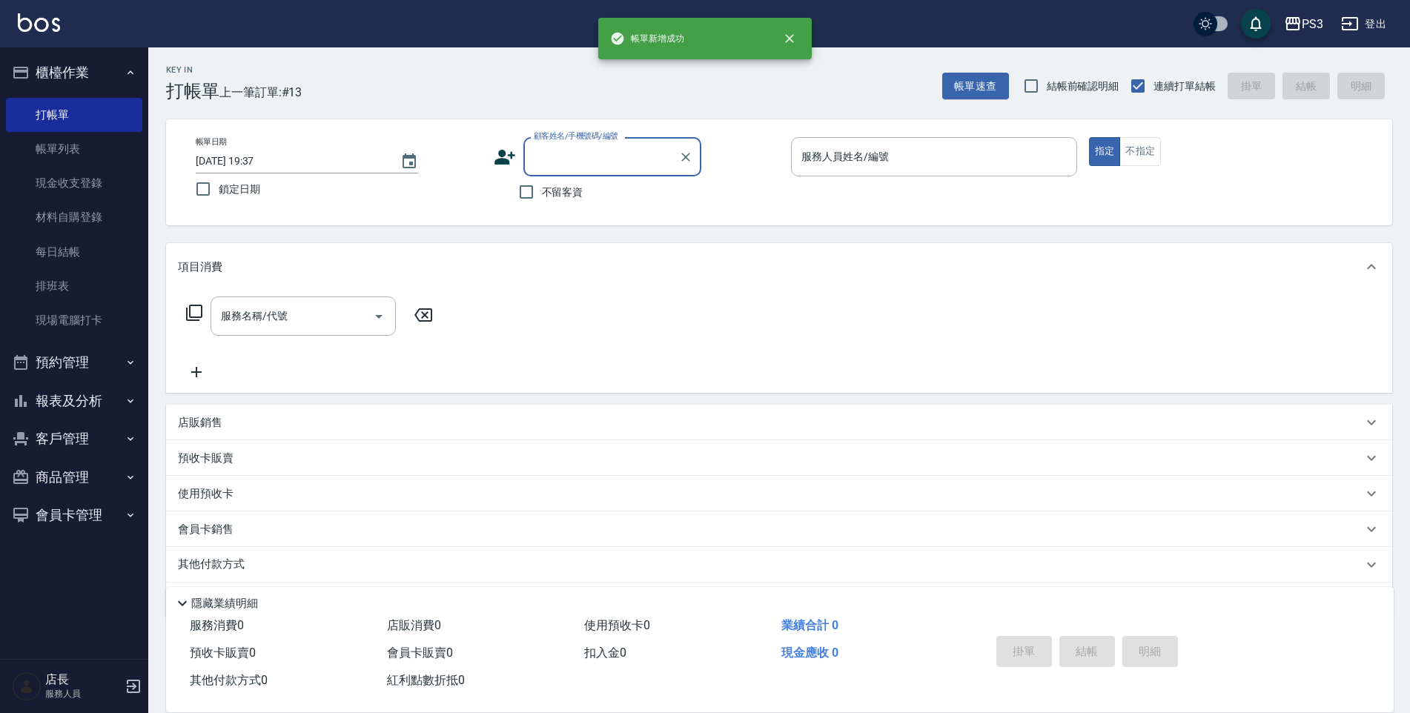
scroll to position [0, 0]
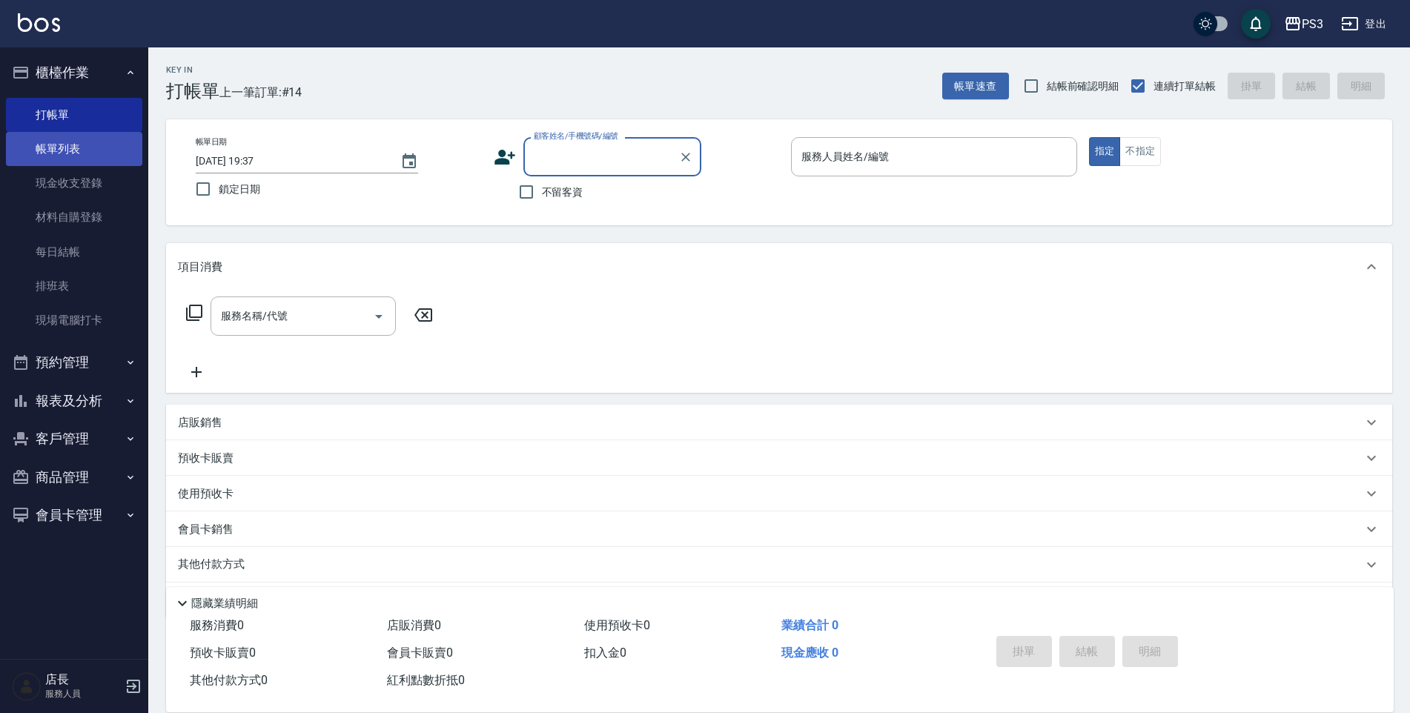
click at [75, 145] on link "帳單列表" at bounding box center [74, 149] width 136 height 34
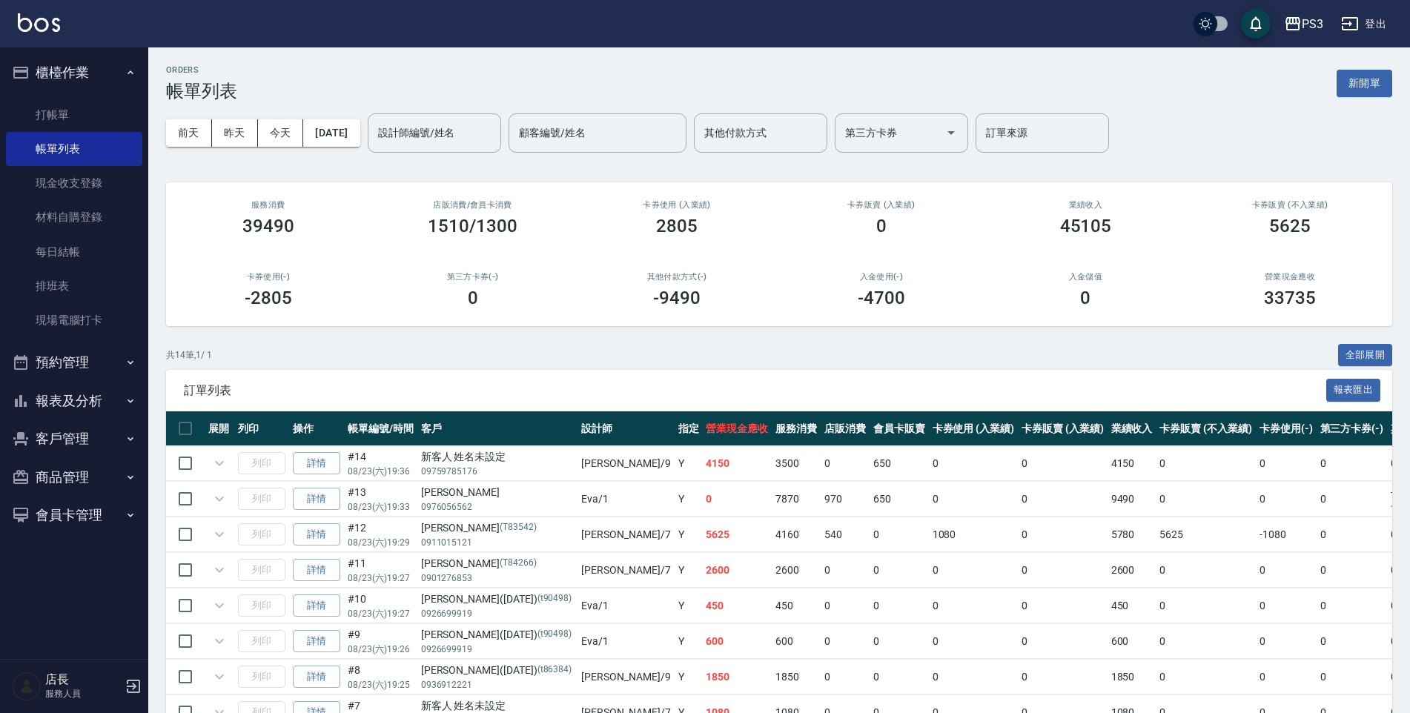
scroll to position [300, 0]
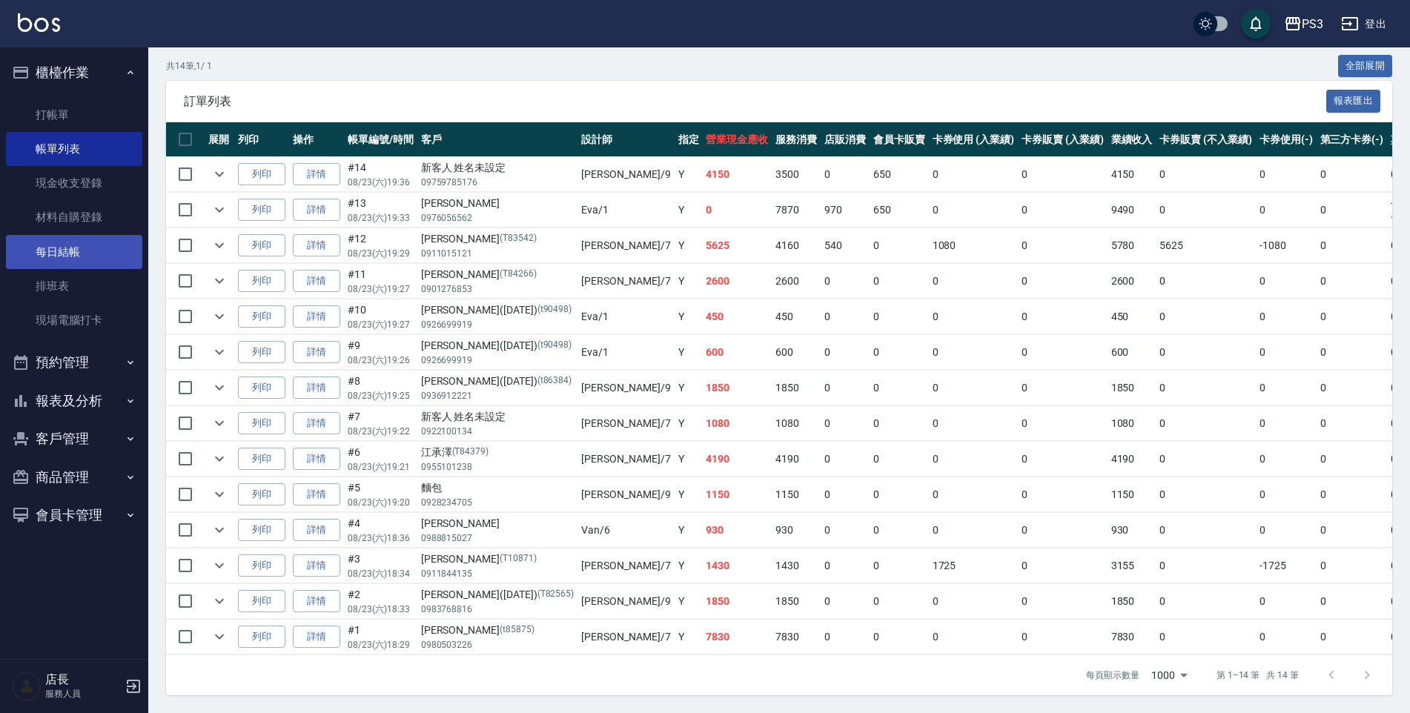
click at [81, 259] on link "每日結帳" at bounding box center [74, 252] width 136 height 34
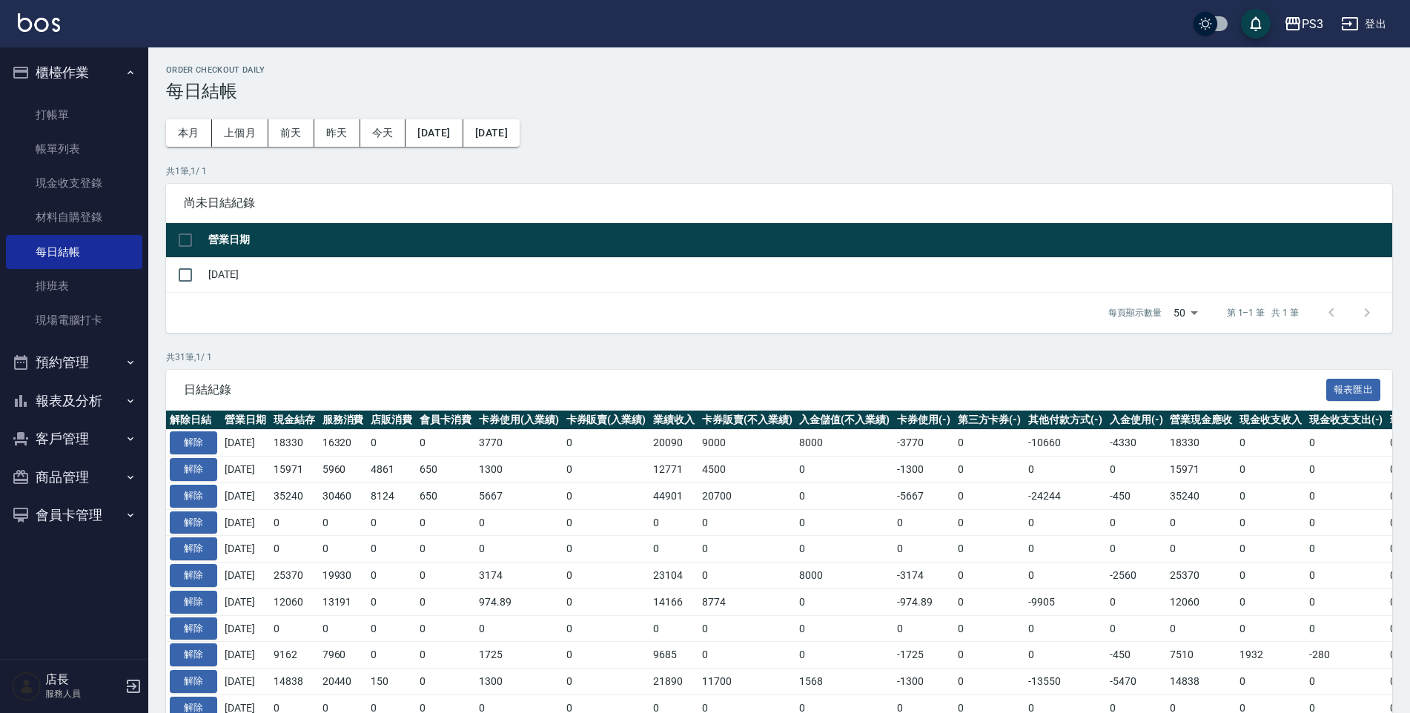
click at [169, 283] on td at bounding box center [185, 274] width 39 height 35
click at [186, 282] on input "checkbox" at bounding box center [185, 274] width 31 height 31
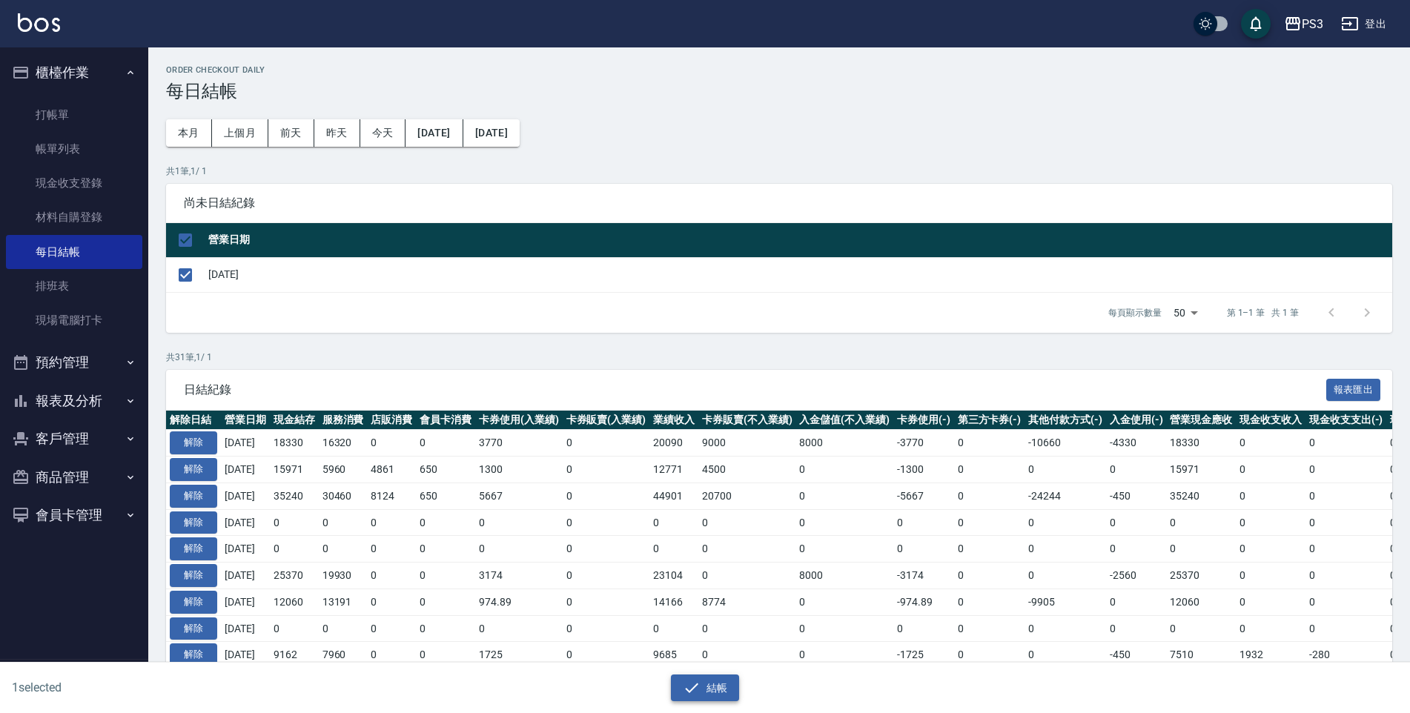
click at [721, 689] on button "結帳" at bounding box center [705, 688] width 69 height 27
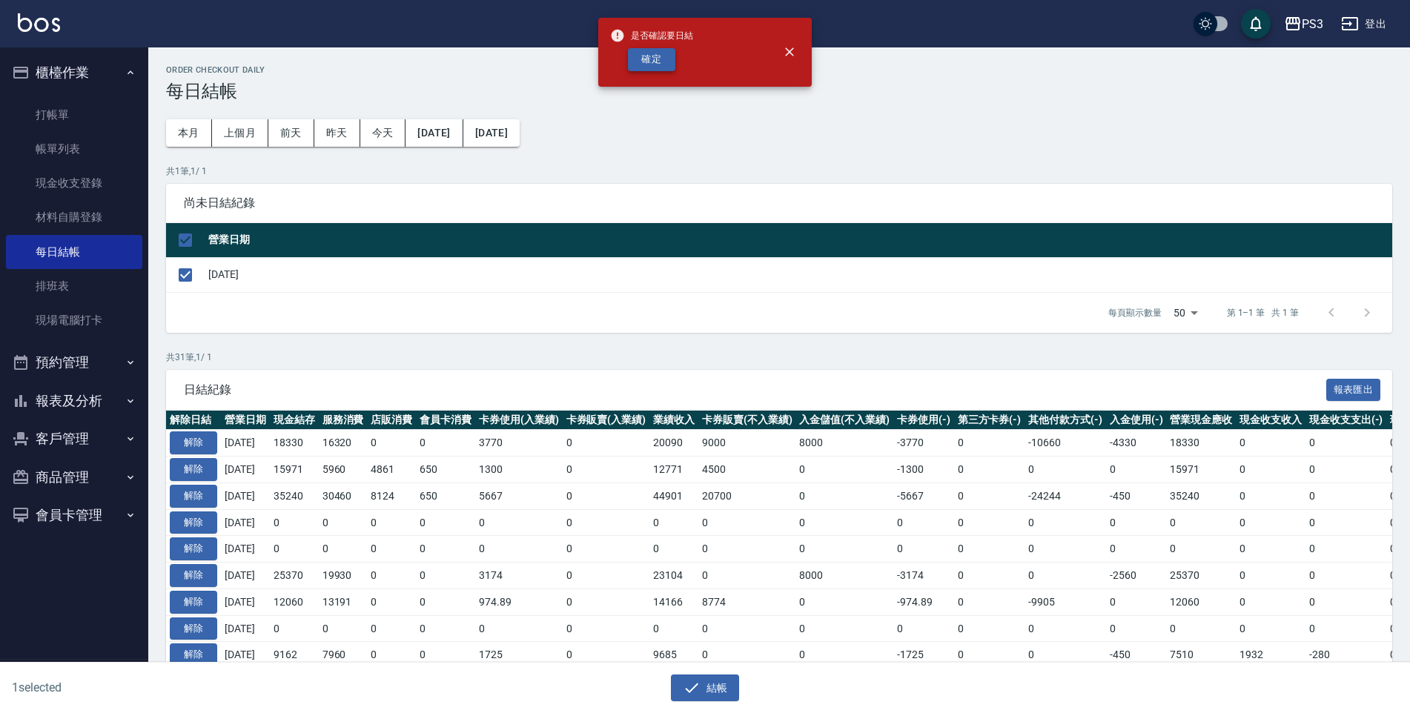
click at [649, 58] on button "確定" at bounding box center [651, 59] width 47 height 23
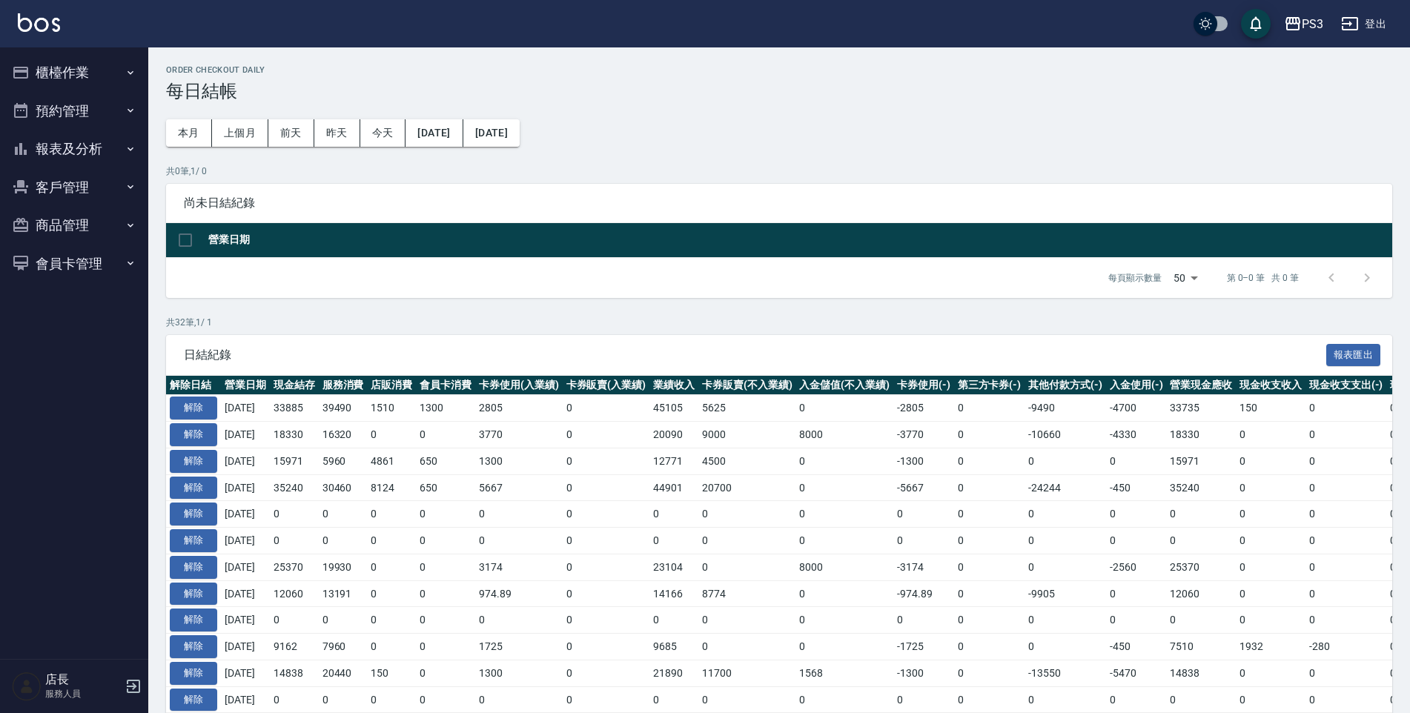
click at [368, 322] on p "共 32 筆, 1 / 1" at bounding box center [779, 322] width 1226 height 13
click at [230, 446] on td "[DATE]" at bounding box center [245, 435] width 49 height 27
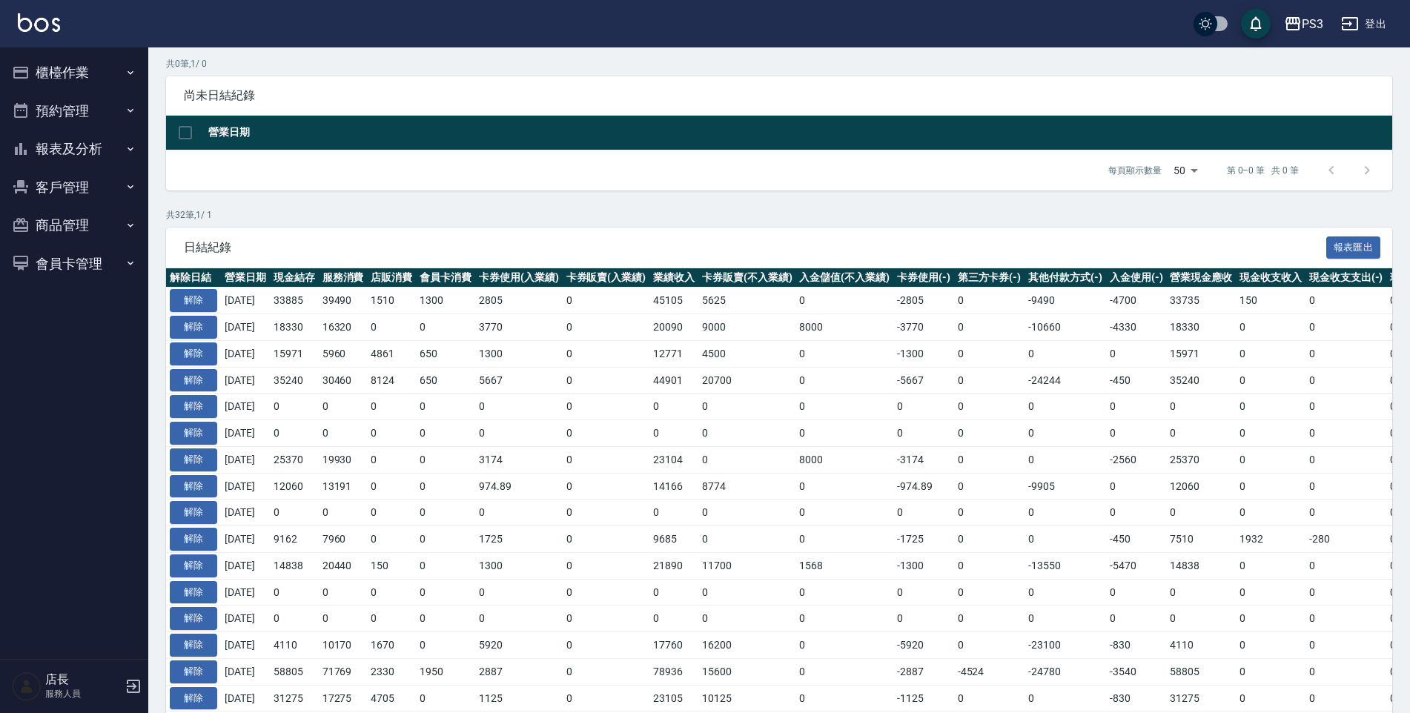
scroll to position [296, 0]
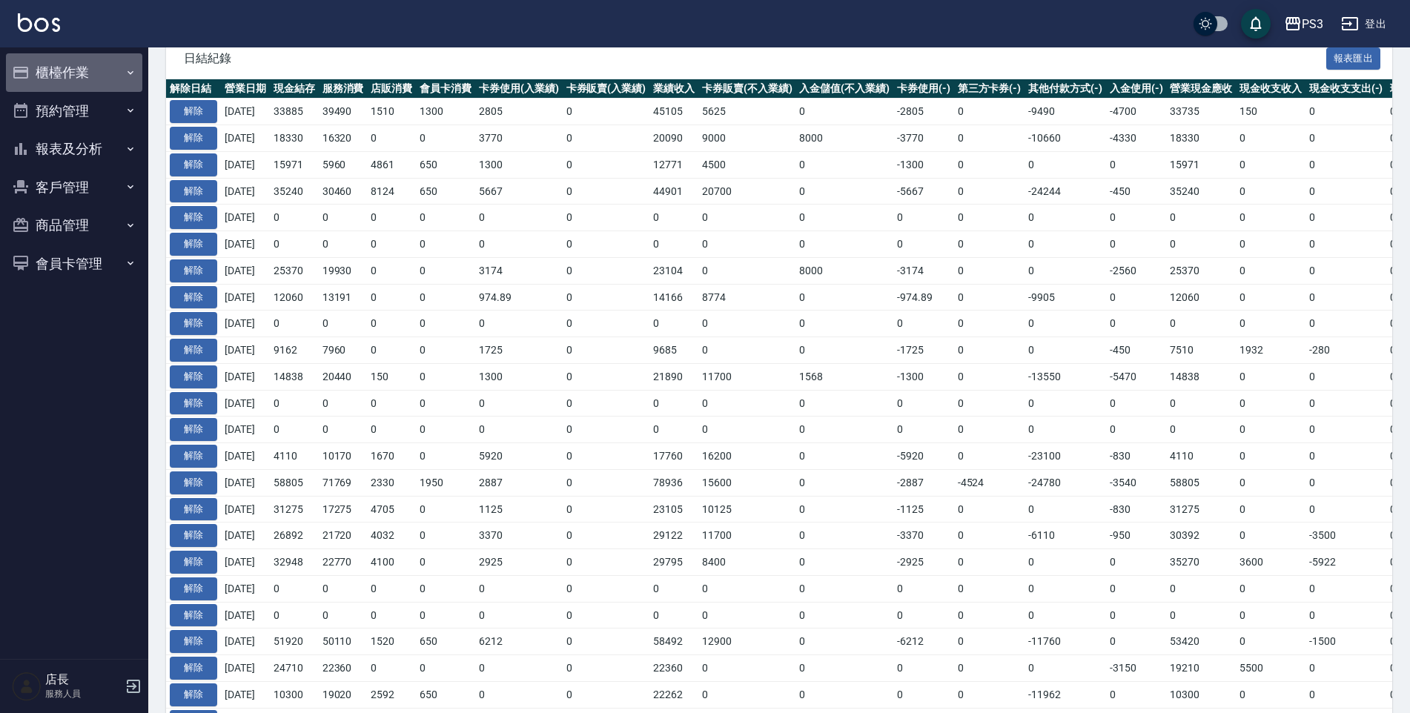
click at [57, 87] on button "櫃檯作業" at bounding box center [74, 72] width 136 height 39
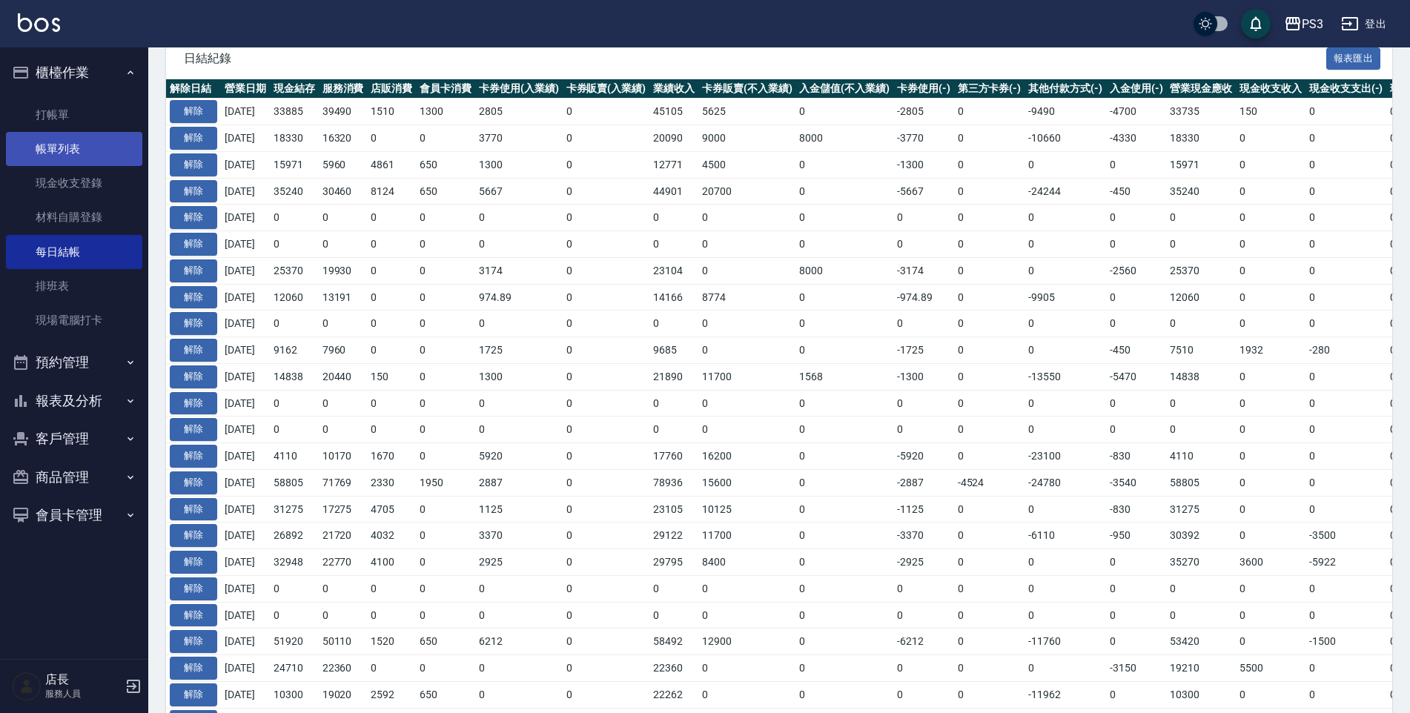
click at [96, 158] on link "帳單列表" at bounding box center [74, 149] width 136 height 34
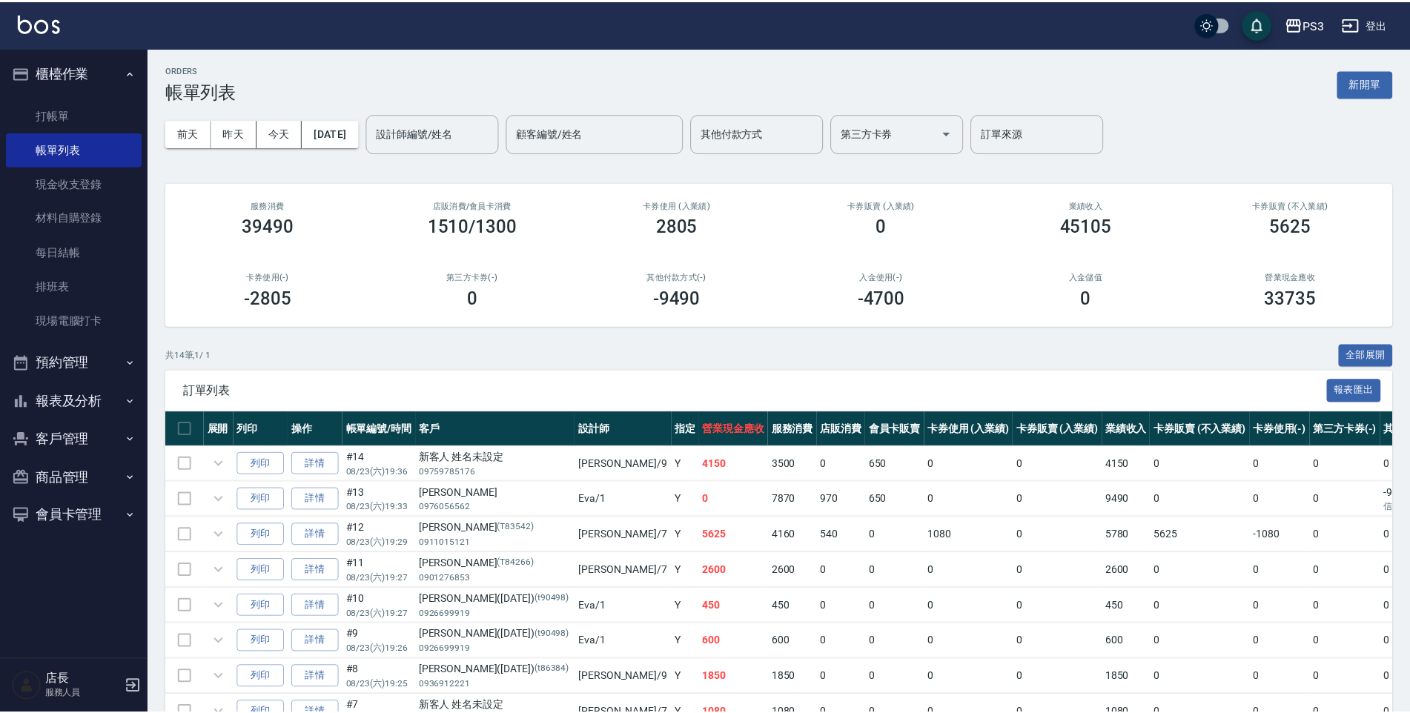
scroll to position [300, 0]
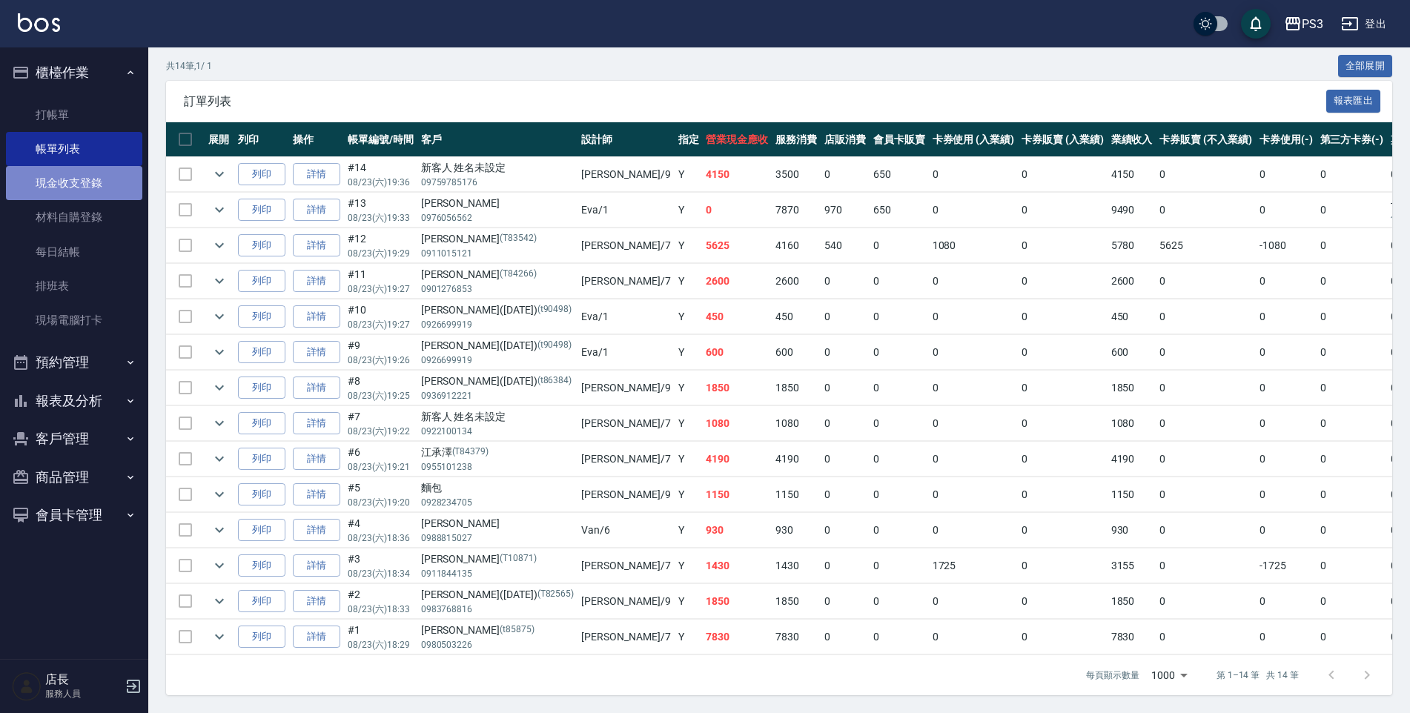
click at [124, 166] on link "現金收支登錄" at bounding box center [74, 183] width 136 height 34
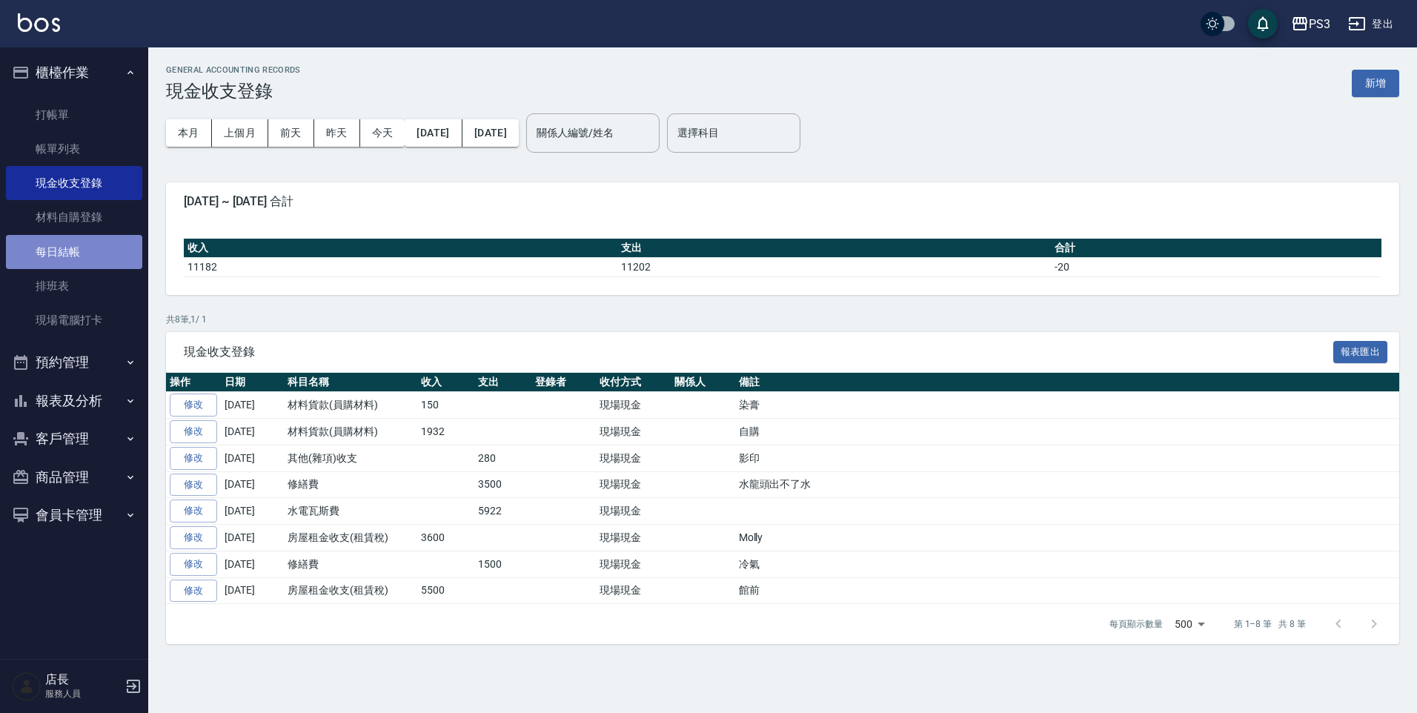
click at [108, 262] on link "每日結帳" at bounding box center [74, 252] width 136 height 34
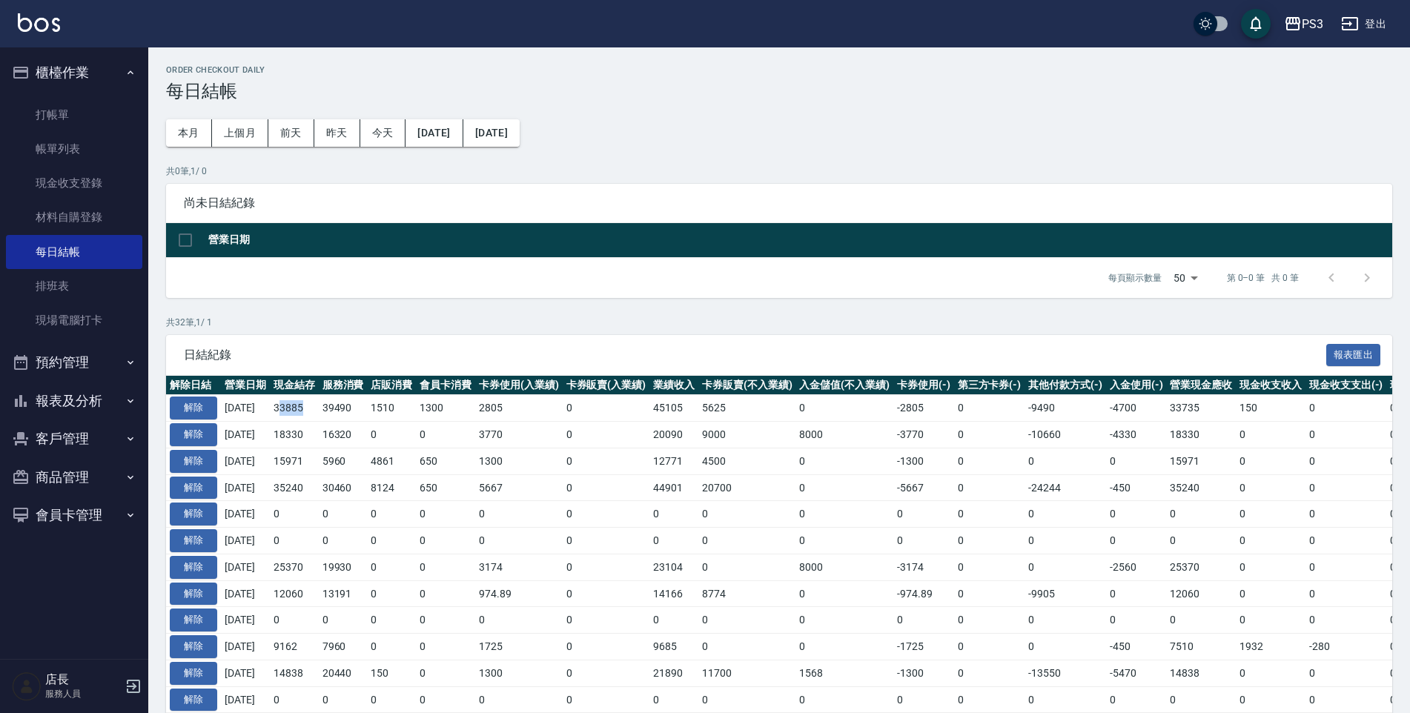
drag, startPoint x: 293, startPoint y: 412, endPoint x: 315, endPoint y: 403, distance: 23.9
click at [315, 403] on td "33885" at bounding box center [294, 408] width 49 height 27
drag, startPoint x: 285, startPoint y: 408, endPoint x: 340, endPoint y: 404, distance: 55.8
click at [340, 404] on tr "解除 2025/08/23 33885 39490 1510 1300 2805 0 45105 5625 0 -2805 0 -9490 -4700 337…" at bounding box center [865, 408] width 1398 height 27
click at [319, 408] on td "33885" at bounding box center [294, 408] width 49 height 27
